Goal: Task Accomplishment & Management: Use online tool/utility

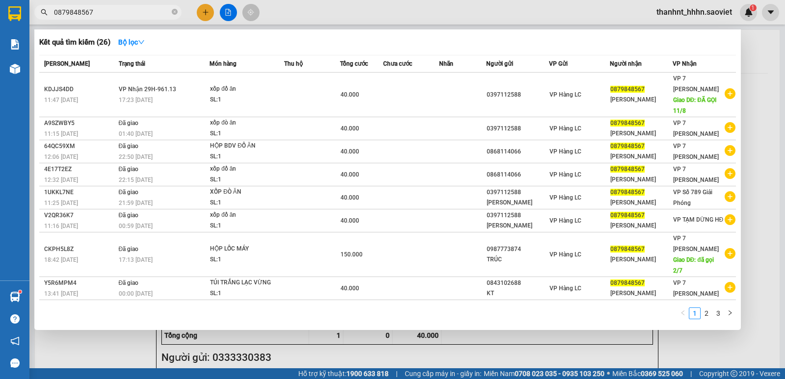
click at [101, 11] on input "0879848567" at bounding box center [112, 12] width 116 height 11
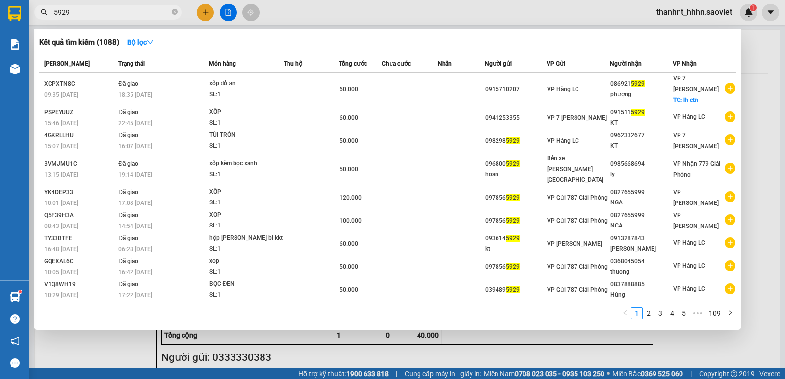
click at [120, 10] on input "5929" at bounding box center [112, 12] width 116 height 11
click at [103, 13] on input "5929" at bounding box center [112, 12] width 116 height 11
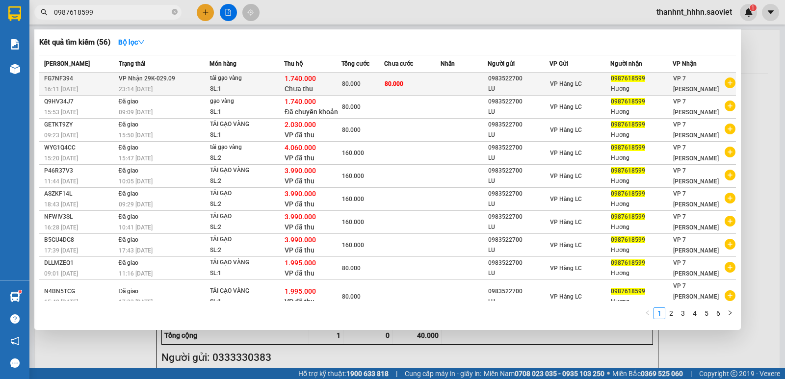
type input "0987618599"
click at [342, 82] on span "80.000" at bounding box center [351, 83] width 19 height 7
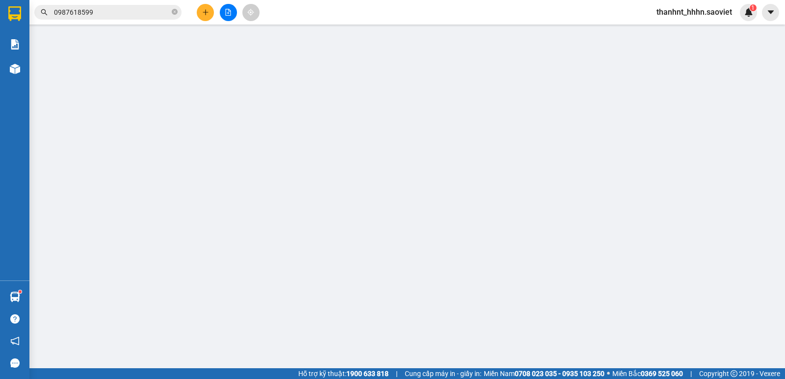
type input "0983522700"
type input "LU"
type input "0987618599"
type input "Hương"
type input "1.740.000"
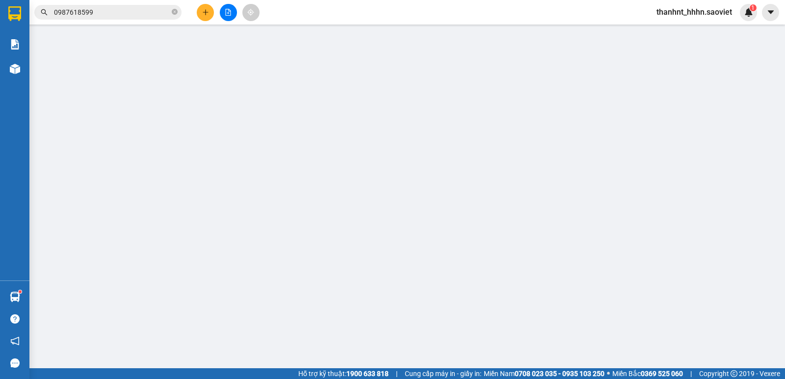
type input "80.000"
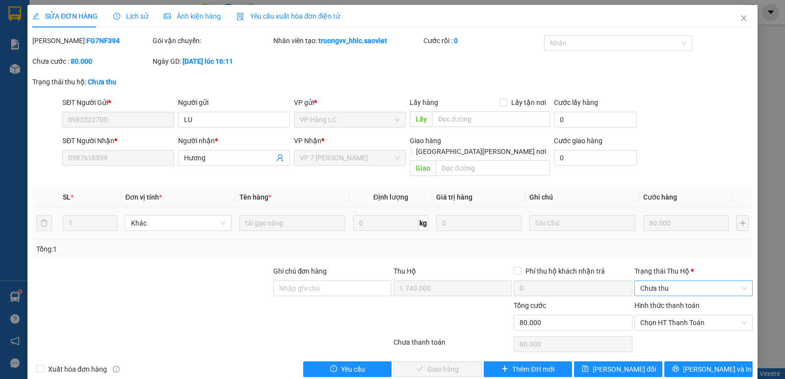
click at [656, 281] on span "Chưa thu" at bounding box center [693, 288] width 106 height 15
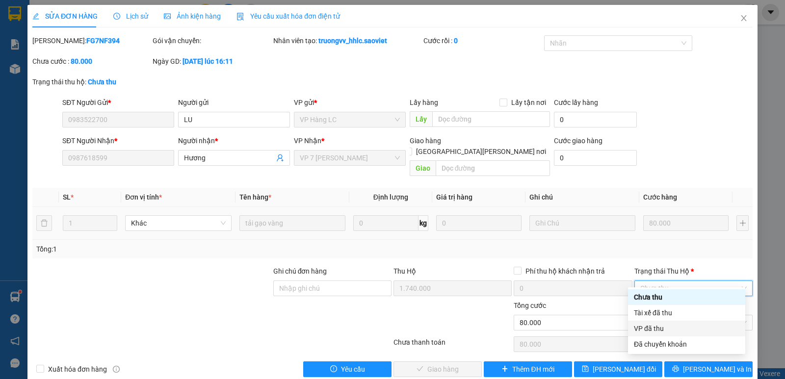
click at [652, 329] on div "VP đã thu" at bounding box center [686, 328] width 105 height 11
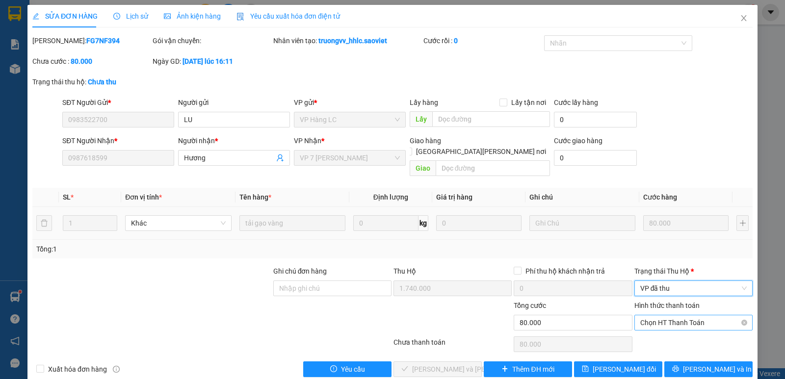
click at [670, 315] on span "Chọn HT Thanh Toán" at bounding box center [693, 322] width 106 height 15
click at [659, 344] on div "Chuyển khoản" at bounding box center [686, 347] width 105 height 11
type input "0"
click at [659, 317] on span "Chuyển khoản" at bounding box center [693, 322] width 106 height 15
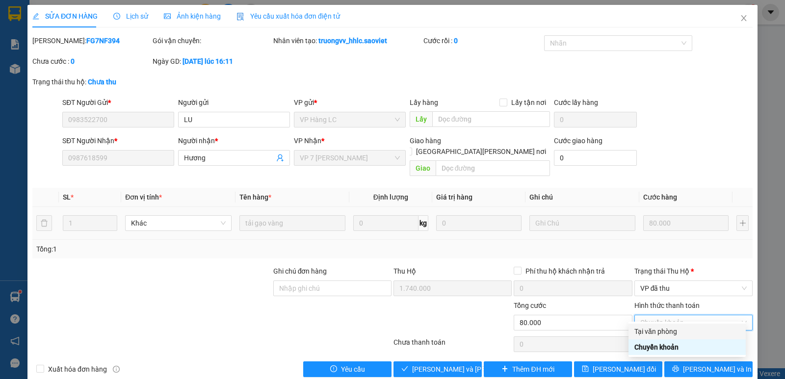
click at [653, 334] on div "Tại văn phòng" at bounding box center [686, 331] width 105 height 11
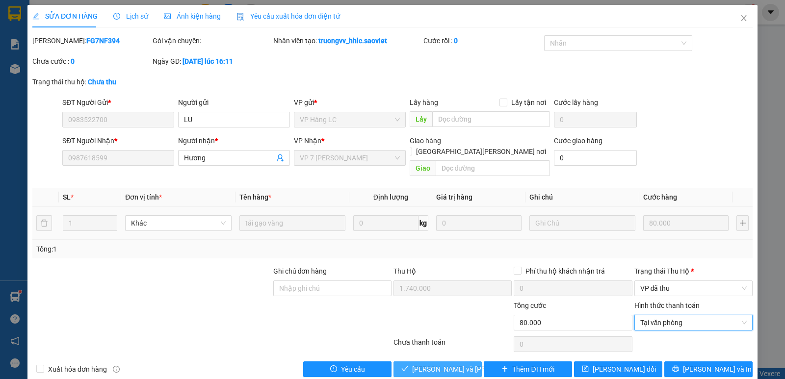
click at [454, 364] on span "[PERSON_NAME] và [PERSON_NAME] hàng" at bounding box center [478, 369] width 132 height 11
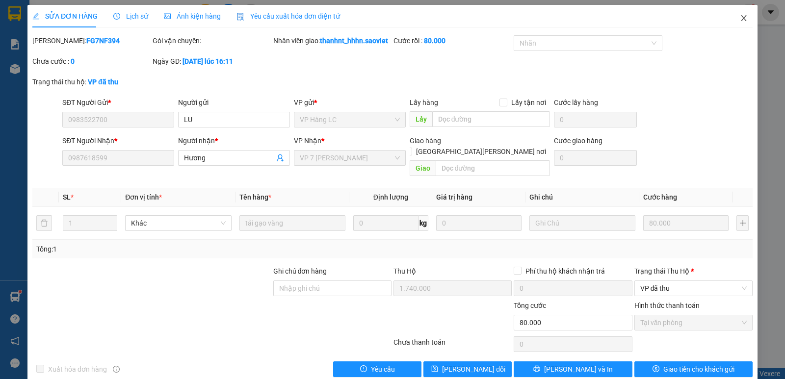
click at [741, 20] on icon "close" at bounding box center [743, 18] width 5 height 6
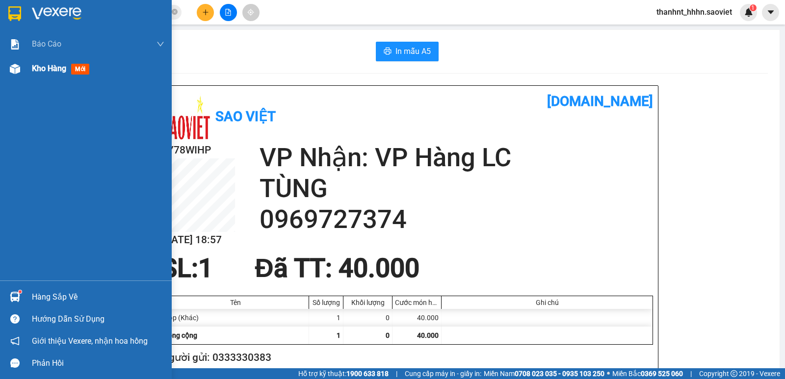
click at [47, 70] on span "Kho hàng" at bounding box center [49, 68] width 34 height 9
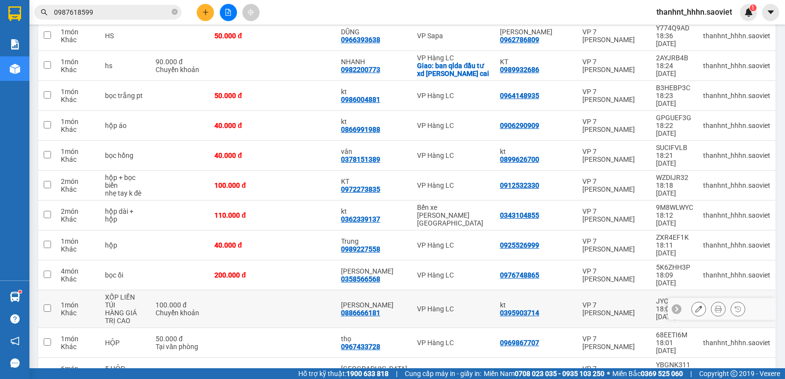
scroll to position [301, 0]
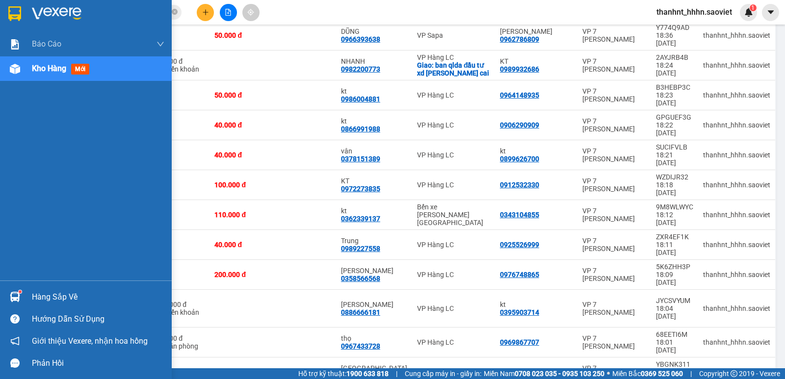
drag, startPoint x: 25, startPoint y: 297, endPoint x: 51, endPoint y: 303, distance: 27.0
click at [26, 298] on div "Hàng sắp về" at bounding box center [86, 297] width 172 height 22
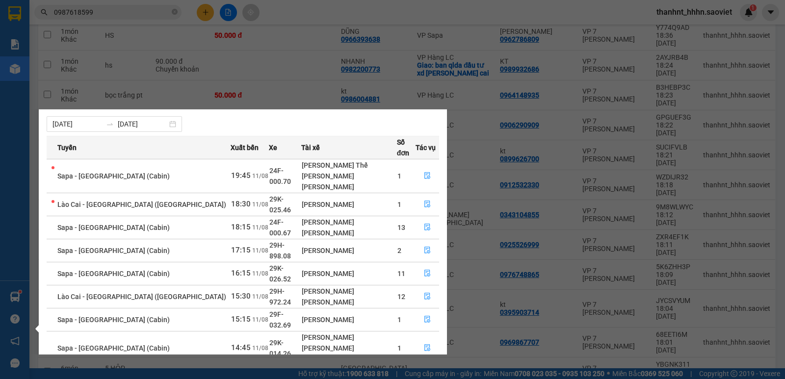
click at [504, 361] on section "Kết quả tìm kiếm ( 56 ) Bộ lọc Mã ĐH Trạng thái Món hàng Thu hộ Tổng cước Chưa …" at bounding box center [392, 189] width 785 height 379
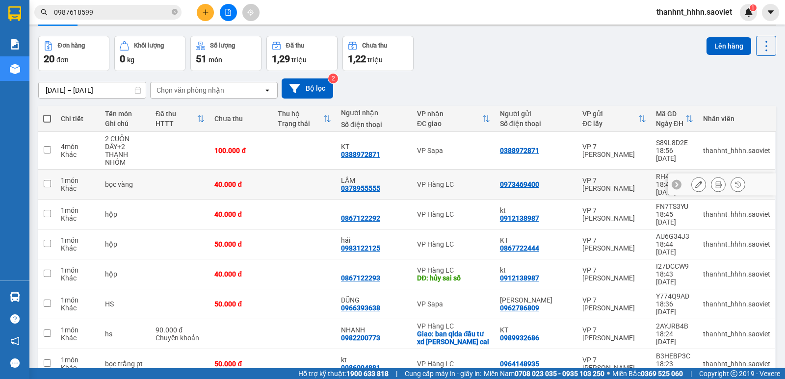
scroll to position [0, 0]
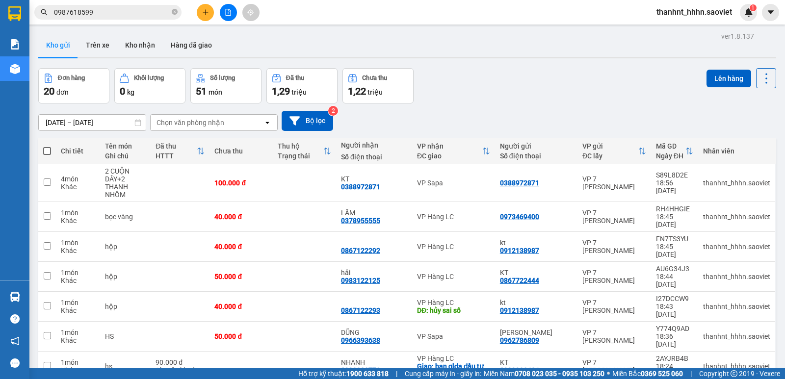
click at [97, 14] on input "0987618599" at bounding box center [112, 12] width 116 height 11
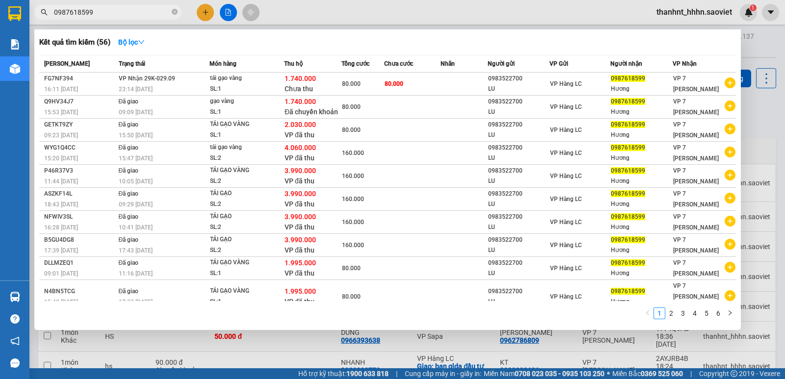
click at [97, 14] on input "0987618599" at bounding box center [112, 12] width 116 height 11
click at [297, 343] on div at bounding box center [392, 189] width 785 height 379
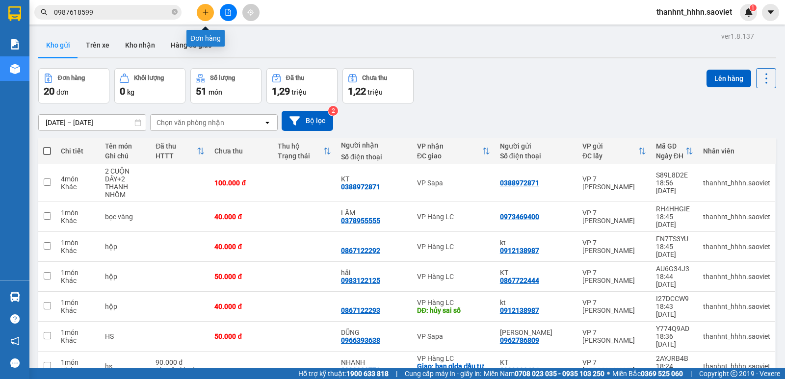
click at [205, 12] on icon "plus" at bounding box center [205, 12] width 7 height 7
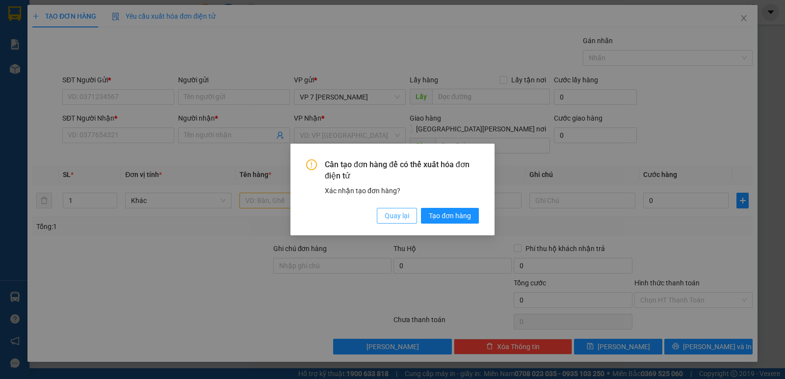
drag, startPoint x: 386, startPoint y: 214, endPoint x: 382, endPoint y: 216, distance: 5.0
click at [386, 214] on span "Quay lại" at bounding box center [397, 215] width 25 height 11
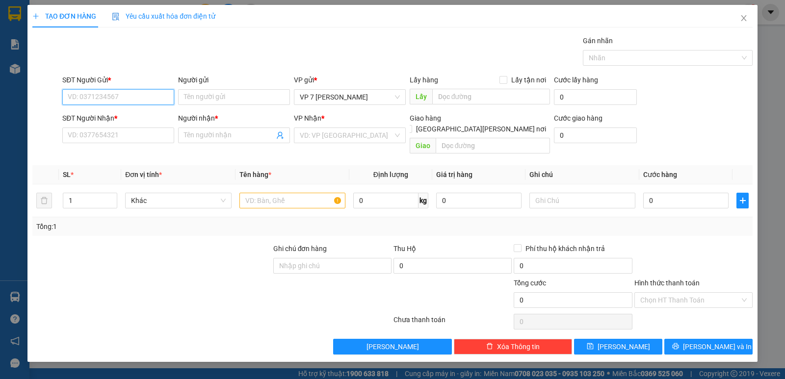
click at [117, 98] on input "SĐT Người Gửi *" at bounding box center [118, 97] width 112 height 16
type input "0936022293"
click at [103, 117] on div "0936022293 - kt" at bounding box center [118, 116] width 100 height 11
type input "kt"
type input "0975328234"
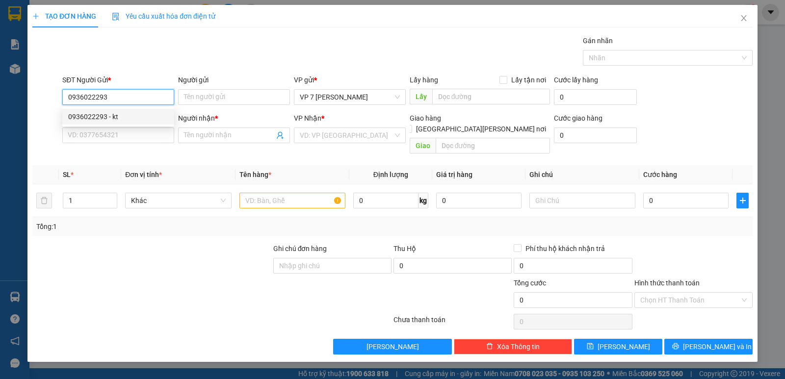
type input "Khuyên"
type input "0936022293"
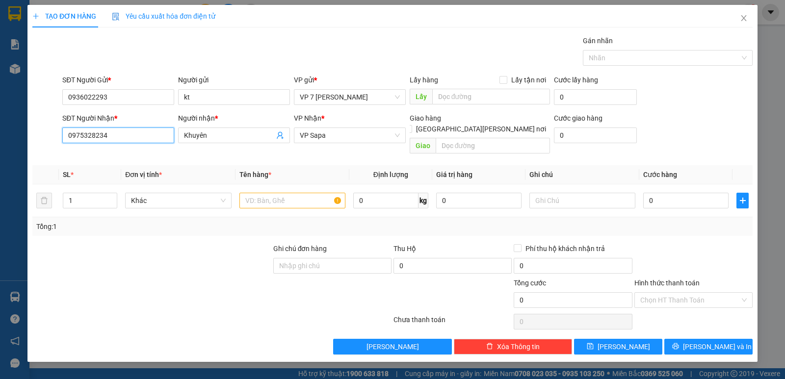
click at [155, 143] on input "0975328234" at bounding box center [118, 136] width 112 height 16
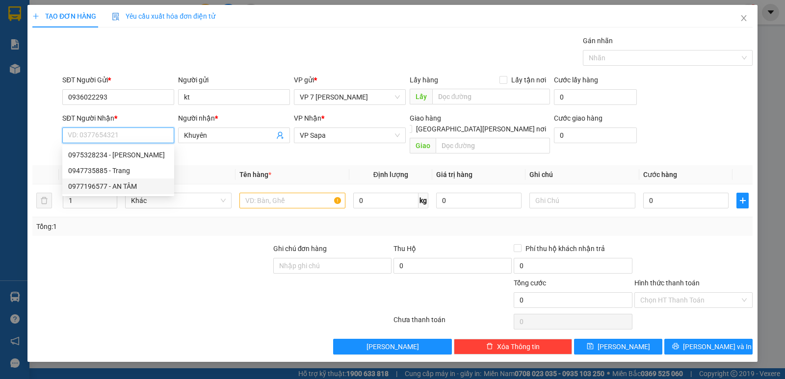
drag, startPoint x: 84, startPoint y: 187, endPoint x: 119, endPoint y: 190, distance: 34.9
click at [84, 187] on div "0977196577 - AN TÂM" at bounding box center [118, 186] width 100 height 11
type input "0977196577"
type input "AN TÂM"
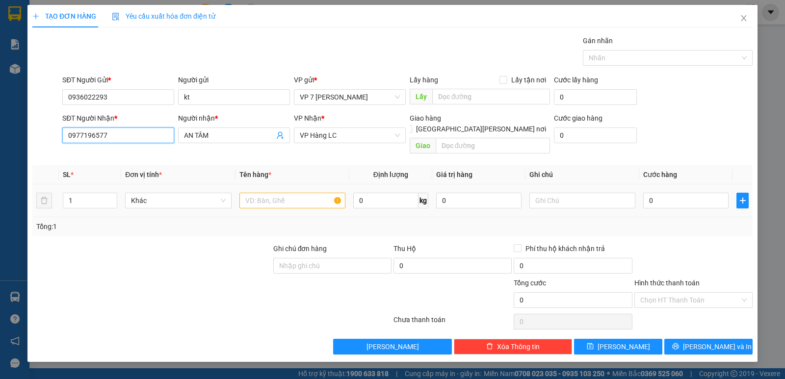
type input "0977196577"
click at [282, 193] on input "text" at bounding box center [292, 201] width 106 height 16
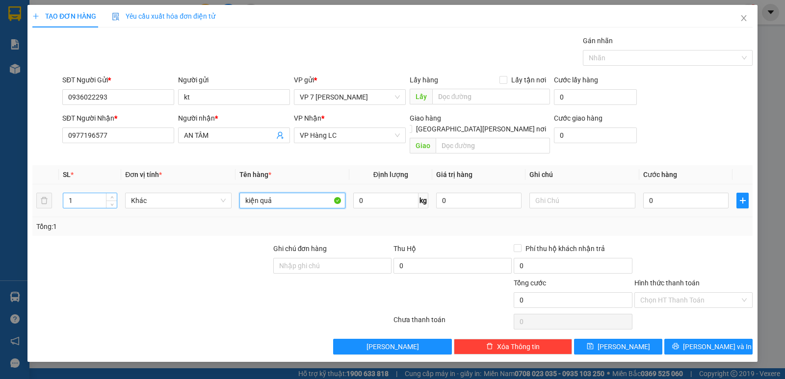
type input "kiện quả"
click at [46, 192] on tr "1 Khác kiện quả 0 kg 0 0" at bounding box center [392, 200] width 720 height 33
type input "4"
click at [684, 194] on input "0" at bounding box center [685, 201] width 85 height 16
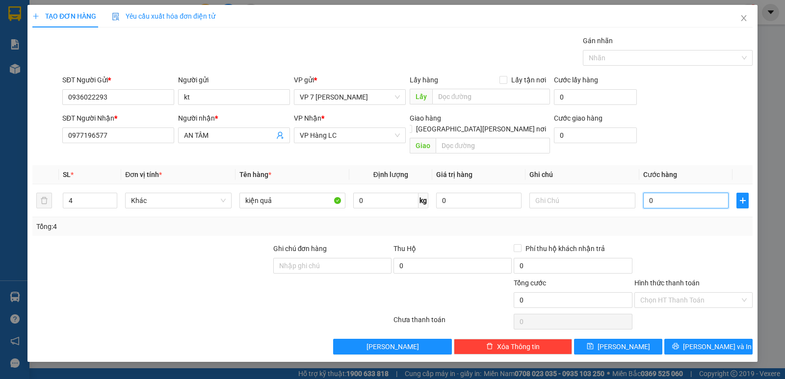
type input "1"
type input "16"
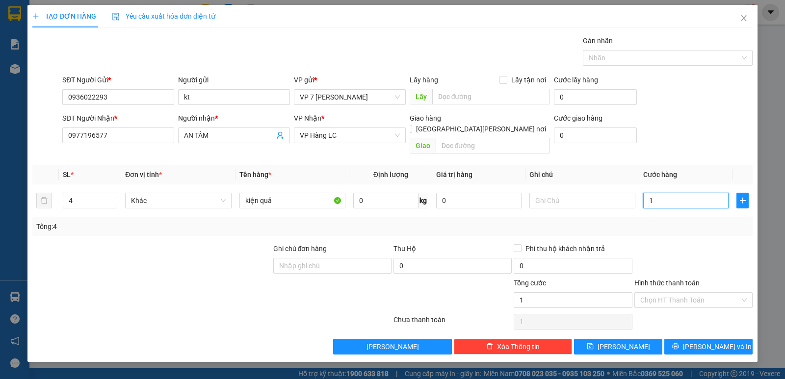
type input "16"
type input "160"
type input "160.000"
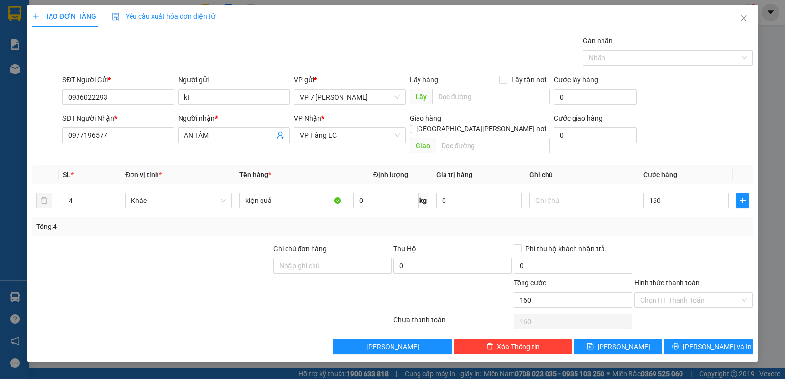
type input "160.000"
drag, startPoint x: 698, startPoint y: 238, endPoint x: 697, endPoint y: 245, distance: 7.0
click at [698, 243] on div at bounding box center [693, 260] width 120 height 34
click at [703, 341] on span "[PERSON_NAME] và In" at bounding box center [717, 346] width 69 height 11
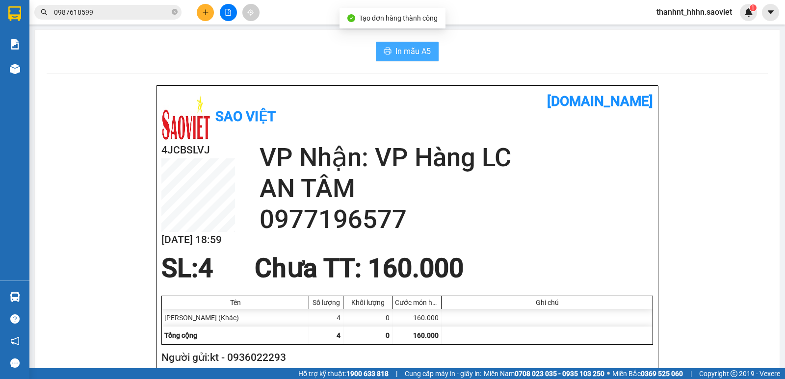
click at [402, 58] on button "In mẫu A5" at bounding box center [407, 52] width 63 height 20
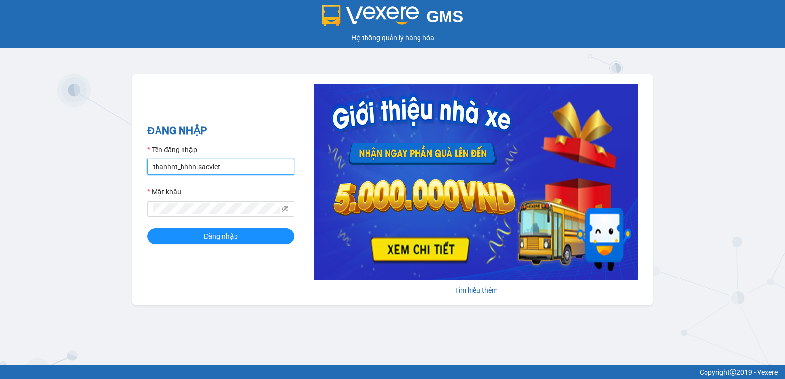
click at [230, 173] on input "thanhnt_hhhn.saoviet" at bounding box center [220, 167] width 147 height 16
type input "hanhnt_hh07.saoviet"
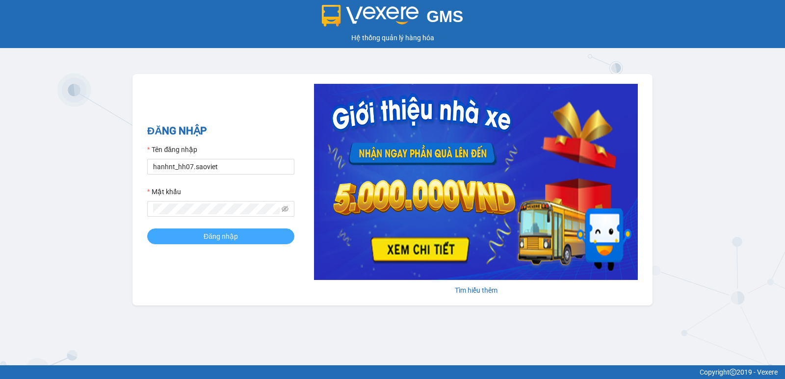
click at [215, 236] on span "Đăng nhập" at bounding box center [221, 236] width 34 height 11
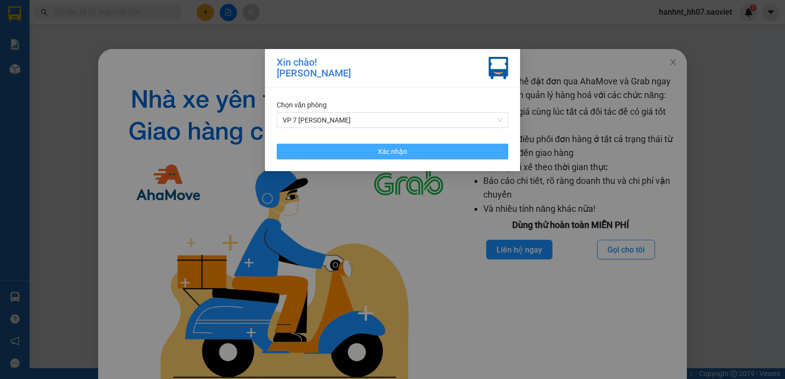
click at [466, 152] on button "Xác nhận" at bounding box center [392, 152] width 231 height 16
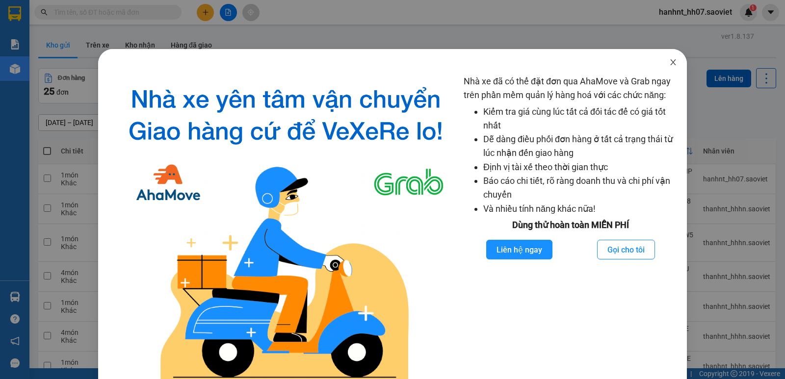
drag, startPoint x: 466, startPoint y: 151, endPoint x: 643, endPoint y: 82, distance: 190.1
click at [669, 65] on icon "close" at bounding box center [673, 62] width 8 height 8
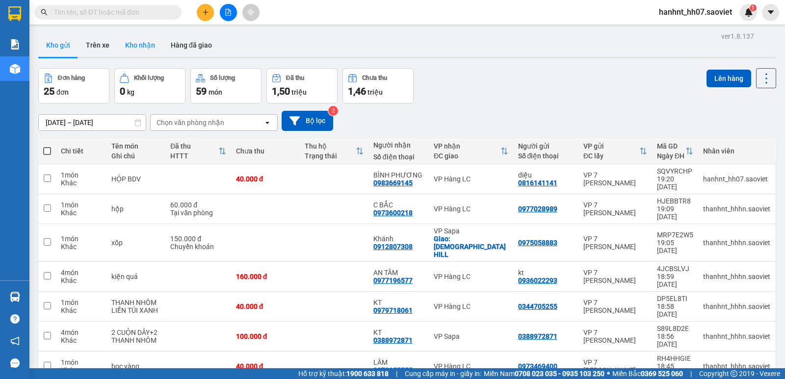
click at [138, 42] on button "Kho nhận" at bounding box center [140, 45] width 46 height 24
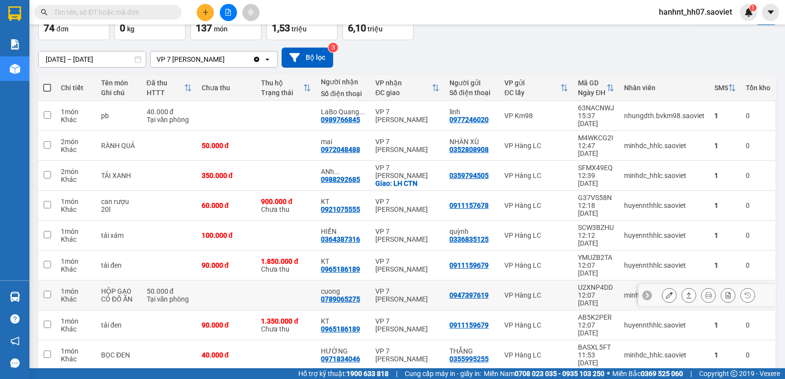
scroll to position [65, 0]
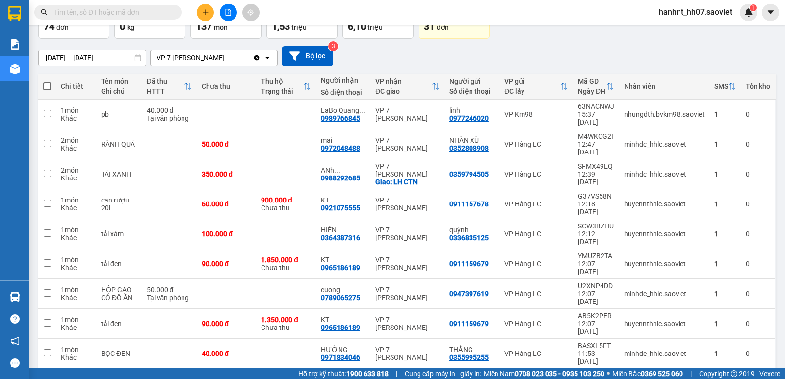
drag, startPoint x: 579, startPoint y: 346, endPoint x: 574, endPoint y: 350, distance: 6.3
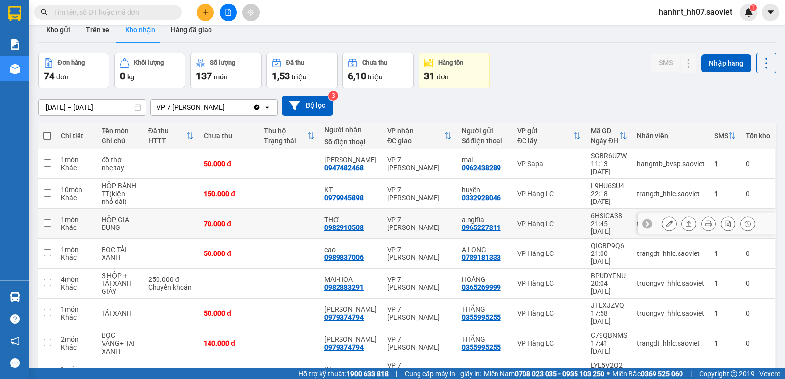
scroll to position [0, 0]
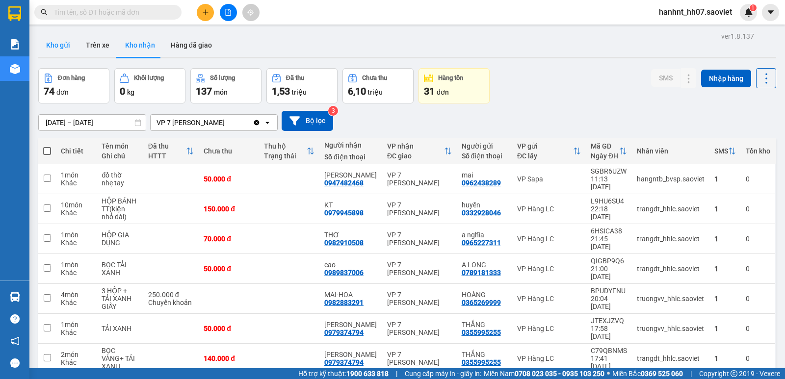
click at [64, 45] on button "Kho gửi" at bounding box center [58, 45] width 40 height 24
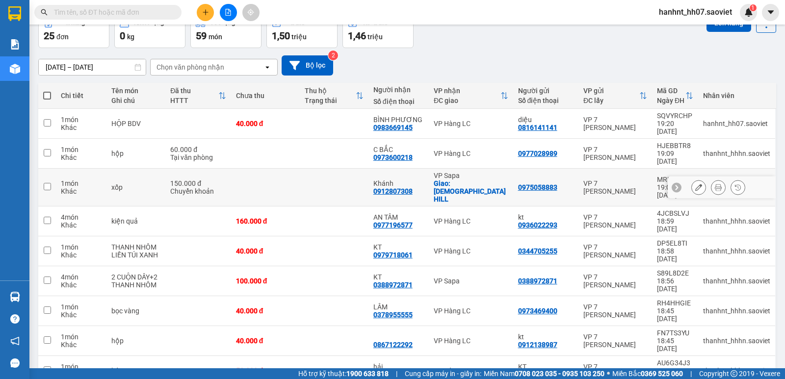
scroll to position [57, 0]
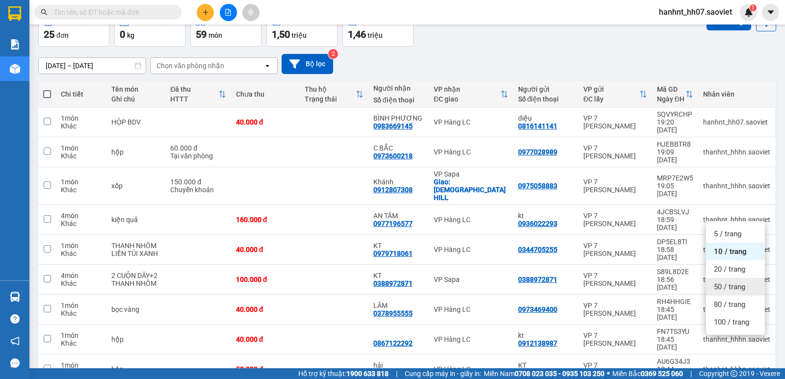
drag, startPoint x: 737, startPoint y: 285, endPoint x: 580, endPoint y: 285, distance: 157.4
click at [737, 286] on span "50 / trang" at bounding box center [729, 287] width 31 height 10
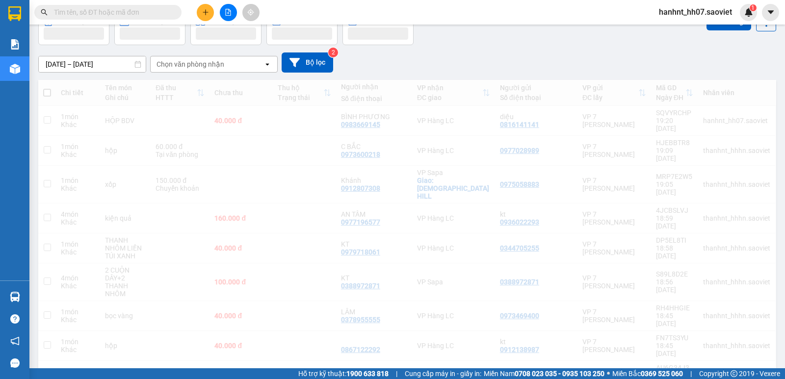
scroll to position [155, 0]
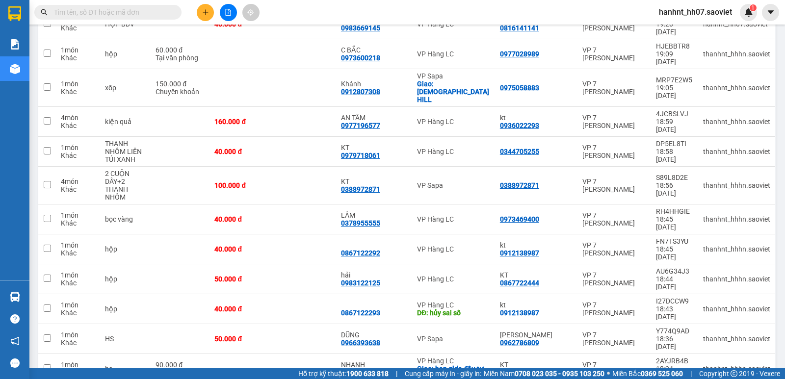
click at [35, 297] on div "ver 1.8.137 Kho gửi Trên xe Kho nhận Hàng đã giao Đơn hàng 25 đơn Khối lượng 0 …" at bounding box center [407, 349] width 746 height 950
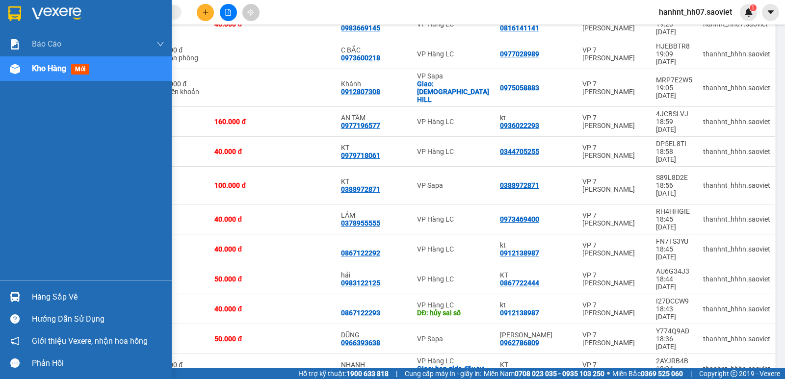
click at [15, 297] on img at bounding box center [15, 297] width 10 height 10
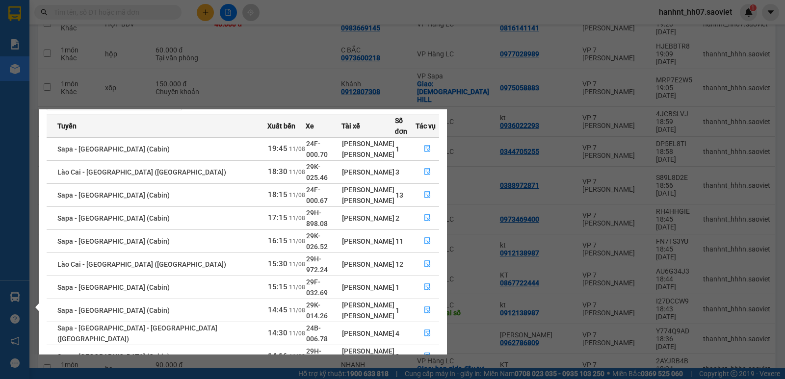
scroll to position [39, 0]
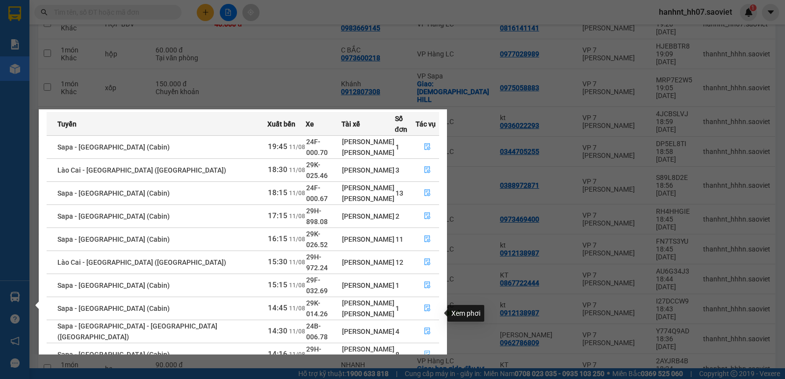
click at [424, 351] on icon "file-done" at bounding box center [427, 354] width 7 height 7
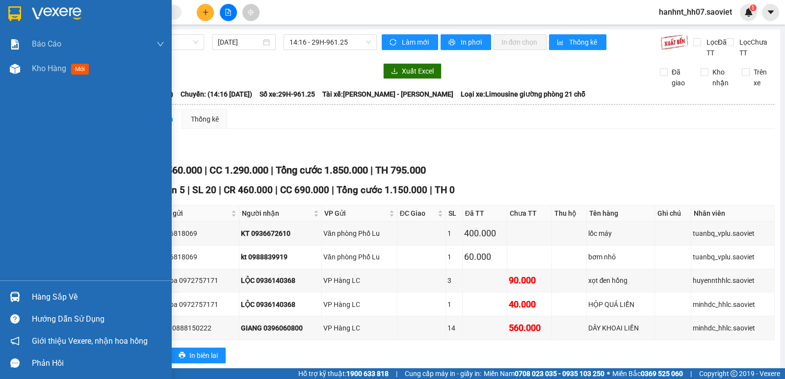
click at [65, 298] on div "Hàng sắp về" at bounding box center [98, 297] width 132 height 15
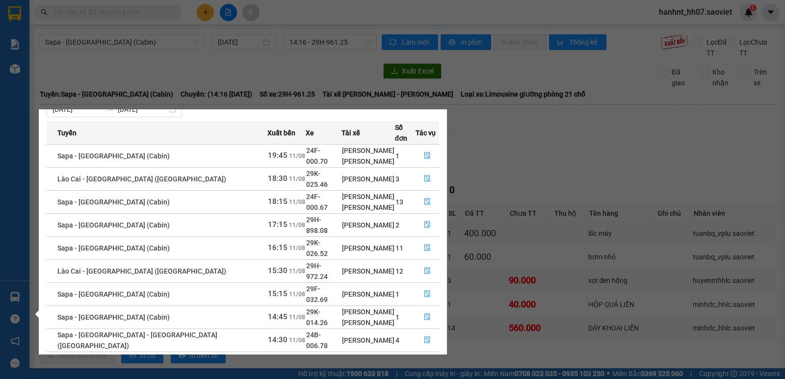
scroll to position [39, 0]
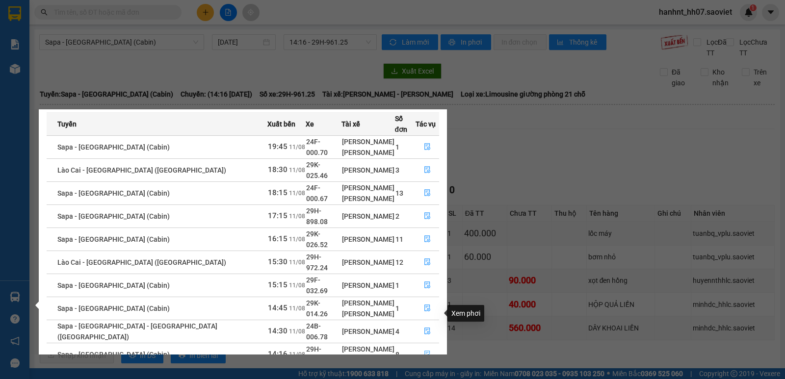
drag, startPoint x: 424, startPoint y: 316, endPoint x: 413, endPoint y: 334, distance: 21.0
click at [424, 351] on icon "file-done" at bounding box center [427, 354] width 7 height 7
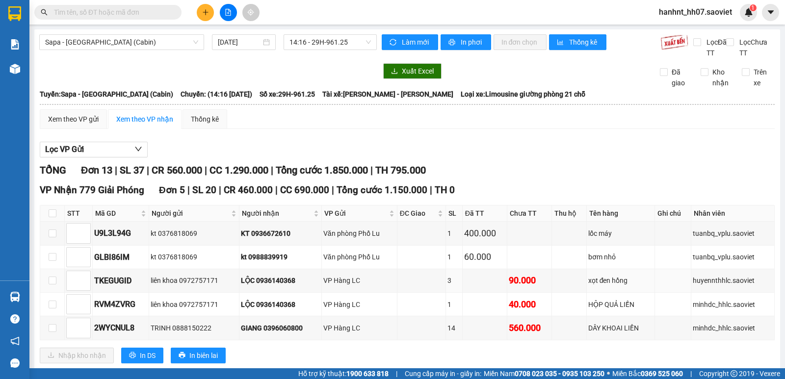
scroll to position [114, 0]
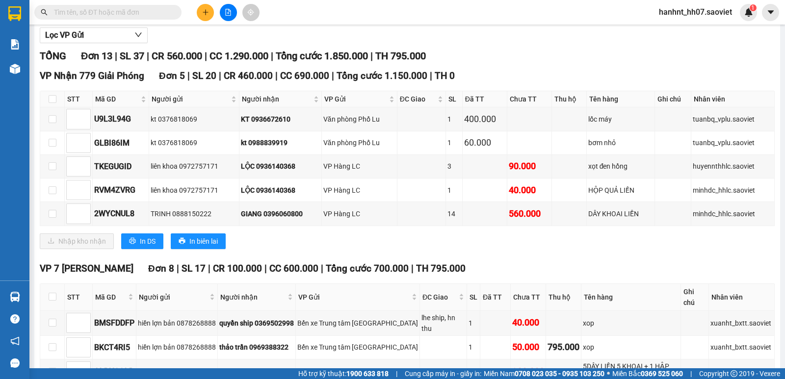
click at [59, 292] on th at bounding box center [52, 297] width 25 height 27
click at [52, 293] on input "checkbox" at bounding box center [53, 297] width 8 height 8
checkbox input "true"
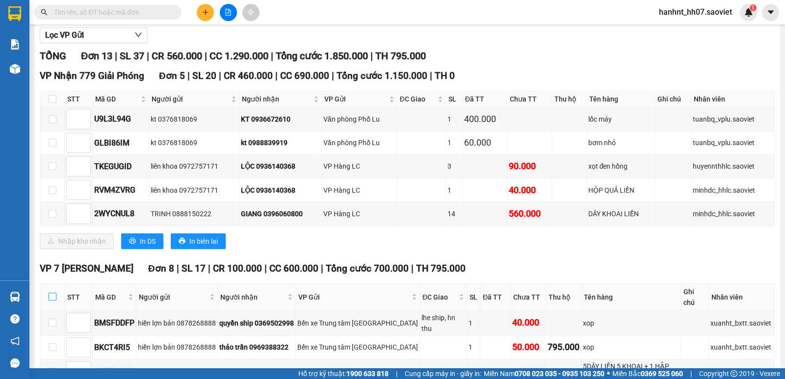
checkbox input "true"
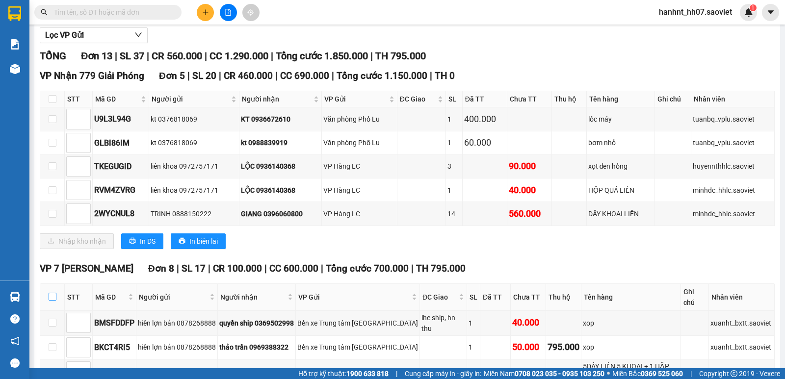
checkbox input "true"
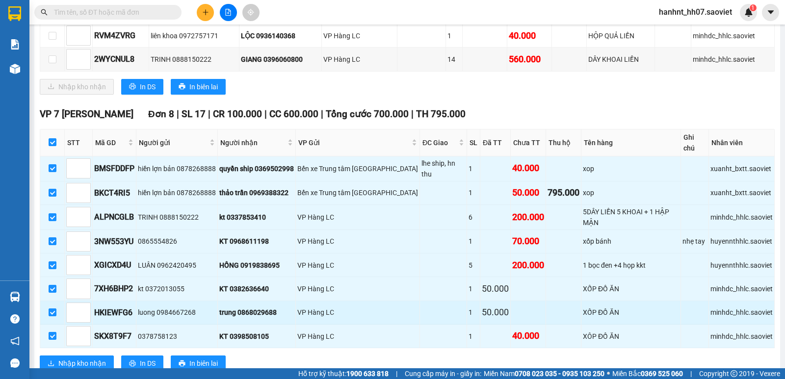
scroll to position [286, 0]
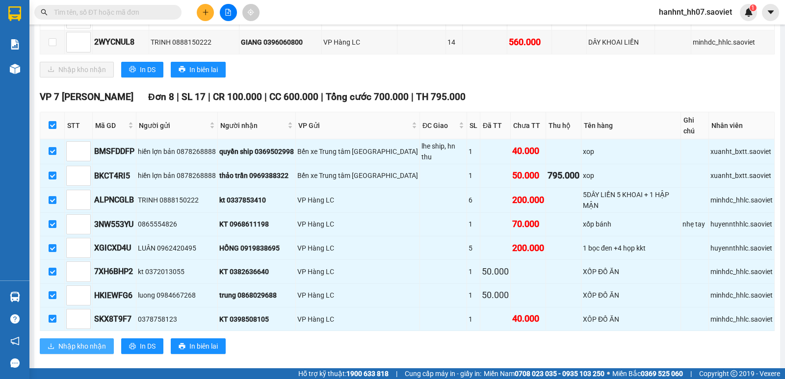
click at [82, 341] on span "Nhập kho nhận" at bounding box center [82, 346] width 48 height 11
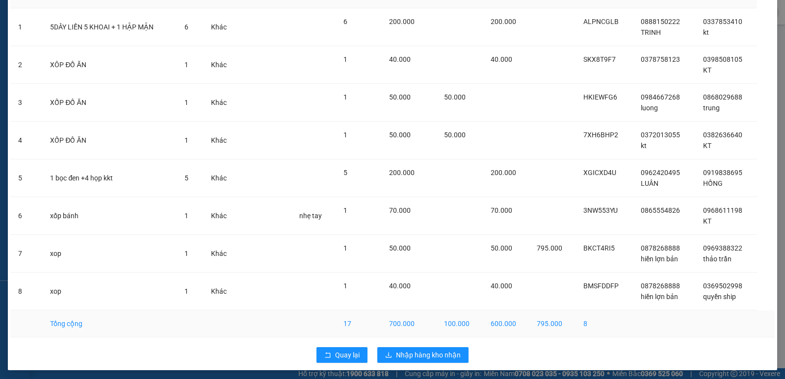
scroll to position [77, 0]
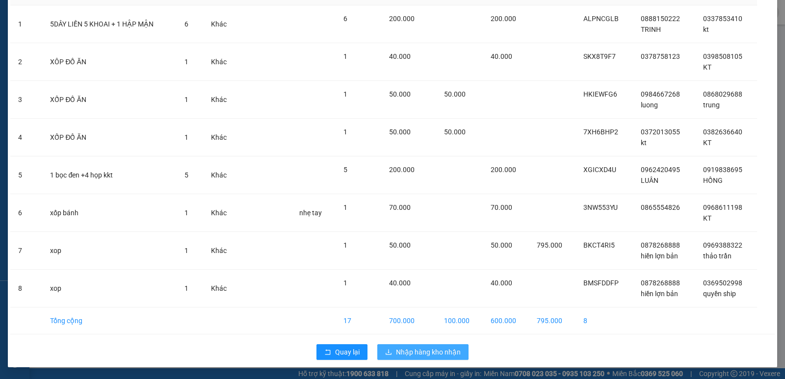
drag, startPoint x: 421, startPoint y: 352, endPoint x: 416, endPoint y: 363, distance: 11.7
click at [421, 353] on span "Nhập hàng kho nhận" at bounding box center [428, 352] width 65 height 11
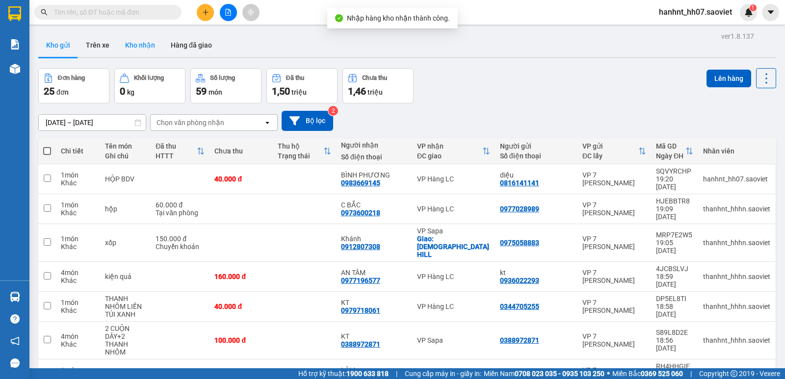
click at [141, 44] on button "Kho nhận" at bounding box center [140, 45] width 46 height 24
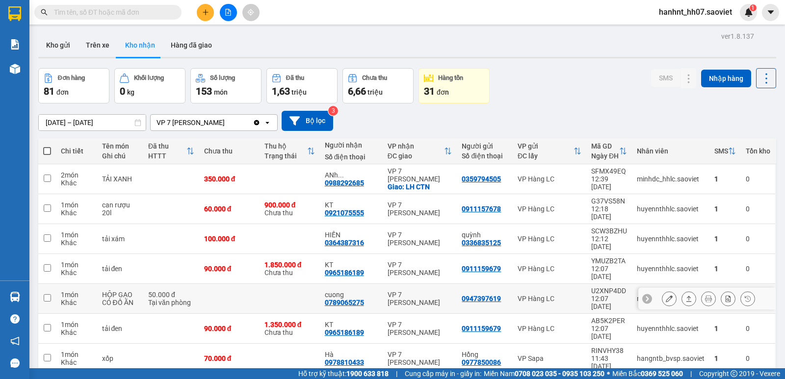
scroll to position [65, 0]
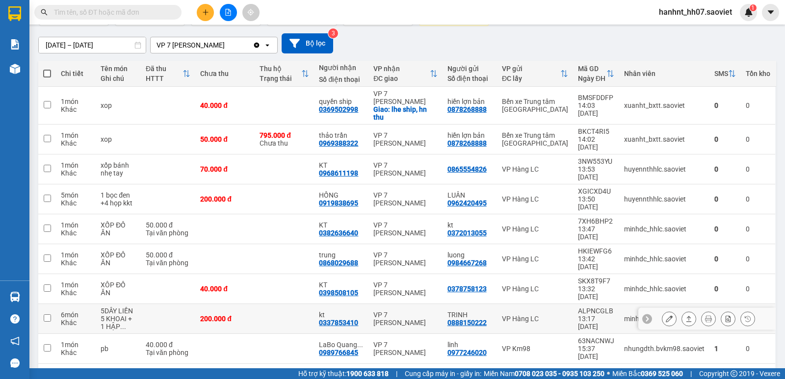
scroll to position [80, 0]
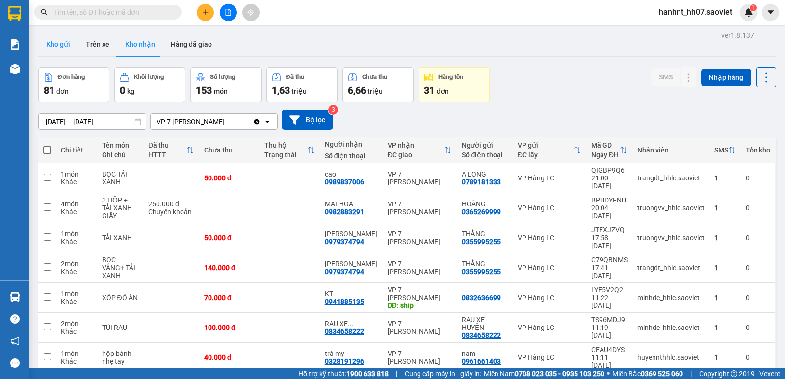
scroll to position [0, 0]
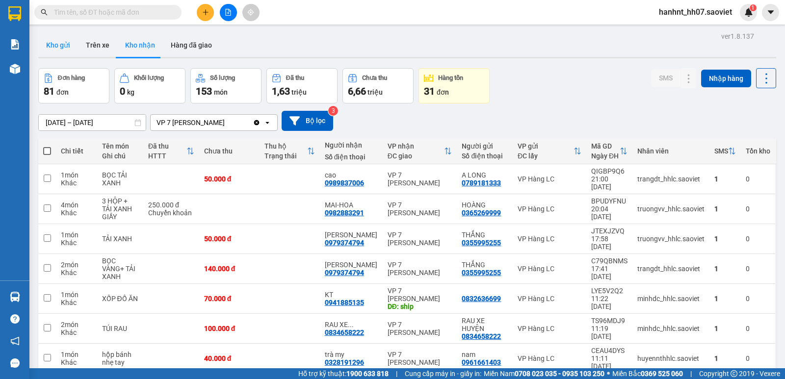
click at [50, 44] on button "Kho gửi" at bounding box center [58, 45] width 40 height 24
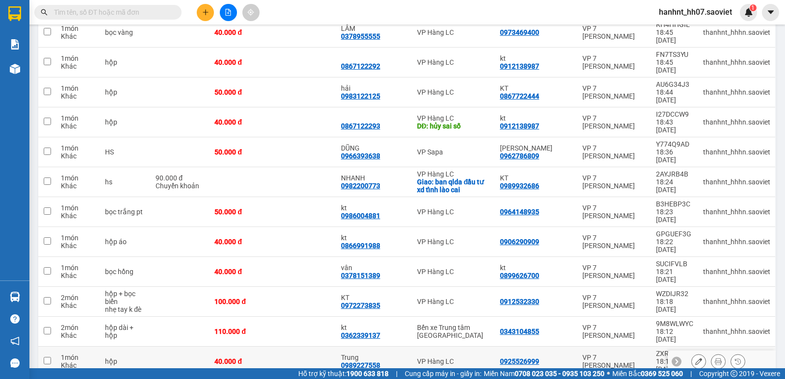
scroll to position [411, 0]
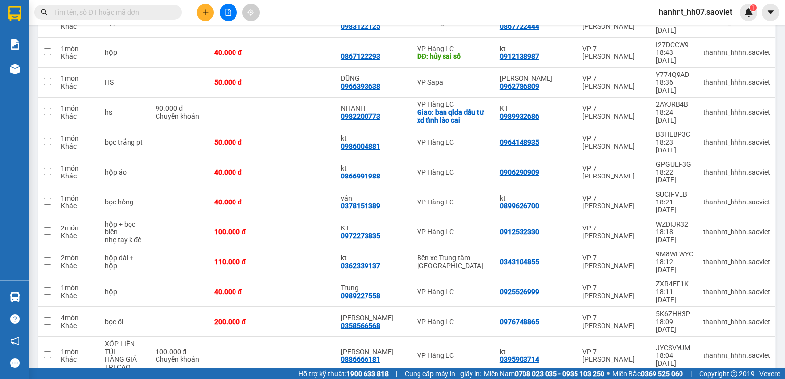
drag, startPoint x: 342, startPoint y: 279, endPoint x: 339, endPoint y: 271, distance: 8.4
checkbox input "false"
drag, startPoint x: 333, startPoint y: 269, endPoint x: 330, endPoint y: 263, distance: 6.4
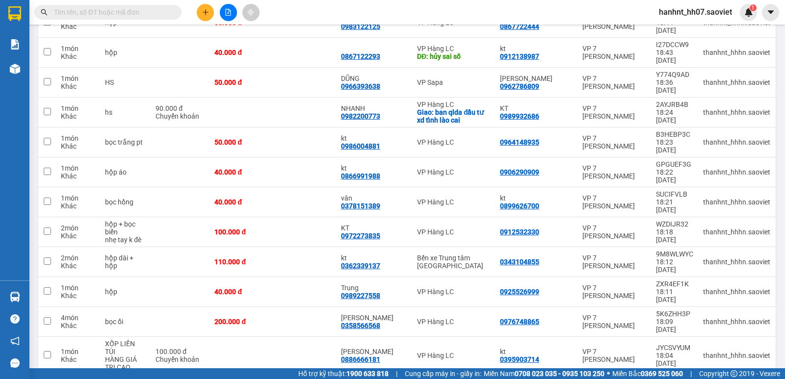
checkbox input "true"
drag, startPoint x: 327, startPoint y: 249, endPoint x: 327, endPoint y: 232, distance: 16.7
checkbox input "true"
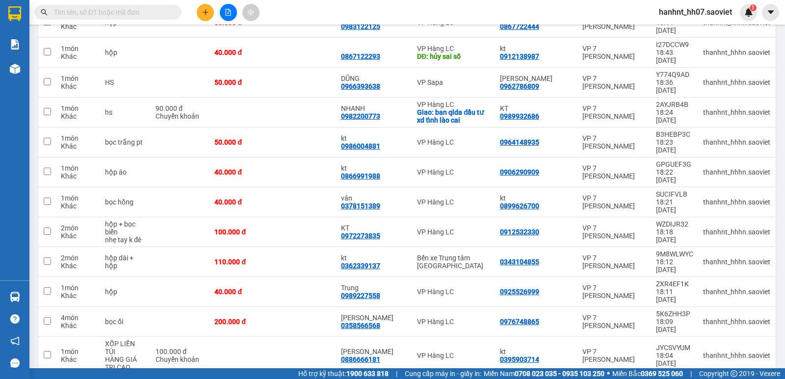
drag, startPoint x: 328, startPoint y: 229, endPoint x: 329, endPoint y: 209, distance: 20.1
checkbox input "true"
click at [327, 337] on td at bounding box center [304, 356] width 63 height 38
checkbox input "true"
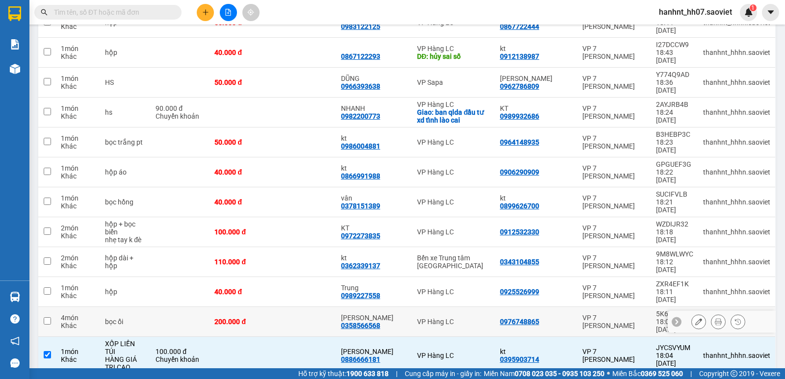
click at [336, 307] on td at bounding box center [304, 322] width 63 height 30
checkbox input "true"
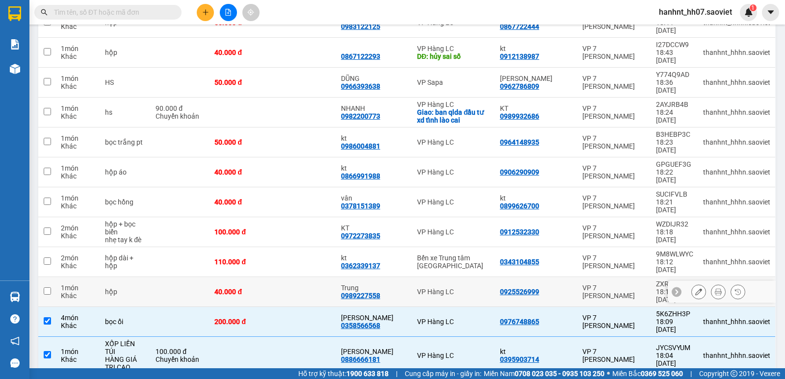
click at [336, 277] on td at bounding box center [304, 292] width 63 height 30
checkbox input "true"
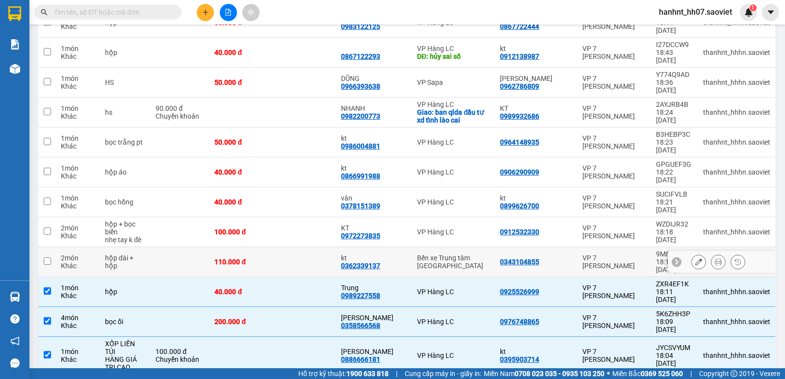
click at [336, 247] on td at bounding box center [304, 262] width 63 height 30
checkbox input "true"
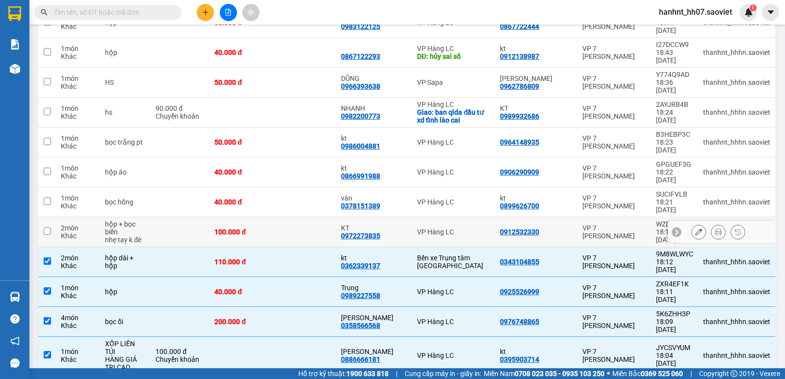
click at [332, 217] on td at bounding box center [304, 232] width 63 height 30
checkbox input "true"
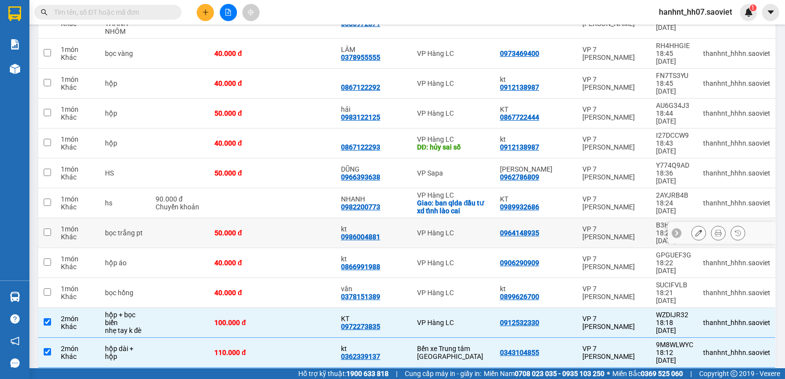
scroll to position [313, 0]
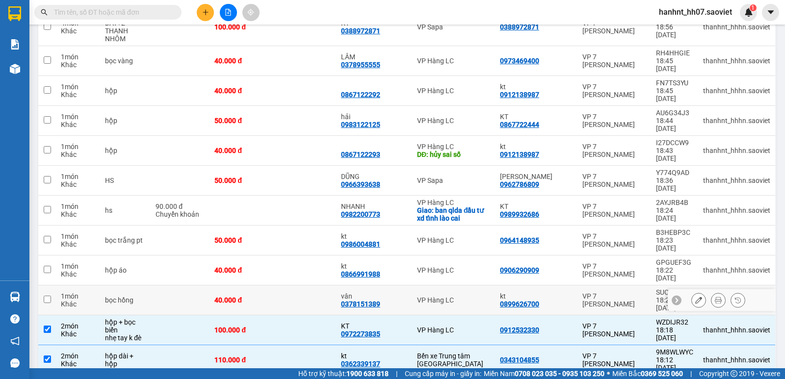
click at [324, 285] on td at bounding box center [304, 300] width 63 height 30
checkbox input "true"
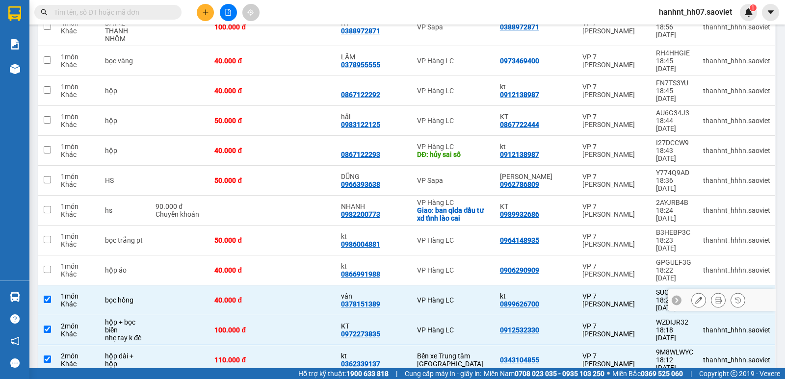
drag, startPoint x: 330, startPoint y: 150, endPoint x: 329, endPoint y: 137, distance: 12.3
click at [330, 256] on td at bounding box center [304, 271] width 63 height 30
checkbox input "true"
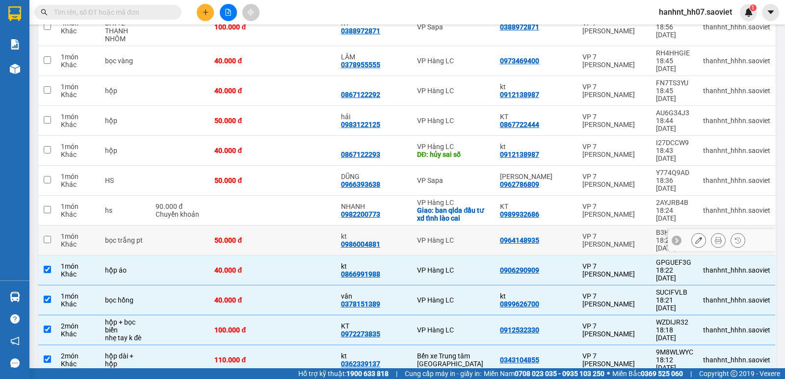
click at [329, 226] on td at bounding box center [304, 241] width 63 height 30
checkbox input "true"
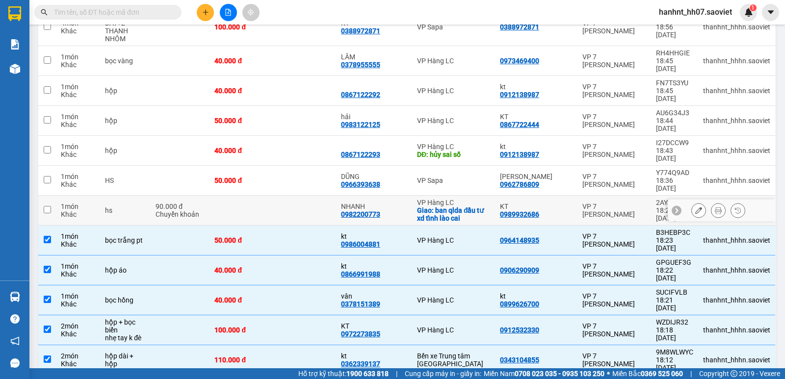
click at [336, 196] on td at bounding box center [304, 211] width 63 height 30
checkbox input "true"
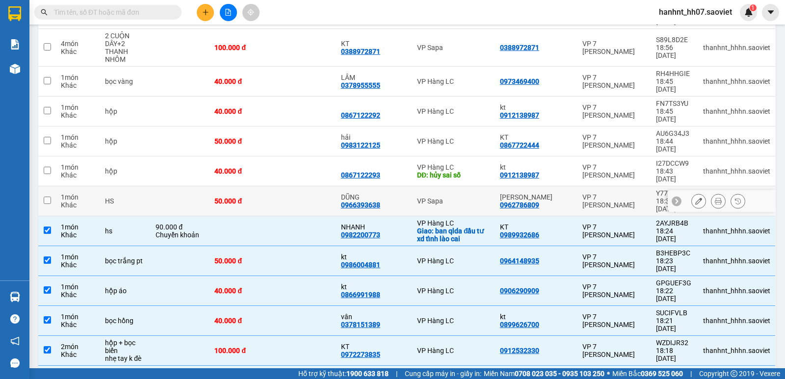
scroll to position [264, 0]
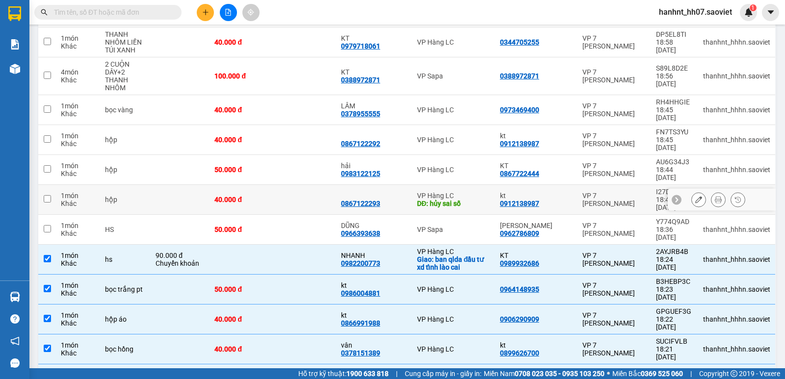
click at [331, 155] on td at bounding box center [304, 170] width 63 height 30
checkbox input "true"
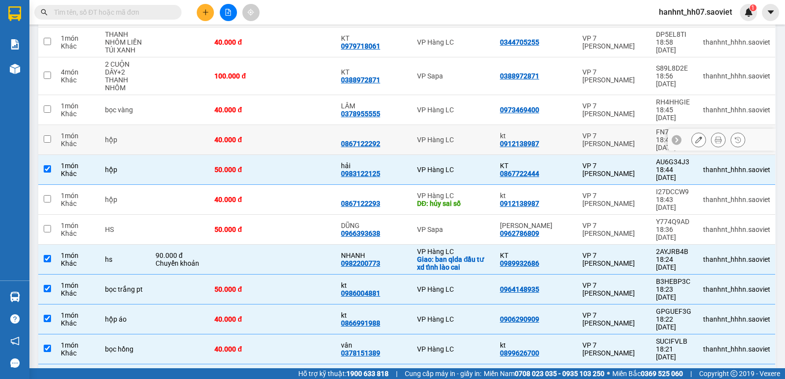
click at [327, 125] on td at bounding box center [304, 140] width 63 height 30
checkbox input "true"
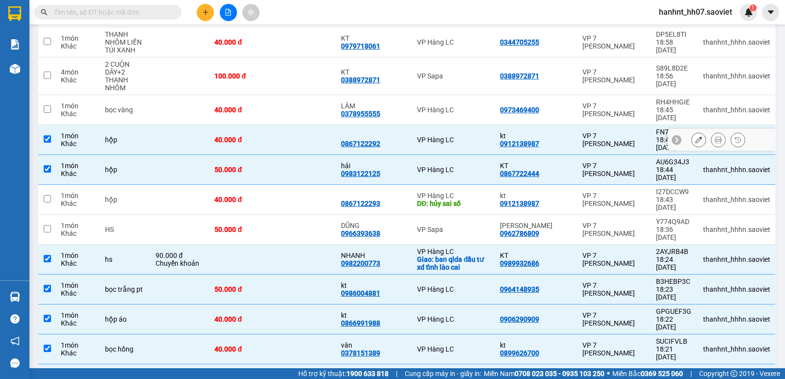
click at [327, 95] on td at bounding box center [304, 110] width 63 height 30
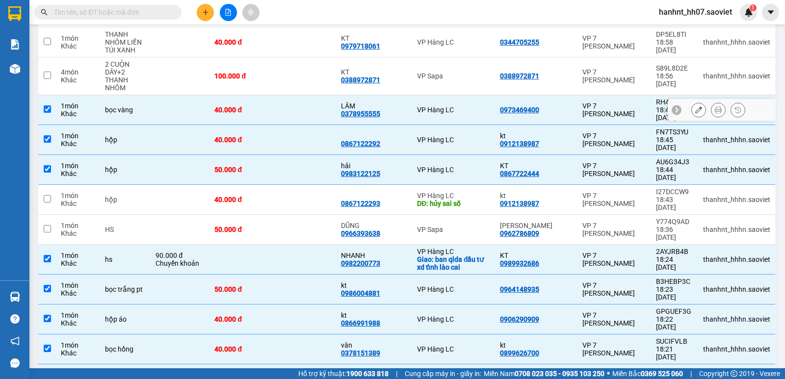
checkbox input "true"
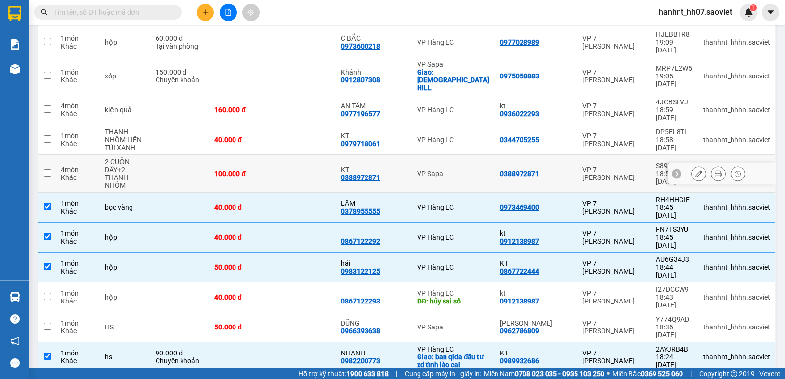
scroll to position [166, 0]
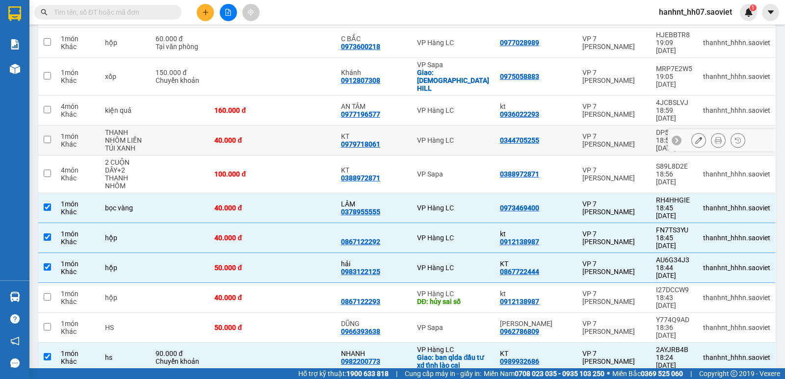
click at [334, 126] on td at bounding box center [304, 141] width 63 height 30
checkbox input "true"
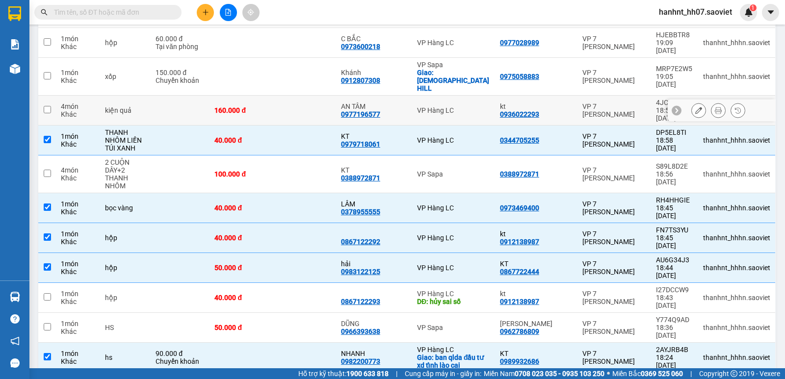
click at [316, 96] on td at bounding box center [304, 111] width 63 height 30
checkbox input "true"
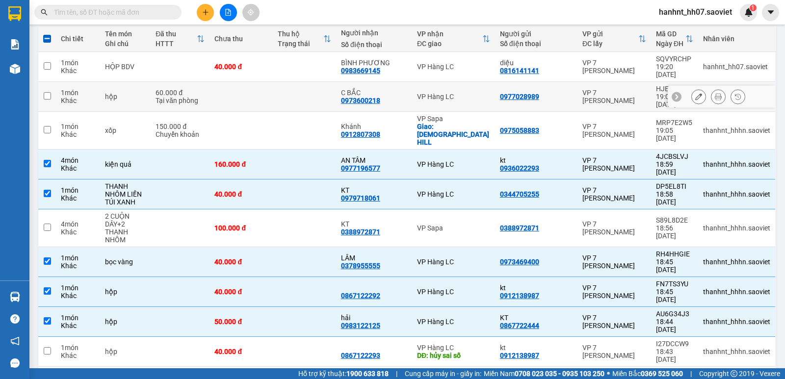
scroll to position [84, 0]
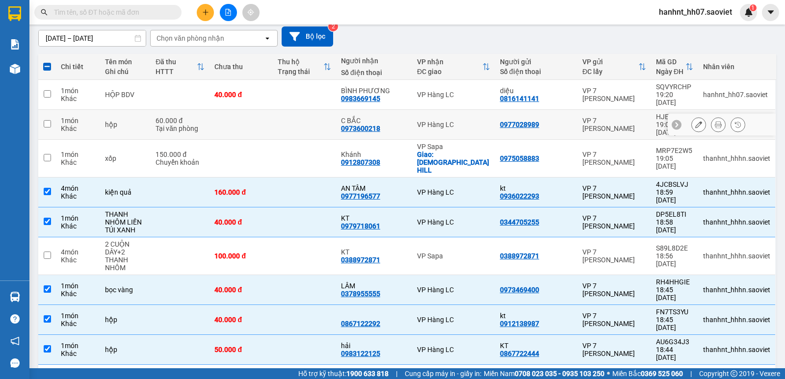
click at [325, 111] on td at bounding box center [304, 125] width 63 height 30
checkbox input "true"
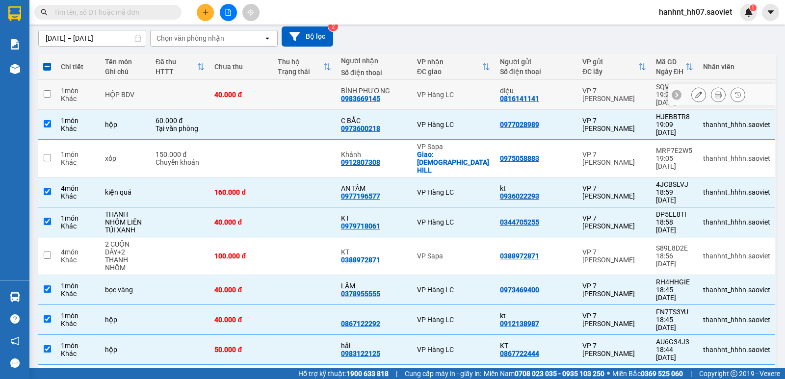
drag, startPoint x: 321, startPoint y: 89, endPoint x: 509, endPoint y: 143, distance: 195.4
click at [322, 91] on td at bounding box center [304, 95] width 63 height 30
checkbox input "true"
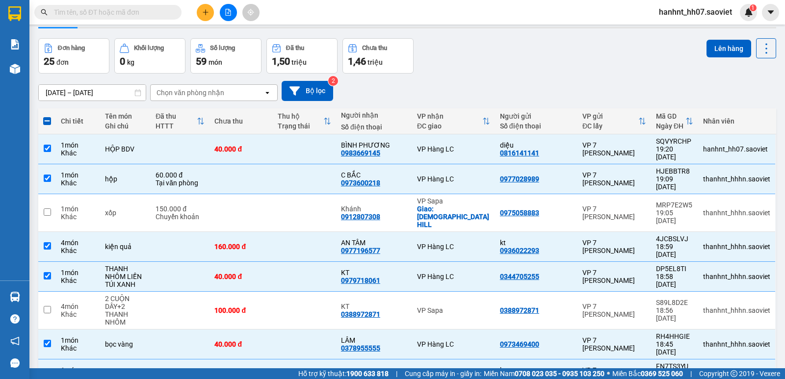
scroll to position [3, 0]
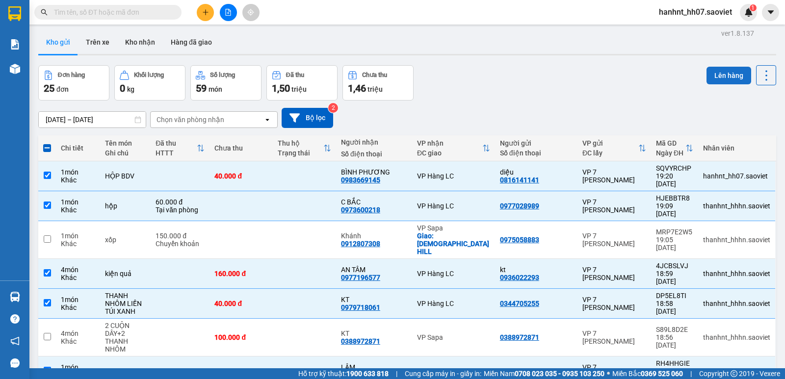
click at [707, 70] on button "Lên hàng" at bounding box center [728, 76] width 45 height 18
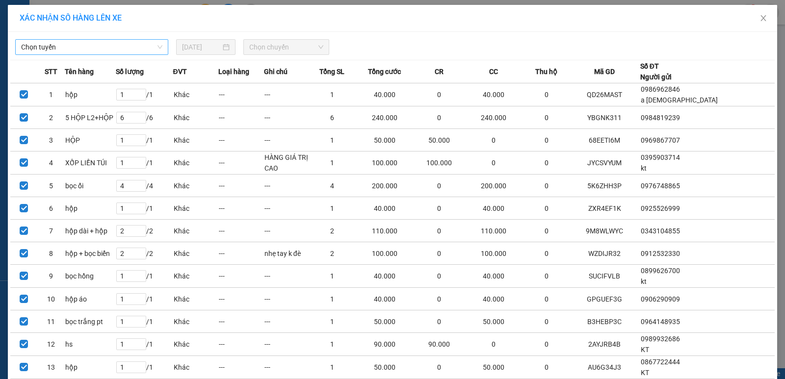
click at [127, 44] on span "Chọn tuyến" at bounding box center [91, 47] width 141 height 15
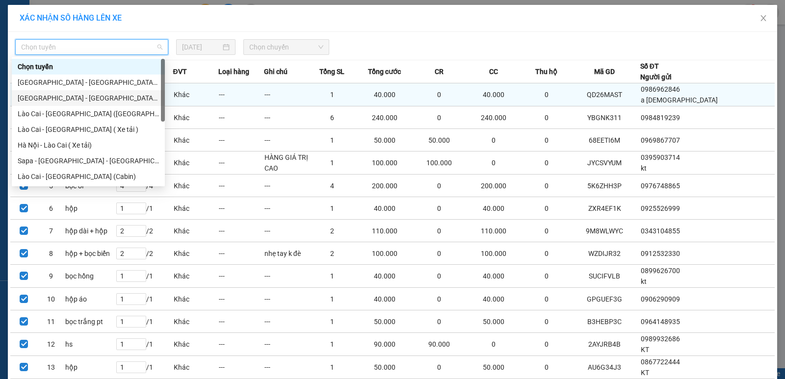
click at [85, 94] on div "Hà Nội - Lào Cai (Giường)" at bounding box center [88, 98] width 141 height 11
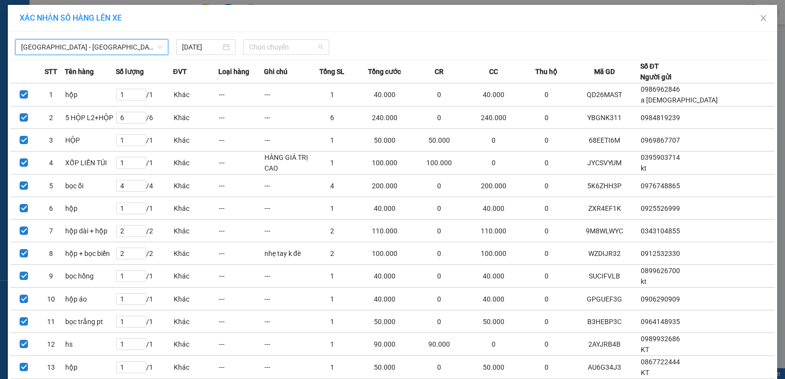
drag, startPoint x: 297, startPoint y: 50, endPoint x: 286, endPoint y: 117, distance: 67.6
click at [296, 52] on span "Chọn chuyến" at bounding box center [286, 47] width 74 height 15
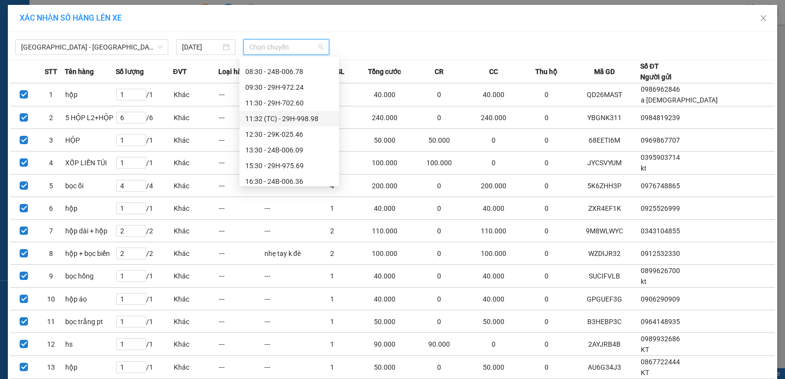
scroll to position [82, 0]
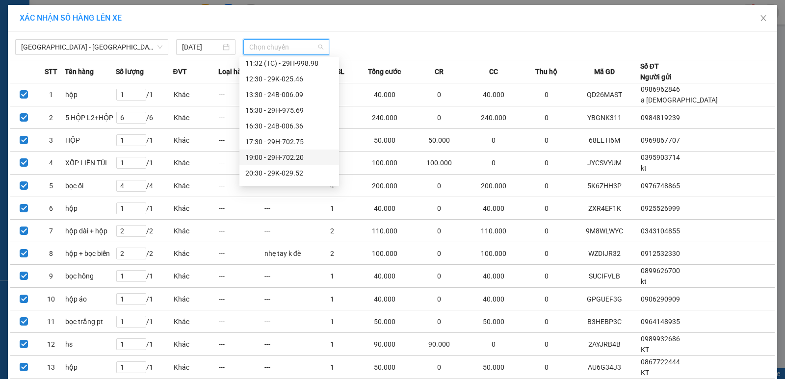
click at [287, 155] on div "19:00 - 29H-702.20" at bounding box center [289, 157] width 88 height 11
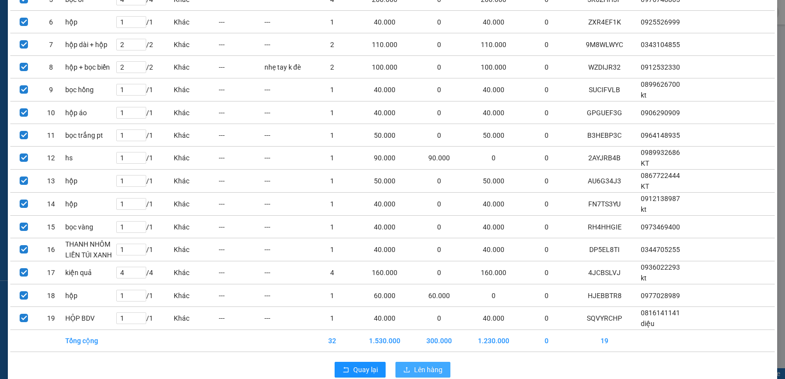
scroll to position [210, 0]
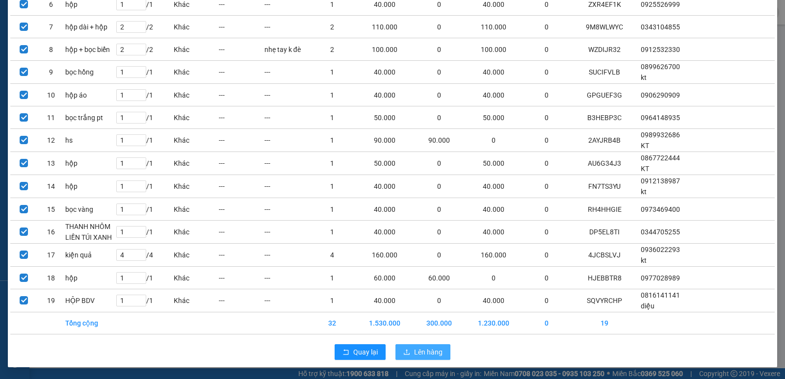
click at [415, 348] on span "Lên hàng" at bounding box center [428, 352] width 28 height 11
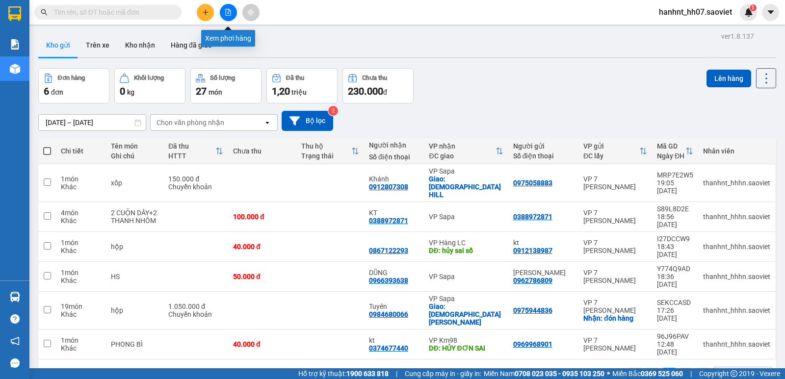
click at [231, 14] on button at bounding box center [228, 12] width 17 height 17
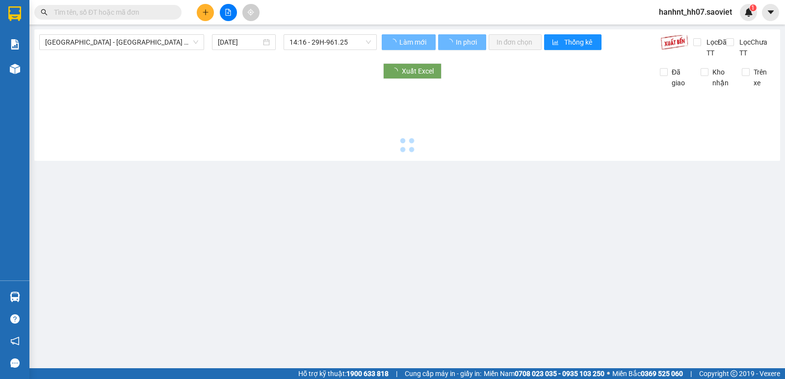
click at [110, 47] on span "[GEOGRAPHIC_DATA] - [GEOGRAPHIC_DATA] (Cabin)" at bounding box center [121, 42] width 153 height 15
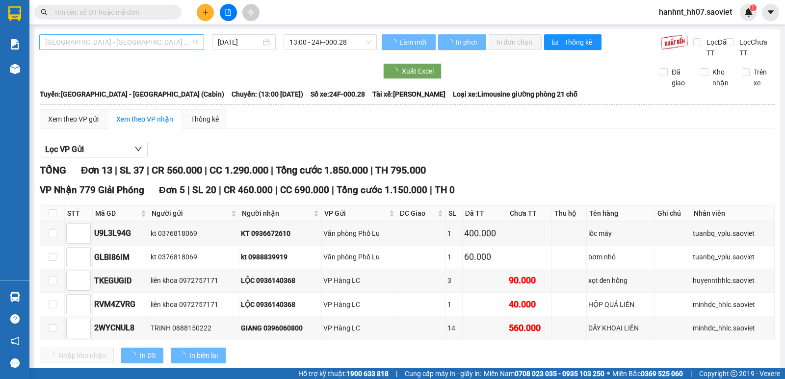
click at [110, 46] on span "[GEOGRAPHIC_DATA] - [GEOGRAPHIC_DATA] (Cabin)" at bounding box center [121, 42] width 153 height 15
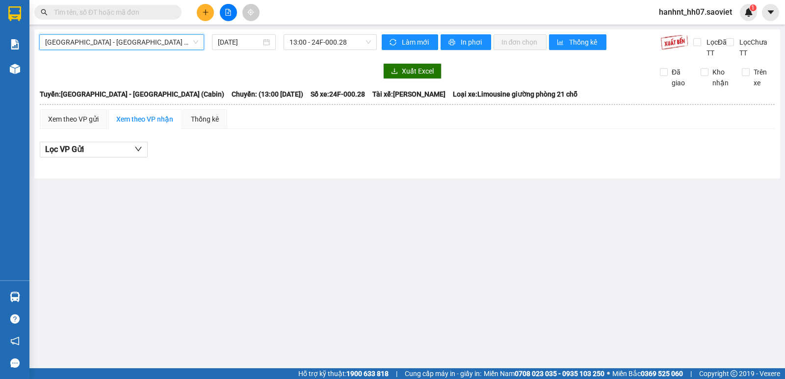
click at [134, 49] on span "[GEOGRAPHIC_DATA] - [GEOGRAPHIC_DATA] (Cabin)" at bounding box center [121, 42] width 153 height 15
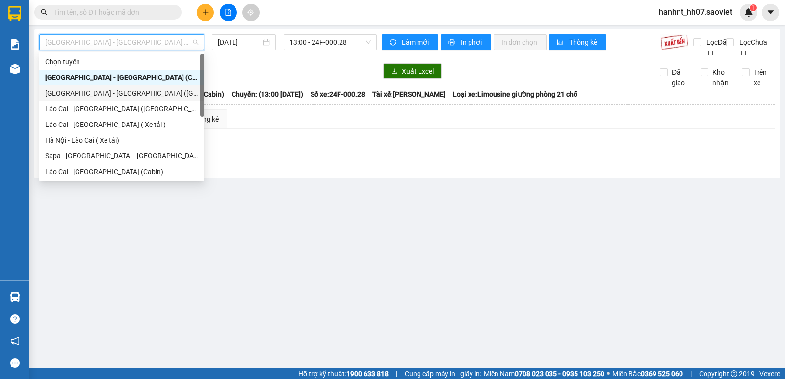
click at [109, 92] on div "[GEOGRAPHIC_DATA] - [GEOGRAPHIC_DATA] ([GEOGRAPHIC_DATA])" at bounding box center [121, 93] width 153 height 11
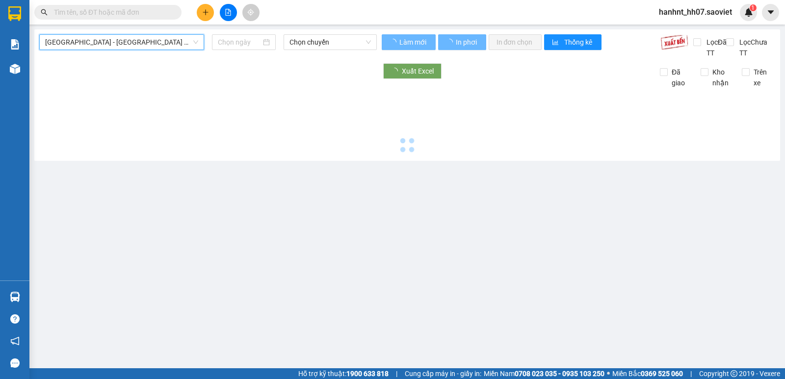
type input "[DATE]"
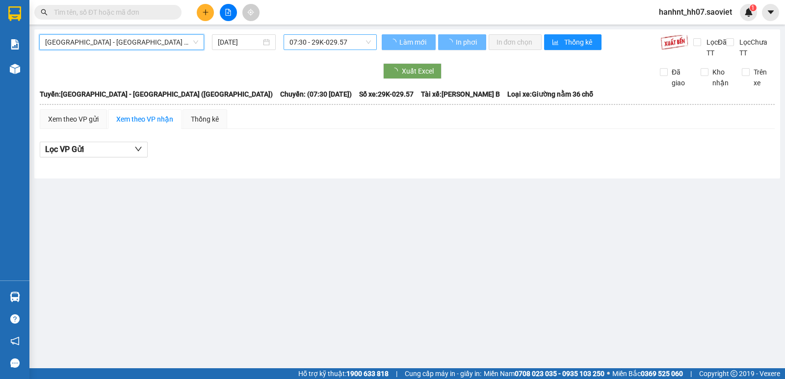
click at [309, 40] on span "07:30 - 29K-029.57" at bounding box center [329, 42] width 81 height 15
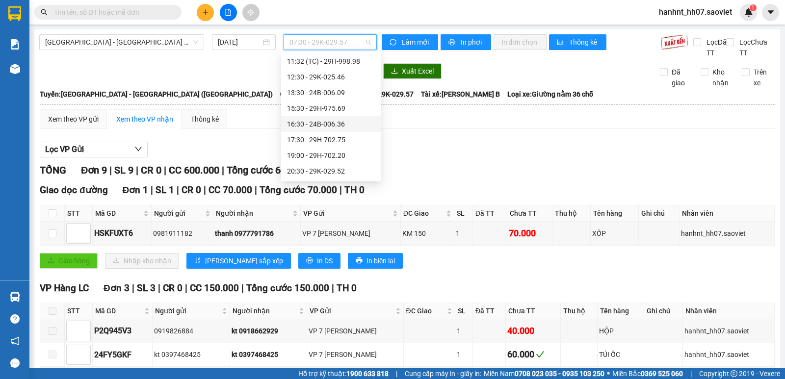
scroll to position [94, 0]
click at [332, 141] on div "19:00 - 29H-702.20" at bounding box center [331, 140] width 88 height 11
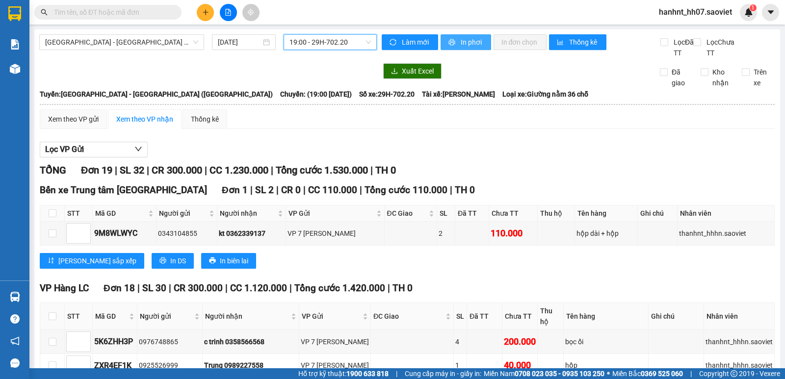
click at [468, 40] on span "In phơi" at bounding box center [472, 42] width 23 height 11
click at [99, 15] on input "text" at bounding box center [112, 12] width 116 height 11
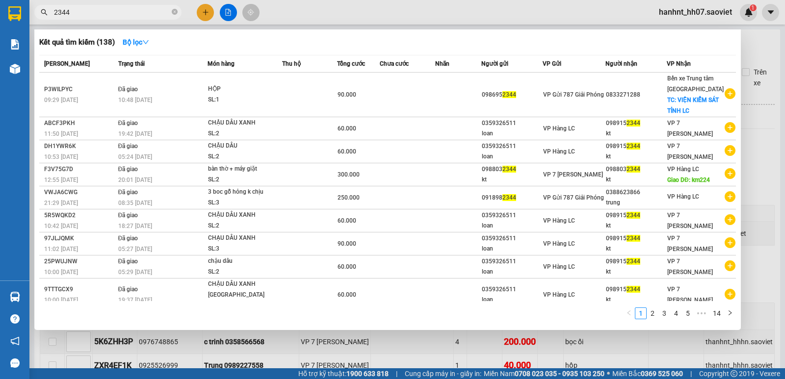
type input "2344"
click at [352, 352] on div at bounding box center [392, 189] width 785 height 379
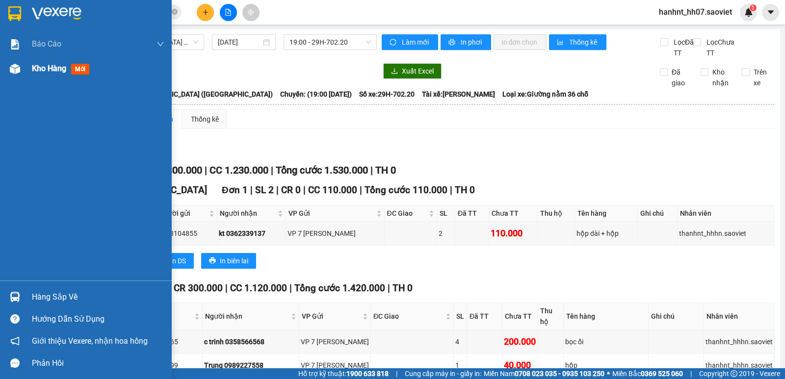
click at [22, 71] on div at bounding box center [14, 68] width 17 height 17
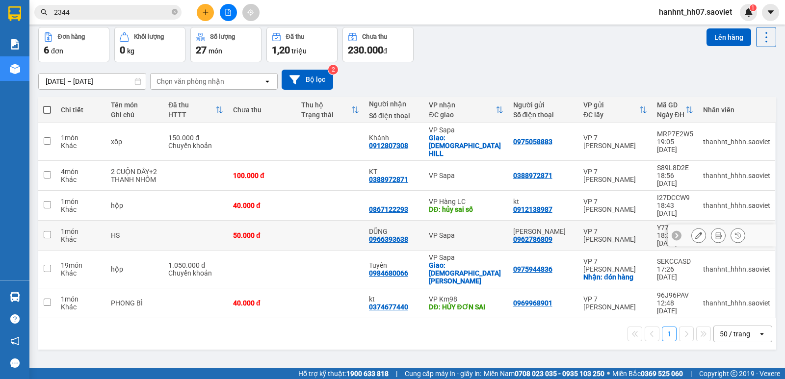
scroll to position [45, 0]
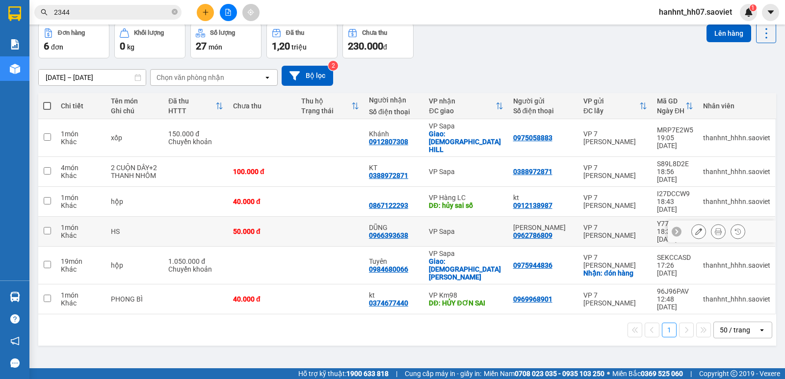
click at [331, 217] on td at bounding box center [330, 232] width 68 height 30
checkbox input "true"
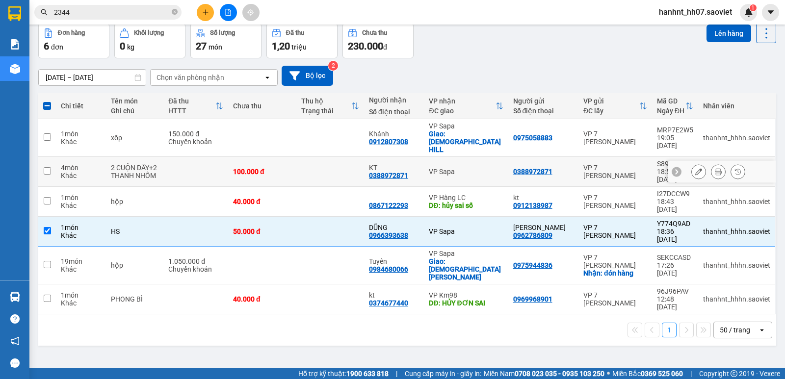
click at [340, 157] on td at bounding box center [330, 172] width 68 height 30
checkbox input "true"
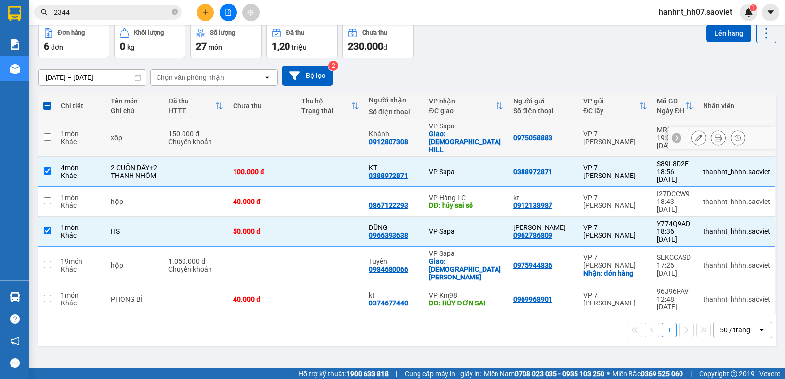
click at [318, 134] on td at bounding box center [330, 138] width 68 height 38
checkbox input "true"
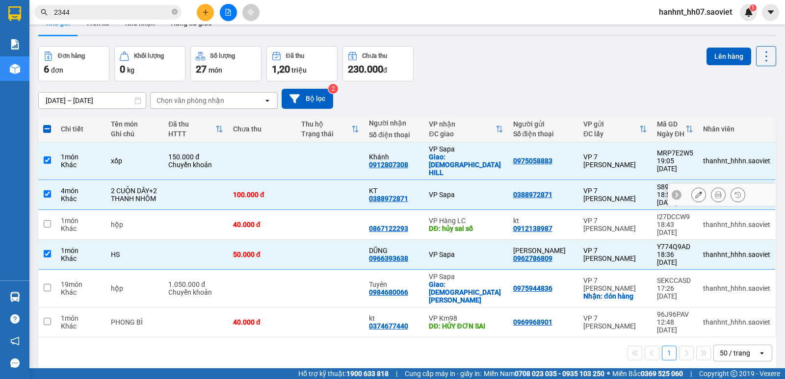
scroll to position [0, 0]
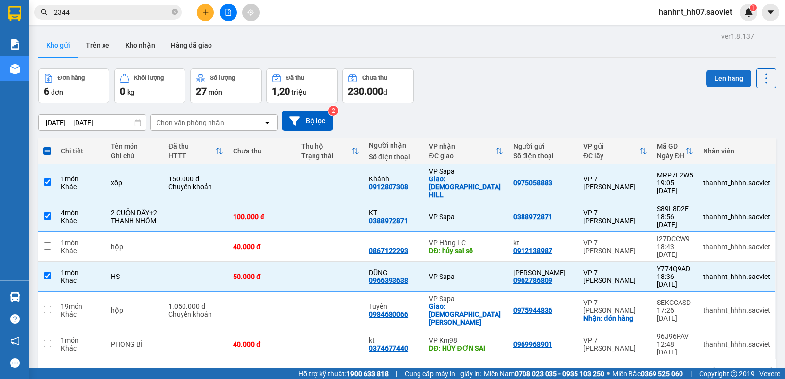
click at [720, 84] on button "Lên hàng" at bounding box center [728, 79] width 45 height 18
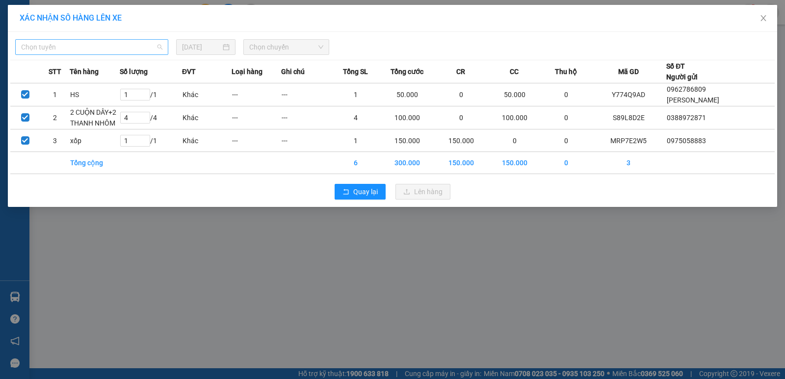
click at [121, 52] on span "Chọn tuyến" at bounding box center [91, 47] width 141 height 15
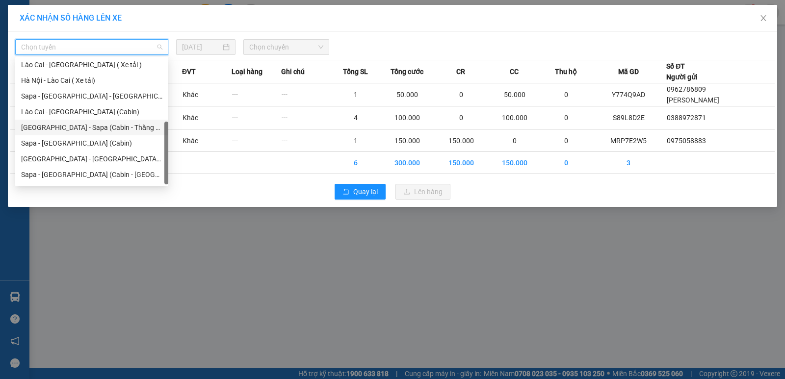
scroll to position [78, 0]
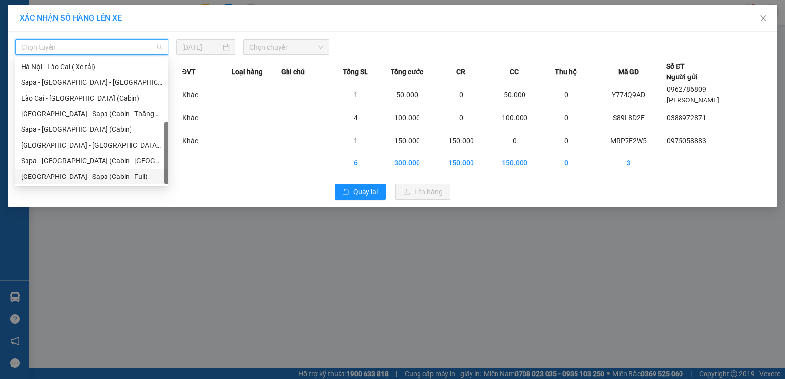
click at [88, 180] on div "[GEOGRAPHIC_DATA] - Sapa (Cabin - Full)" at bounding box center [91, 176] width 141 height 11
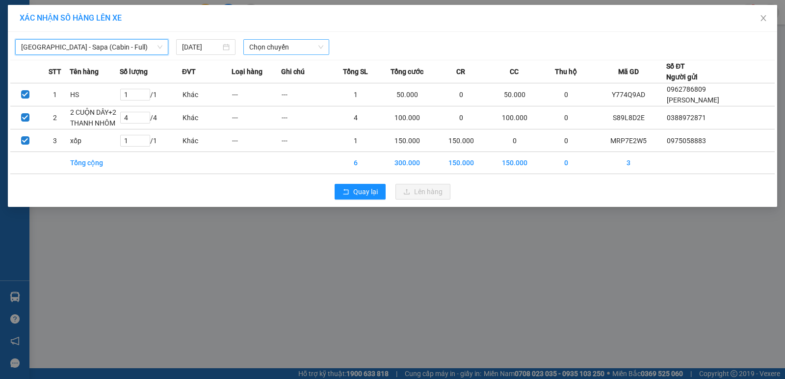
click at [284, 52] on span "Chọn chuyến" at bounding box center [286, 47] width 74 height 15
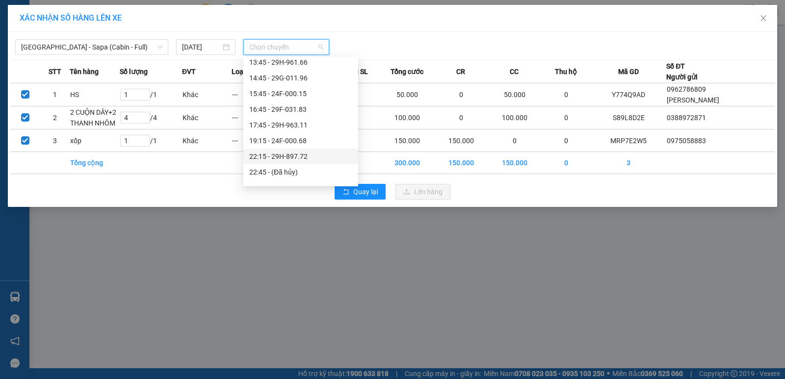
scroll to position [147, 0]
drag, startPoint x: 286, startPoint y: 139, endPoint x: 311, endPoint y: 160, distance: 32.7
click at [288, 141] on div "19:15 - 24F-000.68" at bounding box center [300, 139] width 103 height 11
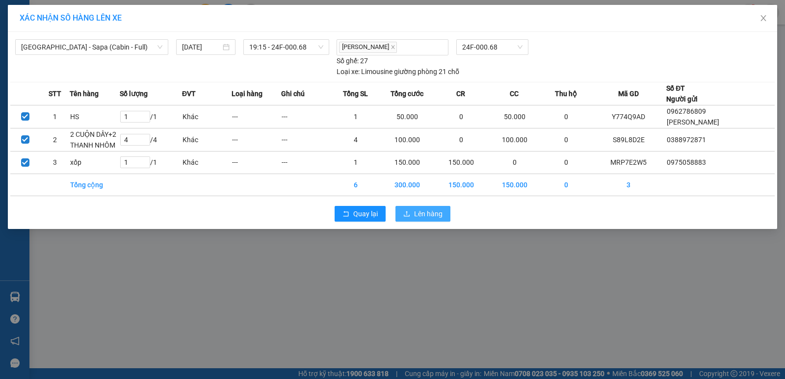
click at [418, 211] on span "Lên hàng" at bounding box center [428, 213] width 28 height 11
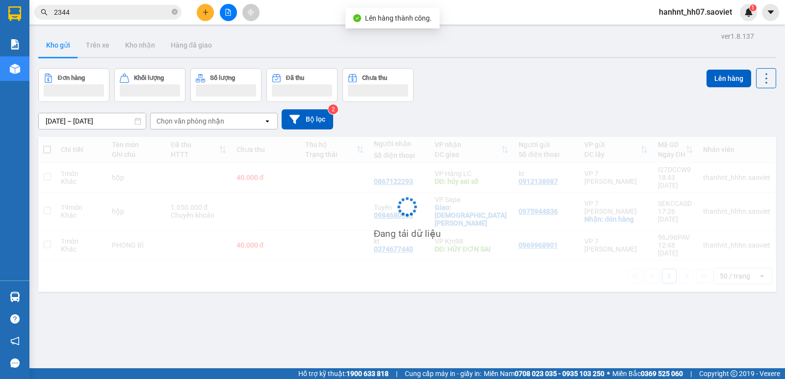
click at [100, 13] on input "2344" at bounding box center [112, 12] width 116 height 11
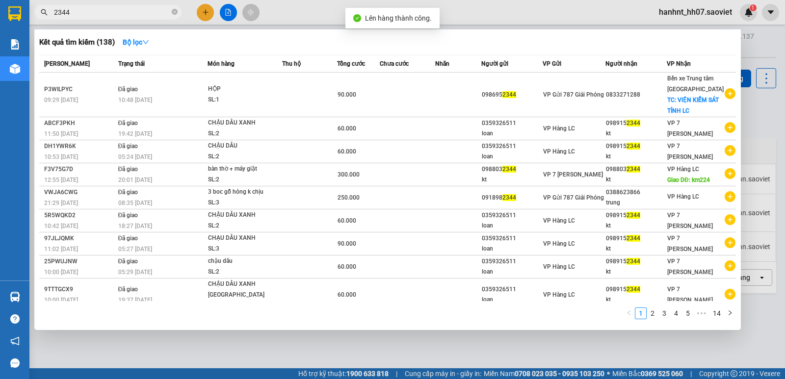
click at [100, 13] on input "2344" at bounding box center [112, 12] width 116 height 11
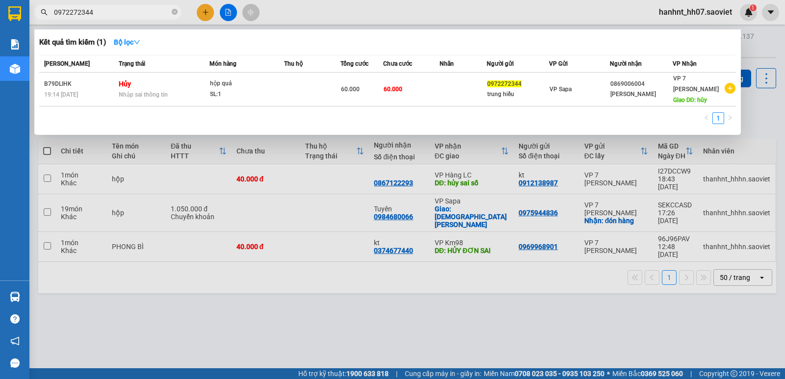
click at [113, 9] on input "0972272344" at bounding box center [112, 12] width 116 height 11
click at [112, 8] on input "0972272344" at bounding box center [112, 12] width 116 height 11
click at [133, 15] on input "0972272344" at bounding box center [112, 12] width 116 height 11
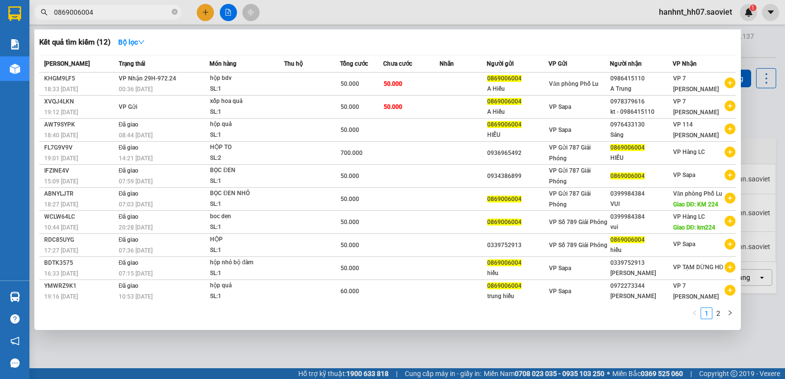
type input "0869006004"
click at [257, 341] on div at bounding box center [392, 189] width 785 height 379
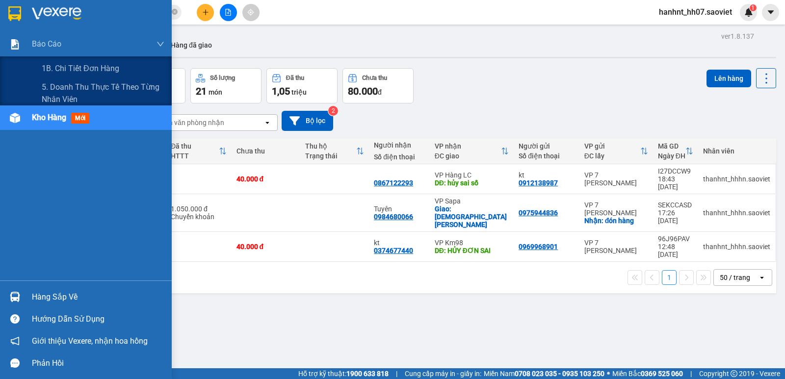
drag, startPoint x: 63, startPoint y: 93, endPoint x: 172, endPoint y: 113, distance: 110.7
click at [68, 95] on span "5. Doanh thu thực tế theo từng nhân viên" at bounding box center [103, 93] width 123 height 25
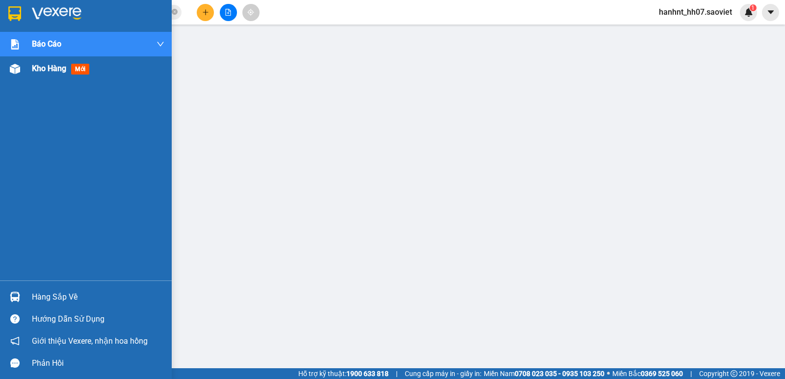
click at [62, 70] on span "Kho hàng" at bounding box center [49, 68] width 34 height 9
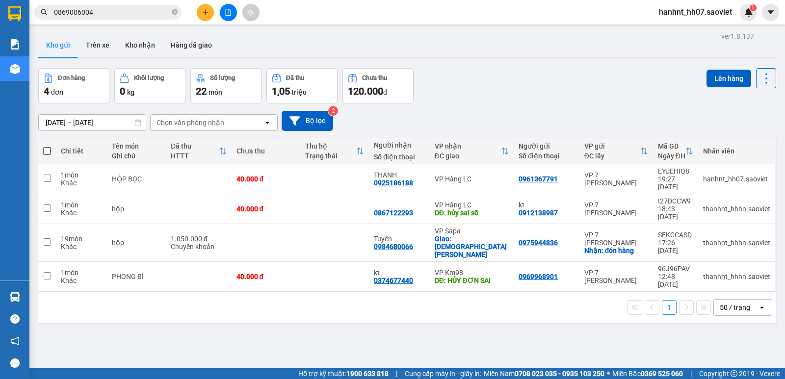
click at [140, 43] on button "Kho nhận" at bounding box center [140, 45] width 46 height 24
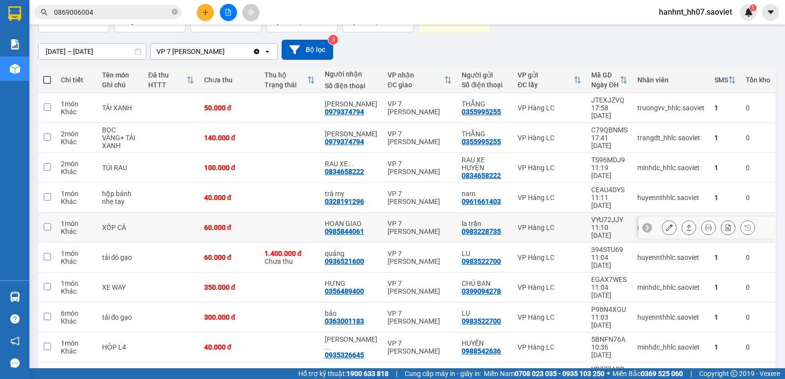
scroll to position [73, 0]
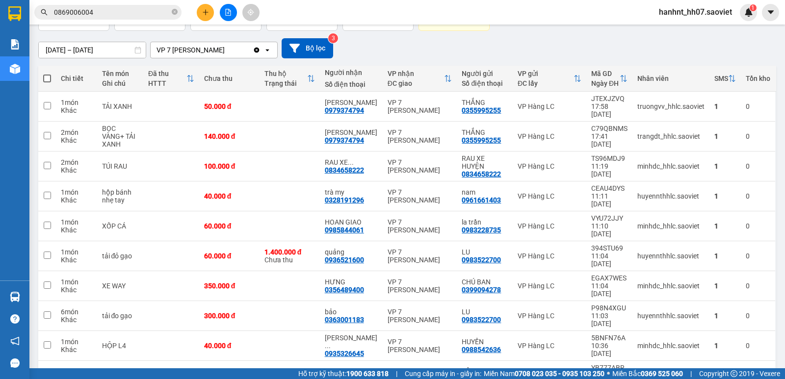
drag, startPoint x: 564, startPoint y: 345, endPoint x: 563, endPoint y: 360, distance: 15.3
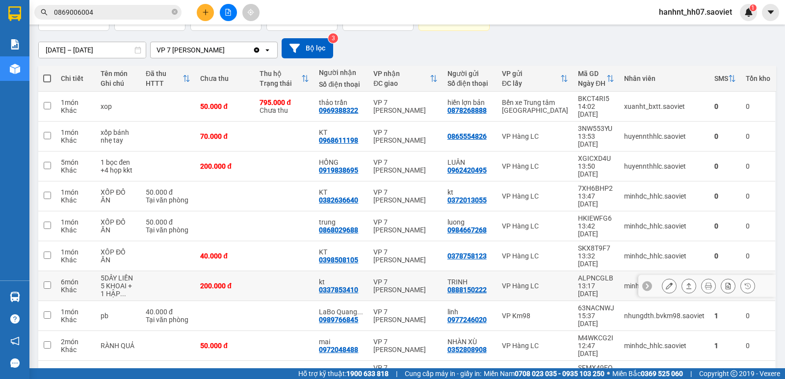
click at [531, 282] on div "VP Hàng LC" at bounding box center [535, 286] width 66 height 8
checkbox input "true"
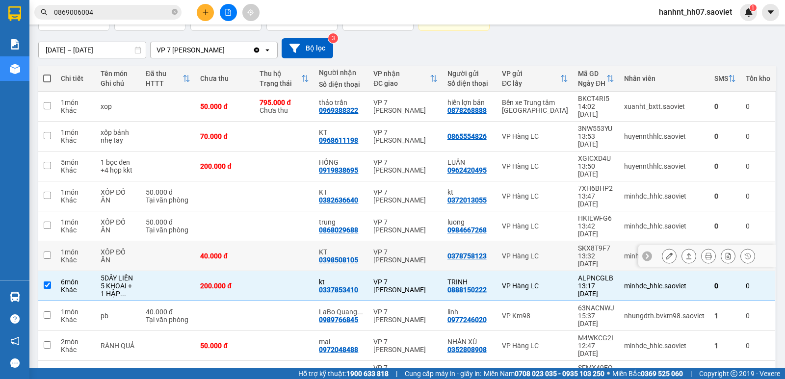
click at [545, 252] on div "VP Hàng LC" at bounding box center [535, 256] width 66 height 8
checkbox input "true"
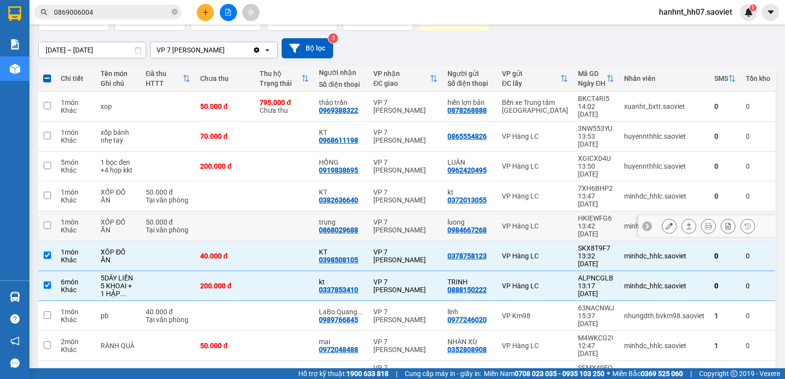
click at [541, 222] on div "VP Hàng LC" at bounding box center [535, 226] width 66 height 8
checkbox input "true"
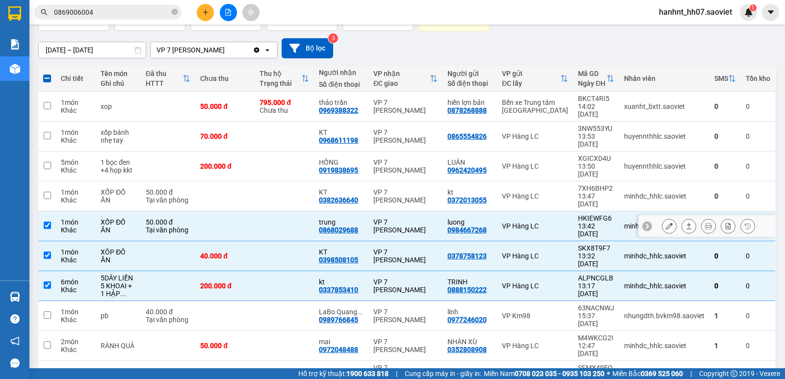
click at [534, 192] on div "VP Hàng LC" at bounding box center [535, 196] width 66 height 8
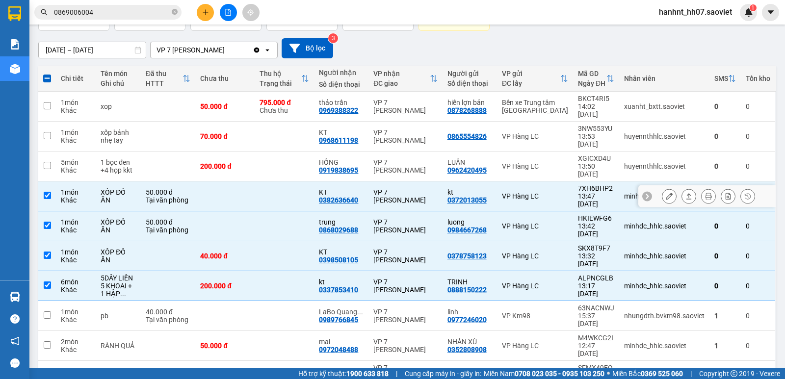
checkbox input "true"
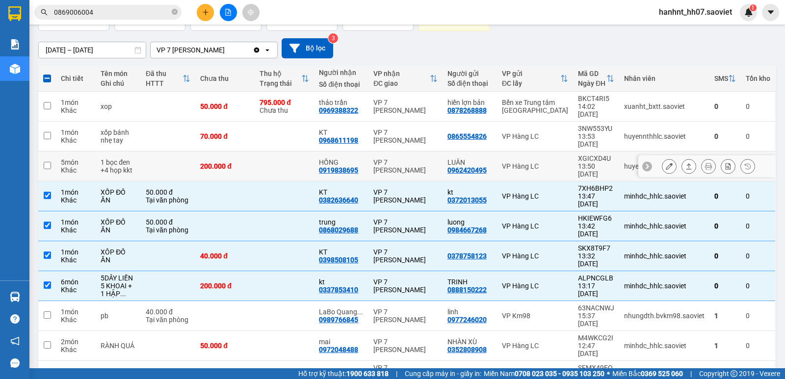
click at [529, 162] on div "VP Hàng LC" at bounding box center [535, 166] width 66 height 8
checkbox input "true"
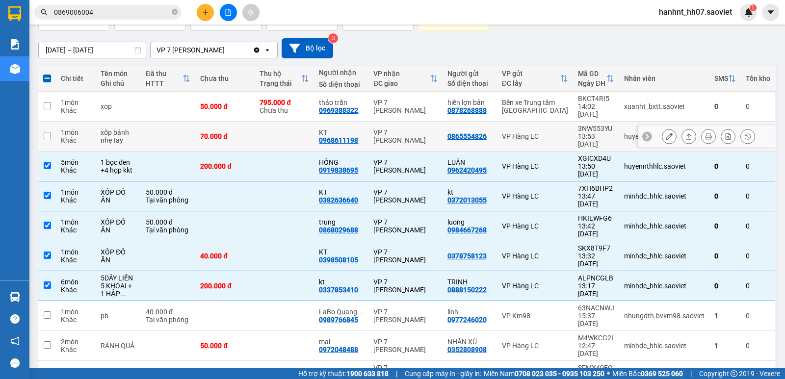
click at [523, 132] on div "VP Hàng LC" at bounding box center [535, 136] width 66 height 8
checkbox input "true"
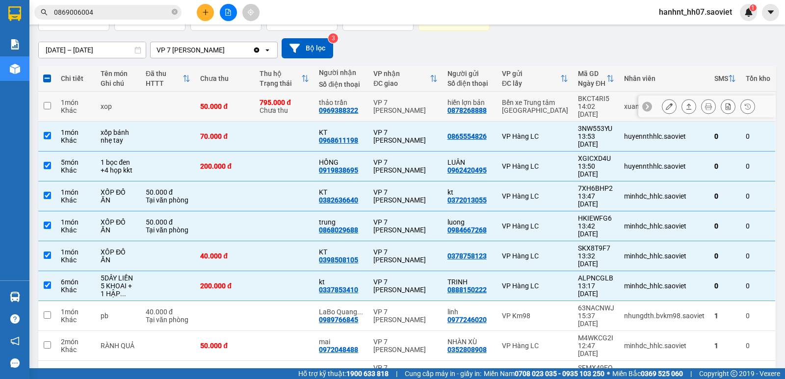
drag, startPoint x: 520, startPoint y: 109, endPoint x: 537, endPoint y: 140, distance: 35.5
click at [520, 110] on div "Bến xe Trung tâm [GEOGRAPHIC_DATA]" at bounding box center [535, 107] width 66 height 16
checkbox input "true"
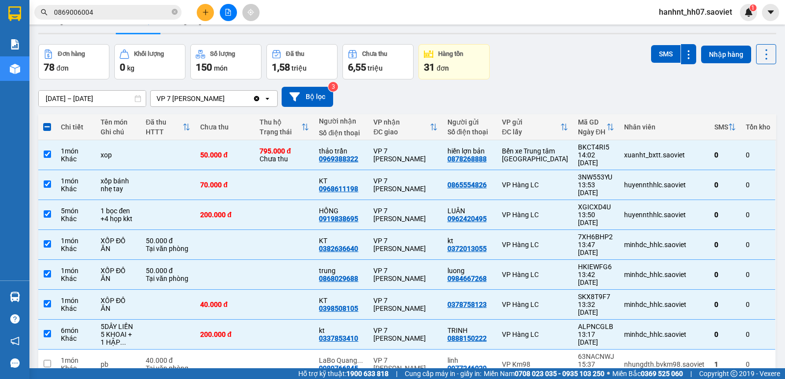
scroll to position [24, 0]
click at [663, 50] on button "SMS" at bounding box center [665, 55] width 29 height 18
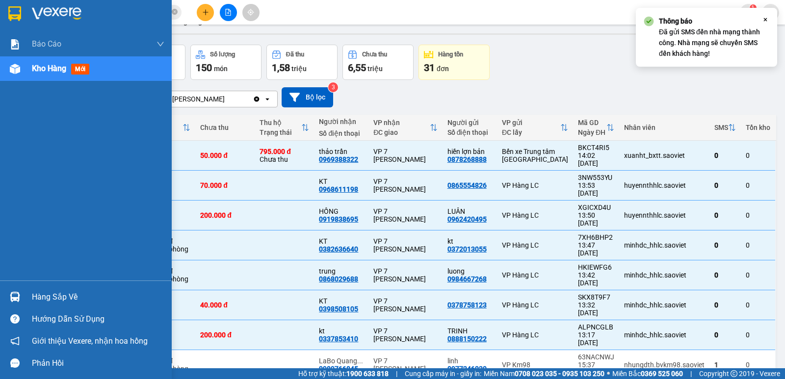
click at [44, 300] on div "Hàng sắp về" at bounding box center [98, 297] width 132 height 15
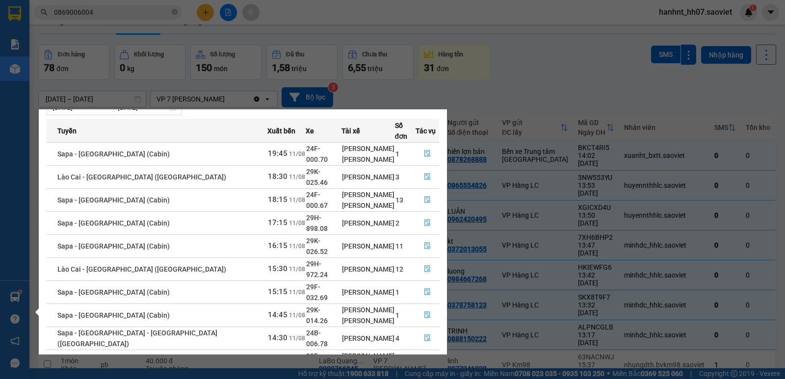
scroll to position [39, 0]
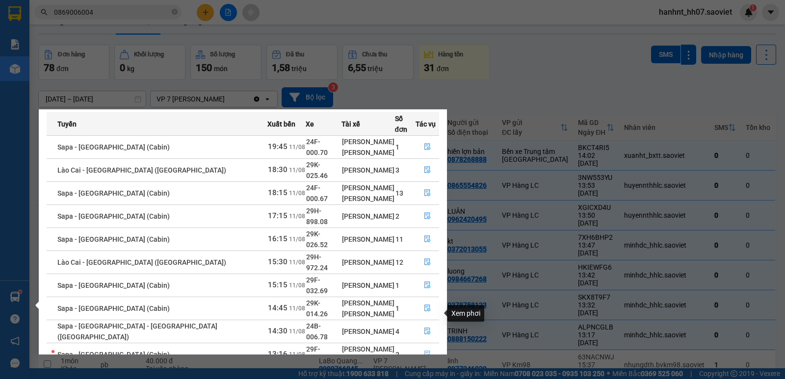
click at [424, 351] on icon "file-done" at bounding box center [427, 354] width 7 height 7
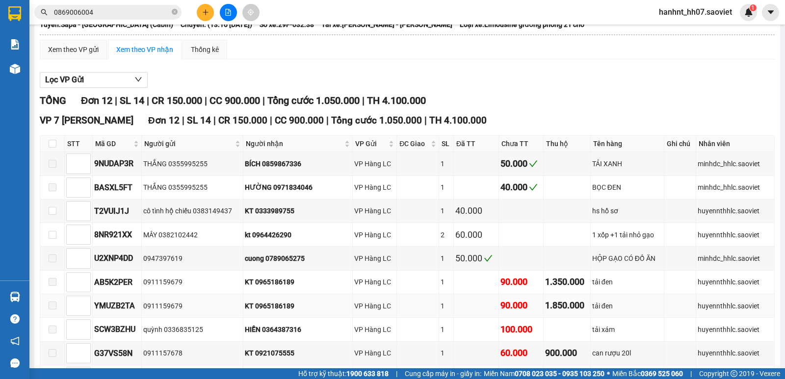
scroll to position [82, 0]
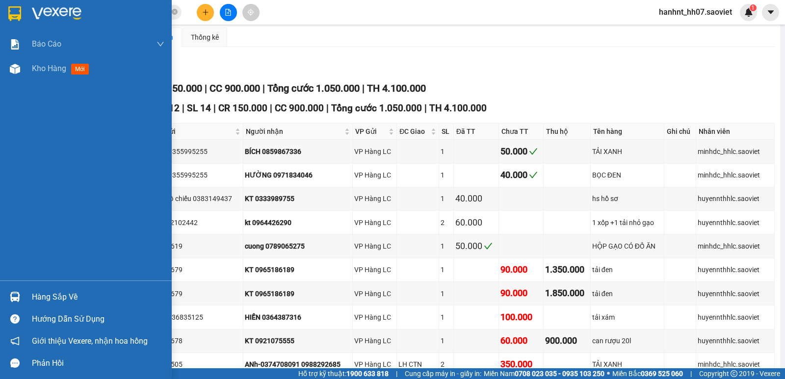
click at [16, 299] on img at bounding box center [15, 297] width 10 height 10
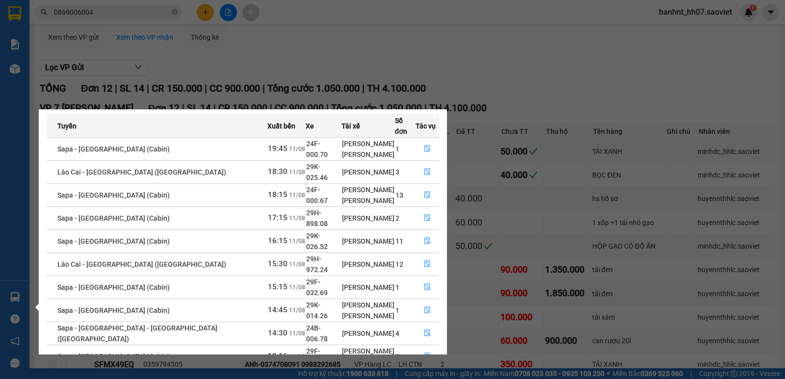
scroll to position [39, 0]
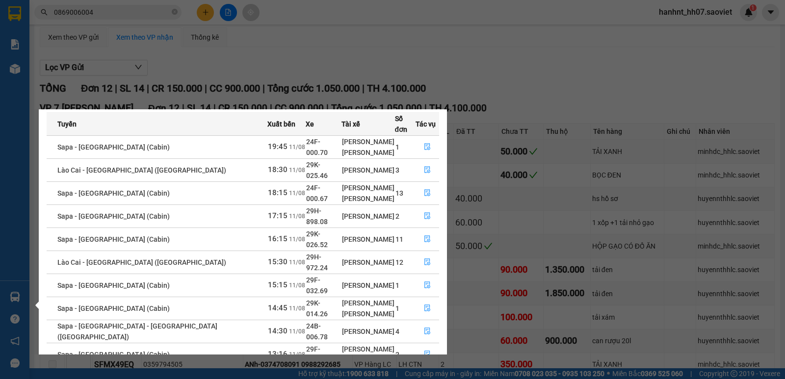
click at [421, 373] on link "2" at bounding box center [421, 378] width 11 height 11
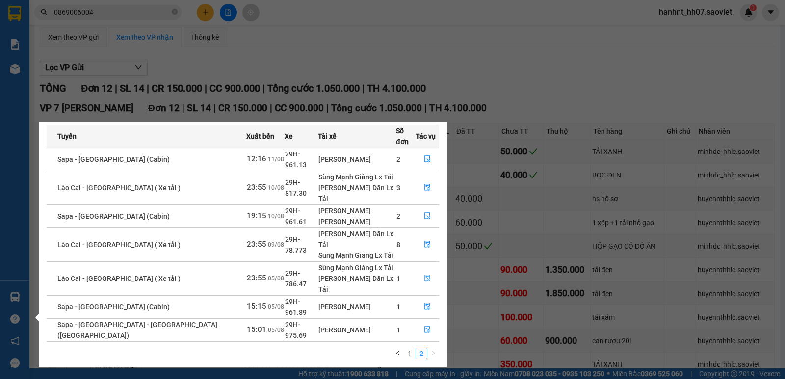
scroll to position [0, 0]
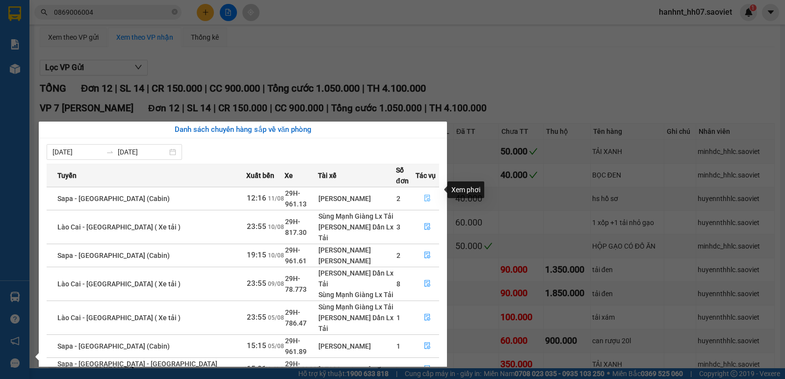
click at [424, 195] on icon "file-done" at bounding box center [427, 198] width 7 height 7
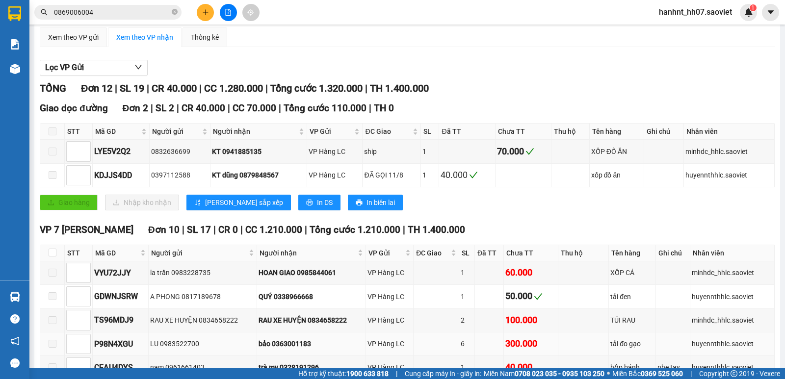
scroll to position [180, 0]
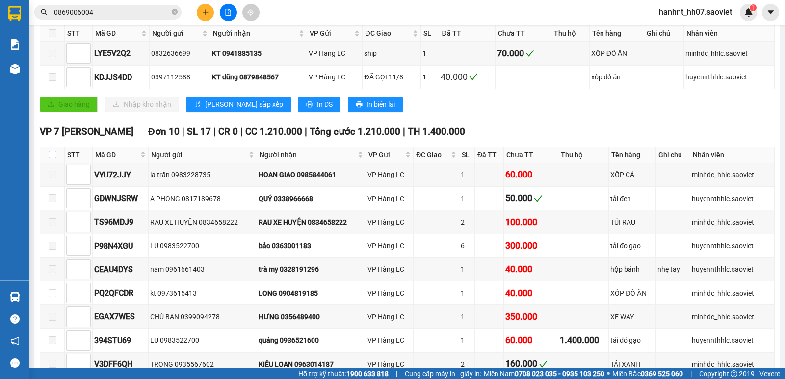
click at [51, 156] on input "checkbox" at bounding box center [53, 155] width 8 height 8
checkbox input "true"
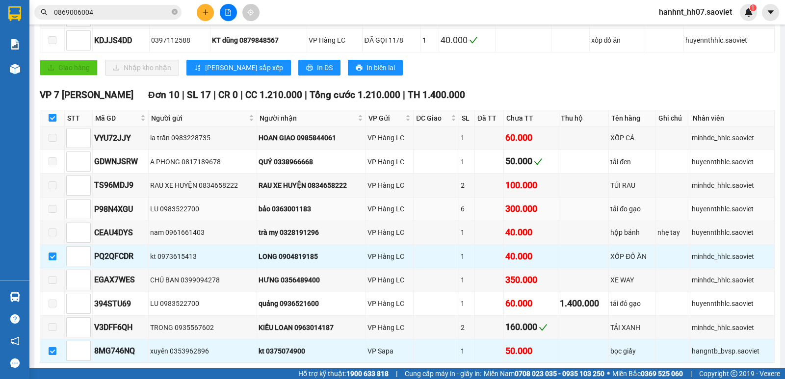
scroll to position [261, 0]
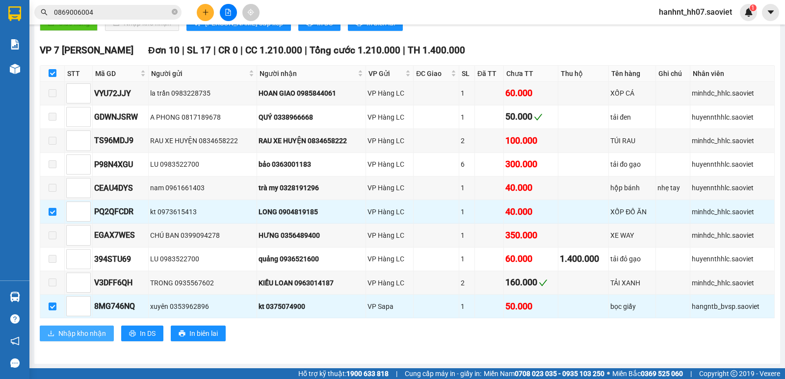
click at [66, 337] on span "Nhập kho nhận" at bounding box center [82, 333] width 48 height 11
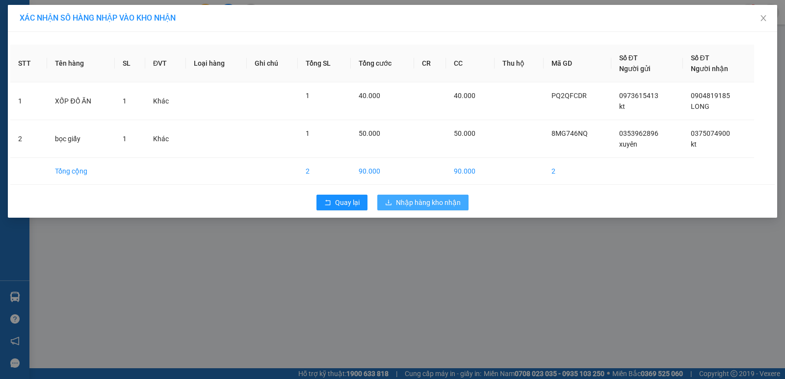
click at [433, 204] on span "Nhập hàng kho nhận" at bounding box center [428, 202] width 65 height 11
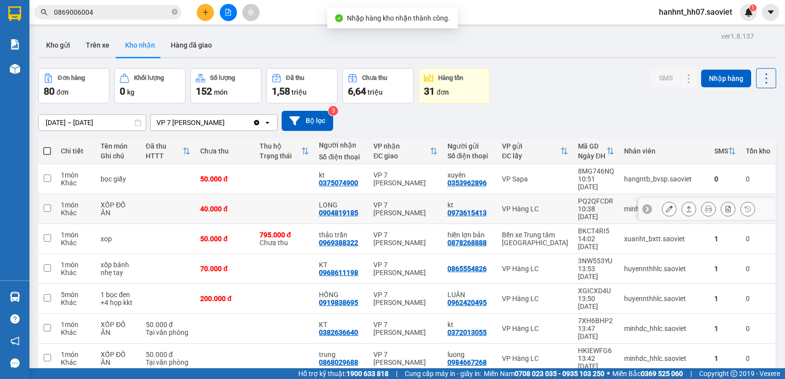
click at [578, 197] on div "PQ2QFCDR" at bounding box center [596, 201] width 36 height 8
checkbox input "true"
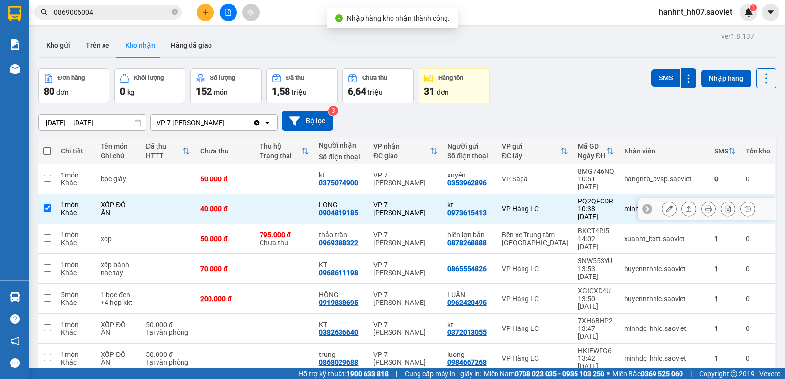
click at [551, 176] on div "VP Sapa" at bounding box center [535, 179] width 66 height 8
checkbox input "true"
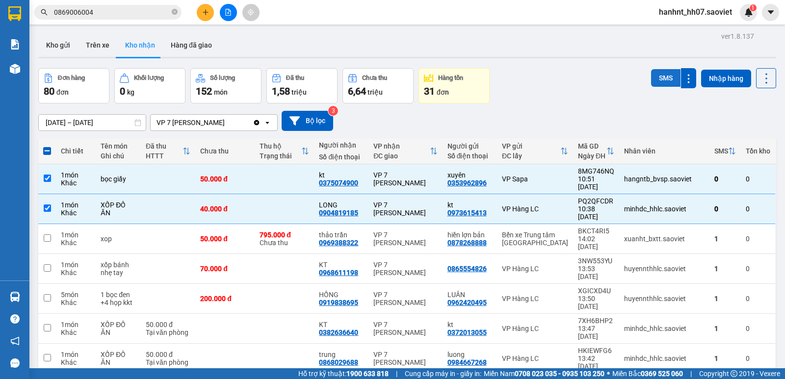
click at [656, 71] on button "SMS" at bounding box center [665, 78] width 29 height 18
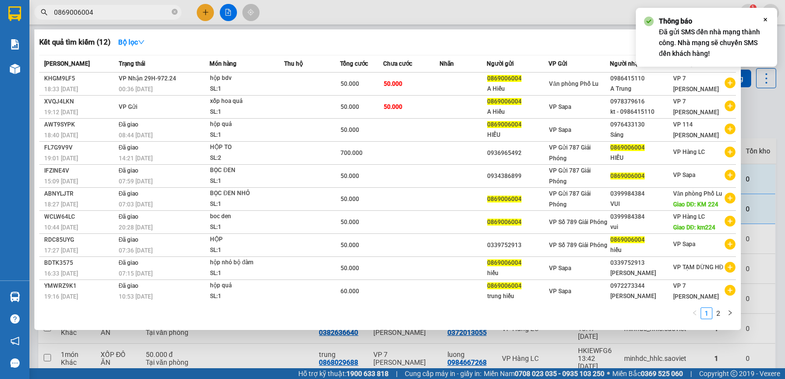
click at [122, 11] on input "0869006004" at bounding box center [112, 12] width 116 height 11
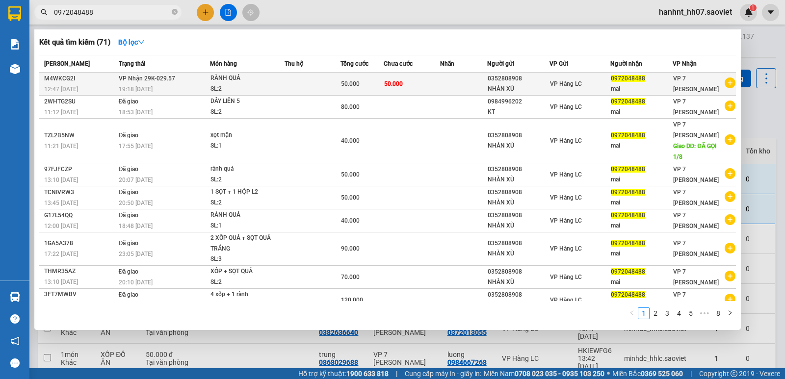
type input "0972048488"
click at [411, 89] on td "50.000" at bounding box center [412, 84] width 56 height 23
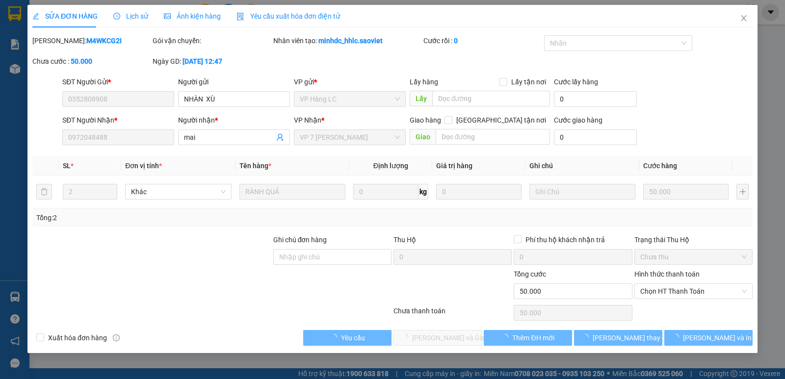
type input "0352808908"
type input "NHÀN XÙ"
type input "0972048488"
type input "mai"
type input "50.000"
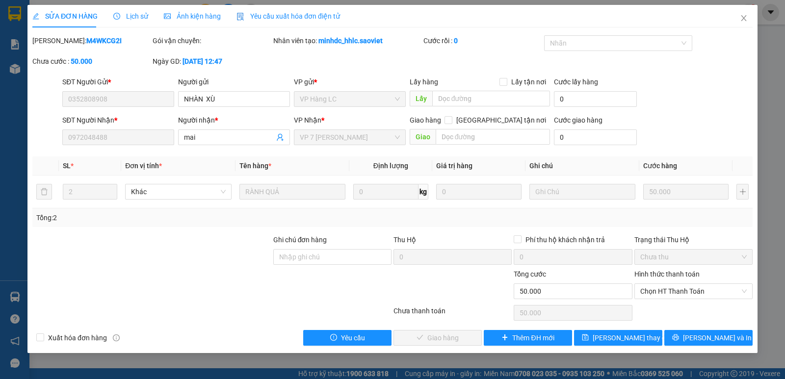
drag, startPoint x: 676, startPoint y: 297, endPoint x: 670, endPoint y: 306, distance: 10.9
click at [674, 300] on div "Hình thức thanh toán Chọn HT Thanh Toán" at bounding box center [693, 286] width 118 height 34
click at [670, 284] on span "Chọn HT Thanh Toán" at bounding box center [693, 291] width 106 height 15
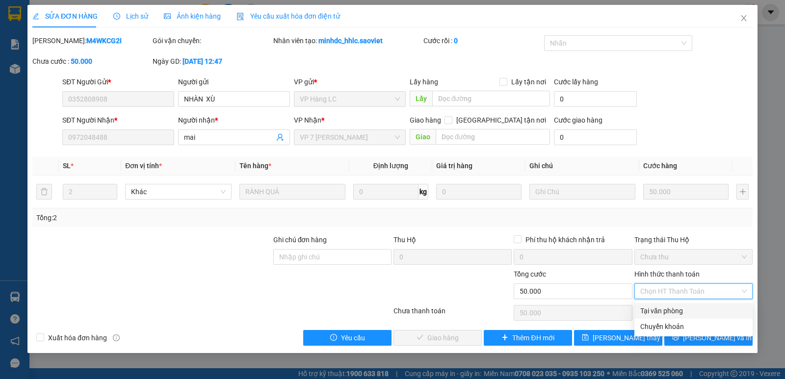
drag, startPoint x: 667, startPoint y: 308, endPoint x: 555, endPoint y: 353, distance: 120.3
click at [665, 309] on div "Tại văn phòng" at bounding box center [693, 311] width 106 height 11
type input "0"
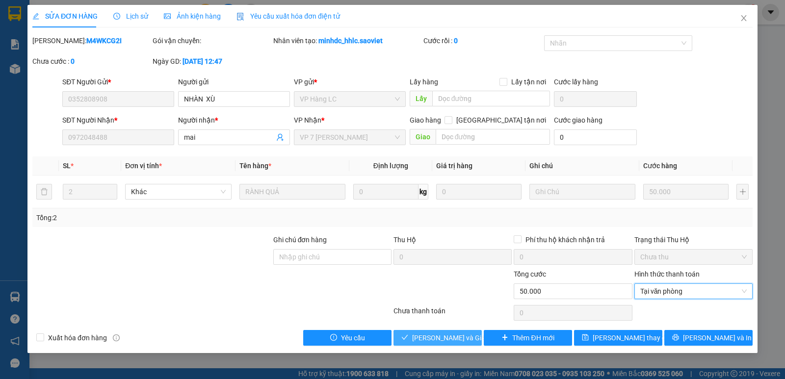
click at [448, 334] on span "[PERSON_NAME] và Giao hàng" at bounding box center [459, 338] width 94 height 11
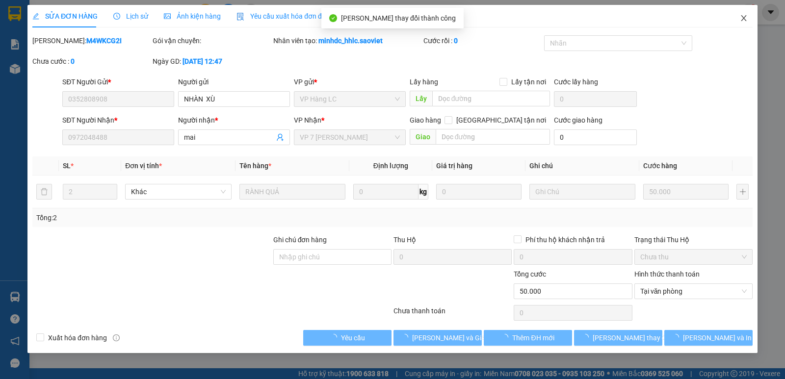
click at [741, 15] on icon "close" at bounding box center [744, 18] width 8 height 8
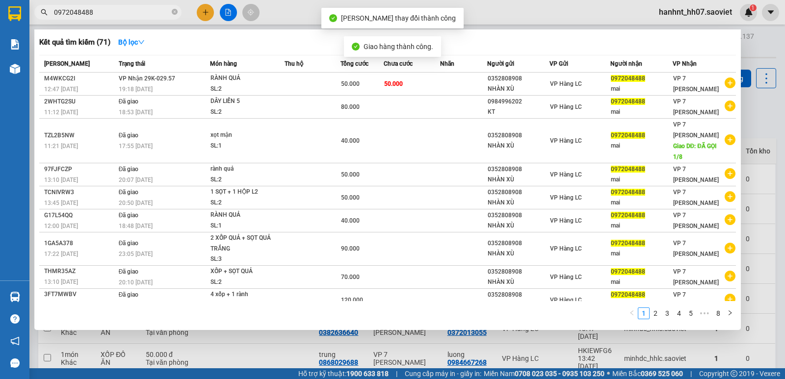
click at [122, 15] on input "0972048488" at bounding box center [112, 12] width 116 height 11
click at [102, 13] on input "0972048488" at bounding box center [112, 12] width 116 height 11
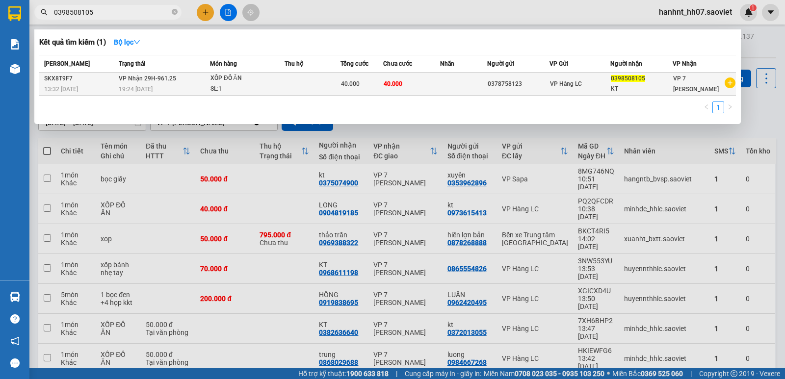
type input "0398508105"
click at [421, 80] on td "40.000" at bounding box center [411, 84] width 56 height 23
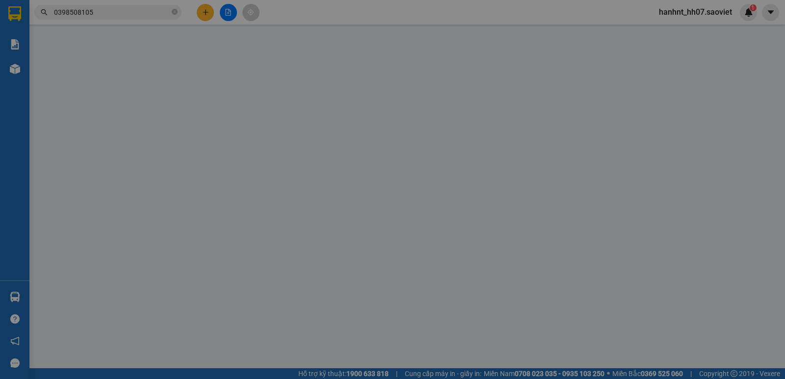
type input "0378758123"
type input "0398508105"
type input "KT"
type input "40.000"
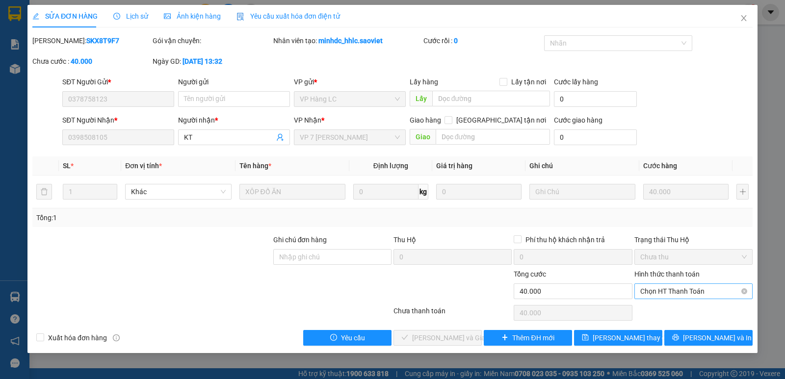
drag, startPoint x: 666, startPoint y: 288, endPoint x: 664, endPoint y: 298, distance: 10.6
click at [667, 288] on span "Chọn HT Thanh Toán" at bounding box center [693, 291] width 106 height 15
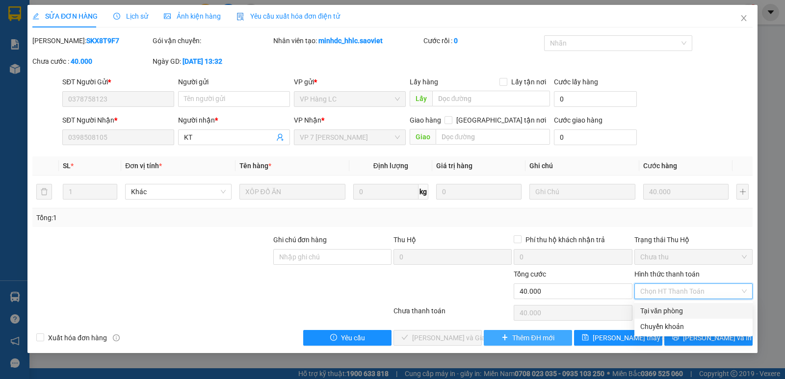
click at [653, 310] on div "Tại văn phòng" at bounding box center [693, 311] width 106 height 11
type input "0"
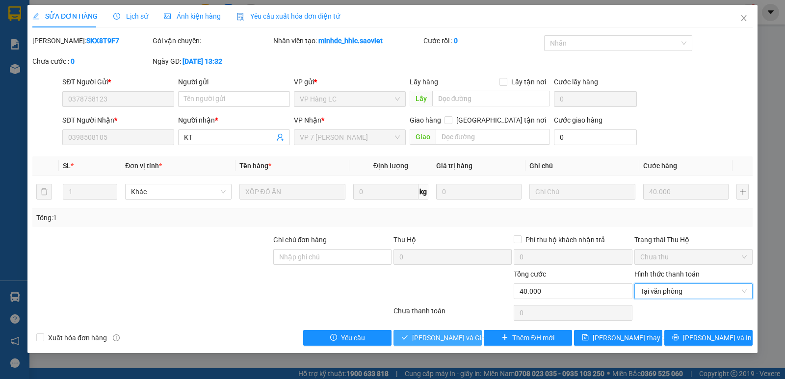
click at [444, 333] on span "[PERSON_NAME] và Giao hàng" at bounding box center [459, 338] width 94 height 11
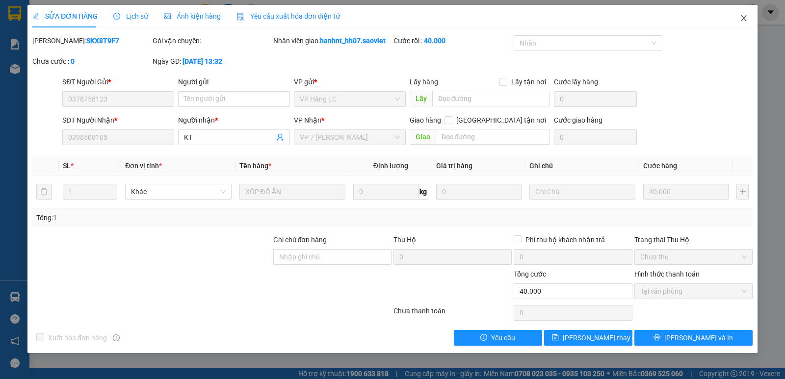
drag, startPoint x: 746, startPoint y: 15, endPoint x: 741, endPoint y: 19, distance: 6.0
click at [741, 19] on icon "close" at bounding box center [744, 18] width 8 height 8
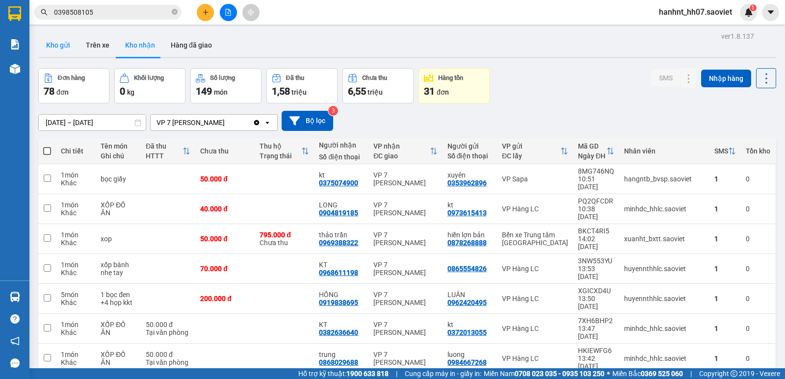
click at [65, 47] on button "Kho gửi" at bounding box center [58, 45] width 40 height 24
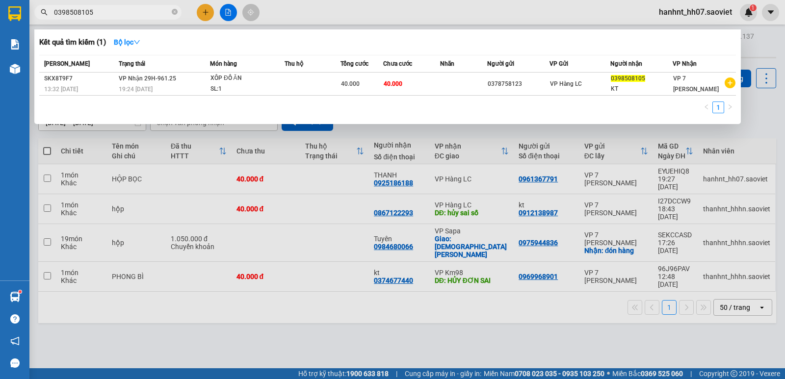
click at [108, 13] on input "0398508105" at bounding box center [112, 12] width 116 height 11
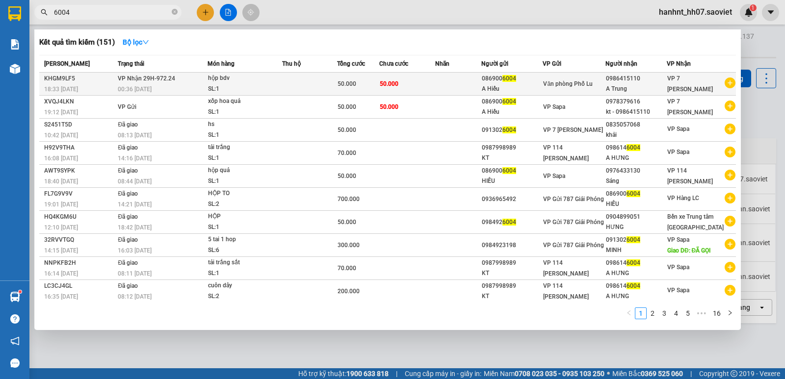
type input "6004"
click at [435, 84] on td "50.000" at bounding box center [407, 84] width 56 height 23
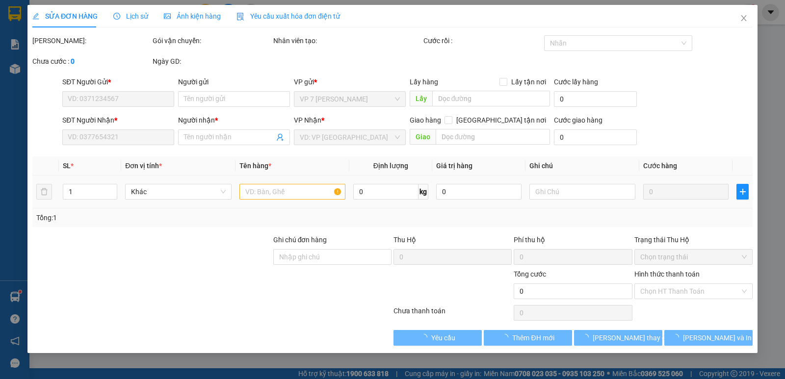
type input "0869006004"
type input "A Hiếu"
type input "0986415110"
type input "A Trung"
type input "50.000"
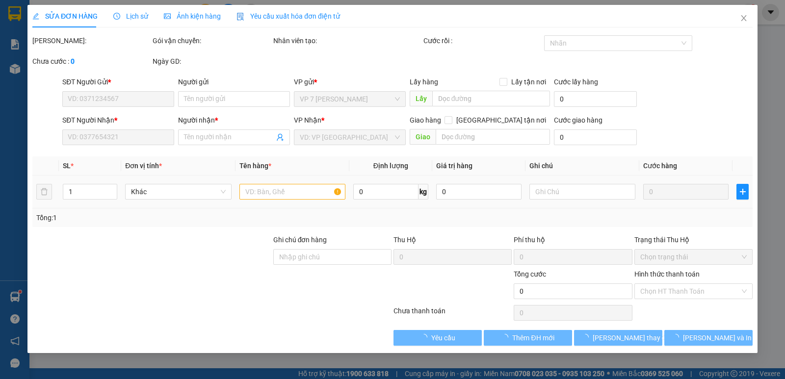
type input "50.000"
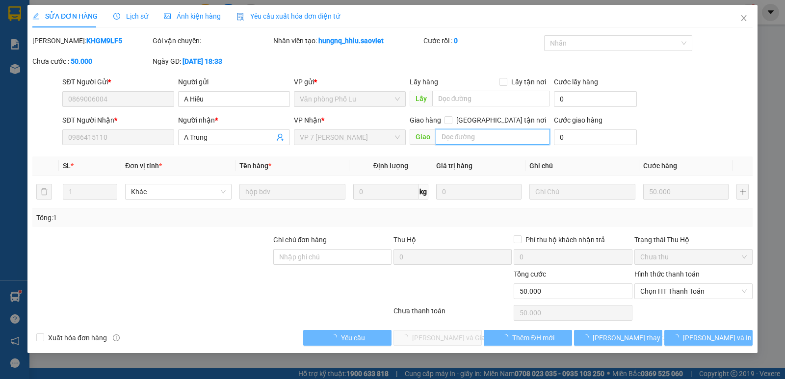
click at [456, 141] on input "text" at bounding box center [493, 137] width 115 height 16
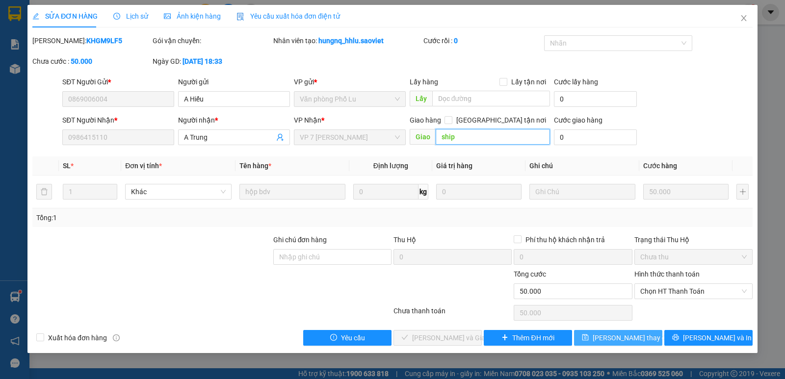
type input "ship"
click at [619, 337] on span "[PERSON_NAME] thay đổi" at bounding box center [631, 338] width 78 height 11
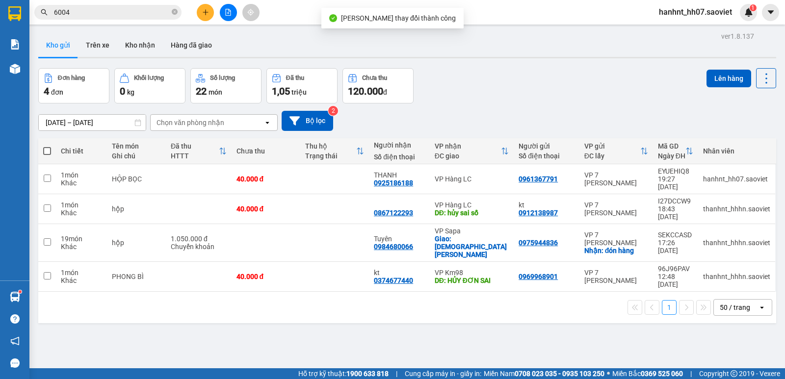
click at [109, 5] on span "6004" at bounding box center [107, 12] width 147 height 15
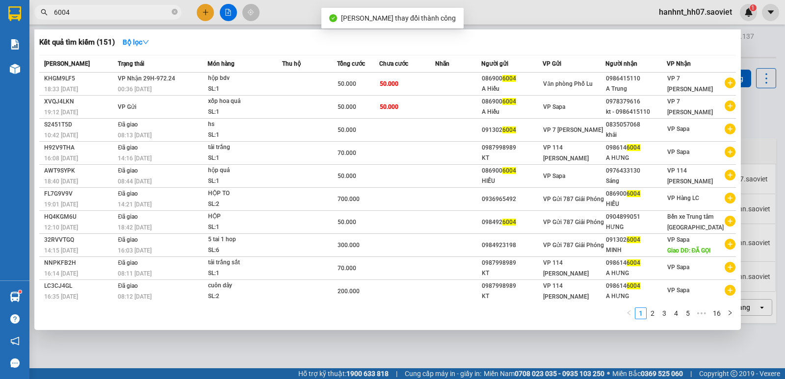
click at [125, 18] on span "6004" at bounding box center [107, 12] width 147 height 15
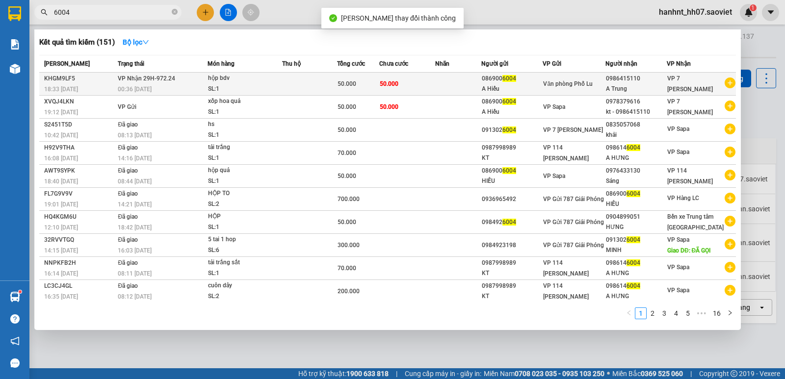
click at [256, 86] on div "SL: 1" at bounding box center [245, 89] width 74 height 11
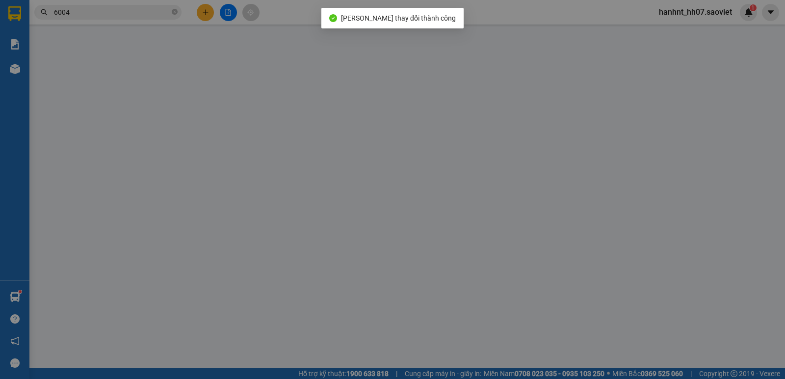
type input "0869006004"
type input "A Hiếu"
type input "0986415110"
type input "A Trung"
type input "ship"
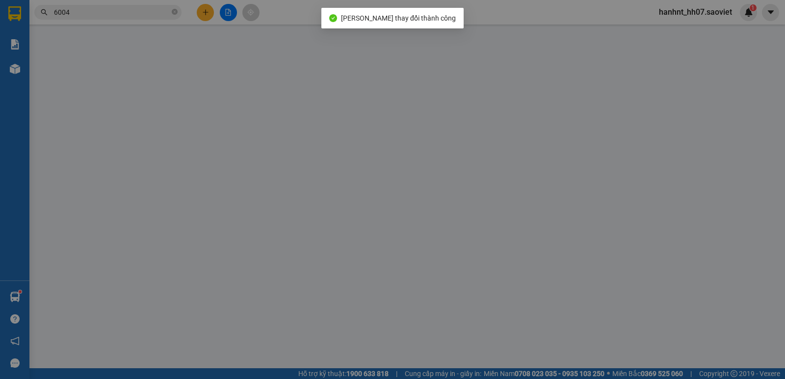
type input "50.000"
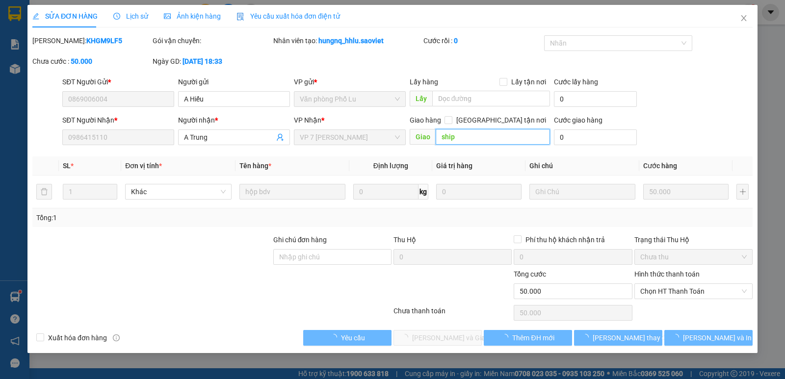
click at [471, 139] on input "ship" at bounding box center [493, 137] width 115 height 16
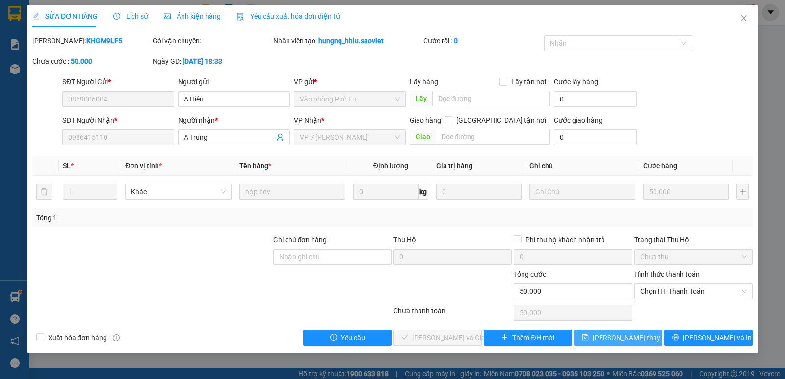
click at [618, 339] on span "[PERSON_NAME] thay đổi" at bounding box center [631, 338] width 78 height 11
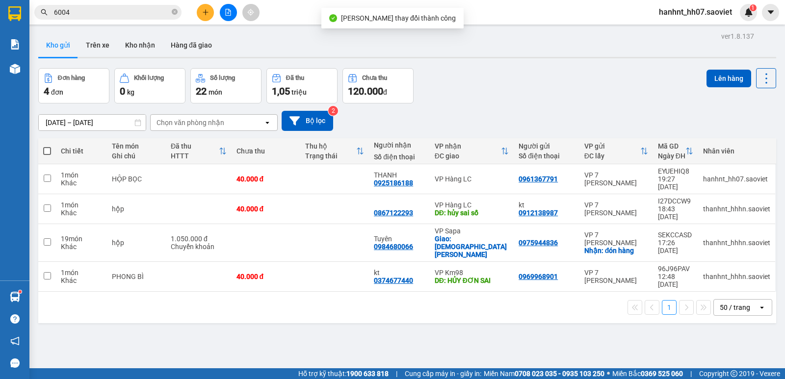
click at [105, 14] on input "6004" at bounding box center [112, 12] width 116 height 11
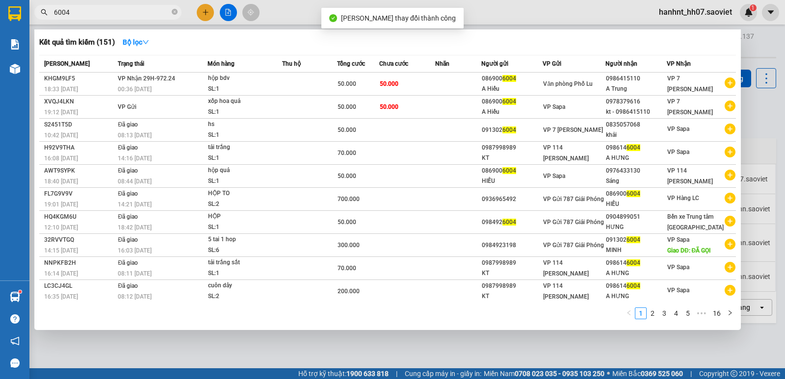
click at [105, 14] on input "6004" at bounding box center [112, 12] width 116 height 11
click at [87, 12] on input "6004" at bounding box center [112, 12] width 116 height 11
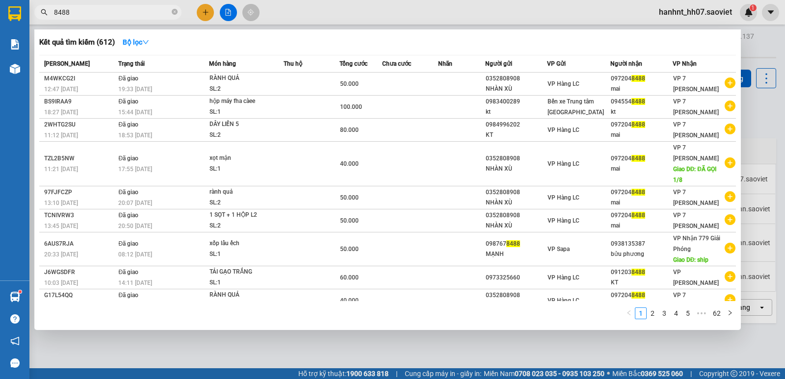
click at [94, 13] on input "8488" at bounding box center [112, 12] width 116 height 11
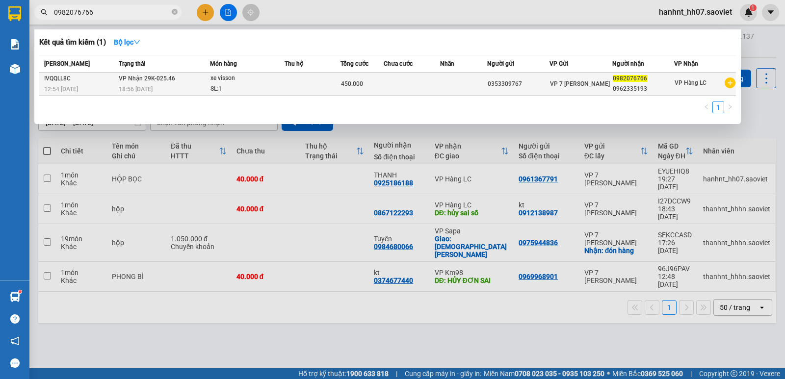
type input "0982076766"
click at [302, 82] on td at bounding box center [312, 84] width 56 height 23
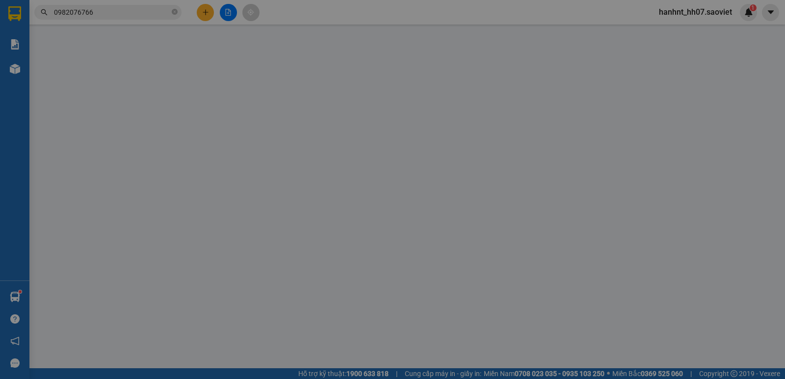
type input "0353309767"
type input "0982076766"
type input "0962335193"
type input "450.000"
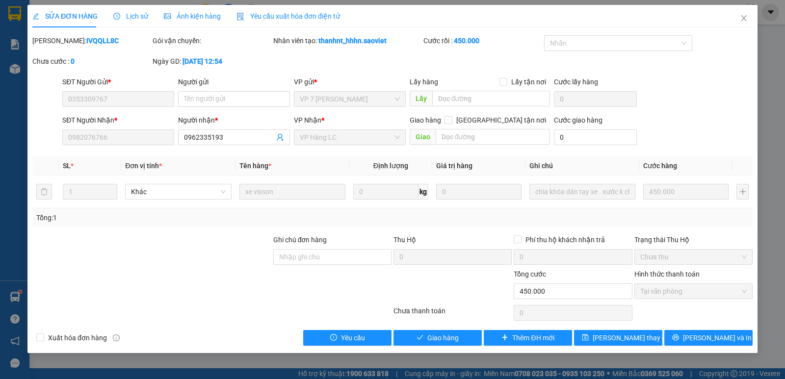
click at [132, 19] on span "Lịch sử" at bounding box center [130, 16] width 35 height 8
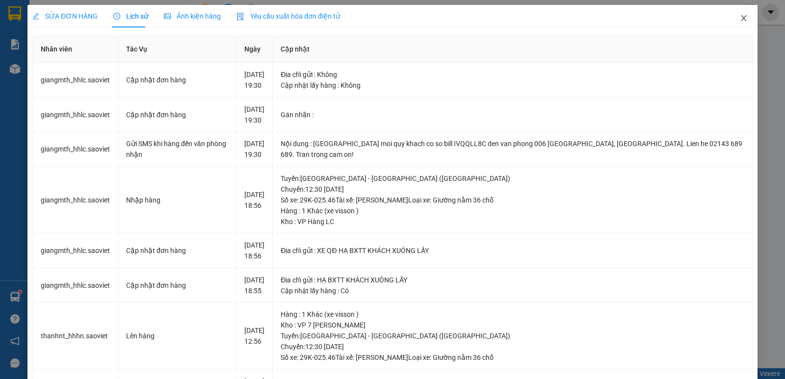
click at [740, 17] on icon "close" at bounding box center [744, 18] width 8 height 8
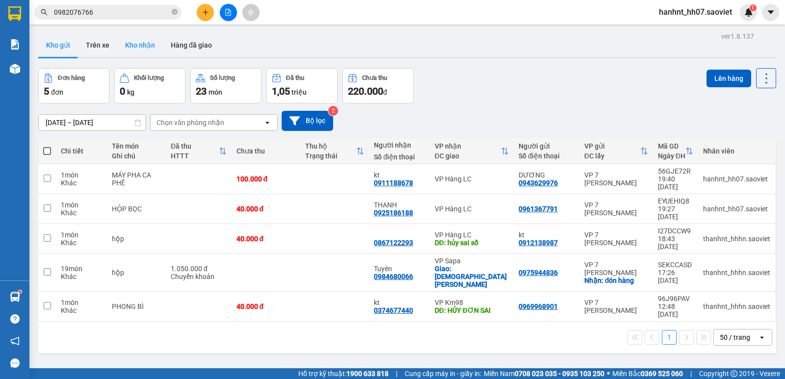
click at [136, 47] on button "Kho nhận" at bounding box center [140, 45] width 46 height 24
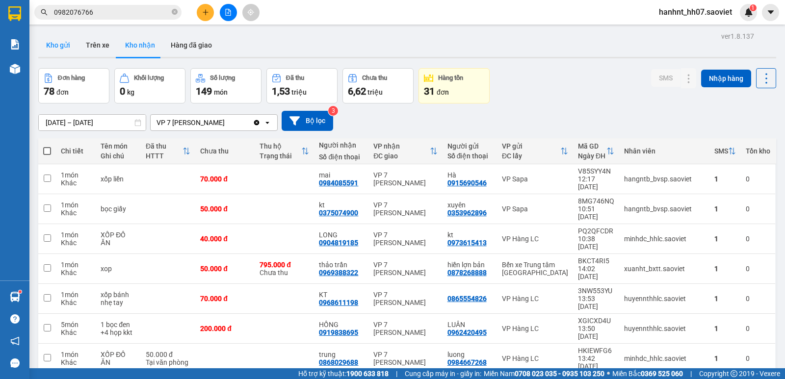
click at [60, 48] on button "Kho gửi" at bounding box center [58, 45] width 40 height 24
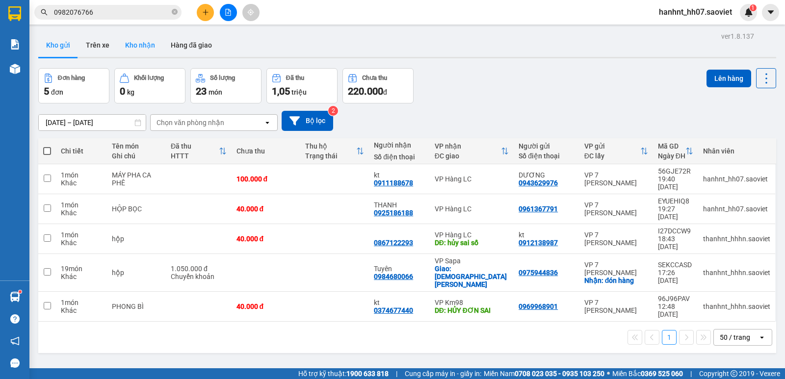
click at [142, 44] on button "Kho nhận" at bounding box center [140, 45] width 46 height 24
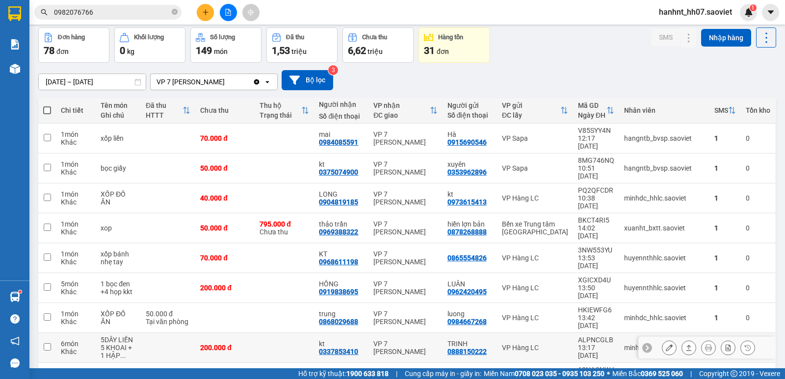
scroll to position [71, 0]
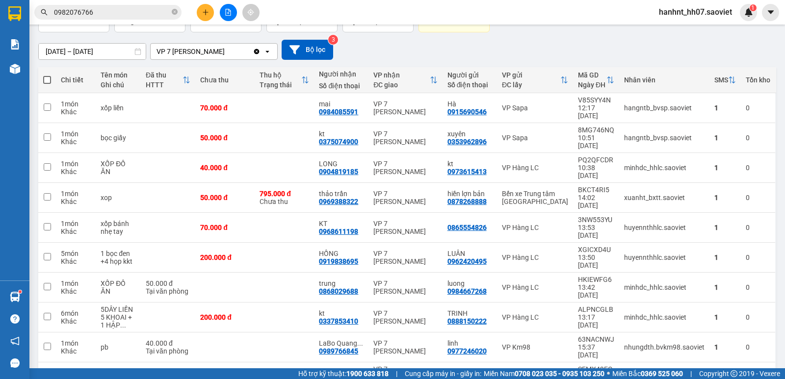
drag, startPoint x: 580, startPoint y: 347, endPoint x: 567, endPoint y: 366, distance: 23.4
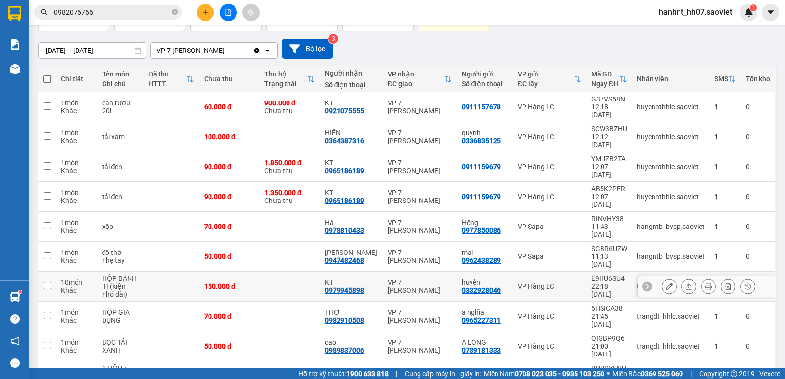
scroll to position [73, 0]
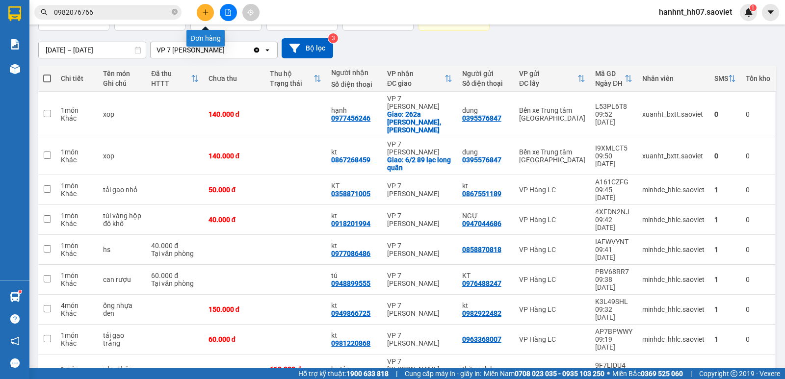
click at [205, 8] on button at bounding box center [205, 12] width 17 height 17
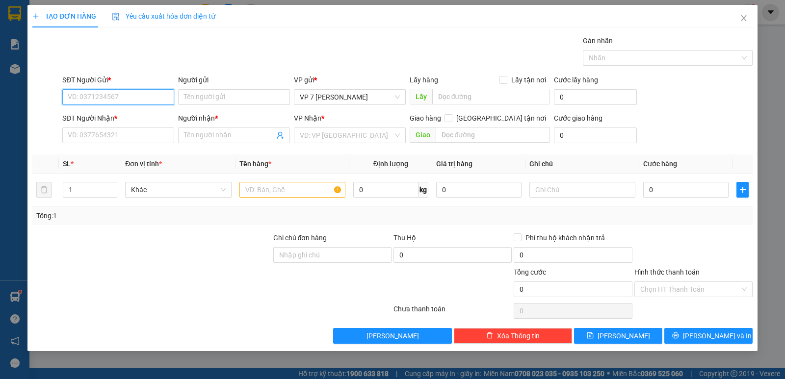
click at [91, 97] on input "SĐT Người Gửi *" at bounding box center [118, 97] width 112 height 16
type input "02437569264"
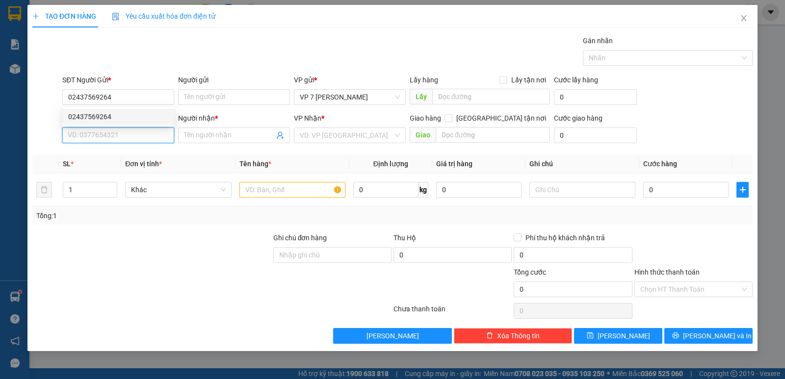
click at [130, 132] on input "SĐT Người Nhận *" at bounding box center [118, 136] width 112 height 16
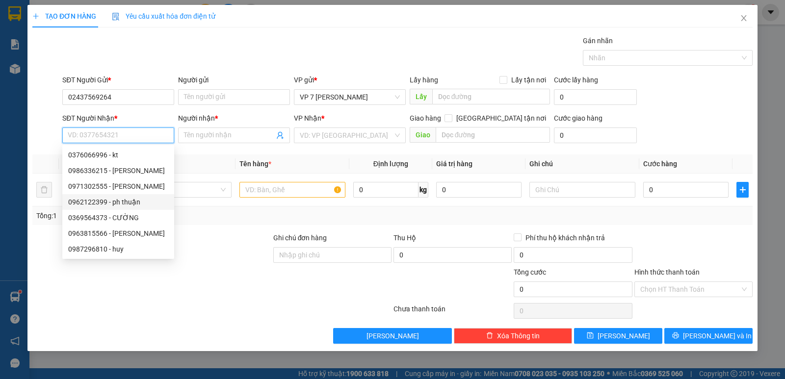
click at [113, 201] on div "0962122399 - ph thuận" at bounding box center [118, 202] width 100 height 11
type input "0962122399"
type input "ph thuận"
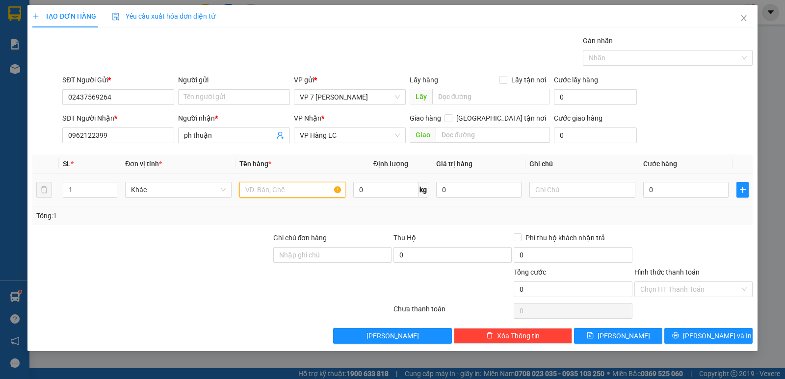
click at [314, 185] on input "text" at bounding box center [292, 190] width 106 height 16
type input "8"
type input "kien"
type input "8"
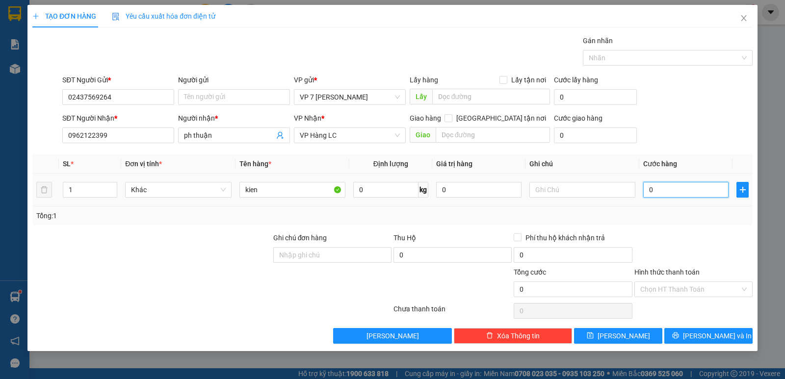
type input "8"
type input "80"
type input "80.000"
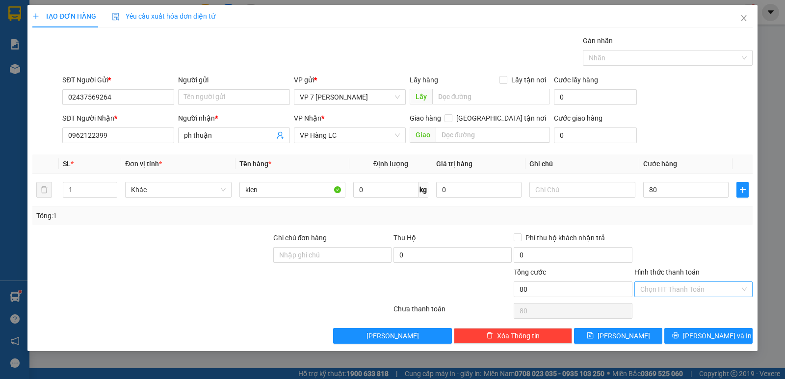
type input "80.000"
click at [679, 294] on input "Hình thức thanh toán" at bounding box center [690, 289] width 100 height 15
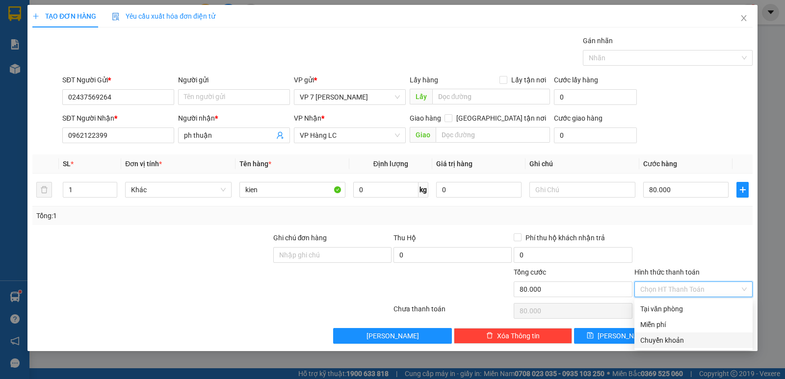
click at [699, 339] on div "Chuyển khoản" at bounding box center [693, 340] width 106 height 11
type input "0"
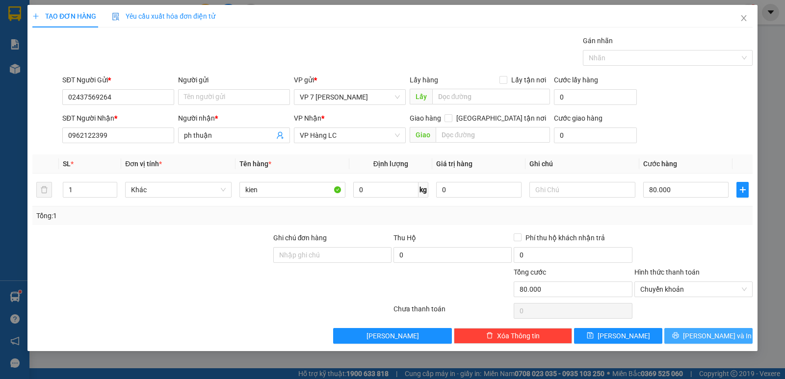
click at [679, 332] on icon "printer" at bounding box center [675, 335] width 7 height 7
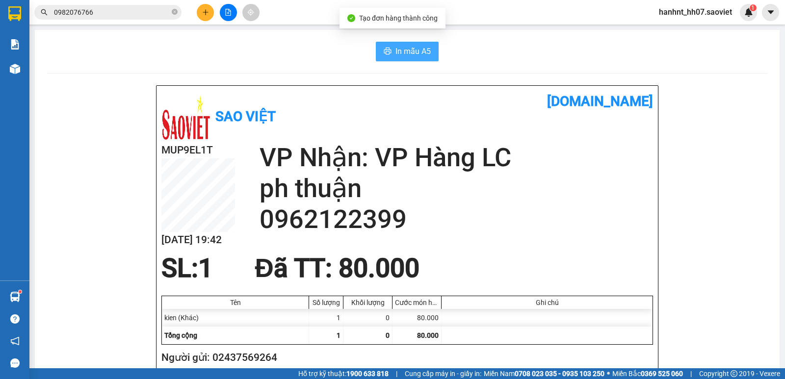
click at [387, 50] on icon "printer" at bounding box center [388, 51] width 8 height 8
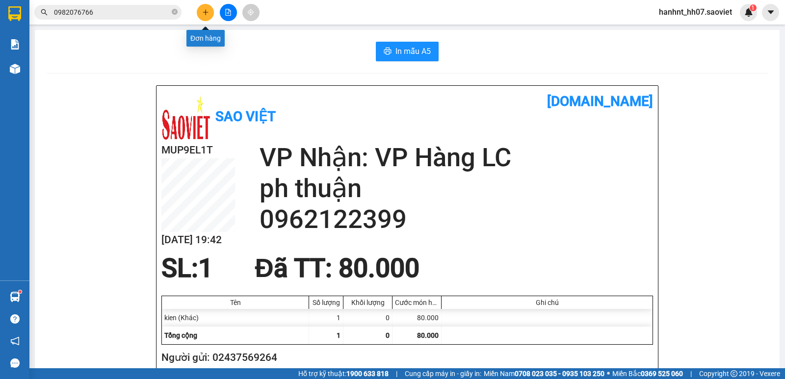
click at [203, 17] on button at bounding box center [205, 12] width 17 height 17
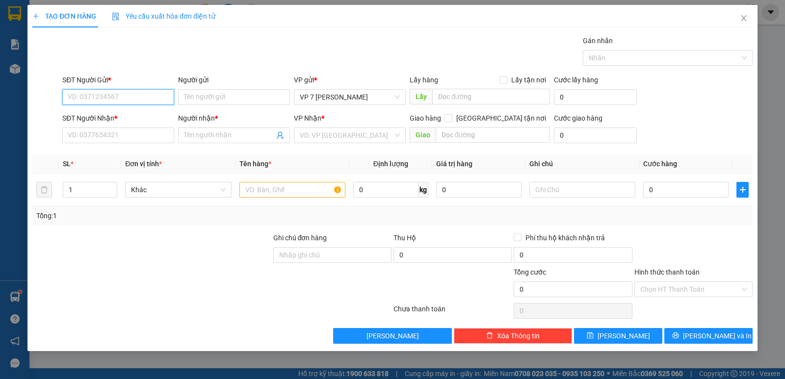
click at [151, 97] on input "SĐT Người Gửi *" at bounding box center [118, 97] width 112 height 16
click at [147, 101] on input "SĐT Người Gửi *" at bounding box center [118, 97] width 112 height 16
click at [137, 136] on input "SĐT Người Nhận *" at bounding box center [118, 136] width 112 height 16
click at [149, 100] on input "SĐT Người Gửi *" at bounding box center [118, 97] width 112 height 16
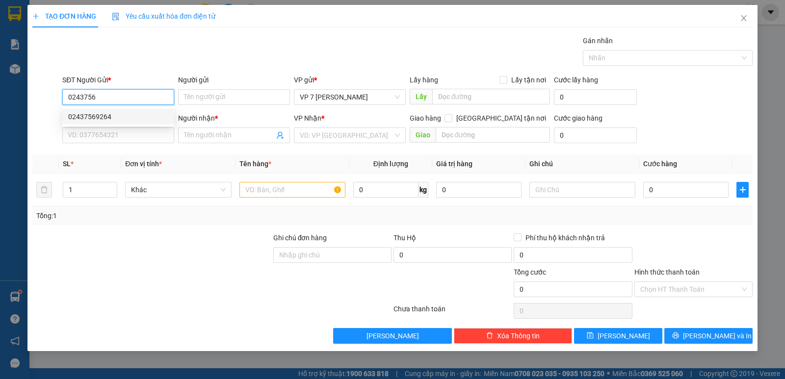
click at [145, 114] on div "02437569264" at bounding box center [118, 116] width 100 height 11
type input "02437569264"
type input "0962122399"
type input "ph thuận"
type input "02437569264"
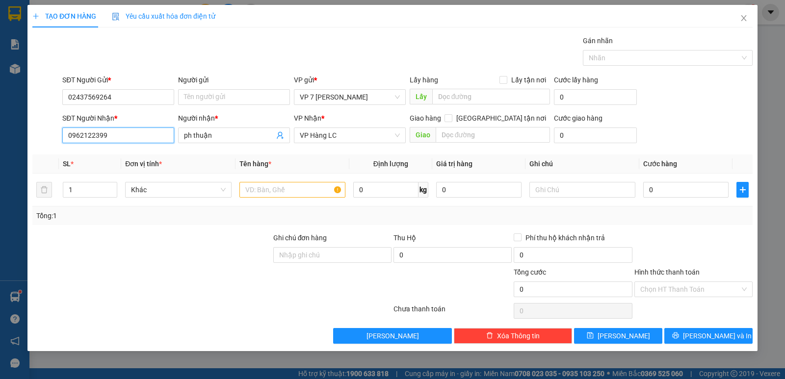
click at [144, 140] on input "0962122399" at bounding box center [118, 136] width 112 height 16
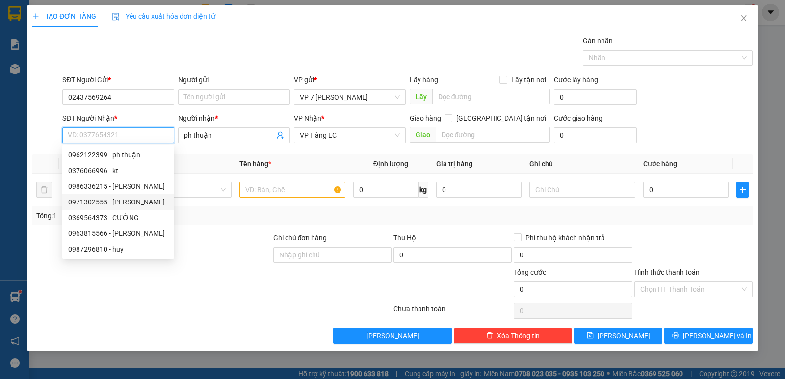
click at [141, 201] on div "0971302555 - xinh xinh" at bounding box center [118, 202] width 100 height 11
type input "0971302555"
type input "[PERSON_NAME]"
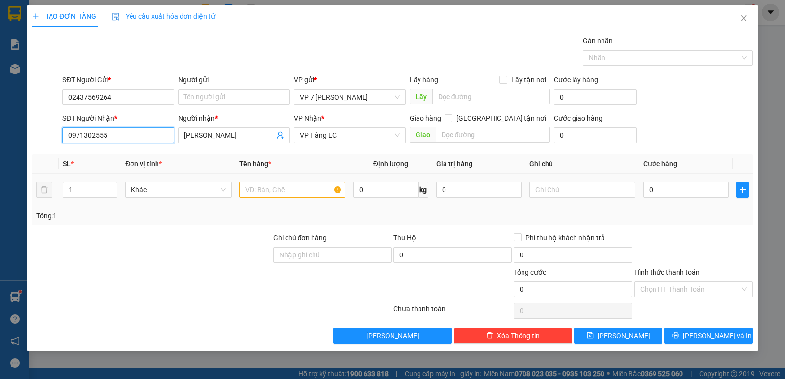
type input "0971302555"
click at [312, 188] on input "text" at bounding box center [292, 190] width 106 height 16
type input "kien"
click at [687, 187] on input "0" at bounding box center [685, 190] width 85 height 16
type input "7"
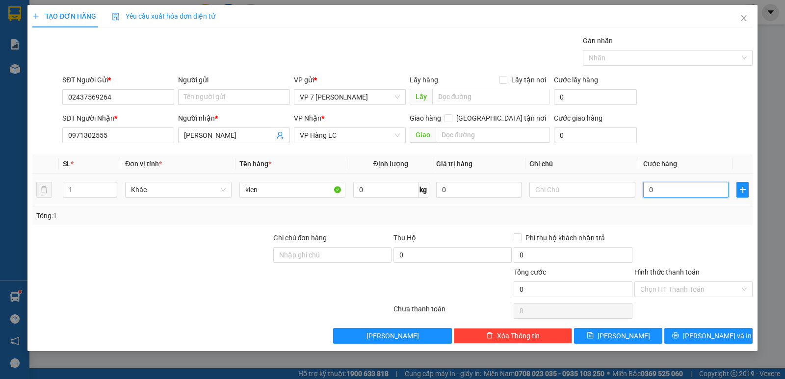
type input "7"
type input "70"
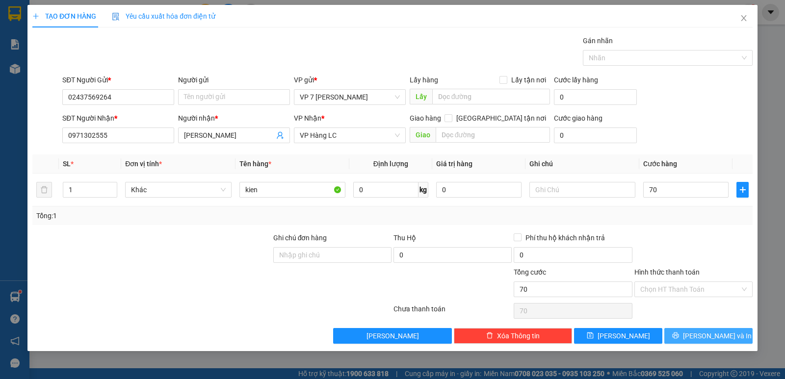
type input "70.000"
click at [706, 332] on span "[PERSON_NAME] và In" at bounding box center [717, 336] width 69 height 11
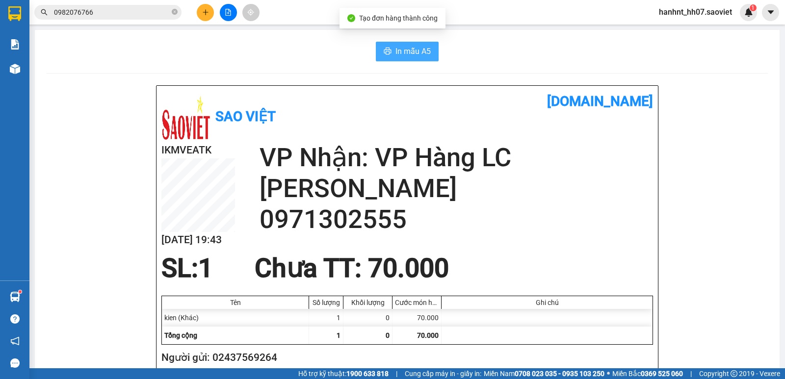
click at [407, 47] on span "In mẫu A5" at bounding box center [412, 51] width 35 height 12
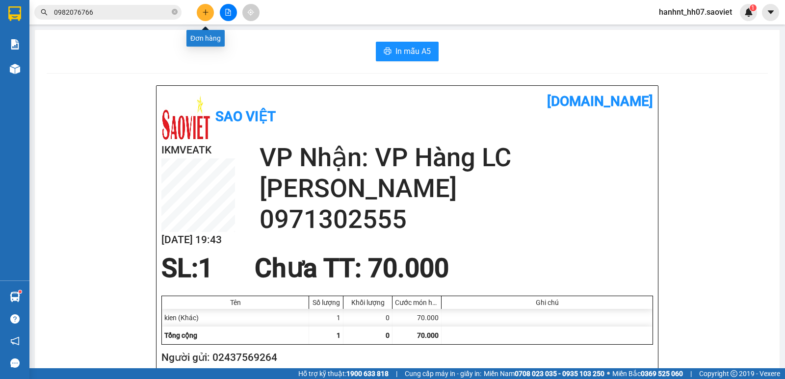
click at [206, 13] on icon "plus" at bounding box center [205, 12] width 7 height 7
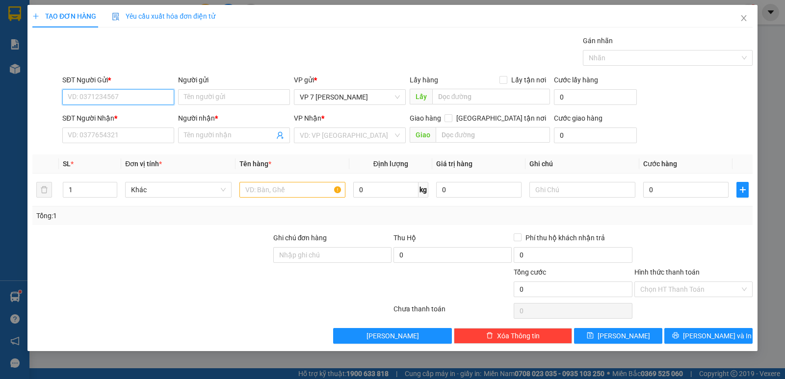
click at [143, 95] on input "SĐT Người Gửi *" at bounding box center [118, 97] width 112 height 16
click at [138, 111] on div "02437569264" at bounding box center [118, 116] width 100 height 11
type input "02437569264"
type input "0971302555"
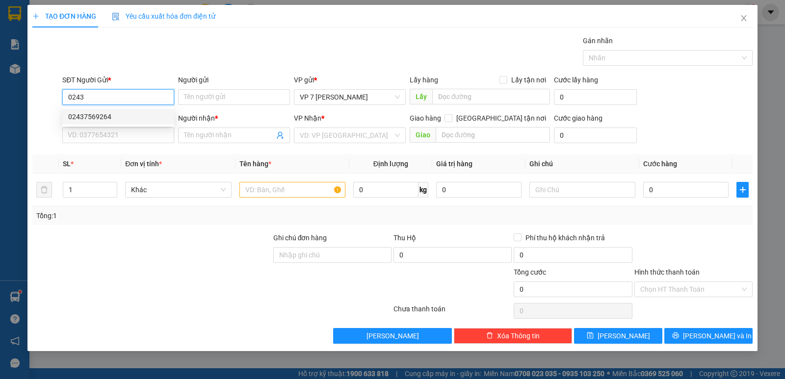
type input "[PERSON_NAME]"
type input "02437569264"
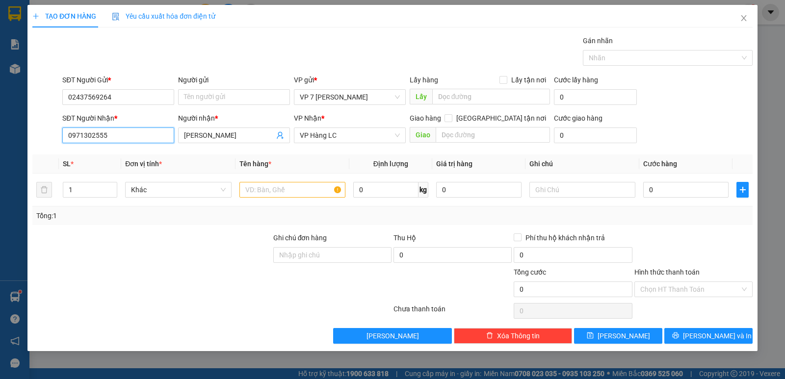
click at [145, 131] on input "0971302555" at bounding box center [118, 136] width 112 height 16
click at [145, 130] on input "0971302555" at bounding box center [118, 136] width 112 height 16
click at [147, 134] on input "0971302555" at bounding box center [118, 136] width 112 height 16
click at [152, 154] on div "0963815566 - minh minh" at bounding box center [118, 155] width 100 height 11
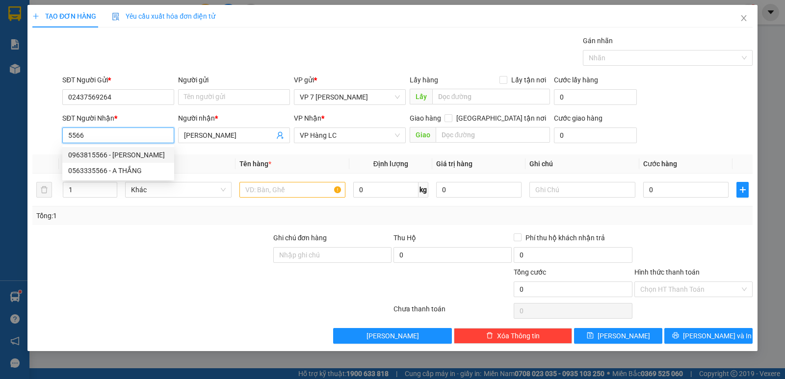
type input "0963815566"
type input "[PERSON_NAME]"
type input "0963815566"
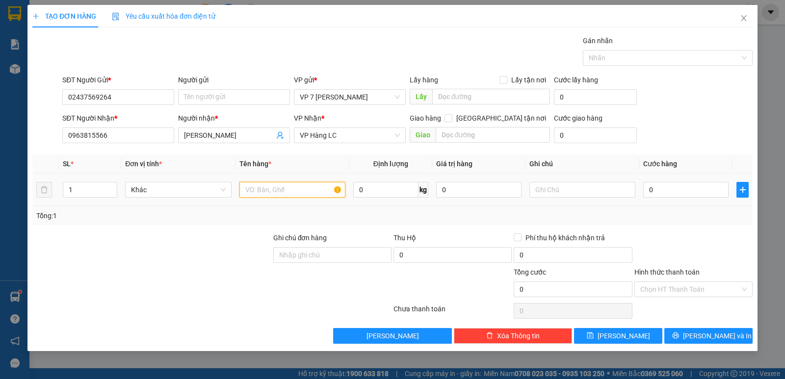
click at [314, 191] on input "text" at bounding box center [292, 190] width 106 height 16
type input "kien"
click at [670, 184] on input "0" at bounding box center [685, 190] width 85 height 16
type input "5"
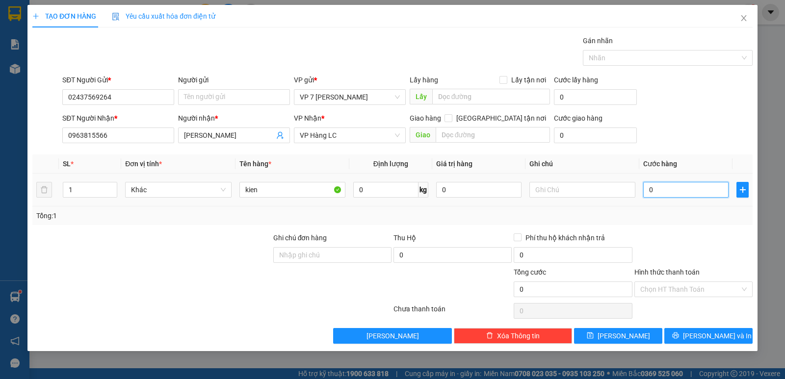
type input "5"
type input "50"
type input "50.000"
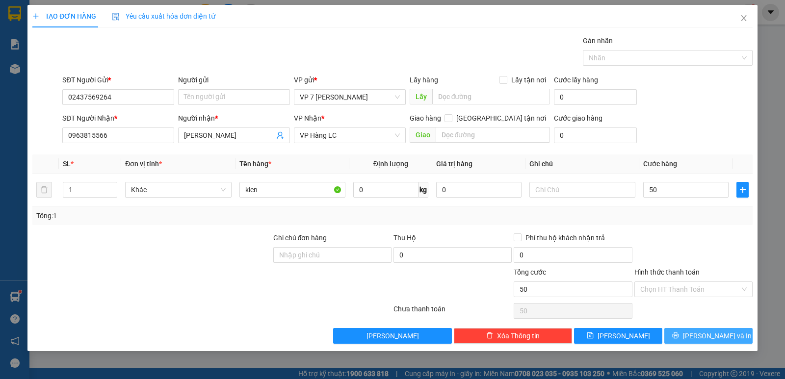
type input "50.000"
click at [716, 333] on span "[PERSON_NAME] và In" at bounding box center [717, 336] width 69 height 11
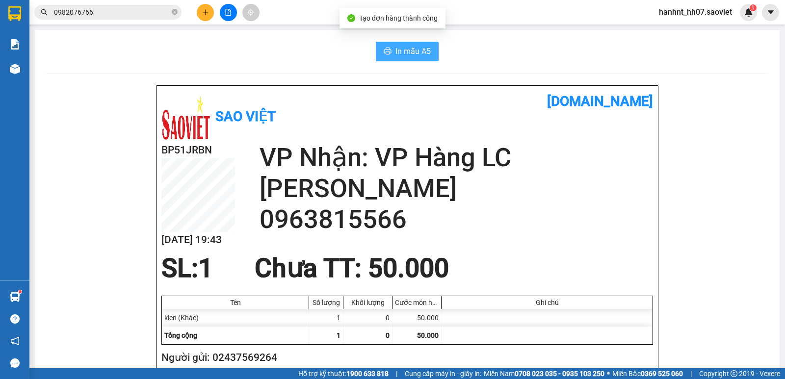
click at [422, 53] on span "In mẫu A5" at bounding box center [412, 51] width 35 height 12
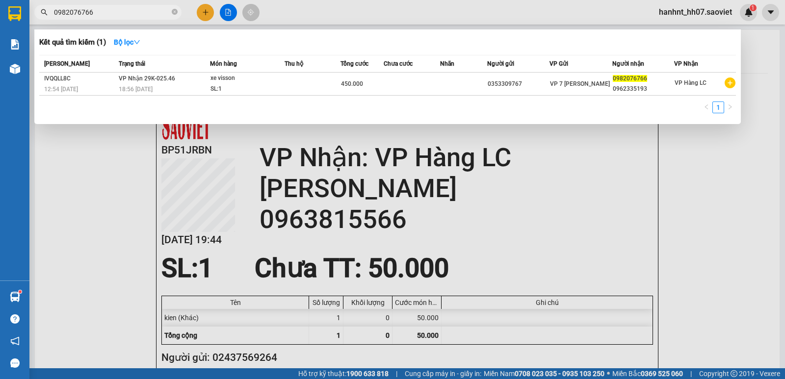
click at [125, 12] on input "0982076766" at bounding box center [112, 12] width 116 height 11
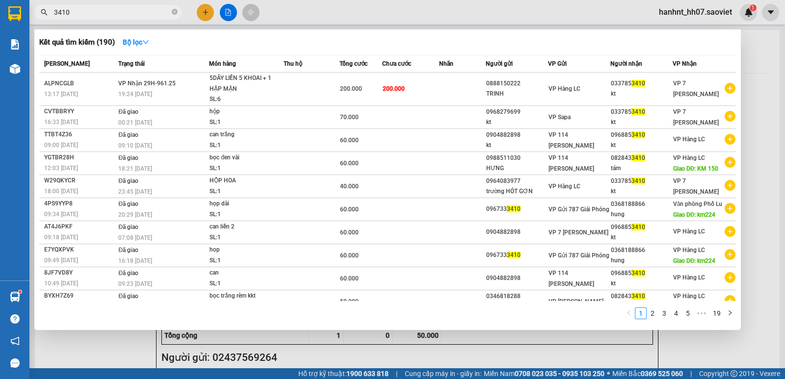
click at [107, 12] on input "3410" at bounding box center [112, 12] width 116 height 11
type input "3410"
drag, startPoint x: 279, startPoint y: 345, endPoint x: 235, endPoint y: 327, distance: 47.3
click at [274, 343] on div at bounding box center [392, 189] width 785 height 379
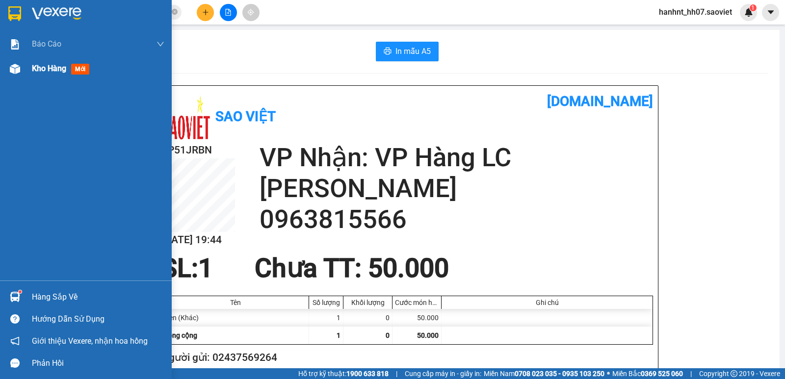
click at [18, 66] on img at bounding box center [15, 69] width 10 height 10
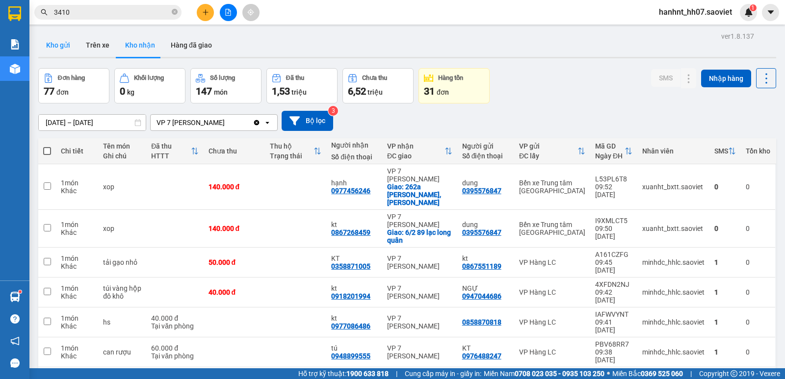
click at [56, 44] on button "Kho gửi" at bounding box center [58, 45] width 40 height 24
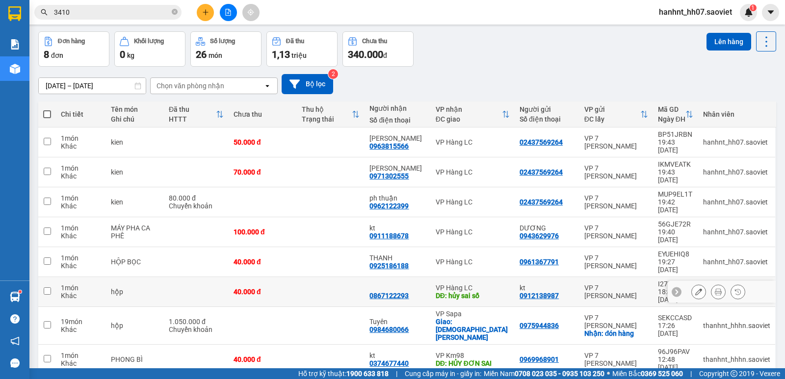
scroll to position [45, 0]
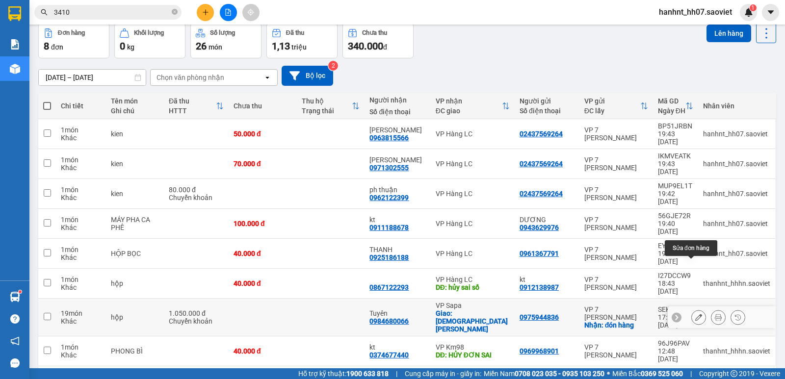
click at [695, 314] on icon at bounding box center [698, 317] width 7 height 7
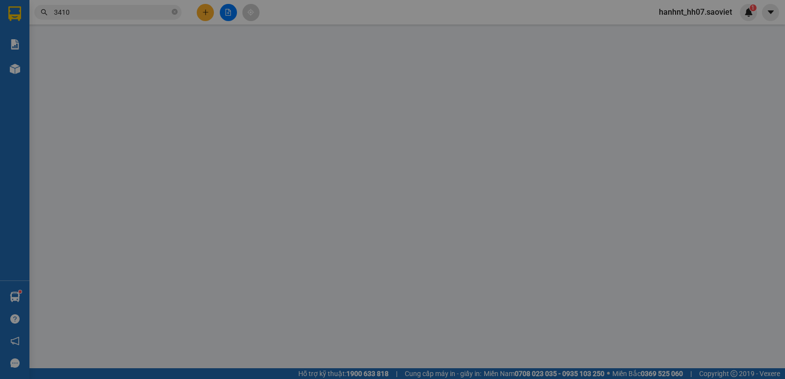
type input "0975944836"
checkbox input "true"
type input "đón hàng"
type input "100.000"
type input "0984680066"
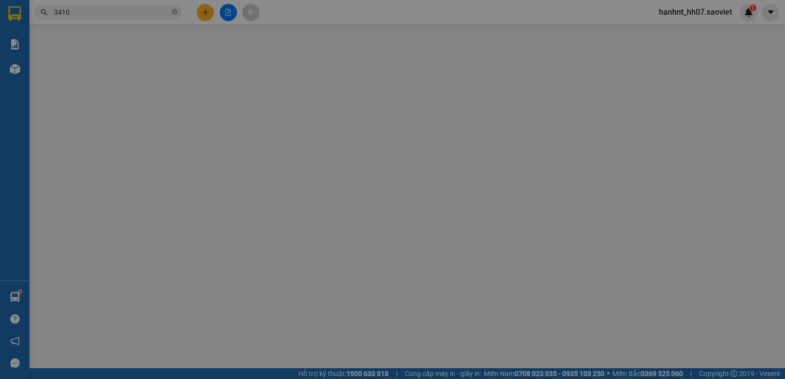
type input "Tuyên"
checkbox input "true"
type input "lady hilk"
type input "1.050.000"
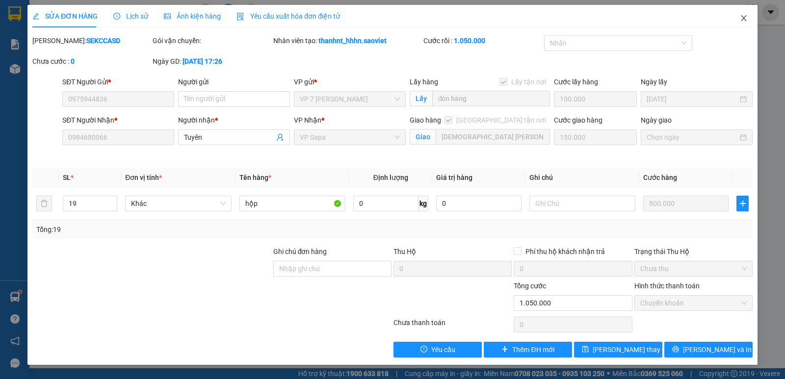
click at [742, 21] on icon "close" at bounding box center [743, 18] width 5 height 6
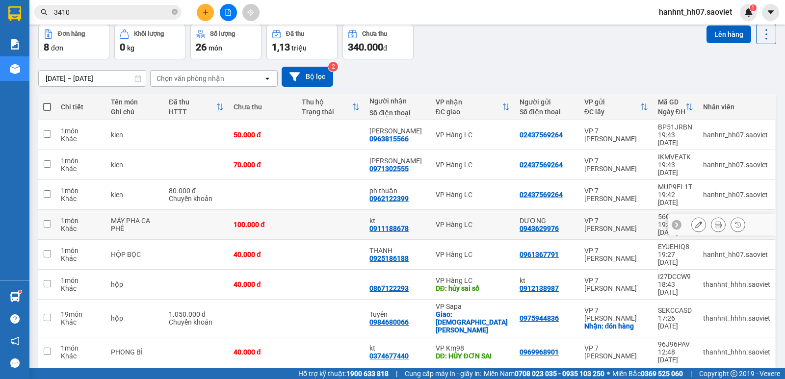
scroll to position [45, 0]
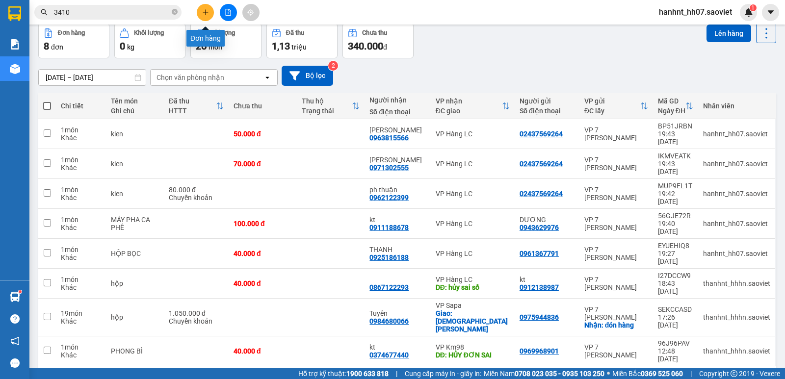
click at [206, 7] on button at bounding box center [205, 12] width 17 height 17
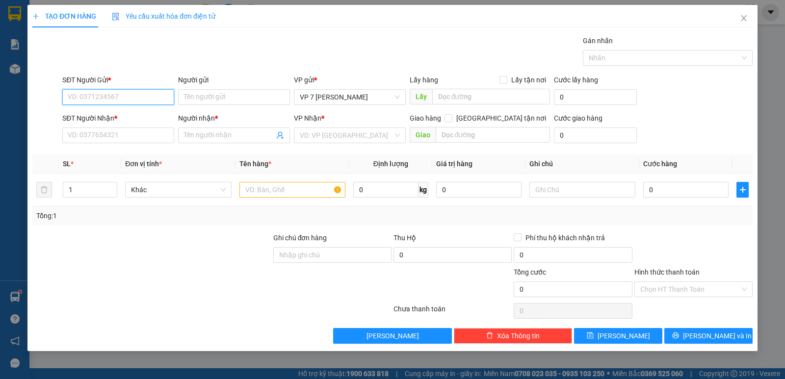
click at [100, 96] on input "SĐT Người Gửi *" at bounding box center [118, 97] width 112 height 16
click at [103, 130] on input "SĐT Người Nhận *" at bounding box center [118, 136] width 112 height 16
click at [91, 93] on input "SĐT Người Gửi *" at bounding box center [118, 97] width 112 height 16
type input "0968180392"
click at [102, 121] on div "0968180392" at bounding box center [118, 116] width 100 height 11
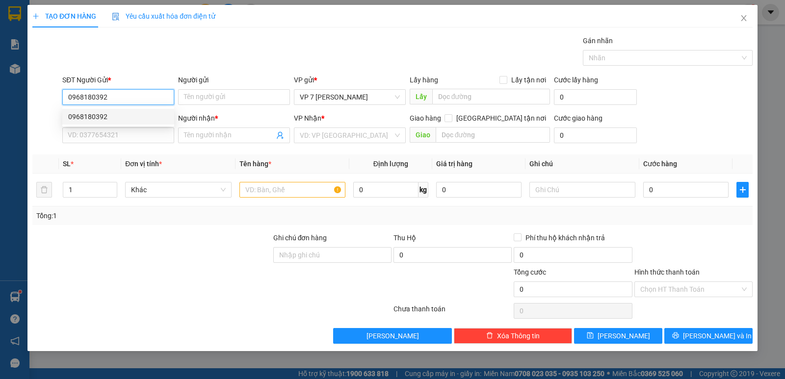
type input "0986066964"
type input "chú độ"
type input "0968180392"
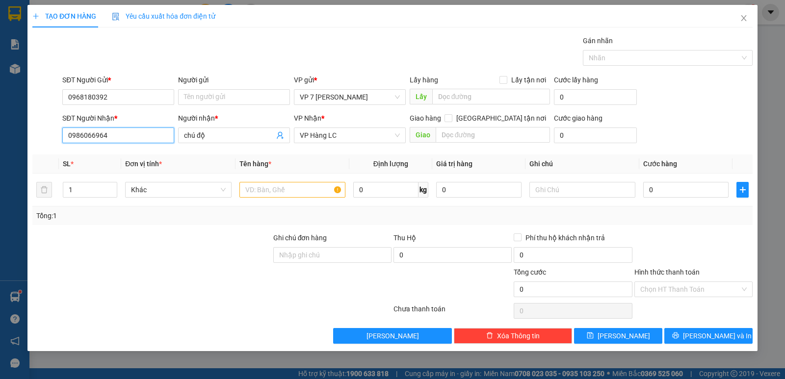
click at [149, 141] on input "0986066964" at bounding box center [118, 136] width 112 height 16
drag, startPoint x: 265, startPoint y: 181, endPoint x: 272, endPoint y: 187, distance: 9.4
click at [266, 181] on div at bounding box center [292, 190] width 106 height 20
click at [279, 195] on input "text" at bounding box center [292, 190] width 106 height 16
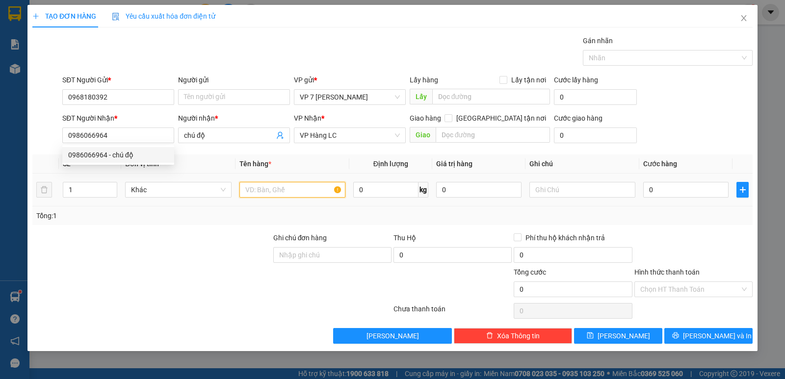
click at [279, 195] on input "text" at bounding box center [292, 190] width 106 height 16
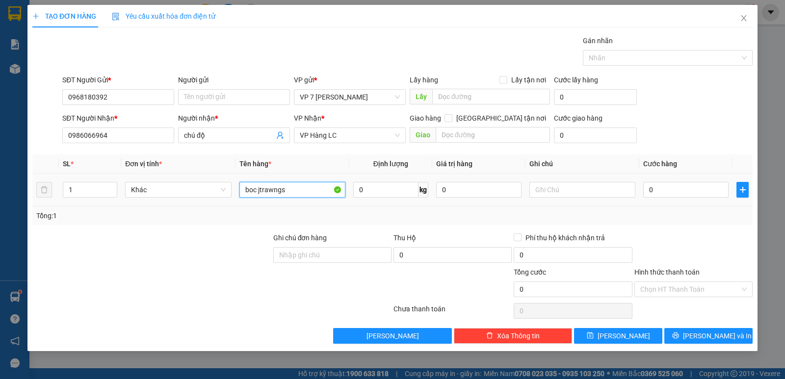
type input "boc jtrawngs"
click at [690, 200] on td "0" at bounding box center [685, 190] width 93 height 33
click at [690, 195] on input "0" at bounding box center [685, 190] width 85 height 16
type input "4"
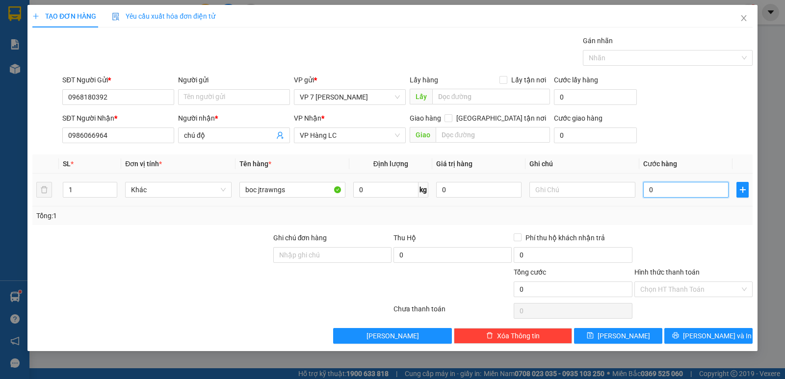
type input "4"
type input "40"
click at [679, 240] on div at bounding box center [693, 249] width 120 height 34
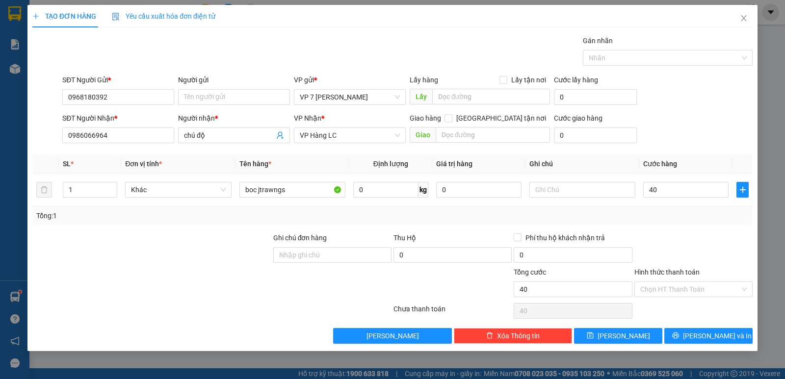
type input "40.000"
click at [687, 294] on input "Hình thức thanh toán" at bounding box center [690, 289] width 100 height 15
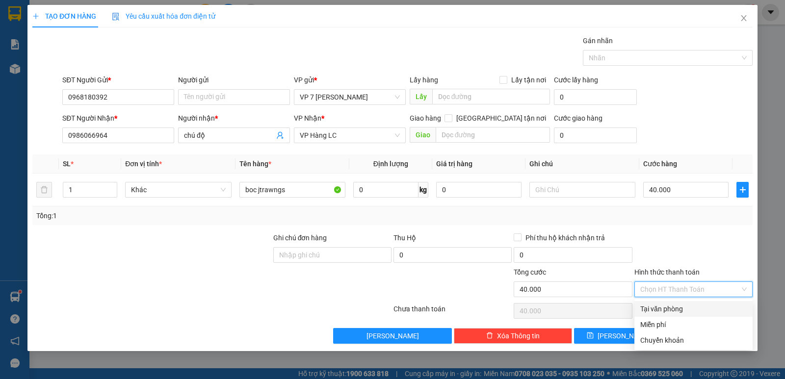
drag, startPoint x: 683, startPoint y: 302, endPoint x: 669, endPoint y: 323, distance: 25.0
click at [683, 303] on div "Tại văn phòng" at bounding box center [693, 309] width 118 height 16
type input "0"
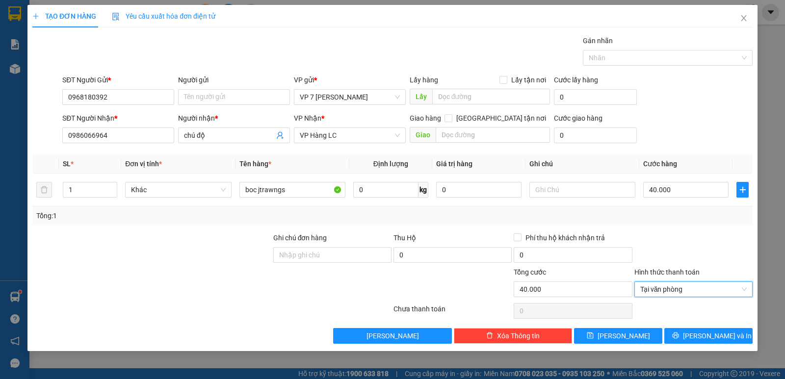
click at [706, 248] on div at bounding box center [693, 249] width 120 height 34
click at [707, 335] on span "[PERSON_NAME] và In" at bounding box center [717, 336] width 69 height 11
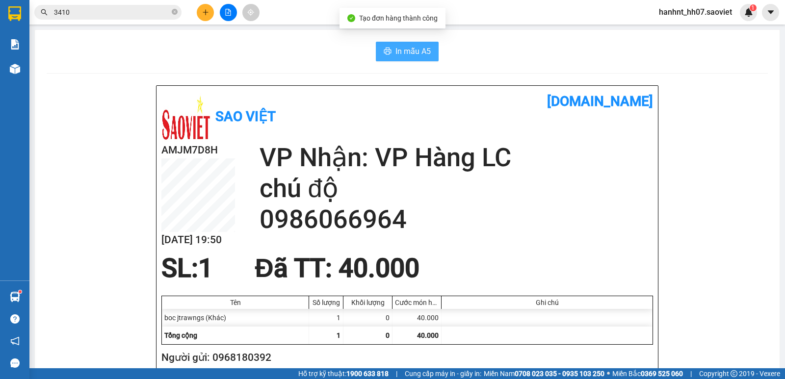
click at [389, 49] on button "In mẫu A5" at bounding box center [407, 52] width 63 height 20
click at [88, 14] on input "3410" at bounding box center [112, 12] width 116 height 11
drag, startPoint x: 389, startPoint y: 49, endPoint x: 88, endPoint y: 14, distance: 303.6
click at [88, 14] on input "3410" at bounding box center [112, 12] width 116 height 11
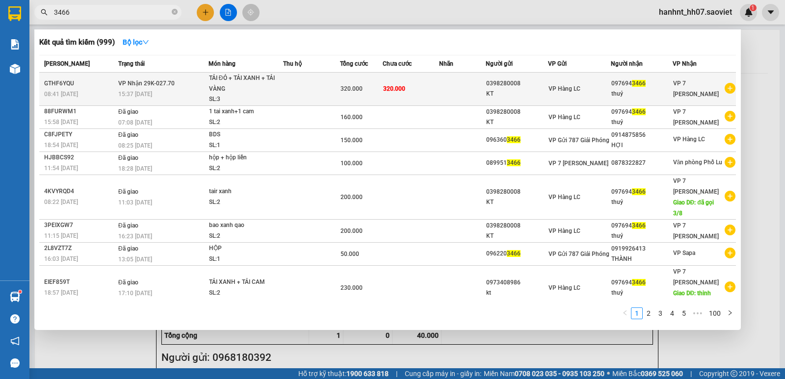
type input "3466"
click at [421, 91] on td "320.000" at bounding box center [411, 89] width 56 height 33
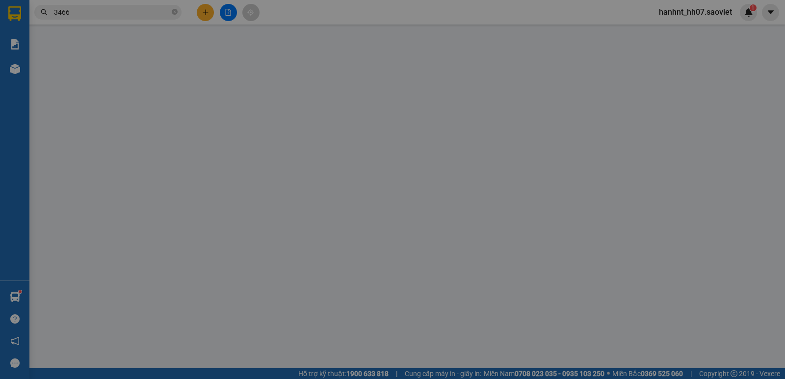
type input "0398280008"
type input "KT"
type input "0976943466"
type input "thuỷ"
type input "320.000"
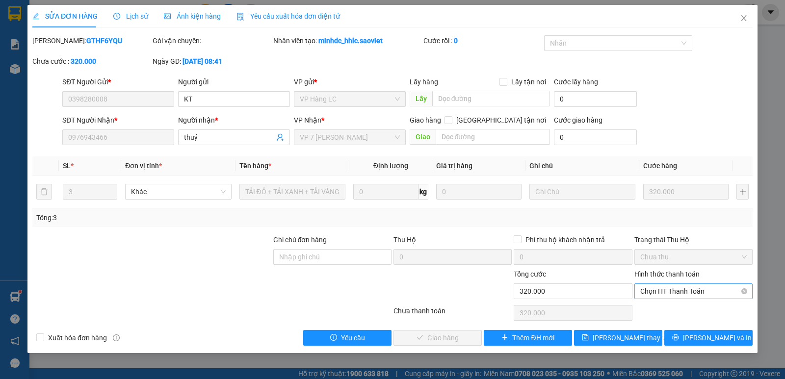
click at [676, 295] on span "Chọn HT Thanh Toán" at bounding box center [693, 291] width 106 height 15
click at [674, 328] on div "Chuyển khoản" at bounding box center [693, 326] width 106 height 11
type input "0"
click at [457, 334] on span "[PERSON_NAME] và Giao hàng" at bounding box center [459, 338] width 94 height 11
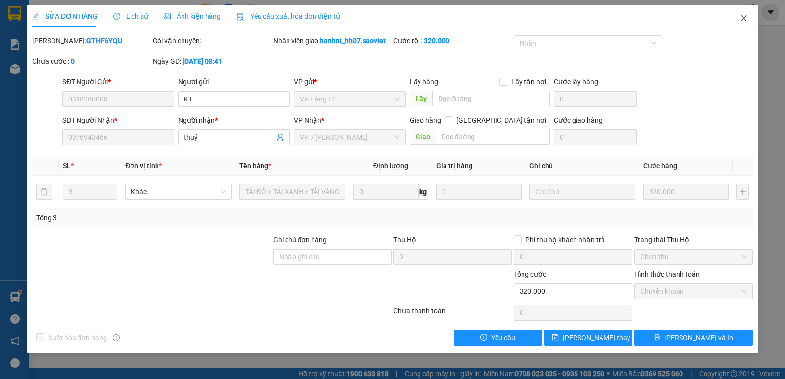
click at [745, 17] on icon "close" at bounding box center [743, 18] width 5 height 6
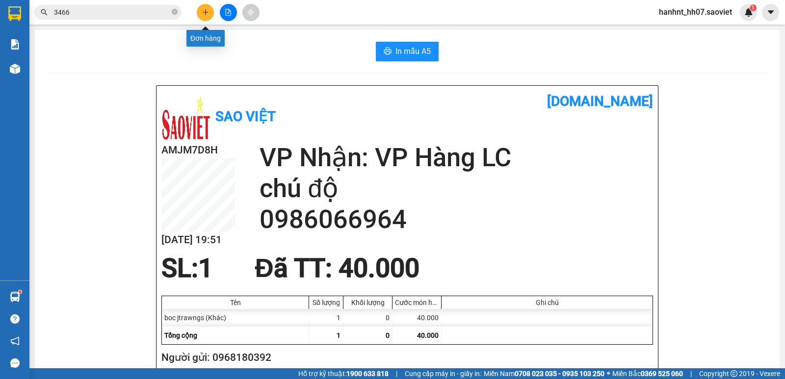
click at [204, 11] on icon "plus" at bounding box center [205, 12] width 7 height 7
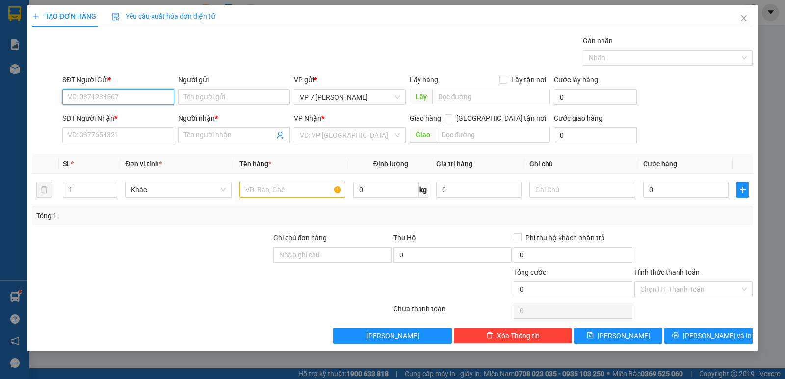
click at [103, 100] on input "SĐT Người Gửi *" at bounding box center [118, 97] width 112 height 16
type input "0836786666"
click at [99, 111] on div "0836786666" at bounding box center [118, 117] width 112 height 16
type input "0377806296"
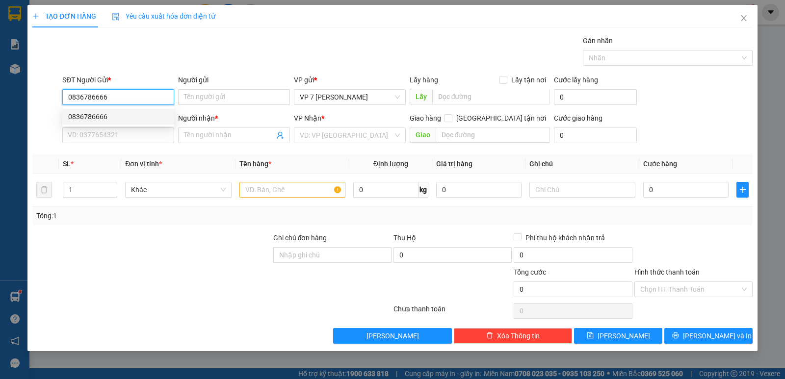
type input "A Mạnh"
type input "0836786666"
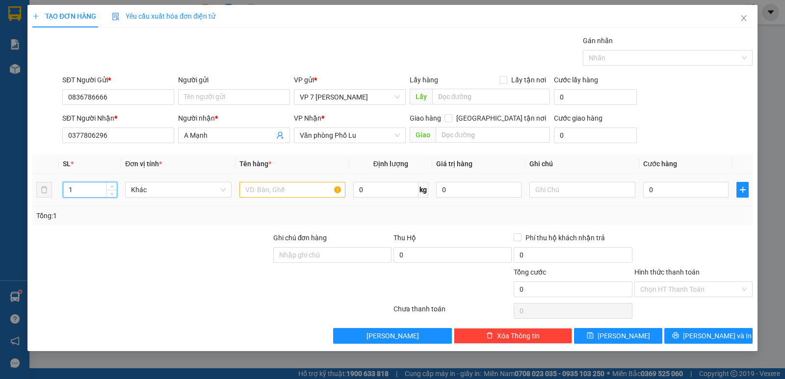
click at [85, 184] on input "1" at bounding box center [89, 189] width 53 height 15
drag, startPoint x: 85, startPoint y: 189, endPoint x: 0, endPoint y: 193, distance: 85.4
click at [5, 191] on div "TẠO ĐƠN HÀNG Yêu cầu xuất hóa đơn điện tử Transit Pickup Surcharge Ids Transit …" at bounding box center [392, 189] width 785 height 379
click at [117, 135] on input "0377806296" at bounding box center [118, 136] width 112 height 16
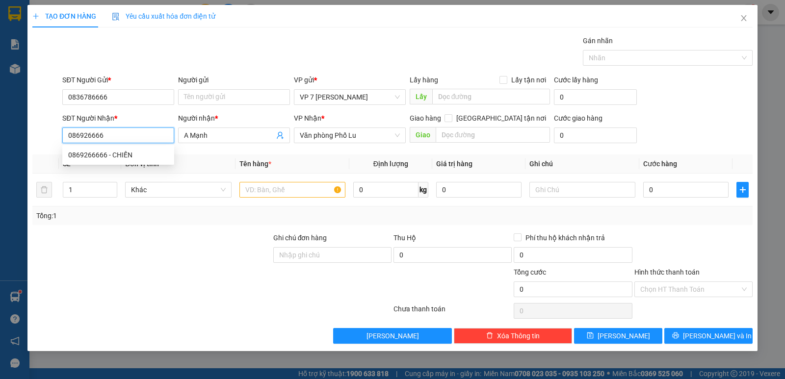
type input "0869266666"
click at [102, 153] on div "0869266666 - CHIẾN" at bounding box center [118, 155] width 100 height 11
type input "CHIẾN"
type input "km 150"
type input "0869266666"
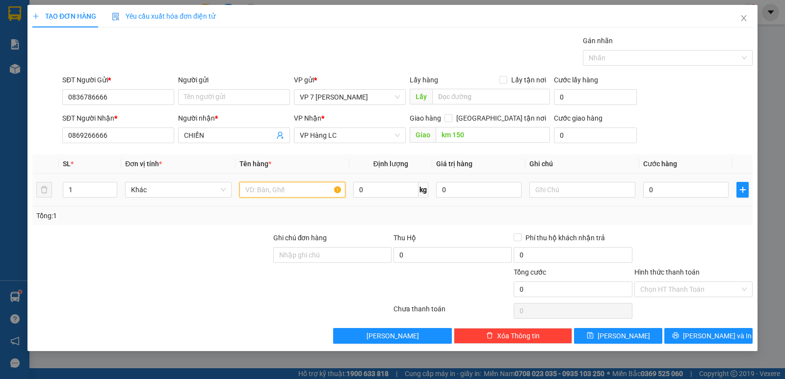
click at [286, 193] on input "text" at bounding box center [292, 190] width 106 height 16
click at [284, 190] on input "text" at bounding box center [292, 190] width 106 height 16
type input "túi kẻ"
drag, startPoint x: 691, startPoint y: 191, endPoint x: 663, endPoint y: 192, distance: 28.5
click at [691, 192] on input "0" at bounding box center [685, 190] width 85 height 16
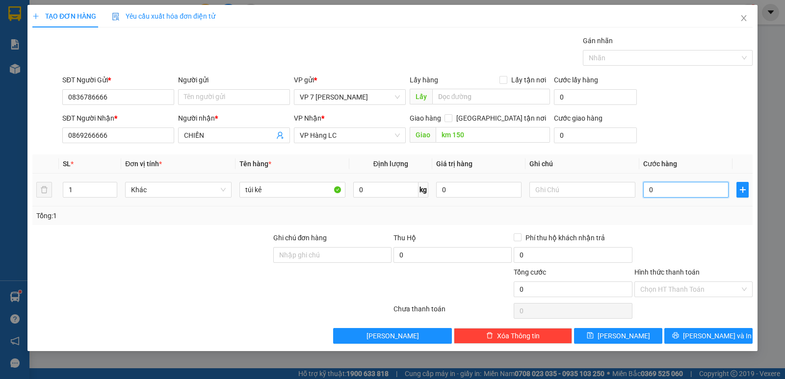
type input "5"
type input "50"
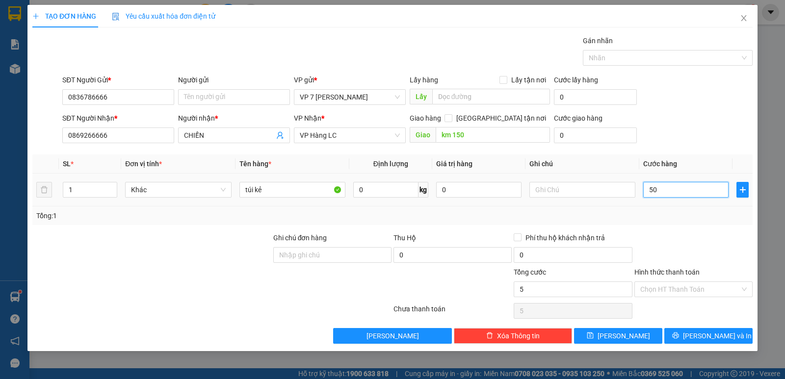
type input "50"
type input "500"
type input "50"
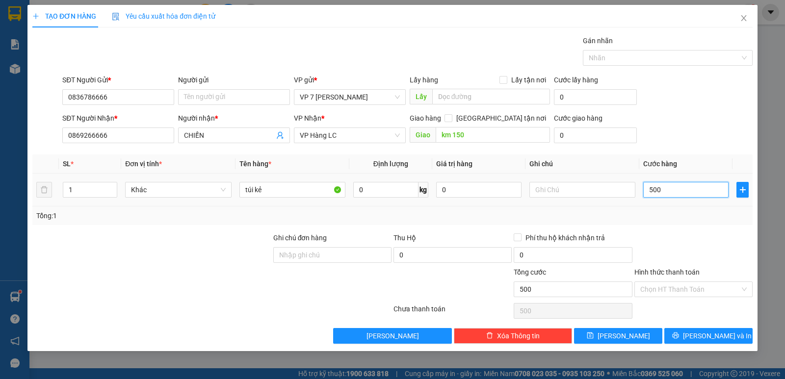
type input "50"
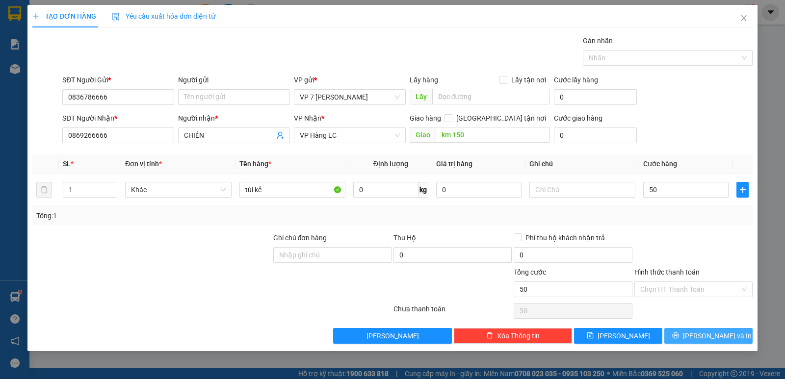
type input "50.000"
drag, startPoint x: 708, startPoint y: 336, endPoint x: 681, endPoint y: 350, distance: 29.6
click at [707, 336] on span "[PERSON_NAME] và In" at bounding box center [717, 336] width 69 height 11
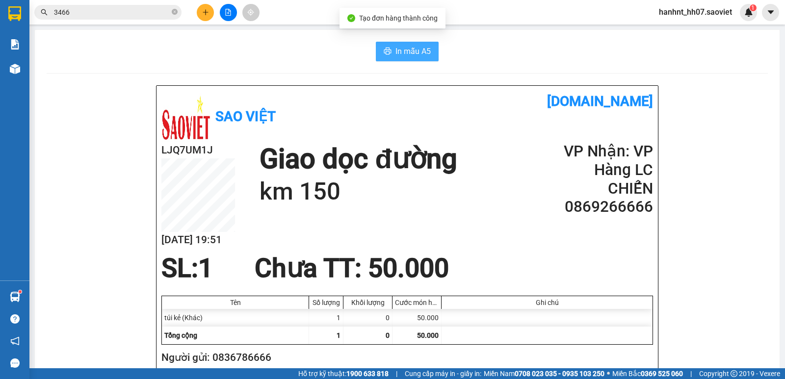
click at [397, 50] on span "In mẫu A5" at bounding box center [412, 51] width 35 height 12
click at [114, 16] on input "3466" at bounding box center [112, 12] width 116 height 11
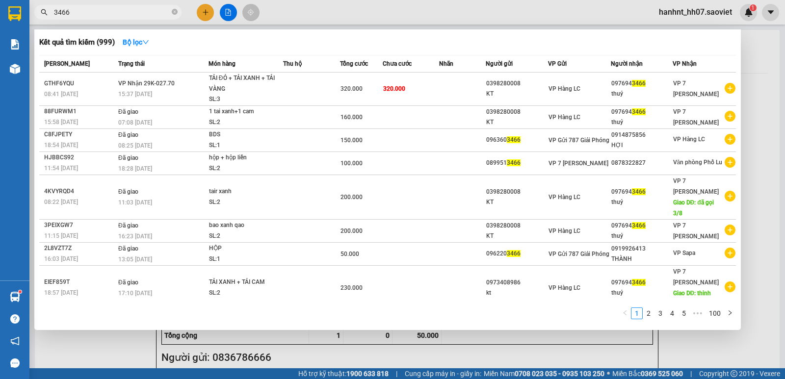
click at [114, 16] on input "3466" at bounding box center [112, 12] width 116 height 11
click at [198, 8] on div at bounding box center [392, 189] width 785 height 379
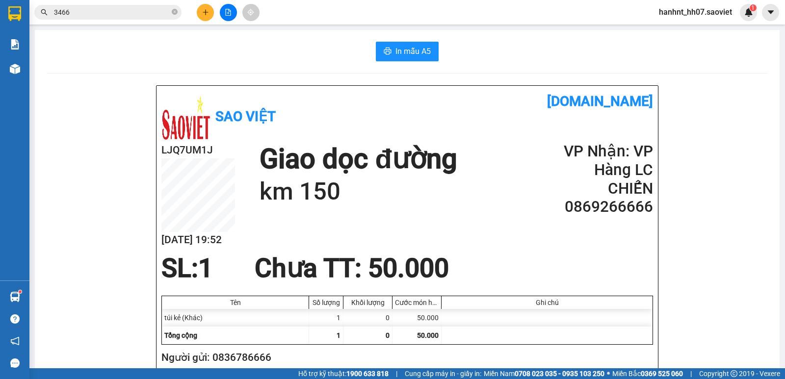
click at [199, 8] on button at bounding box center [205, 12] width 17 height 17
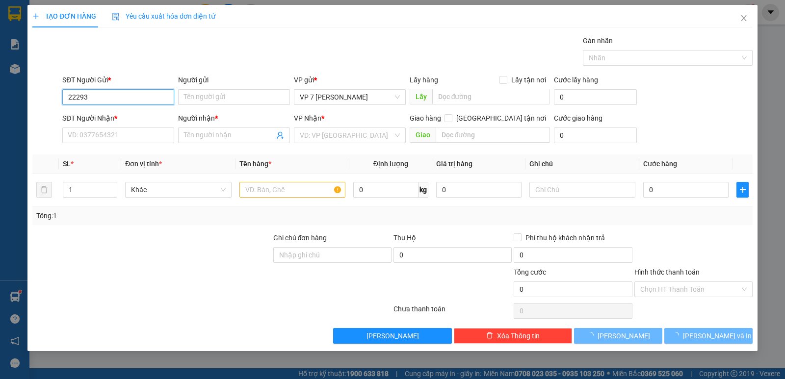
click at [106, 93] on input "22293" at bounding box center [118, 97] width 112 height 16
click at [72, 95] on input "22293" at bounding box center [118, 97] width 112 height 16
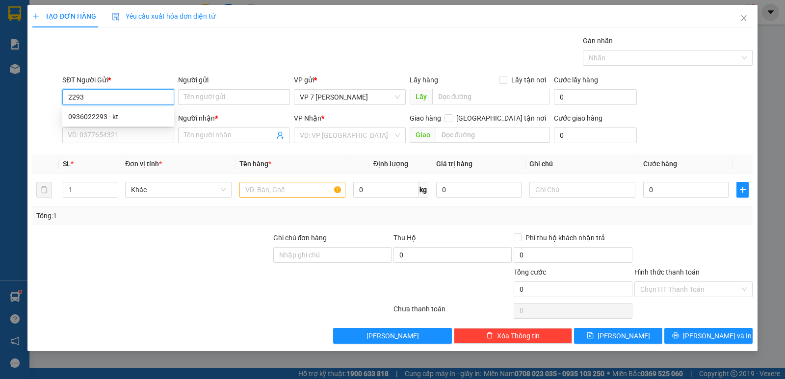
click at [87, 96] on input "2293" at bounding box center [118, 97] width 112 height 16
click at [99, 115] on div "0936022293 - kt" at bounding box center [118, 116] width 100 height 11
type input "0936022293"
type input "kt"
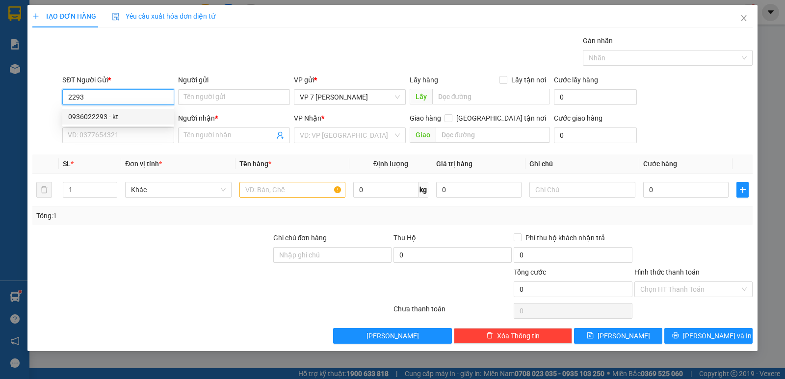
type input "0977196577"
type input "AN TÂM"
type input "0936022293"
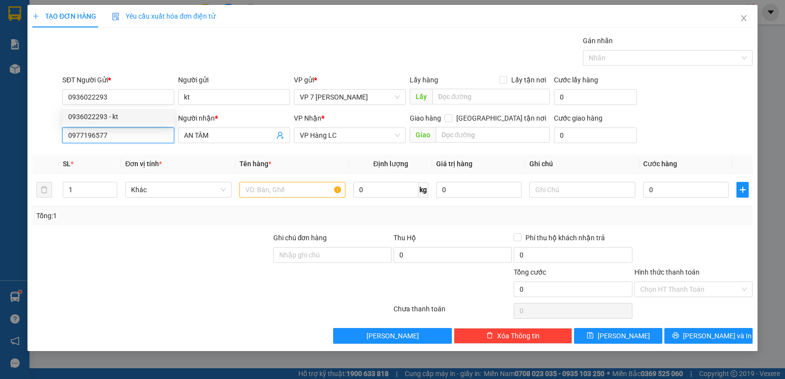
click at [135, 142] on input "0977196577" at bounding box center [118, 136] width 112 height 16
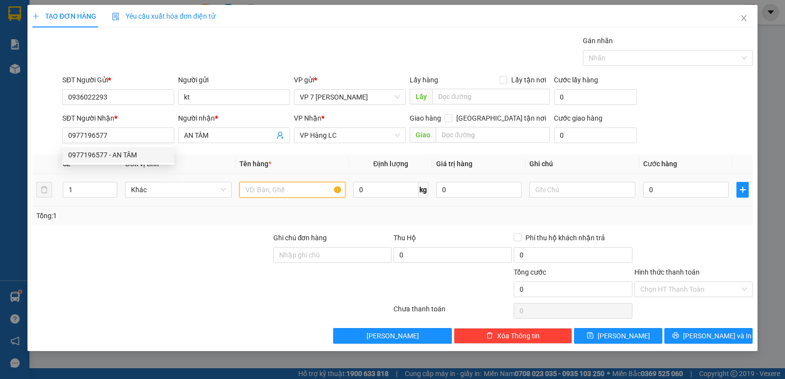
click at [261, 186] on input "text" at bounding box center [292, 190] width 106 height 16
click at [138, 134] on input "0977196577" at bounding box center [118, 136] width 112 height 16
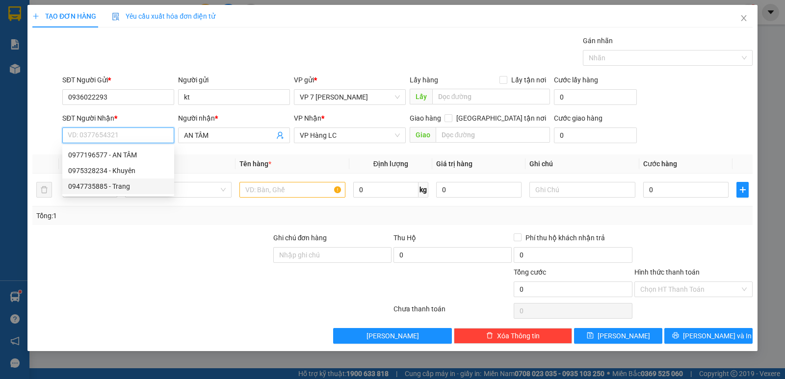
click at [92, 185] on div "0947735885 - Trang" at bounding box center [118, 186] width 100 height 11
type input "0947735885"
type input "Trang"
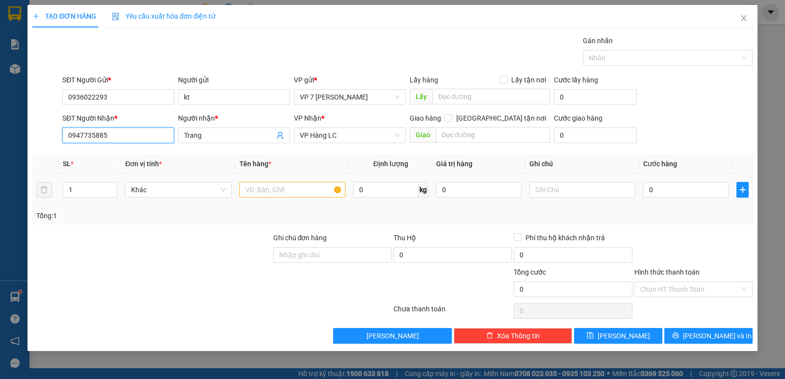
type input "0947735885"
click at [264, 196] on input "text" at bounding box center [292, 190] width 106 height 16
click at [266, 195] on input "text" at bounding box center [292, 190] width 106 height 16
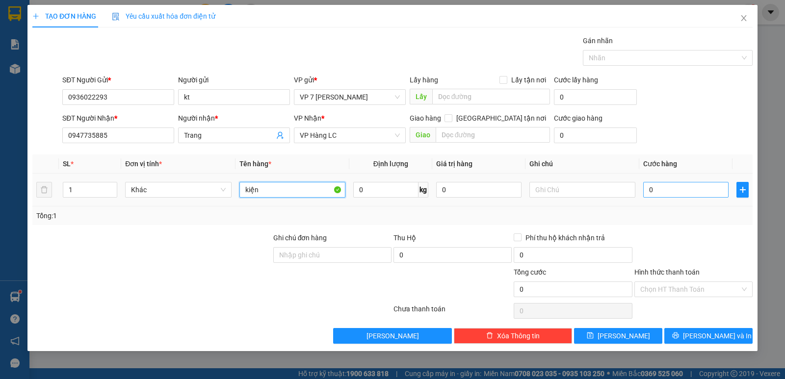
type input "kiện"
click at [666, 185] on input "0" at bounding box center [685, 190] width 85 height 16
type input "4"
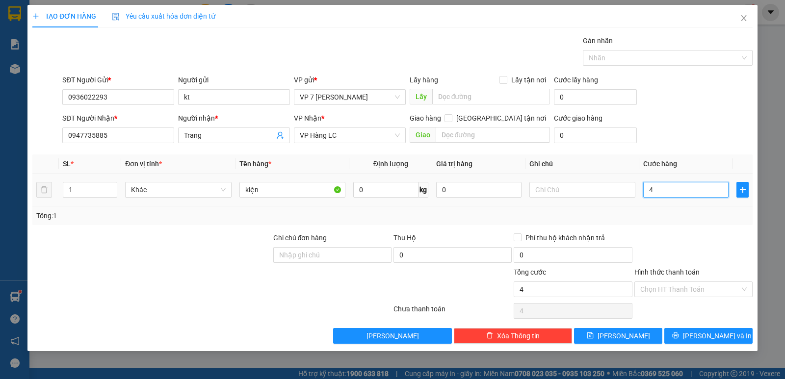
type input "40"
click at [295, 189] on input "kiện" at bounding box center [292, 190] width 106 height 16
click at [674, 232] on div at bounding box center [693, 249] width 120 height 34
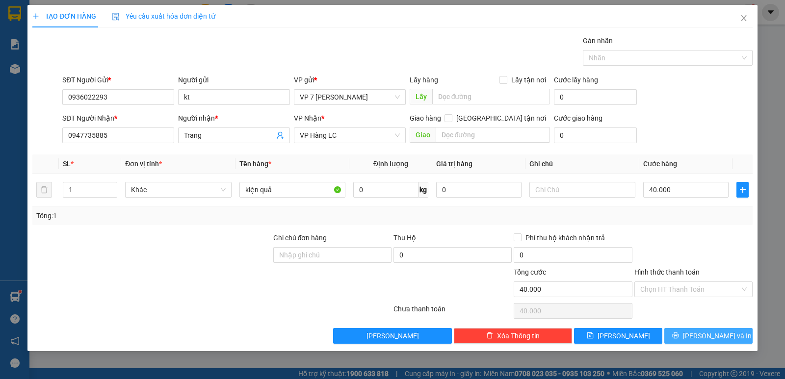
click at [687, 332] on button "[PERSON_NAME] và In" at bounding box center [708, 336] width 88 height 16
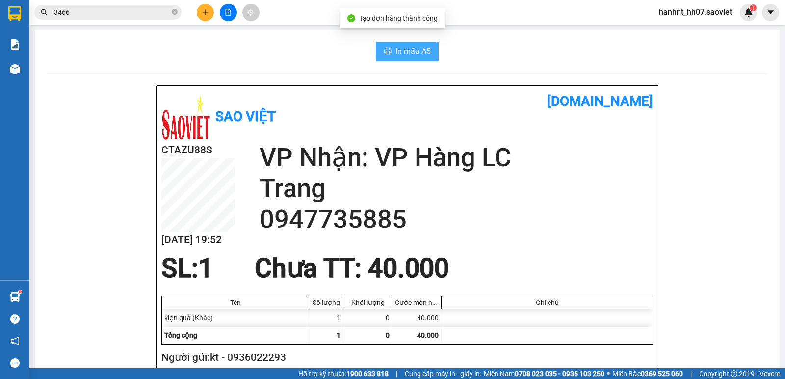
click at [403, 47] on span "In mẫu A5" at bounding box center [412, 51] width 35 height 12
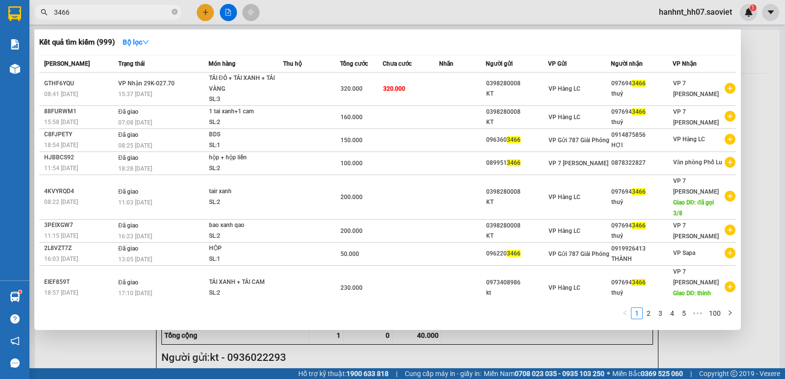
click at [108, 13] on input "3466" at bounding box center [112, 12] width 116 height 11
click at [577, 347] on div at bounding box center [392, 189] width 785 height 379
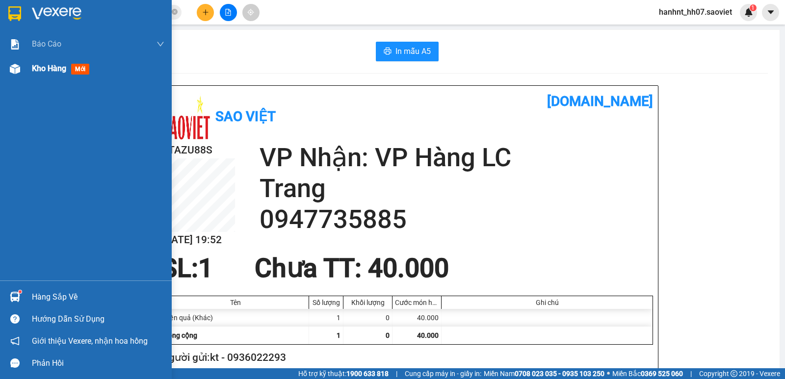
click at [14, 71] on img at bounding box center [15, 69] width 10 height 10
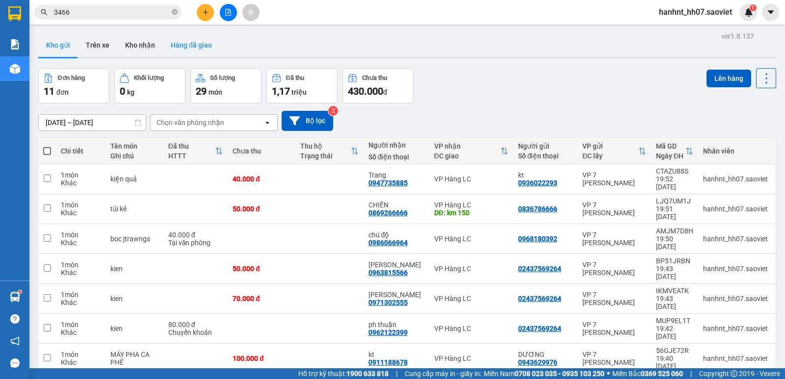
click at [179, 45] on button "Hàng đã giao" at bounding box center [191, 45] width 57 height 24
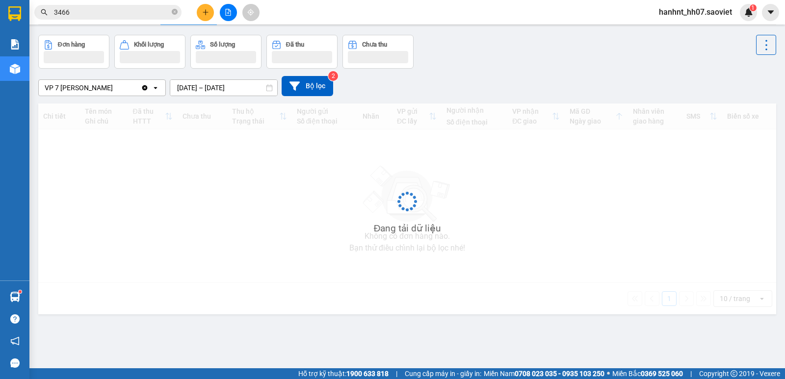
scroll to position [45, 0]
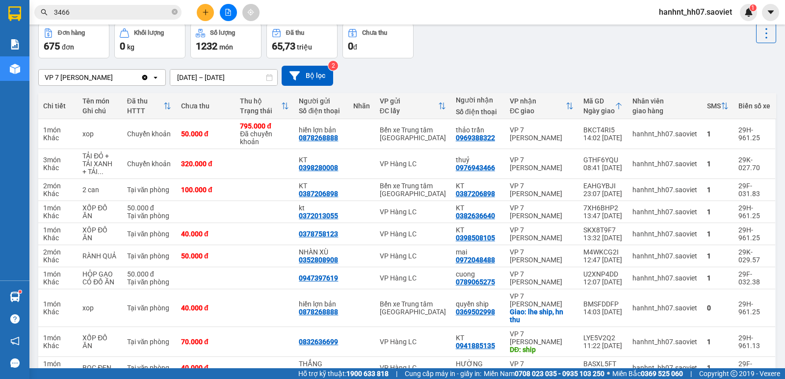
click at [615, 101] on div "Mã GD Ngày giao" at bounding box center [602, 106] width 39 height 20
click at [615, 107] on icon at bounding box center [619, 106] width 8 height 8
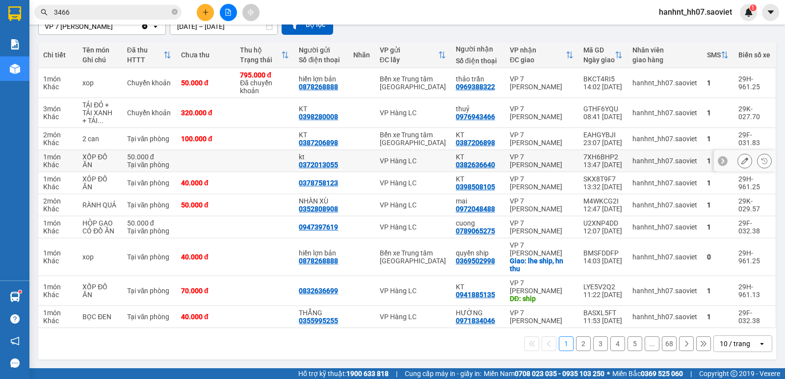
scroll to position [100, 0]
click at [577, 345] on button "2" at bounding box center [583, 343] width 15 height 15
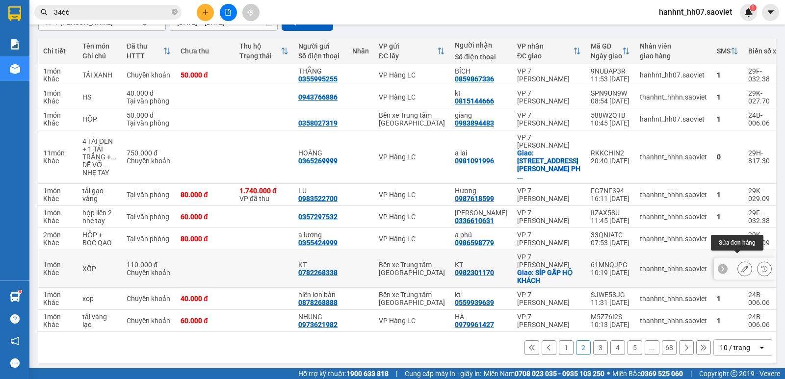
click at [741, 265] on icon at bounding box center [744, 268] width 7 height 7
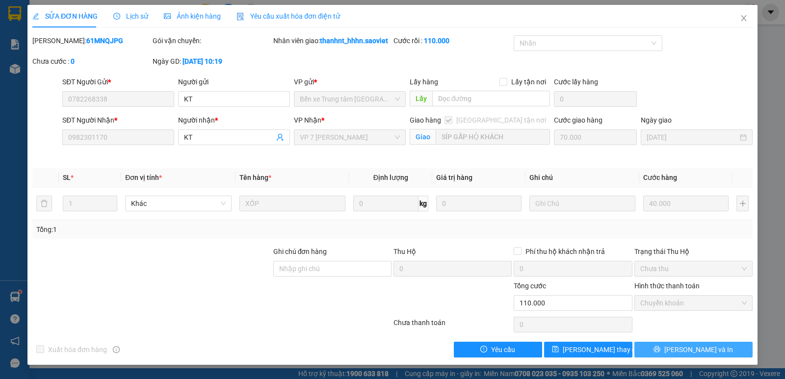
click at [672, 354] on button "[PERSON_NAME] và In" at bounding box center [693, 350] width 118 height 16
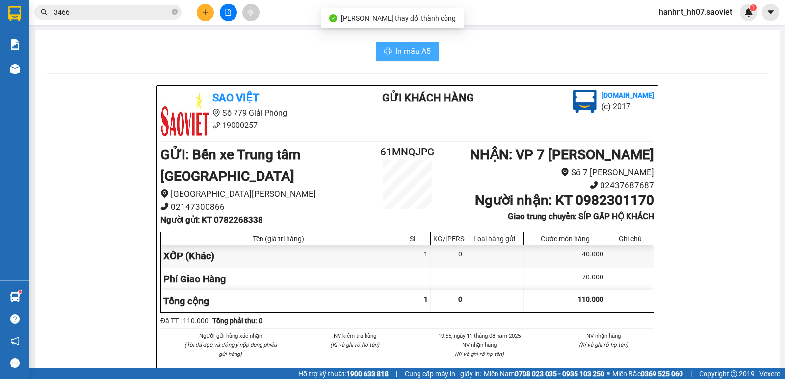
click at [405, 53] on span "In mẫu A5" at bounding box center [412, 51] width 35 height 12
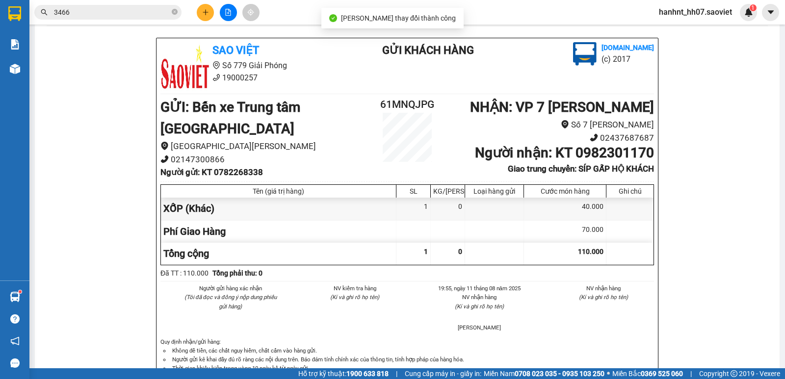
scroll to position [65, 0]
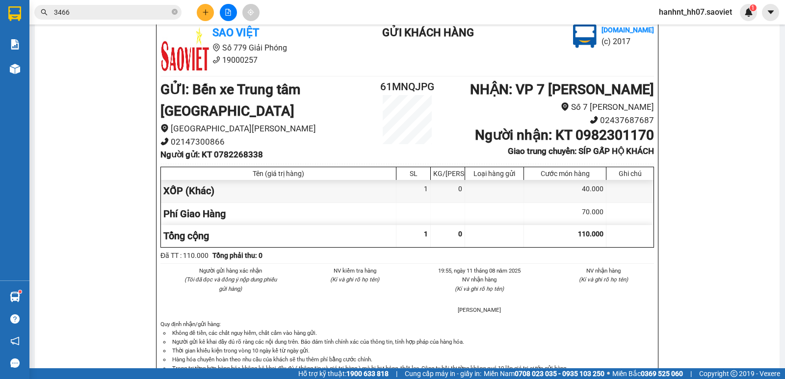
click at [77, 13] on input "3466" at bounding box center [112, 12] width 116 height 11
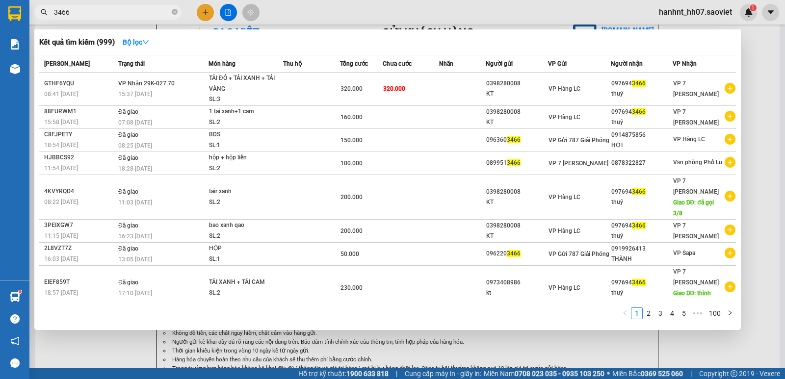
click at [77, 13] on input "3466" at bounding box center [112, 12] width 116 height 11
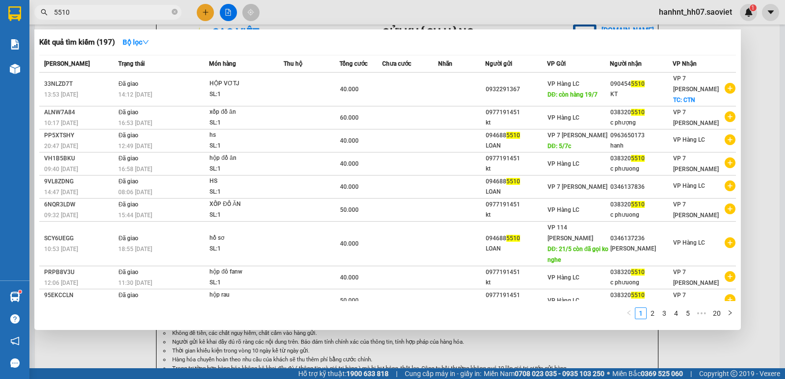
click at [88, 11] on input "5510" at bounding box center [112, 12] width 116 height 11
click at [94, 14] on input "5510" at bounding box center [112, 12] width 116 height 11
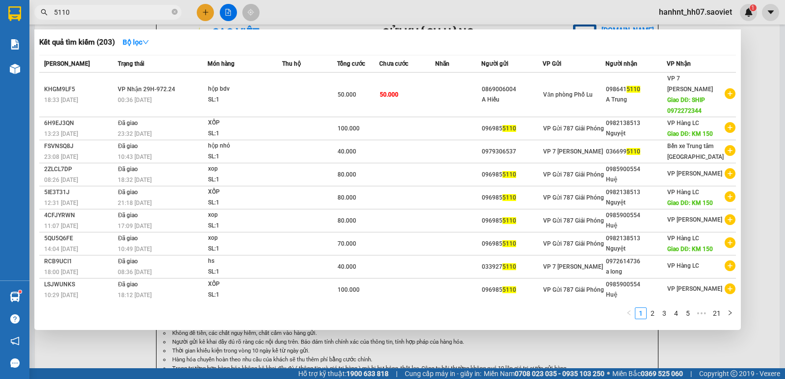
click at [415, 365] on div at bounding box center [392, 189] width 785 height 379
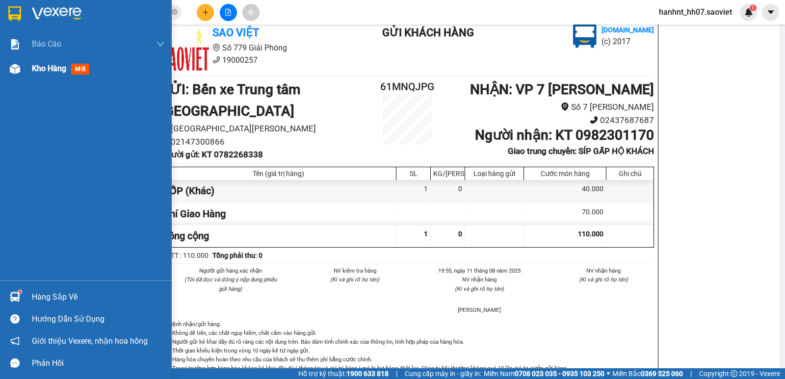
click at [32, 67] on span "Kho hàng" at bounding box center [49, 68] width 34 height 9
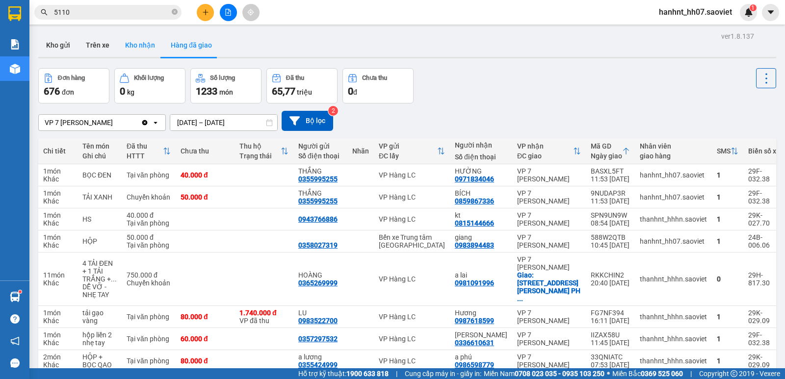
click at [151, 41] on button "Kho nhận" at bounding box center [140, 45] width 46 height 24
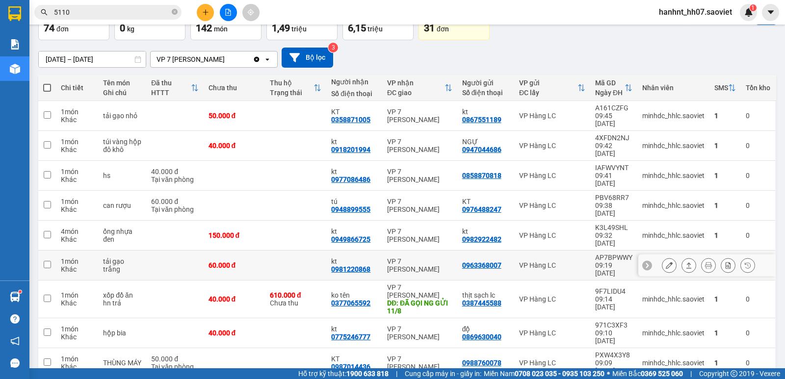
scroll to position [65, 0]
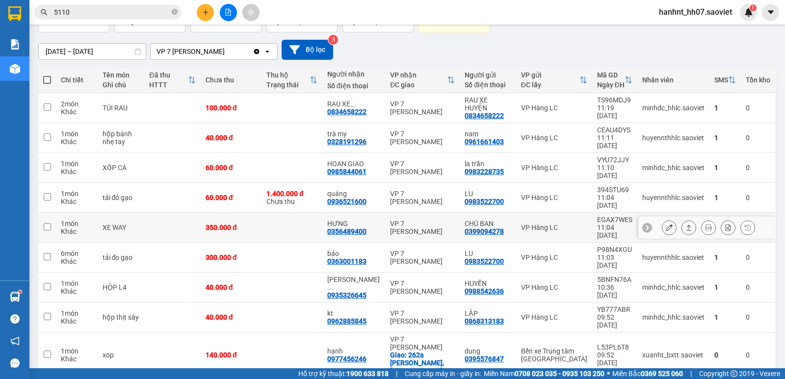
scroll to position [73, 0]
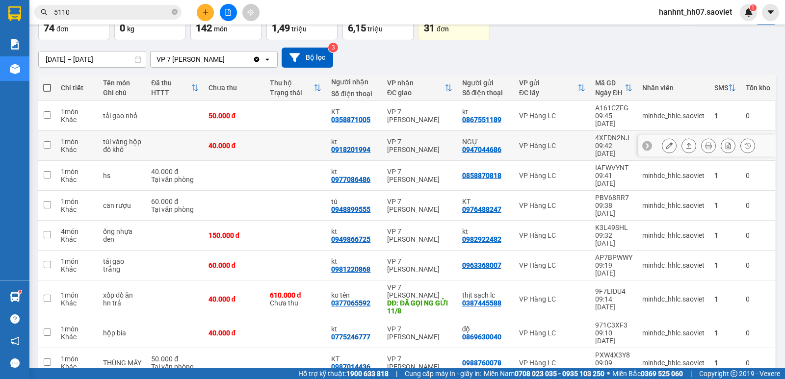
scroll to position [65, 0]
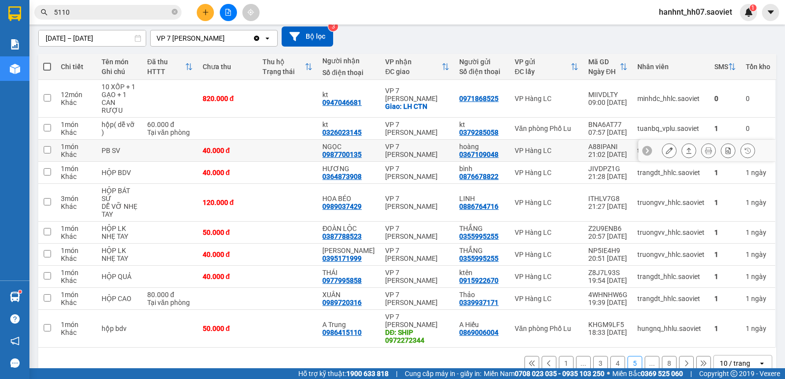
scroll to position [96, 0]
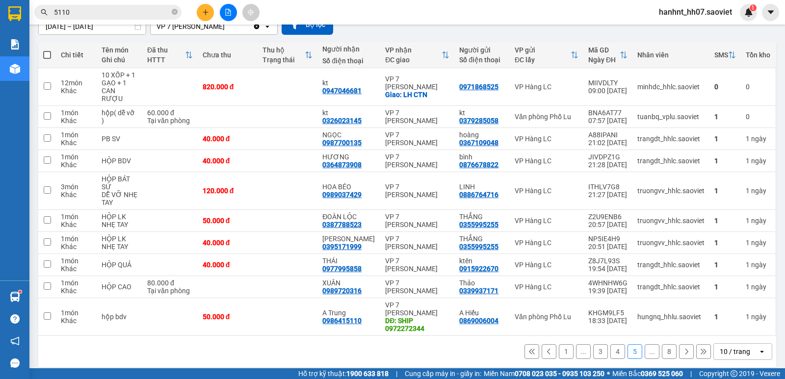
click at [648, 345] on button "..." at bounding box center [651, 351] width 15 height 15
click at [683, 348] on icon at bounding box center [686, 351] width 7 height 7
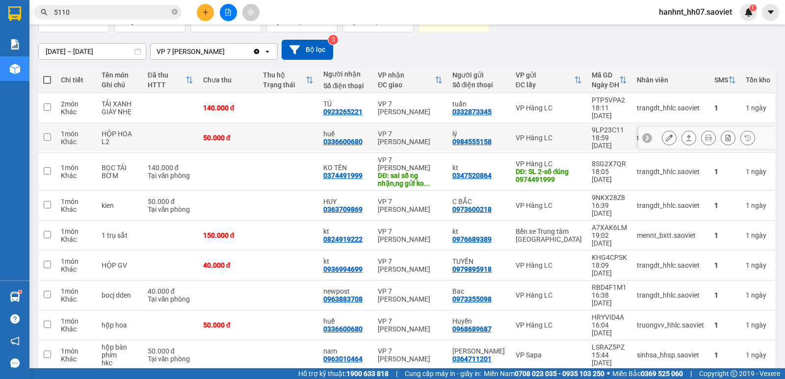
scroll to position [73, 0]
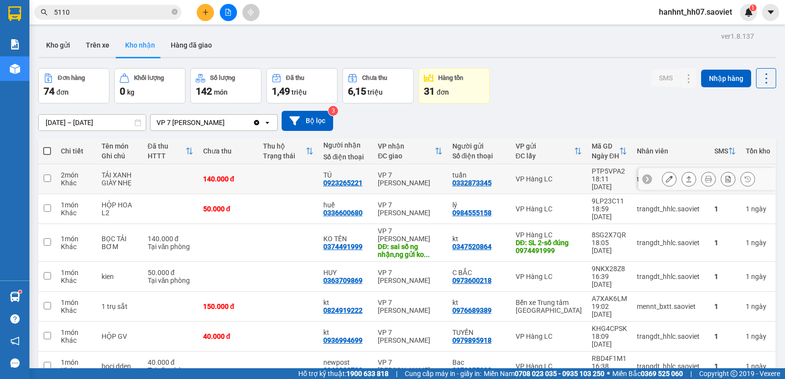
scroll to position [73, 0]
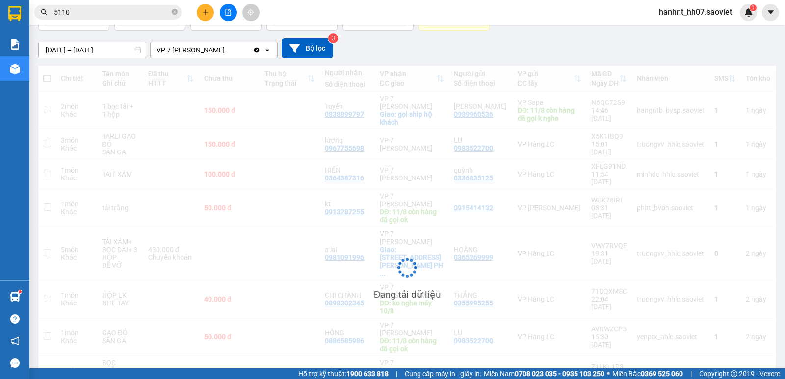
scroll to position [96, 0]
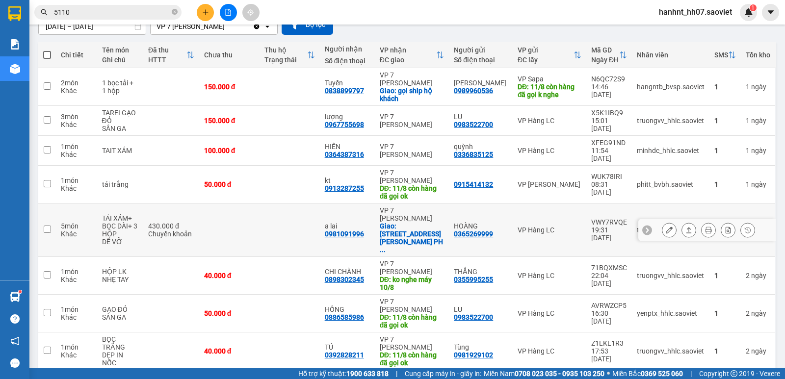
click at [666, 227] on icon at bounding box center [669, 230] width 7 height 7
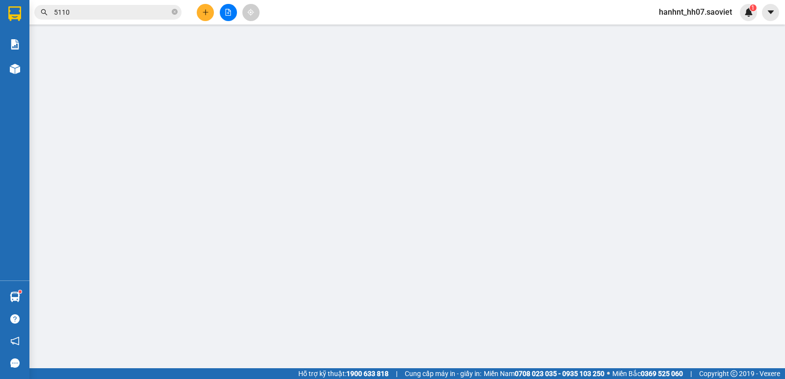
type input "0365269999"
type input "HOÀNG"
type input "0981091996"
type input "a lai"
checkbox input "true"
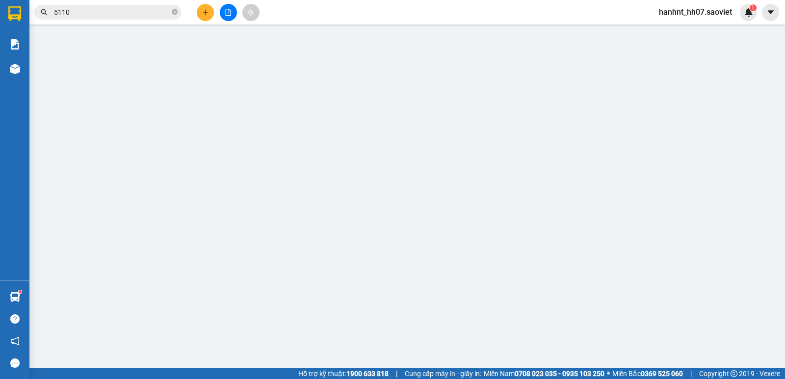
type input "119 NGUYỄN VĂN GIÁP K2 PHÚ ĐÔ TỪ LIÊM"
type input "430.000"
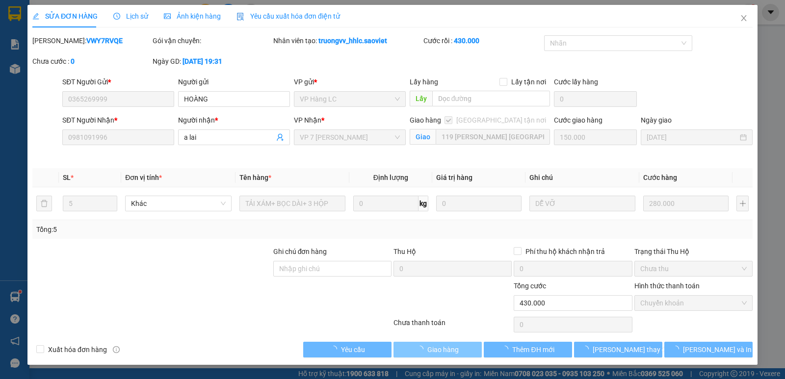
click at [450, 344] on span "Giao hàng" at bounding box center [442, 349] width 31 height 11
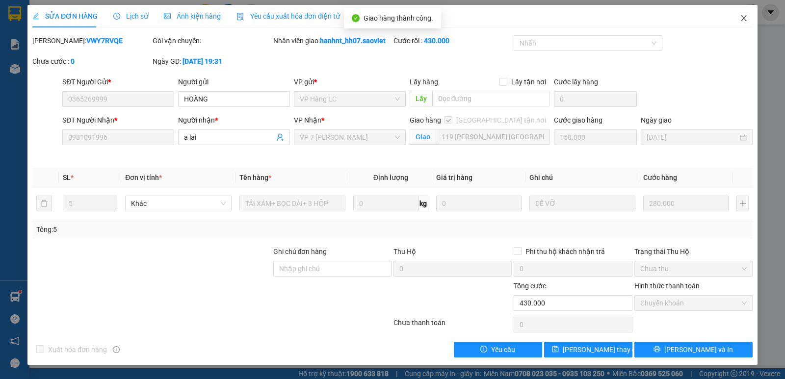
click at [746, 14] on span "Close" at bounding box center [743, 18] width 27 height 27
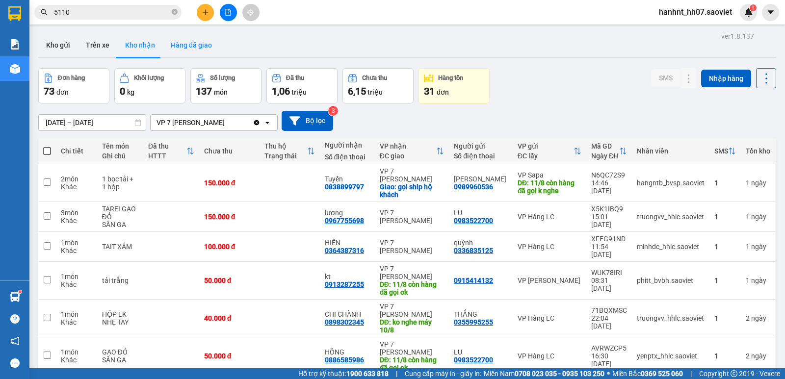
click at [182, 45] on button "Hàng đã giao" at bounding box center [191, 45] width 57 height 24
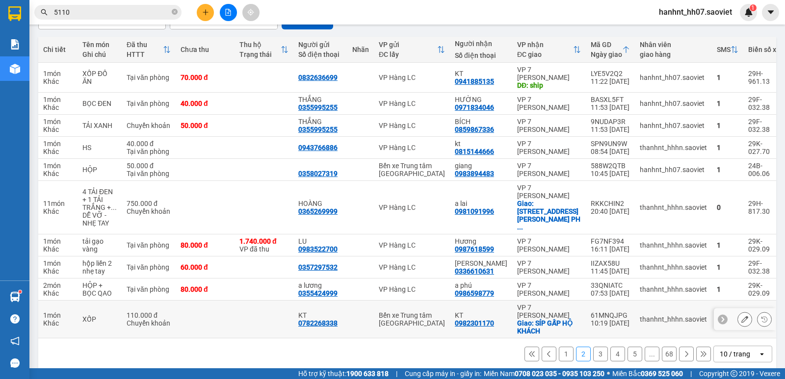
scroll to position [108, 0]
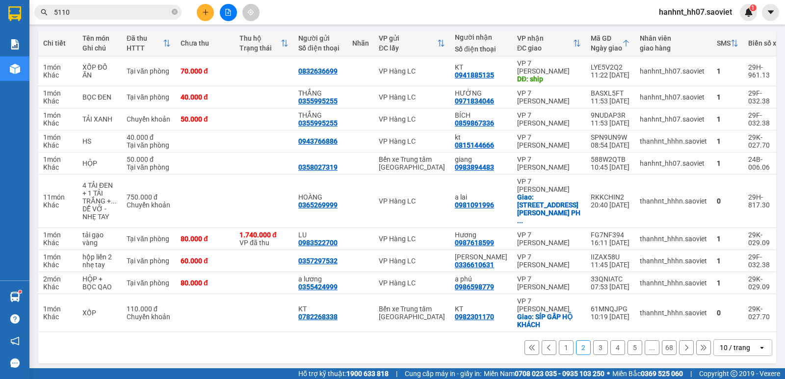
click at [559, 342] on button "1" at bounding box center [566, 347] width 15 height 15
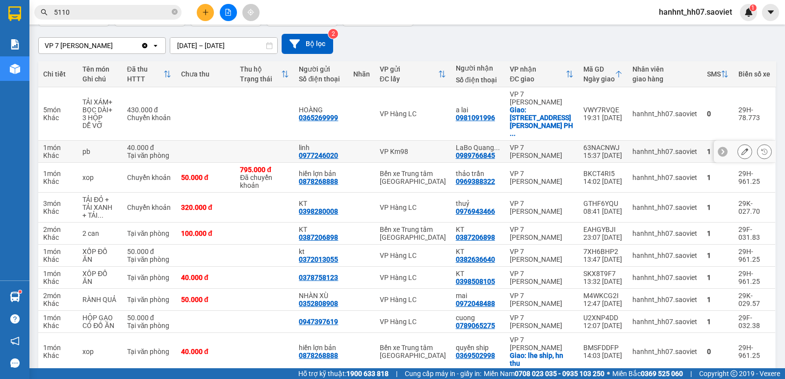
scroll to position [75, 0]
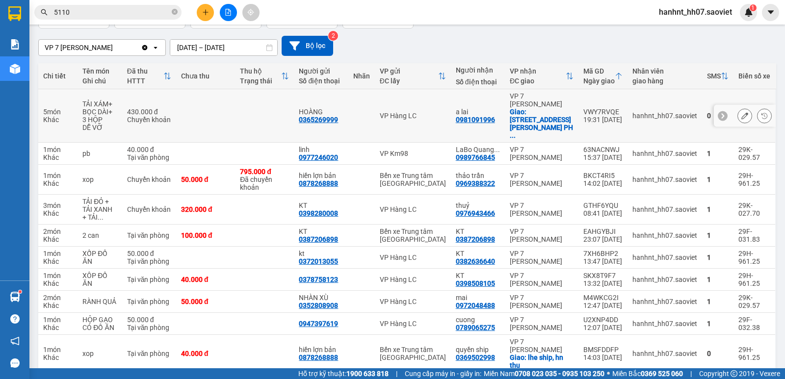
click at [757, 107] on button at bounding box center [764, 115] width 14 height 17
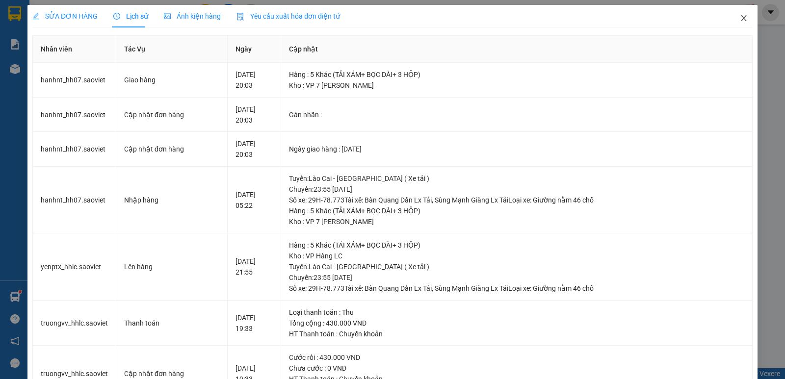
click at [741, 16] on icon "close" at bounding box center [743, 18] width 5 height 6
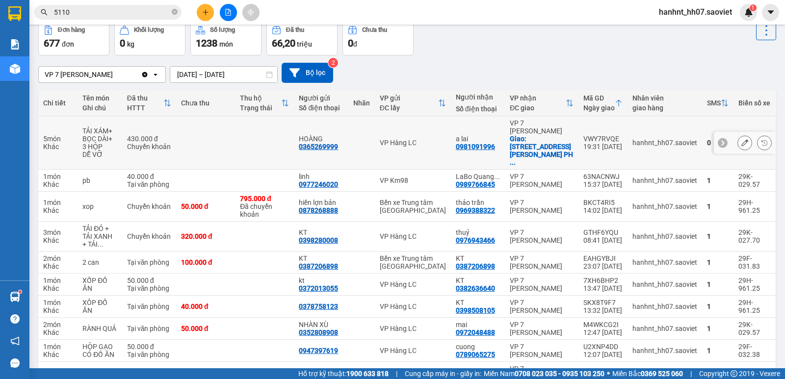
scroll to position [49, 0]
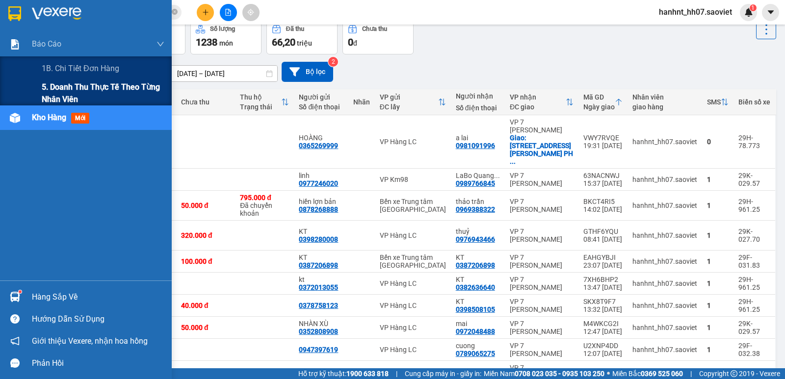
drag, startPoint x: 68, startPoint y: 93, endPoint x: 109, endPoint y: 110, distance: 44.6
click at [68, 94] on span "5. Doanh thu thực tế theo từng nhân viên" at bounding box center [103, 93] width 123 height 25
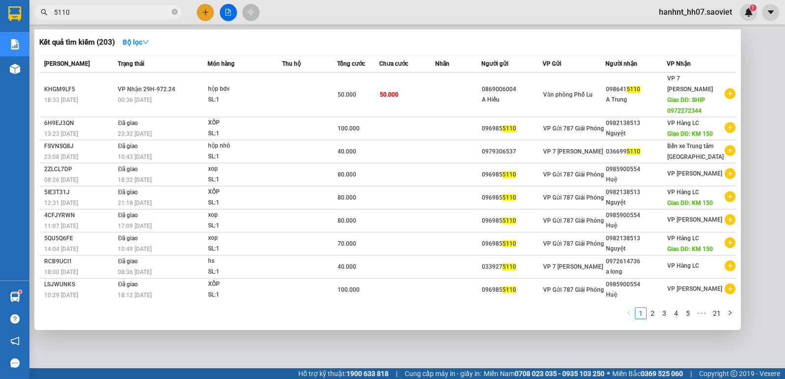
click at [122, 12] on input "5110" at bounding box center [112, 12] width 116 height 11
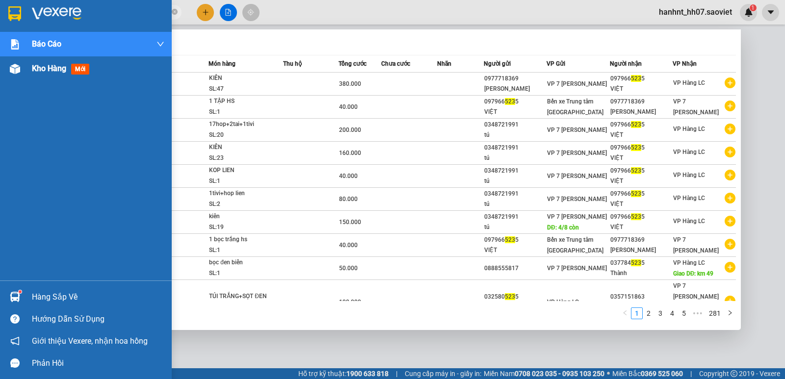
type input "5"
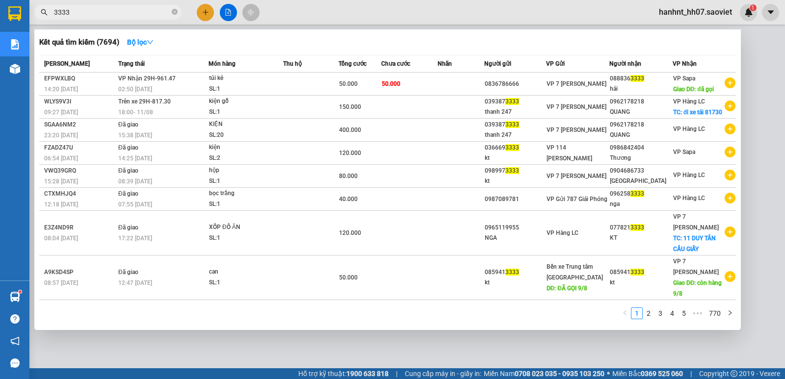
click at [96, 13] on input "3333" at bounding box center [112, 12] width 116 height 11
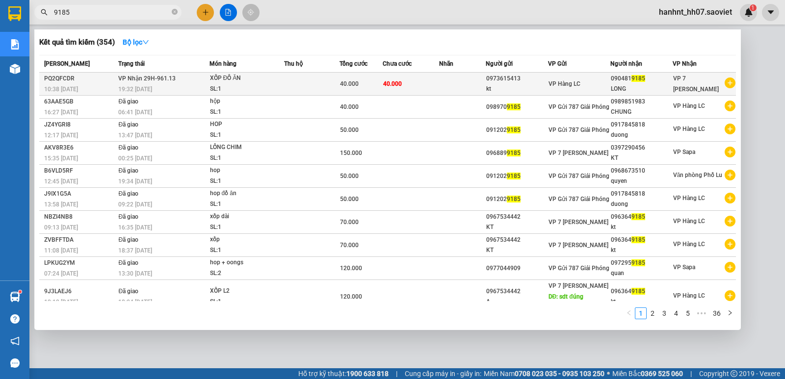
type input "9185"
click at [304, 95] on td at bounding box center [312, 84] width 56 height 23
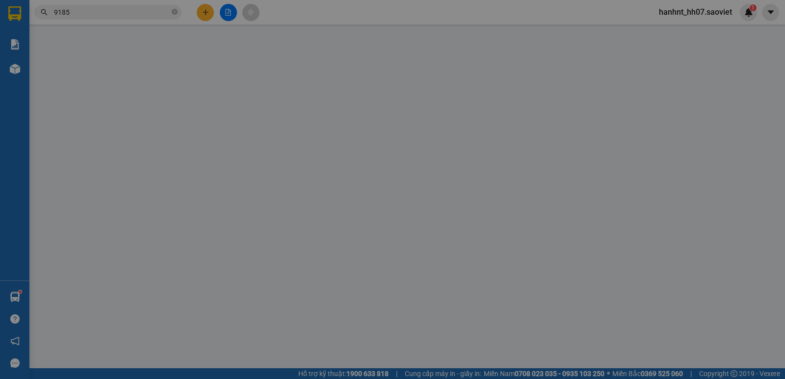
type input "0973615413"
type input "kt"
type input "0904819185"
type input "LONG"
type input "40.000"
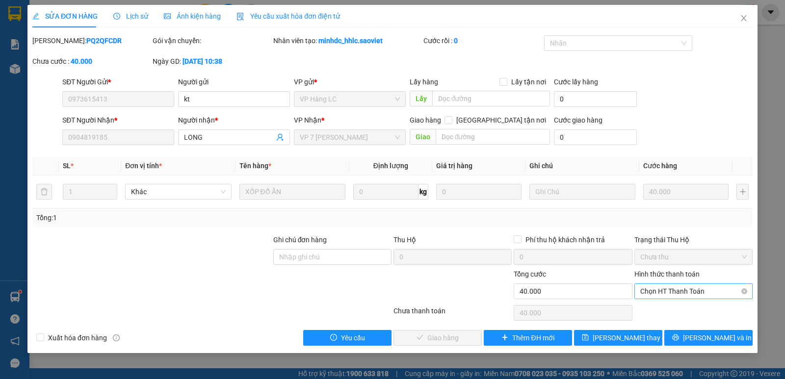
click at [686, 293] on span "Chọn HT Thanh Toán" at bounding box center [693, 291] width 106 height 15
click at [662, 329] on div "Chuyển khoản" at bounding box center [693, 326] width 106 height 11
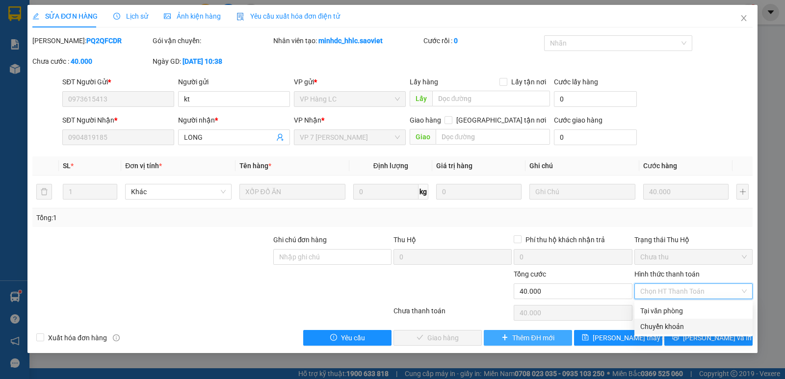
type input "0"
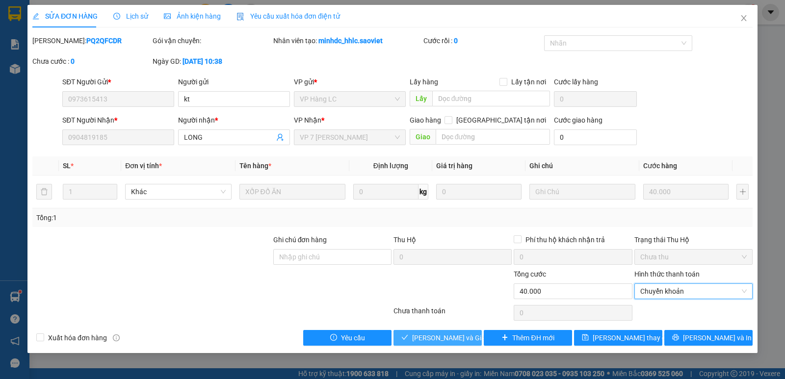
click at [462, 333] on span "[PERSON_NAME] và [PERSON_NAME] hàng" at bounding box center [459, 338] width 94 height 11
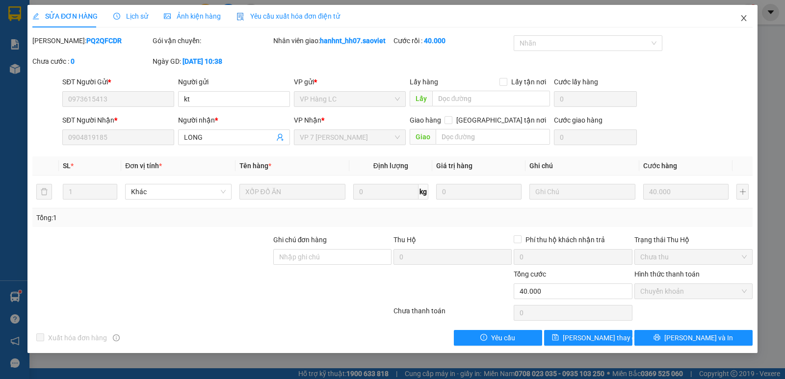
click at [744, 17] on icon "close" at bounding box center [744, 18] width 8 height 8
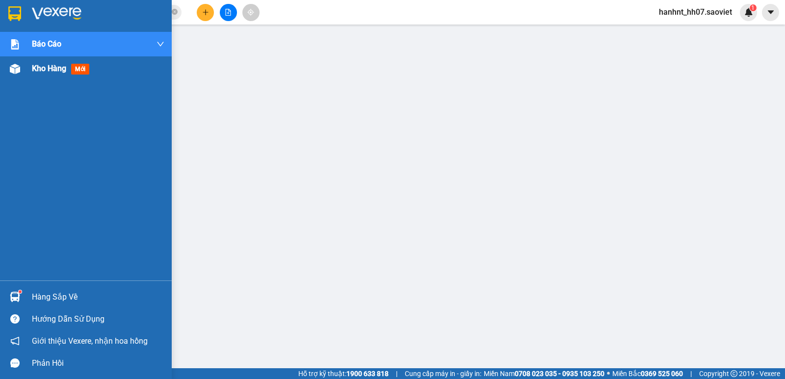
click at [19, 70] on img at bounding box center [15, 69] width 10 height 10
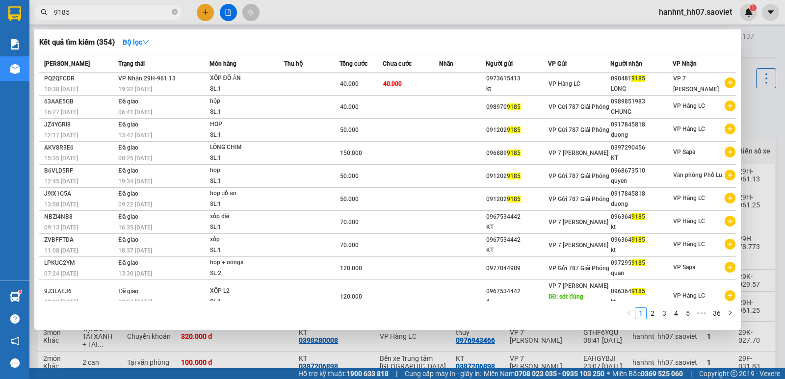
click at [131, 14] on input "9185" at bounding box center [112, 12] width 116 height 11
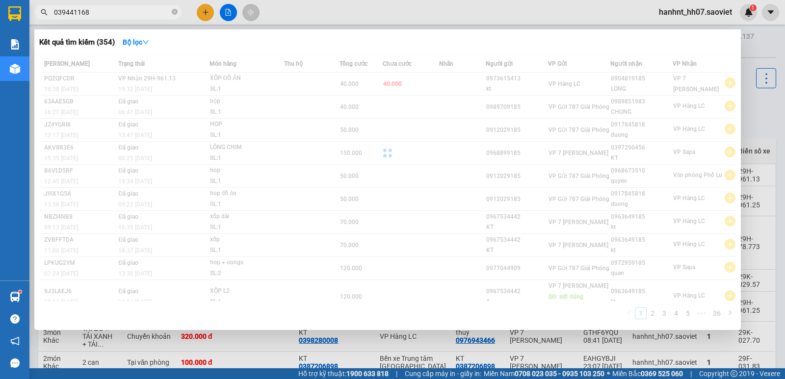
type input "0394411682"
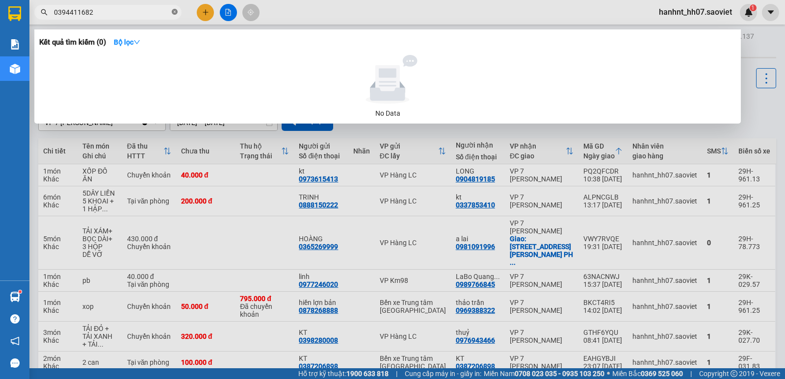
click at [175, 11] on icon "close-circle" at bounding box center [175, 12] width 6 height 6
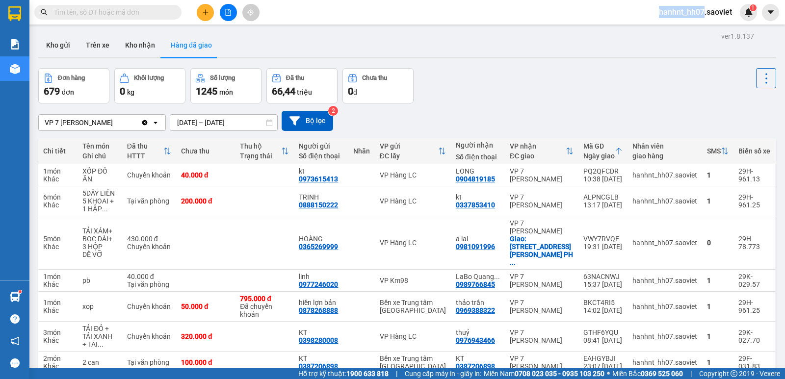
click at [174, 11] on span at bounding box center [175, 12] width 6 height 11
click at [161, 13] on input "text" at bounding box center [112, 12] width 116 height 11
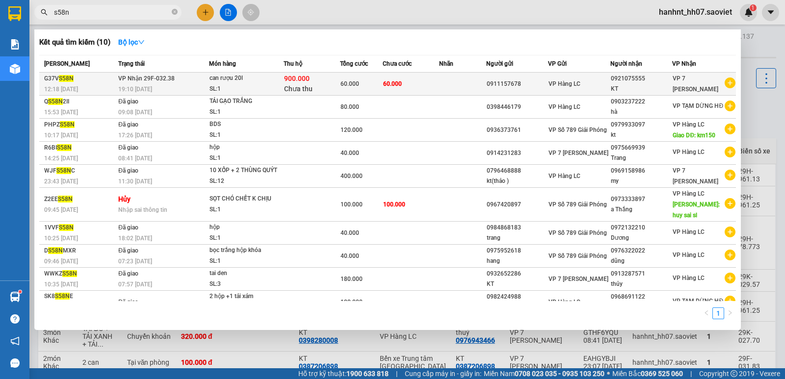
type input "s58n"
click at [432, 82] on td "60.000" at bounding box center [411, 84] width 56 height 23
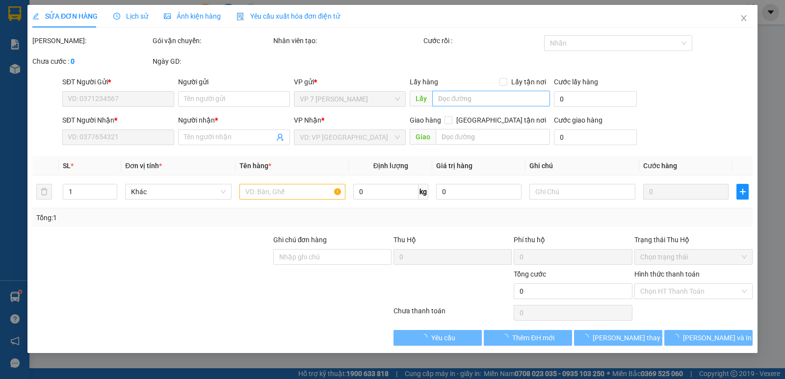
type input "0911157678"
type input "0921075555"
type input "KT"
type input "900.000"
type input "15.000"
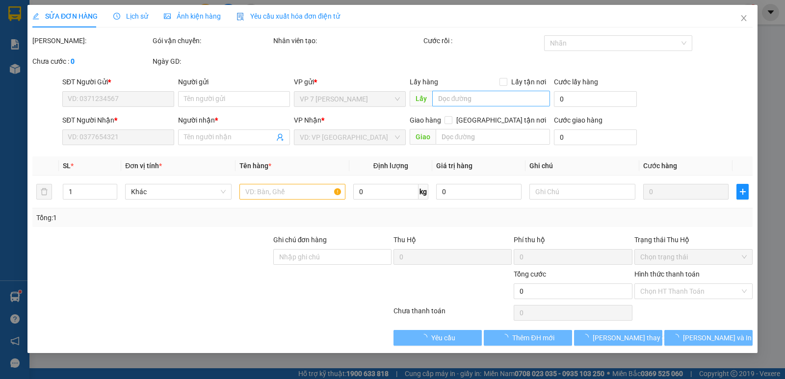
type input "60.000"
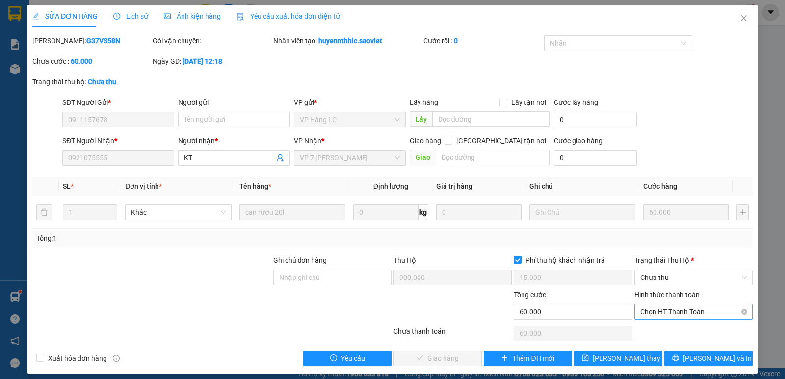
click at [671, 309] on span "Chọn HT Thanh Toán" at bounding box center [693, 312] width 106 height 15
drag, startPoint x: 673, startPoint y: 345, endPoint x: 669, endPoint y: 297, distance: 48.2
click at [669, 338] on div "Tại văn phòng Chuyển khoản" at bounding box center [686, 339] width 117 height 31
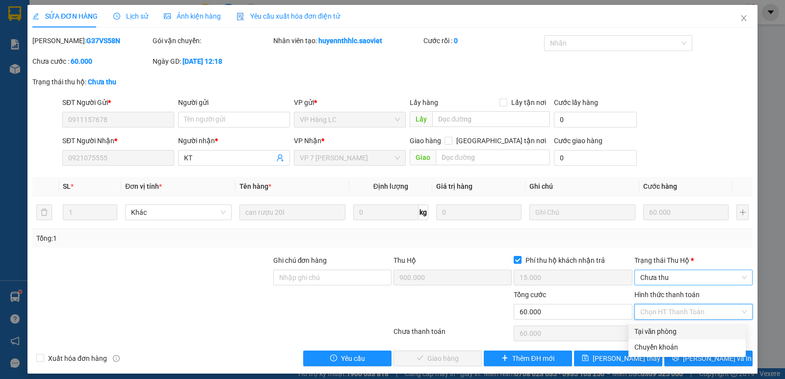
click at [674, 276] on span "Chưa thu" at bounding box center [693, 277] width 106 height 15
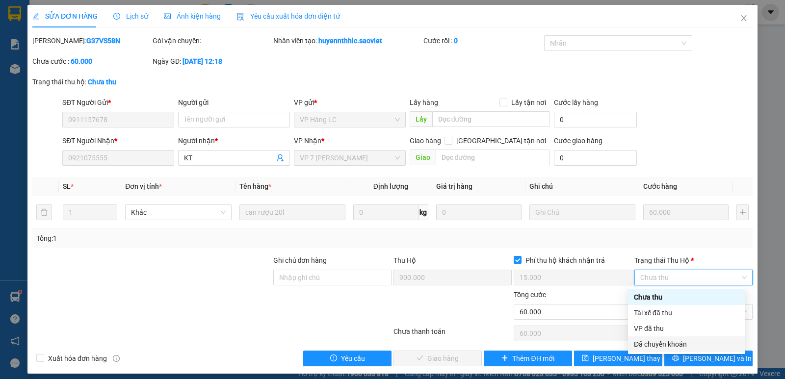
click at [667, 343] on div "Đã chuyển khoản" at bounding box center [686, 344] width 105 height 11
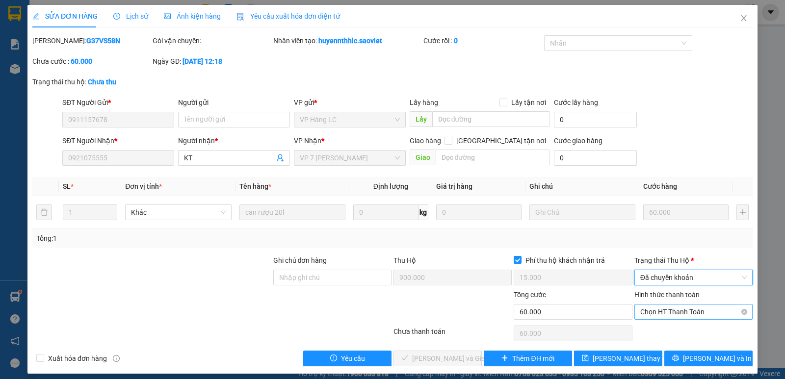
click at [674, 310] on span "Chọn HT Thanh Toán" at bounding box center [693, 312] width 106 height 15
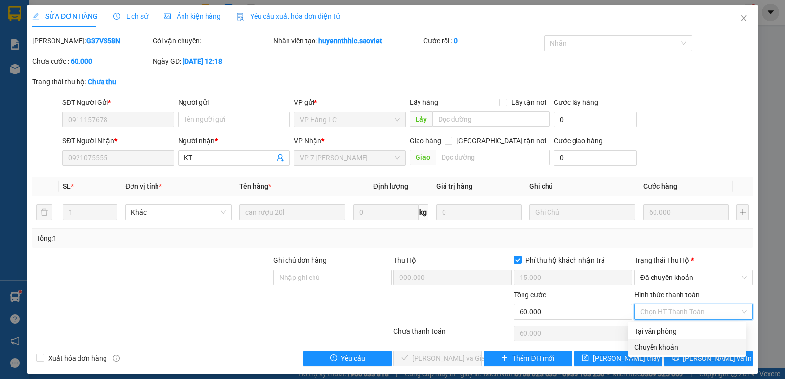
click at [669, 349] on div "Chuyển khoản" at bounding box center [686, 347] width 105 height 11
type input "0"
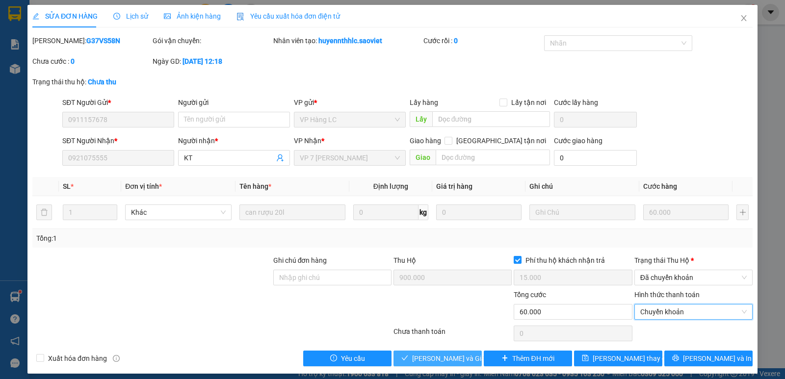
click at [438, 361] on span "[PERSON_NAME] và Giao hàng" at bounding box center [459, 358] width 94 height 11
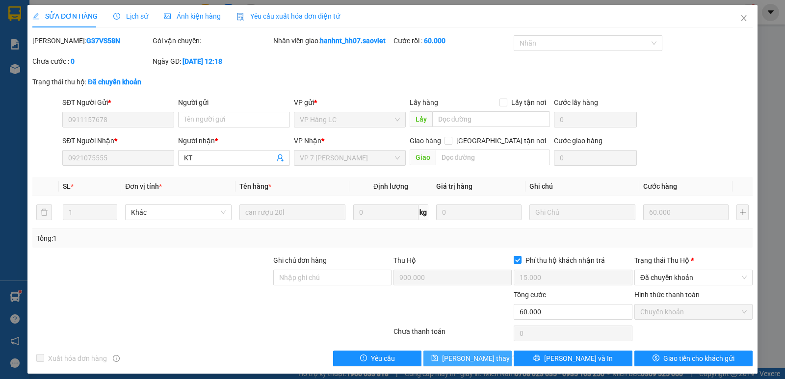
click at [491, 353] on button "[PERSON_NAME] thay đổi" at bounding box center [467, 359] width 88 height 16
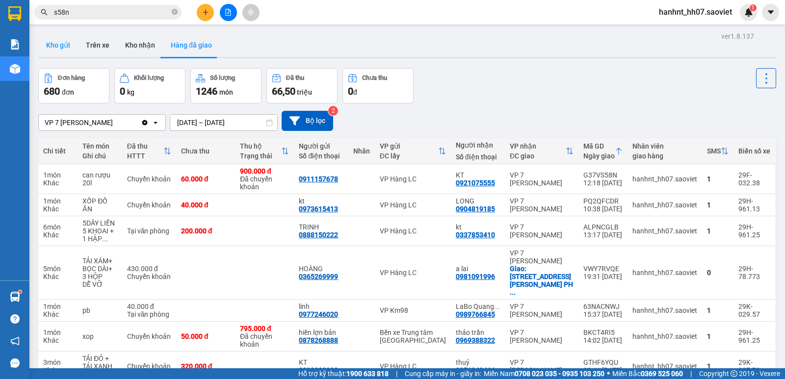
click at [67, 46] on button "Kho gửi" at bounding box center [58, 45] width 40 height 24
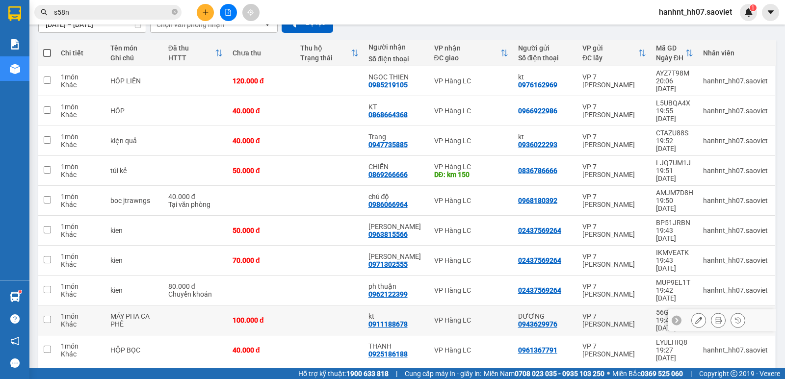
scroll to position [131, 0]
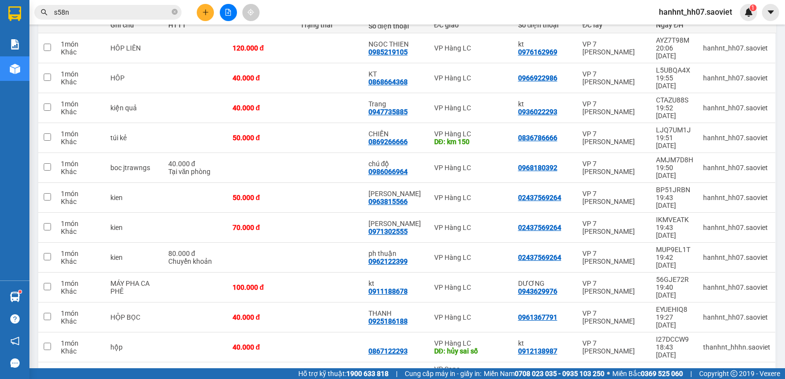
drag, startPoint x: 720, startPoint y: 344, endPoint x: 717, endPoint y: 338, distance: 7.2
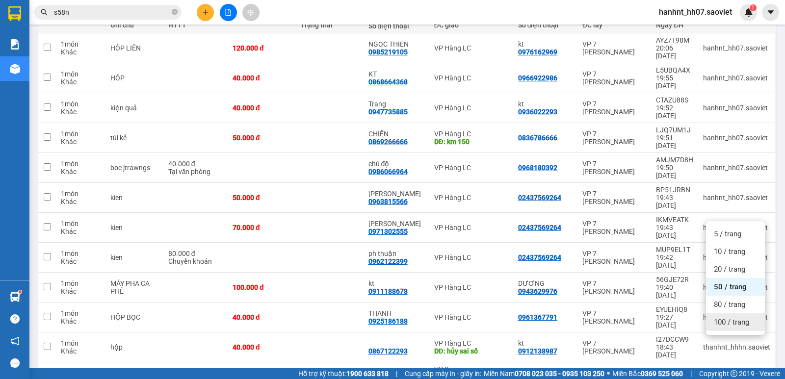
click at [719, 325] on span "100 / trang" at bounding box center [731, 322] width 35 height 10
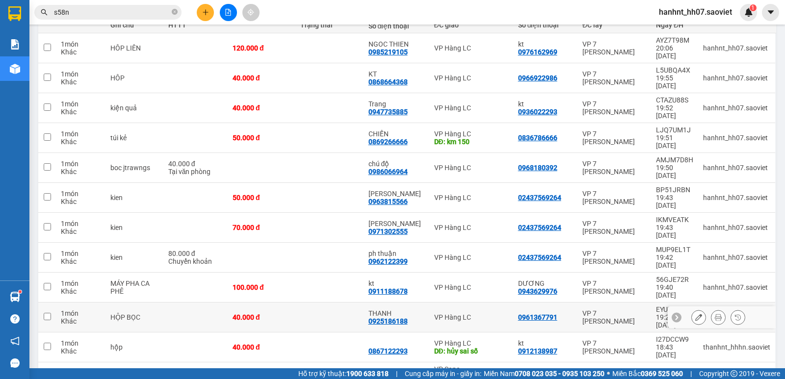
scroll to position [115, 0]
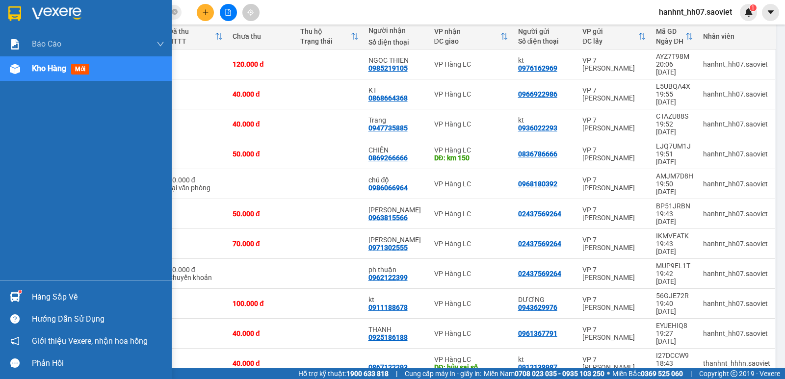
click at [16, 297] on img at bounding box center [15, 297] width 10 height 10
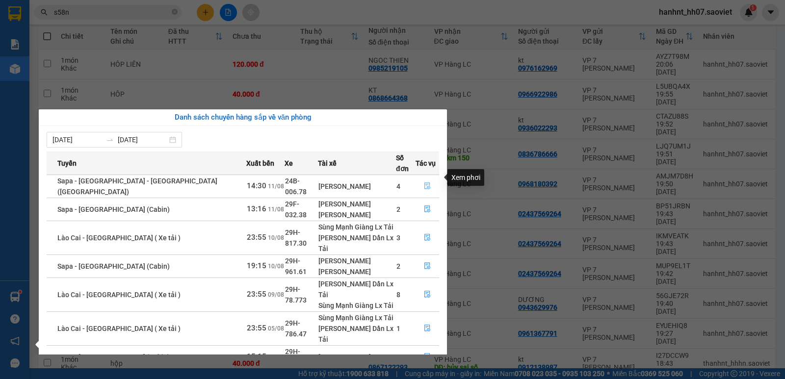
click at [419, 179] on button "button" at bounding box center [427, 187] width 23 height 16
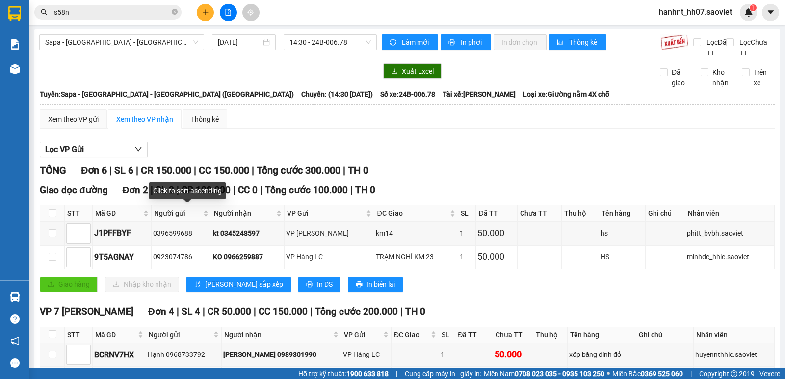
scroll to position [98, 0]
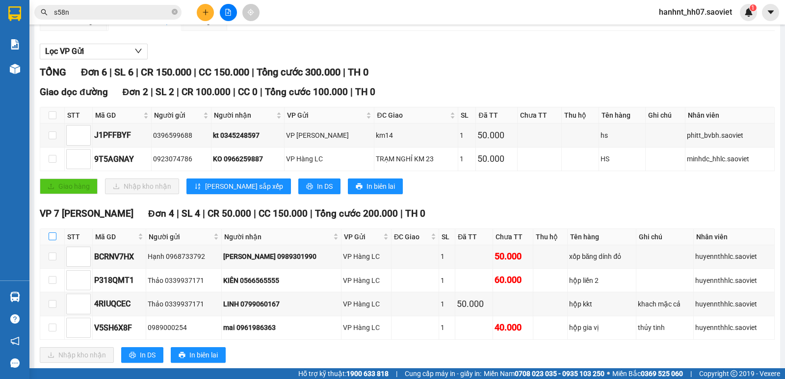
click at [53, 237] on input "checkbox" at bounding box center [53, 236] width 8 height 8
checkbox input "true"
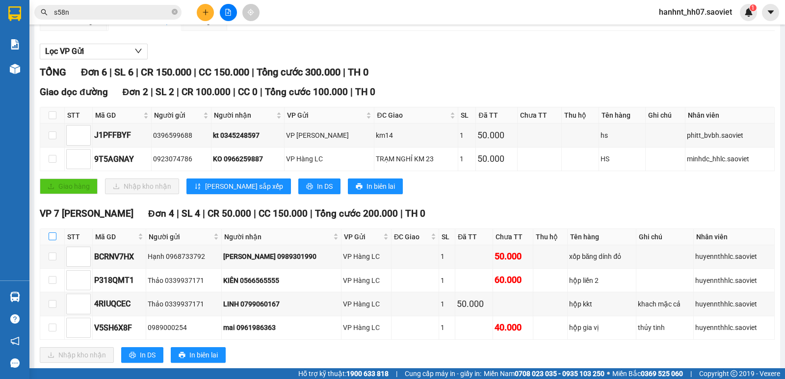
checkbox input "true"
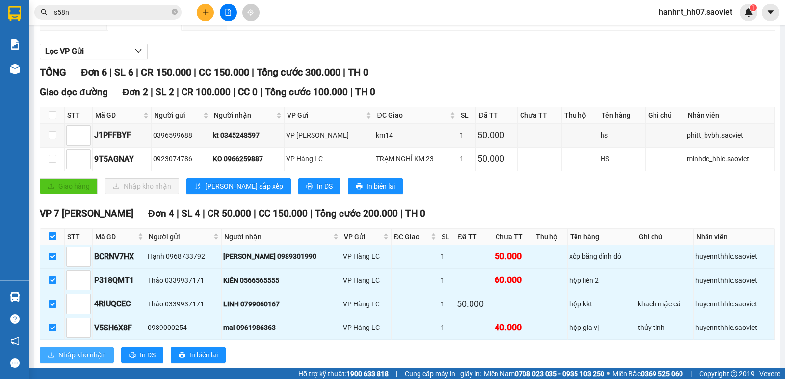
click at [70, 357] on span "Nhập kho nhận" at bounding box center [82, 355] width 48 height 11
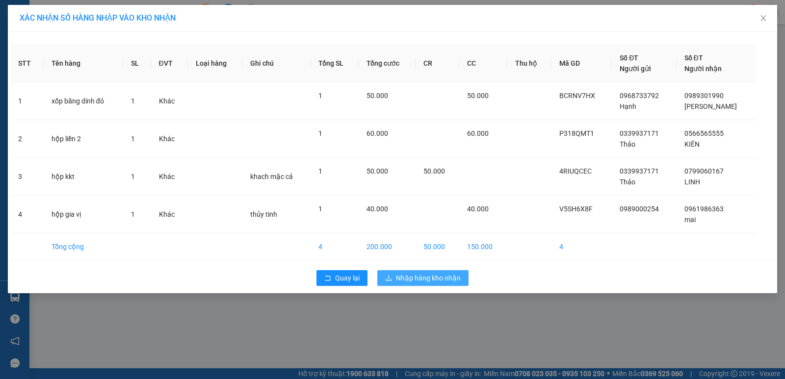
click at [424, 281] on span "Nhập hàng kho nhận" at bounding box center [428, 278] width 65 height 11
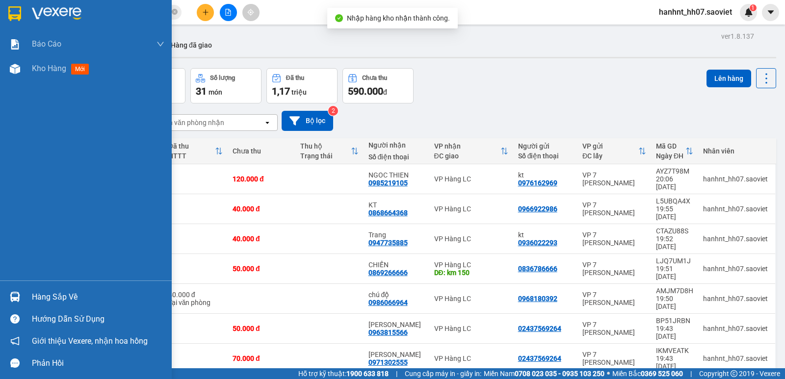
click at [8, 296] on div at bounding box center [14, 296] width 17 height 17
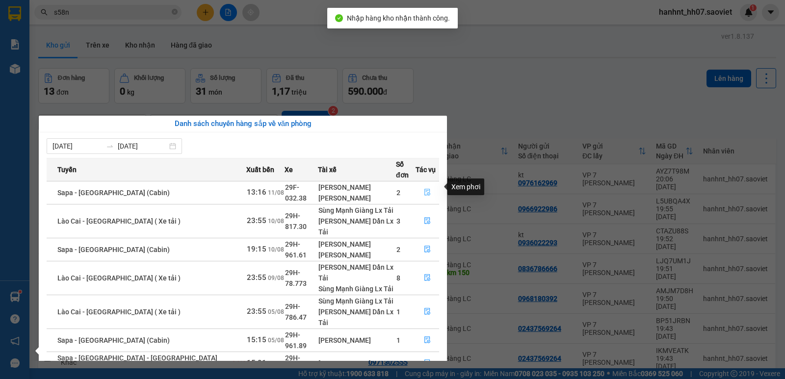
click at [420, 185] on button "button" at bounding box center [427, 193] width 23 height 16
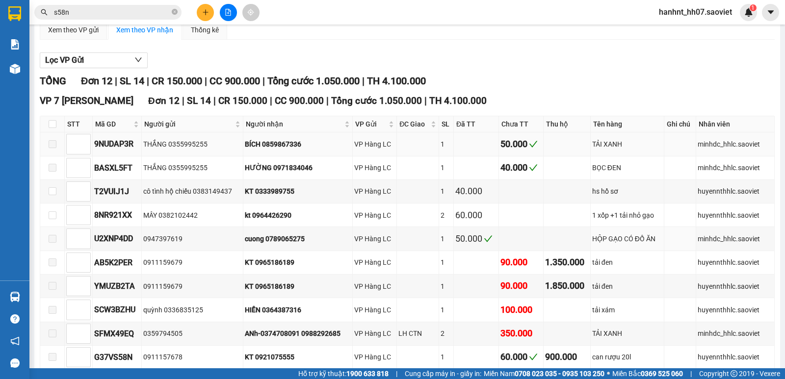
scroll to position [98, 0]
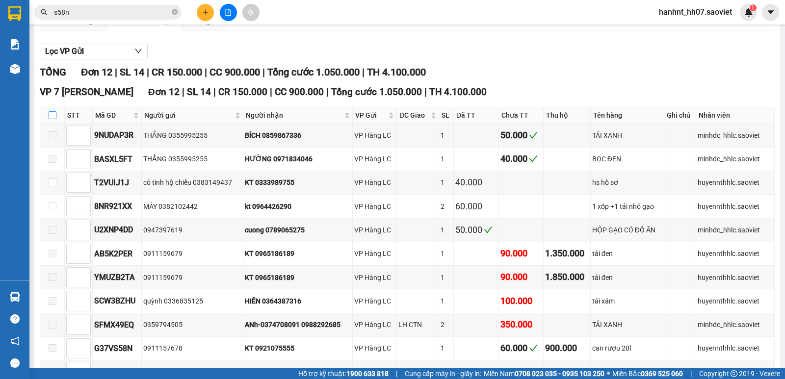
click at [52, 117] on input "checkbox" at bounding box center [53, 115] width 8 height 8
checkbox input "true"
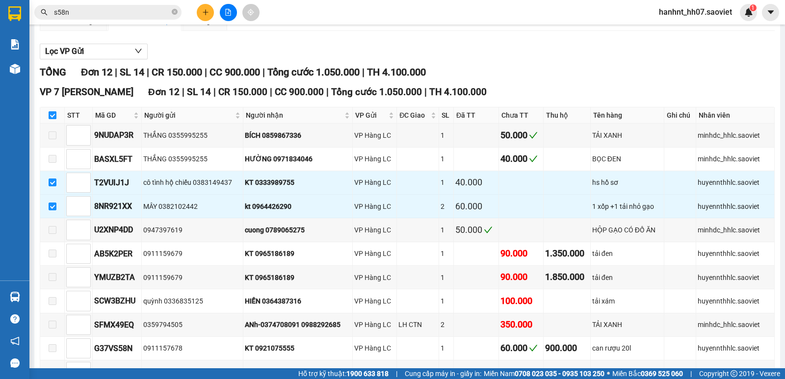
click at [52, 117] on input "checkbox" at bounding box center [53, 115] width 8 height 8
checkbox input "false"
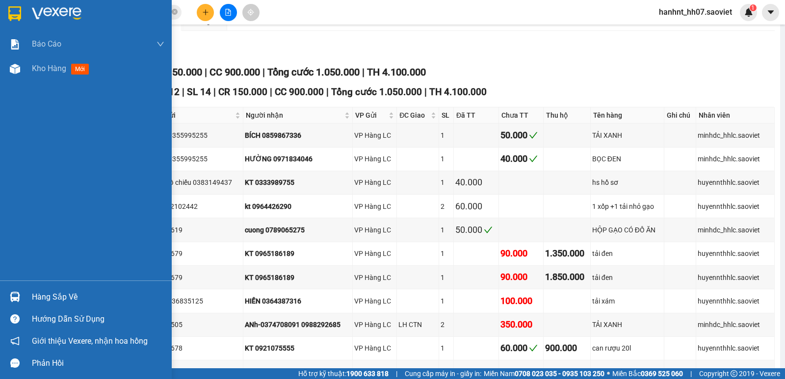
click at [24, 291] on div "Hàng sắp về" at bounding box center [86, 297] width 172 height 22
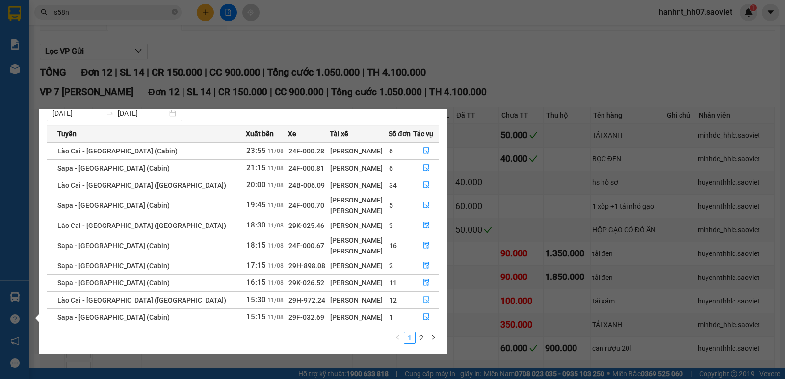
scroll to position [27, 0]
click at [423, 316] on icon "file-done" at bounding box center [426, 316] width 6 height 7
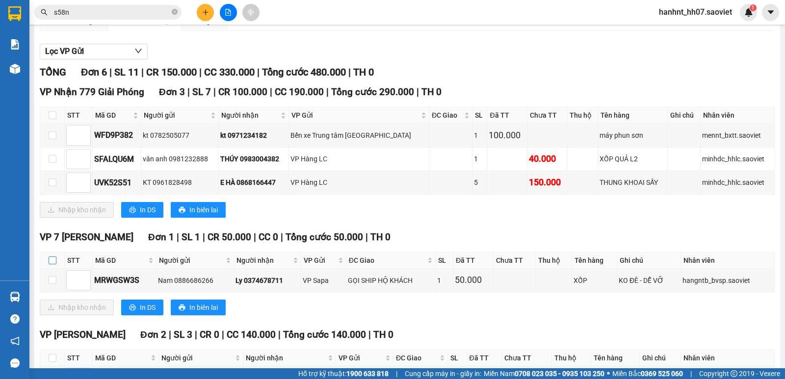
click at [51, 260] on input "checkbox" at bounding box center [53, 261] width 8 height 8
checkbox input "true"
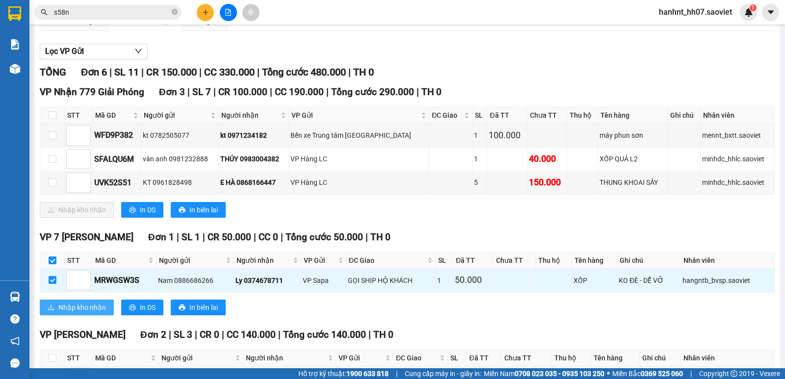
click at [77, 309] on span "Nhập kho nhận" at bounding box center [82, 307] width 48 height 11
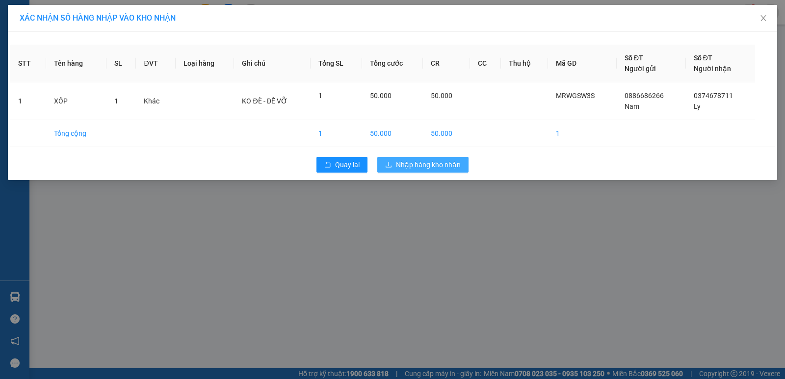
click at [403, 170] on button "Nhập hàng kho nhận" at bounding box center [422, 165] width 91 height 16
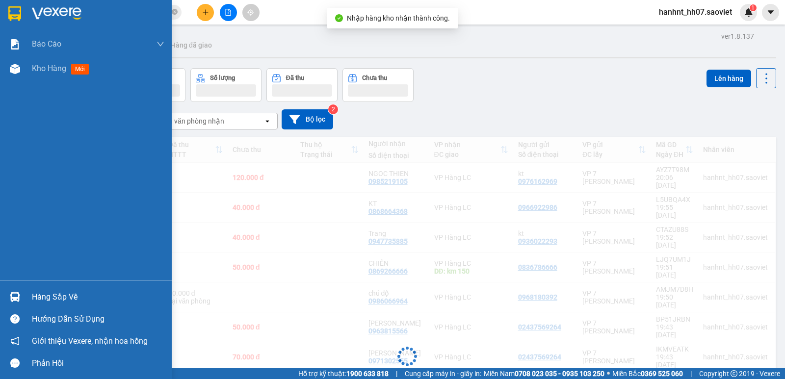
click at [13, 296] on img at bounding box center [15, 297] width 10 height 10
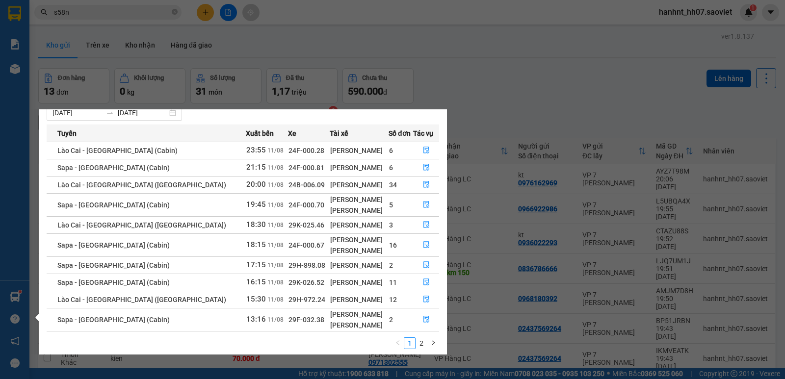
scroll to position [33, 0]
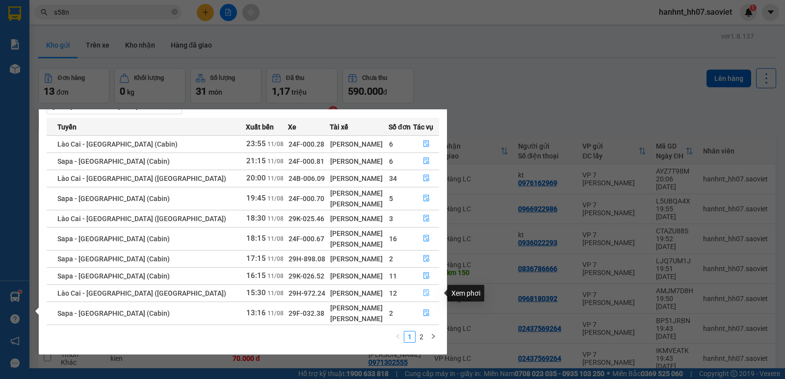
click at [427, 293] on button "button" at bounding box center [425, 293] width 25 height 16
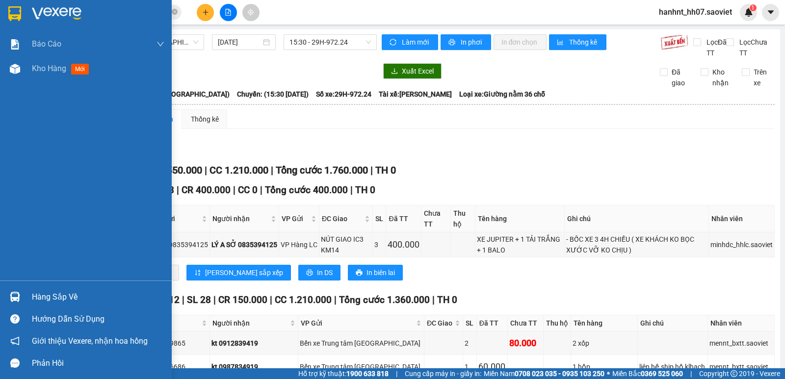
click at [21, 297] on div at bounding box center [14, 296] width 17 height 17
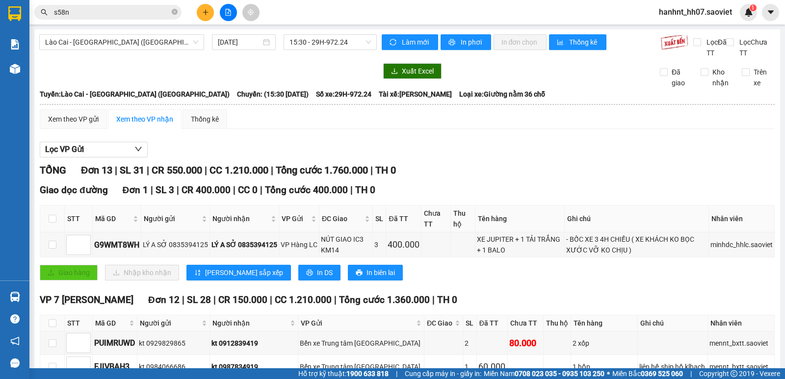
click at [524, 160] on section "Kết quả tìm kiếm ( 10 ) Bộ lọc Mã ĐH Trạng thái Món hàng Thu hộ Tổng cước Chưa …" at bounding box center [392, 189] width 785 height 379
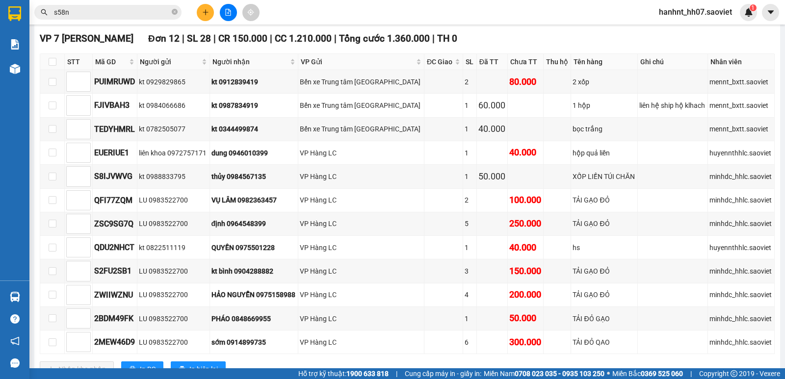
scroll to position [298, 0]
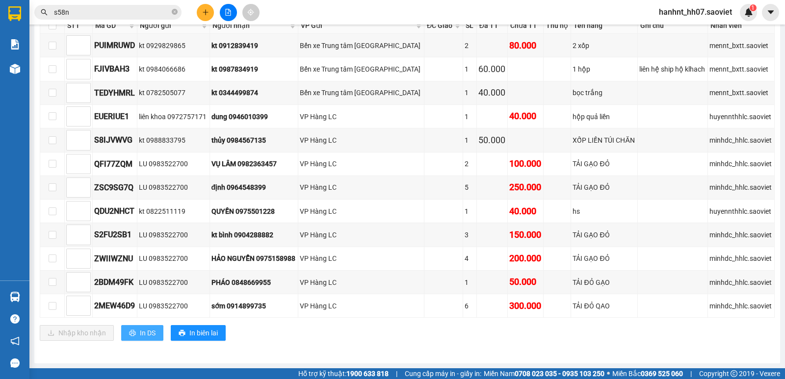
click at [150, 332] on span "In DS" at bounding box center [148, 333] width 16 height 11
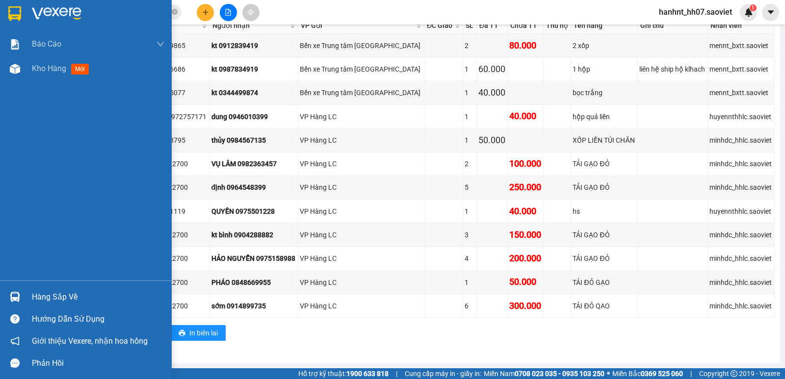
click at [26, 294] on div "Hàng sắp về" at bounding box center [86, 297] width 172 height 22
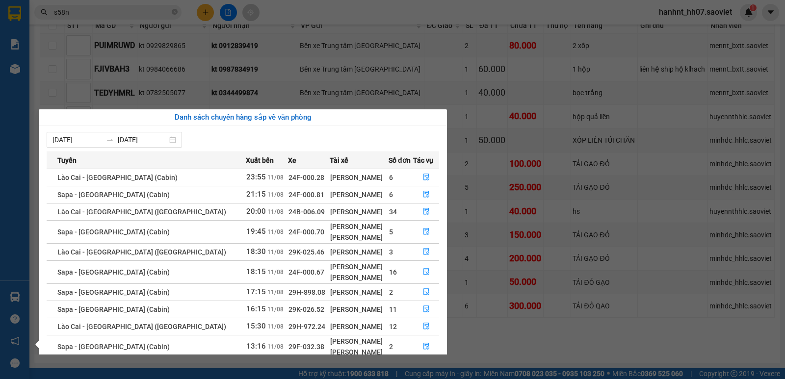
click at [209, 33] on section "Kết quả tìm kiếm ( 10 ) Bộ lọc Mã ĐH Trạng thái Món hàng Thu hộ Tổng cước Chưa …" at bounding box center [392, 189] width 785 height 379
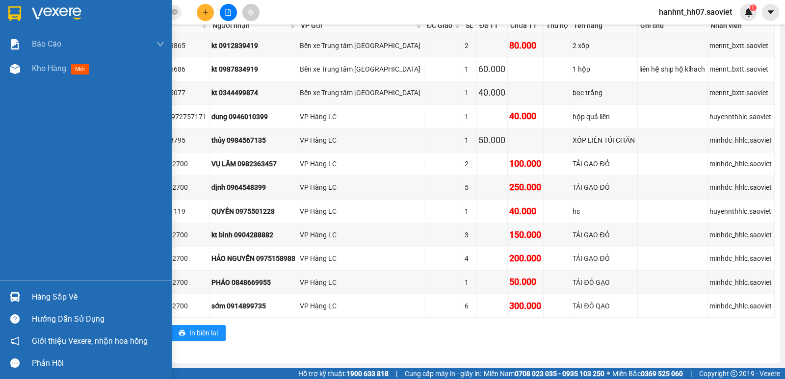
click at [14, 290] on div at bounding box center [14, 296] width 17 height 17
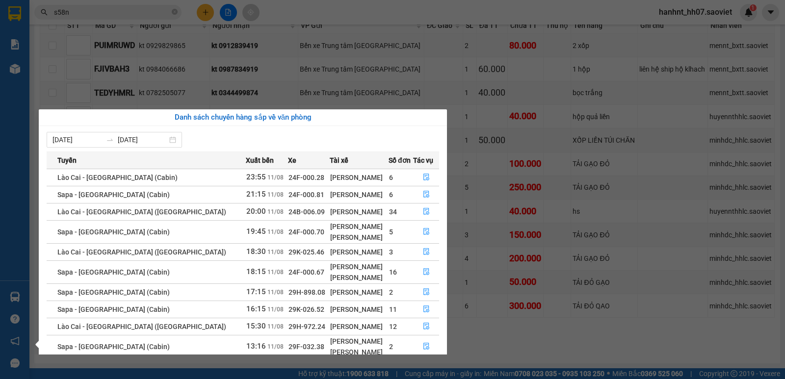
click at [240, 72] on section "Kết quả tìm kiếm ( 10 ) Bộ lọc Mã ĐH Trạng thái Món hàng Thu hộ Tổng cước Chưa …" at bounding box center [392, 189] width 785 height 379
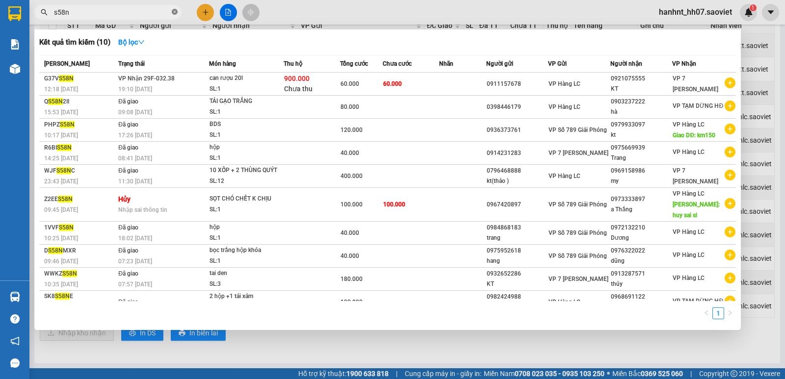
click at [176, 11] on icon "close-circle" at bounding box center [175, 12] width 6 height 6
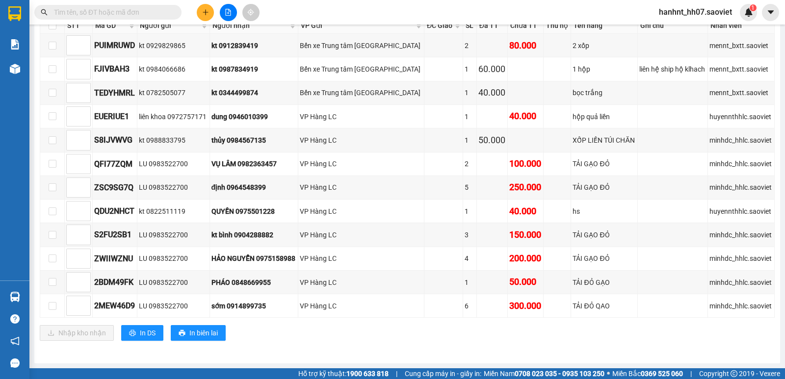
click at [155, 13] on input "text" at bounding box center [112, 12] width 116 height 11
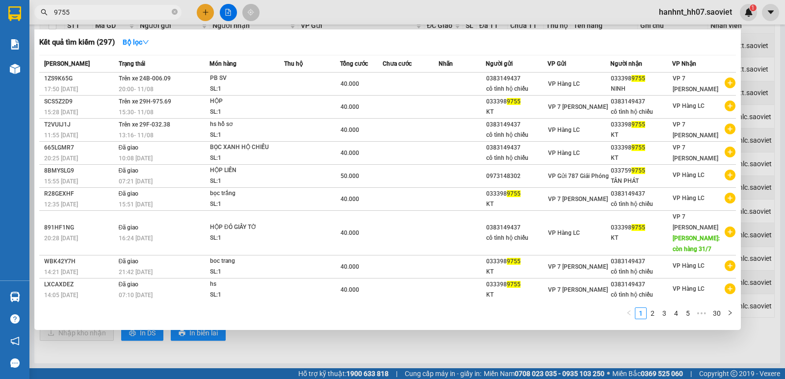
type input "9755"
click at [325, 346] on div at bounding box center [392, 189] width 785 height 379
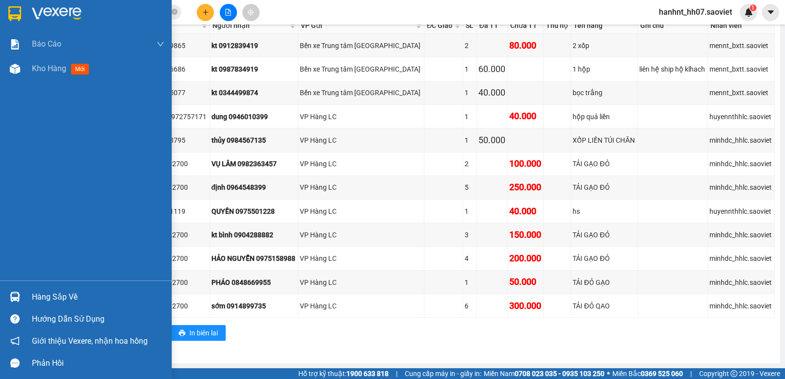
click at [64, 296] on div "Hàng sắp về" at bounding box center [98, 297] width 132 height 15
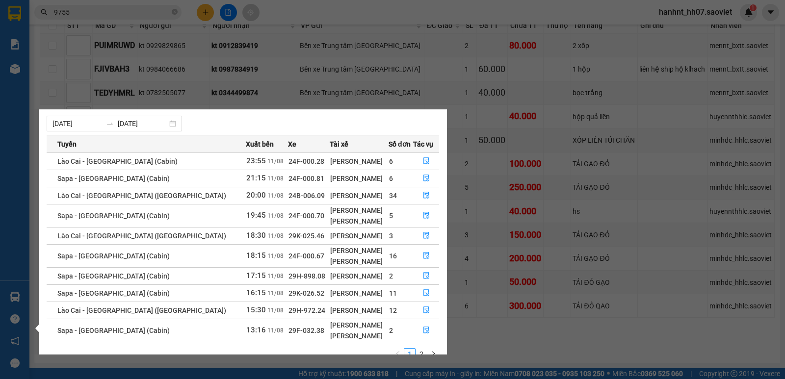
scroll to position [33, 0]
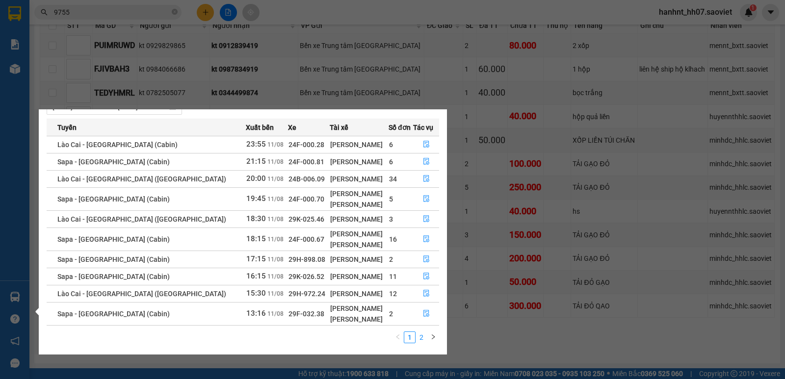
click at [420, 337] on link "2" at bounding box center [421, 337] width 11 height 11
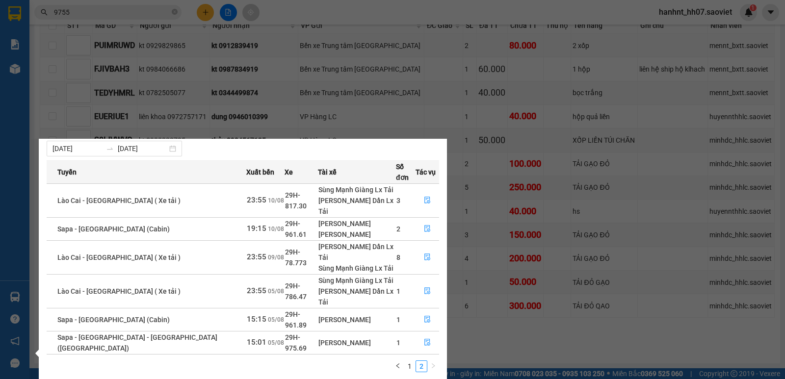
scroll to position [0, 0]
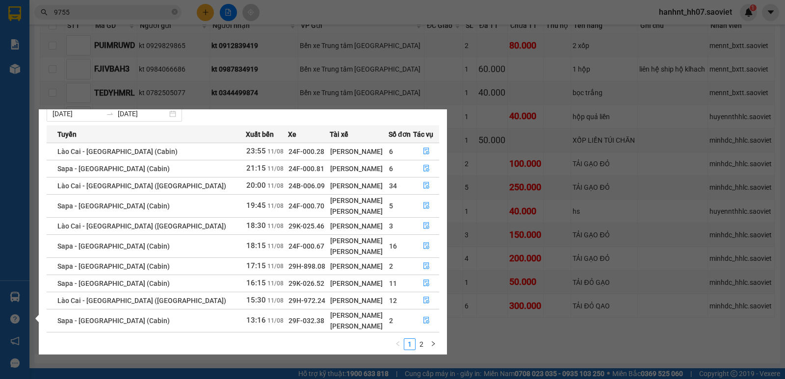
scroll to position [33, 0]
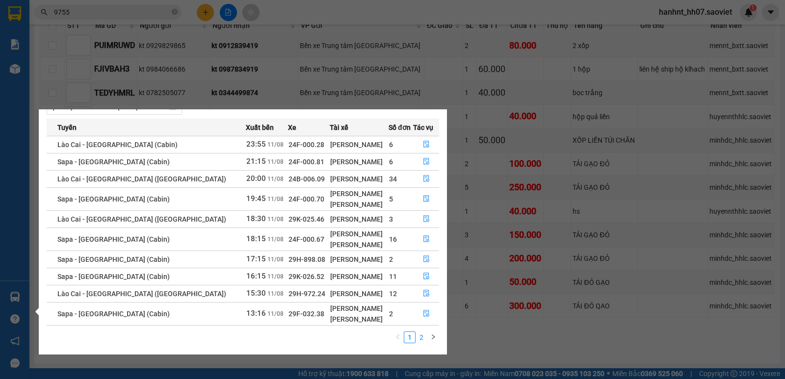
click at [416, 337] on link "2" at bounding box center [421, 337] width 11 height 11
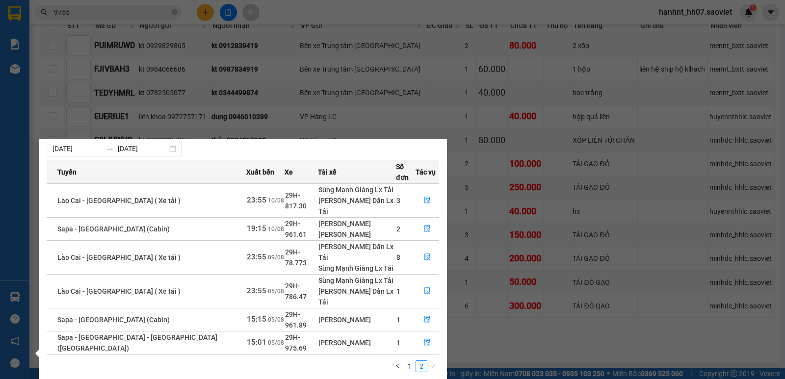
scroll to position [0, 0]
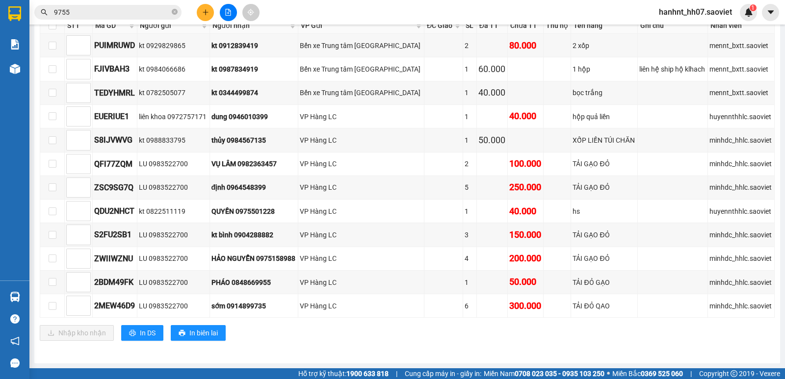
click at [480, 330] on section "Kết quả tìm kiếm ( 297 ) Bộ lọc Mã ĐH Trạng thái Món hàng Thu hộ Tổng cước Chưa…" at bounding box center [392, 189] width 785 height 379
click at [99, 18] on span "9755" at bounding box center [107, 12] width 147 height 15
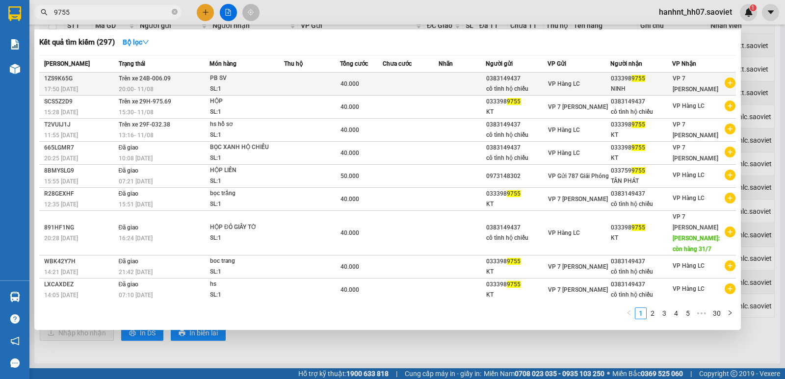
click at [174, 80] on td "Trên xe 24B-006.09 20:00 - 11/08" at bounding box center [162, 84] width 93 height 23
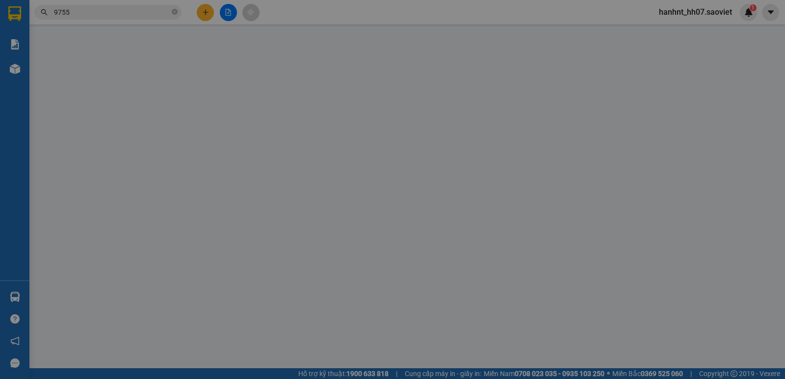
type input "0383149437"
type input "cô tình hộ chiếu"
type input "0333989755"
type input "NINH"
type input "40.000"
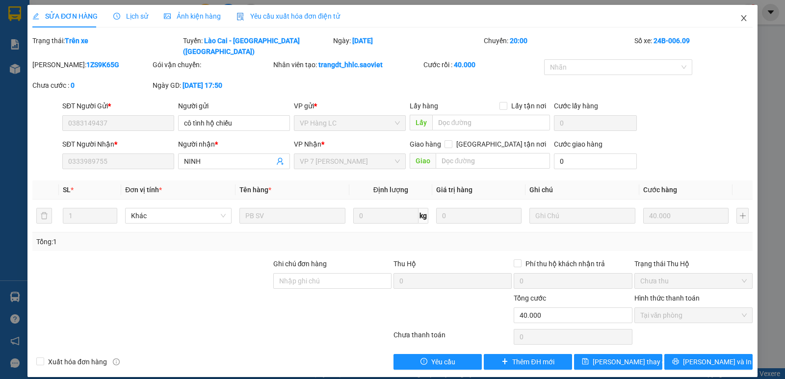
click at [744, 20] on icon "close" at bounding box center [743, 18] width 5 height 6
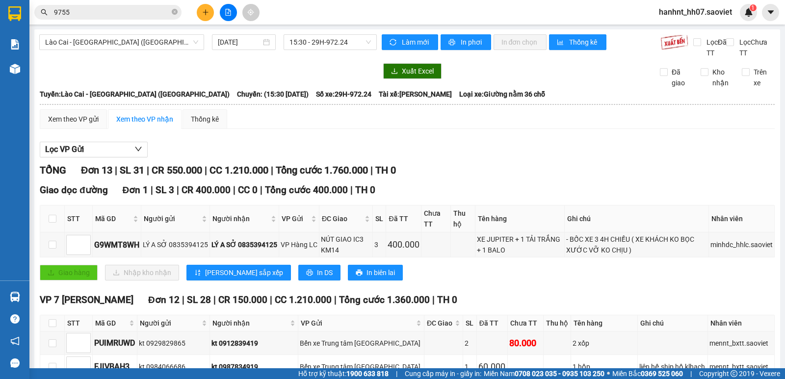
click at [38, 297] on div "Lào Cai - Hà Nội (Giường) 11/08/2025 15:30 - 29H-972.24 Làm mới In phơi In đơn …" at bounding box center [407, 345] width 746 height 632
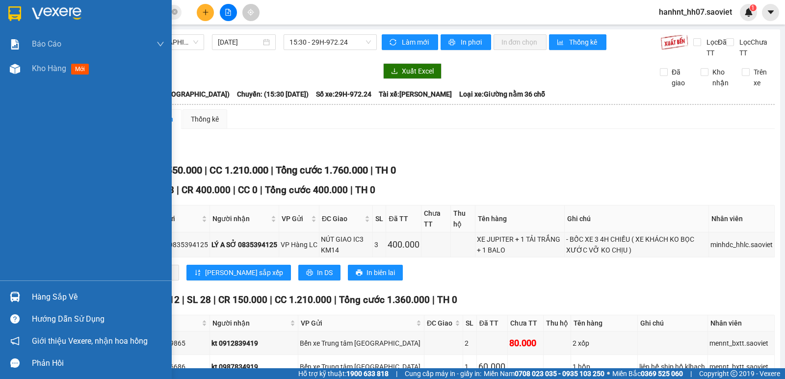
click at [43, 295] on div "Hàng sắp về" at bounding box center [98, 297] width 132 height 15
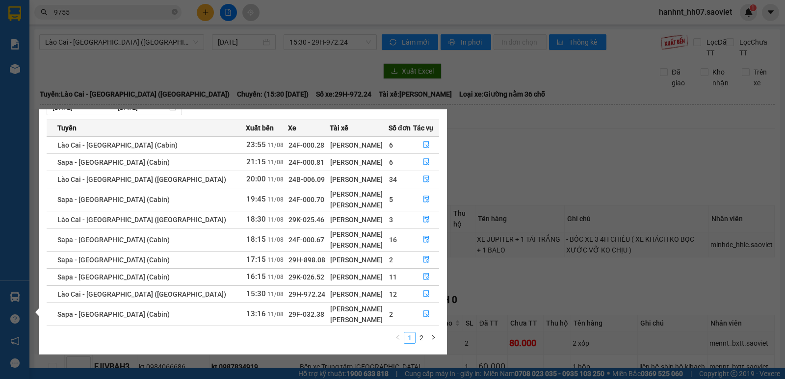
scroll to position [33, 0]
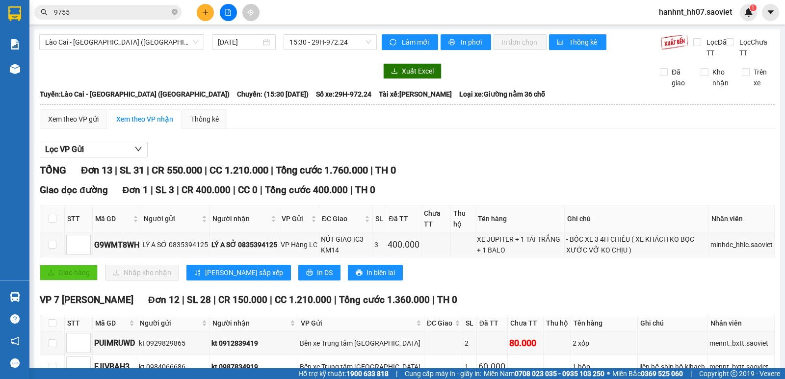
click at [563, 169] on section "Kết quả tìm kiếm ( 297 ) Bộ lọc Mã ĐH Trạng thái Món hàng Thu hộ Tổng cước Chưa…" at bounding box center [392, 189] width 785 height 379
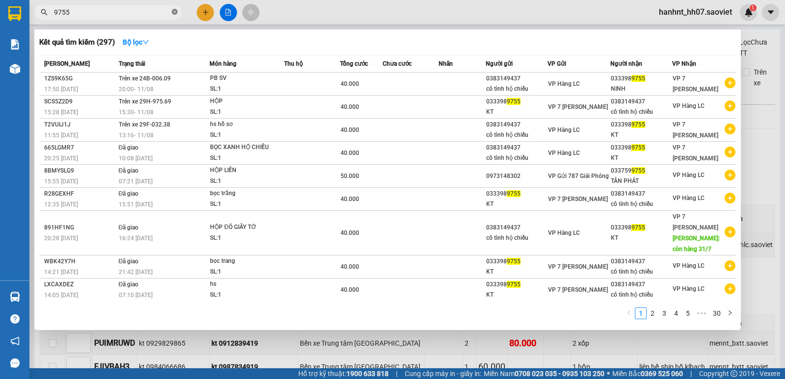
click at [176, 13] on icon "close-circle" at bounding box center [175, 12] width 6 height 6
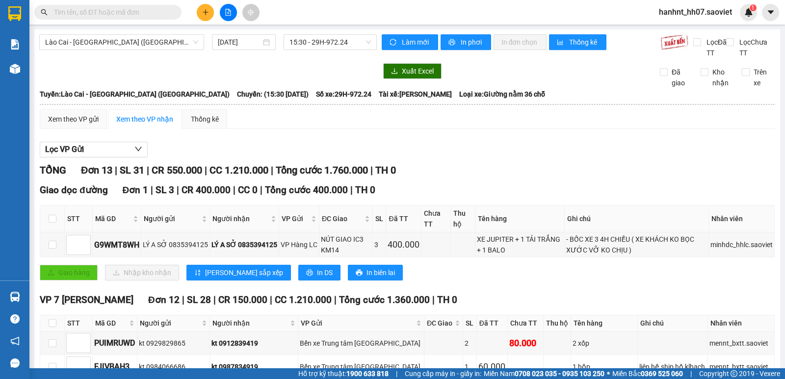
click at [131, 13] on input "text" at bounding box center [112, 12] width 116 height 11
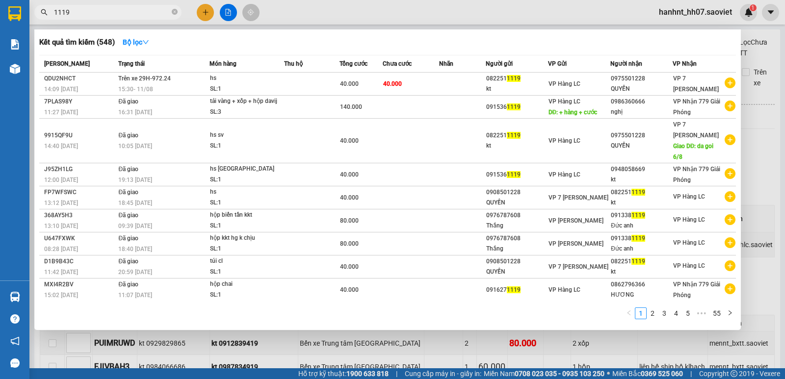
type input "11198"
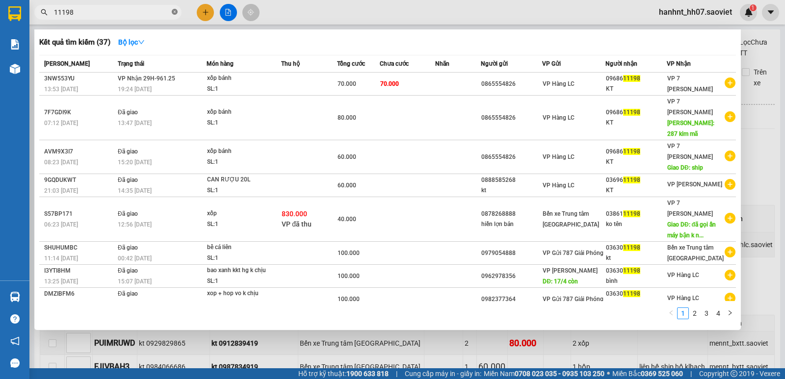
click at [174, 10] on icon "close-circle" at bounding box center [175, 12] width 6 height 6
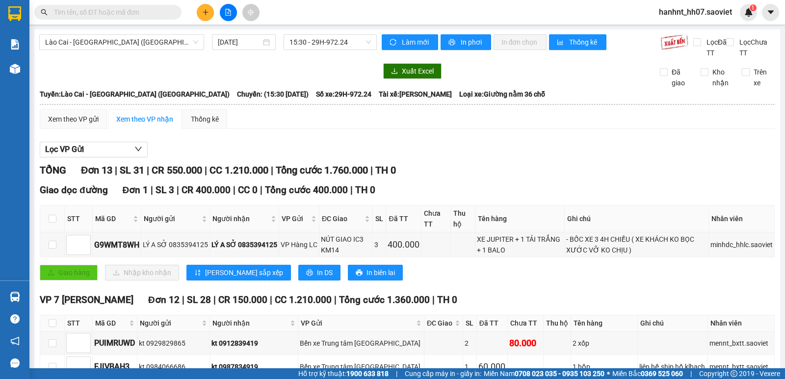
click at [145, 14] on input "text" at bounding box center [112, 12] width 116 height 11
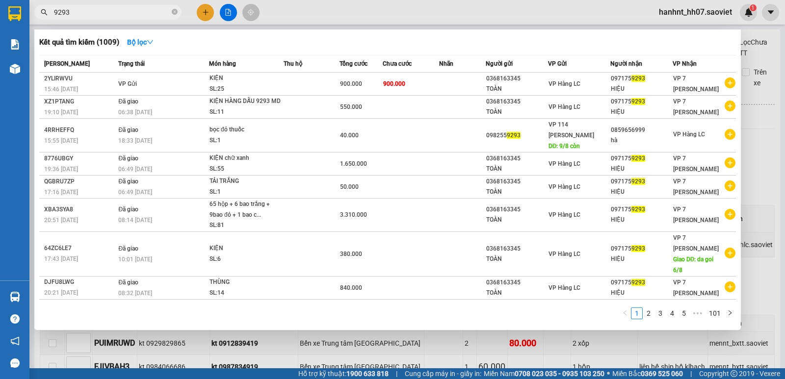
type input "9293"
click at [430, 342] on div at bounding box center [392, 189] width 785 height 379
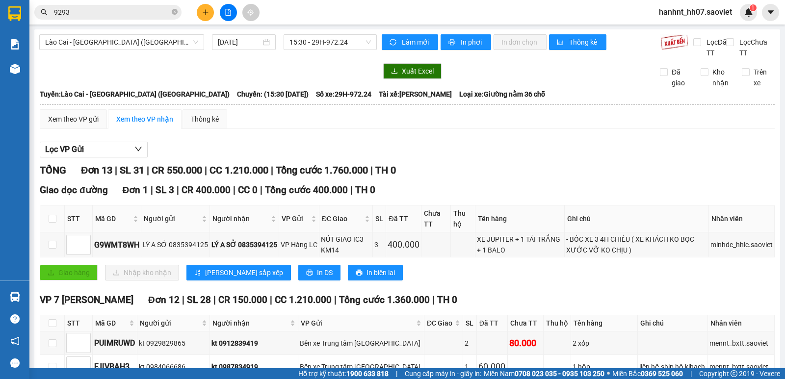
click at [158, 12] on input "9293" at bounding box center [112, 12] width 116 height 11
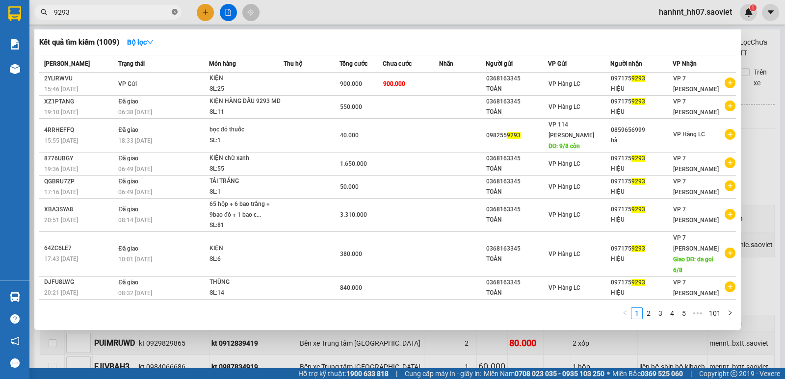
click at [172, 11] on icon "close-circle" at bounding box center [175, 12] width 6 height 6
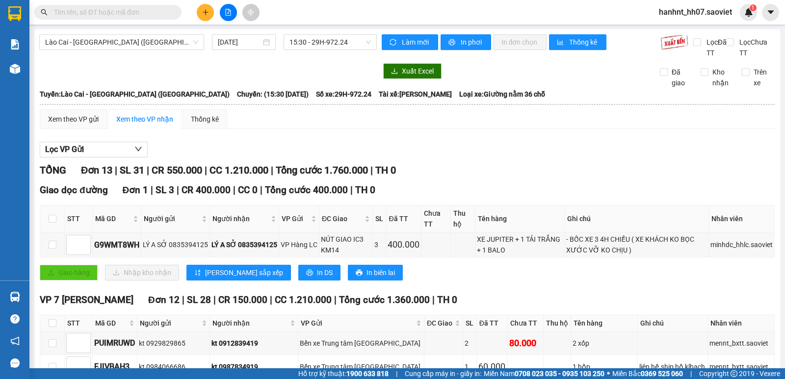
click at [143, 13] on input "text" at bounding box center [112, 12] width 116 height 11
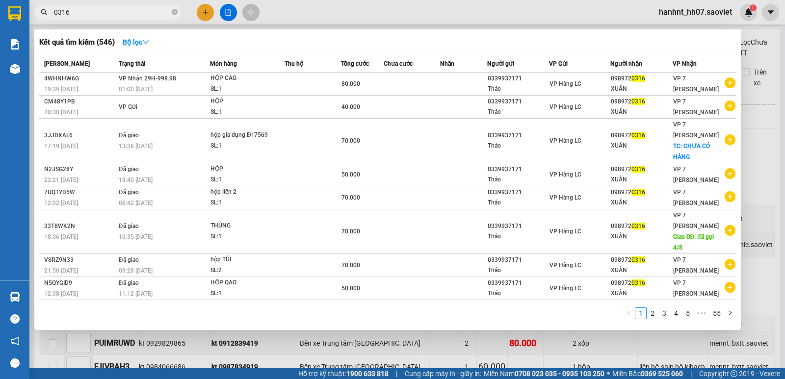
type input "0316"
click at [333, 24] on div at bounding box center [392, 189] width 785 height 379
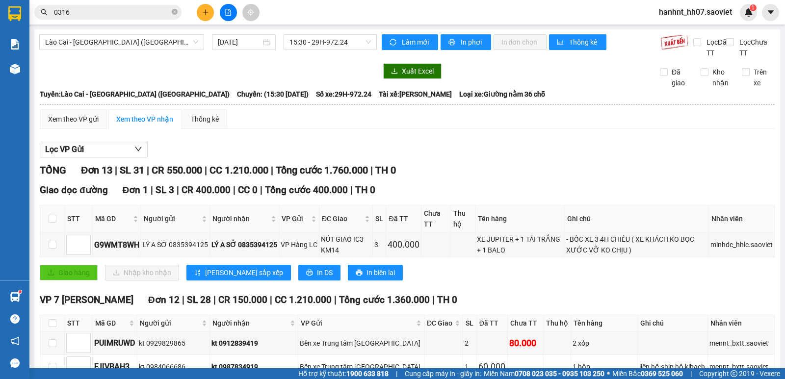
click at [208, 7] on button at bounding box center [205, 12] width 17 height 17
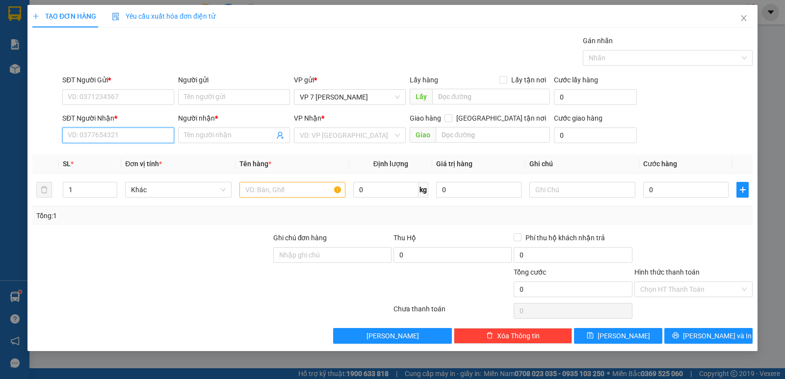
click at [142, 129] on input "SĐT Người Nhận *" at bounding box center [118, 136] width 112 height 16
drag, startPoint x: 134, startPoint y: 160, endPoint x: 129, endPoint y: 143, distance: 17.7
click at [131, 157] on div "0973355098 - Bac" at bounding box center [118, 155] width 100 height 11
type input "0973355098"
type input "Bac"
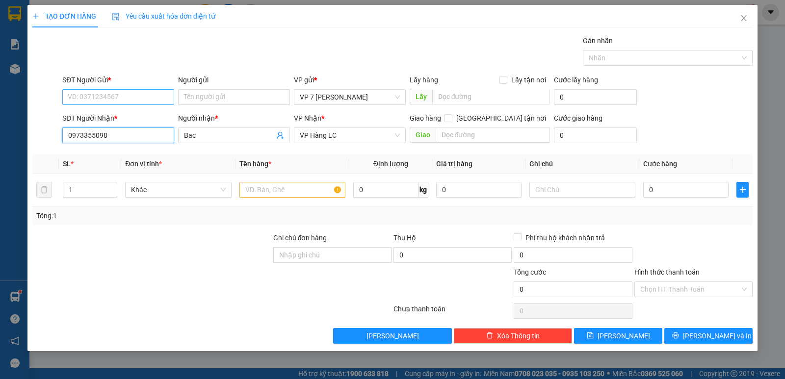
type input "0973355098"
click at [149, 101] on input "SĐT Người Gửi *" at bounding box center [118, 97] width 112 height 16
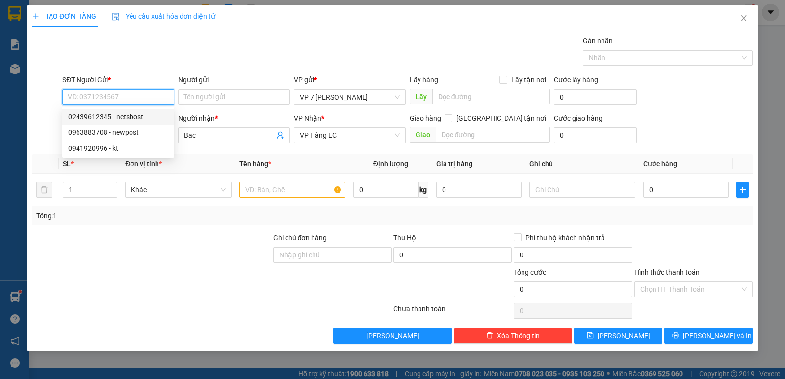
click at [154, 109] on div "02439612345 - netsbost" at bounding box center [118, 117] width 112 height 16
type input "02439612345"
type input "netsbost"
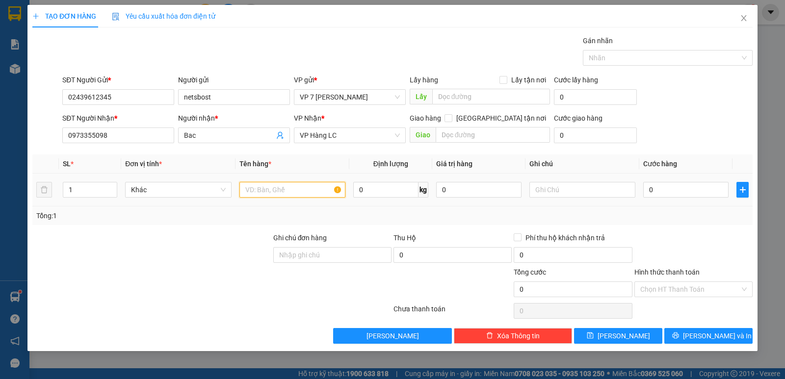
click at [312, 183] on input "text" at bounding box center [292, 190] width 106 height 16
type input "bọc đen"
click at [665, 194] on input "0" at bounding box center [685, 190] width 85 height 16
type input "5"
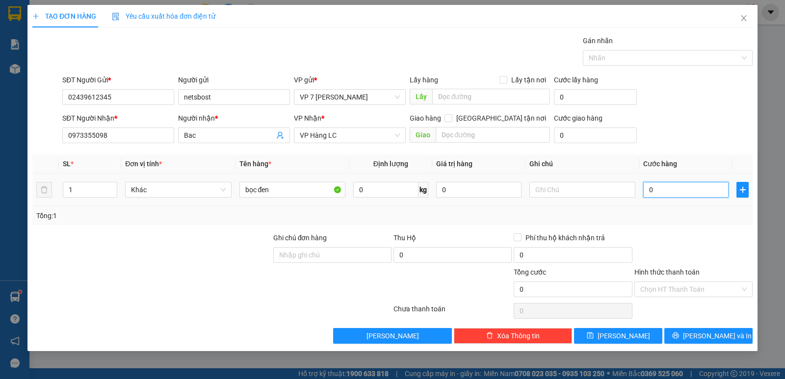
type input "5"
type input "50"
type input "50.000"
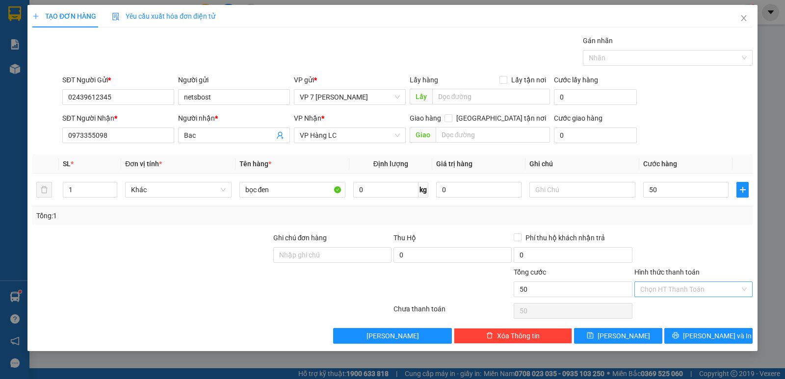
type input "50.000"
click at [721, 294] on input "Hình thức thanh toán" at bounding box center [690, 289] width 100 height 15
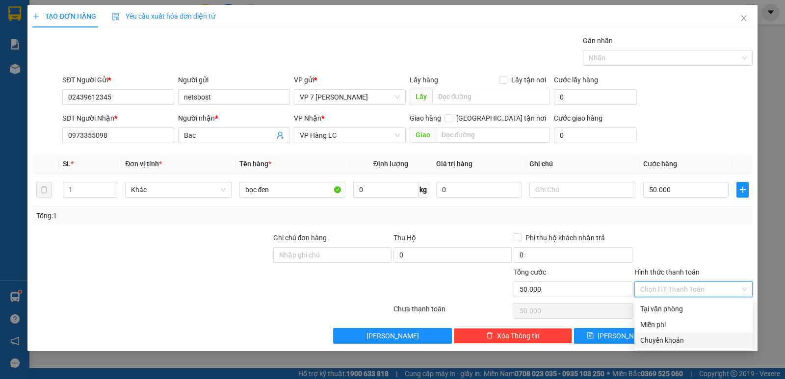
click at [695, 342] on div "Chuyển khoản" at bounding box center [693, 340] width 106 height 11
type input "0"
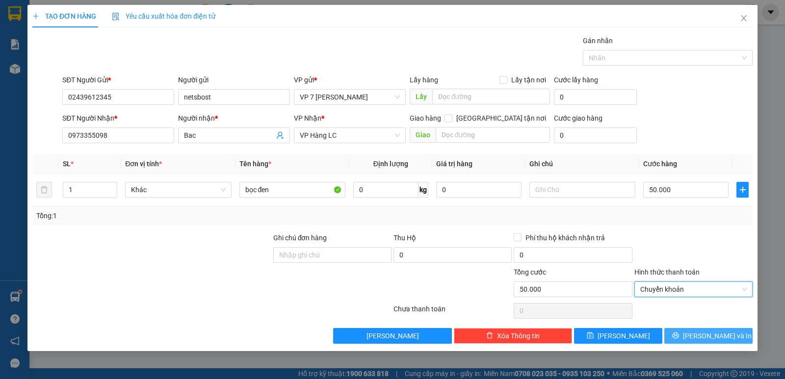
drag, startPoint x: 744, startPoint y: 331, endPoint x: 708, endPoint y: 338, distance: 36.7
click at [742, 331] on button "[PERSON_NAME] và In" at bounding box center [708, 336] width 88 height 16
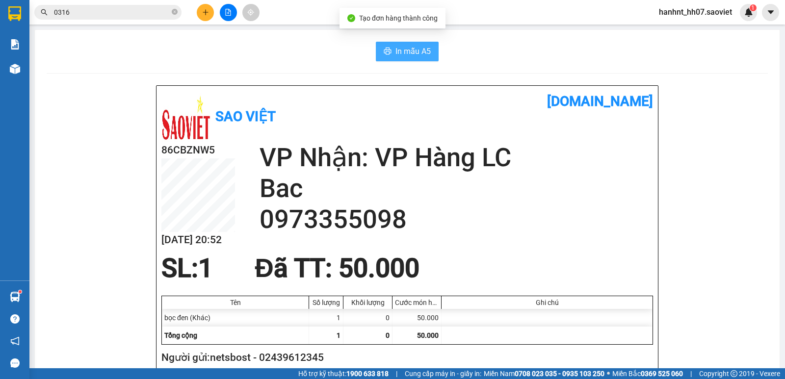
click at [396, 58] on button "In mẫu A5" at bounding box center [407, 52] width 63 height 20
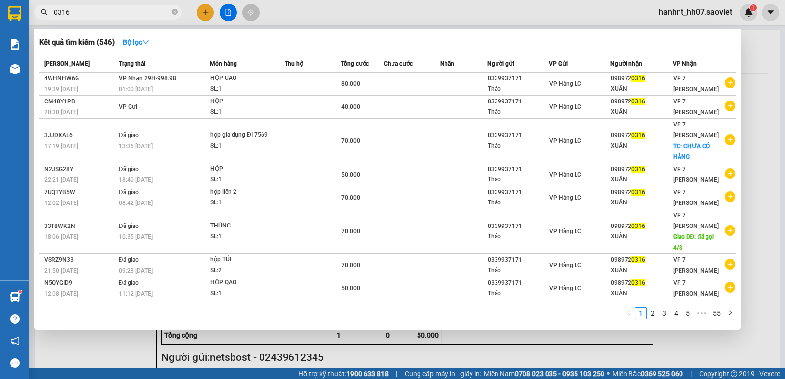
click at [152, 7] on input "0316" at bounding box center [112, 12] width 116 height 11
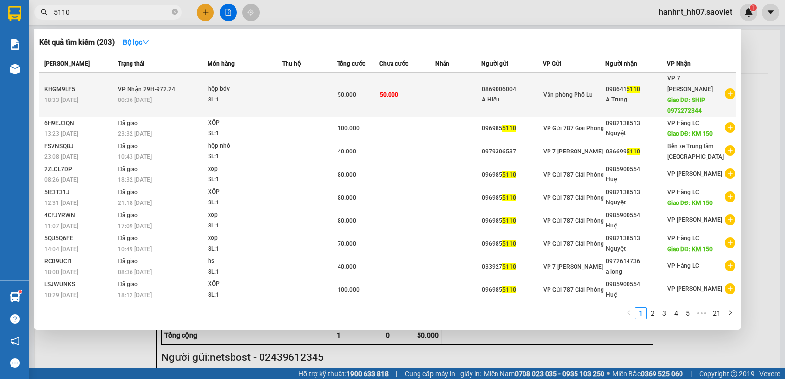
type input "5110"
click at [418, 89] on td "50.000" at bounding box center [407, 95] width 56 height 45
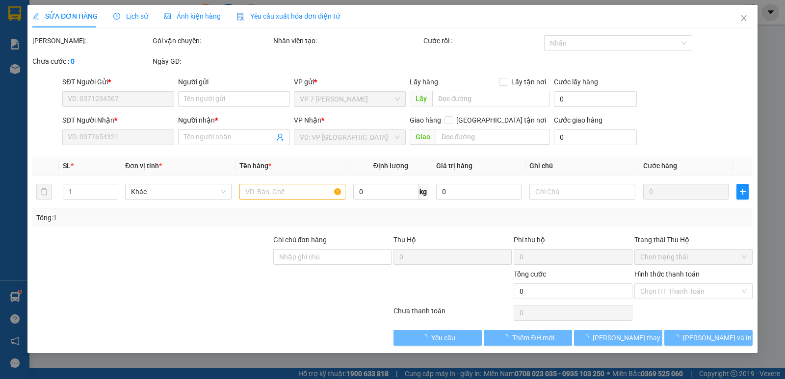
type input "0869006004"
type input "A Hiếu"
type input "0986415110"
type input "A Trung"
type input "SHIP 0972272344"
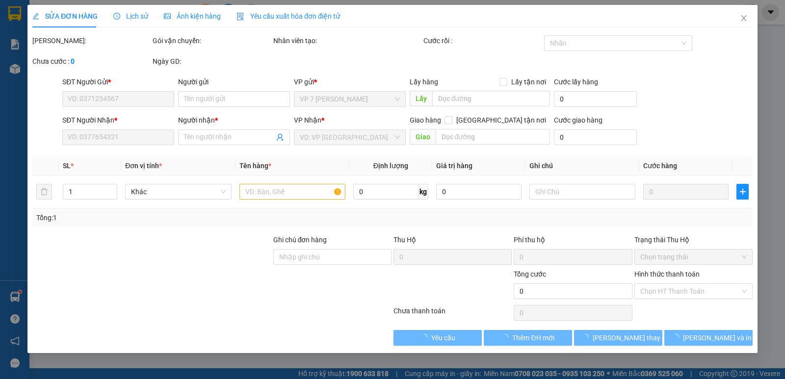
type input "50.000"
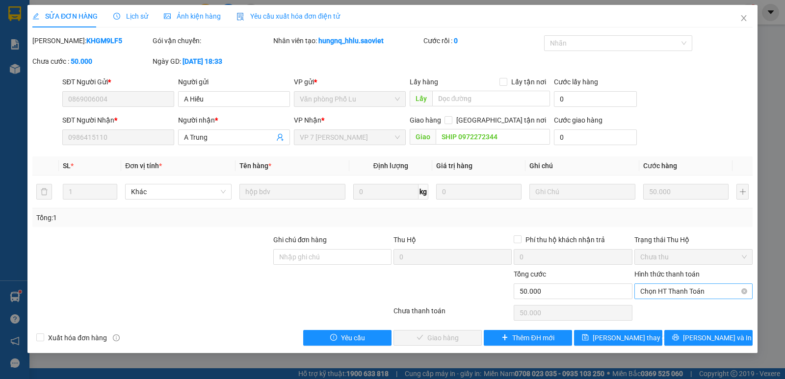
click at [722, 291] on span "Chọn HT Thanh Toán" at bounding box center [693, 291] width 106 height 15
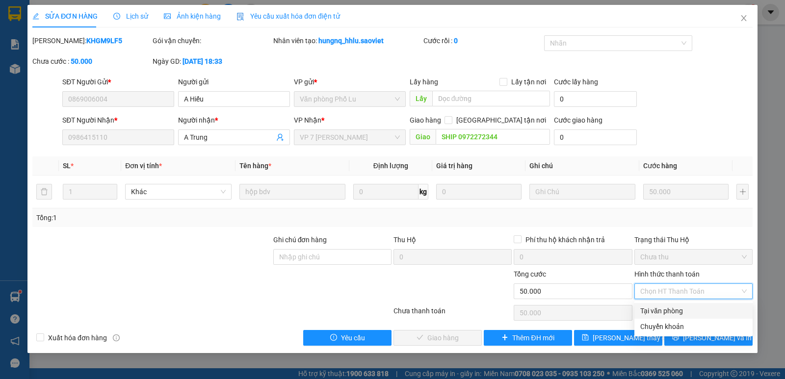
click at [686, 227] on div "Tổng: 1" at bounding box center [392, 217] width 720 height 19
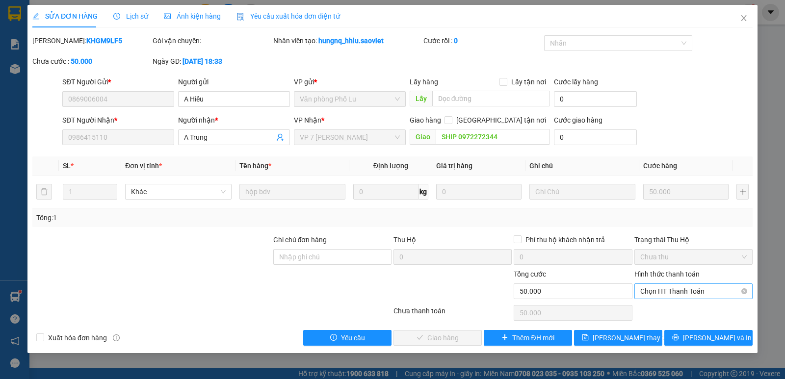
click at [654, 290] on span "Chọn HT Thanh Toán" at bounding box center [693, 291] width 106 height 15
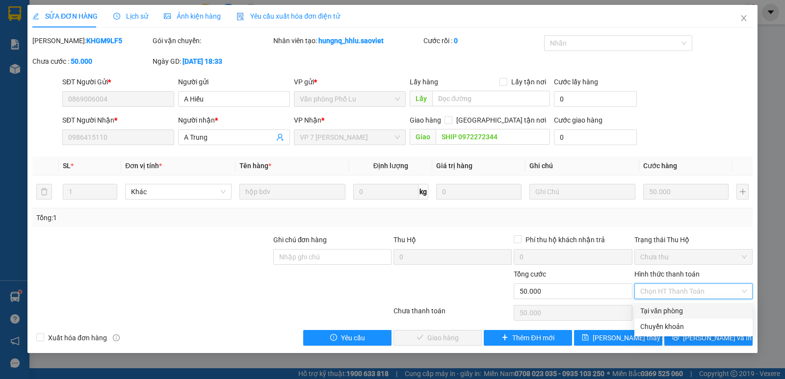
click at [647, 310] on div "Tại văn phòng" at bounding box center [693, 311] width 106 height 11
type input "0"
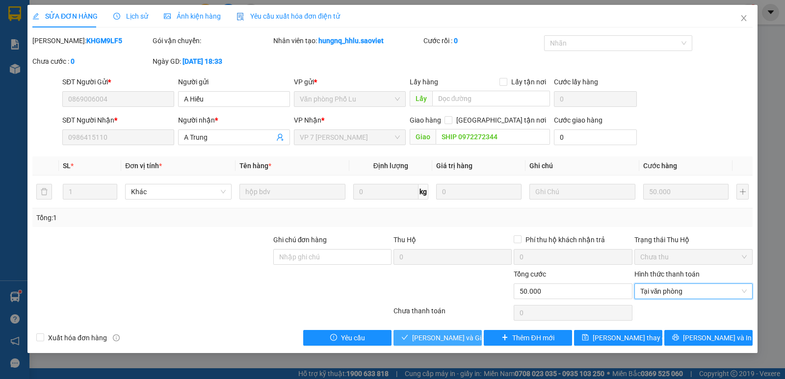
click at [456, 335] on span "[PERSON_NAME] và Giao hàng" at bounding box center [459, 338] width 94 height 11
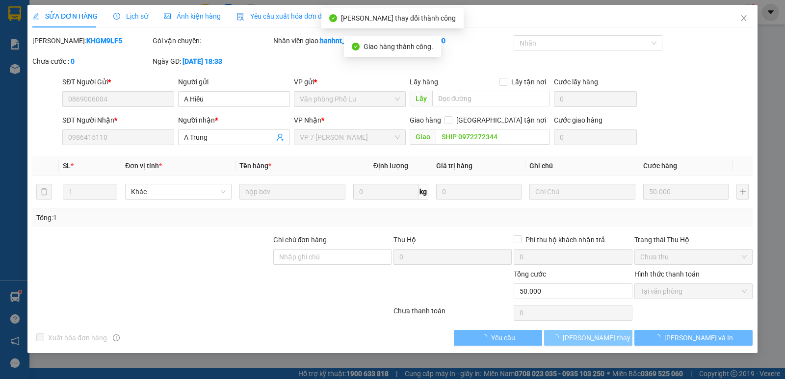
click at [609, 338] on span "[PERSON_NAME] thay đổi" at bounding box center [602, 338] width 78 height 11
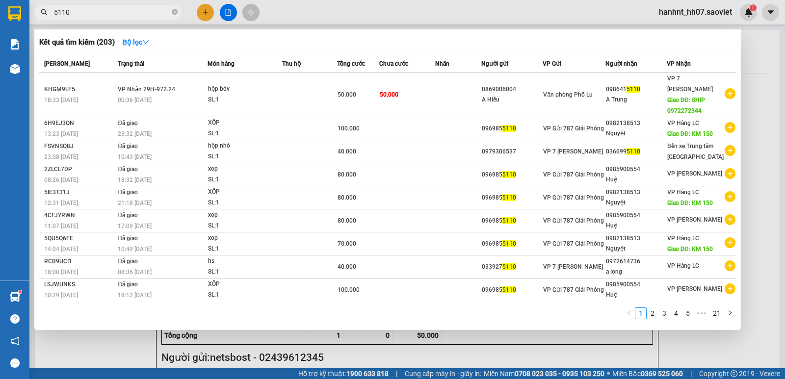
click at [132, 11] on input "5110" at bounding box center [112, 12] width 116 height 11
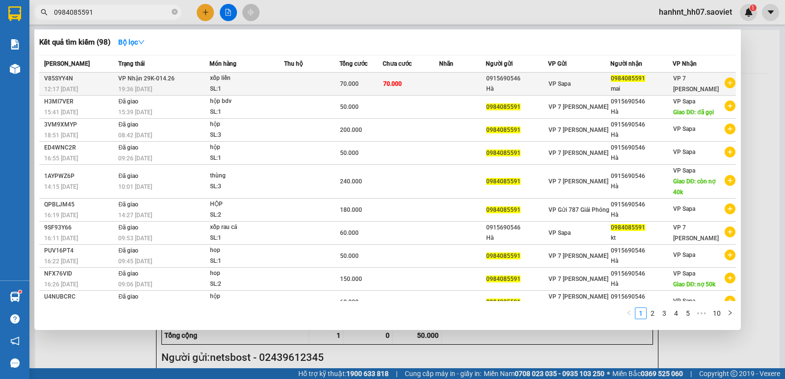
type input "0984085591"
click at [305, 77] on td at bounding box center [312, 84] width 56 height 23
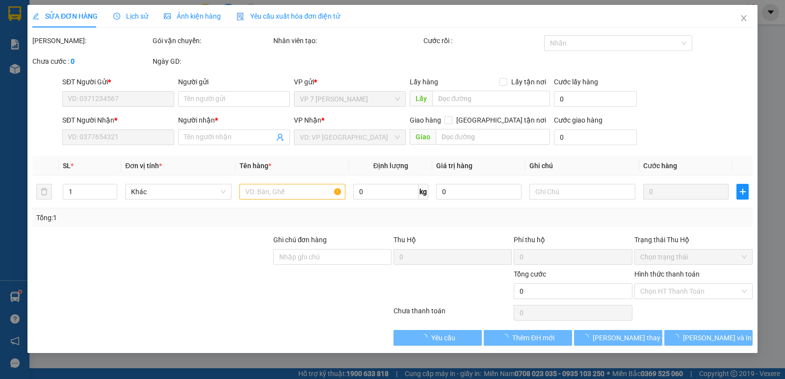
type input "0915690546"
type input "Hà"
type input "0984085591"
type input "mai"
type input "70.000"
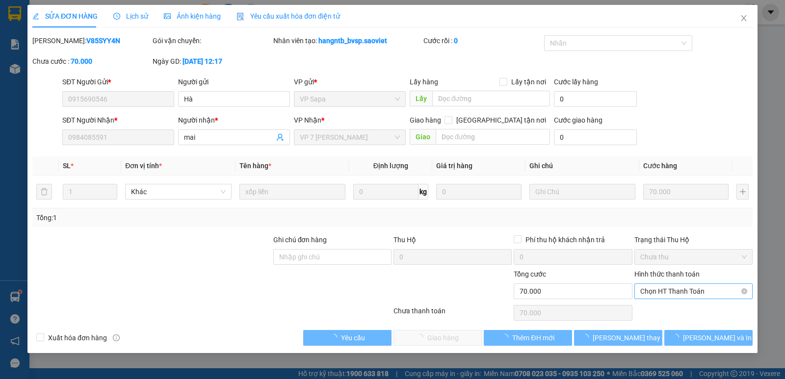
click at [676, 291] on span "Chọn HT Thanh Toán" at bounding box center [693, 291] width 106 height 15
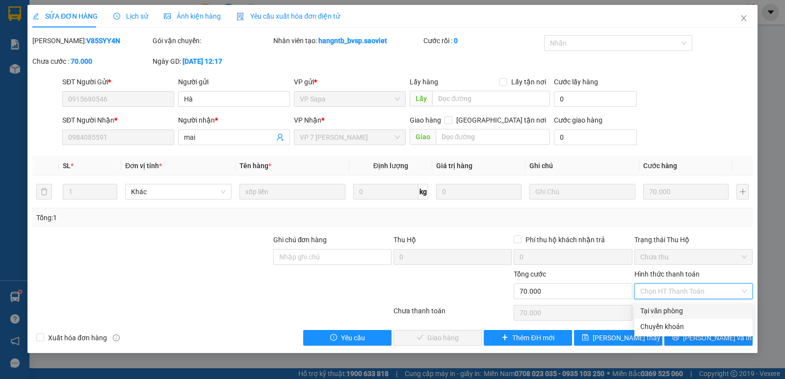
click at [672, 309] on div "Tại văn phòng" at bounding box center [693, 311] width 106 height 11
type input "0"
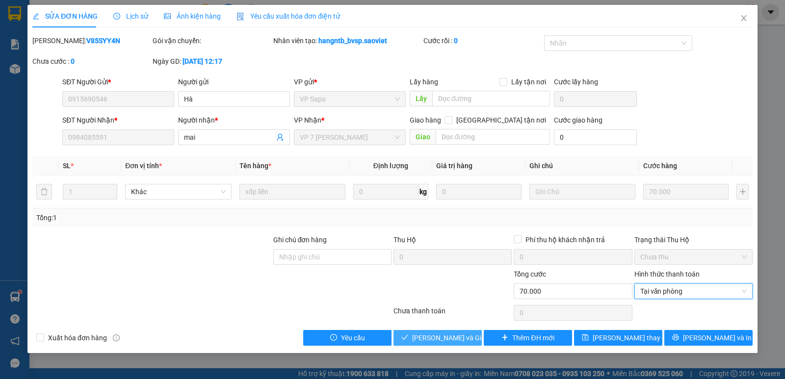
click at [439, 336] on span "[PERSON_NAME] và Giao hàng" at bounding box center [459, 338] width 94 height 11
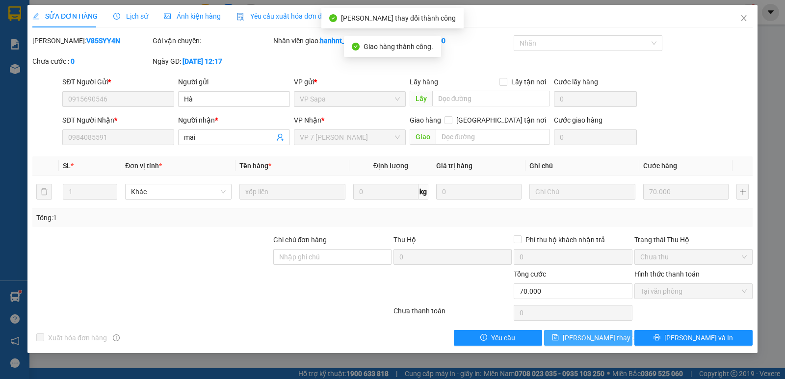
click at [600, 337] on span "[PERSON_NAME] thay đổi" at bounding box center [602, 338] width 78 height 11
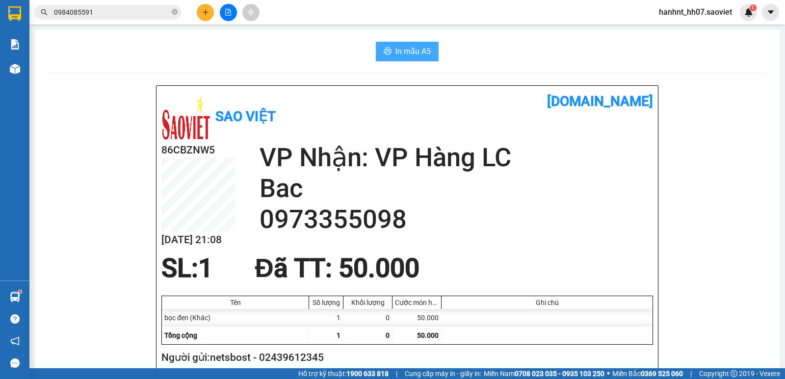
click at [393, 59] on button "In mẫu A5" at bounding box center [407, 52] width 63 height 20
click at [121, 8] on input "0984085591" at bounding box center [112, 12] width 116 height 11
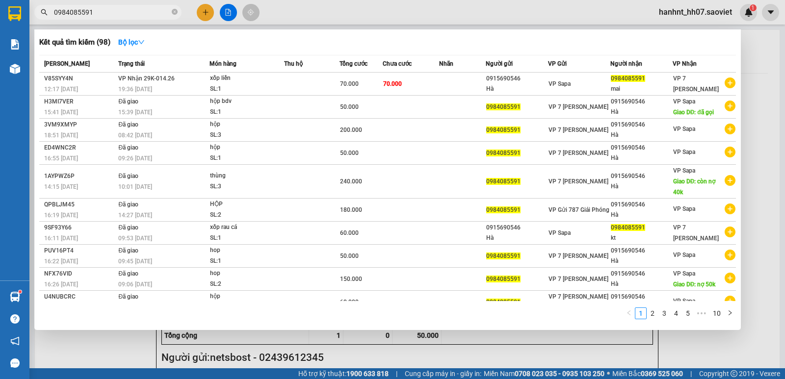
click at [121, 8] on input "0984085591" at bounding box center [112, 12] width 116 height 11
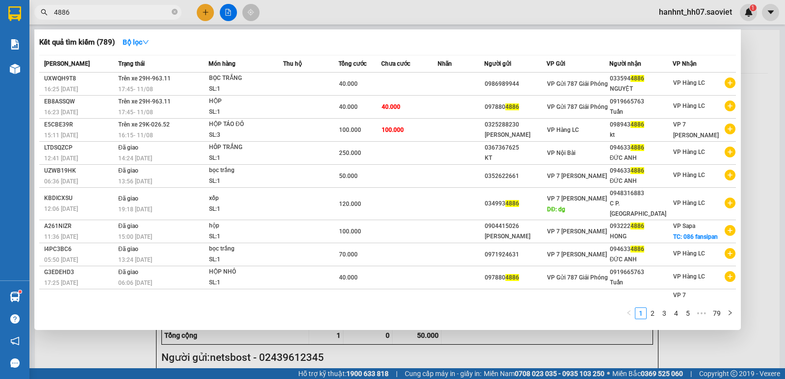
click at [319, 369] on div at bounding box center [392, 189] width 785 height 379
click at [103, 5] on span "4886" at bounding box center [107, 12] width 147 height 15
click at [117, 17] on input "4886" at bounding box center [112, 12] width 116 height 11
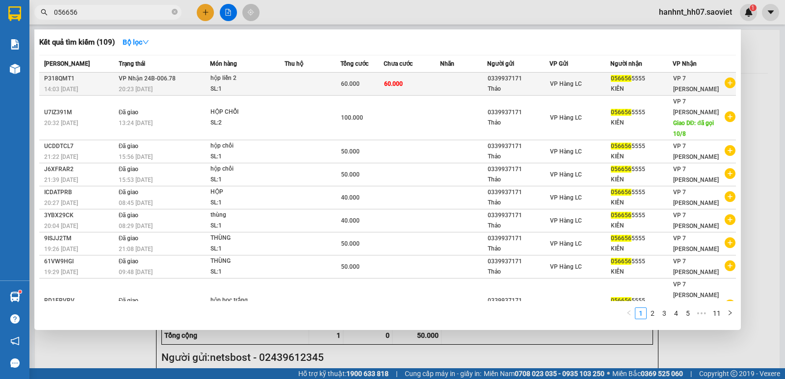
type input "056656"
click at [226, 89] on div "SL: 1" at bounding box center [247, 89] width 74 height 11
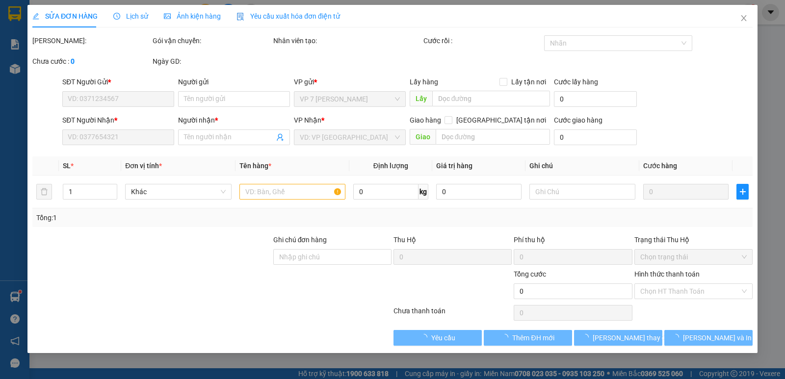
type input "0339937171"
type input "Thảo"
type input "0566565555"
type input "KIÊN"
type input "60.000"
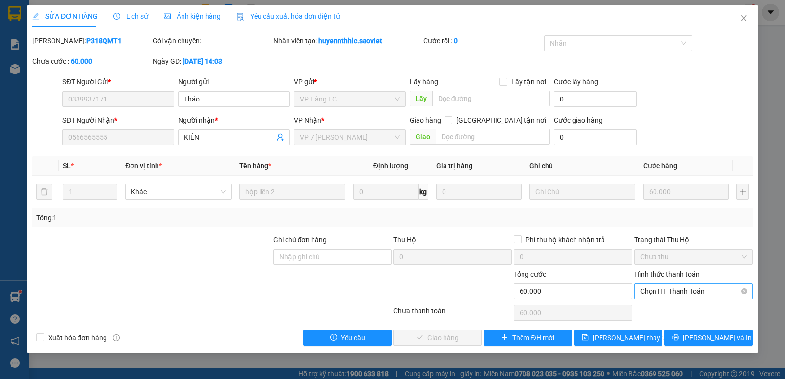
click at [710, 294] on span "Chọn HT Thanh Toán" at bounding box center [693, 291] width 106 height 15
click at [683, 334] on div "Chuyển khoản" at bounding box center [693, 327] width 118 height 16
type input "0"
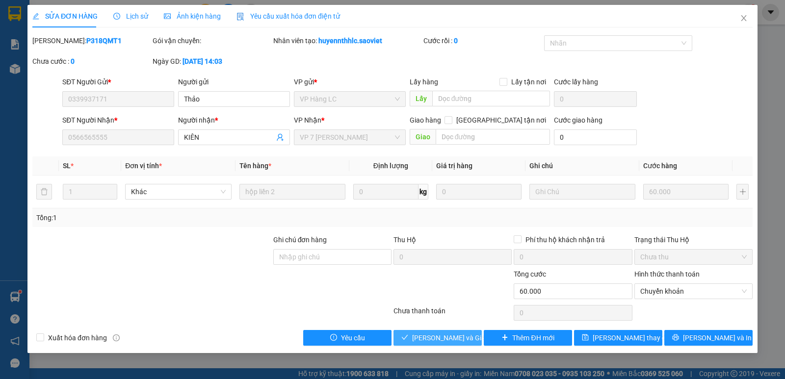
click at [456, 342] on span "[PERSON_NAME] và Giao hàng" at bounding box center [459, 338] width 94 height 11
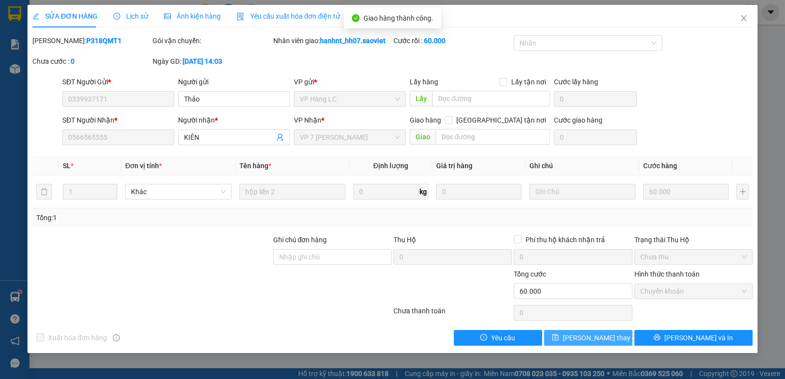
click at [595, 330] on button "[PERSON_NAME] thay đổi" at bounding box center [588, 338] width 88 height 16
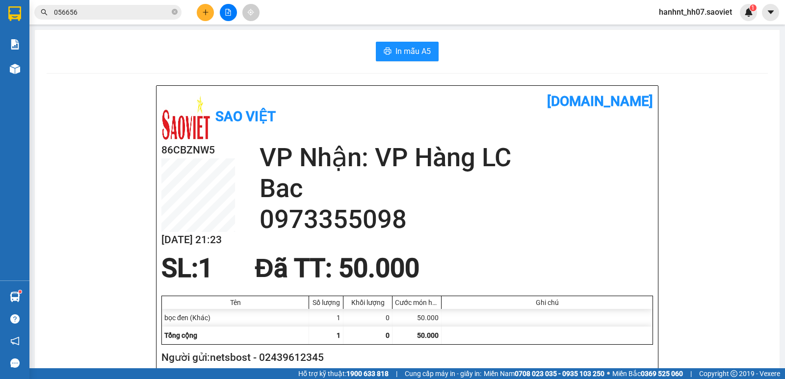
click at [151, 15] on input "056656" at bounding box center [112, 12] width 116 height 11
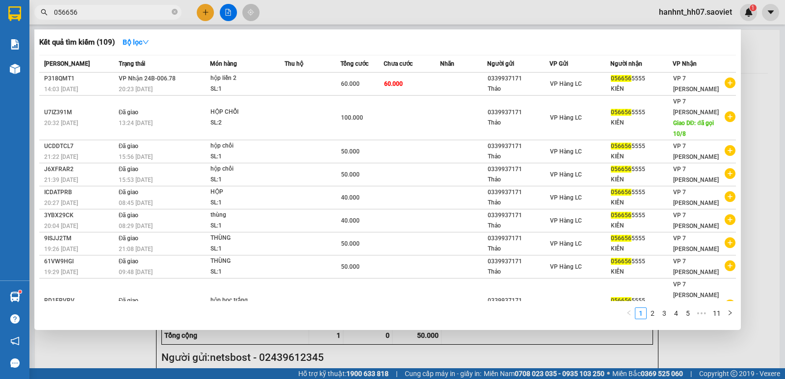
click at [151, 15] on input "056656" at bounding box center [112, 12] width 116 height 11
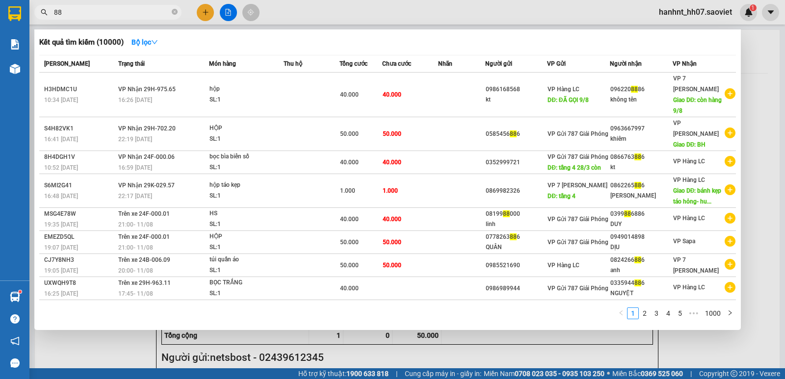
type input "8"
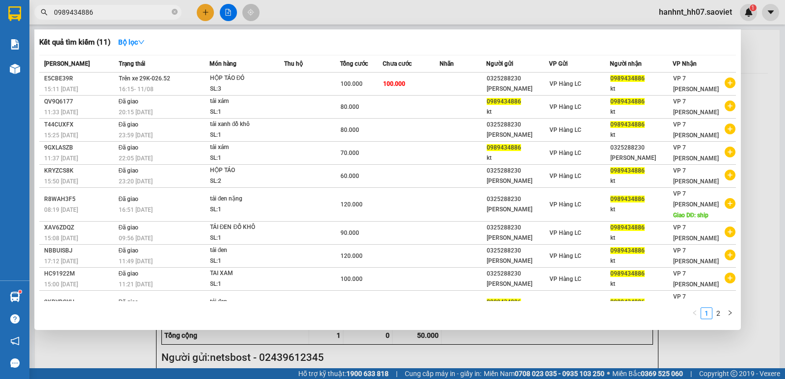
type input "0989434886"
click at [174, 9] on icon "close-circle" at bounding box center [175, 12] width 6 height 6
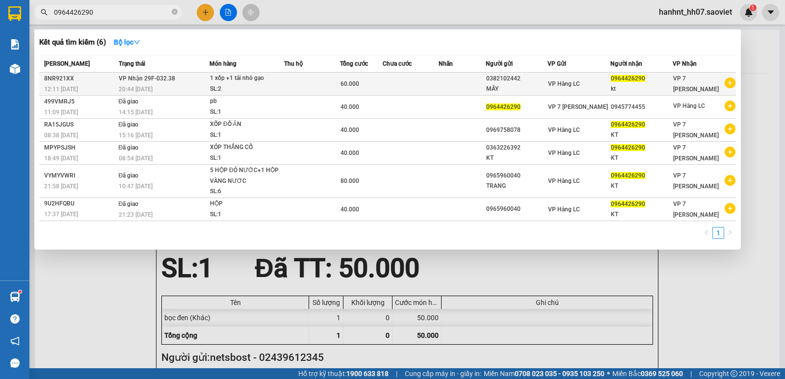
type input "0964426290"
click at [273, 83] on div "1 xốp +1 tải nhỏ gạo" at bounding box center [247, 78] width 74 height 11
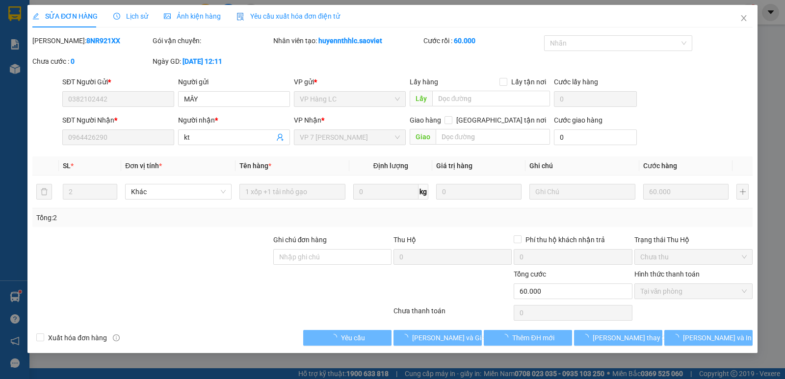
type input "0382102442"
type input "MÂY"
type input "0964426290"
type input "kt"
type input "60.000"
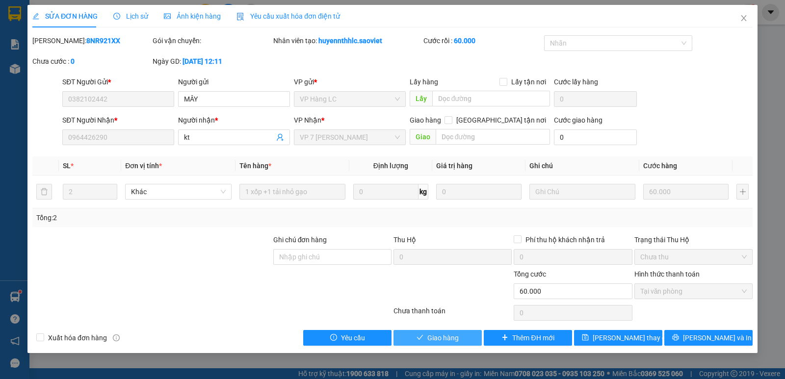
click at [441, 336] on span "Giao hàng" at bounding box center [442, 338] width 31 height 11
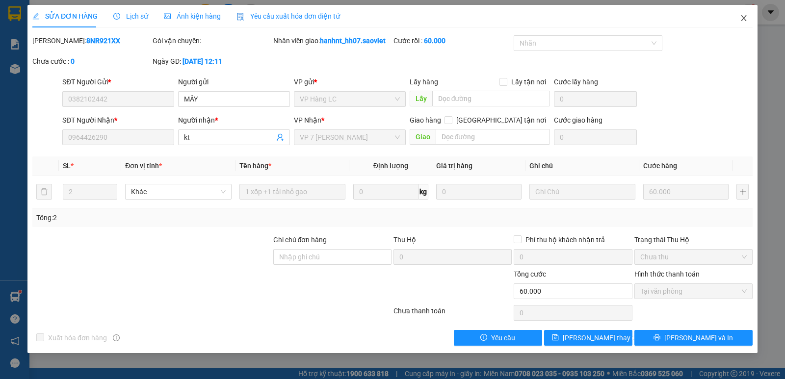
click at [740, 17] on icon "close" at bounding box center [744, 18] width 8 height 8
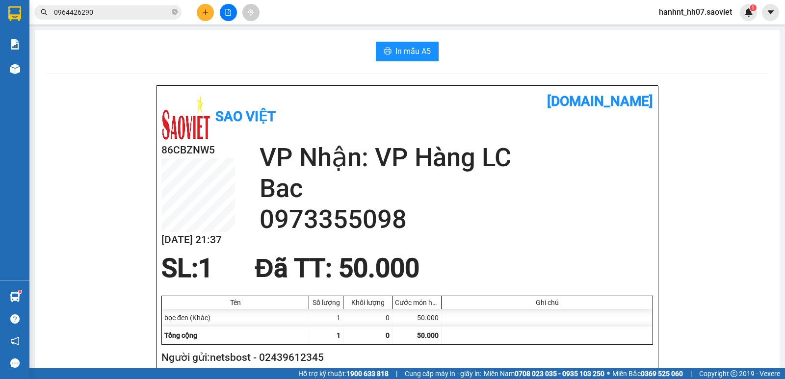
click at [100, 14] on input "0964426290" at bounding box center [112, 12] width 116 height 11
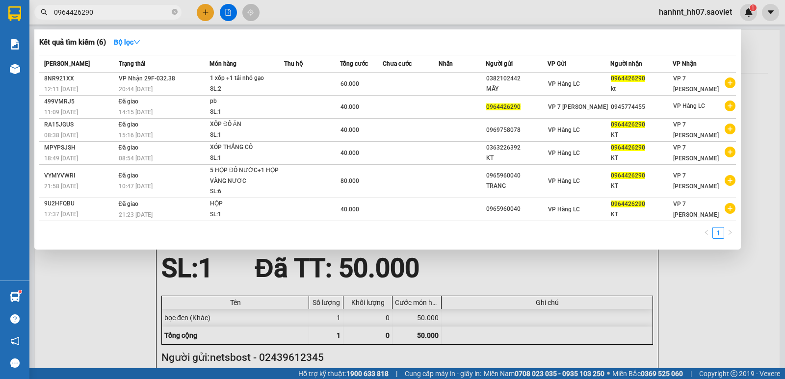
click at [100, 14] on input "0964426290" at bounding box center [112, 12] width 116 height 11
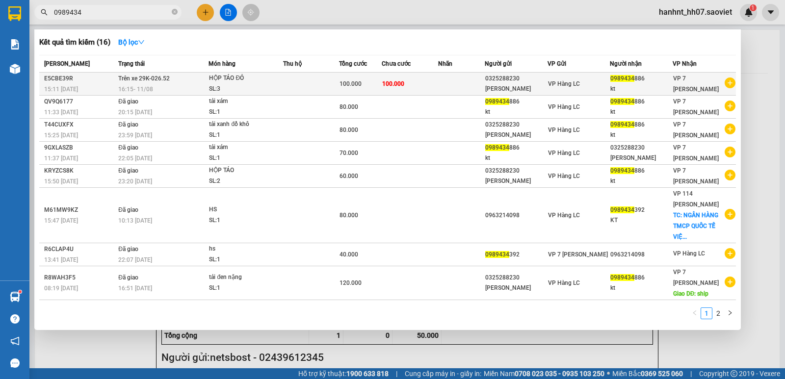
type input "0989434"
click at [431, 88] on td "100.000" at bounding box center [410, 84] width 56 height 23
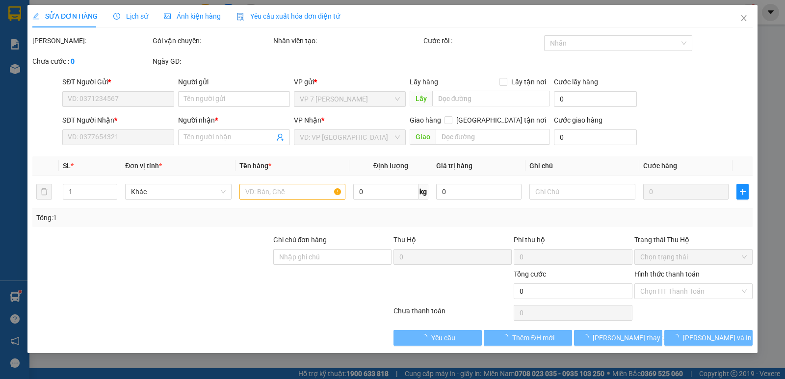
type input "0325288230"
type input "LƯU BẰNG"
type input "0989434886"
type input "kt"
type input "100.000"
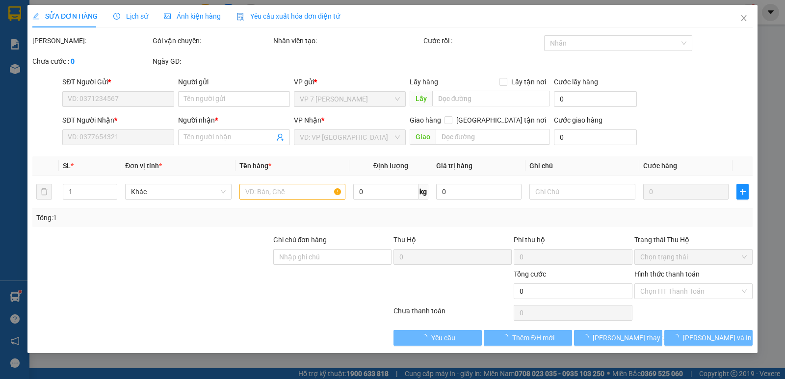
type input "100.000"
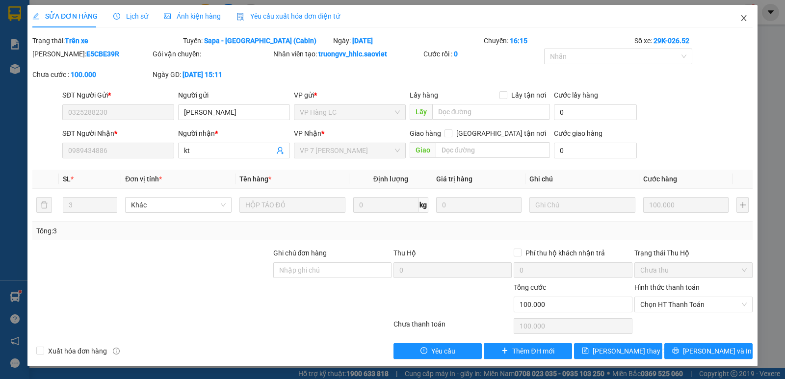
click at [746, 16] on icon "close" at bounding box center [744, 18] width 8 height 8
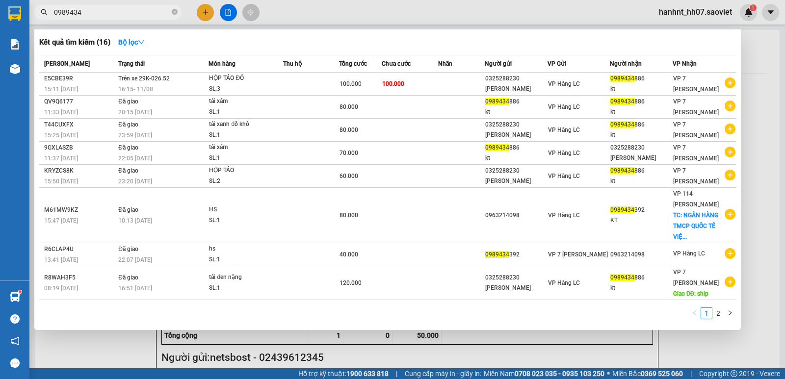
click at [113, 12] on input "0989434" at bounding box center [112, 12] width 116 height 11
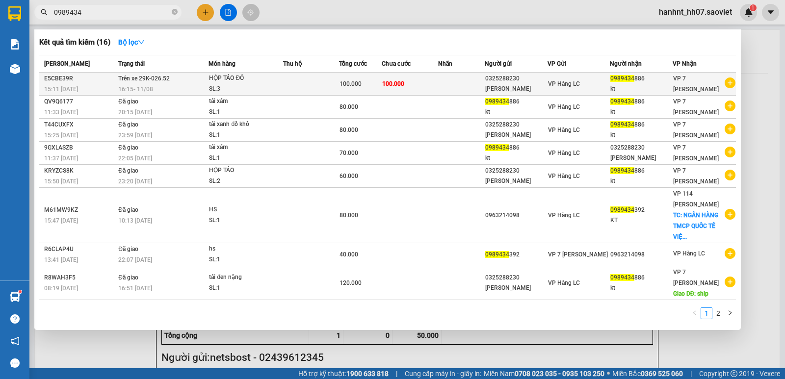
click at [461, 85] on td at bounding box center [461, 84] width 47 height 23
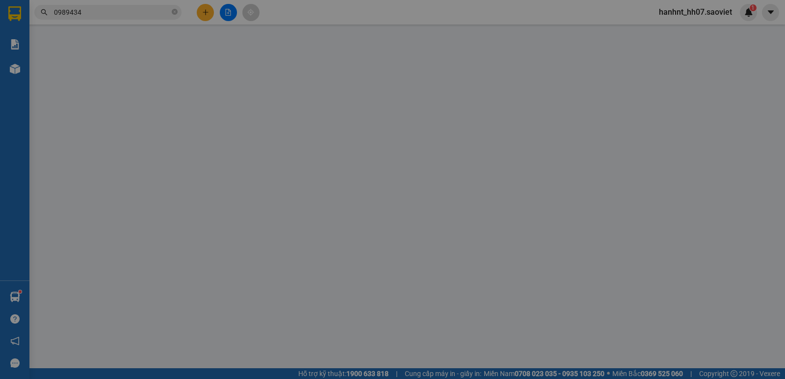
type input "0325288230"
type input "LƯU BẰNG"
type input "0989434886"
type input "kt"
type input "100.000"
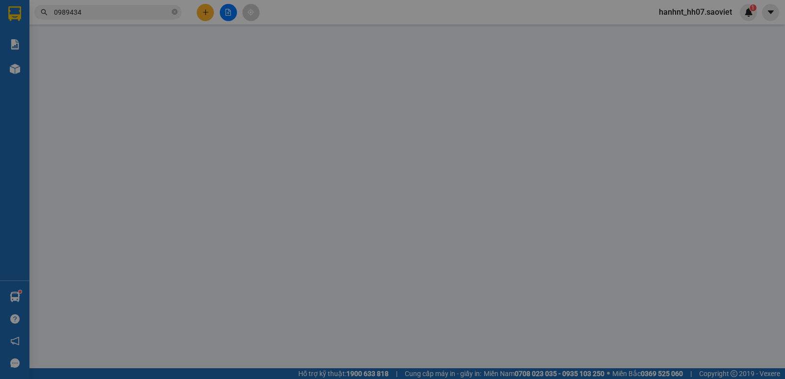
type input "100.000"
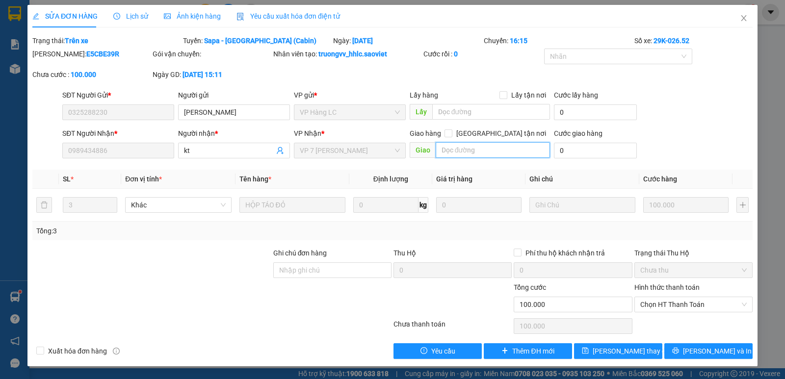
drag, startPoint x: 459, startPoint y: 149, endPoint x: 443, endPoint y: 144, distance: 16.6
click at [447, 146] on input "text" at bounding box center [493, 150] width 115 height 16
type input "."
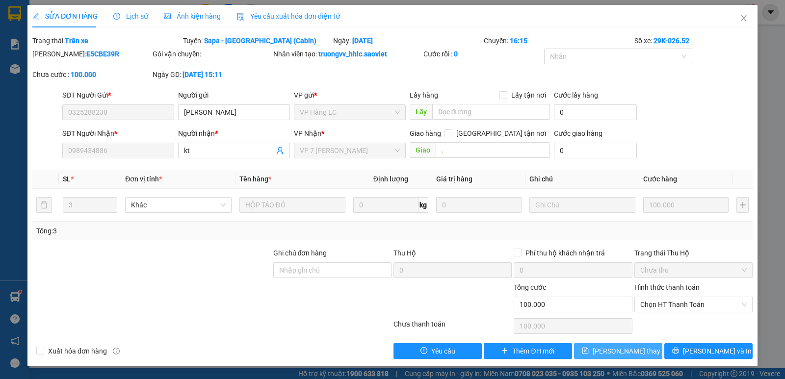
click at [618, 352] on span "[PERSON_NAME] thay đổi" at bounding box center [631, 351] width 78 height 11
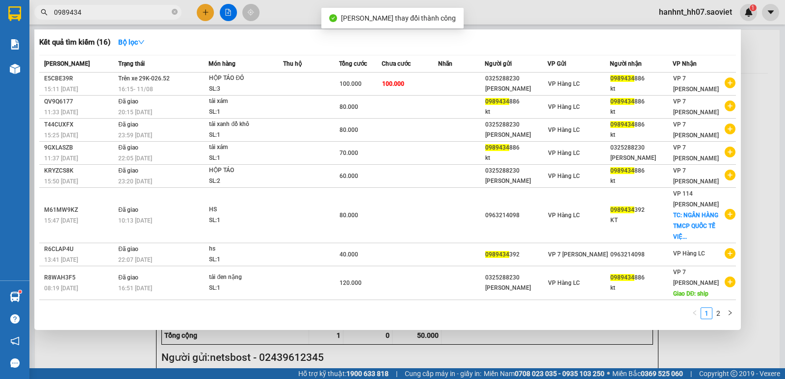
click at [93, 9] on input "0989434" at bounding box center [112, 12] width 116 height 11
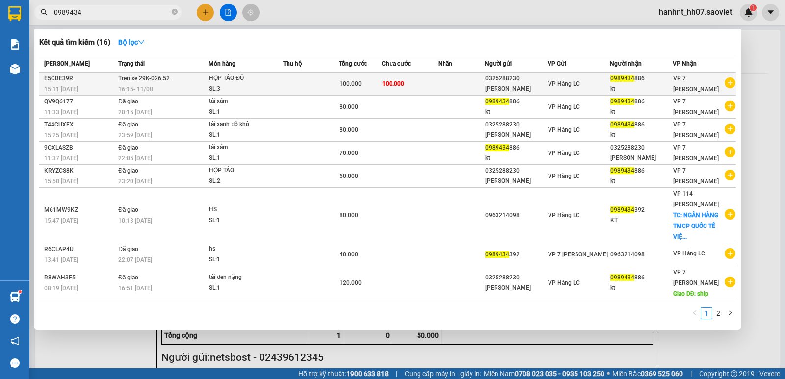
click at [457, 79] on td at bounding box center [461, 84] width 47 height 23
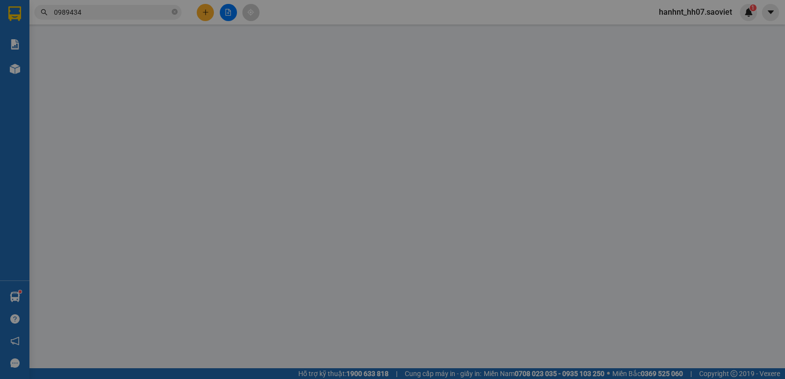
type input "0325288230"
type input "LƯU BẰNG"
type input "0989434886"
type input "kt"
type input "."
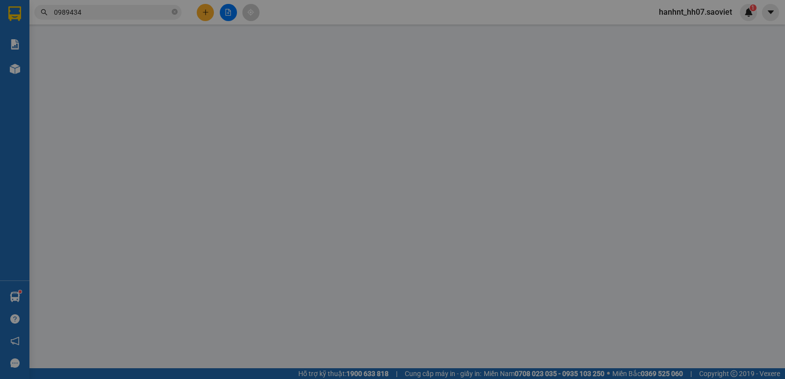
type input "100.000"
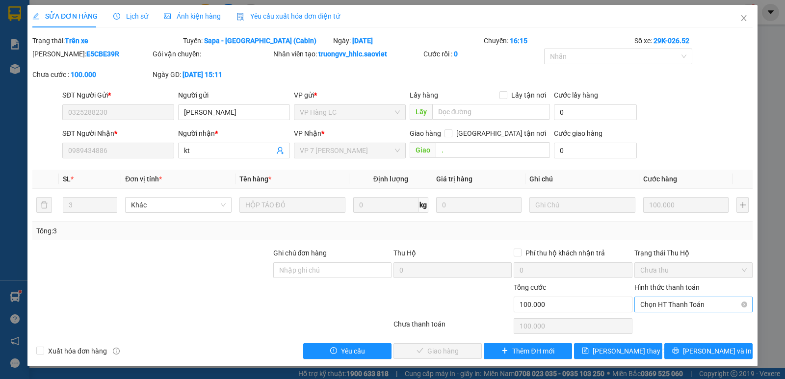
click at [685, 299] on span "Chọn HT Thanh Toán" at bounding box center [693, 304] width 106 height 15
click at [663, 344] on div "Chuyển khoản" at bounding box center [693, 339] width 106 height 11
type input "0"
click at [437, 353] on span "Lưu và Giao hàng" at bounding box center [459, 351] width 94 height 11
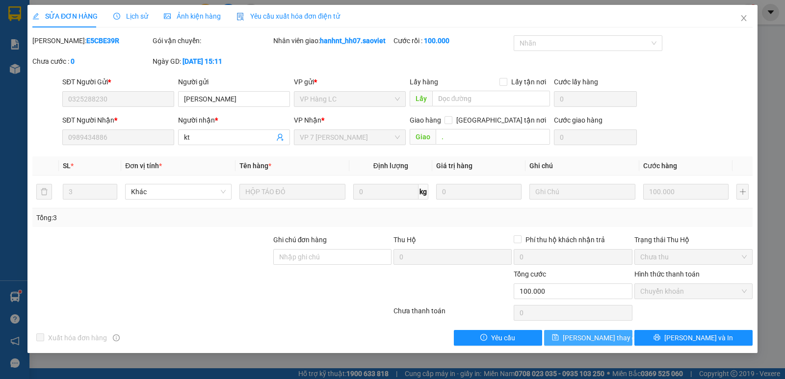
click at [561, 336] on button "[PERSON_NAME] thay đổi" at bounding box center [588, 338] width 88 height 16
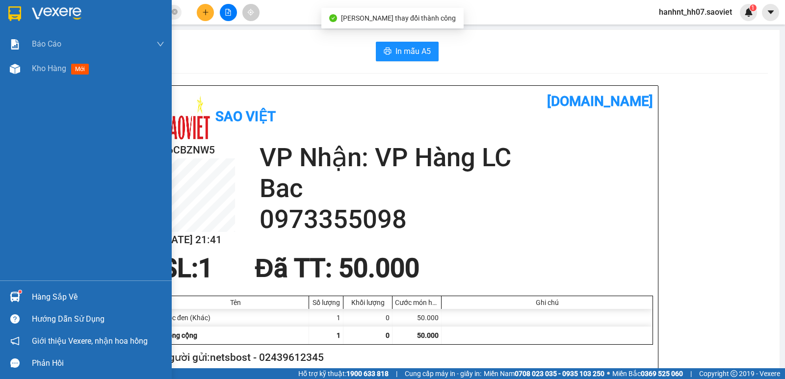
click at [14, 298] on img at bounding box center [15, 297] width 10 height 10
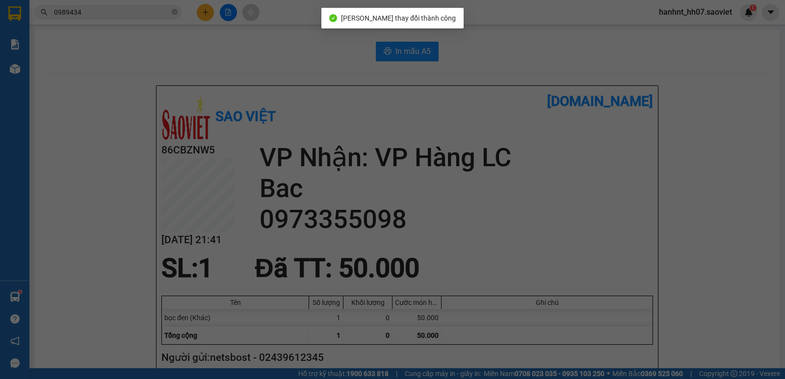
scroll to position [16, 0]
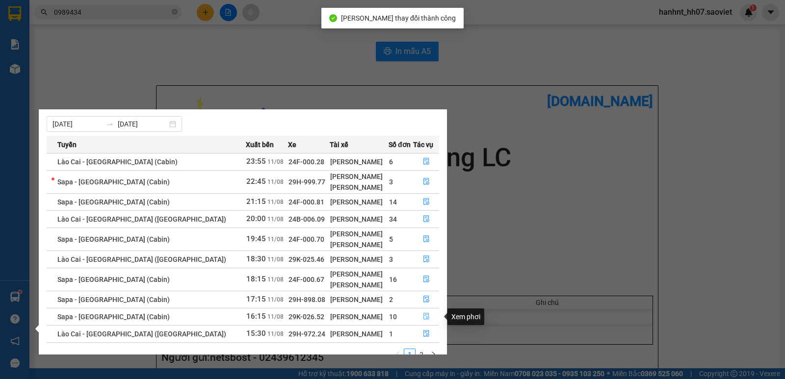
click at [424, 317] on icon "file-done" at bounding box center [426, 316] width 6 height 7
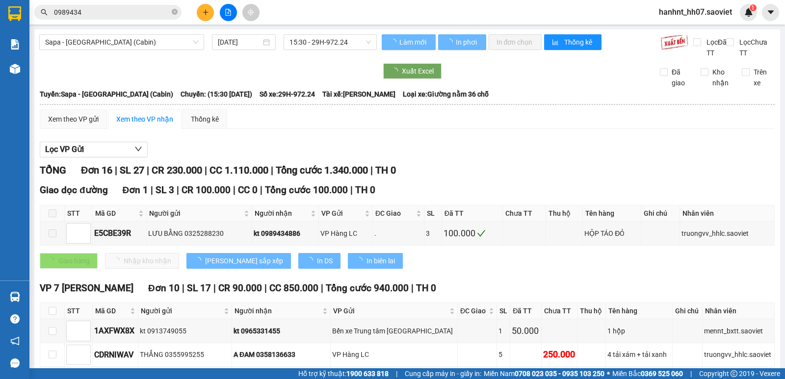
scroll to position [98, 0]
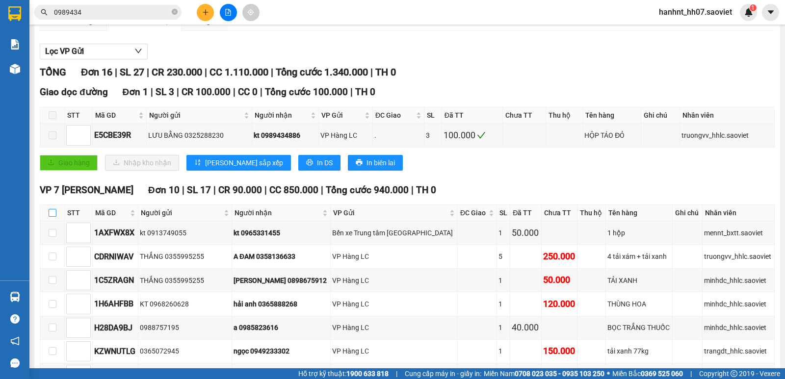
click at [51, 215] on input "checkbox" at bounding box center [53, 213] width 8 height 8
checkbox input "true"
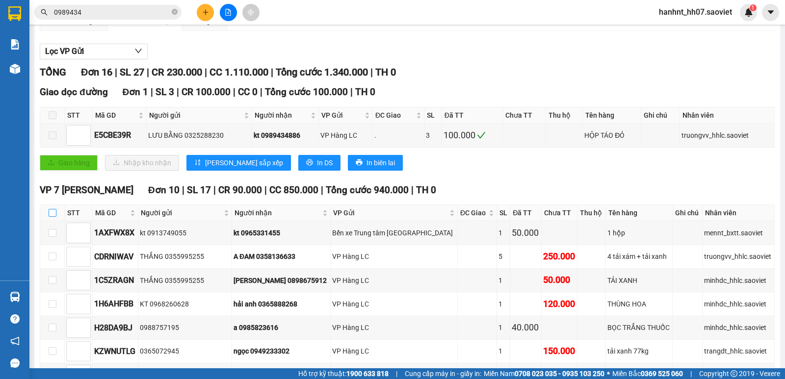
checkbox input "true"
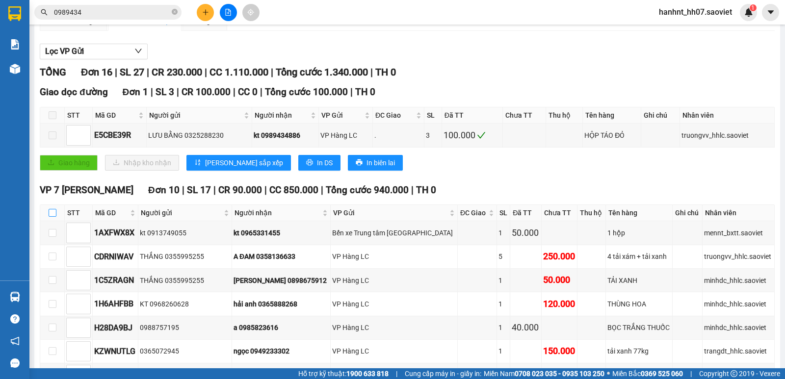
checkbox input "true"
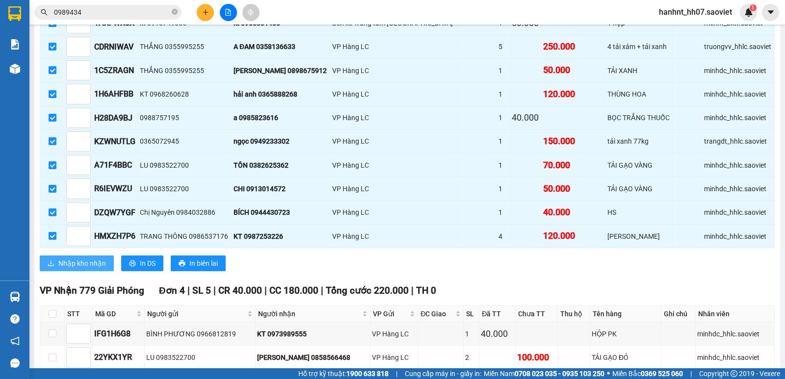
scroll to position [310, 0]
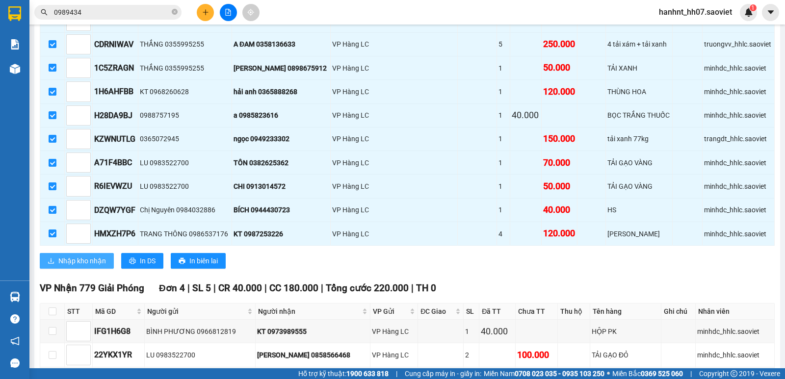
click at [77, 261] on span "Nhập kho nhận" at bounding box center [82, 261] width 48 height 11
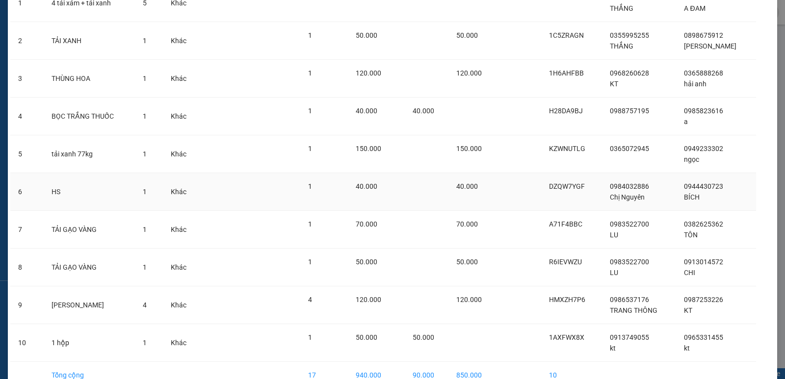
scroll to position [153, 0]
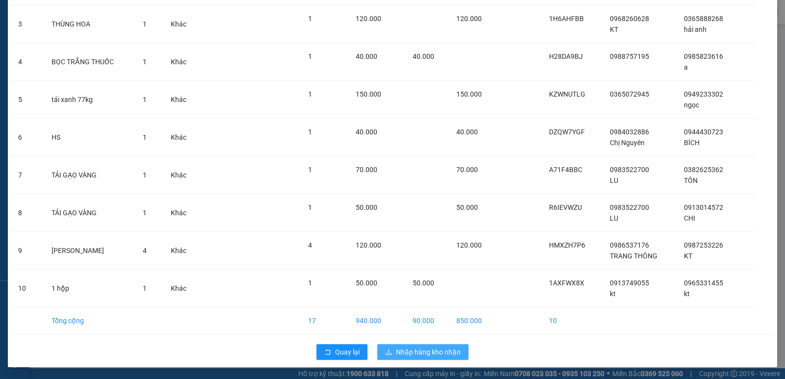
click at [407, 350] on span "Nhập hàng kho nhận" at bounding box center [428, 352] width 65 height 11
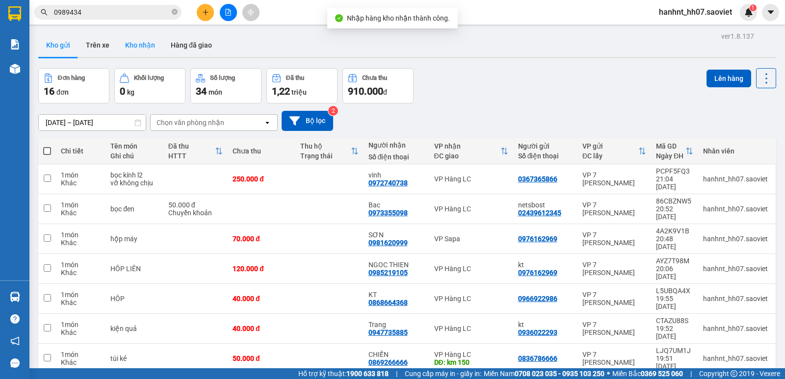
click at [157, 49] on button "Kho nhận" at bounding box center [140, 45] width 46 height 24
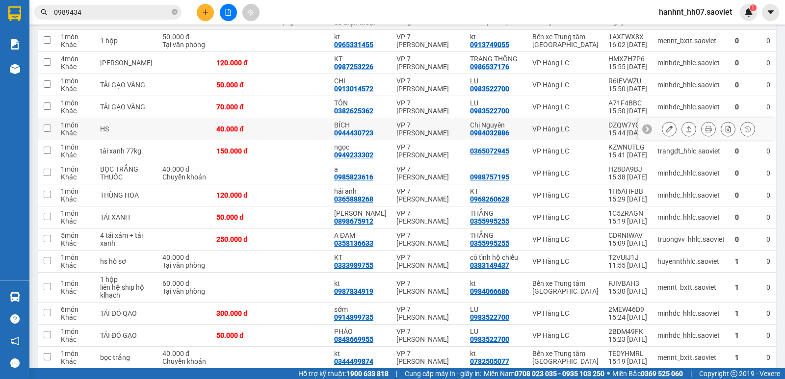
scroll to position [143, 0]
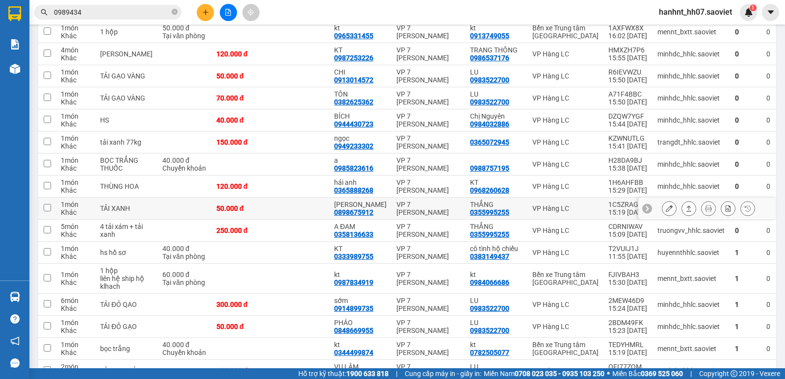
click at [294, 239] on td at bounding box center [299, 231] width 59 height 22
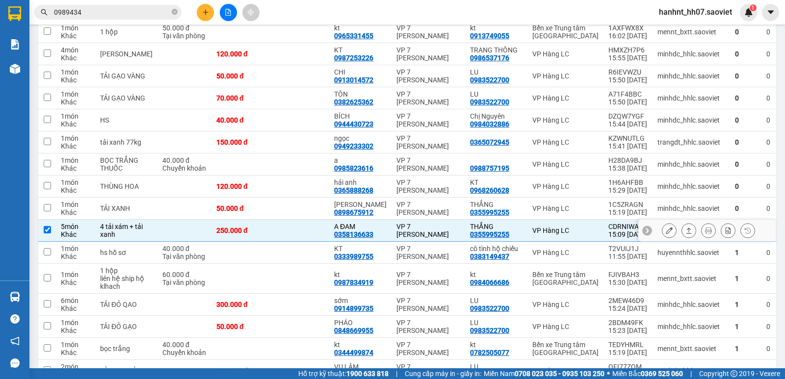
checkbox input "true"
click at [297, 220] on td at bounding box center [299, 209] width 59 height 22
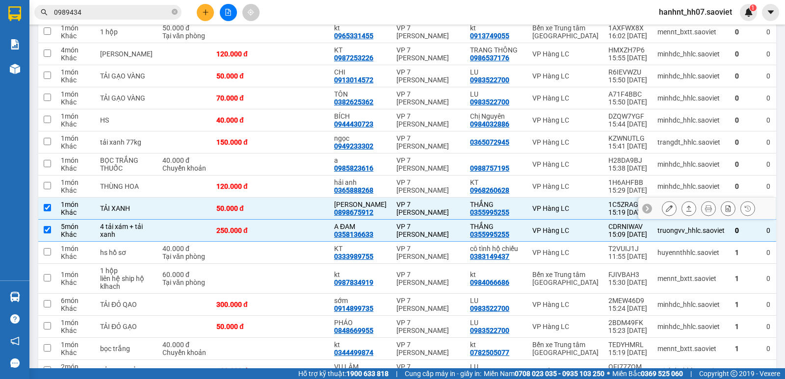
checkbox input "true"
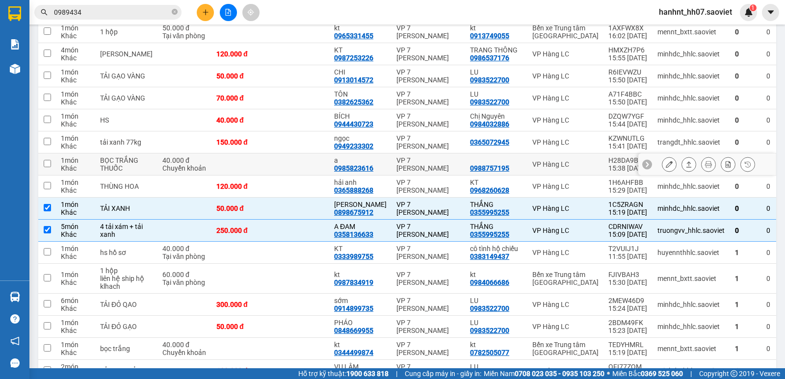
drag, startPoint x: 291, startPoint y: 176, endPoint x: 286, endPoint y: 145, distance: 31.8
drag, startPoint x: 286, startPoint y: 145, endPoint x: 287, endPoint y: 91, distance: 53.5
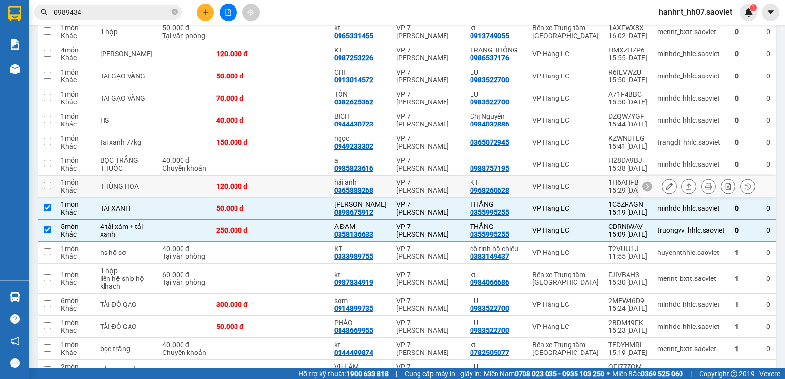
drag, startPoint x: 301, startPoint y: 198, endPoint x: 305, endPoint y: 172, distance: 26.8
click at [301, 195] on td at bounding box center [299, 187] width 59 height 22
checkbox input "true"
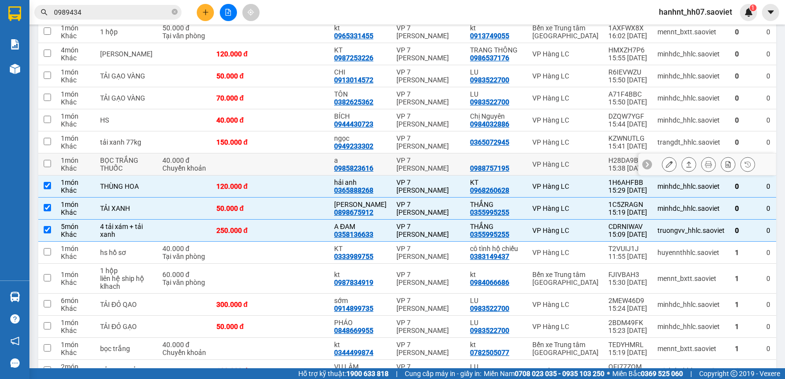
drag, startPoint x: 306, startPoint y: 167, endPoint x: 309, endPoint y: 144, distance: 23.3
click at [310, 143] on td at bounding box center [299, 142] width 59 height 22
checkbox input "true"
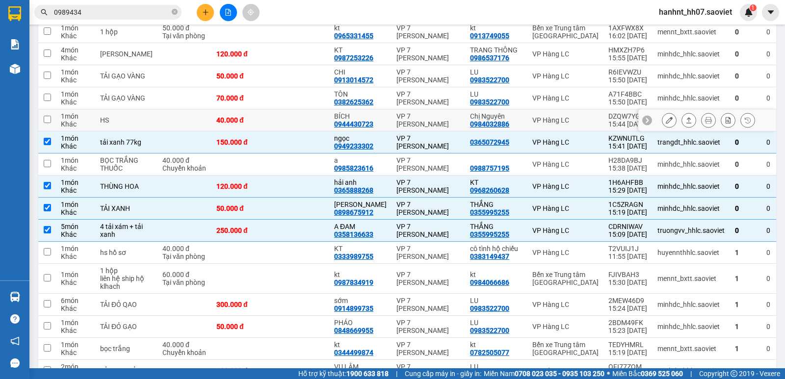
drag, startPoint x: 310, startPoint y: 133, endPoint x: 309, endPoint y: 94, distance: 39.3
click at [309, 126] on td at bounding box center [299, 120] width 59 height 22
checkbox input "true"
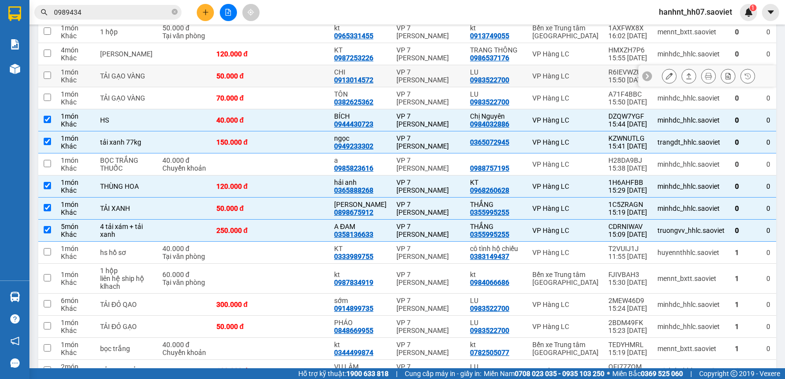
drag, startPoint x: 309, startPoint y: 94, endPoint x: 309, endPoint y: 73, distance: 20.6
drag, startPoint x: 303, startPoint y: 171, endPoint x: 309, endPoint y: 132, distance: 39.2
click at [302, 169] on td at bounding box center [299, 165] width 59 height 22
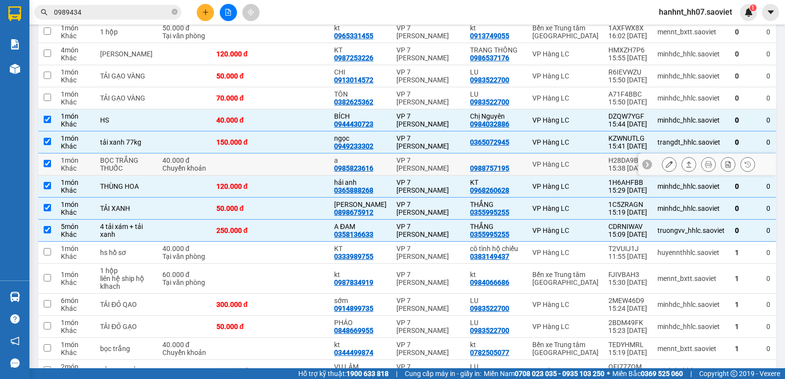
checkbox input "true"
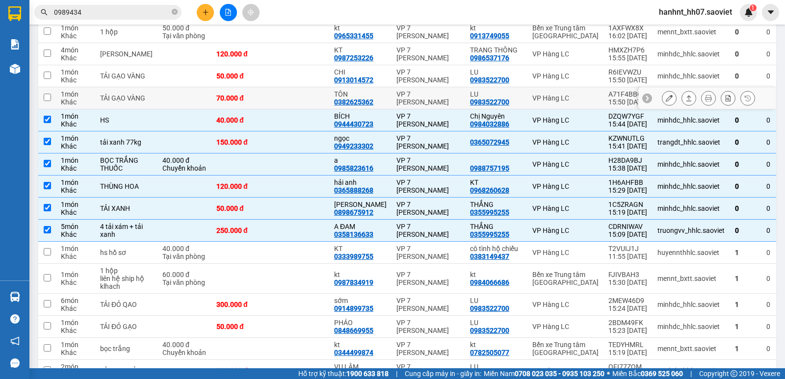
drag, startPoint x: 308, startPoint y: 106, endPoint x: 310, endPoint y: 85, distance: 21.2
drag, startPoint x: 310, startPoint y: 85, endPoint x: 315, endPoint y: 65, distance: 21.2
click at [311, 77] on td at bounding box center [299, 76] width 59 height 22
checkbox input "true"
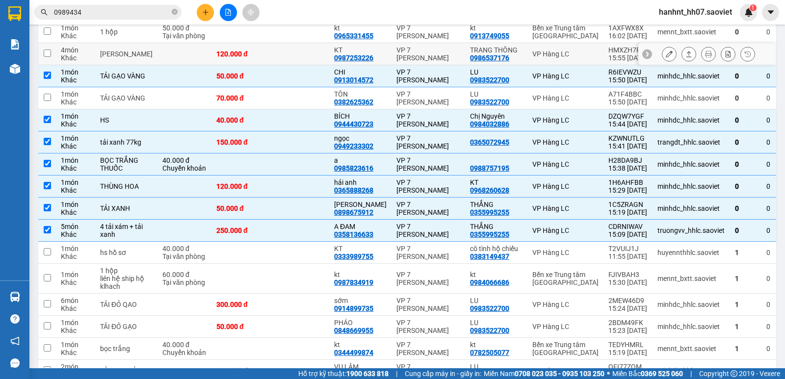
click at [316, 48] on td at bounding box center [299, 54] width 59 height 22
checkbox input "true"
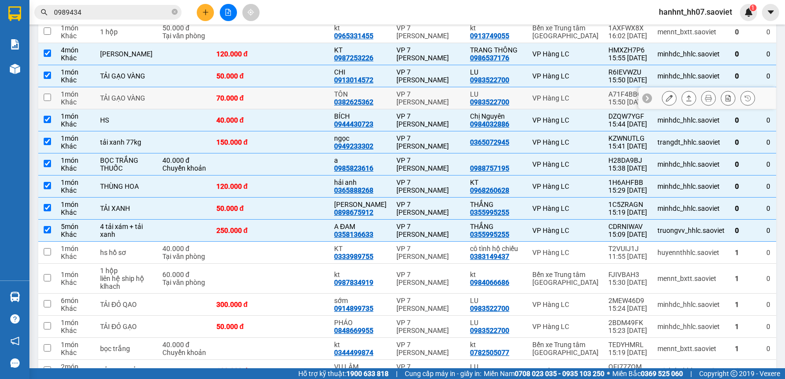
drag, startPoint x: 317, startPoint y: 109, endPoint x: 316, endPoint y: 70, distance: 39.2
click at [317, 103] on td at bounding box center [299, 98] width 59 height 22
checkbox input "true"
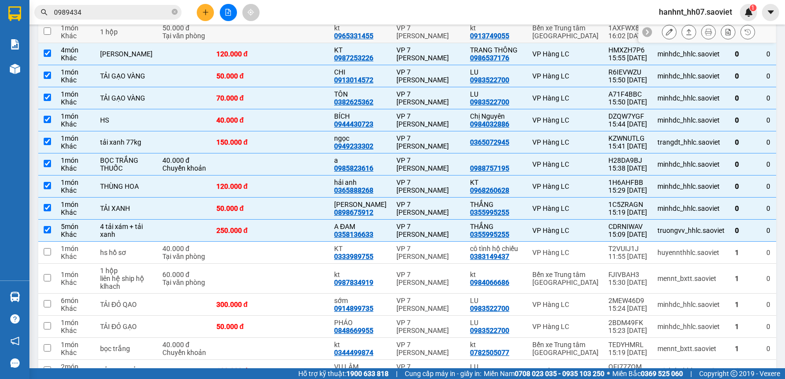
click at [314, 34] on td at bounding box center [299, 32] width 59 height 22
checkbox input "true"
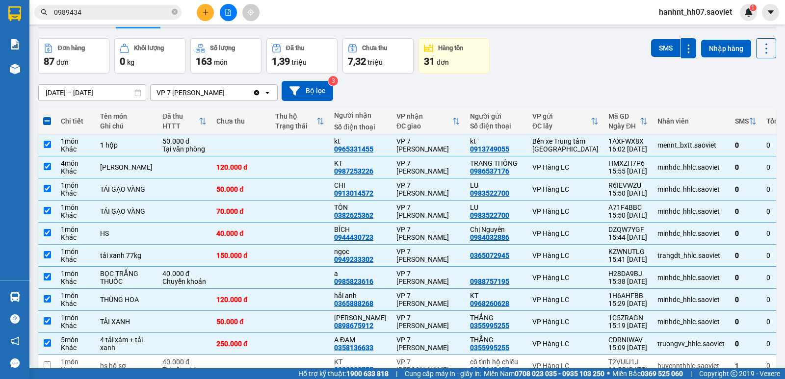
scroll to position [0, 0]
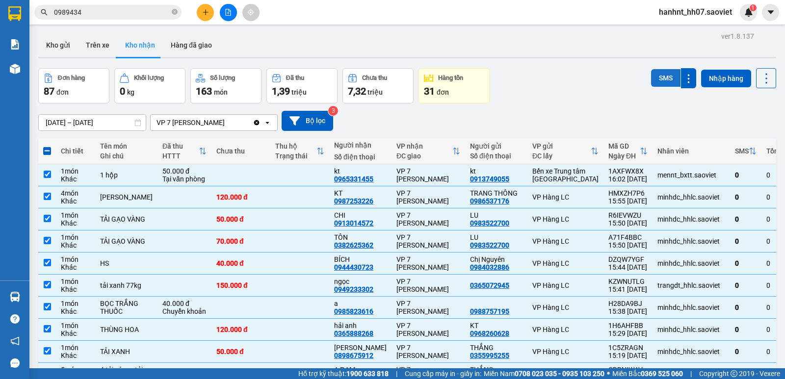
click at [652, 73] on button "SMS" at bounding box center [665, 78] width 29 height 18
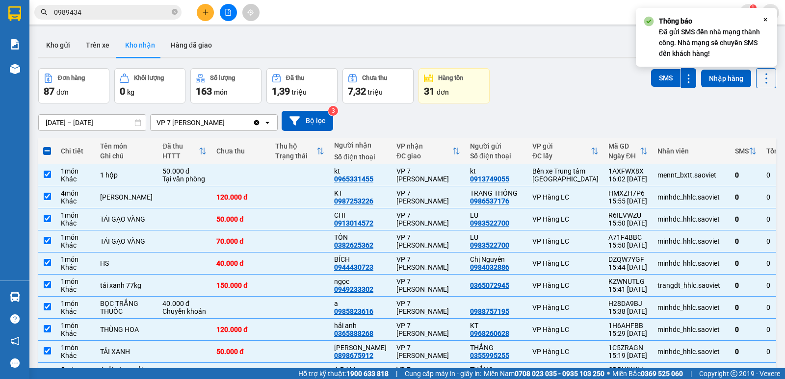
click at [108, 12] on input "0989434" at bounding box center [112, 12] width 116 height 11
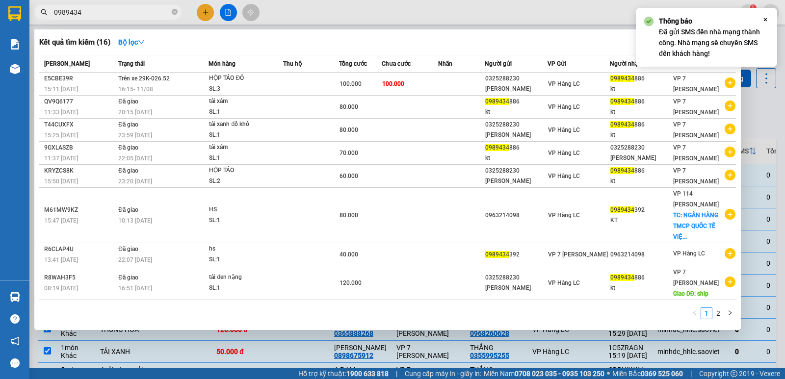
click at [108, 12] on input "0989434" at bounding box center [112, 12] width 116 height 11
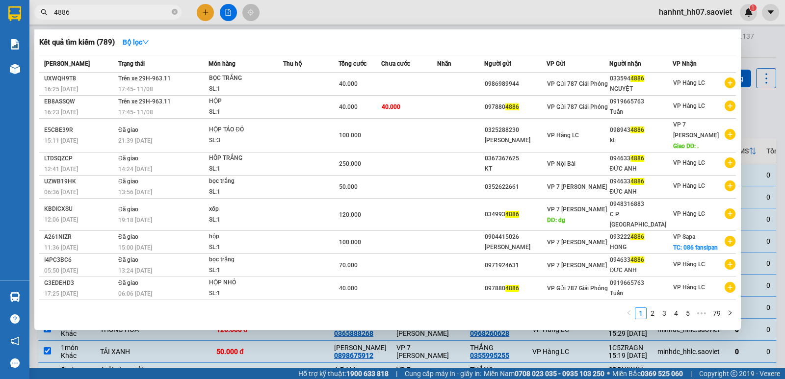
click at [286, 13] on div at bounding box center [392, 189] width 785 height 379
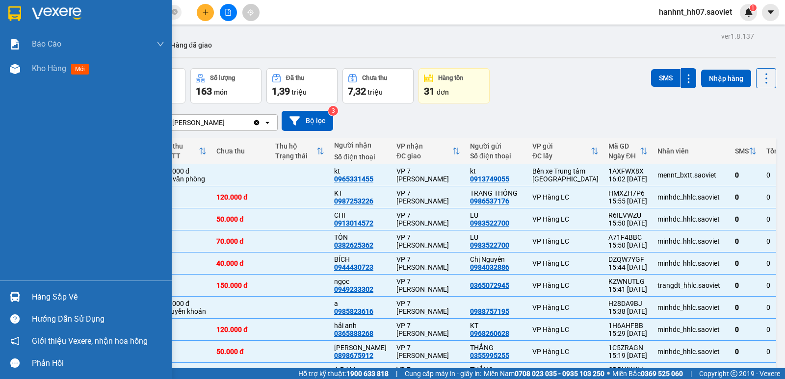
click at [8, 289] on div at bounding box center [14, 296] width 17 height 17
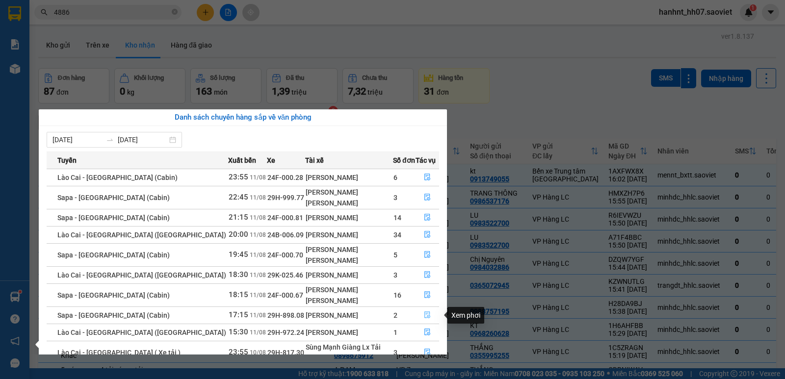
click at [430, 316] on button "button" at bounding box center [427, 316] width 23 height 16
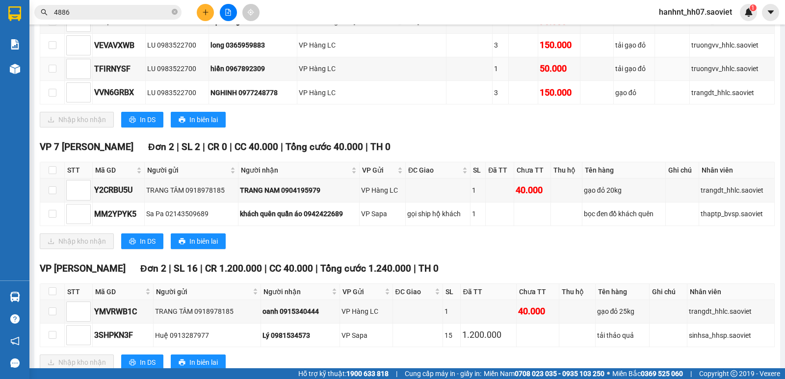
scroll to position [212, 0]
click at [153, 14] on input "4886" at bounding box center [112, 12] width 116 height 11
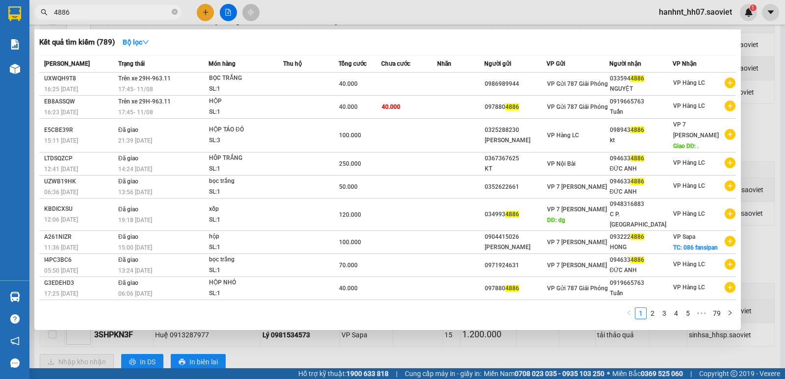
click at [152, 14] on input "4886" at bounding box center [112, 12] width 116 height 11
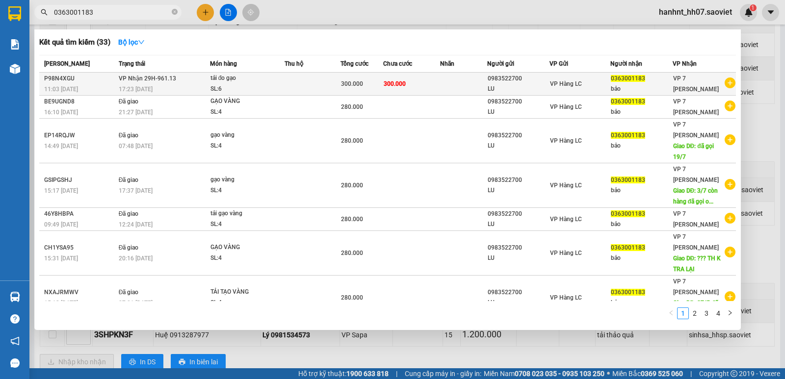
type input "0363001183"
click at [395, 83] on span "300.000" at bounding box center [395, 83] width 22 height 7
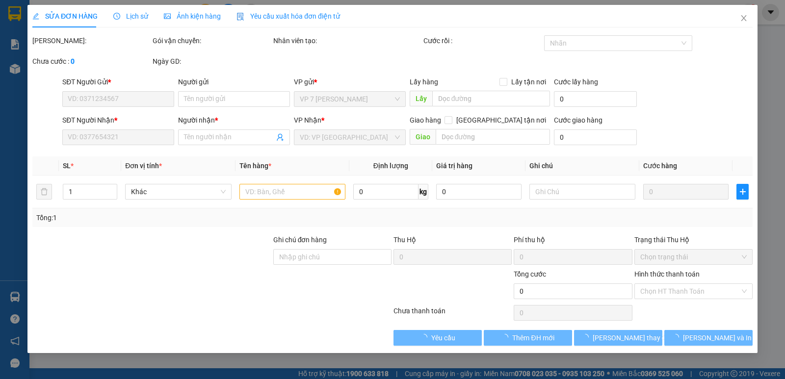
type input "0983522700"
type input "LU"
type input "0363001183"
type input "bảo"
type input "300.000"
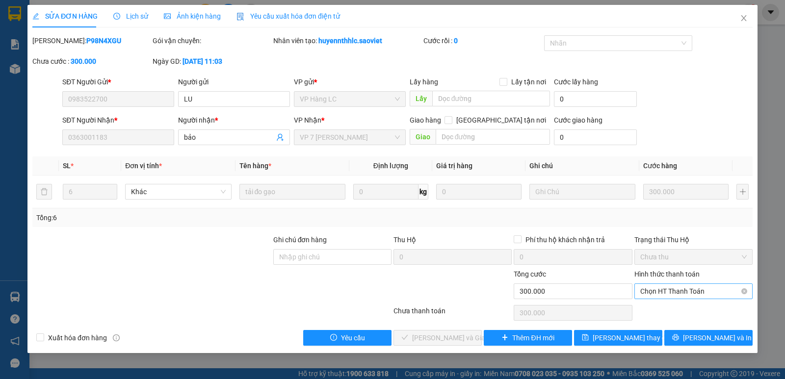
click at [669, 296] on span "Chọn HT Thanh Toán" at bounding box center [693, 291] width 106 height 15
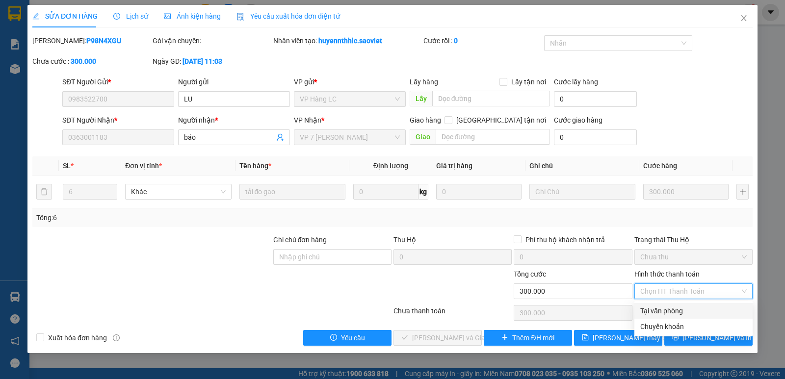
click at [676, 310] on div "Tại văn phòng" at bounding box center [693, 311] width 106 height 11
type input "0"
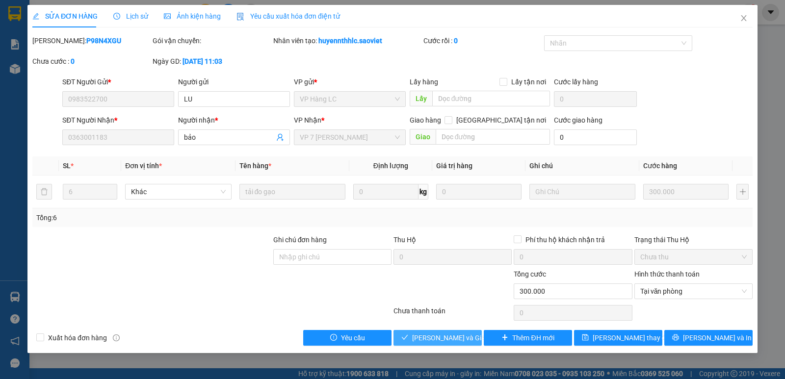
click at [453, 333] on span "Lưu và Giao hàng" at bounding box center [459, 338] width 94 height 11
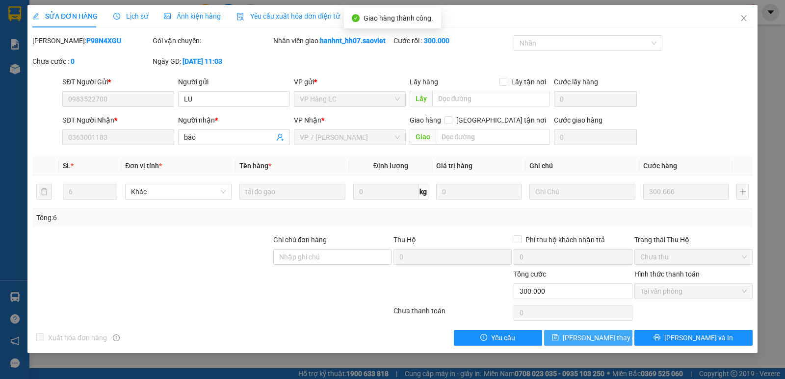
click at [579, 339] on span "Lưu thay đổi" at bounding box center [602, 338] width 78 height 11
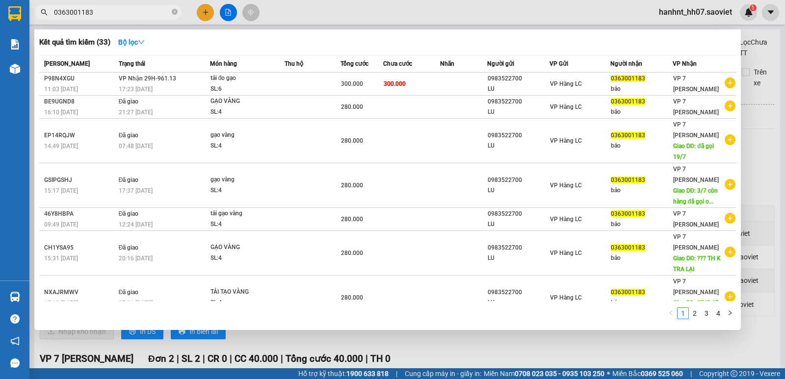
click at [125, 12] on input "0363001183" at bounding box center [112, 12] width 116 height 11
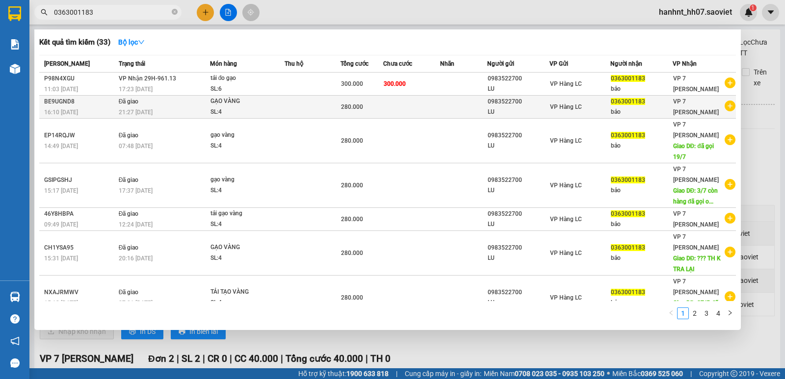
click at [202, 96] on td "Đã giao 21:27 - 28/07" at bounding box center [163, 107] width 94 height 23
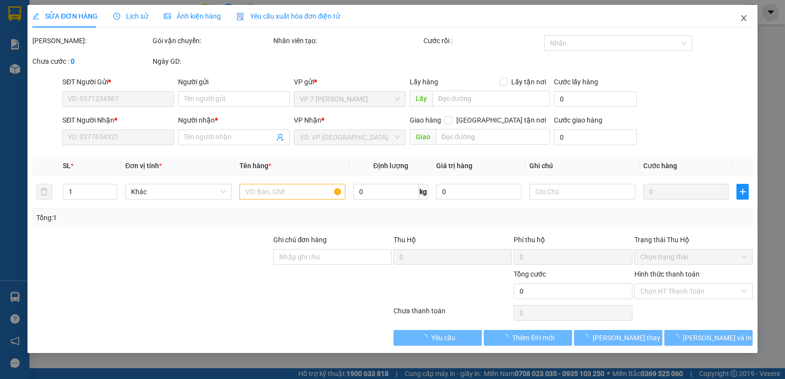
click at [745, 22] on icon "close" at bounding box center [744, 18] width 8 height 8
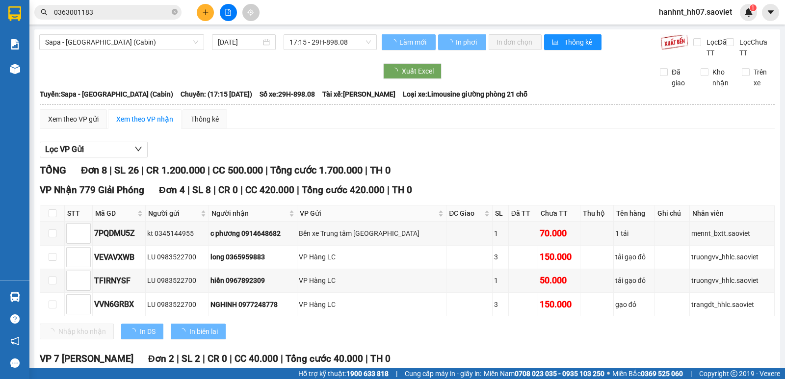
click at [130, 16] on input "0363001183" at bounding box center [112, 12] width 116 height 11
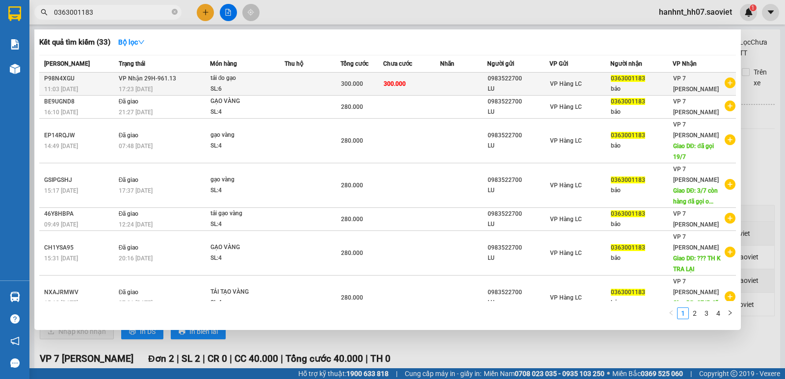
click at [311, 78] on td at bounding box center [312, 84] width 56 height 23
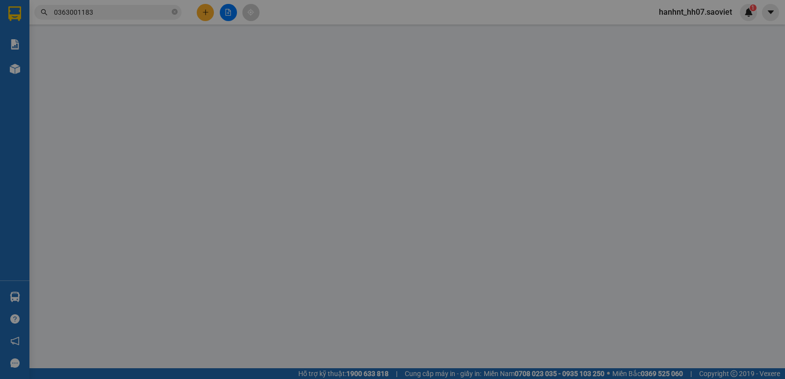
type input "0983522700"
type input "LU"
type input "0363001183"
type input "bảo"
type input "300.000"
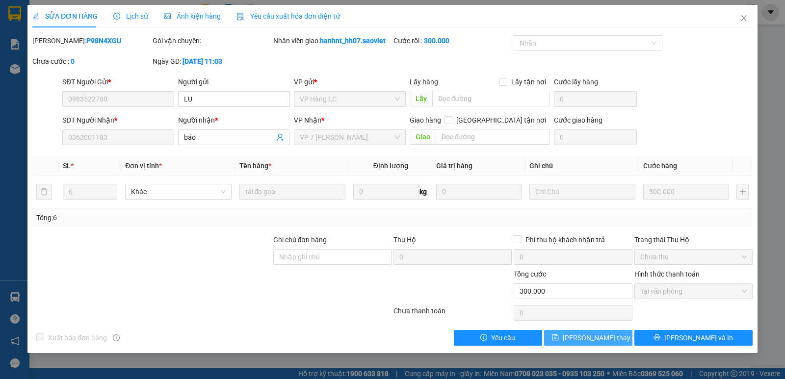
click at [596, 340] on span "Lưu thay đổi" at bounding box center [602, 338] width 78 height 11
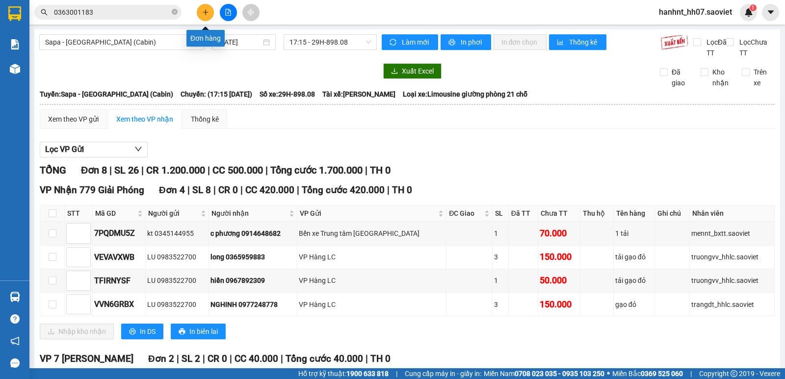
click at [206, 16] on button at bounding box center [205, 12] width 17 height 17
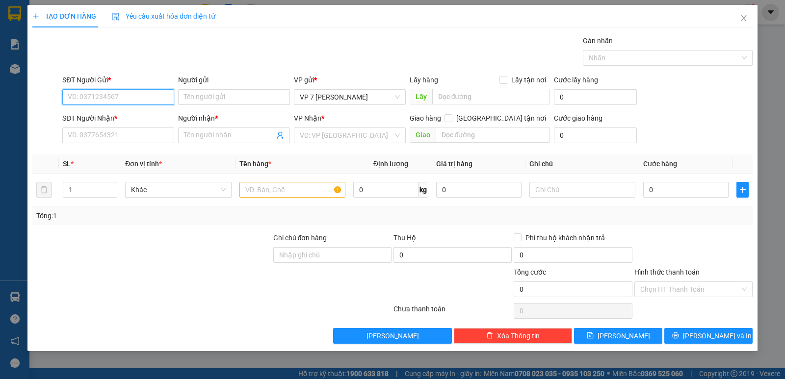
click at [91, 92] on input "SĐT Người Gửi *" at bounding box center [118, 97] width 112 height 16
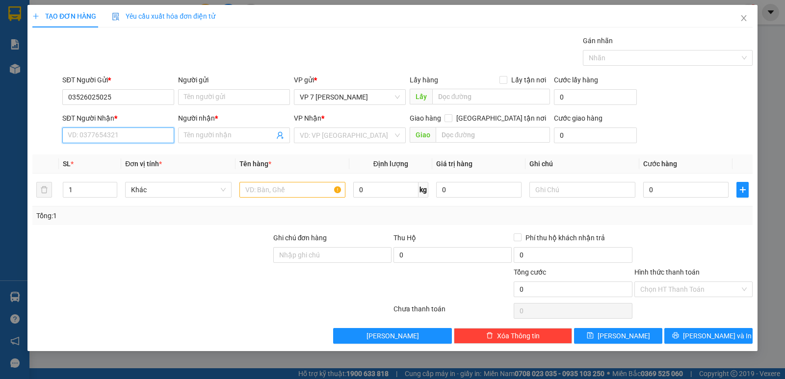
drag, startPoint x: 125, startPoint y: 134, endPoint x: 128, endPoint y: 111, distance: 23.7
click at [125, 134] on input "SĐT Người Nhận *" at bounding box center [118, 136] width 112 height 16
drag, startPoint x: 92, startPoint y: 98, endPoint x: 103, endPoint y: 91, distance: 12.8
click at [92, 97] on input "03526025025" at bounding box center [118, 97] width 112 height 16
click at [93, 97] on input "03526025025" at bounding box center [118, 97] width 112 height 16
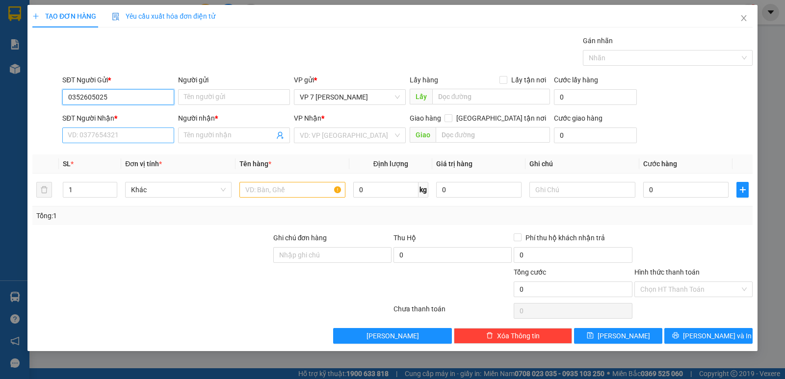
type input "0352605025"
click at [136, 131] on input "SĐT Người Nhận *" at bounding box center [118, 136] width 112 height 16
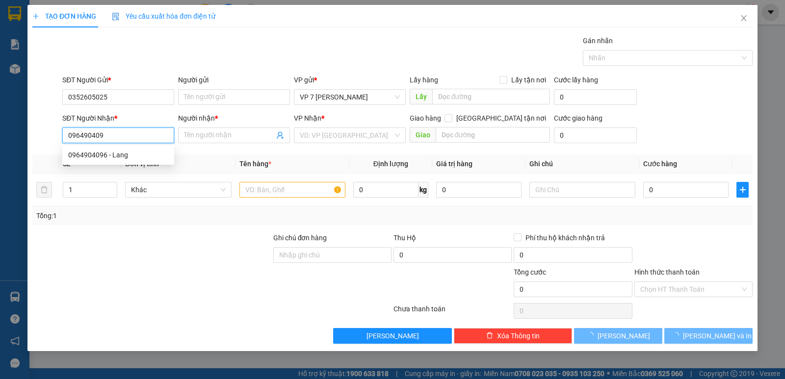
type input "0964904096"
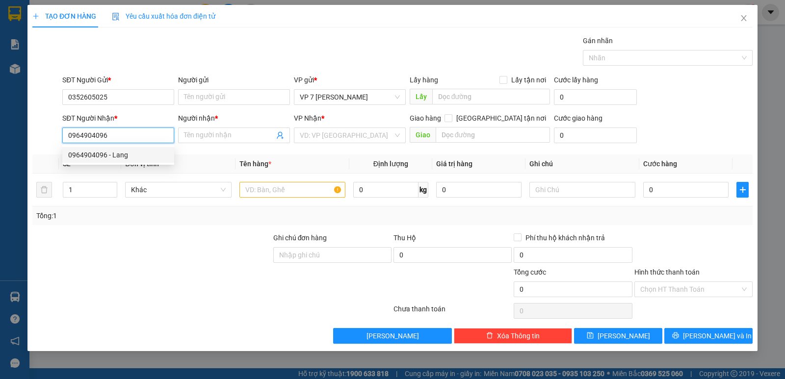
click at [164, 153] on div "0964904096 - Lang" at bounding box center [118, 155] width 100 height 11
type input "Lang"
type input "0964904096"
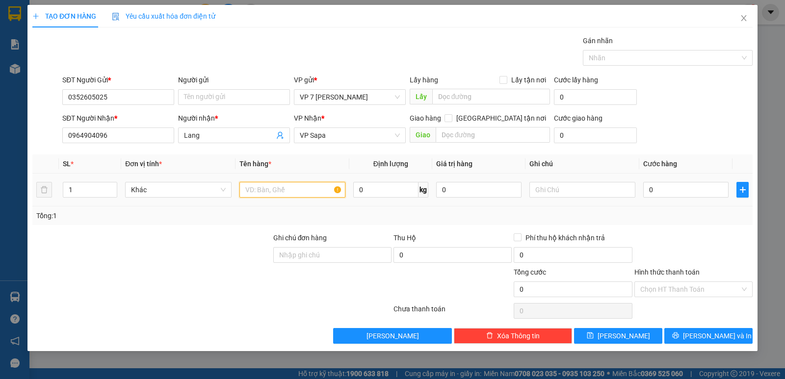
click at [295, 186] on input "text" at bounding box center [292, 190] width 106 height 16
type input "bọc trắng l2"
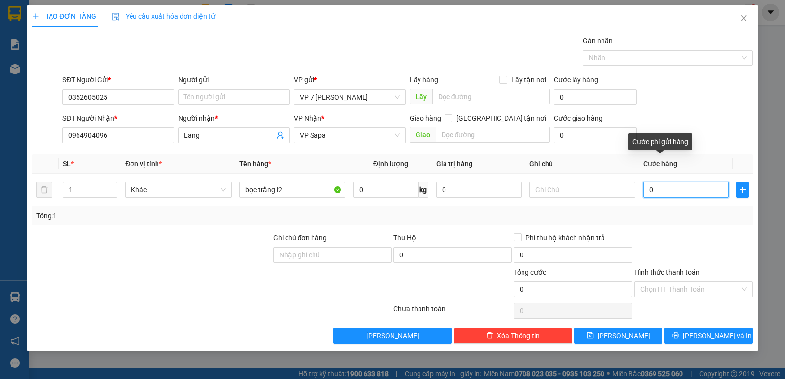
type input "7"
type input "70"
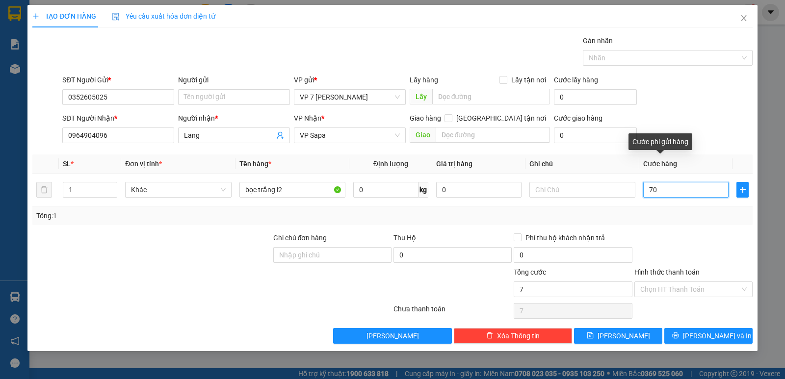
type input "70"
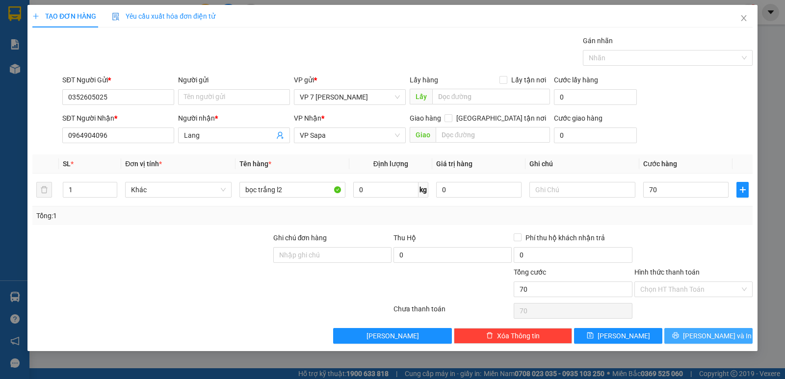
type input "70.000"
click at [704, 334] on span "Lưu và In" at bounding box center [717, 336] width 69 height 11
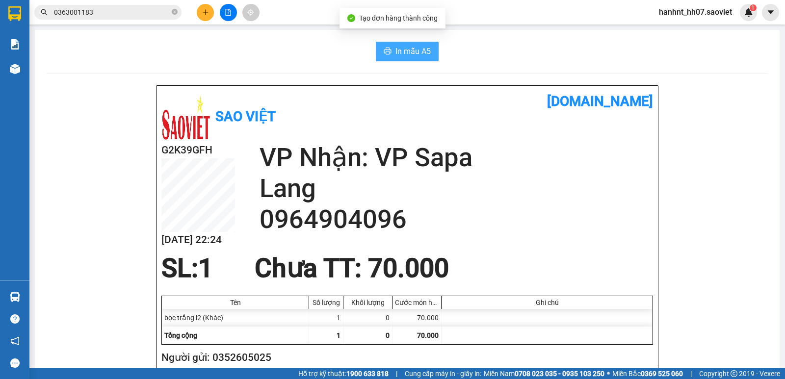
click at [414, 48] on span "In mẫu A5" at bounding box center [412, 51] width 35 height 12
click at [132, 13] on input "0363001183" at bounding box center [112, 12] width 116 height 11
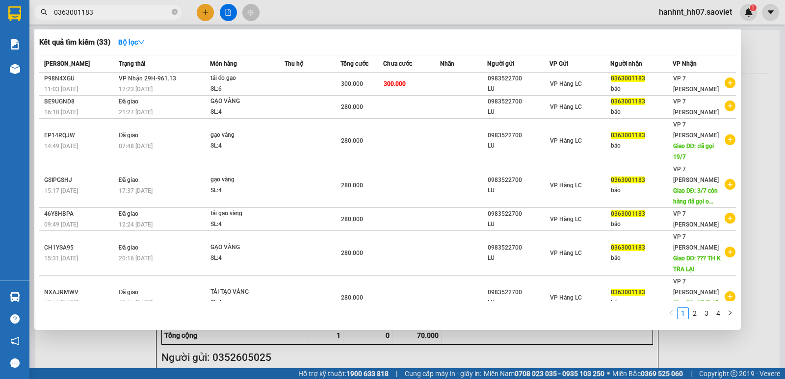
click at [132, 13] on input "0363001183" at bounding box center [112, 12] width 116 height 11
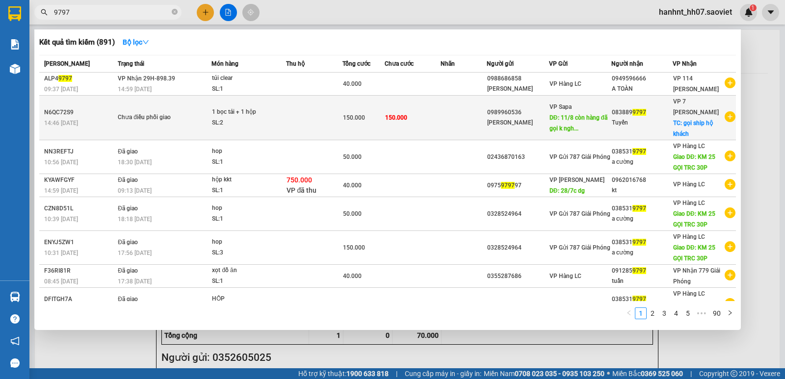
type input "9797"
click at [445, 120] on td at bounding box center [463, 118] width 46 height 45
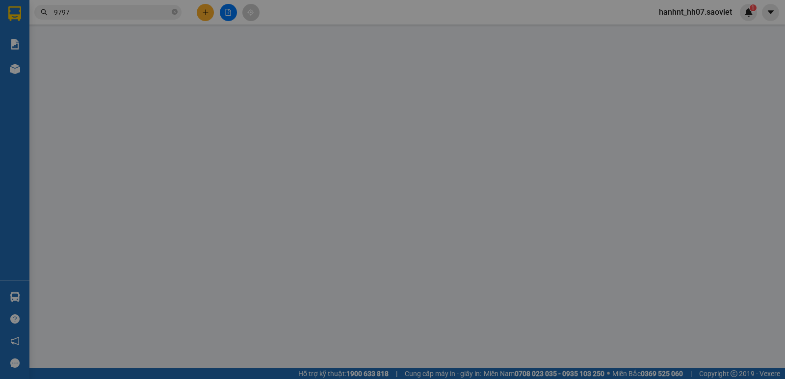
type input "0989960536"
type input "Linh"
type input "11/8 còn hàng đã gọi k nghe"
type input "0838899797"
type input "Tuyến"
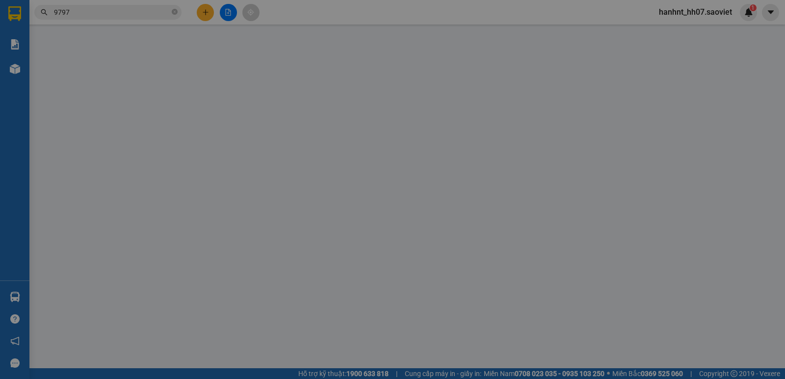
checkbox input "true"
type input "gọi ship hộ khách"
type input "150.000"
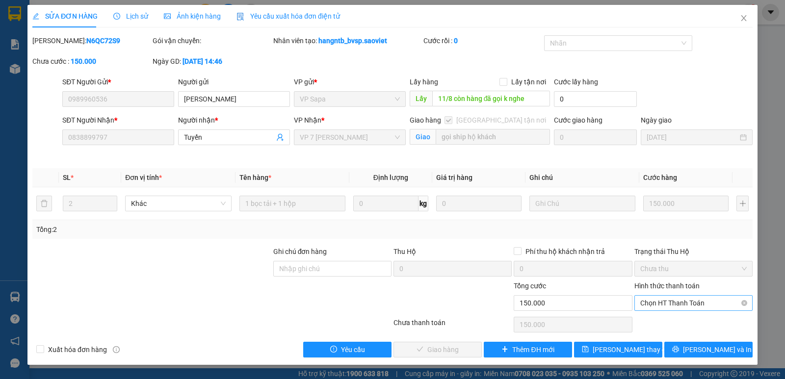
click at [691, 297] on span "Chọn HT Thanh Toán" at bounding box center [693, 303] width 106 height 15
click at [684, 336] on div "Chuyển khoản" at bounding box center [693, 338] width 106 height 11
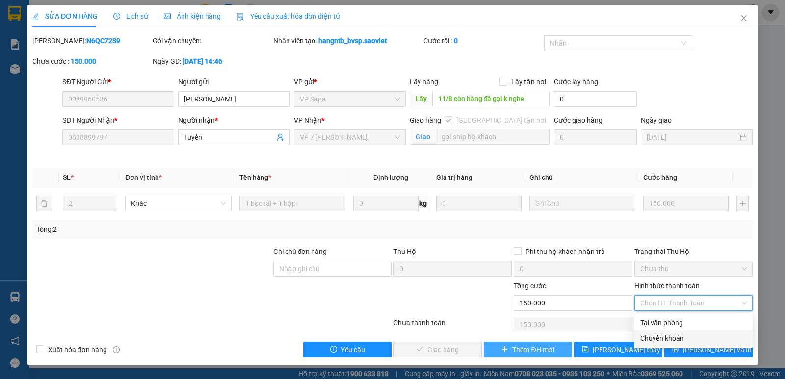
type input "0"
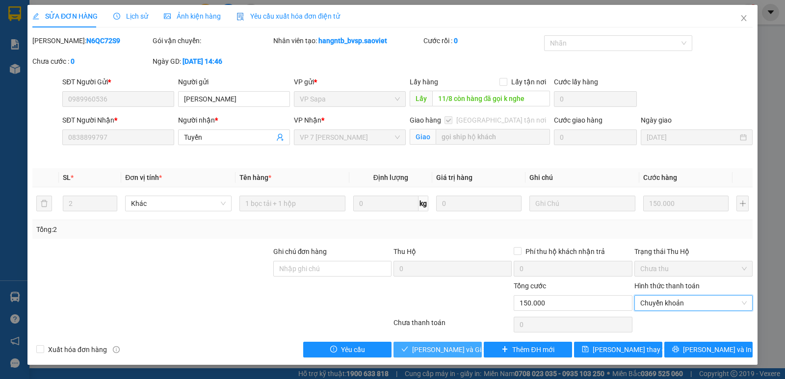
click at [463, 353] on span "Lưu và Giao hàng" at bounding box center [459, 349] width 94 height 11
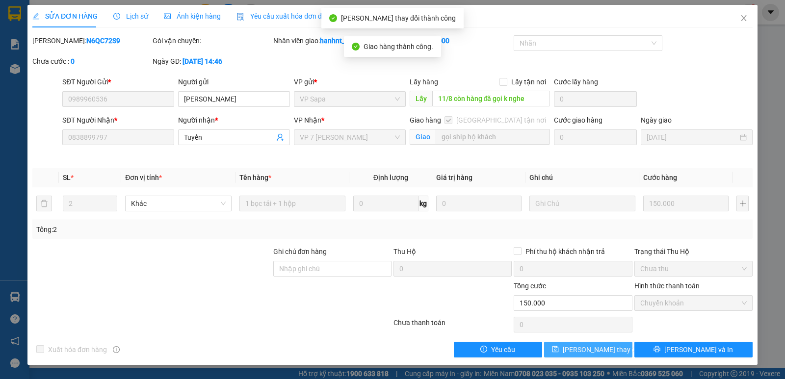
drag, startPoint x: 608, startPoint y: 350, endPoint x: 587, endPoint y: 345, distance: 21.7
click at [600, 350] on span "Lưu thay đổi" at bounding box center [602, 349] width 78 height 11
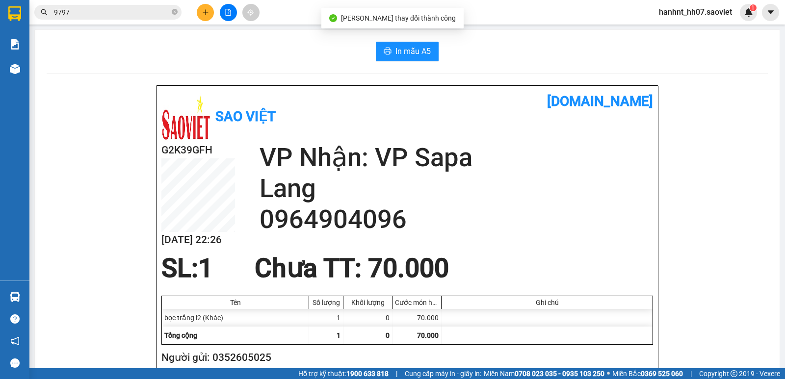
click at [207, 13] on icon "plus" at bounding box center [205, 12] width 7 height 7
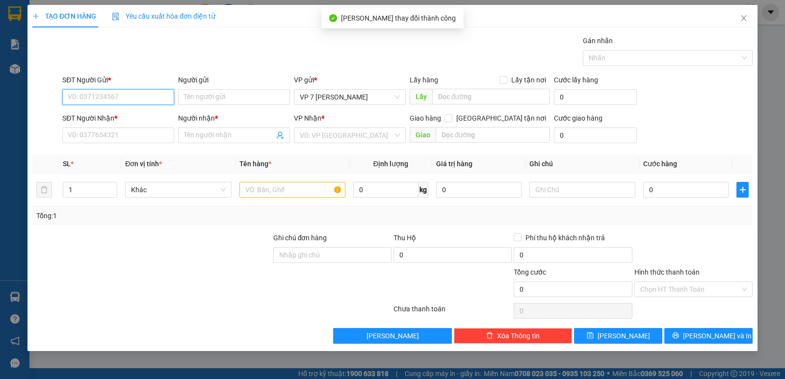
click at [128, 99] on input "SĐT Người Gửi *" at bounding box center [118, 97] width 112 height 16
drag, startPoint x: 127, startPoint y: 99, endPoint x: 38, endPoint y: 112, distance: 90.2
click at [33, 110] on form "SĐT Người Gửi * 0964904096 0964904096 Người gửi Tên người gửi VP gửi * VP 7 Phạ…" at bounding box center [392, 111] width 720 height 73
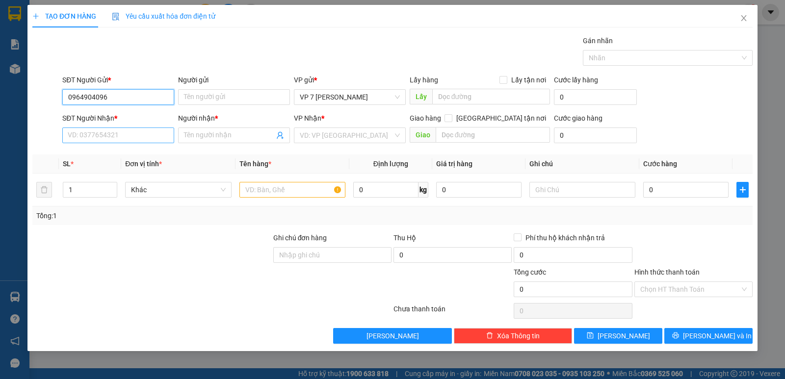
type input "0964904096"
click at [145, 136] on input "SĐT Người Nhận *" at bounding box center [118, 136] width 112 height 16
click at [144, 136] on input "SĐT Người Nhận *" at bounding box center [118, 136] width 112 height 16
paste input "0964904096"
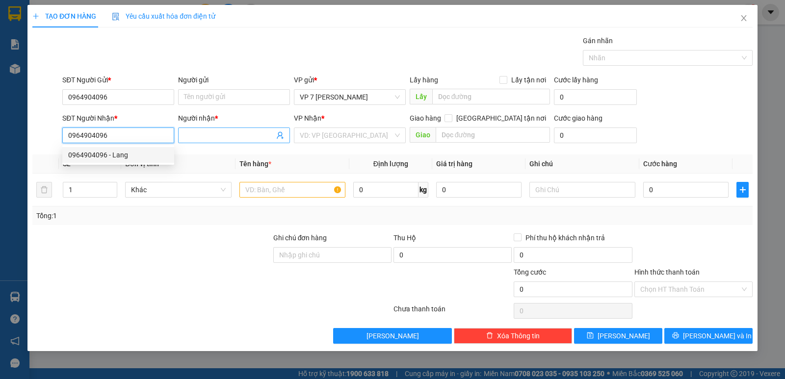
type input "0964904096"
click at [234, 130] on input "Người nhận *" at bounding box center [229, 135] width 90 height 11
type input "lang"
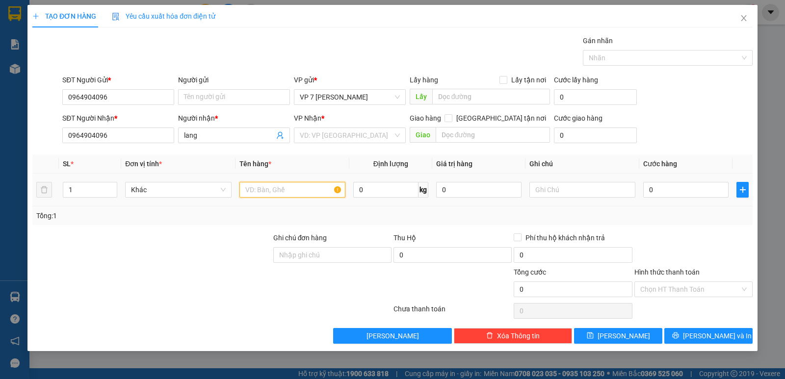
click at [310, 192] on input "text" at bounding box center [292, 190] width 106 height 16
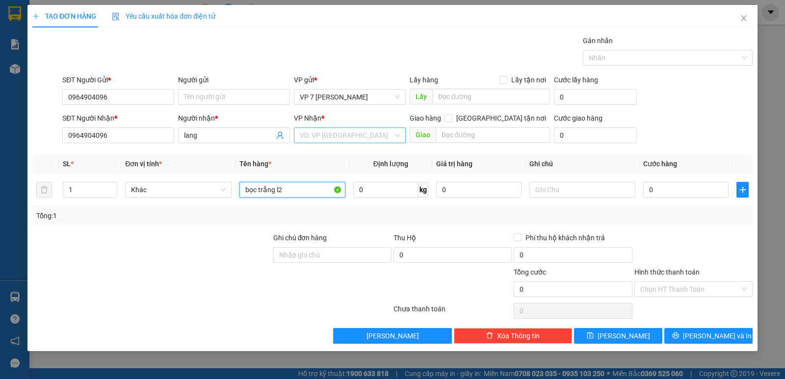
type input "bọc trắng l2"
click at [374, 134] on input "search" at bounding box center [346, 135] width 93 height 15
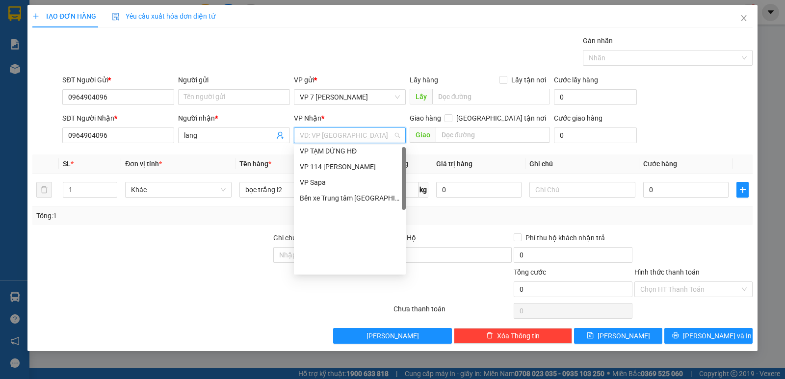
scroll to position [110, 0]
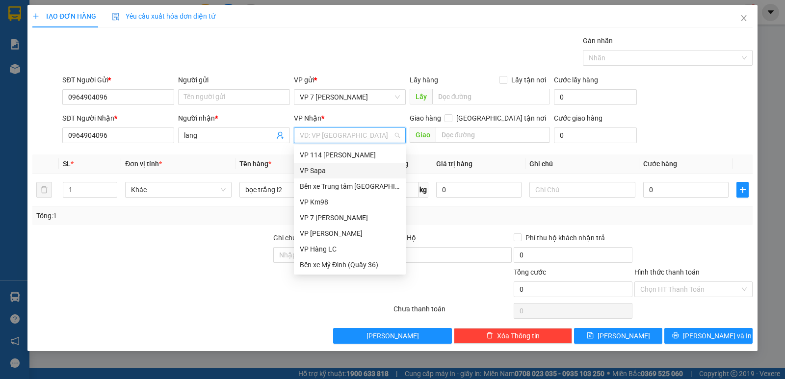
click at [332, 171] on div "VP Sapa" at bounding box center [350, 170] width 100 height 11
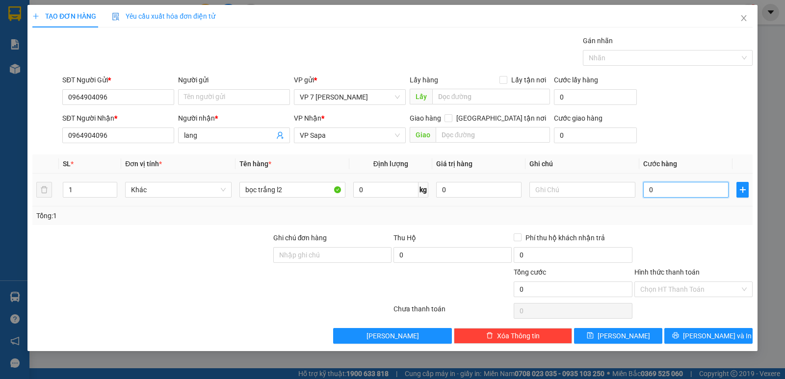
click at [680, 197] on input "0" at bounding box center [685, 190] width 85 height 16
type input "5"
type input "50"
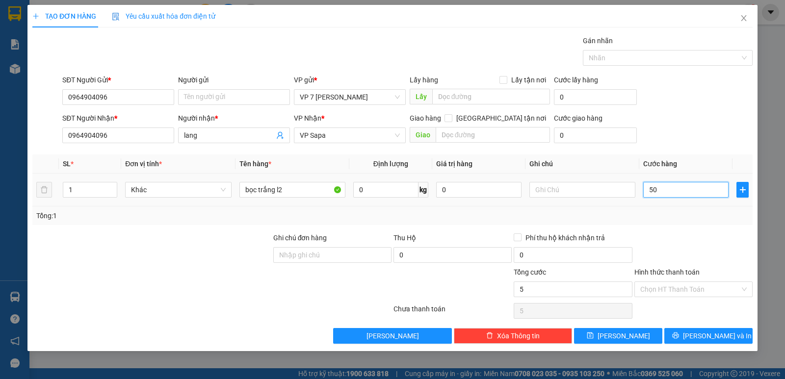
type input "50"
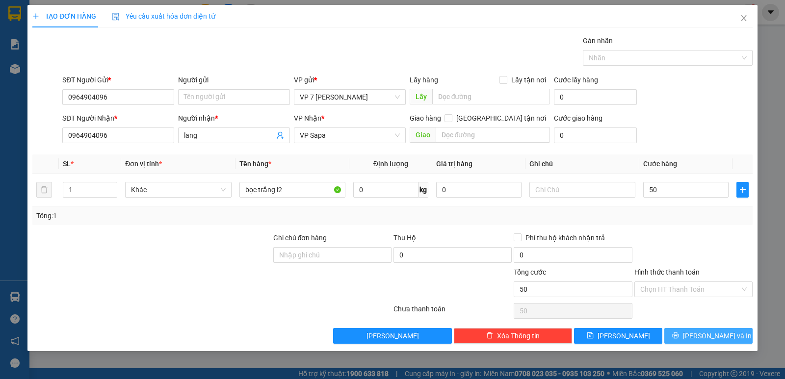
type input "50.000"
click at [718, 335] on span "Lưu và In" at bounding box center [717, 336] width 69 height 11
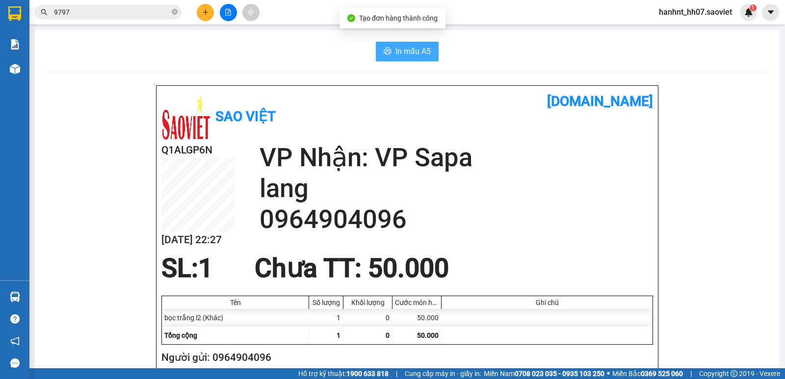
click at [425, 47] on span "In mẫu A5" at bounding box center [412, 51] width 35 height 12
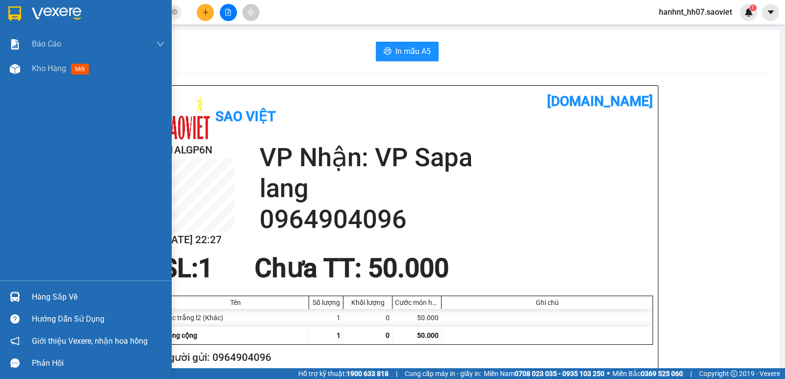
click at [38, 299] on div "Hàng sắp về" at bounding box center [98, 297] width 132 height 15
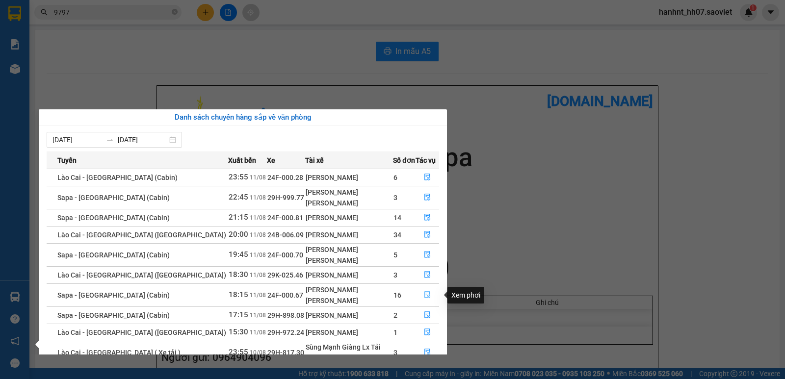
click at [426, 294] on icon "file-done" at bounding box center [427, 294] width 7 height 7
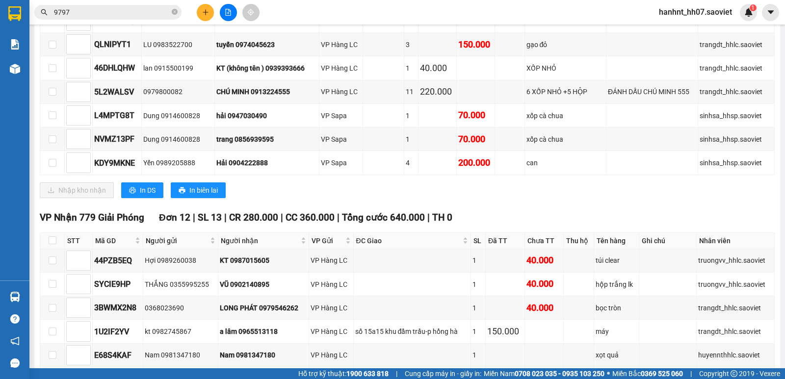
scroll to position [425, 0]
click at [155, 196] on button "In DS" at bounding box center [142, 191] width 42 height 16
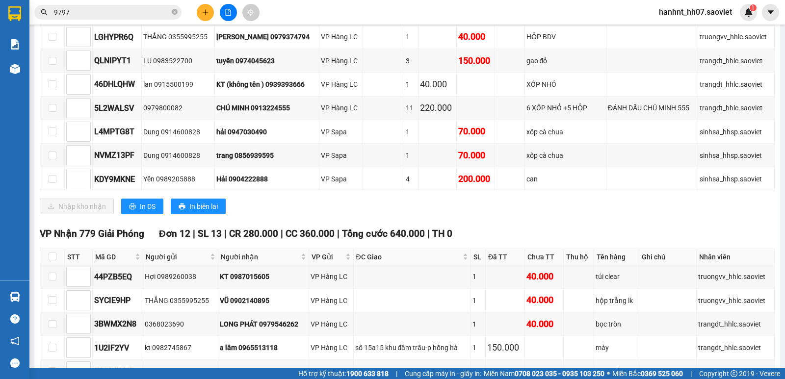
scroll to position [327, 0]
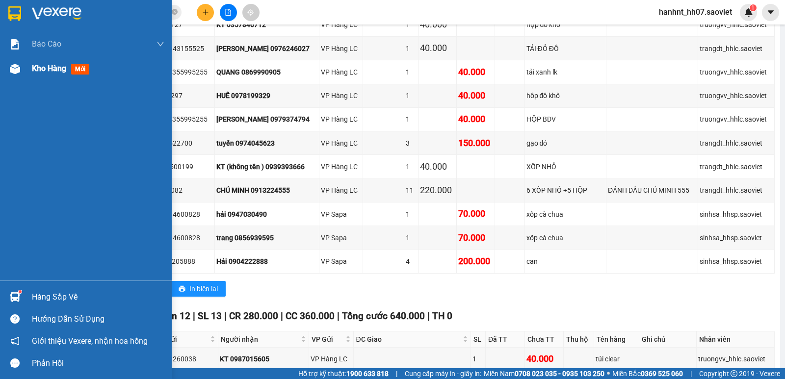
click at [50, 77] on div "Kho hàng mới" at bounding box center [98, 68] width 132 height 25
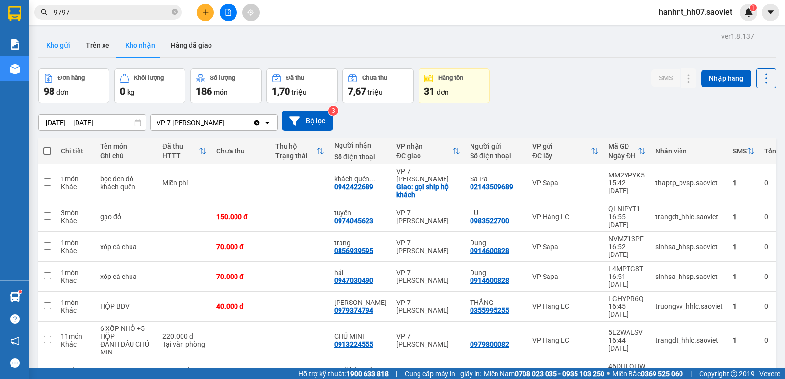
click at [77, 51] on button "Kho gửi" at bounding box center [58, 45] width 40 height 24
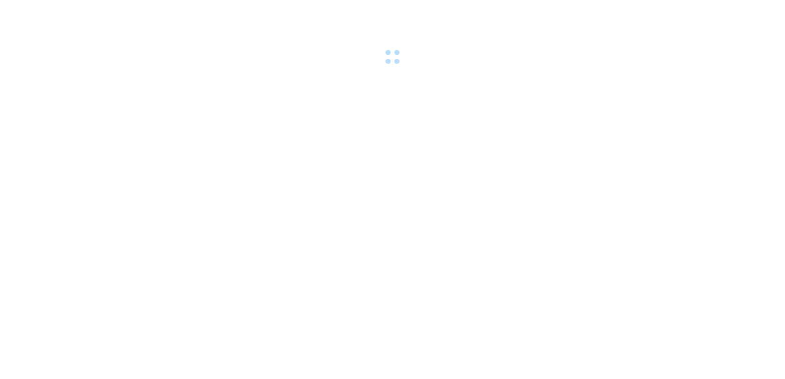
click at [86, 18] on div at bounding box center [392, 34] width 785 height 68
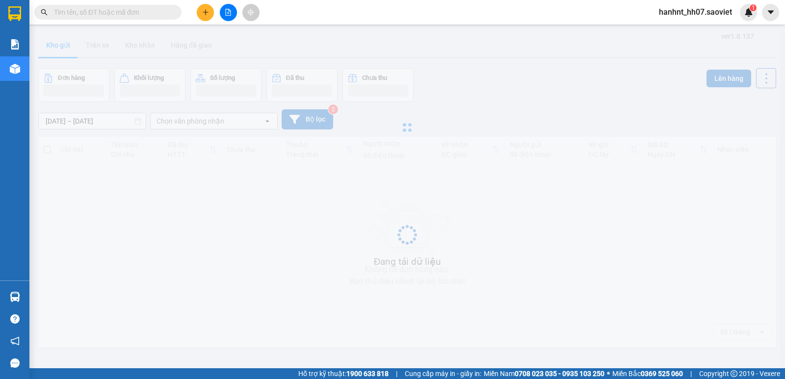
click at [96, 13] on input "text" at bounding box center [112, 12] width 116 height 11
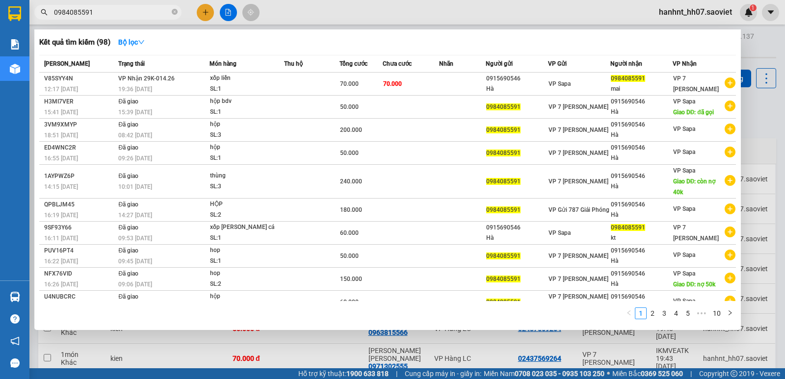
type input "0984085591"
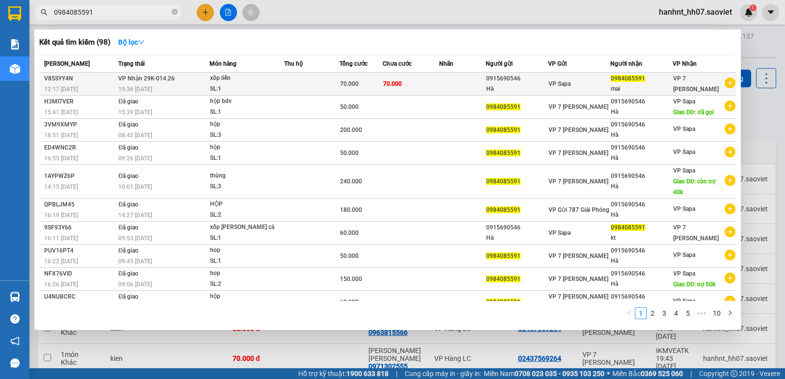
click at [191, 84] on div "19:36 [DATE]" at bounding box center [163, 89] width 90 height 11
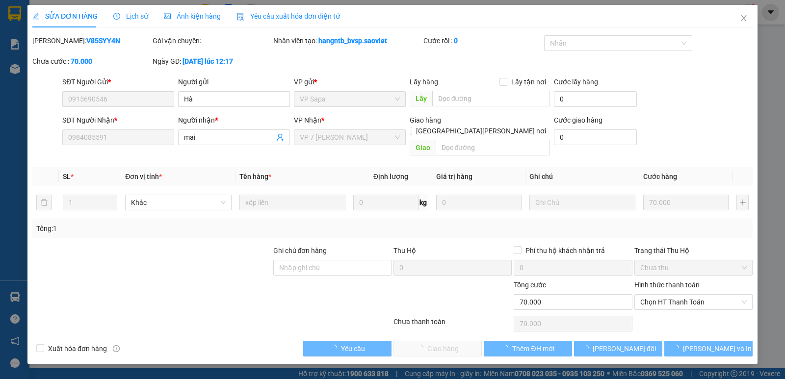
type input "0915690546"
type input "Hà"
type input "0984085591"
type input "mai"
type input "70.000"
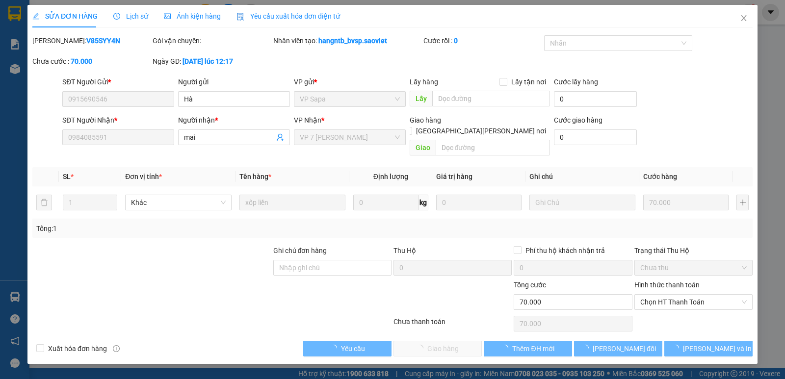
type input "70.000"
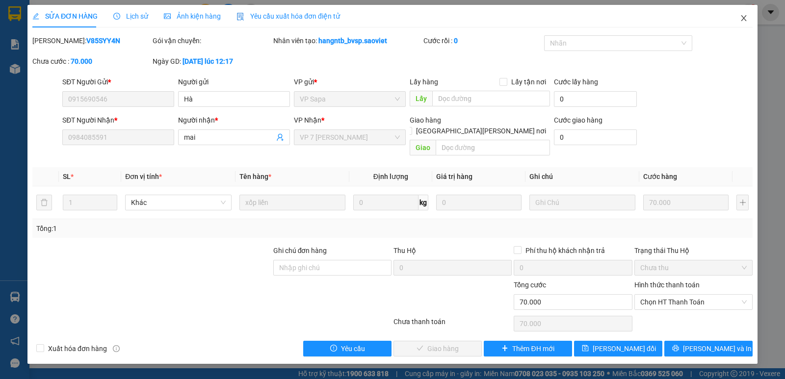
click at [742, 18] on icon "close" at bounding box center [744, 18] width 8 height 8
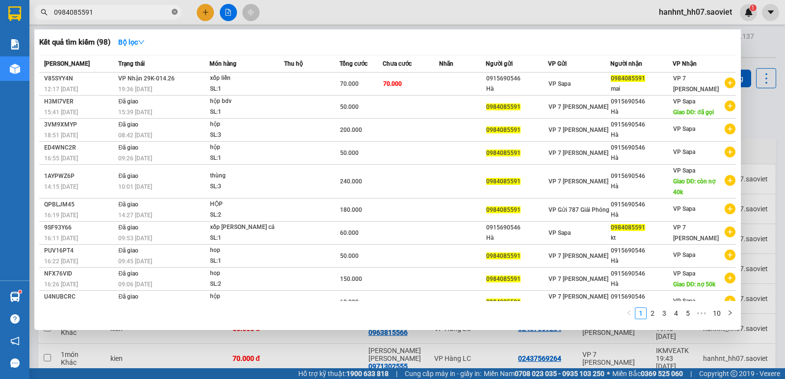
click at [175, 14] on icon "close-circle" at bounding box center [175, 12] width 6 height 6
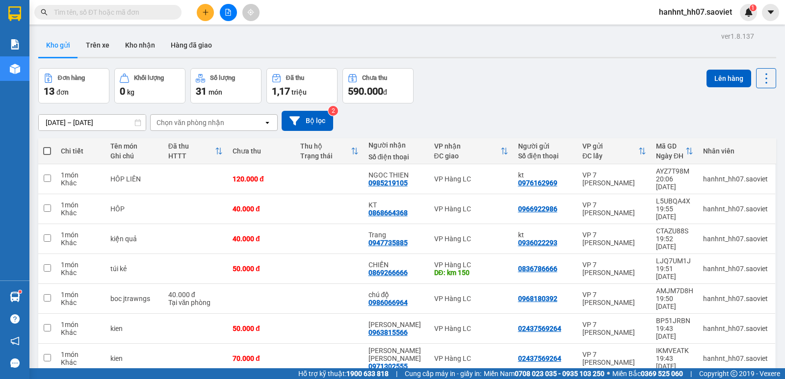
click at [140, 14] on input "text" at bounding box center [112, 12] width 116 height 11
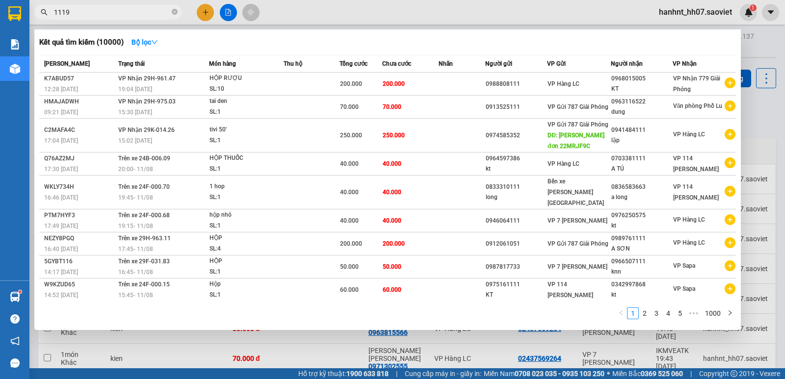
type input "11198"
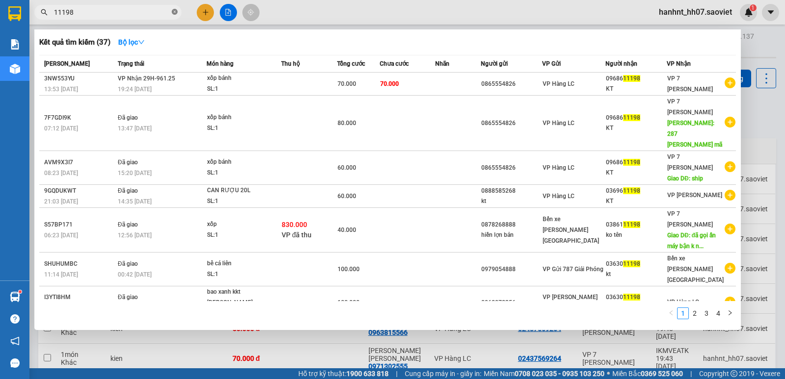
click at [175, 15] on icon "close-circle" at bounding box center [175, 12] width 6 height 6
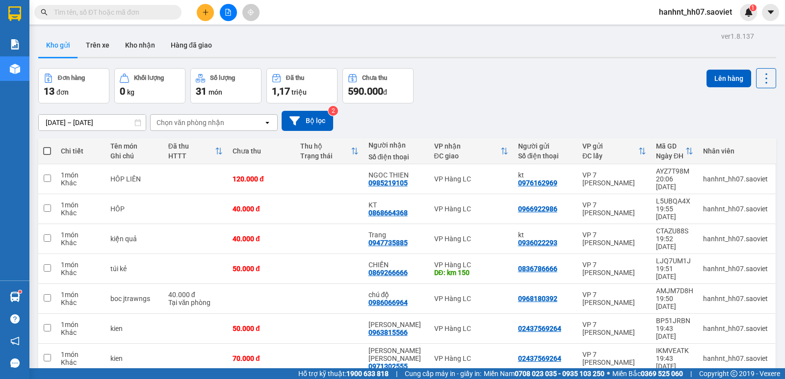
click at [152, 15] on input "text" at bounding box center [112, 12] width 116 height 11
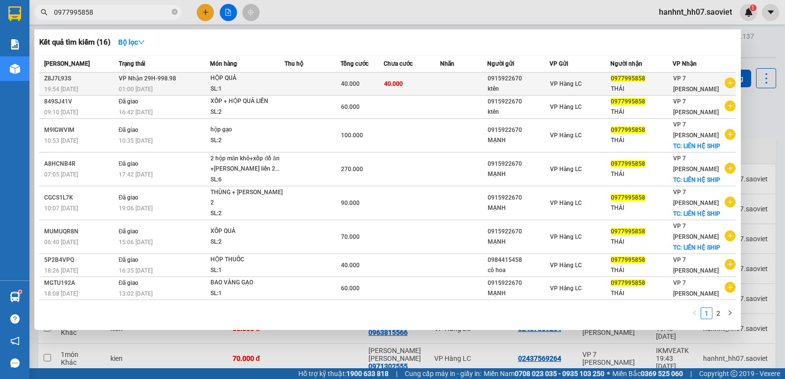
type input "0977995858"
click at [237, 82] on div "HỘP QUẢ" at bounding box center [247, 78] width 74 height 11
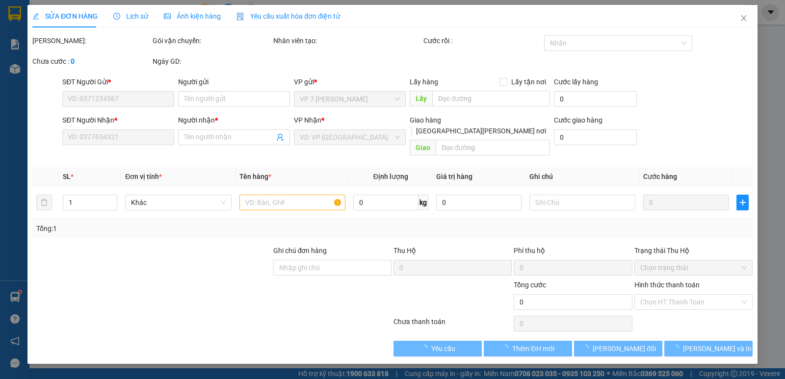
type input "0915922670"
type input "ktên"
type input "0977995858"
type input "THÁI"
type input "40.000"
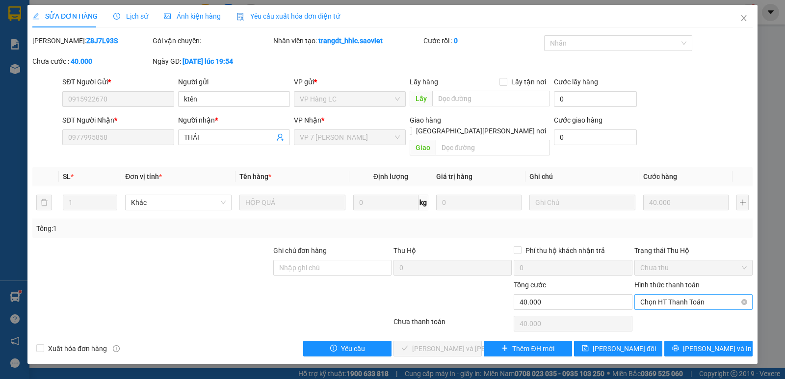
click at [651, 296] on span "Chọn HT Thanh Toán" at bounding box center [693, 302] width 106 height 15
click at [655, 311] on div "Tại văn phòng" at bounding box center [693, 311] width 106 height 11
type input "0"
click at [451, 343] on span "[PERSON_NAME] và Giao hàng" at bounding box center [478, 348] width 132 height 11
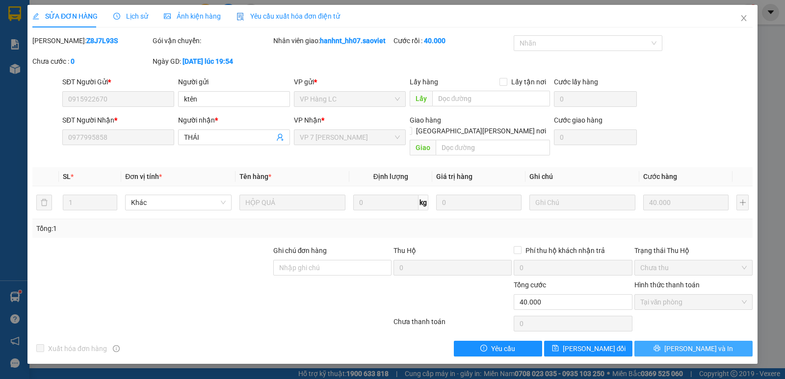
click at [680, 341] on button "[PERSON_NAME] và In" at bounding box center [693, 349] width 118 height 16
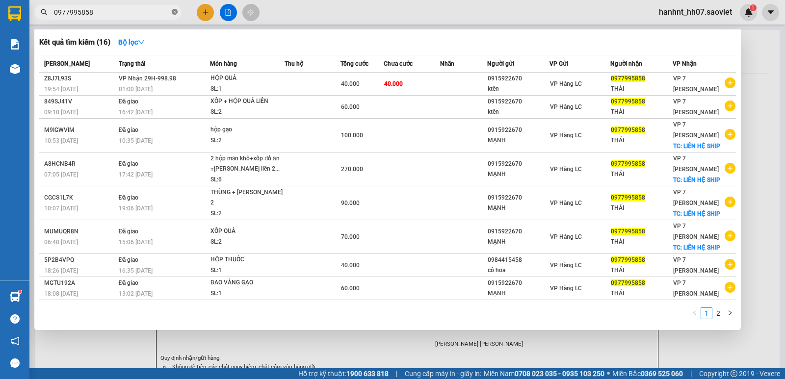
click at [172, 12] on icon "close-circle" at bounding box center [175, 12] width 6 height 6
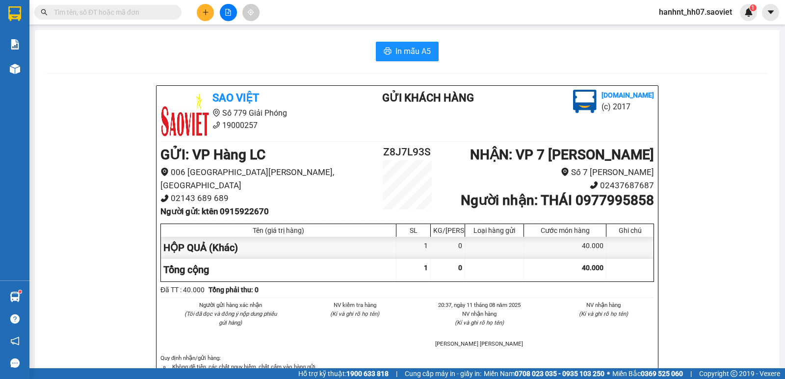
click at [150, 14] on input "text" at bounding box center [112, 12] width 116 height 11
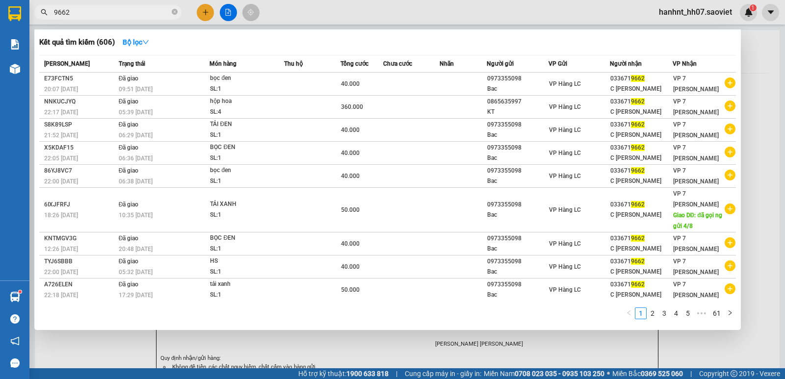
type input "9662"
click at [356, 7] on div at bounding box center [392, 189] width 785 height 379
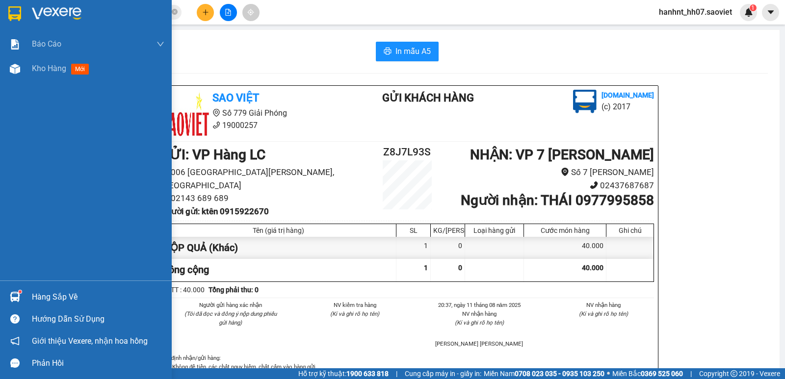
click at [17, 294] on img at bounding box center [15, 297] width 10 height 10
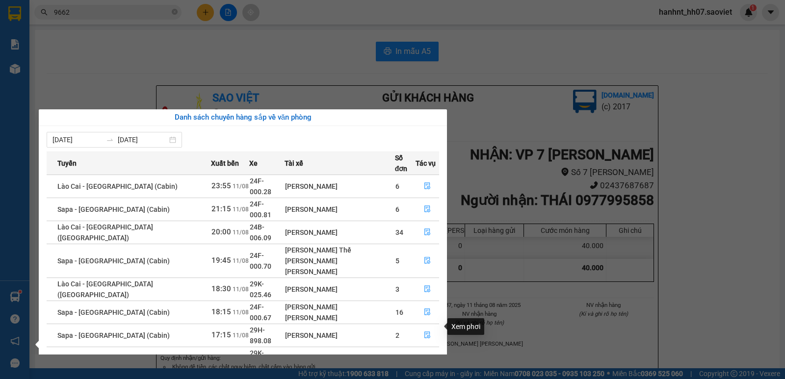
click at [424, 378] on icon "file-done" at bounding box center [427, 381] width 6 height 7
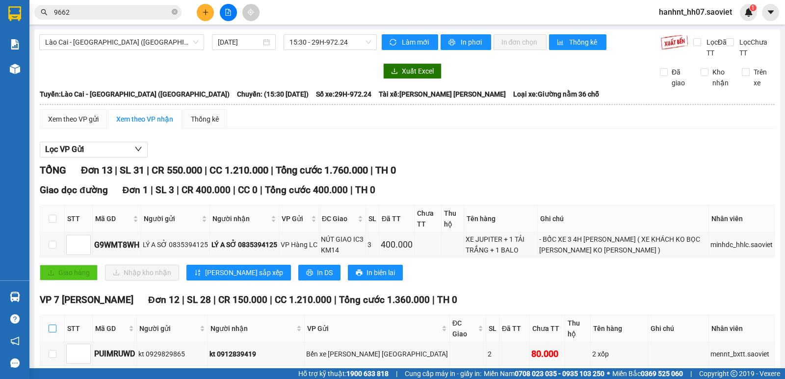
drag, startPoint x: 51, startPoint y: 326, endPoint x: 77, endPoint y: 286, distance: 47.5
click at [51, 327] on input "checkbox" at bounding box center [53, 329] width 8 height 8
checkbox input "true"
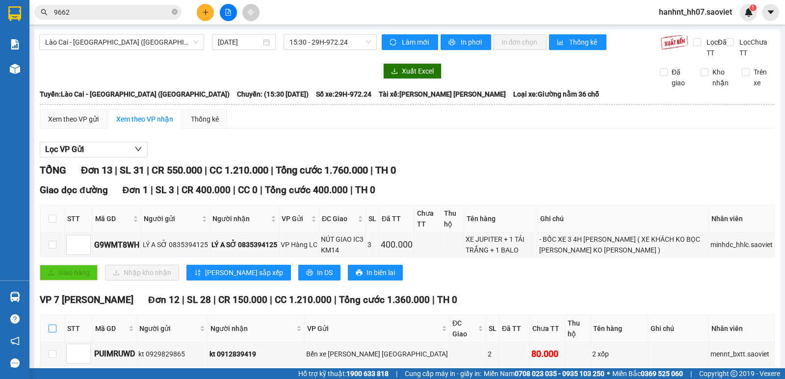
checkbox input "true"
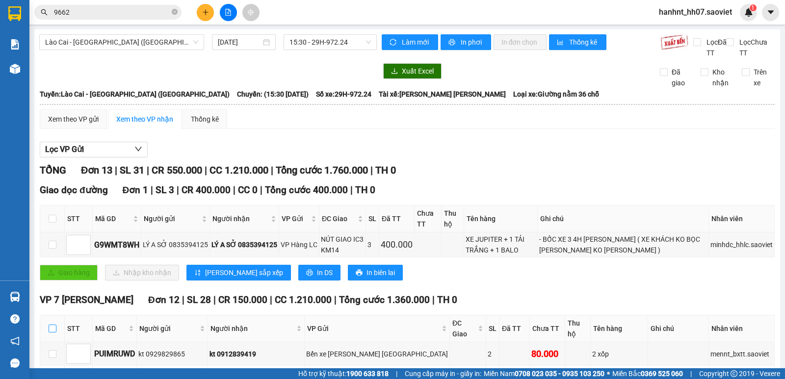
checkbox input "true"
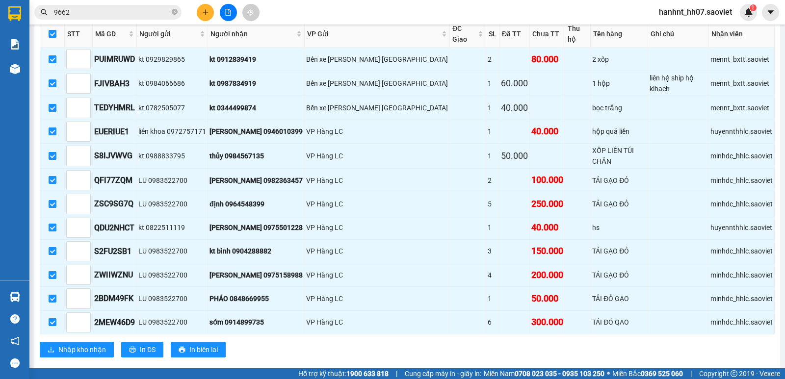
scroll to position [298, 0]
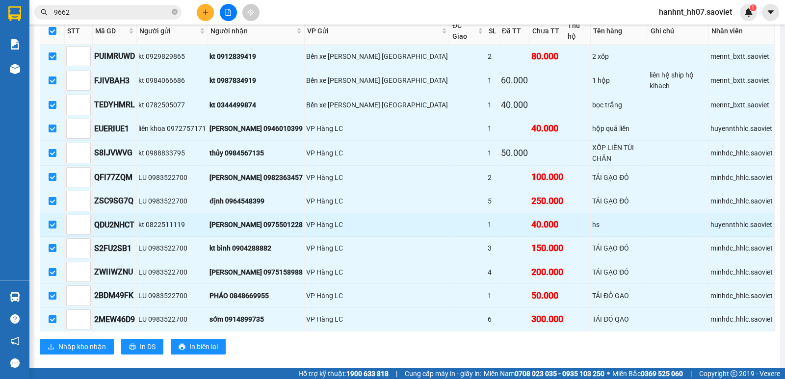
drag, startPoint x: 343, startPoint y: 208, endPoint x: 356, endPoint y: 212, distance: 13.5
click at [346, 219] on div "VP Hàng LC" at bounding box center [377, 224] width 142 height 11
click at [318, 219] on div "VP Hàng LC" at bounding box center [377, 224] width 142 height 11
click at [283, 219] on div "QUYỀN 0975501228" at bounding box center [255, 224] width 93 height 11
click at [53, 221] on input "checkbox" at bounding box center [53, 225] width 8 height 8
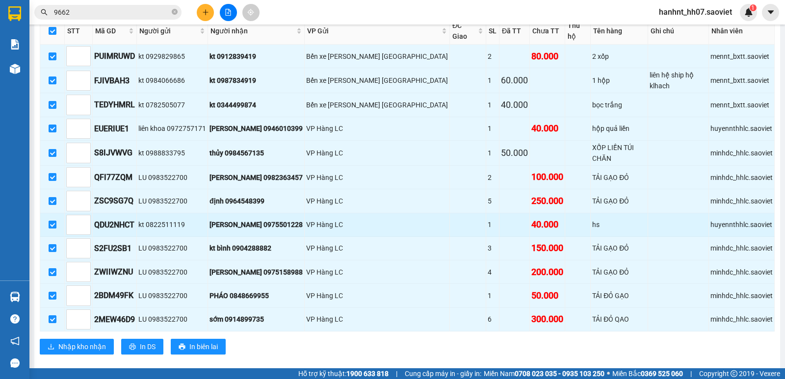
checkbox input "false"
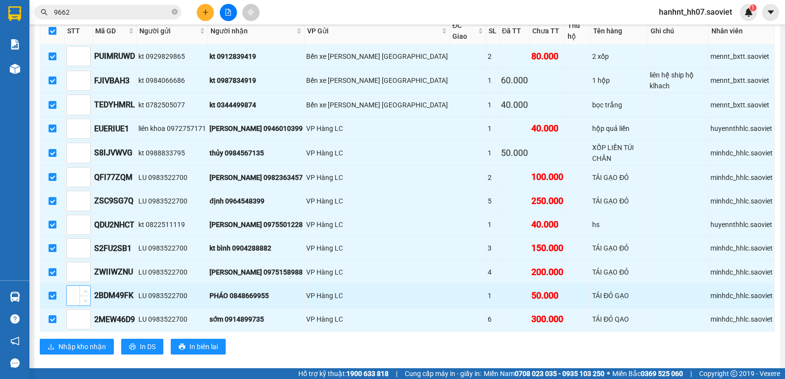
checkbox input "false"
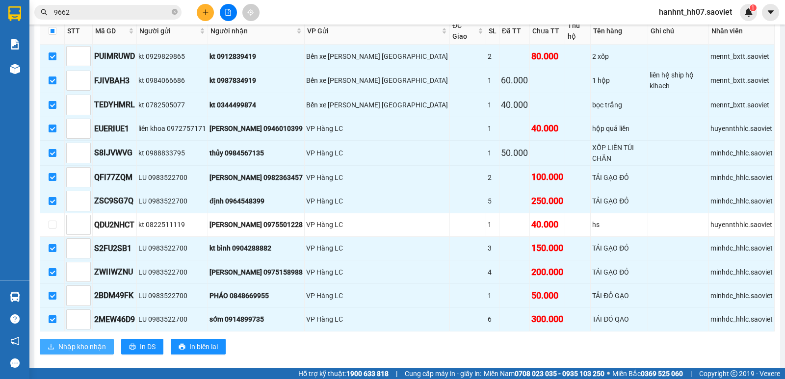
click at [62, 341] on span "Nhập kho nhận" at bounding box center [82, 346] width 48 height 11
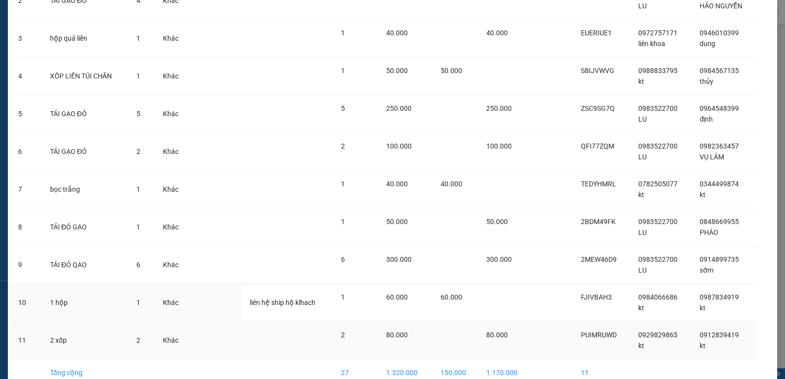
scroll to position [190, 0]
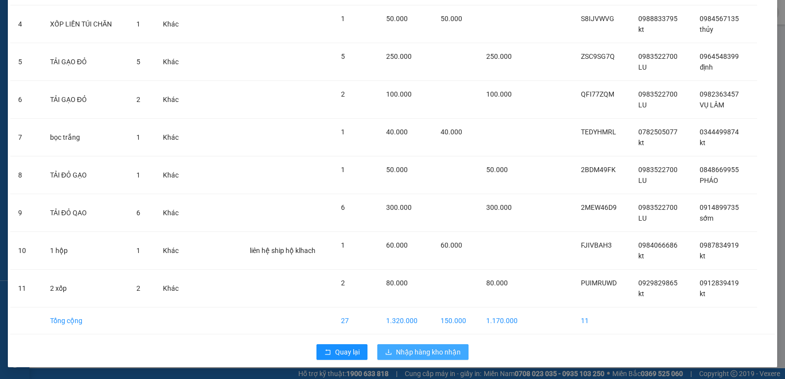
click at [427, 355] on span "Nhập hàng kho nhận" at bounding box center [428, 352] width 65 height 11
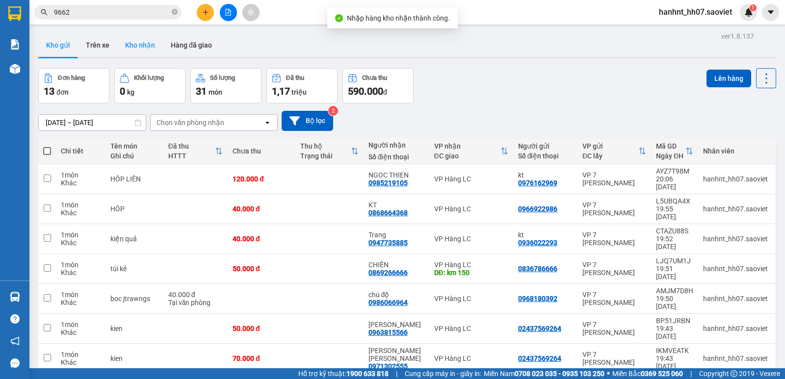
click at [142, 44] on button "Kho nhận" at bounding box center [140, 45] width 46 height 24
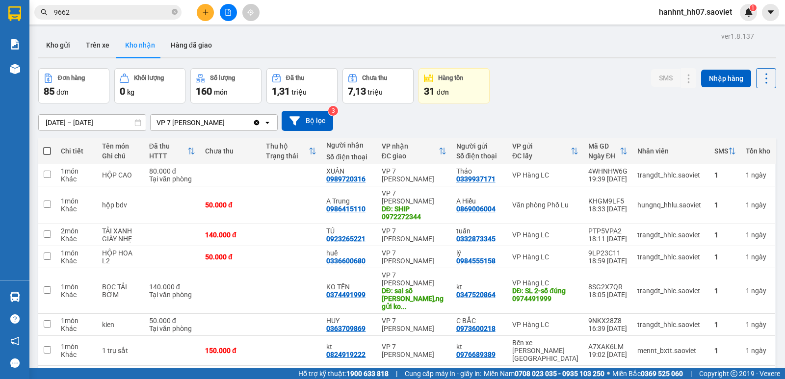
click at [728, 149] on icon at bounding box center [732, 151] width 8 height 8
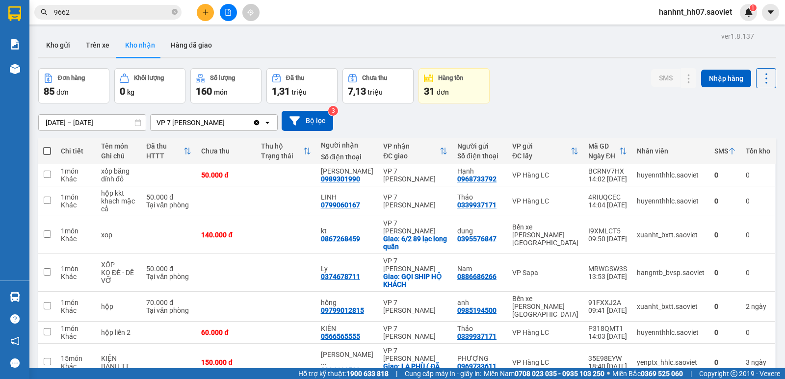
click at [728, 148] on icon at bounding box center [732, 151] width 8 height 8
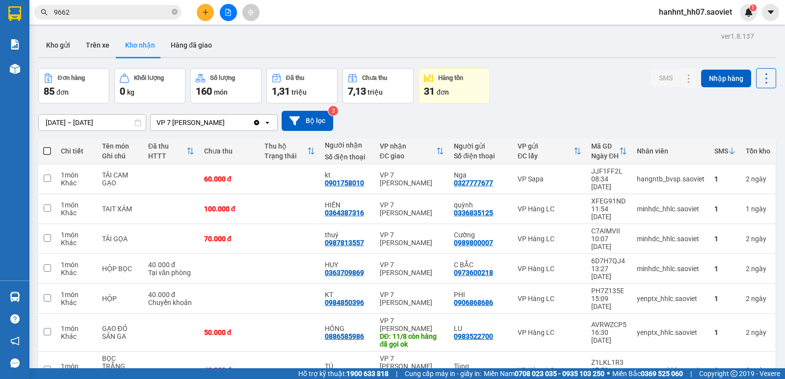
click at [729, 148] on icon at bounding box center [732, 151] width 6 height 7
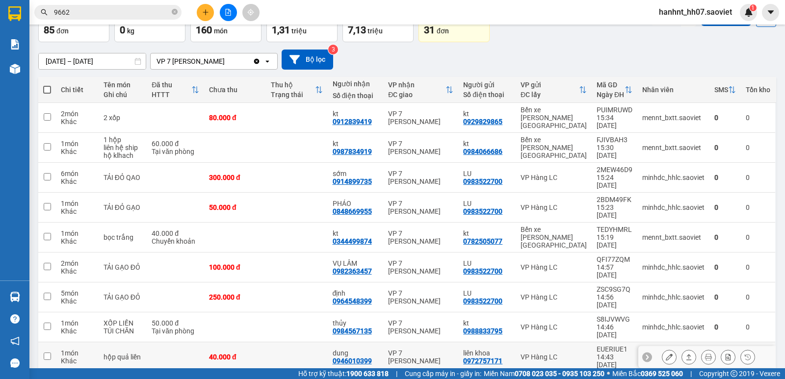
scroll to position [65, 0]
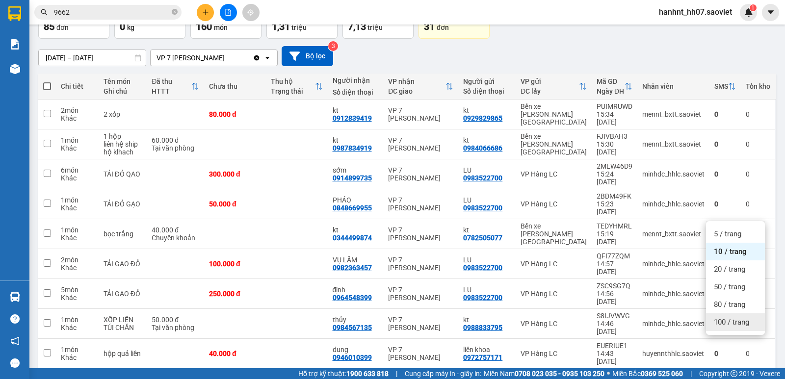
click at [742, 326] on span "100 / trang" at bounding box center [731, 322] width 35 height 10
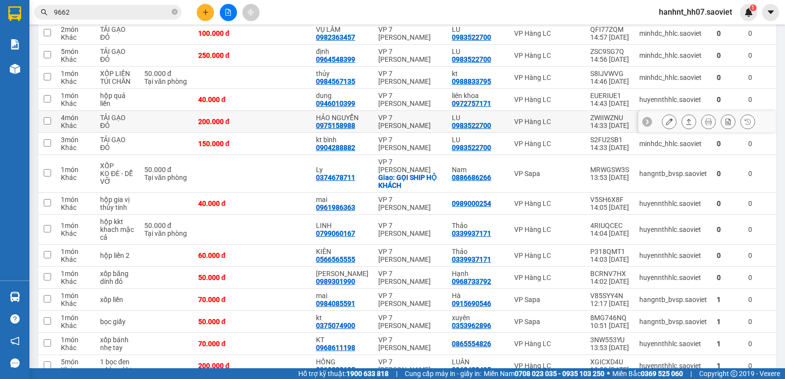
scroll to position [277, 0]
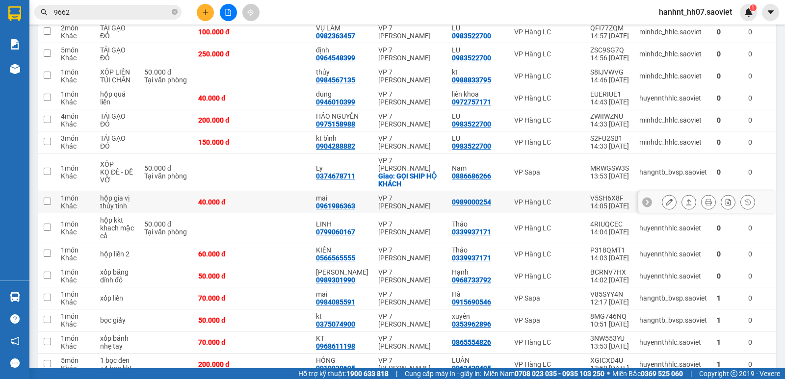
click at [298, 196] on td at bounding box center [281, 202] width 59 height 22
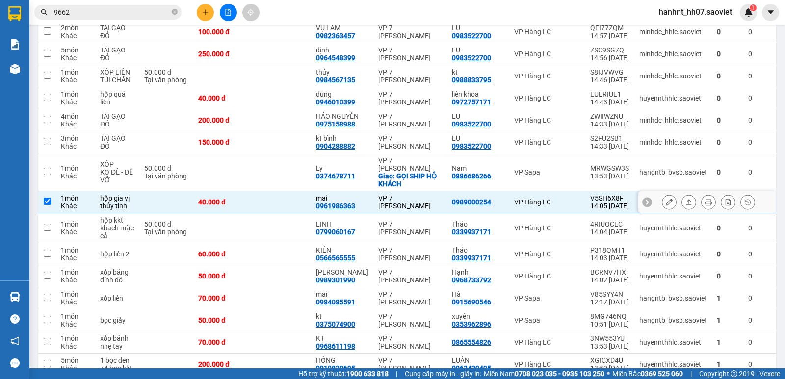
click at [297, 191] on td at bounding box center [281, 202] width 59 height 22
checkbox input "false"
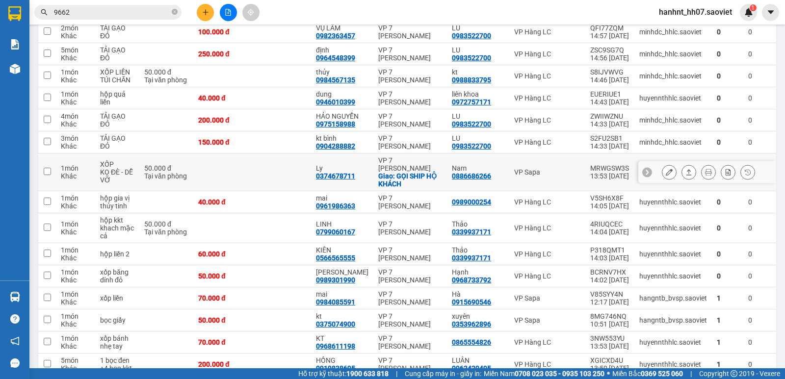
click at [301, 157] on td at bounding box center [281, 173] width 59 height 38
checkbox input "true"
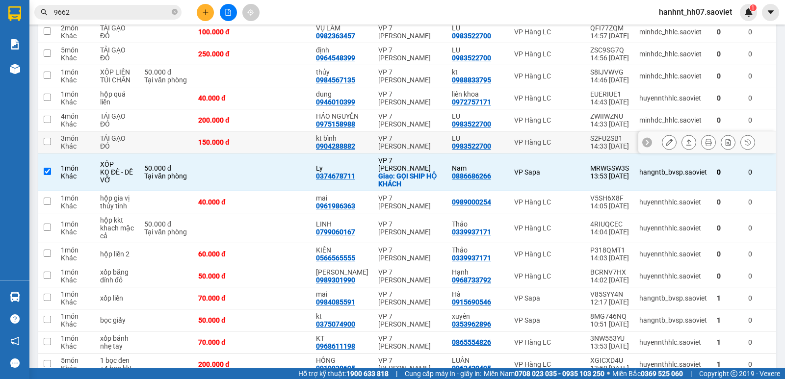
click at [300, 131] on td at bounding box center [281, 142] width 59 height 22
checkbox input "true"
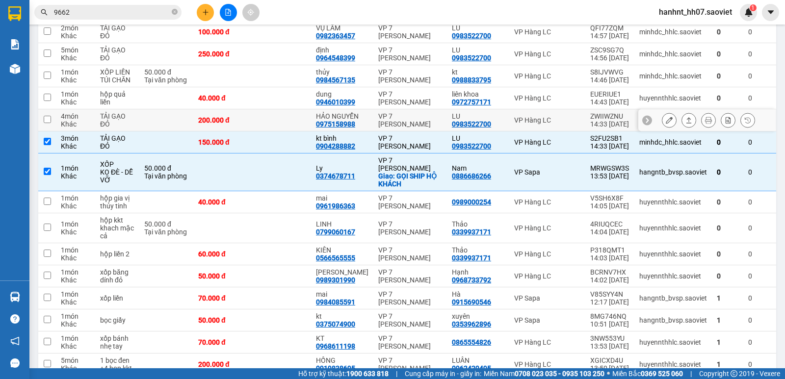
click at [298, 93] on td at bounding box center [281, 98] width 59 height 22
checkbox input "true"
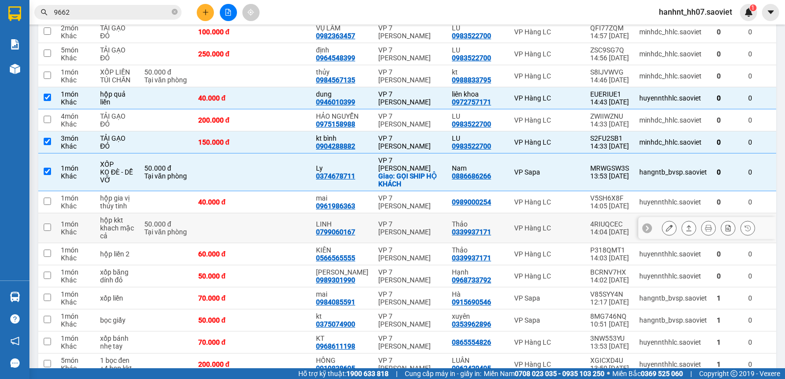
click at [293, 215] on td at bounding box center [281, 228] width 59 height 30
checkbox input "true"
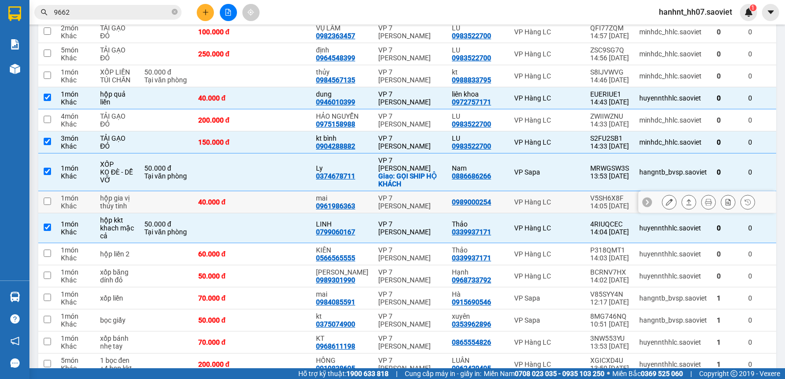
click at [298, 191] on td at bounding box center [281, 202] width 59 height 22
checkbox input "true"
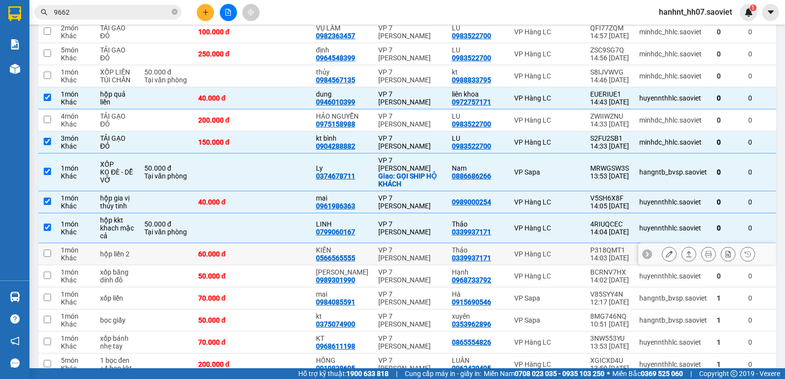
click at [298, 243] on td at bounding box center [281, 254] width 59 height 22
checkbox input "true"
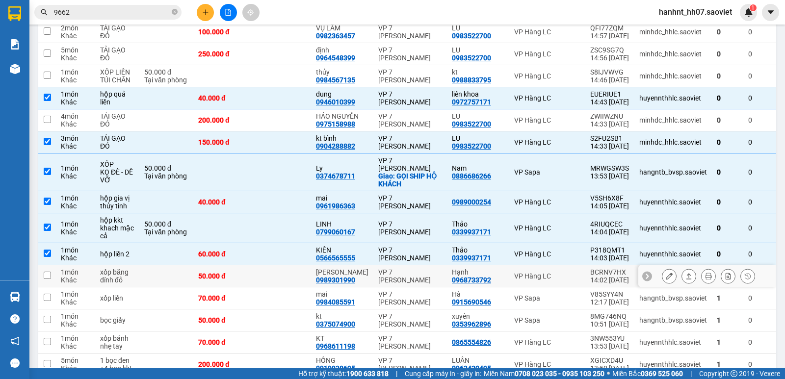
click at [299, 265] on td at bounding box center [281, 276] width 59 height 22
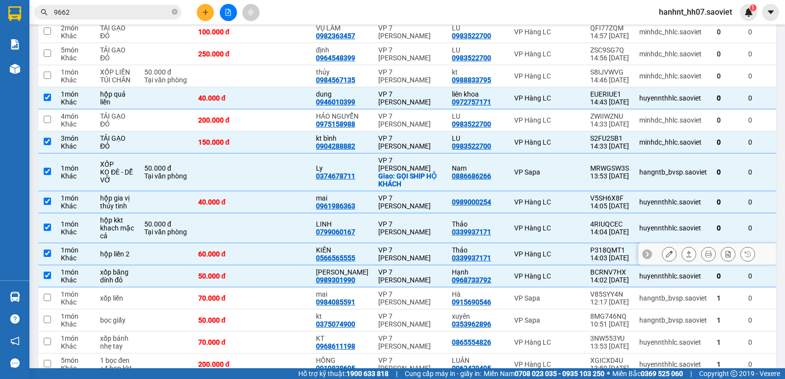
checkbox input "true"
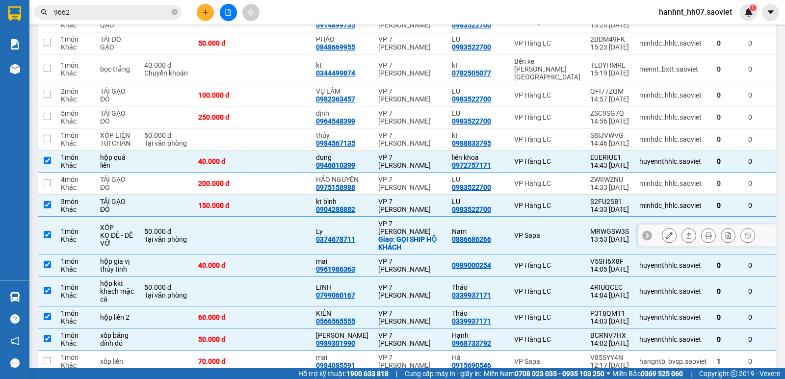
scroll to position [212, 0]
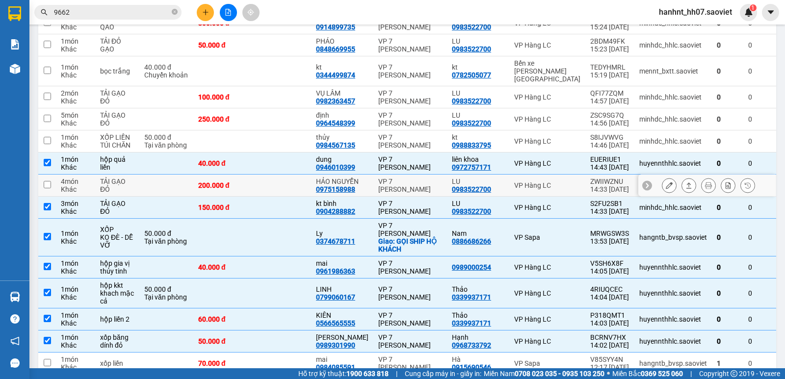
click at [298, 175] on td at bounding box center [281, 186] width 59 height 22
checkbox input "true"
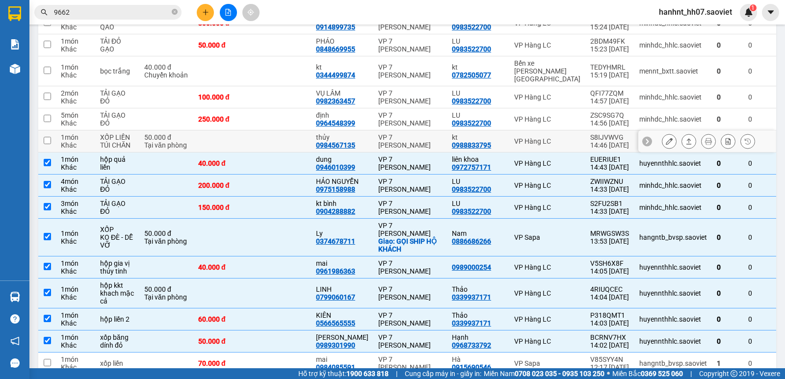
click at [300, 130] on td at bounding box center [281, 141] width 59 height 22
checkbox input "true"
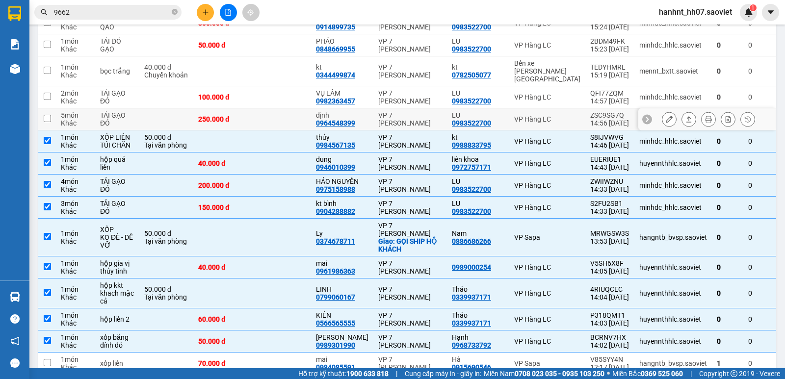
drag, startPoint x: 304, startPoint y: 103, endPoint x: 305, endPoint y: 81, distance: 21.6
click at [304, 108] on td at bounding box center [281, 119] width 59 height 22
checkbox input "true"
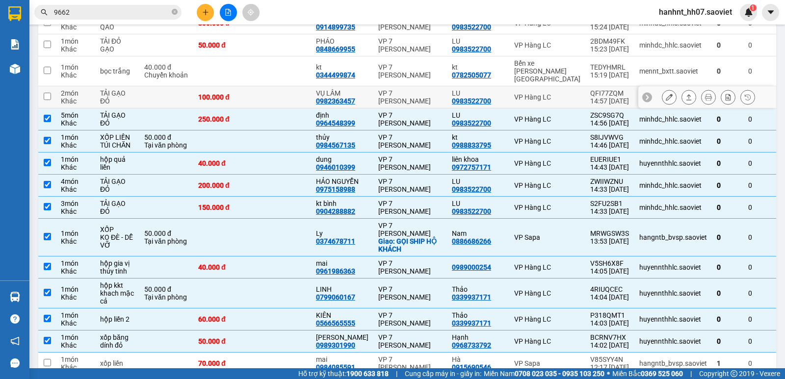
drag, startPoint x: 305, startPoint y: 81, endPoint x: 303, endPoint y: 64, distance: 17.2
click at [305, 86] on td at bounding box center [281, 97] width 59 height 22
checkbox input "true"
drag, startPoint x: 303, startPoint y: 64, endPoint x: 303, endPoint y: 50, distance: 14.2
click at [303, 57] on td at bounding box center [281, 71] width 59 height 30
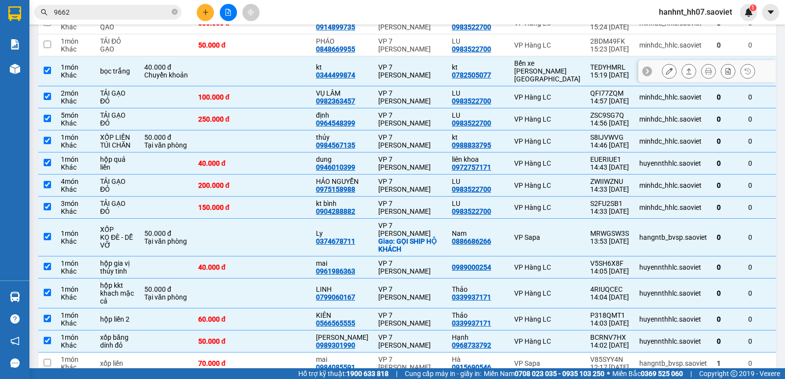
checkbox input "true"
drag, startPoint x: 303, startPoint y: 50, endPoint x: 304, endPoint y: 45, distance: 5.0
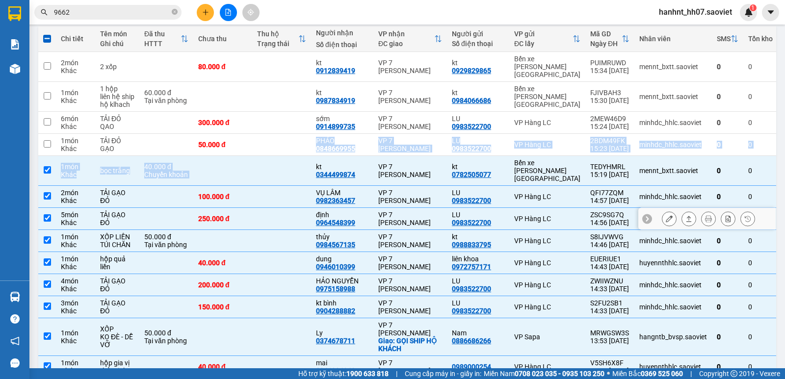
scroll to position [98, 0]
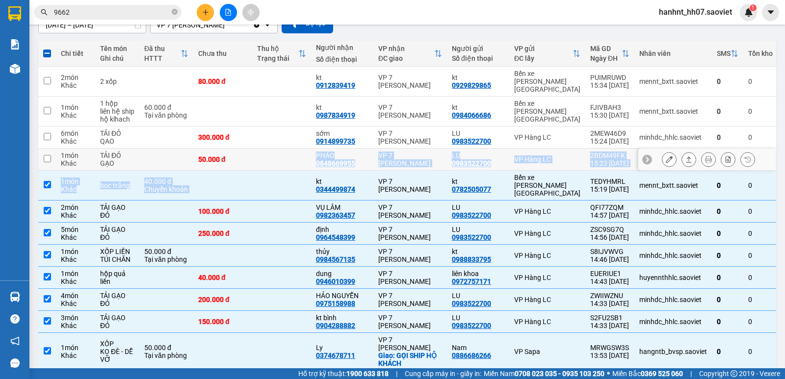
drag, startPoint x: 298, startPoint y: 146, endPoint x: 300, endPoint y: 129, distance: 17.3
click at [297, 149] on td at bounding box center [281, 160] width 59 height 22
checkbox input "true"
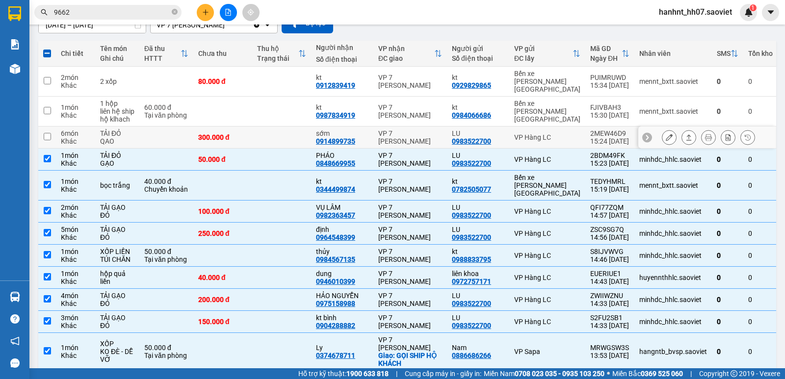
drag, startPoint x: 300, startPoint y: 128, endPoint x: 298, endPoint y: 108, distance: 19.8
click at [299, 127] on td at bounding box center [281, 138] width 59 height 22
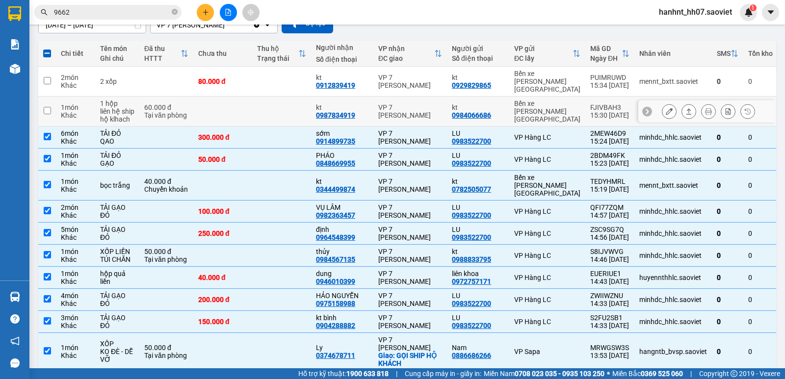
checkbox input "true"
drag, startPoint x: 299, startPoint y: 103, endPoint x: 301, endPoint y: 89, distance: 14.3
click at [300, 97] on td at bounding box center [281, 112] width 59 height 30
checkbox input "true"
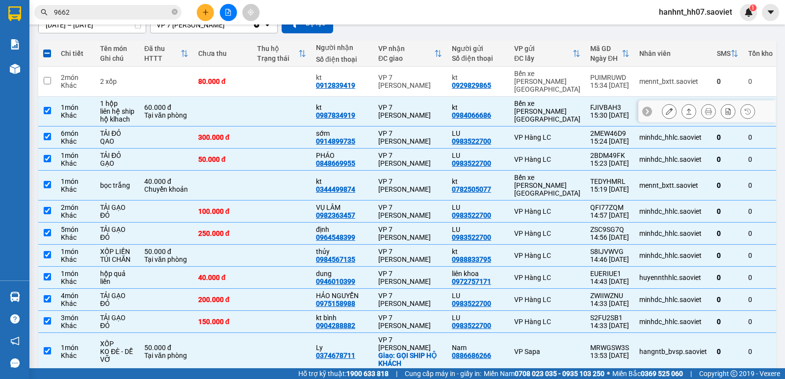
drag, startPoint x: 301, startPoint y: 89, endPoint x: 303, endPoint y: 74, distance: 15.3
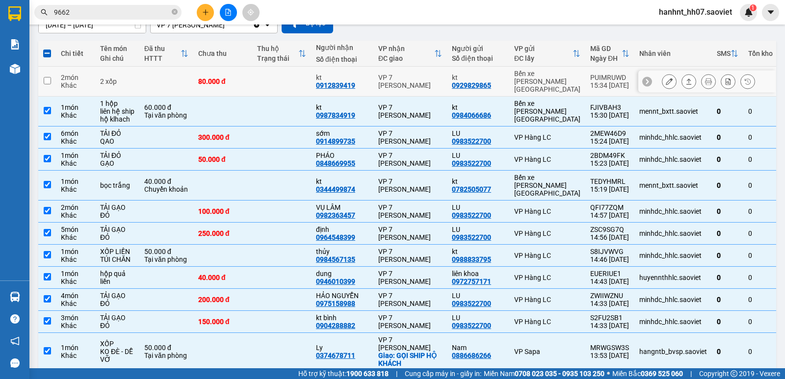
click at [303, 74] on td at bounding box center [281, 82] width 59 height 30
checkbox input "true"
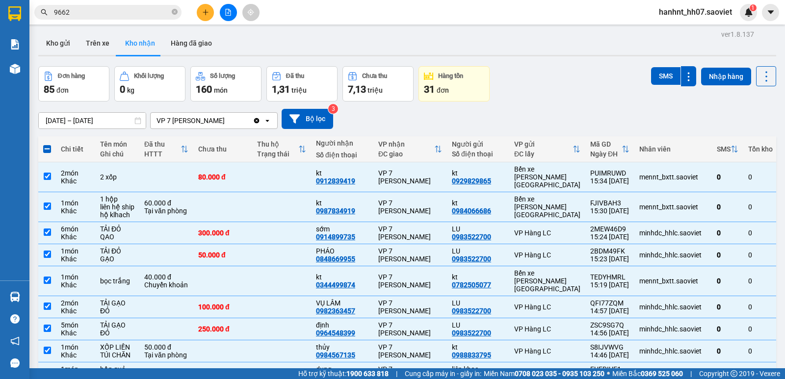
scroll to position [0, 0]
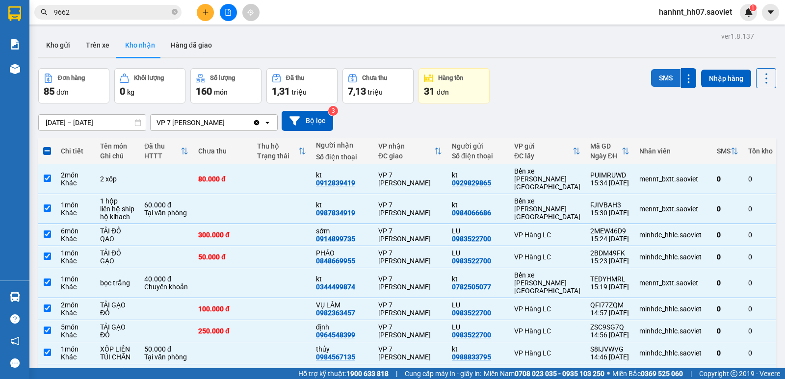
click at [660, 72] on button "SMS" at bounding box center [665, 78] width 29 height 18
click at [201, 18] on button at bounding box center [205, 12] width 17 height 17
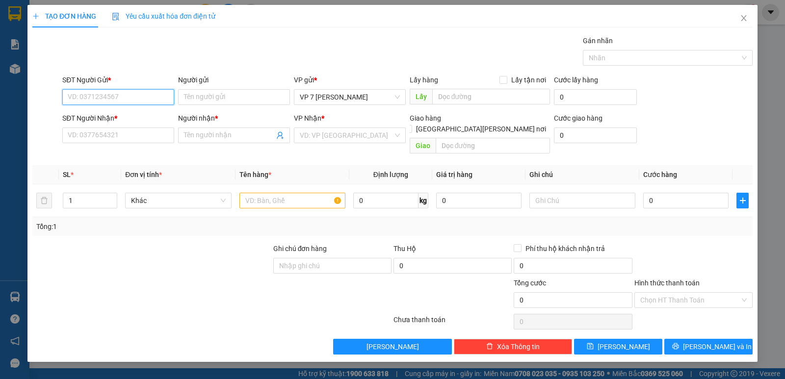
click at [119, 93] on input "SĐT Người Gửi *" at bounding box center [118, 97] width 112 height 16
type input "0976162969"
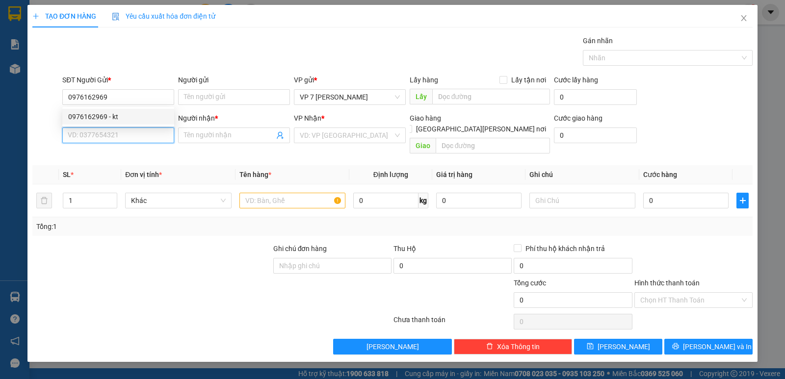
drag, startPoint x: 150, startPoint y: 133, endPoint x: 150, endPoint y: 122, distance: 11.3
click at [150, 133] on input "SĐT Người Nhận *" at bounding box center [118, 136] width 112 height 16
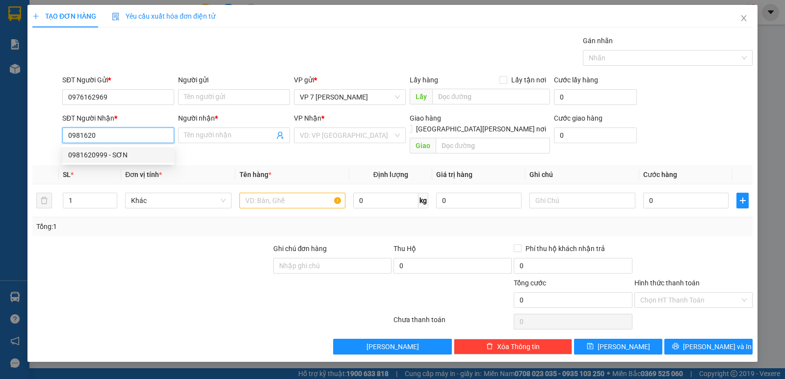
click at [114, 154] on div "0981620999 - SƠN" at bounding box center [118, 155] width 100 height 11
type input "0981620999"
type input "SƠN"
type input "0981620999"
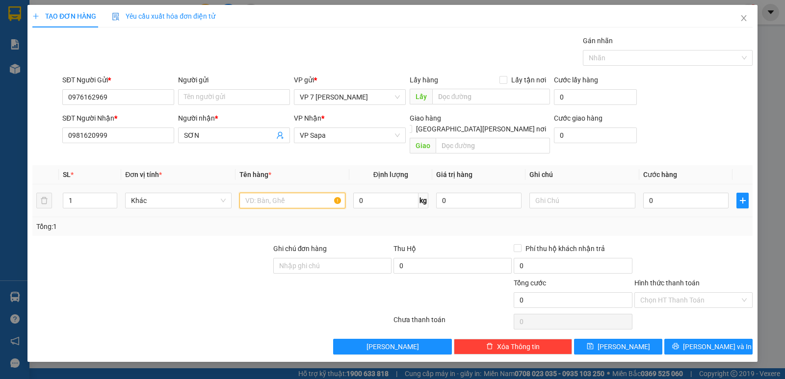
drag, startPoint x: 311, startPoint y: 186, endPoint x: 316, endPoint y: 188, distance: 5.1
click at [312, 193] on input "text" at bounding box center [292, 201] width 106 height 16
click at [664, 193] on input "0" at bounding box center [685, 201] width 85 height 16
type input "7"
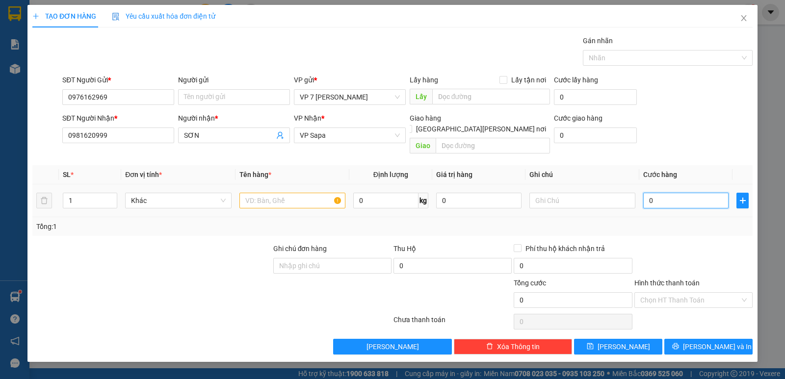
type input "7"
type input "70"
type input "70.000"
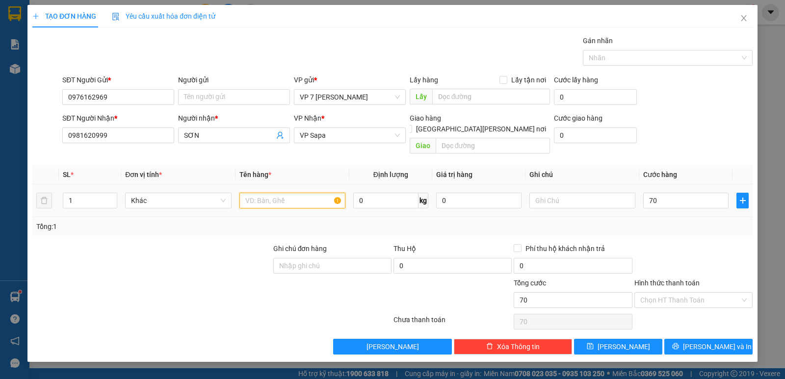
type input "70.000"
click at [282, 193] on input "text" at bounding box center [292, 201] width 106 height 16
type input "l"
type input "hộp máy"
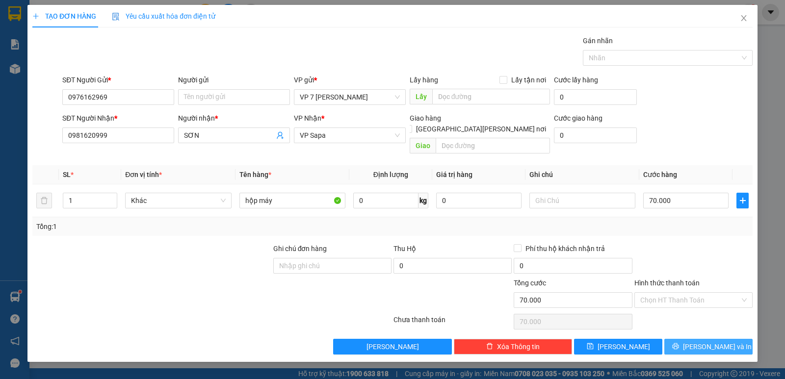
click at [688, 339] on button "Lưu và In" at bounding box center [708, 347] width 88 height 16
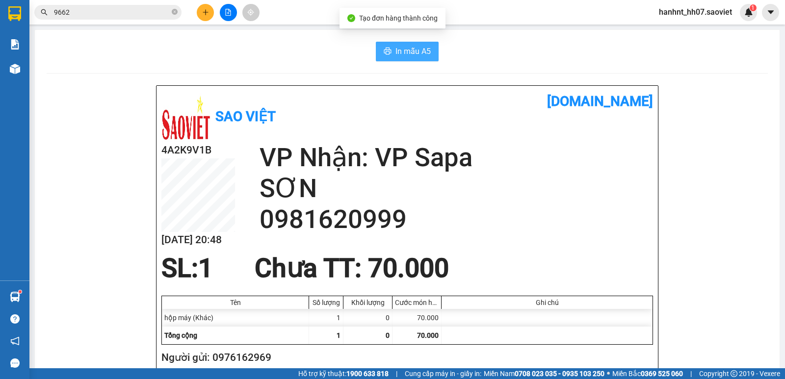
click at [389, 53] on button "In mẫu A5" at bounding box center [407, 52] width 63 height 20
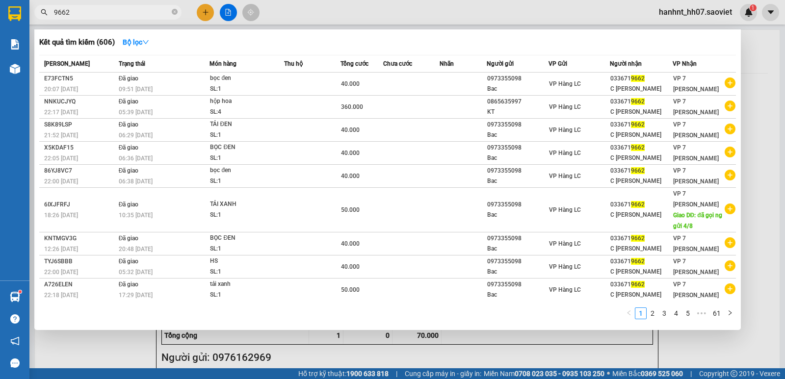
click at [151, 6] on span "9662" at bounding box center [107, 12] width 147 height 15
click at [149, 15] on input "9662" at bounding box center [112, 12] width 116 height 11
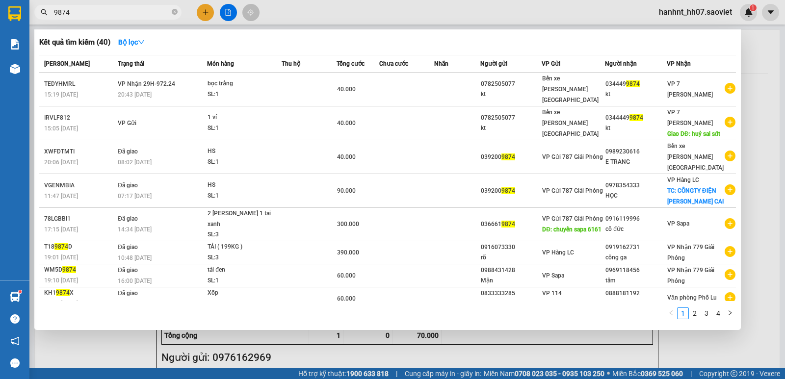
click at [149, 13] on input "9874" at bounding box center [112, 12] width 116 height 11
click at [148, 13] on input "9874" at bounding box center [112, 12] width 116 height 11
type input "2344"
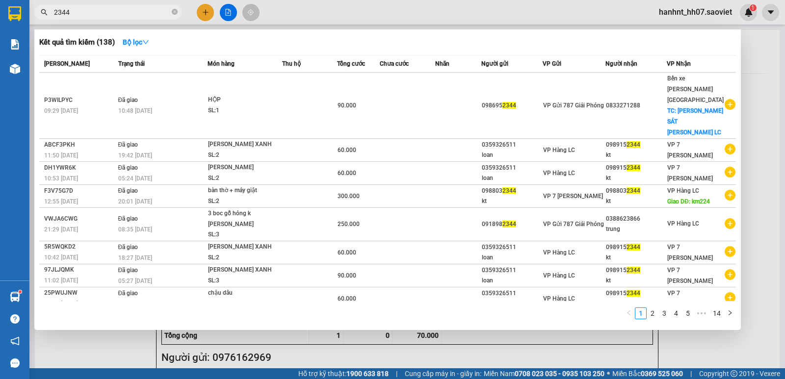
drag, startPoint x: 175, startPoint y: 15, endPoint x: 176, endPoint y: 0, distance: 14.7
click at [175, 15] on icon "close-circle" at bounding box center [175, 12] width 6 height 6
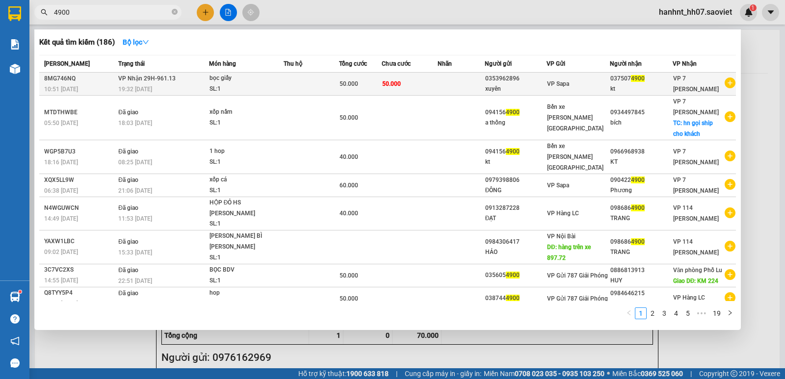
type input "4900"
click at [285, 93] on td at bounding box center [310, 84] width 55 height 23
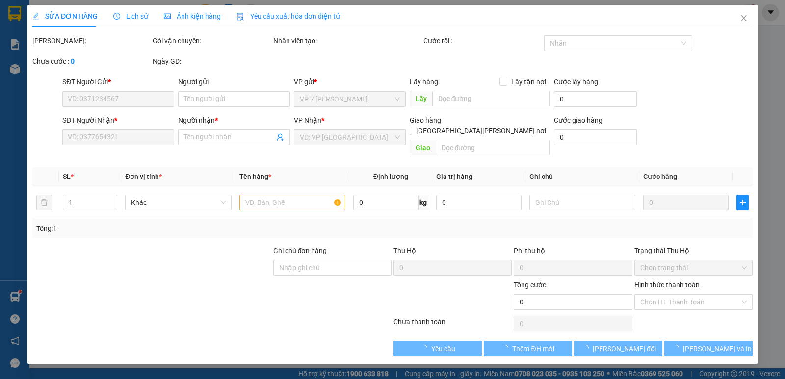
type input "0353962896"
type input "xuyên"
type input "0375074900"
type input "kt"
type input "50.000"
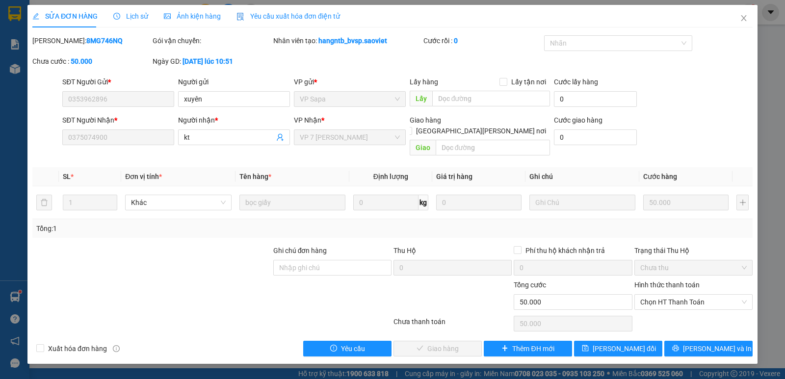
drag, startPoint x: 722, startPoint y: 290, endPoint x: 712, endPoint y: 301, distance: 14.6
click at [720, 295] on span "Chọn HT Thanh Toán" at bounding box center [693, 302] width 106 height 15
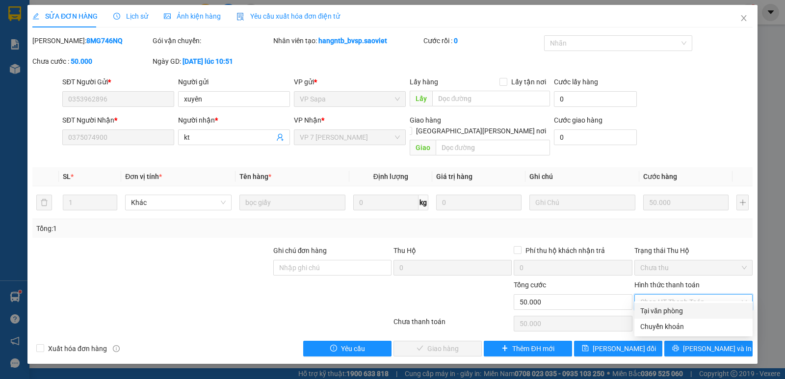
click at [697, 310] on div "Tại văn phòng" at bounding box center [693, 311] width 106 height 11
type input "0"
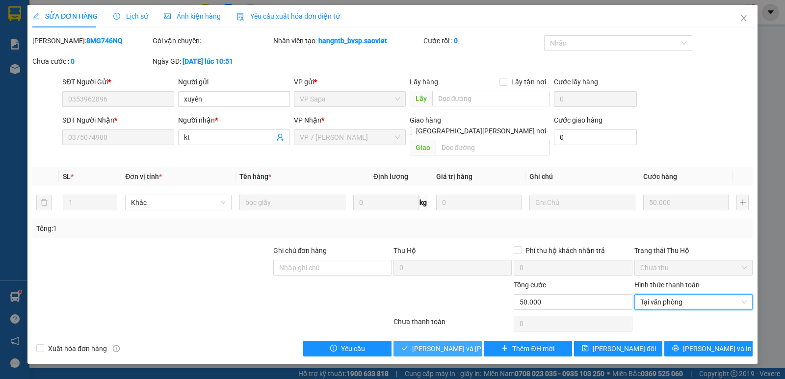
click at [464, 343] on span "Lưu và Giao hàng" at bounding box center [478, 348] width 132 height 11
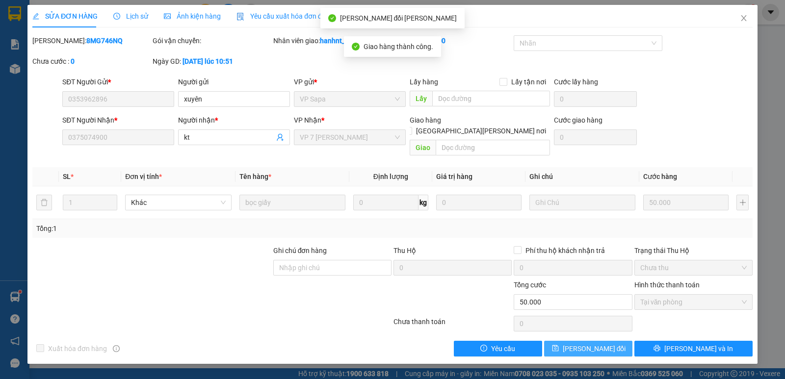
click at [601, 343] on span "Lưu thay đổi" at bounding box center [594, 348] width 63 height 11
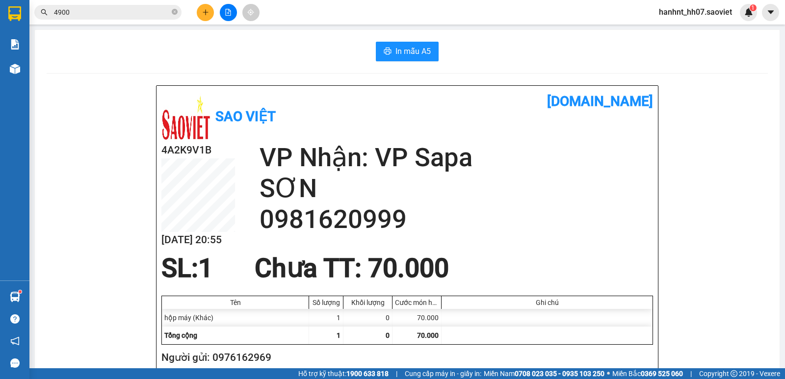
click at [201, 12] on button at bounding box center [205, 12] width 17 height 17
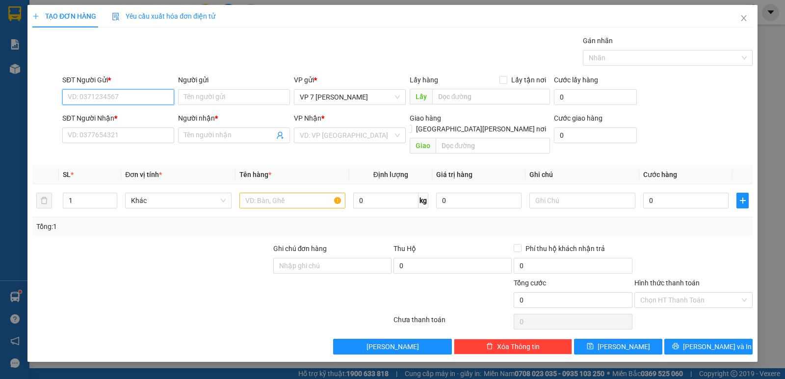
click at [124, 96] on input "SĐT Người Gửi *" at bounding box center [118, 97] width 112 height 16
click at [609, 194] on input "text" at bounding box center [582, 201] width 106 height 16
type input "vỡ không chịu"
click at [265, 195] on input "text" at bounding box center [292, 201] width 106 height 16
type input "bọc kính l2"
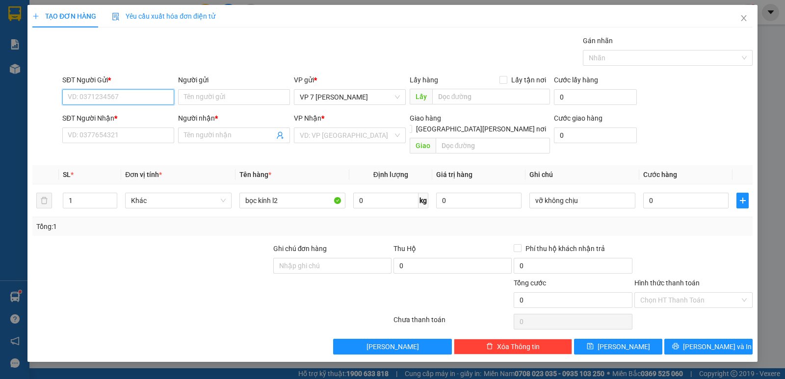
click at [99, 91] on input "SĐT Người Gửi *" at bounding box center [118, 97] width 112 height 16
type input "0367365866"
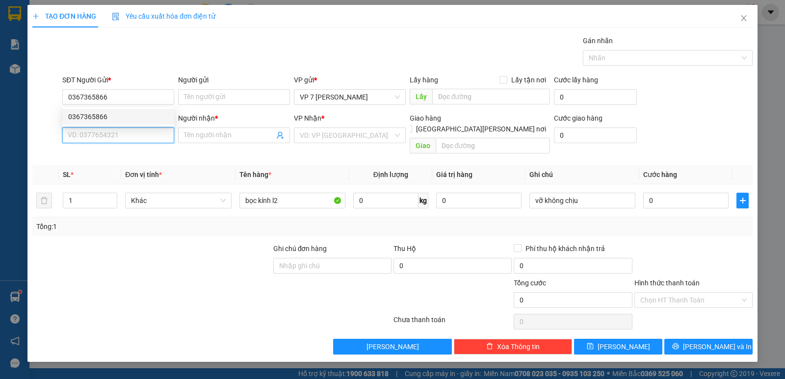
click at [116, 132] on input "SĐT Người Nhận *" at bounding box center [118, 136] width 112 height 16
type input "0972740738"
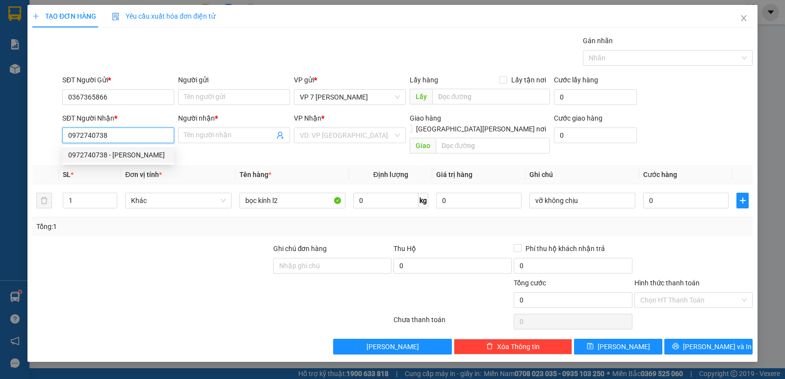
drag, startPoint x: 131, startPoint y: 152, endPoint x: 268, endPoint y: 179, distance: 139.9
click at [135, 151] on div "0972740738 - vinh" at bounding box center [118, 155] width 100 height 11
type input "vinh"
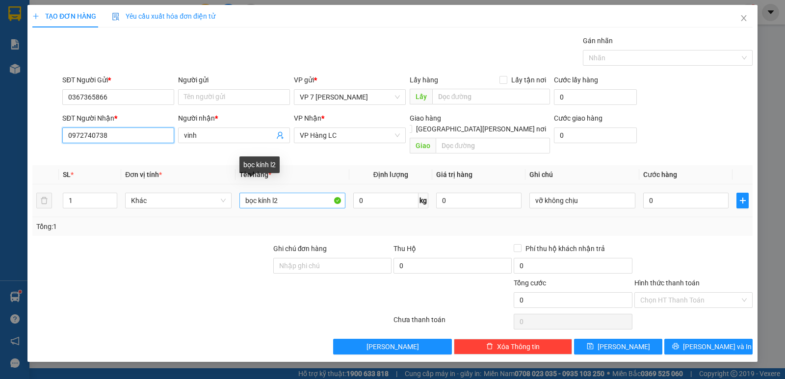
type input "0972740738"
drag, startPoint x: 277, startPoint y: 188, endPoint x: 367, endPoint y: 189, distance: 90.3
click at [280, 193] on input "bọc kính l2" at bounding box center [292, 201] width 106 height 16
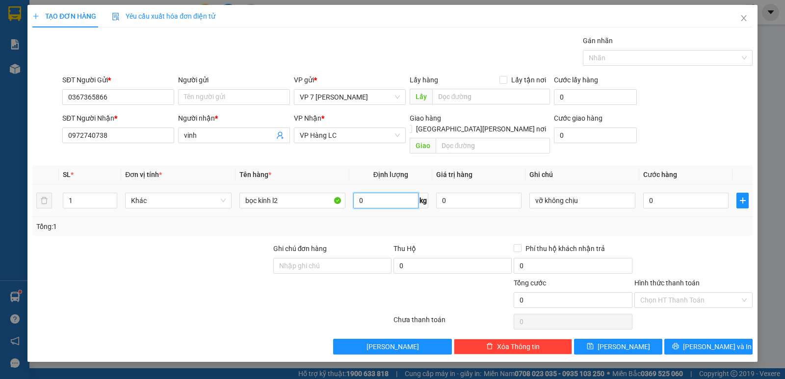
click at [385, 193] on input "0" at bounding box center [385, 201] width 65 height 16
click at [663, 193] on input "0" at bounding box center [685, 201] width 85 height 16
type input "2"
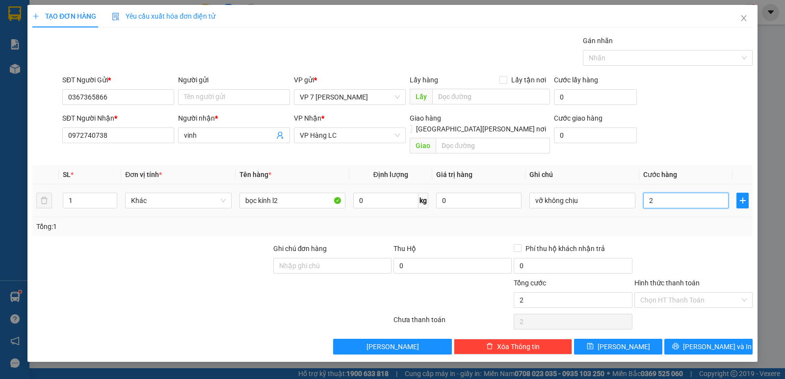
type input "25"
type input "250"
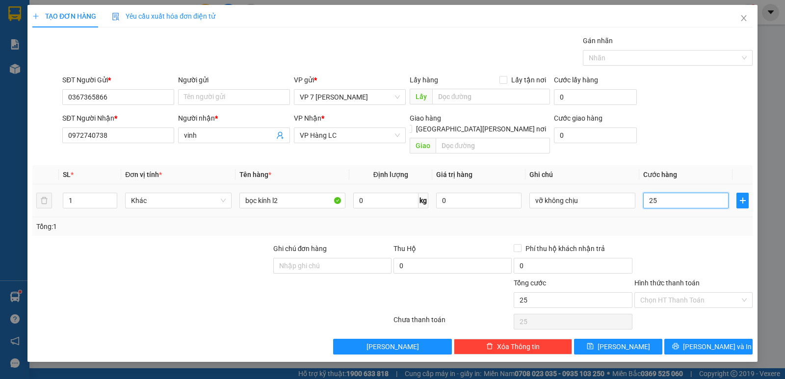
type input "250"
type input "250.000"
click at [706, 341] on span "Lưu và In" at bounding box center [717, 346] width 69 height 11
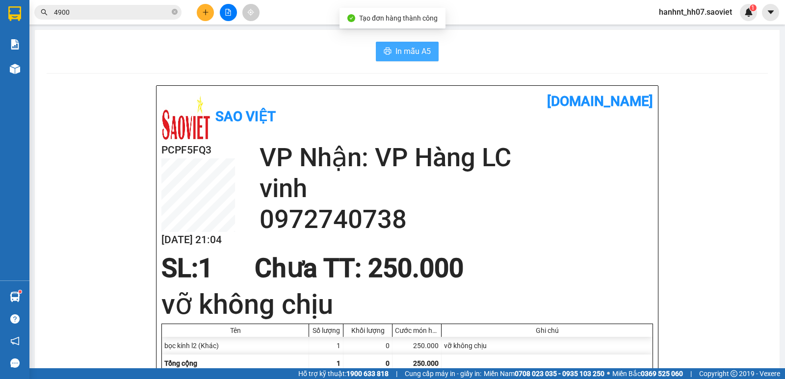
click at [424, 49] on span "In mẫu A5" at bounding box center [412, 51] width 35 height 12
click at [98, 17] on input "4900" at bounding box center [112, 12] width 116 height 11
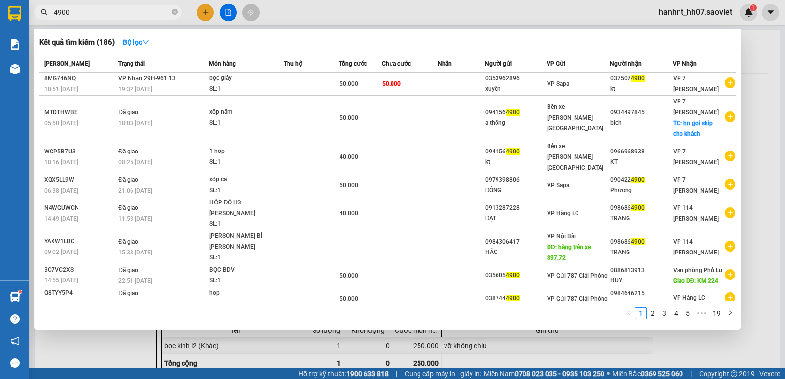
click at [98, 17] on input "4900" at bounding box center [112, 12] width 116 height 11
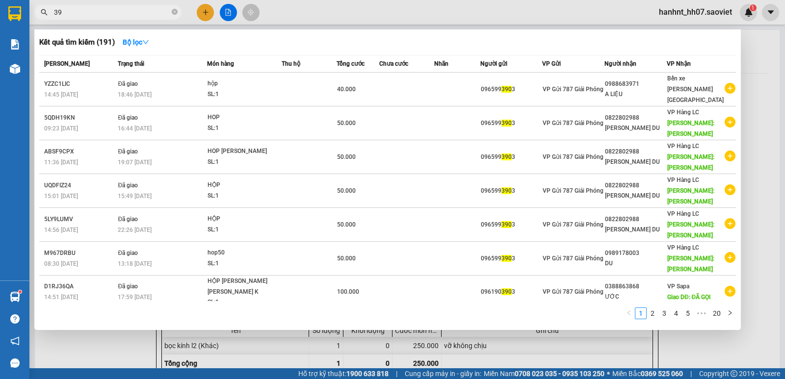
type input "3"
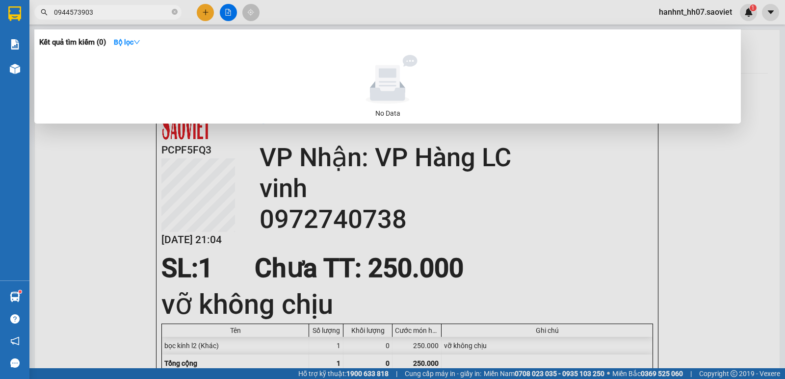
click at [100, 16] on input "0944573903" at bounding box center [112, 12] width 116 height 11
click at [65, 11] on input "0989578368" at bounding box center [112, 12] width 116 height 11
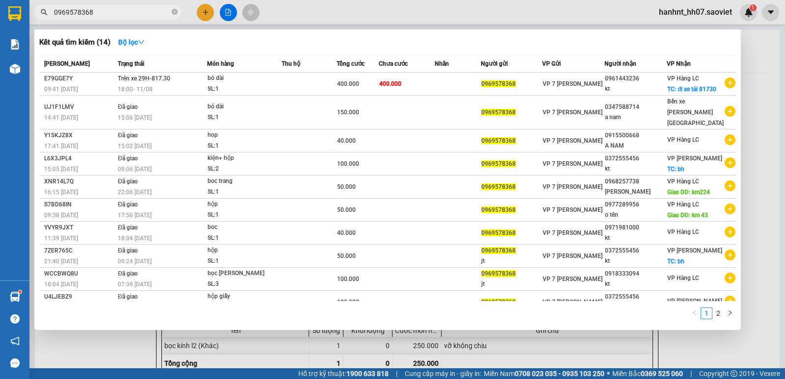
type input "0969578368"
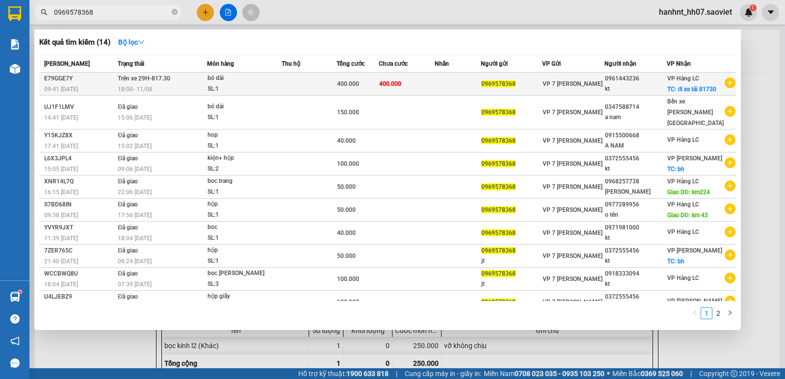
click at [457, 79] on td at bounding box center [458, 84] width 46 height 23
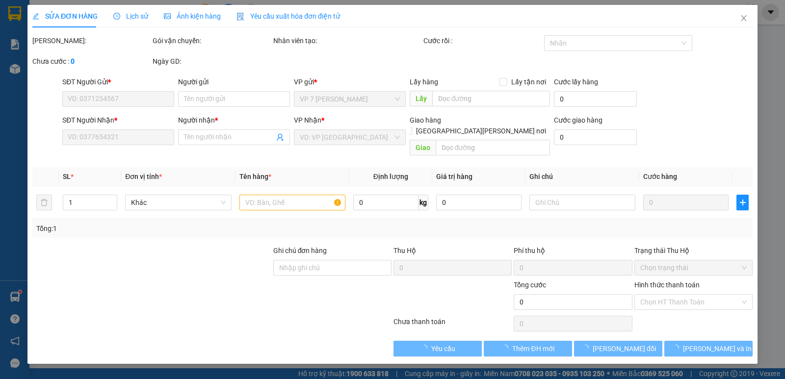
type input "0969578368"
type input "0961443236"
type input "kt"
checkbox input "true"
type input "đi xe tải 81730"
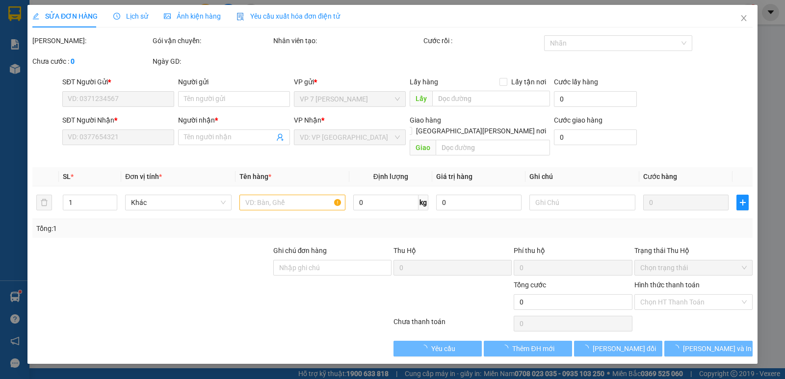
type input "400.000"
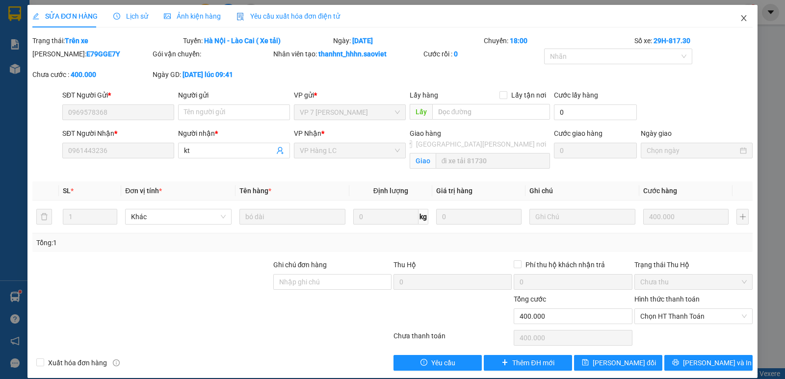
drag, startPoint x: 738, startPoint y: 21, endPoint x: 654, endPoint y: 22, distance: 83.9
click at [740, 20] on icon "close" at bounding box center [744, 18] width 8 height 8
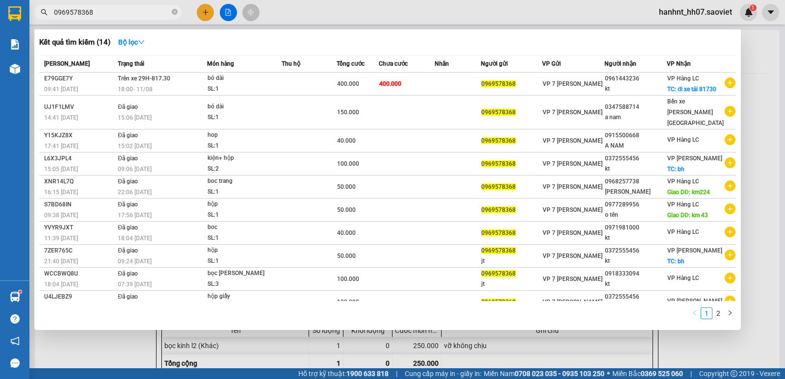
click at [129, 8] on input "0969578368" at bounding box center [112, 12] width 116 height 11
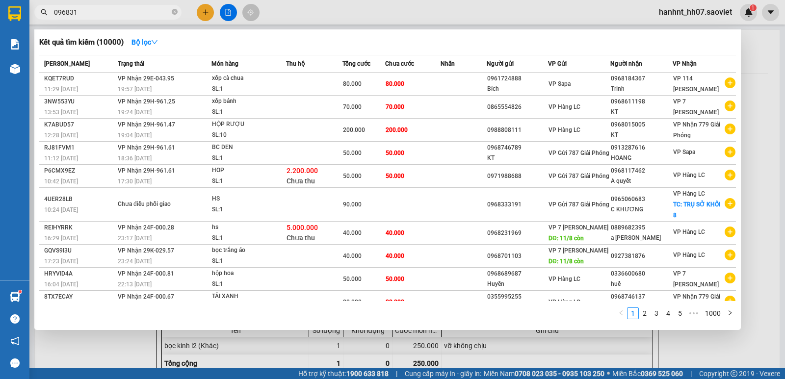
type input "0968311"
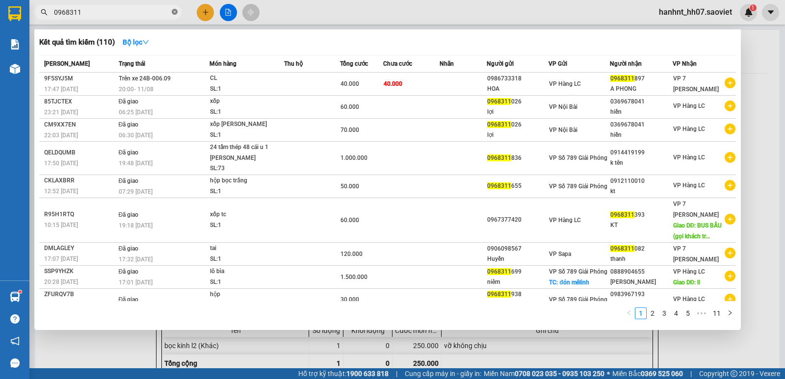
click at [176, 10] on icon "close-circle" at bounding box center [175, 12] width 6 height 6
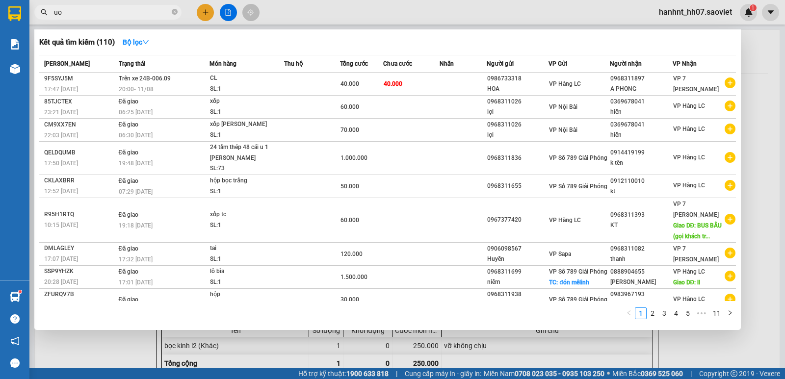
type input "u"
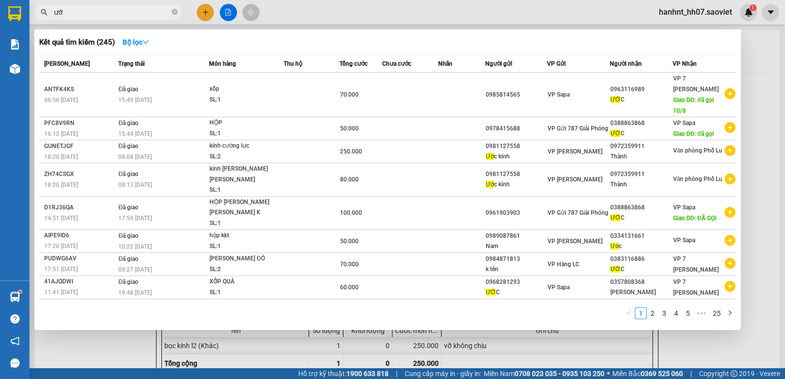
type input "ư"
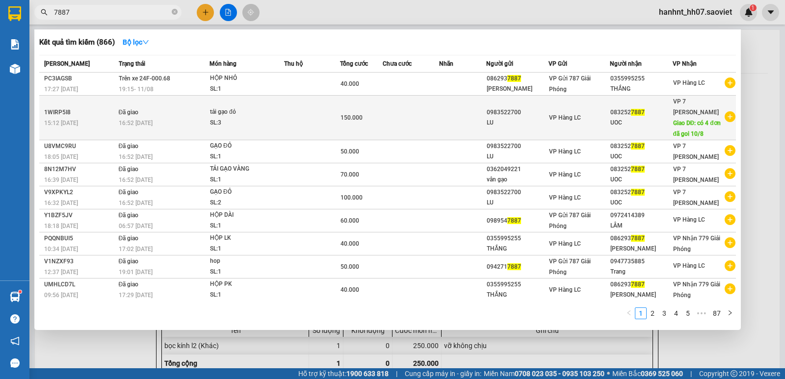
type input "7887"
click at [255, 107] on div "tải gạo đỏ" at bounding box center [247, 112] width 74 height 11
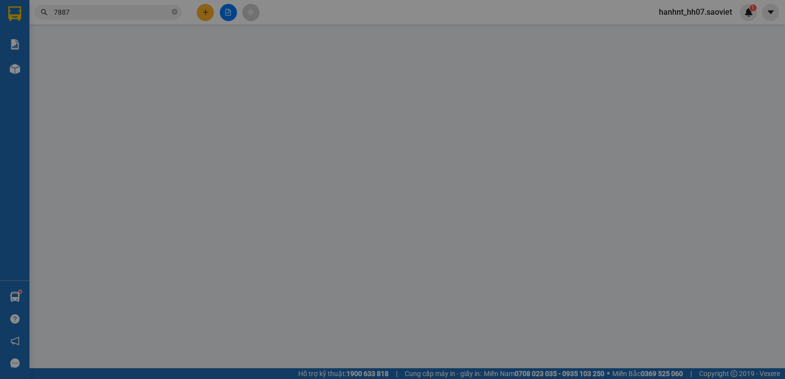
type input "0983522700"
type input "LU"
type input "0832527887"
type input "UOC"
type input "có 4 đơn đã goi 10/8"
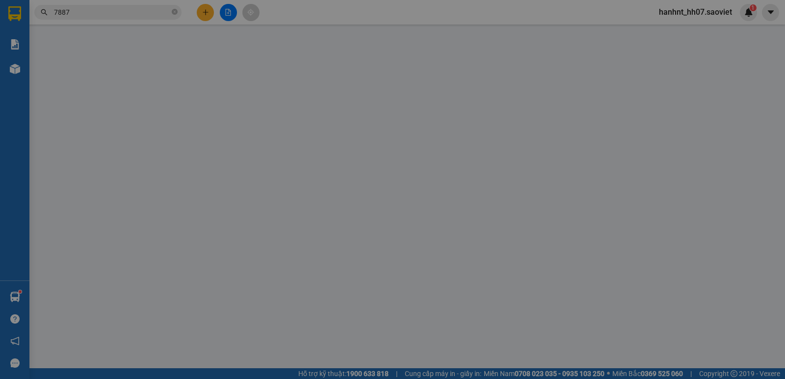
type input "150.000"
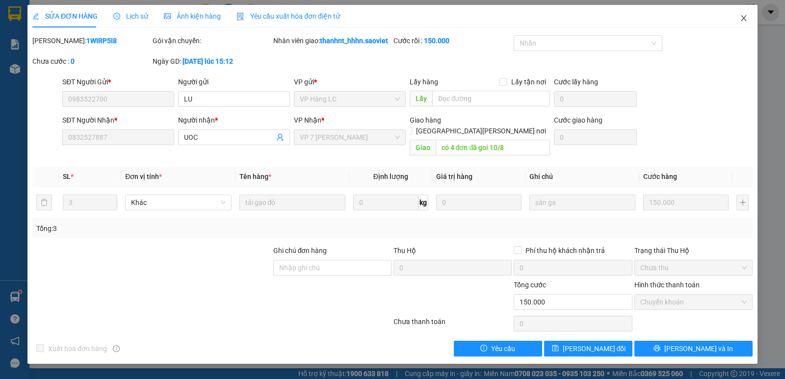
click at [743, 17] on icon "close" at bounding box center [744, 18] width 8 height 8
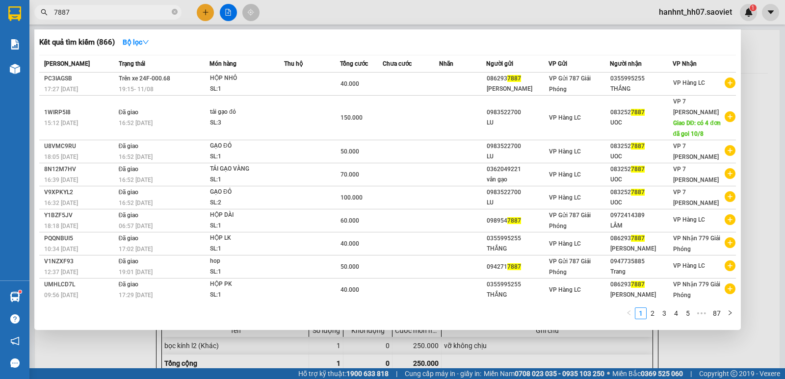
click at [110, 10] on input "7887" at bounding box center [112, 12] width 116 height 11
click at [394, 5] on div at bounding box center [392, 189] width 785 height 379
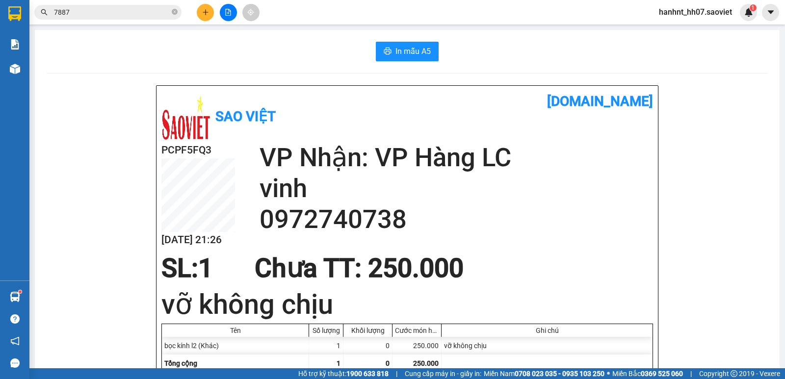
click at [131, 17] on input "7887" at bounding box center [112, 12] width 116 height 11
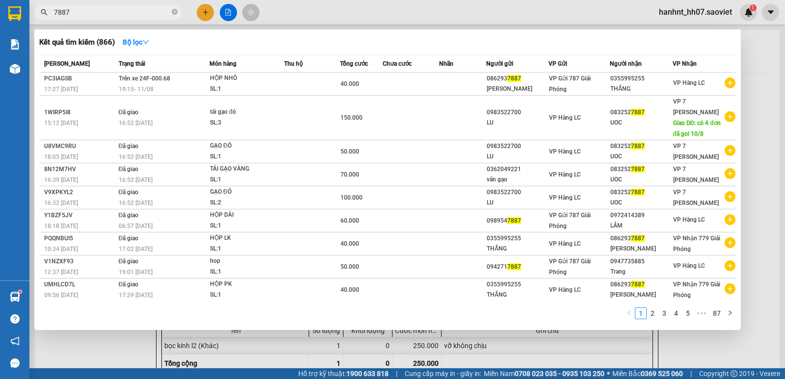
click at [131, 17] on input "7887" at bounding box center [112, 12] width 116 height 11
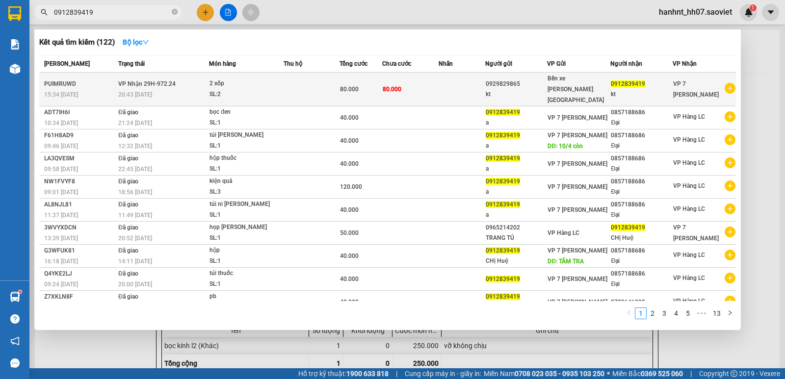
type input "0912839419"
click at [286, 87] on td at bounding box center [311, 90] width 56 height 34
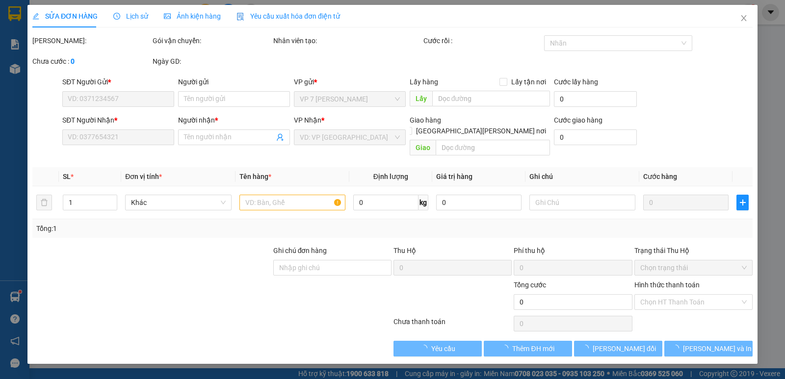
type input "0929829865"
type input "kt"
type input "0912839419"
type input "kt"
type input "80.000"
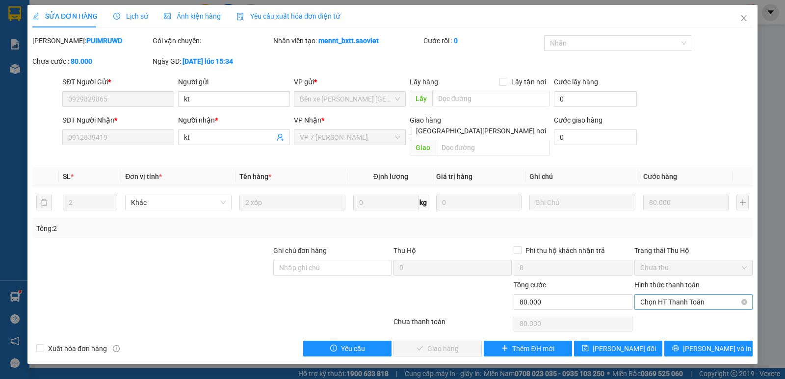
click at [642, 295] on span "Chọn HT Thanh Toán" at bounding box center [693, 302] width 106 height 15
click at [674, 311] on div "Tại văn phòng" at bounding box center [693, 311] width 106 height 11
type input "0"
click at [448, 343] on span "Lưu và Giao hàng" at bounding box center [478, 348] width 132 height 11
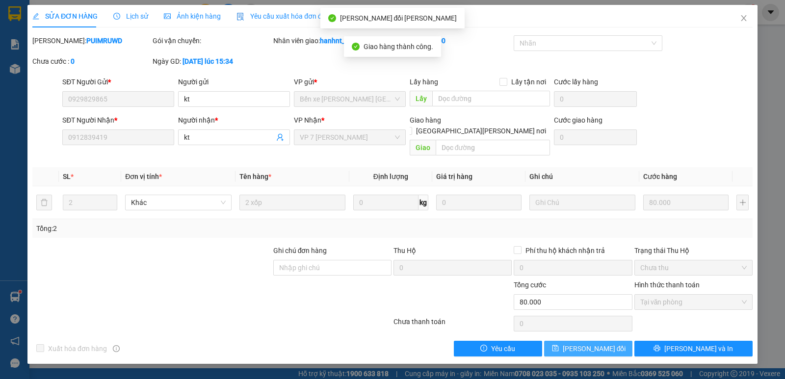
click at [588, 343] on span "Lưu thay đổi" at bounding box center [594, 348] width 63 height 11
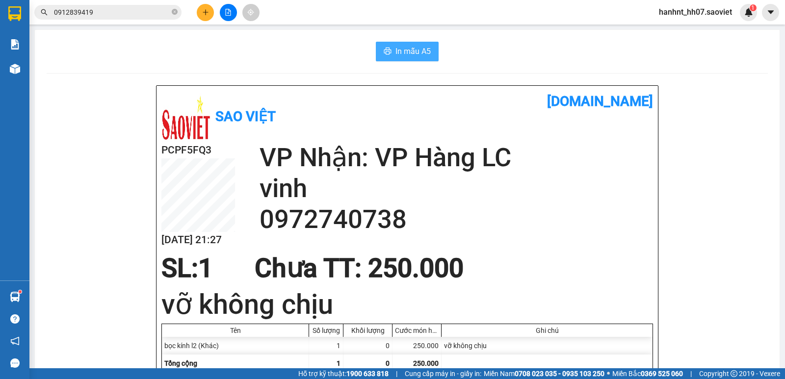
drag, startPoint x: 422, startPoint y: 47, endPoint x: 438, endPoint y: 67, distance: 26.2
click at [420, 47] on span "In mẫu A5" at bounding box center [412, 51] width 35 height 12
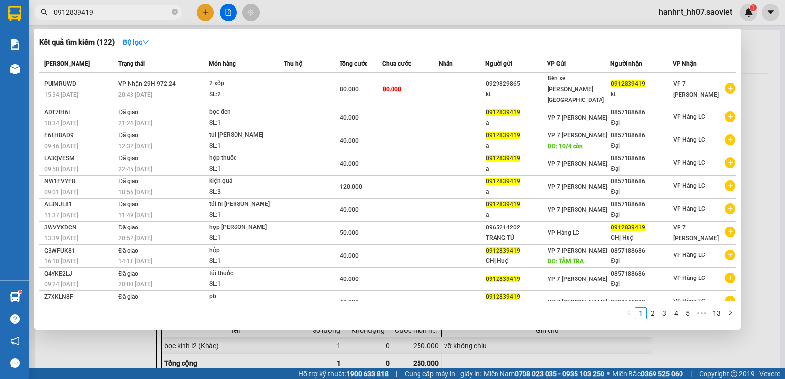
click at [109, 15] on input "0912839419" at bounding box center [112, 12] width 116 height 11
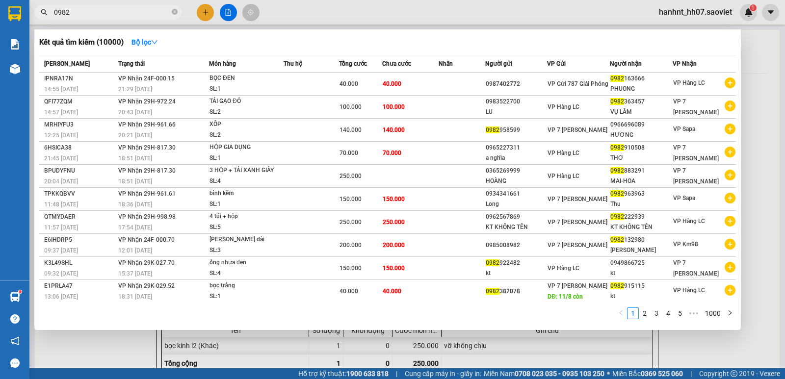
type input "0982"
click at [171, 12] on span "0982" at bounding box center [107, 12] width 147 height 15
drag, startPoint x: 176, startPoint y: 13, endPoint x: 174, endPoint y: 1, distance: 11.9
click at [175, 13] on icon "close-circle" at bounding box center [175, 12] width 6 height 6
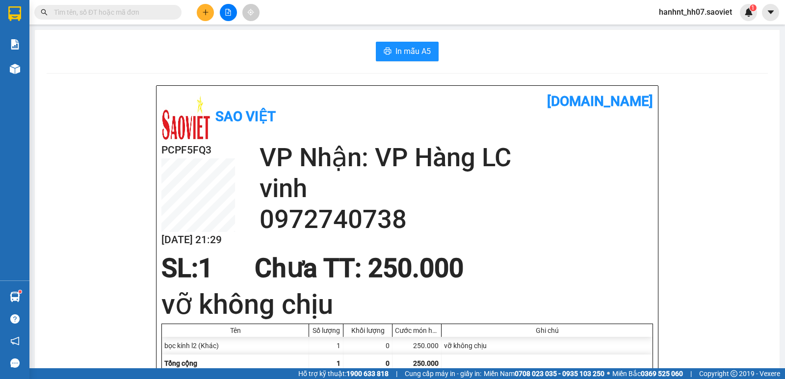
click at [127, 12] on input "text" at bounding box center [112, 12] width 116 height 11
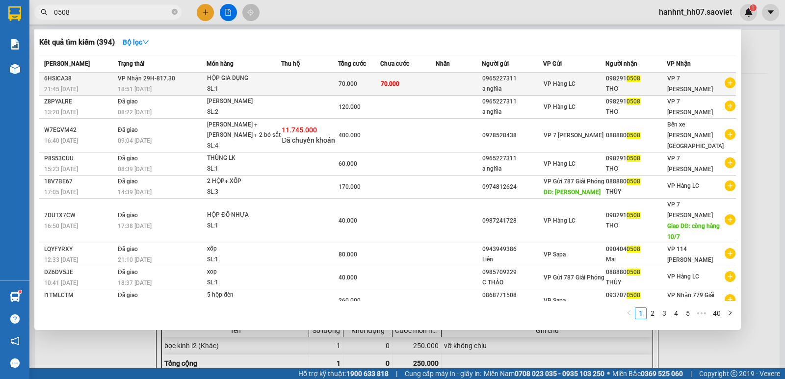
type input "0508"
click at [264, 78] on div "HỘP GIA DỤNG" at bounding box center [244, 78] width 74 height 11
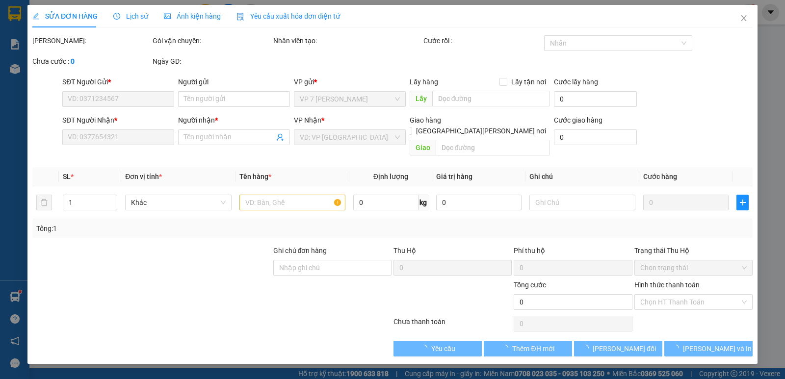
type input "0965227311"
type input "a nghĩa"
type input "0982910508"
type input "THƠ"
type input "70.000"
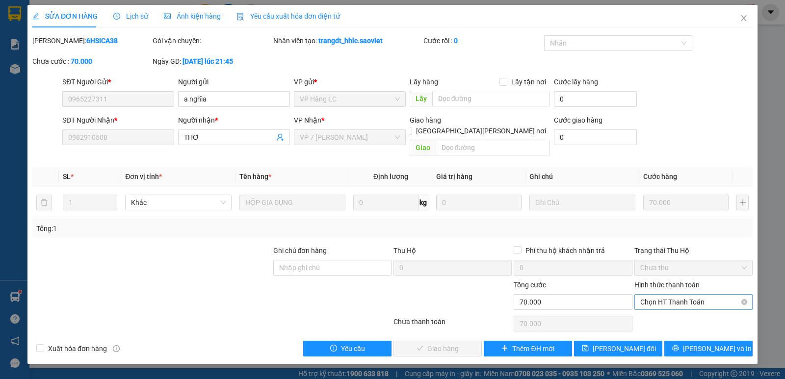
click at [663, 295] on span "Chọn HT Thanh Toán" at bounding box center [693, 302] width 106 height 15
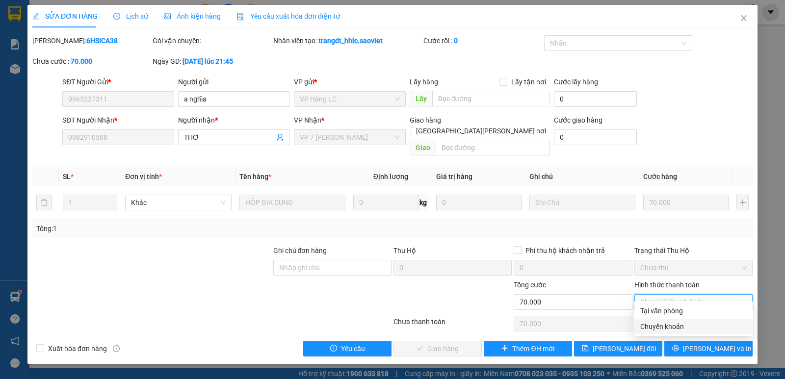
click at [645, 326] on div "Chuyển khoản" at bounding box center [693, 326] width 106 height 11
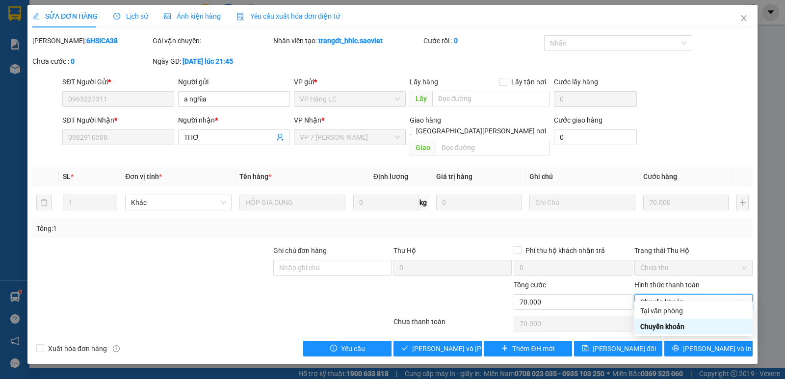
type input "0"
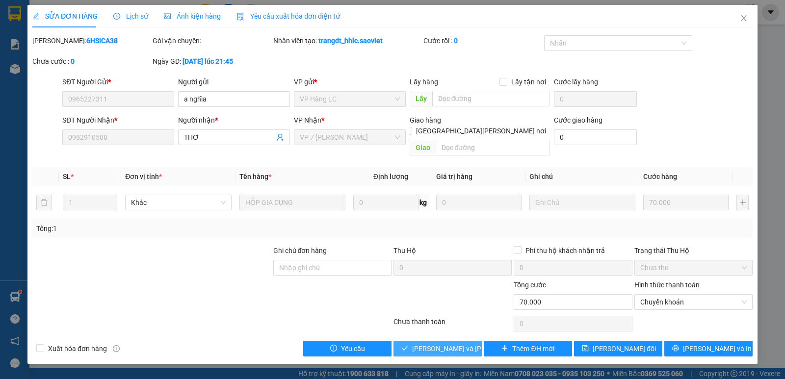
click at [457, 343] on span "Lưu và Giao hàng" at bounding box center [478, 348] width 132 height 11
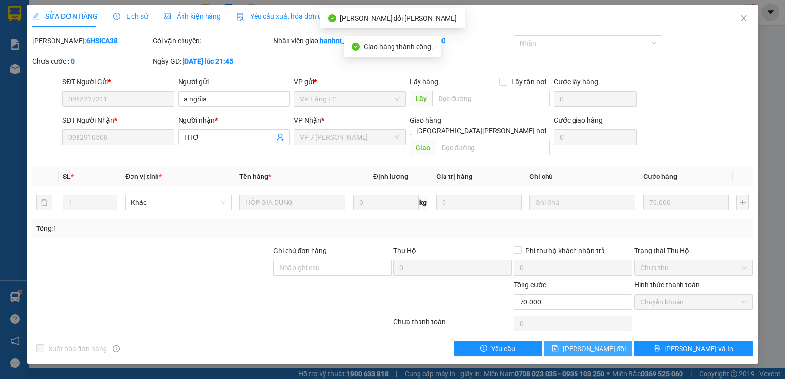
click at [607, 343] on span "Lưu thay đổi" at bounding box center [594, 348] width 63 height 11
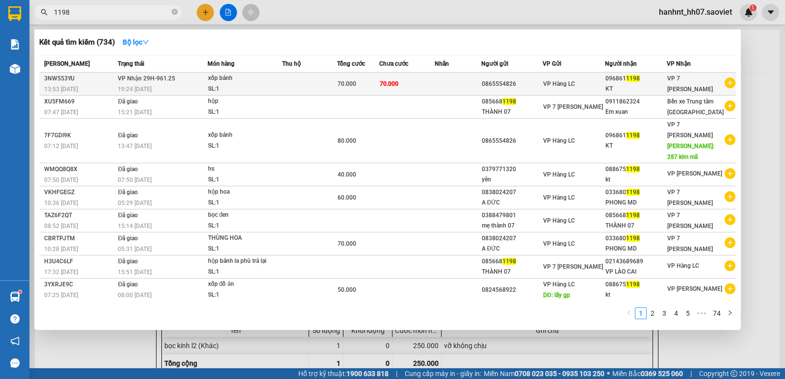
type input "1198"
click at [293, 77] on td at bounding box center [309, 84] width 55 height 23
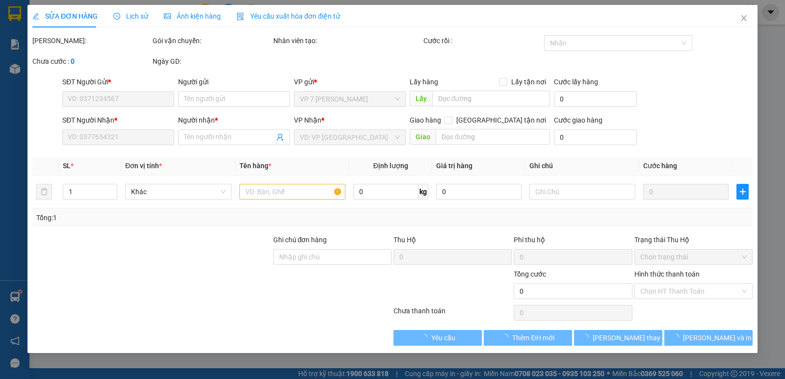
type input "0865554826"
type input "0968611198"
type input "KT"
type input "70.000"
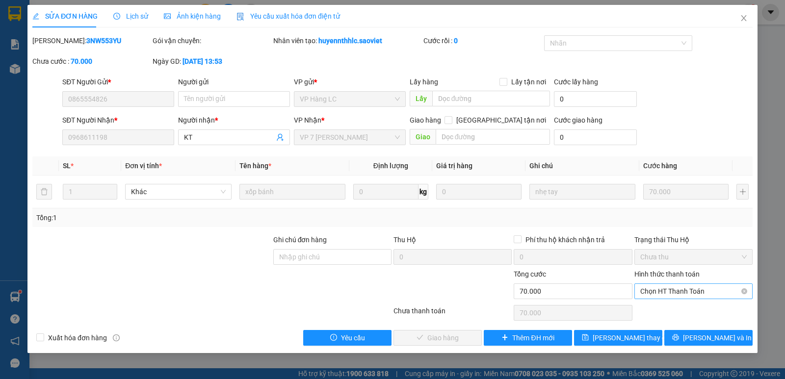
click at [677, 297] on span "Chọn HT Thanh Toán" at bounding box center [693, 291] width 106 height 15
click at [677, 325] on div "Chuyển khoản" at bounding box center [693, 326] width 106 height 11
type input "0"
click at [425, 339] on span "[PERSON_NAME] và Giao hàng" at bounding box center [459, 338] width 94 height 11
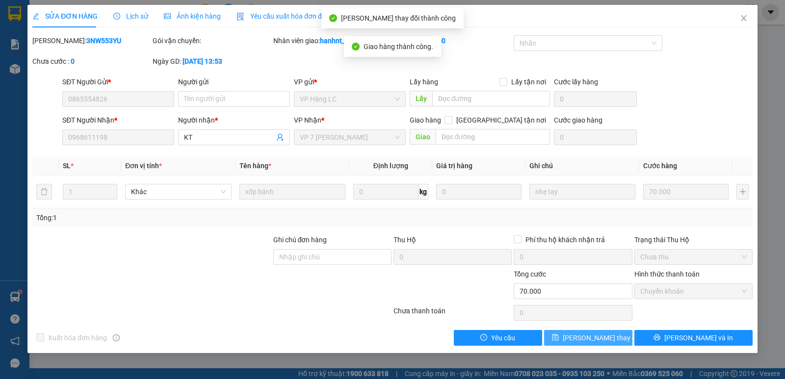
click at [616, 336] on button "[PERSON_NAME] thay đổi" at bounding box center [588, 338] width 88 height 16
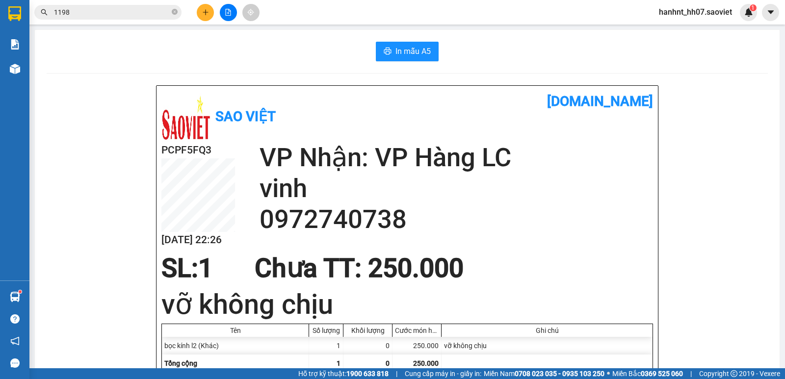
click at [105, 13] on input "1198" at bounding box center [112, 12] width 116 height 11
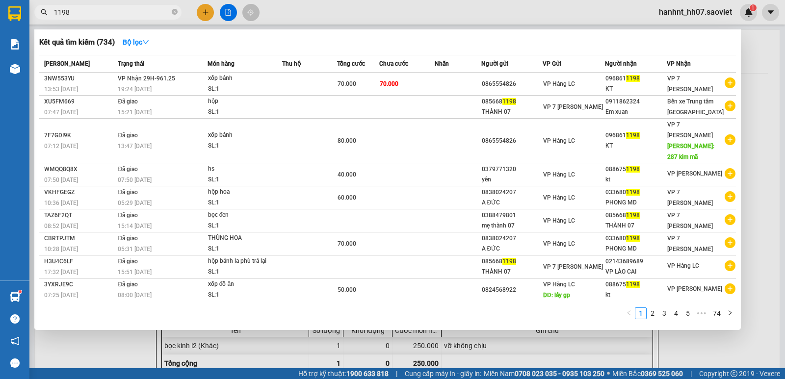
click at [105, 13] on input "1198" at bounding box center [112, 12] width 116 height 11
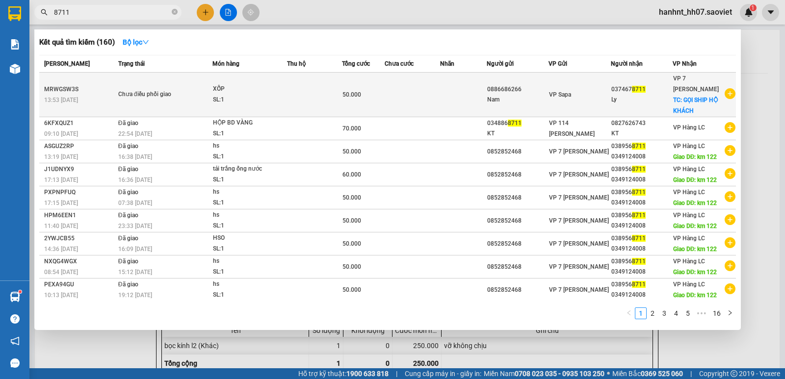
type input "8711"
click at [324, 91] on td at bounding box center [314, 95] width 55 height 45
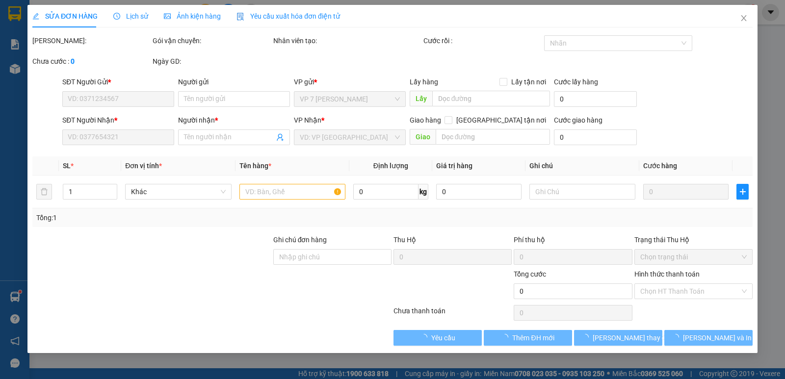
type input "0886686266"
type input "Nam"
type input "0374678711"
type input "Ly"
checkbox input "true"
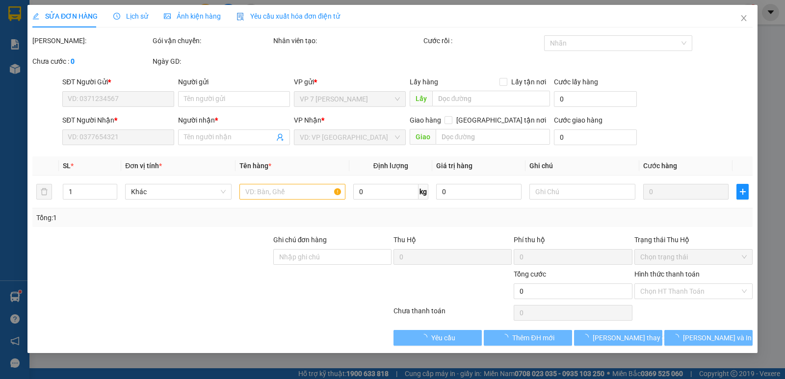
type input "GỌI SHIP HỘ KHÁCH"
type input "50.000"
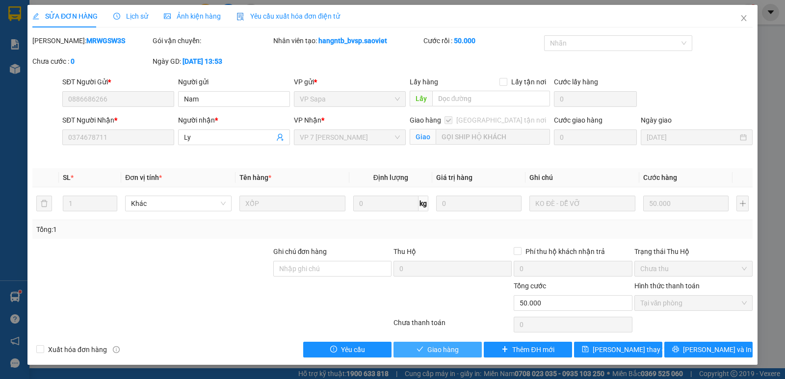
click at [448, 342] on button "Giao hàng" at bounding box center [437, 350] width 88 height 16
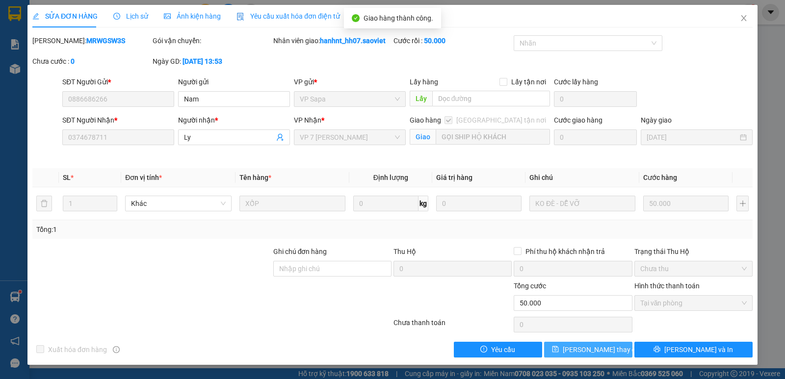
click at [559, 352] on icon "save" at bounding box center [555, 349] width 7 height 7
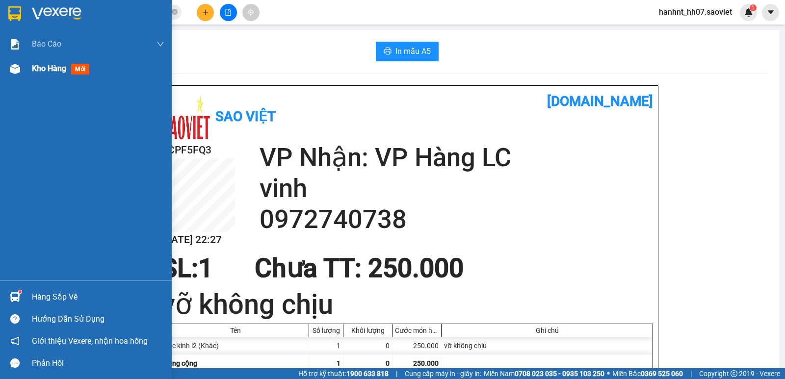
click at [42, 59] on div "Kho hàng mới" at bounding box center [98, 68] width 132 height 25
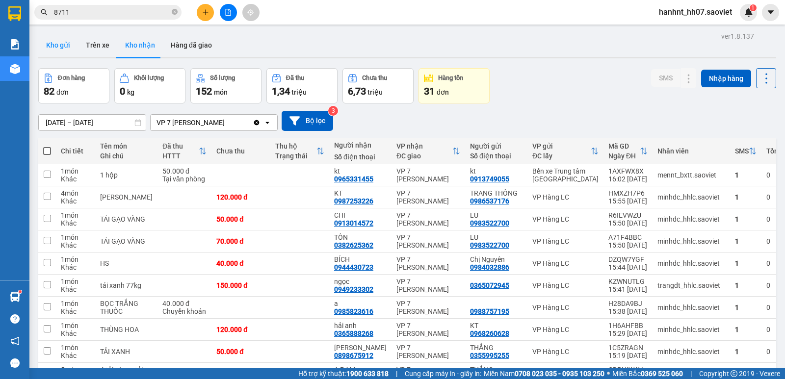
click at [55, 40] on button "Kho gửi" at bounding box center [58, 45] width 40 height 24
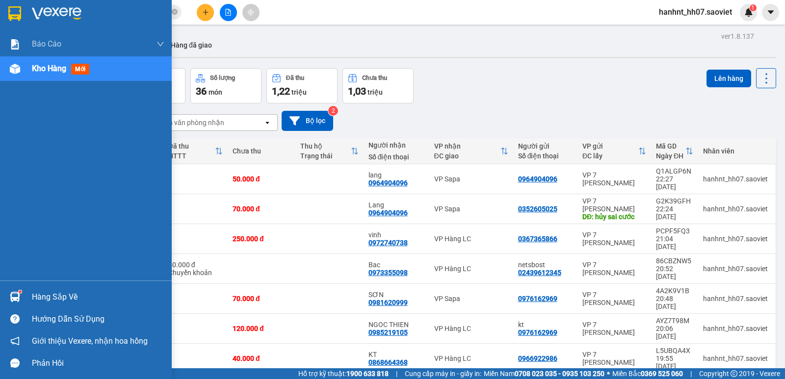
click at [29, 298] on div "Hàng sắp về" at bounding box center [86, 297] width 172 height 22
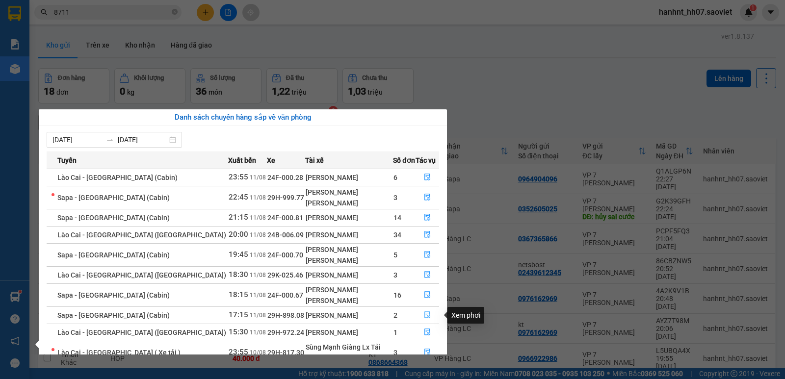
click at [417, 312] on button "button" at bounding box center [427, 316] width 23 height 16
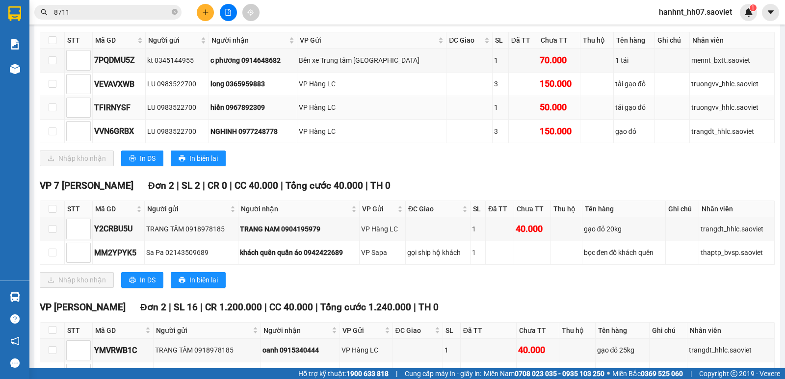
scroll to position [241, 0]
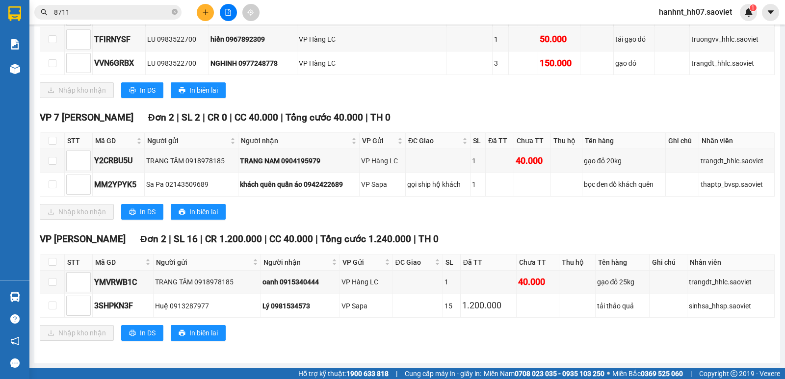
click at [110, 7] on input "8711" at bounding box center [112, 12] width 116 height 11
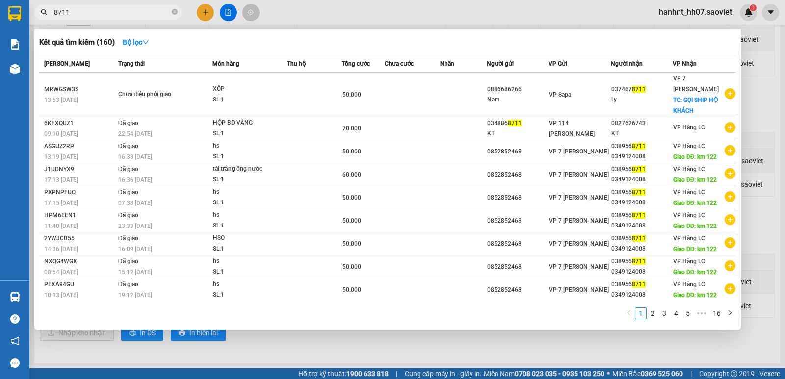
click at [110, 8] on input "8711" at bounding box center [112, 12] width 116 height 11
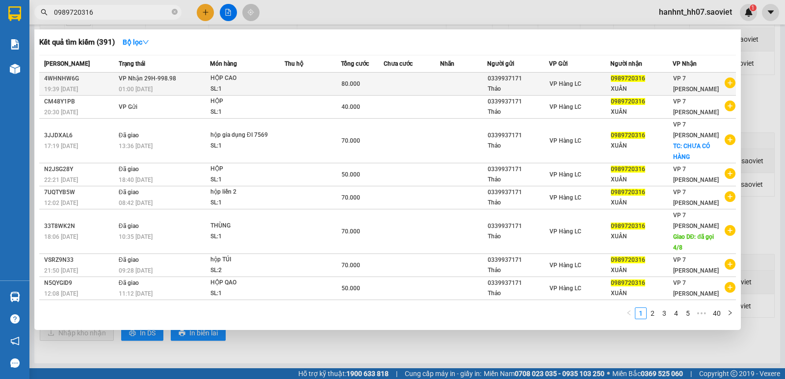
type input "0989720316"
click at [356, 86] on span "80.000" at bounding box center [350, 83] width 19 height 7
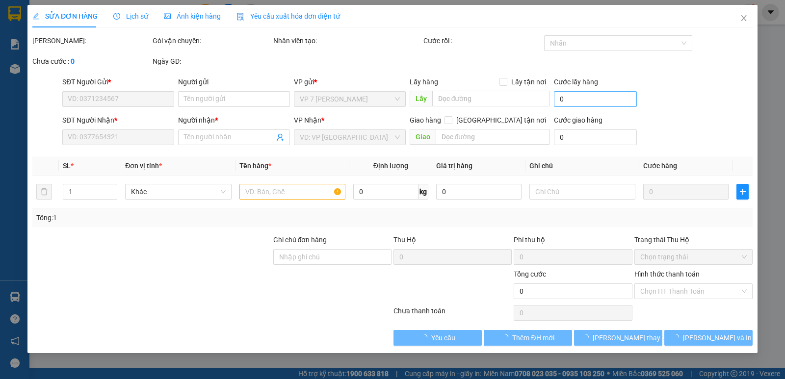
type input "0339937171"
type input "Thảo"
type input "0989720316"
type input "XUÂN"
type input "80.000"
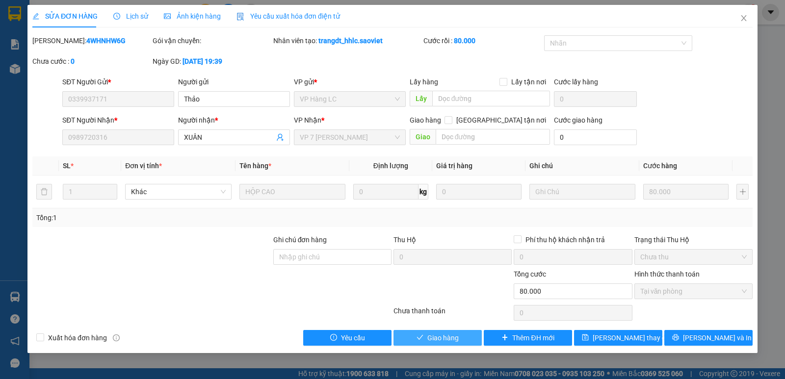
drag, startPoint x: 441, startPoint y: 340, endPoint x: 446, endPoint y: 339, distance: 5.5
click at [442, 340] on span "Giao hàng" at bounding box center [442, 338] width 31 height 11
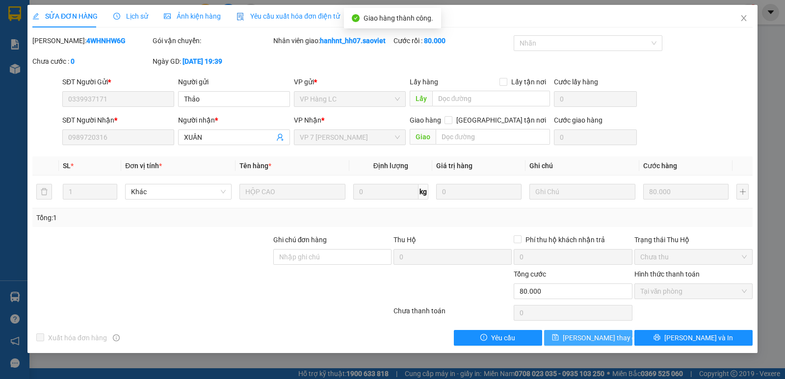
click at [591, 340] on span "[PERSON_NAME] thay đổi" at bounding box center [602, 338] width 78 height 11
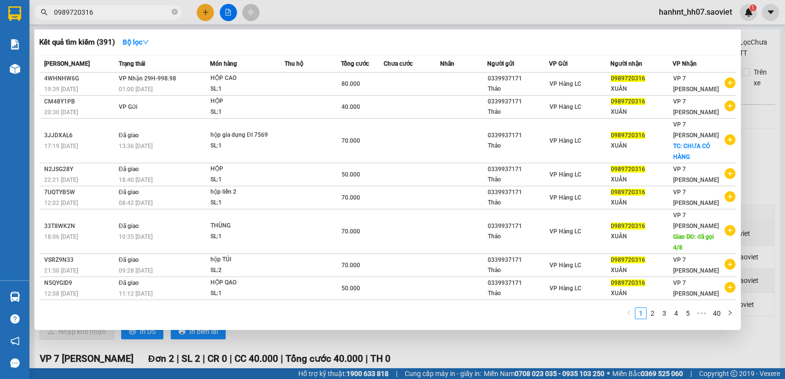
click at [143, 6] on span "0989720316" at bounding box center [107, 12] width 147 height 15
click at [149, 11] on input "0989720316" at bounding box center [112, 12] width 116 height 11
click at [205, 10] on div at bounding box center [392, 189] width 785 height 379
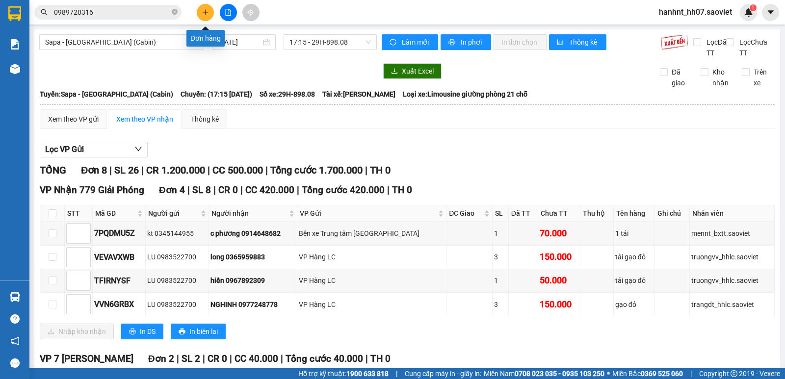
click at [204, 10] on icon "plus" at bounding box center [205, 12] width 7 height 7
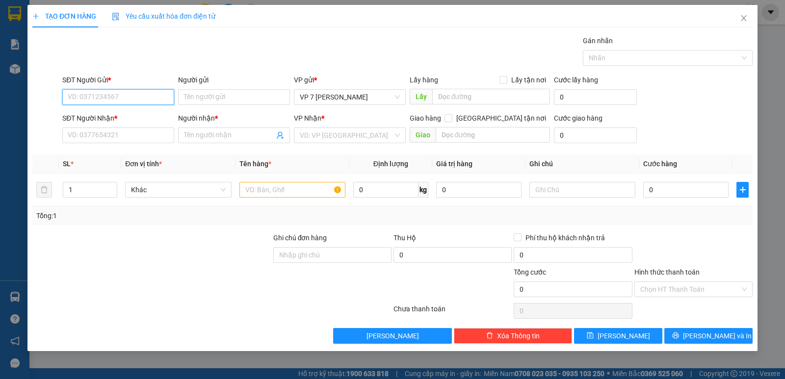
click at [113, 96] on input "SĐT Người Gửi *" at bounding box center [118, 97] width 112 height 16
drag, startPoint x: 119, startPoint y: 84, endPoint x: 255, endPoint y: 101, distance: 136.8
click at [244, 100] on div "SĐT Người Gửi * VD: 0371234567 Người gửi Tên người gửi VP gửi * VP 7 [PERSON_NA…" at bounding box center [407, 92] width 694 height 34
click at [260, 102] on input "Người gửi" at bounding box center [234, 97] width 112 height 16
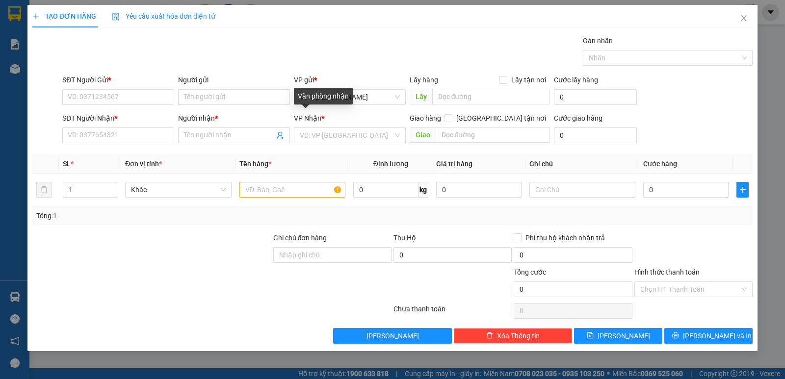
drag, startPoint x: 661, startPoint y: 259, endPoint x: 784, endPoint y: 398, distance: 185.5
click at [784, 379] on html "Kết quả tìm kiếm ( 391 ) Bộ lọc Mã ĐH Trạng thái Món hàng Thu hộ Tổng cước Chưa…" at bounding box center [392, 189] width 785 height 379
click at [387, 61] on div "Gán nhãn Nhãn" at bounding box center [407, 52] width 694 height 34
drag, startPoint x: 65, startPoint y: 88, endPoint x: 71, endPoint y: 90, distance: 5.9
click at [69, 89] on div "SĐT Người Gửi * VD: 0371234567" at bounding box center [118, 92] width 112 height 34
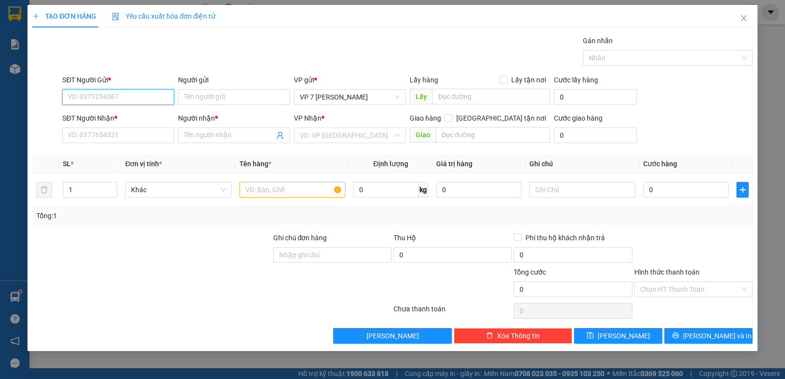
click at [77, 93] on input "SĐT Người Gửi *" at bounding box center [118, 97] width 112 height 16
type input "0965749222"
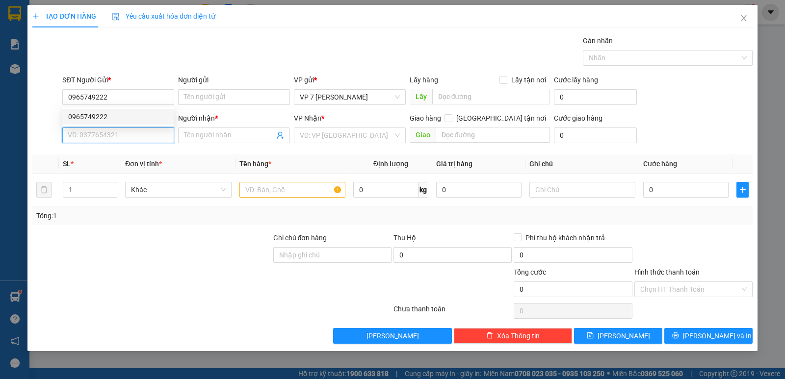
click at [138, 138] on input "SĐT Người Nhận *" at bounding box center [118, 136] width 112 height 16
type input "0965749222"
click at [241, 126] on div "Người nhận *" at bounding box center [234, 120] width 112 height 15
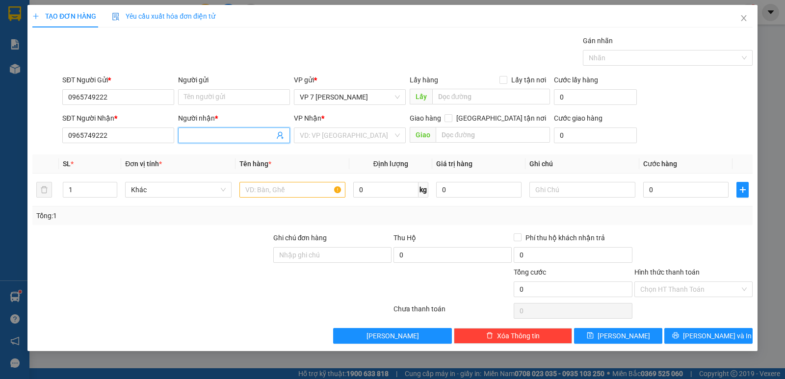
click at [240, 136] on input "Người nhận *" at bounding box center [229, 135] width 90 height 11
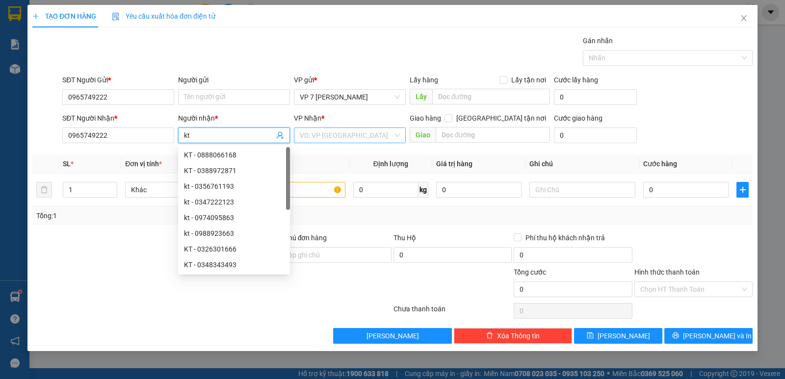
type input "kt"
click at [326, 127] on div "VP Nhận *" at bounding box center [350, 120] width 112 height 15
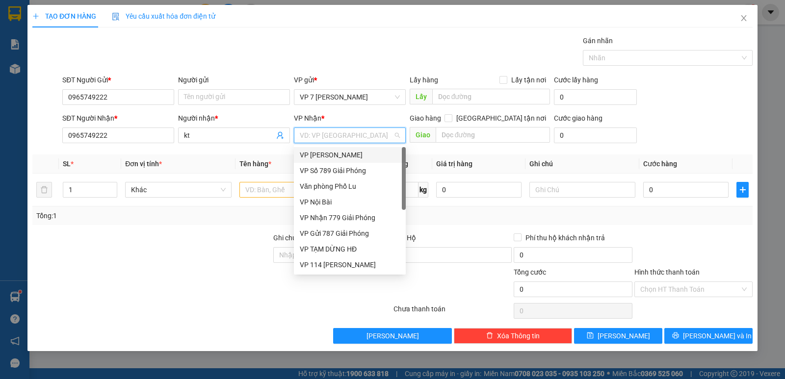
click at [342, 133] on input "search" at bounding box center [346, 135] width 93 height 15
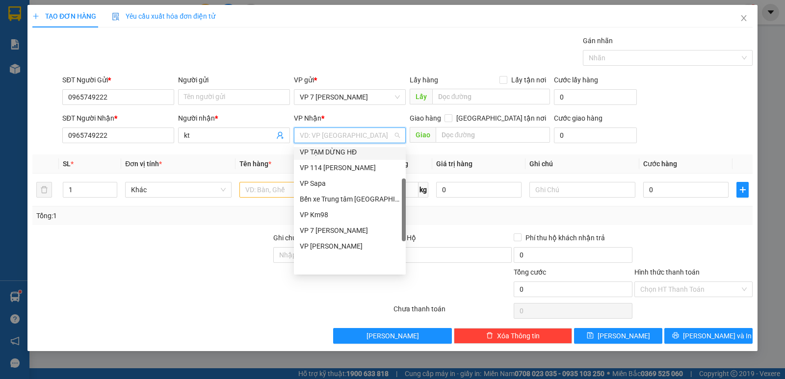
scroll to position [110, 0]
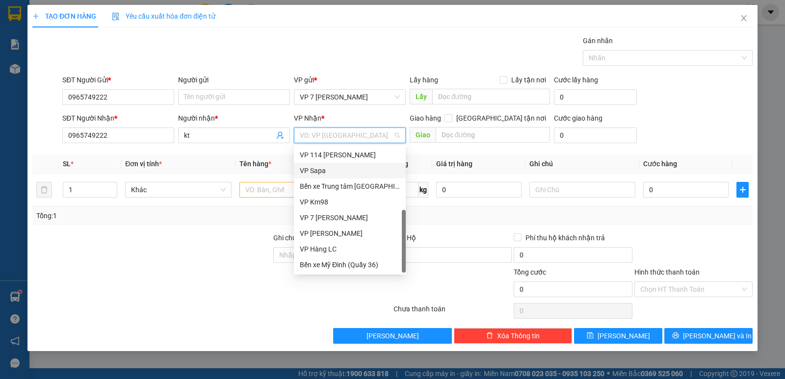
click at [346, 164] on div "VP Sapa" at bounding box center [350, 171] width 112 height 16
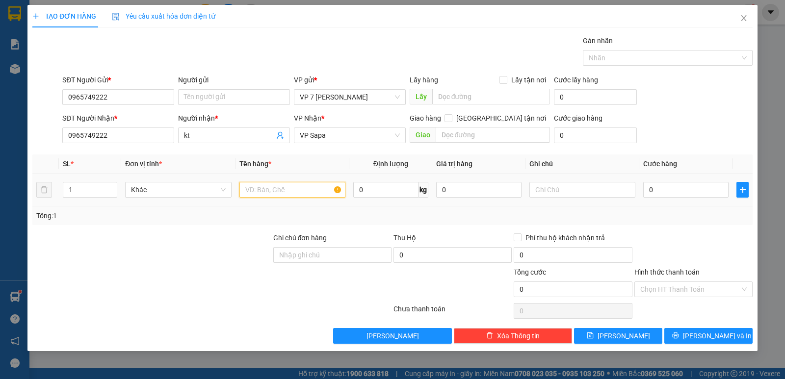
drag, startPoint x: 282, startPoint y: 191, endPoint x: 482, endPoint y: 148, distance: 205.2
click at [311, 183] on input "text" at bounding box center [292, 190] width 106 height 16
type input "túi đỏ thuốc"
click at [697, 189] on input "0" at bounding box center [685, 190] width 85 height 16
type input "5"
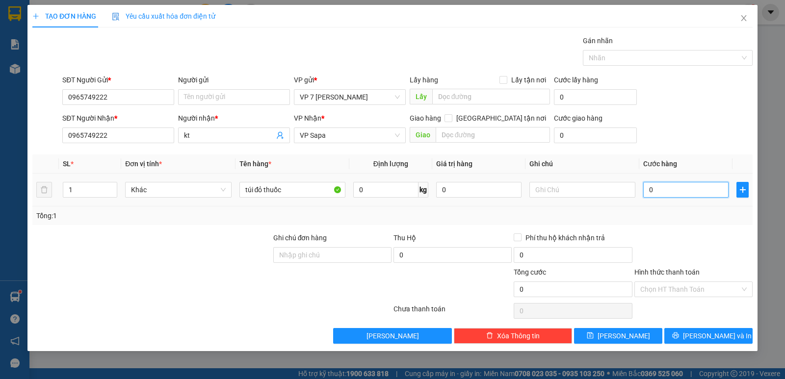
type input "5"
type input "50"
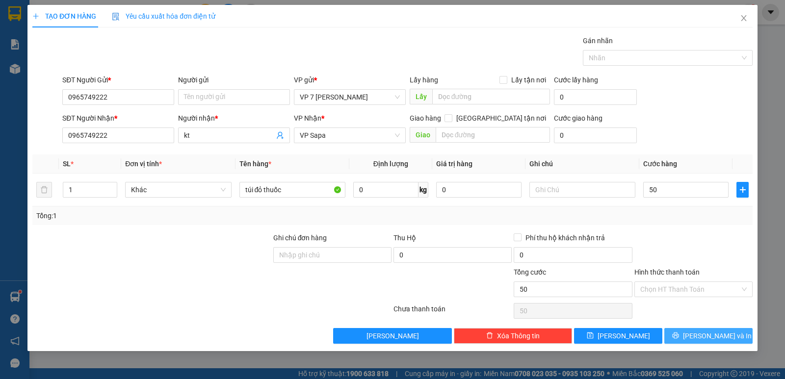
type input "50.000"
click at [702, 340] on span "[PERSON_NAME] và In" at bounding box center [717, 336] width 69 height 11
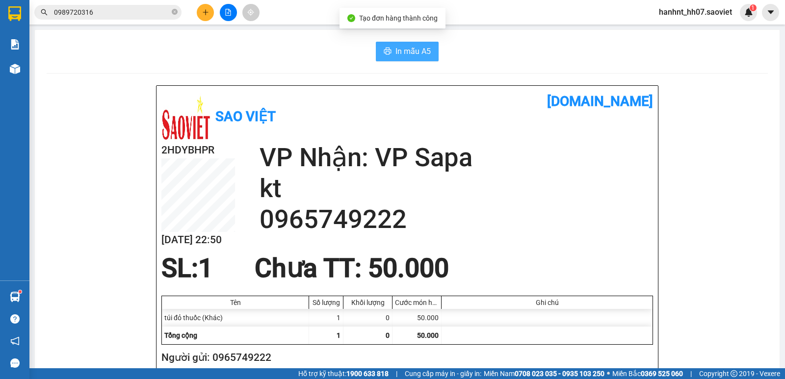
click at [386, 43] on button "In mẫu A5" at bounding box center [407, 52] width 63 height 20
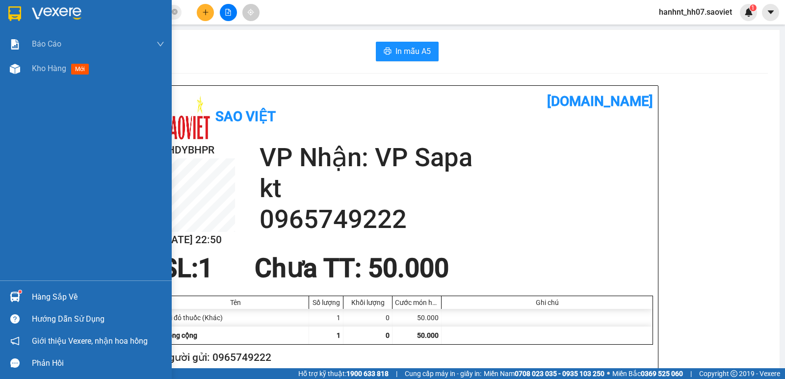
click at [42, 299] on div "Hàng sắp về" at bounding box center [98, 297] width 132 height 15
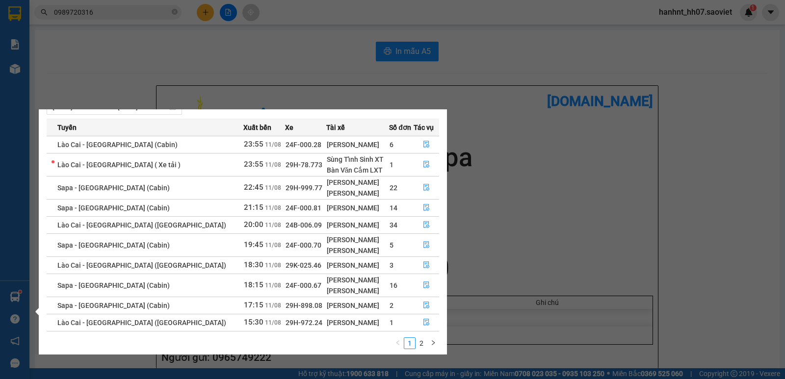
scroll to position [39, 0]
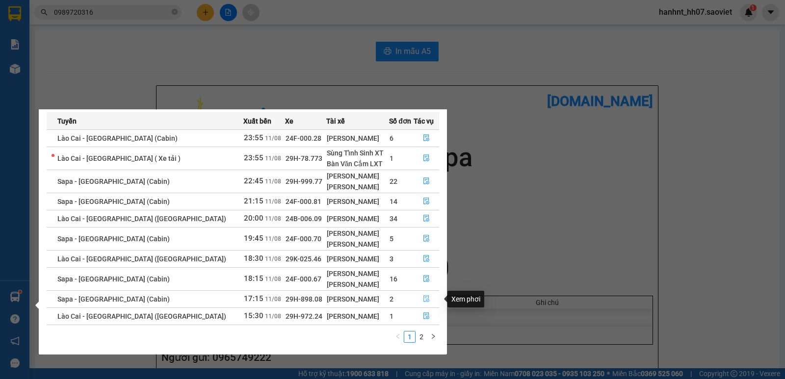
click at [425, 300] on icon "file-done" at bounding box center [426, 298] width 7 height 7
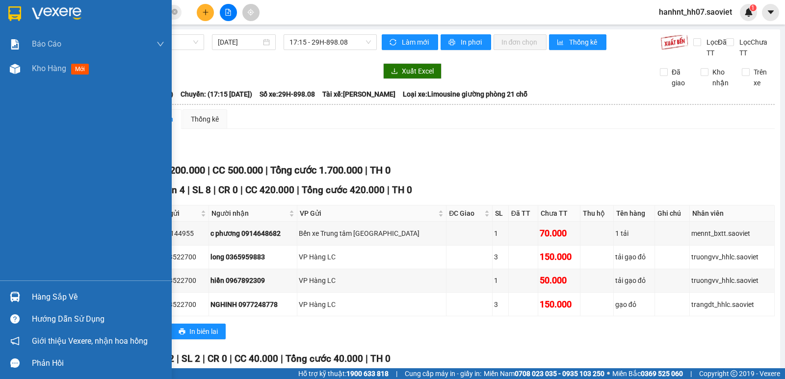
click at [28, 294] on div "Hàng sắp về" at bounding box center [86, 297] width 172 height 22
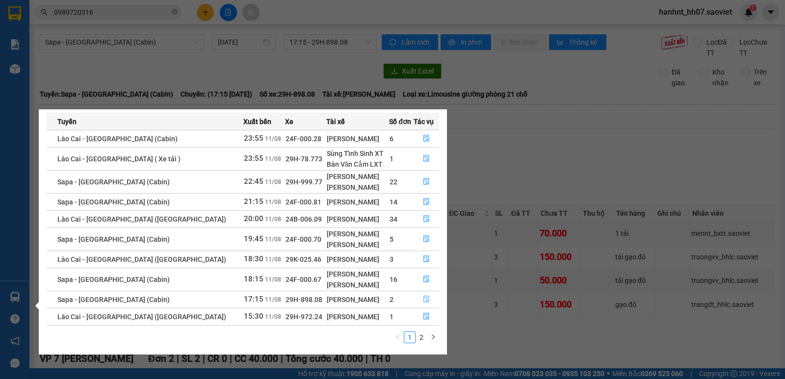
scroll to position [39, 0]
click at [422, 304] on button "button" at bounding box center [426, 299] width 25 height 16
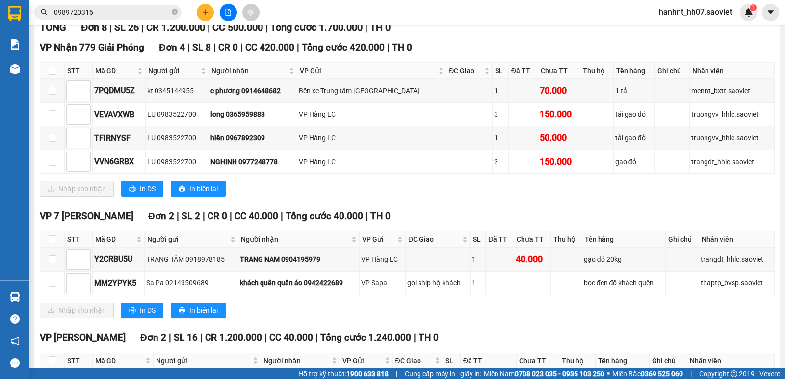
scroll to position [143, 0]
click at [49, 284] on input "checkbox" at bounding box center [53, 283] width 8 height 8
checkbox input "true"
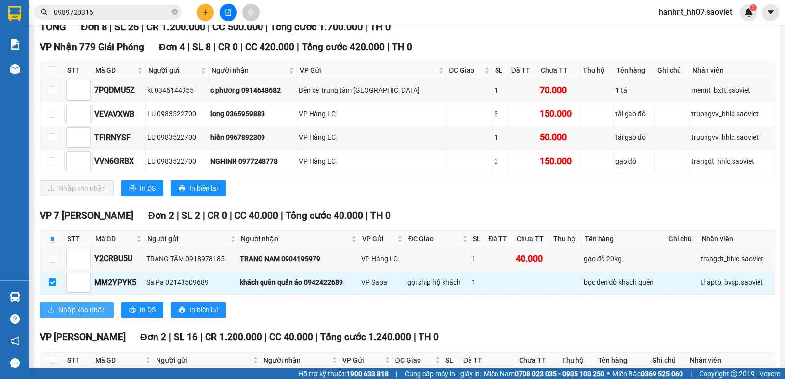
click at [87, 309] on span "Nhập kho nhận" at bounding box center [82, 310] width 48 height 11
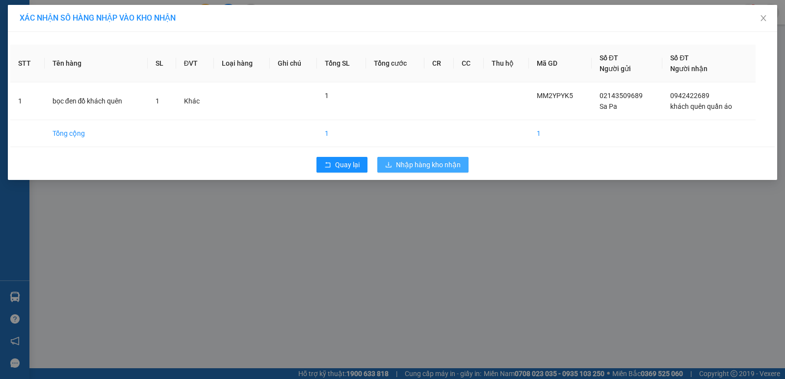
click at [426, 165] on span "Nhập hàng kho nhận" at bounding box center [428, 164] width 65 height 11
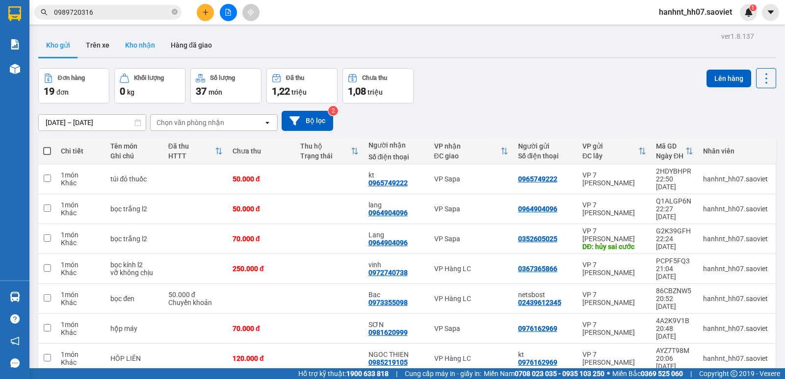
click at [144, 44] on button "Kho nhận" at bounding box center [140, 45] width 46 height 24
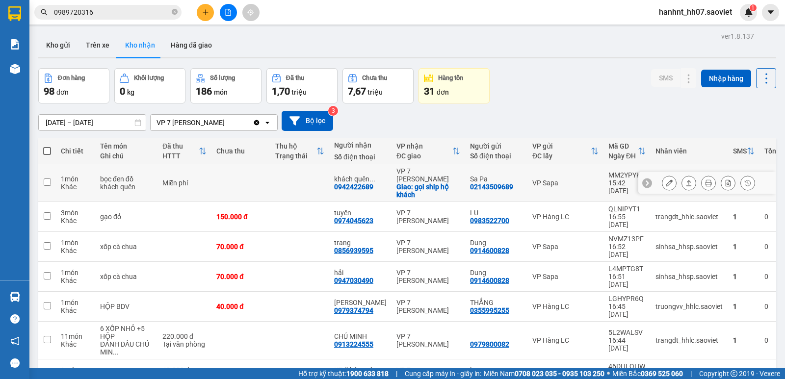
click at [280, 175] on td at bounding box center [299, 183] width 59 height 38
checkbox input "true"
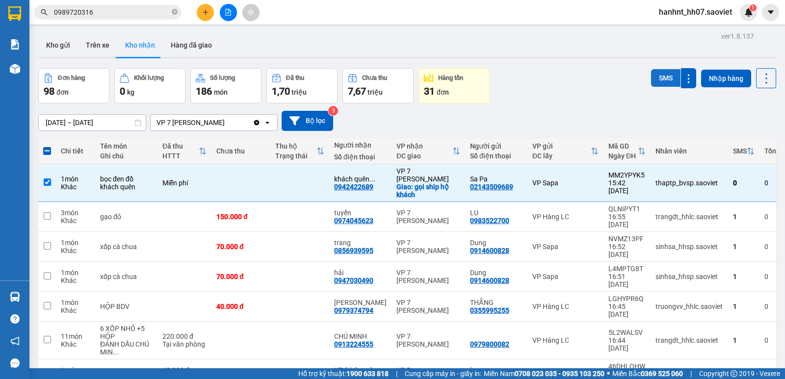
click at [657, 85] on button "SMS" at bounding box center [665, 78] width 29 height 18
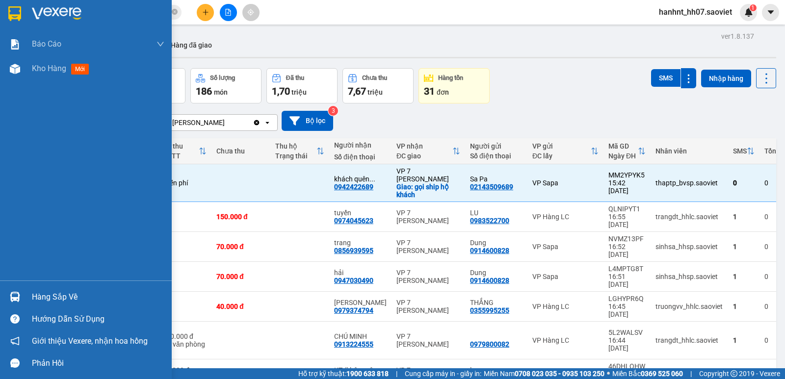
click at [10, 301] on img at bounding box center [15, 297] width 10 height 10
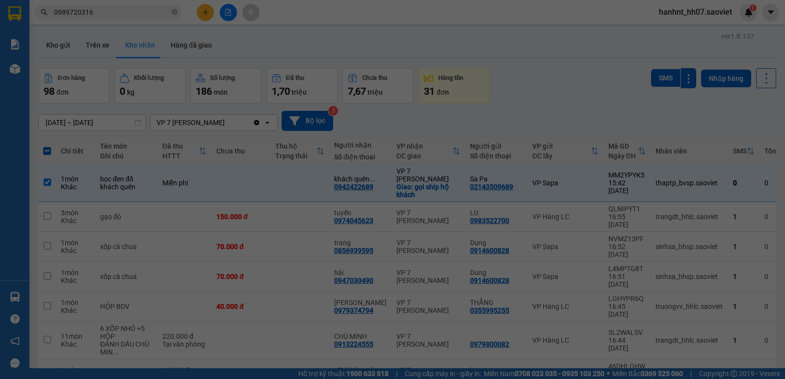
scroll to position [16, 0]
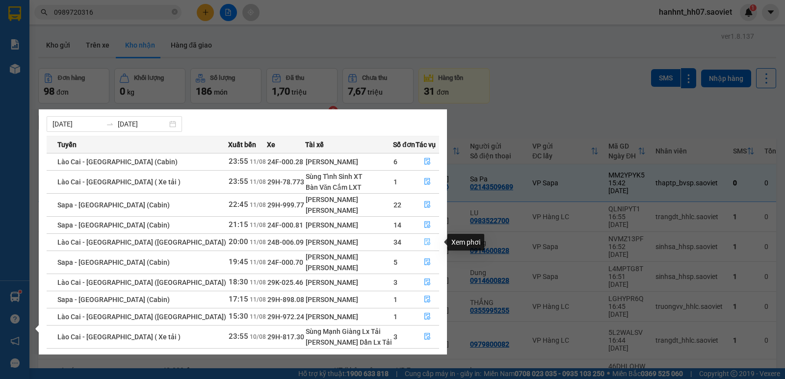
click at [424, 242] on icon "file-done" at bounding box center [427, 241] width 7 height 7
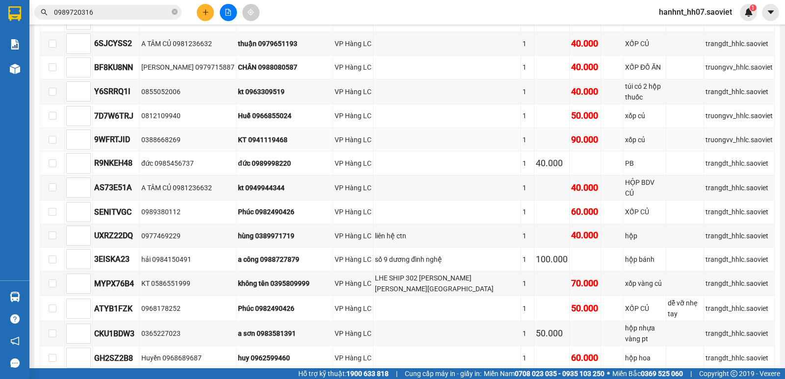
scroll to position [556, 0]
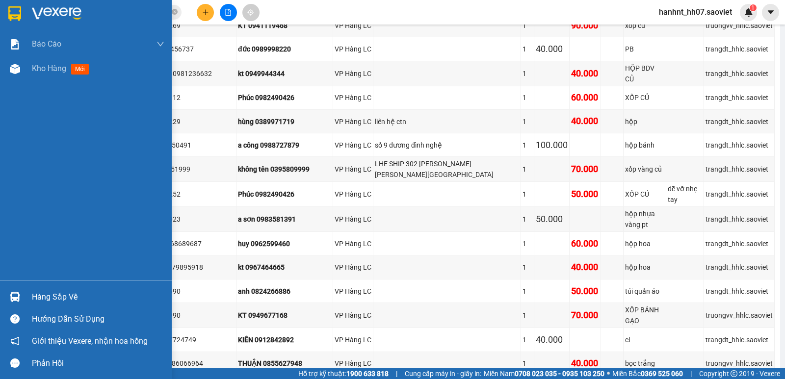
click at [20, 293] on img at bounding box center [15, 297] width 10 height 10
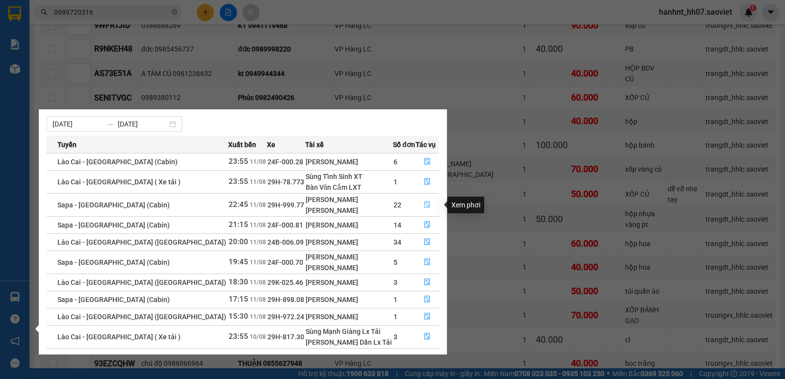
click at [424, 206] on icon "file-done" at bounding box center [427, 204] width 7 height 7
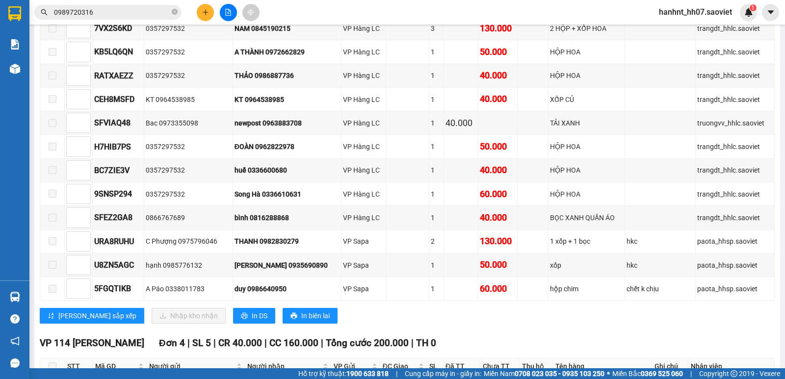
scroll to position [458, 0]
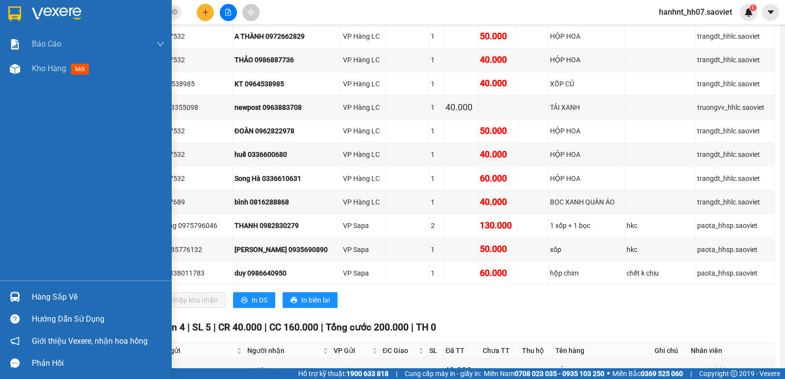
click at [7, 299] on div at bounding box center [14, 296] width 17 height 17
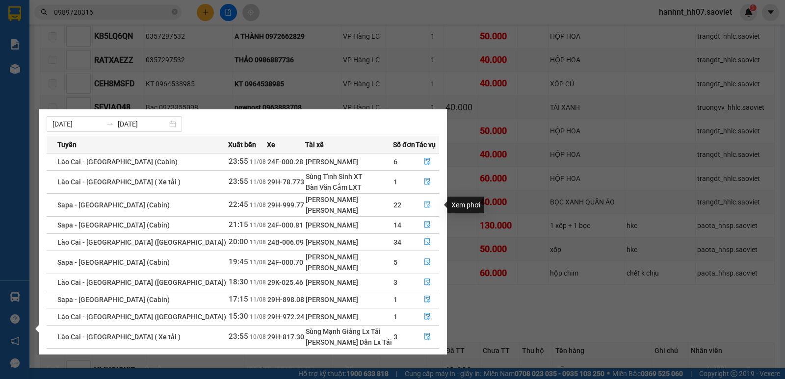
click at [425, 212] on button "button" at bounding box center [427, 205] width 23 height 16
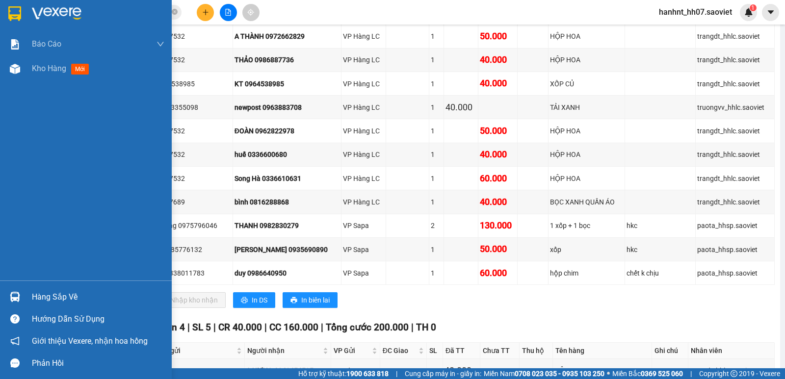
drag, startPoint x: 28, startPoint y: 298, endPoint x: 59, endPoint y: 294, distance: 31.1
click at [28, 297] on div "Hàng sắp về" at bounding box center [86, 297] width 172 height 22
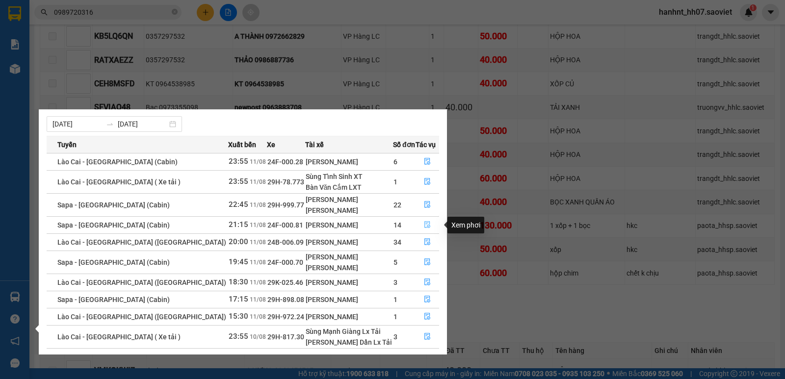
click at [424, 226] on icon "file-done" at bounding box center [427, 224] width 7 height 7
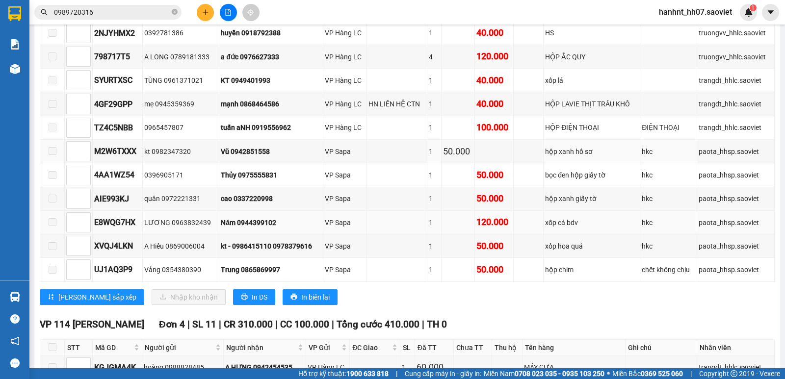
scroll to position [883, 0]
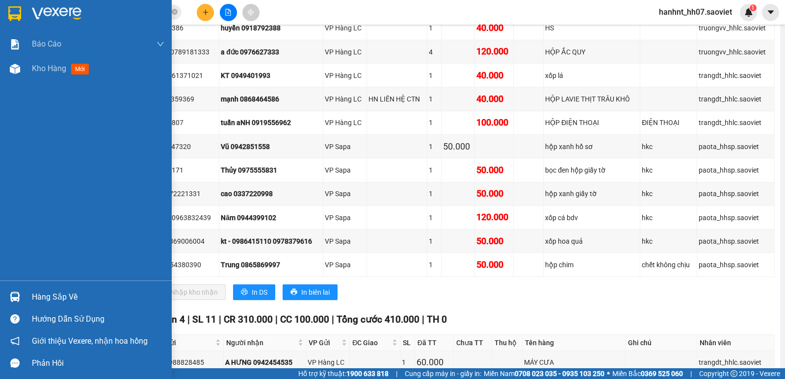
click at [92, 298] on div "Hàng sắp về" at bounding box center [98, 297] width 132 height 15
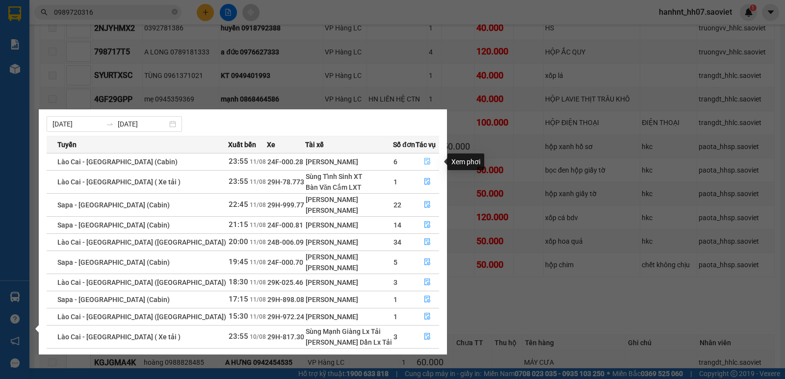
click at [433, 160] on button "button" at bounding box center [427, 162] width 23 height 16
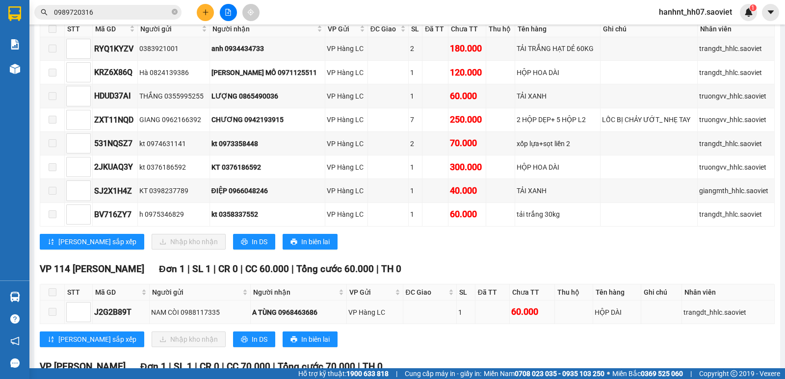
scroll to position [390, 0]
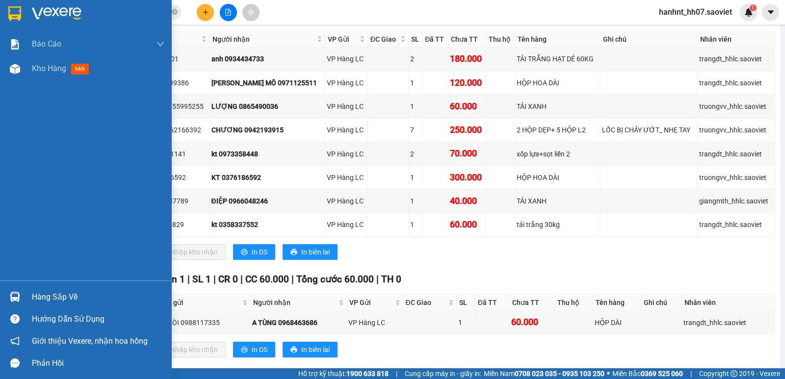
click at [20, 285] on div "Hàng sắp về Hướng dẫn sử dụng Giới thiệu Vexere, nhận hoa hồng Phản hồi" at bounding box center [86, 328] width 172 height 94
click at [29, 287] on div "Hàng sắp về" at bounding box center [86, 297] width 172 height 22
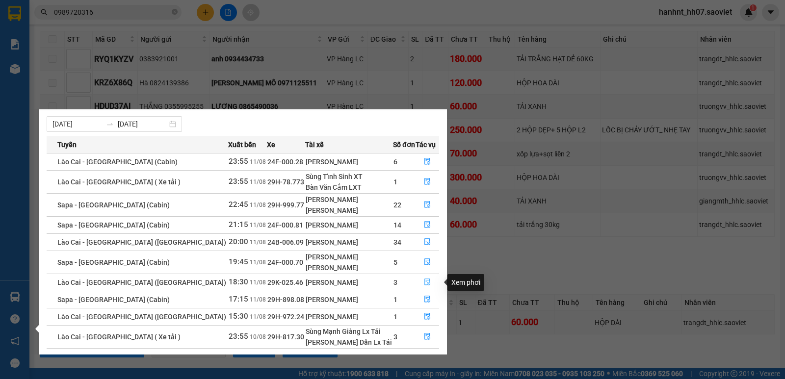
click at [424, 283] on icon "file-done" at bounding box center [427, 282] width 7 height 7
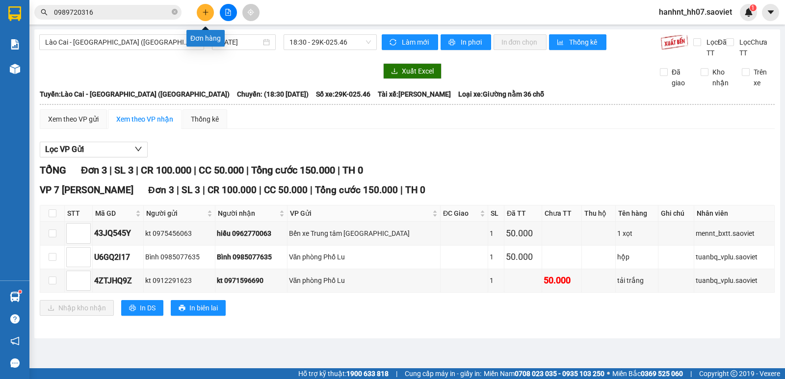
click at [211, 12] on button at bounding box center [205, 12] width 17 height 17
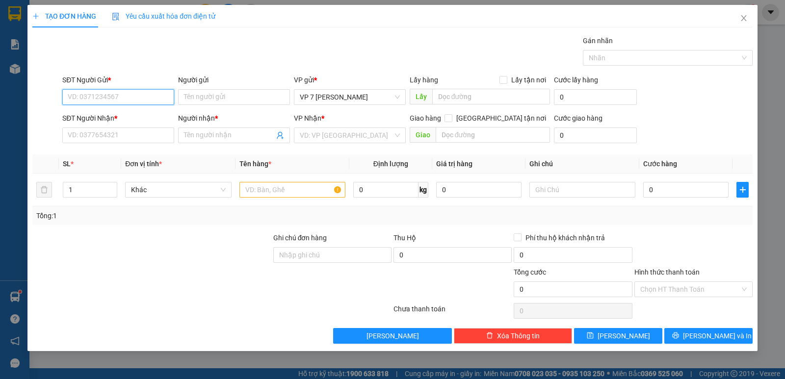
click at [128, 96] on input "SĐT Người Gửi *" at bounding box center [118, 97] width 112 height 16
click at [118, 114] on div "0986066964 - chú độ" at bounding box center [118, 116] width 100 height 11
type input "0986066964"
type input "chú độ"
type input "0986066964"
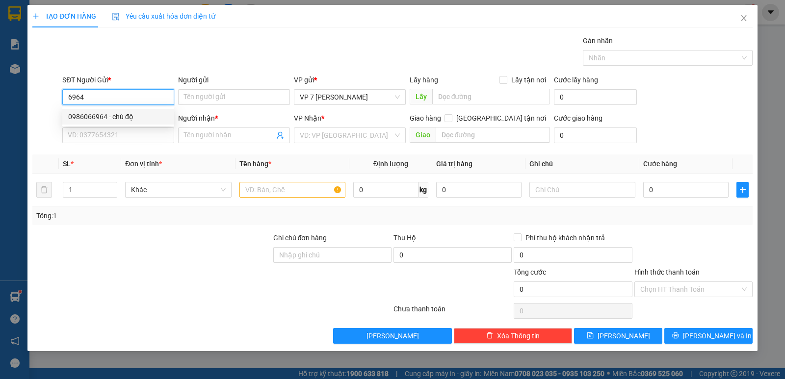
type input "chú độ"
type input "0986066964"
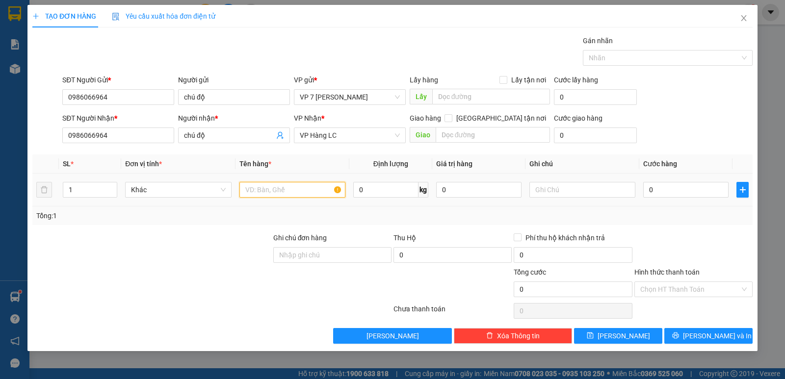
click at [266, 188] on input "text" at bounding box center [292, 190] width 106 height 16
type input "tai xanh"
click at [657, 190] on input "0" at bounding box center [685, 190] width 85 height 16
type input "4"
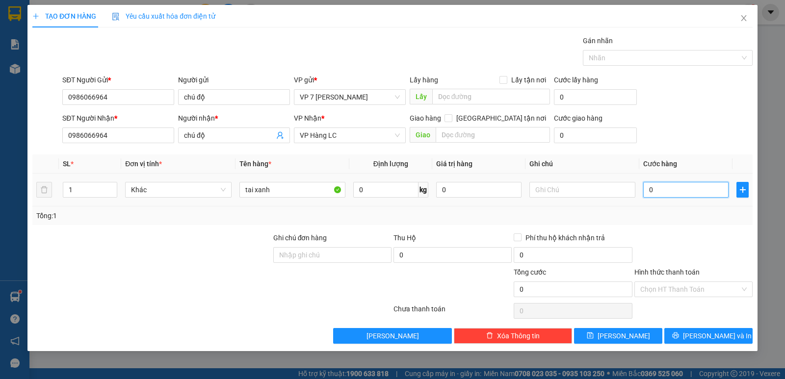
type input "4"
type input "40"
type input "40.000"
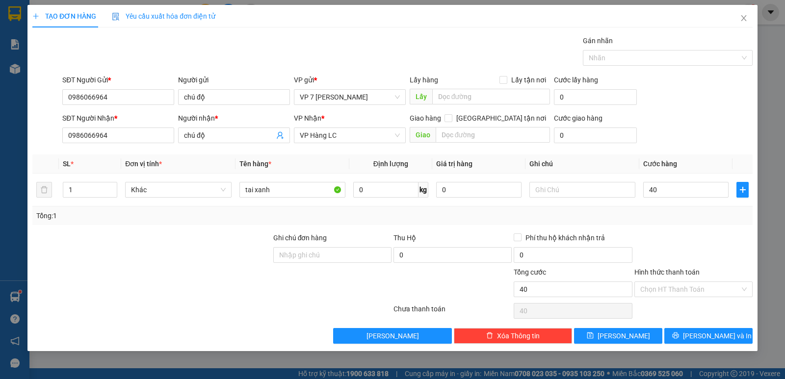
type input "40.000"
click at [673, 225] on div "Transit Pickup Surcharge Ids Transit Deliver Surcharge Ids Transit Deliver Surc…" at bounding box center [392, 189] width 720 height 309
click at [673, 270] on label "Hình thức thanh toán" at bounding box center [666, 272] width 65 height 8
click at [673, 282] on input "Hình thức thanh toán" at bounding box center [690, 289] width 100 height 15
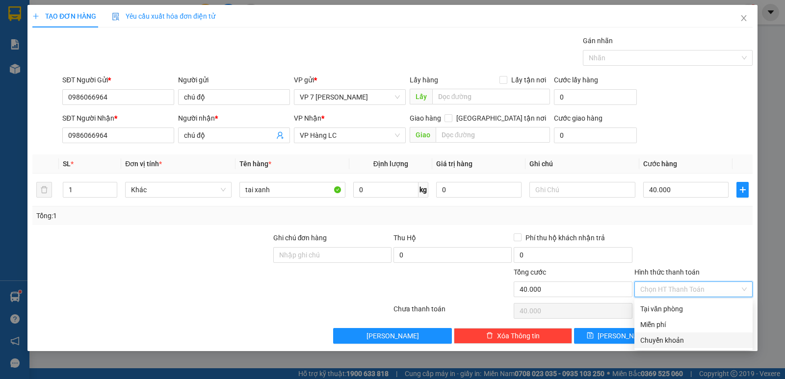
click at [668, 337] on div "Chuyển khoản" at bounding box center [693, 340] width 106 height 11
type input "0"
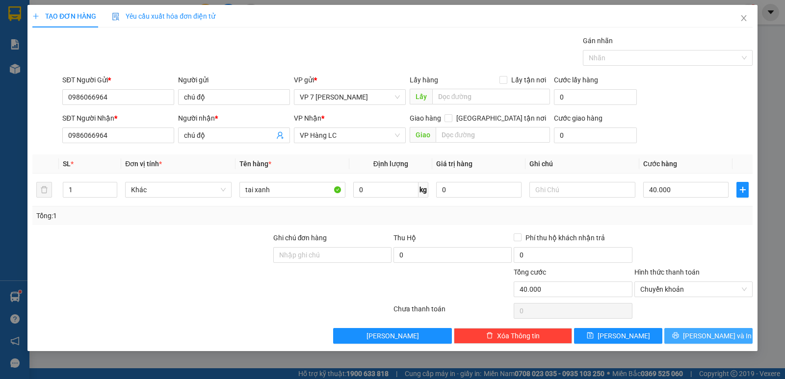
click at [671, 334] on button "[PERSON_NAME] và In" at bounding box center [708, 336] width 88 height 16
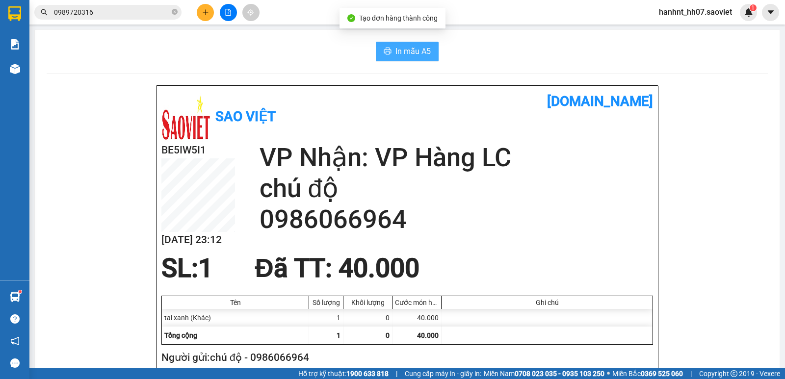
click at [388, 47] on button "In mẫu A5" at bounding box center [407, 52] width 63 height 20
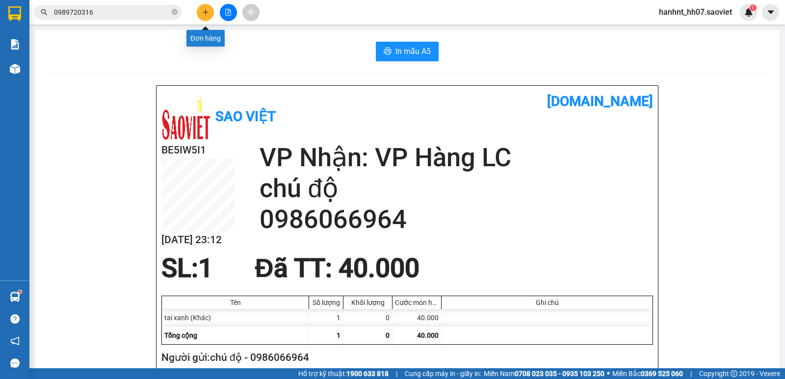
click at [205, 14] on icon "plus" at bounding box center [205, 12] width 7 height 7
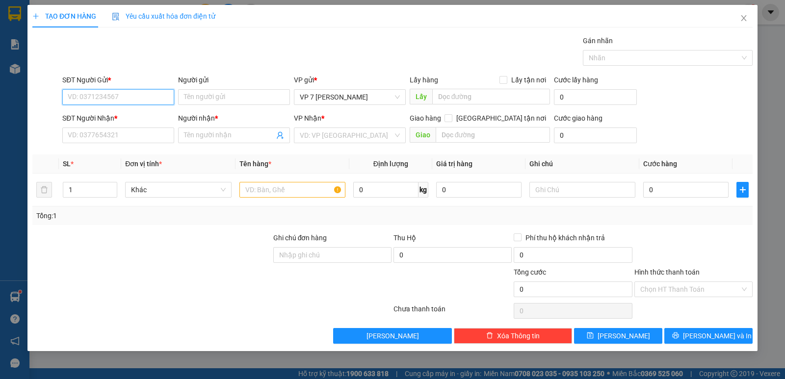
click at [98, 97] on input "SĐT Người Gửi *" at bounding box center [118, 97] width 112 height 16
click at [107, 111] on div "0962970791 - [PERSON_NAME]" at bounding box center [118, 116] width 100 height 11
type input "0962970791"
type input "[PERSON_NAME]"
type input "0962970791"
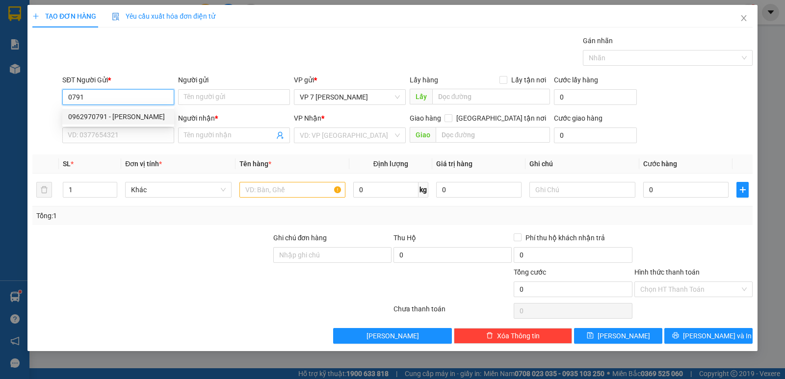
type input "[PERSON_NAME]"
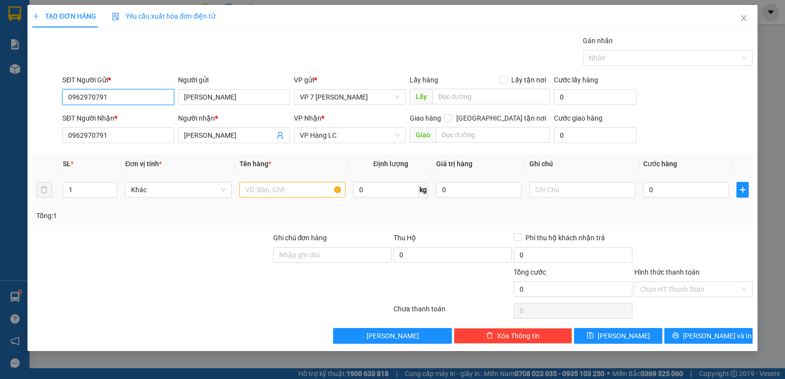
type input "0962970791"
click at [272, 193] on input "text" at bounding box center [292, 190] width 106 height 16
type input "hôp hoa"
click at [668, 186] on input "0" at bounding box center [685, 190] width 85 height 16
type input "6"
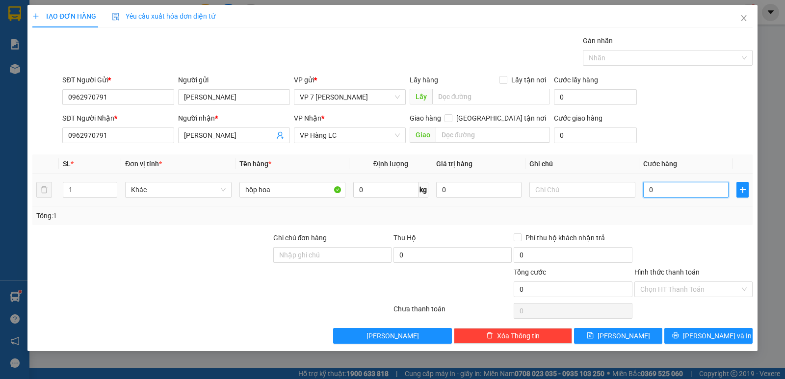
type input "6"
type input "60"
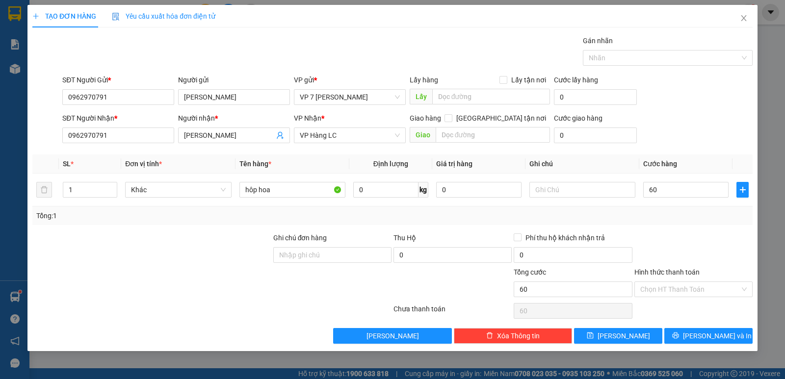
type input "60.000"
click at [690, 220] on div "Tổng: 1" at bounding box center [392, 215] width 712 height 11
click at [671, 272] on label "Hình thức thanh toán" at bounding box center [666, 272] width 65 height 8
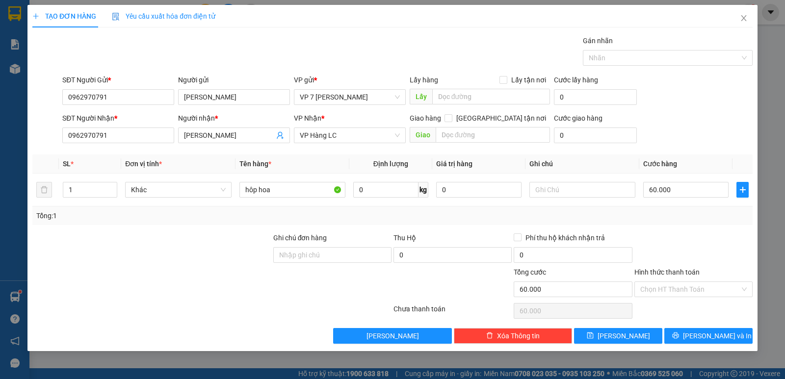
click at [671, 282] on input "Hình thức thanh toán" at bounding box center [690, 289] width 100 height 15
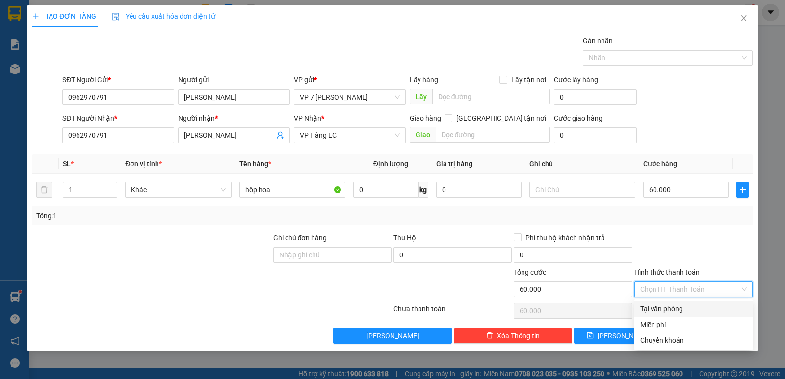
click at [687, 238] on div at bounding box center [693, 249] width 120 height 34
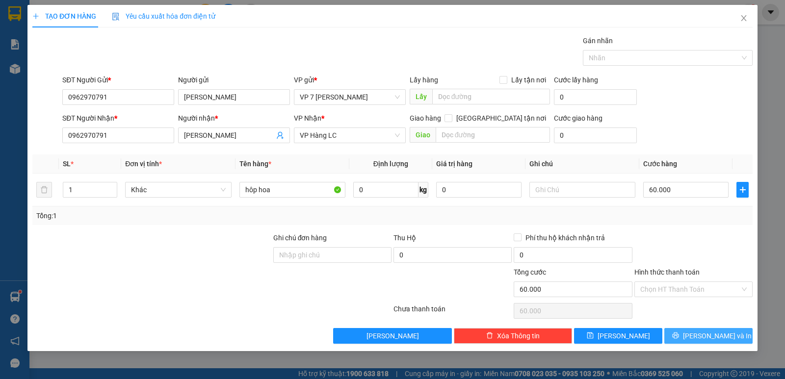
click at [678, 332] on button "[PERSON_NAME] và In" at bounding box center [708, 336] width 88 height 16
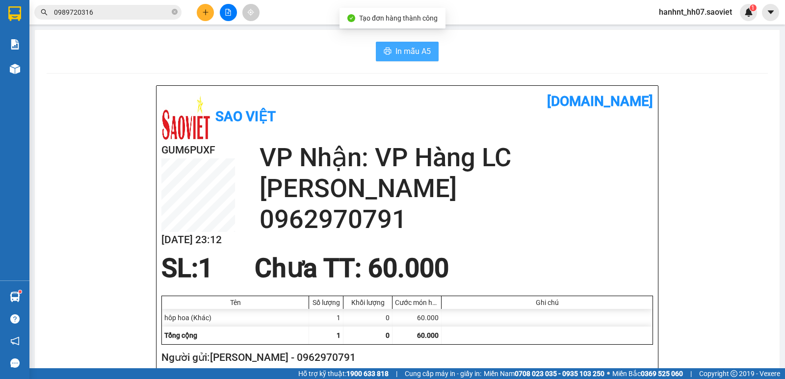
click at [413, 52] on span "In mẫu A5" at bounding box center [412, 51] width 35 height 12
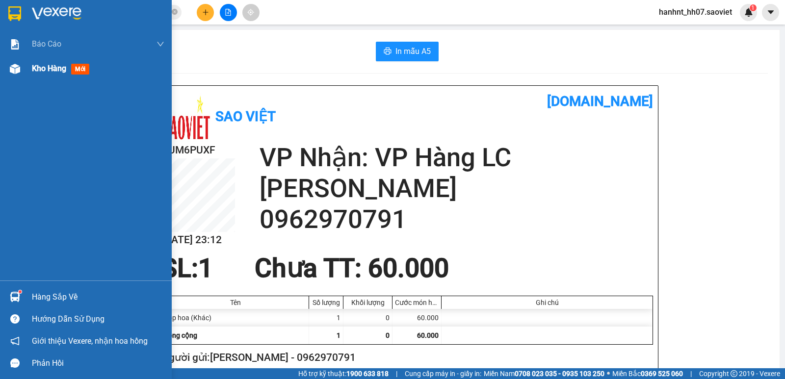
click at [20, 70] on div at bounding box center [14, 68] width 17 height 17
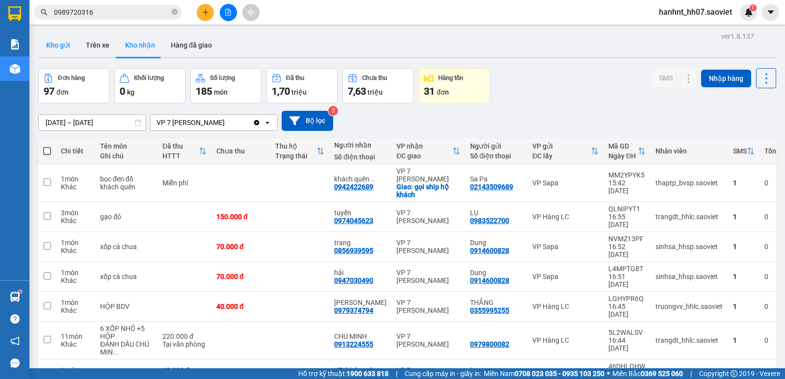
click at [64, 43] on button "Kho gửi" at bounding box center [58, 45] width 40 height 24
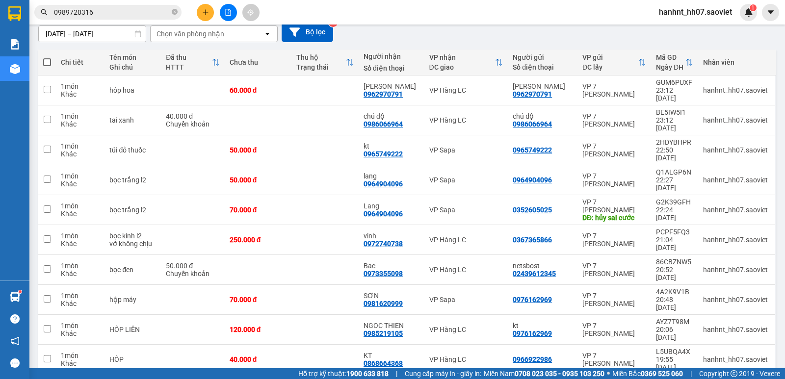
scroll to position [98, 0]
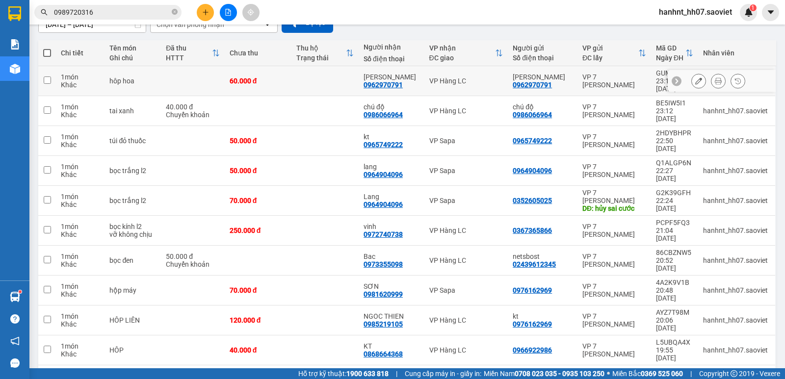
drag, startPoint x: 291, startPoint y: 70, endPoint x: 317, endPoint y: 93, distance: 34.7
click at [292, 71] on td "60.000 đ" at bounding box center [258, 81] width 67 height 30
checkbox input "true"
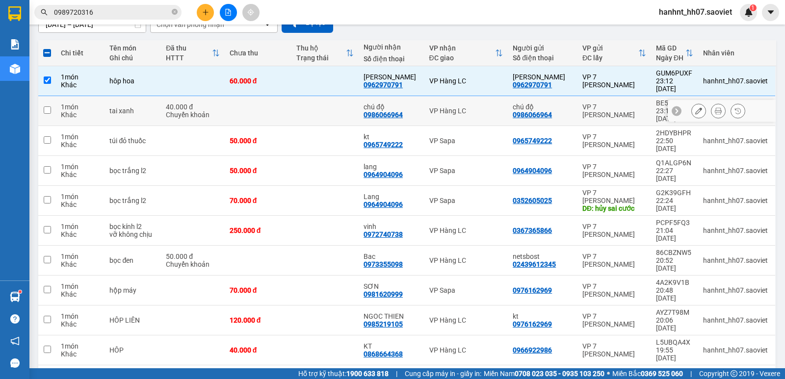
click at [316, 104] on td at bounding box center [324, 111] width 67 height 30
checkbox input "true"
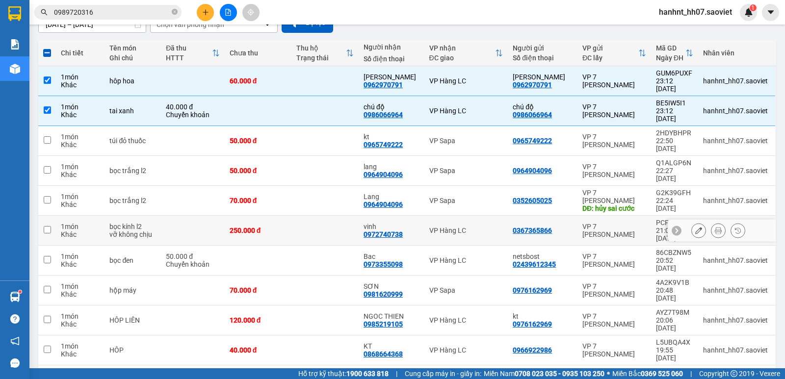
click at [359, 216] on td at bounding box center [324, 231] width 67 height 30
checkbox input "true"
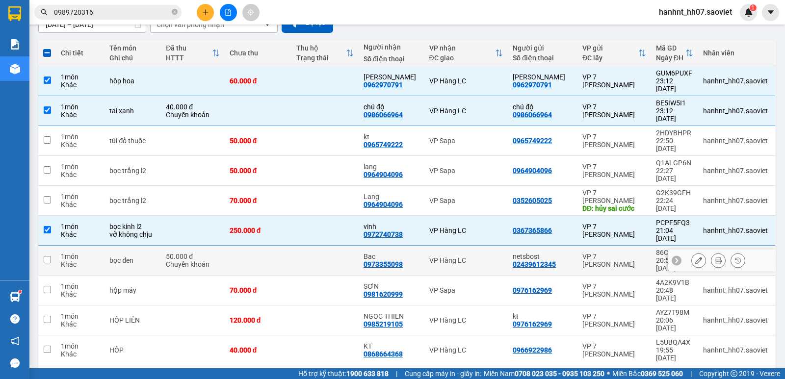
click at [354, 246] on td at bounding box center [324, 261] width 67 height 30
checkbox input "true"
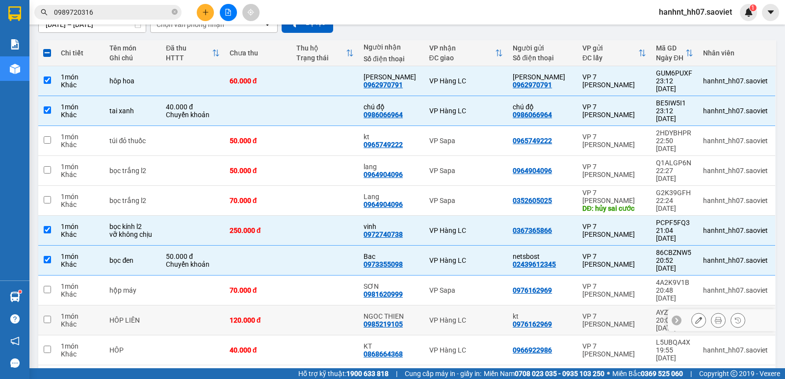
click at [346, 306] on td at bounding box center [324, 321] width 67 height 30
checkbox input "true"
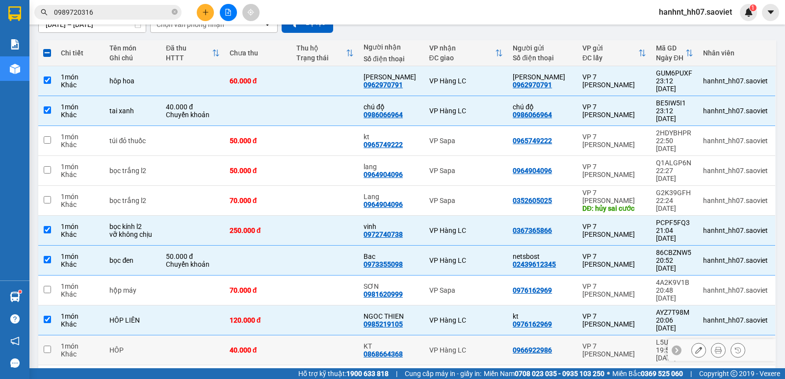
click at [342, 335] on td at bounding box center [324, 350] width 67 height 30
checkbox input "true"
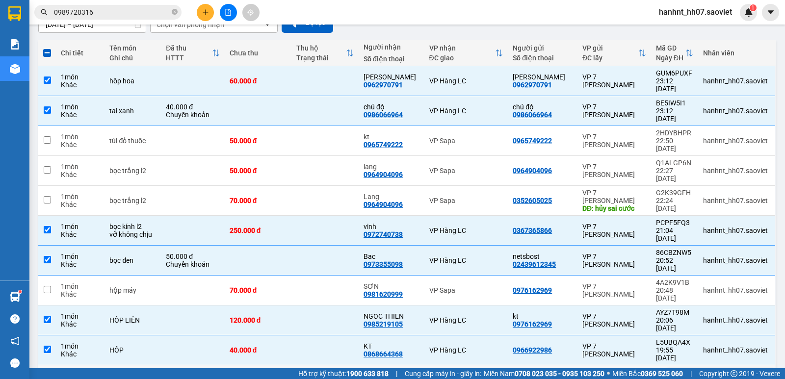
drag, startPoint x: 331, startPoint y: 307, endPoint x: 329, endPoint y: 243, distance: 63.8
click at [331, 365] on td at bounding box center [324, 380] width 67 height 30
checkbox input "true"
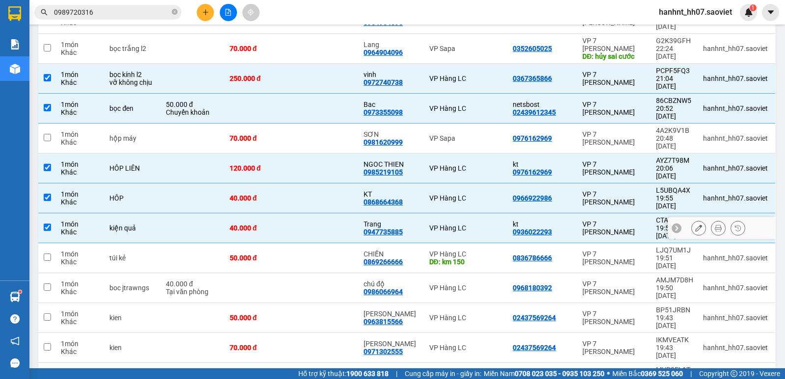
scroll to position [261, 0]
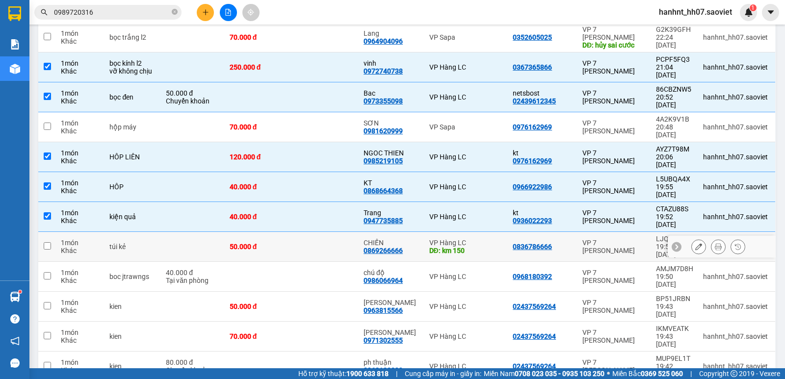
click at [336, 232] on td at bounding box center [324, 247] width 67 height 30
checkbox input "true"
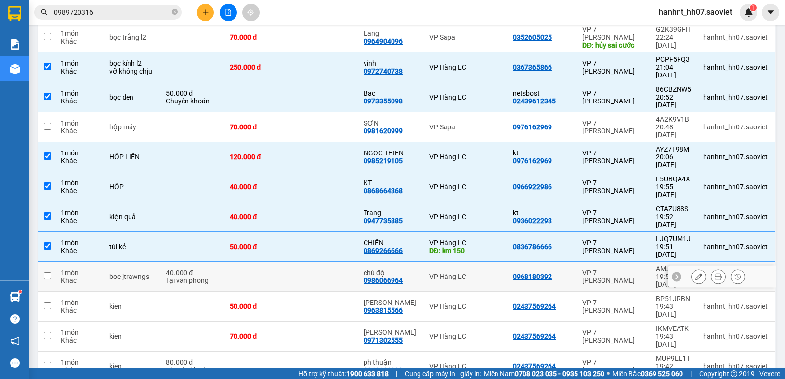
click at [351, 262] on td at bounding box center [324, 277] width 67 height 30
checkbox input "true"
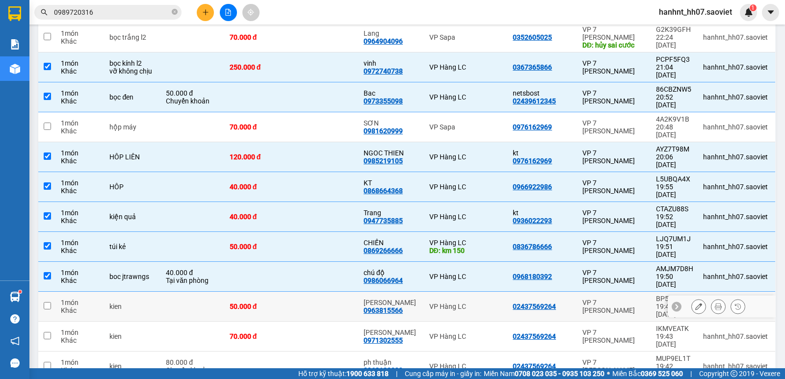
click at [344, 292] on td at bounding box center [324, 307] width 67 height 30
checkbox input "true"
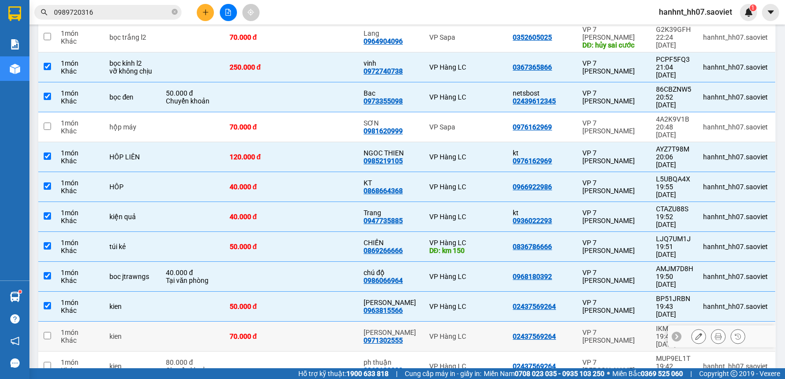
drag, startPoint x: 337, startPoint y: 237, endPoint x: 336, endPoint y: 244, distance: 6.5
click at [336, 322] on td at bounding box center [324, 337] width 67 height 30
checkbox input "true"
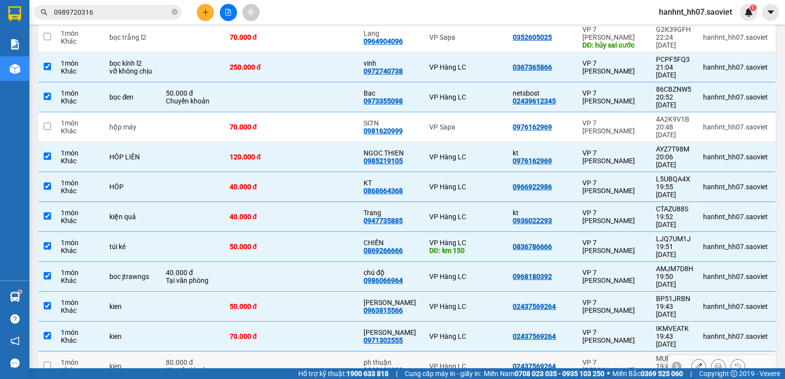
drag, startPoint x: 335, startPoint y: 251, endPoint x: 335, endPoint y: 260, distance: 9.3
click at [335, 352] on td at bounding box center [324, 367] width 67 height 30
checkbox input "true"
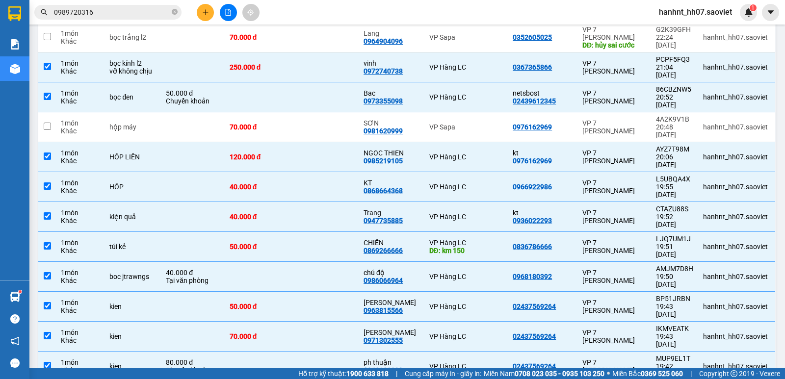
checkbox input "true"
drag, startPoint x: 334, startPoint y: 297, endPoint x: 357, endPoint y: 248, distance: 54.0
checkbox input "true"
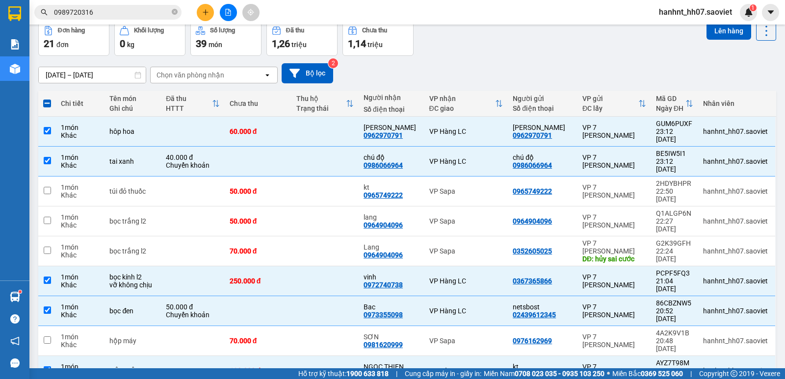
scroll to position [0, 0]
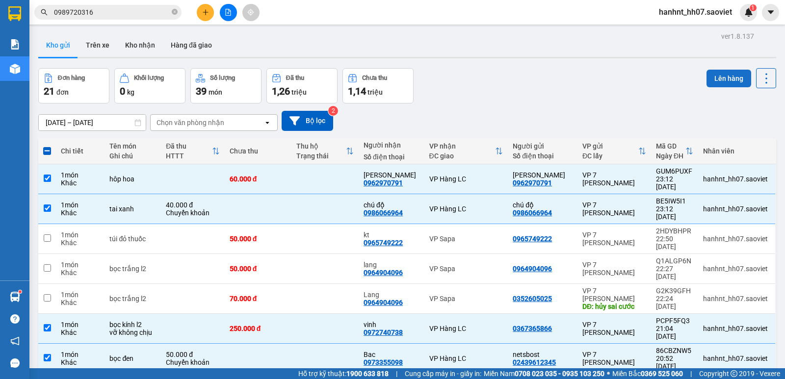
click at [713, 84] on button "Lên hàng" at bounding box center [728, 79] width 45 height 18
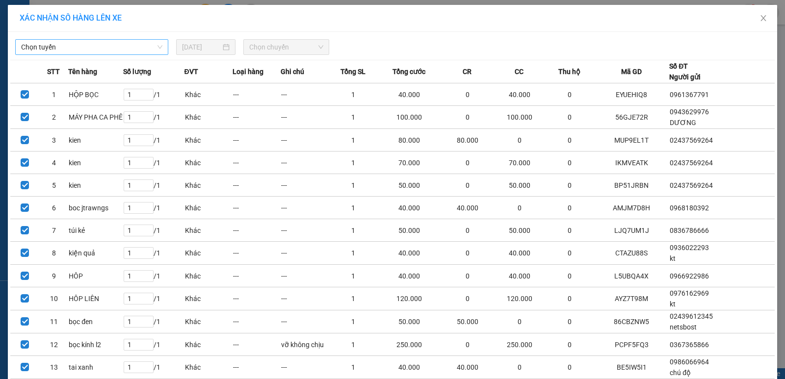
click at [126, 46] on span "Chọn tuyến" at bounding box center [91, 47] width 141 height 15
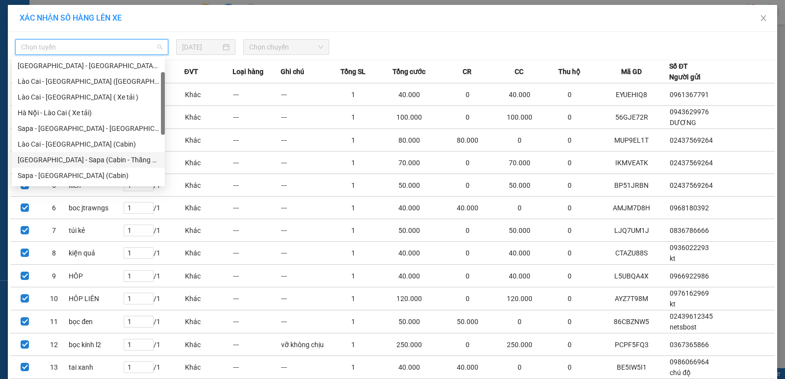
scroll to position [78, 0]
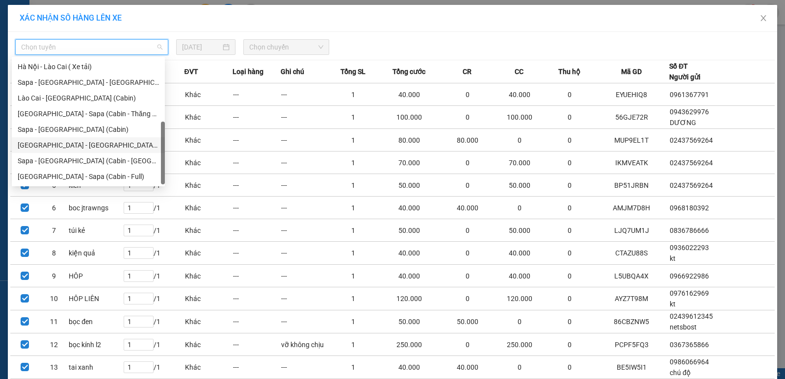
drag, startPoint x: 100, startPoint y: 147, endPoint x: 252, endPoint y: 102, distance: 158.6
click at [106, 145] on div "[GEOGRAPHIC_DATA] - [GEOGRAPHIC_DATA] ([GEOGRAPHIC_DATA])" at bounding box center [88, 145] width 141 height 11
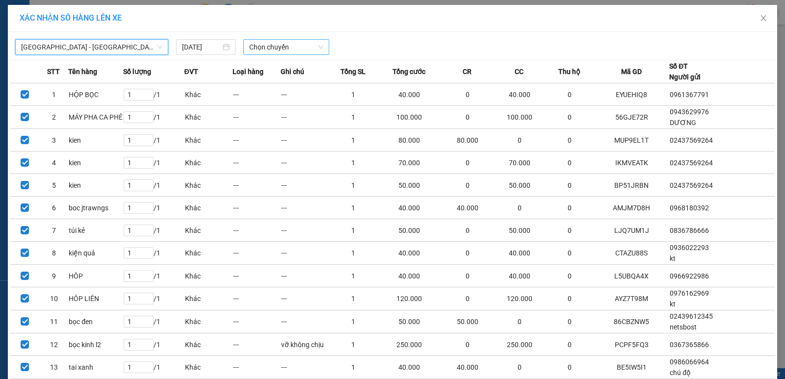
click at [297, 45] on span "Chọn chuyến" at bounding box center [286, 47] width 74 height 15
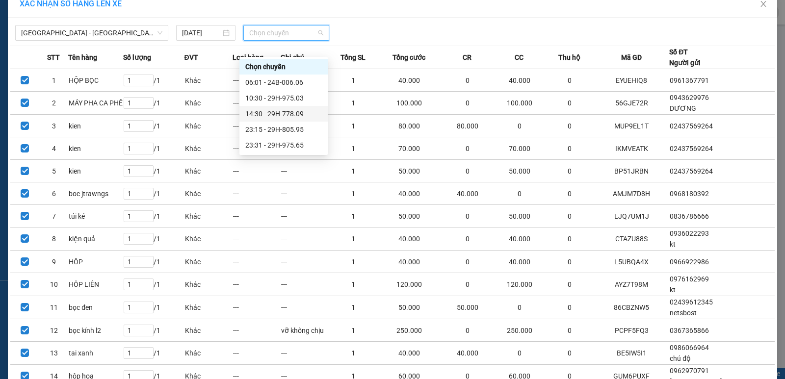
scroll to position [33, 0]
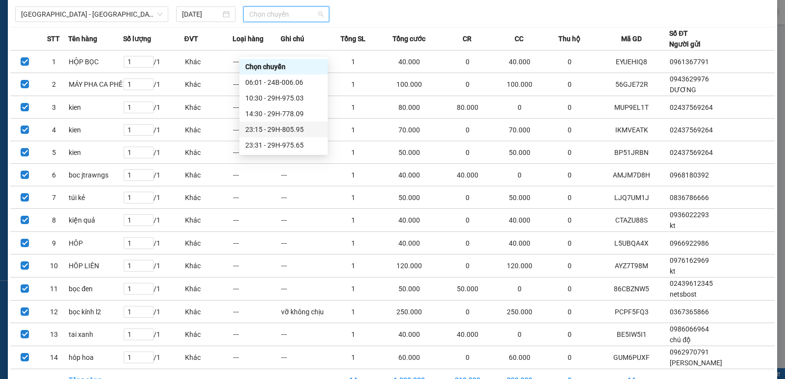
drag, startPoint x: 299, startPoint y: 132, endPoint x: 323, endPoint y: 147, distance: 28.2
click at [300, 131] on div "23:15 - 29H-805.95" at bounding box center [283, 129] width 77 height 11
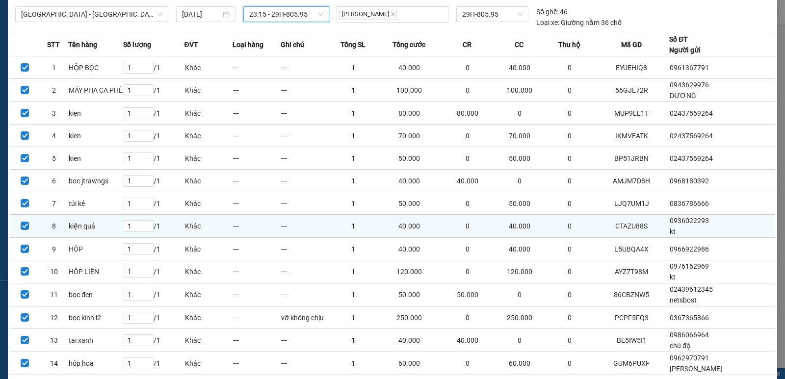
scroll to position [96, 0]
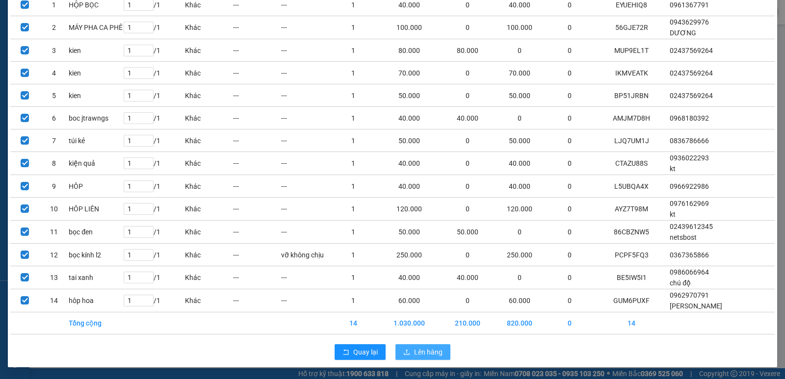
click at [424, 352] on span "Lên hàng" at bounding box center [428, 352] width 28 height 11
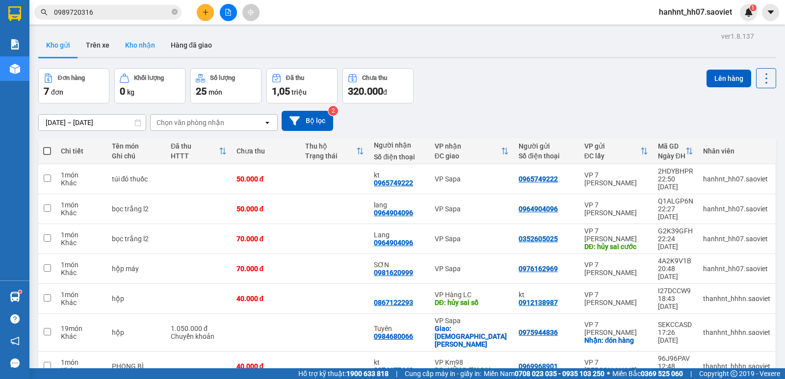
click at [126, 47] on button "Kho nhận" at bounding box center [140, 45] width 46 height 24
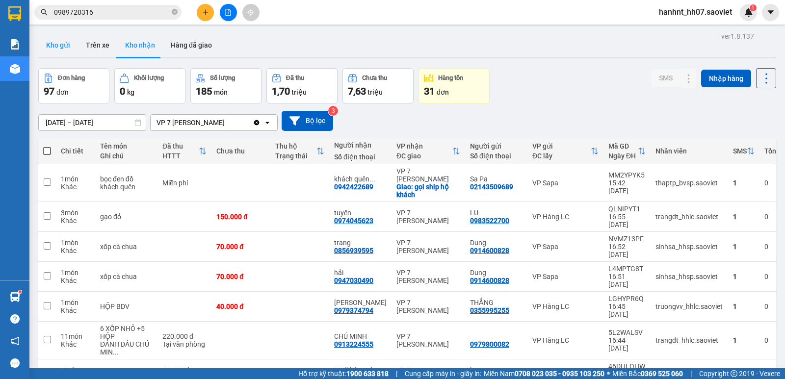
click at [64, 48] on button "Kho gửi" at bounding box center [58, 45] width 40 height 24
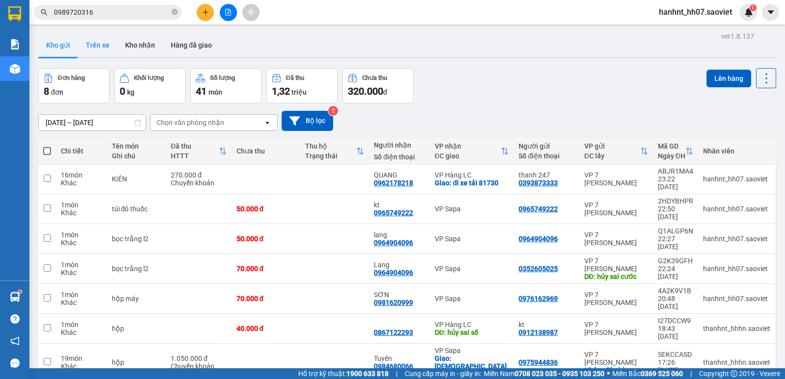
click at [114, 43] on button "Trên xe" at bounding box center [97, 45] width 39 height 24
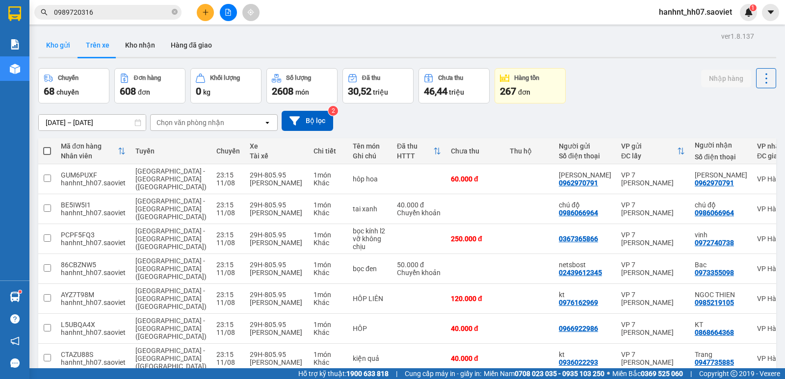
click at [55, 48] on button "Kho gửi" at bounding box center [58, 45] width 40 height 24
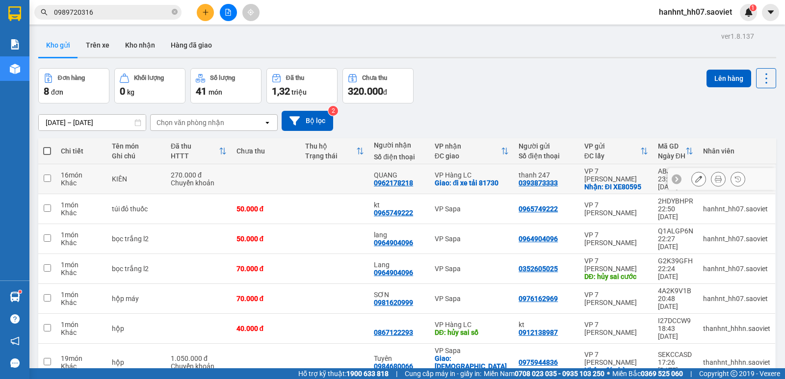
click at [354, 182] on td at bounding box center [334, 179] width 69 height 30
checkbox input "true"
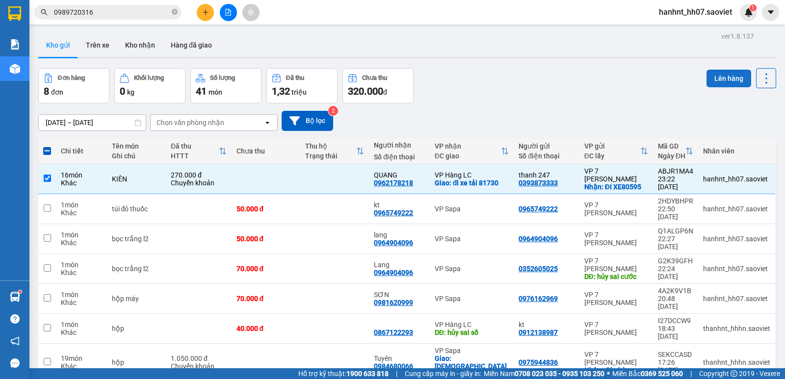
click at [710, 77] on button "Lên hàng" at bounding box center [728, 79] width 45 height 18
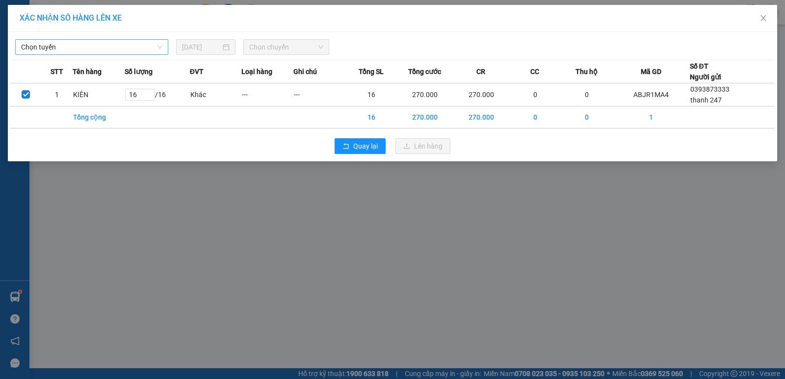
click at [132, 40] on span "Chọn tuyến" at bounding box center [91, 47] width 141 height 15
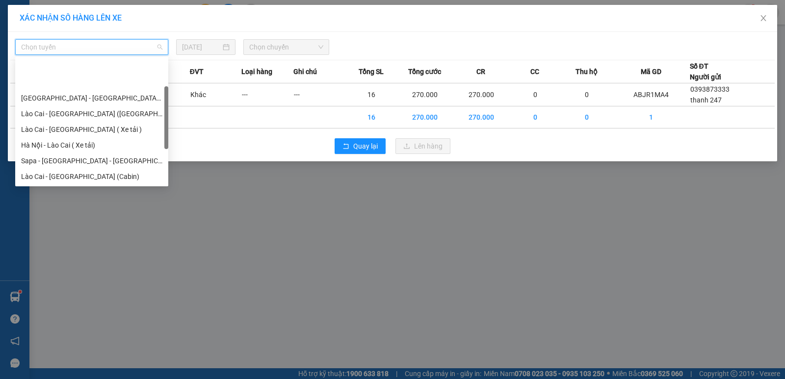
scroll to position [78, 0]
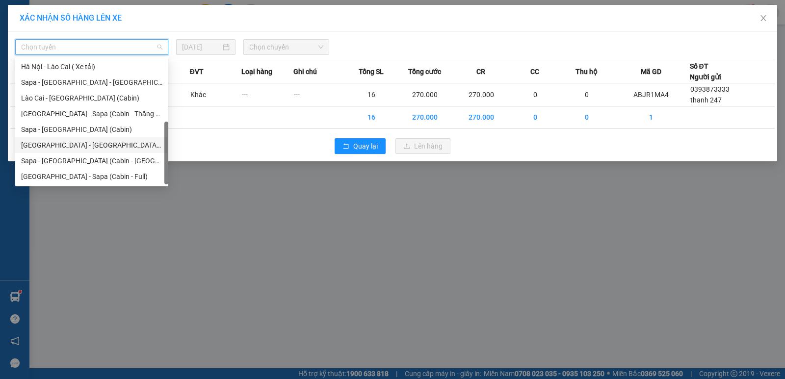
click at [107, 144] on div "[GEOGRAPHIC_DATA] - [GEOGRAPHIC_DATA] ([GEOGRAPHIC_DATA])" at bounding box center [91, 145] width 141 height 11
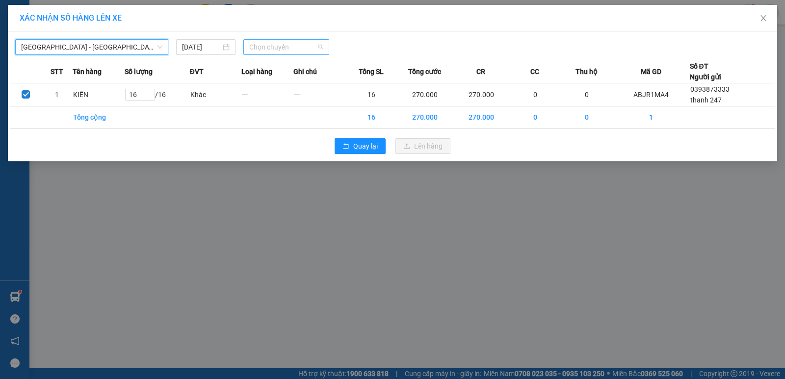
click at [274, 48] on span "Chọn chuyến" at bounding box center [286, 47] width 74 height 15
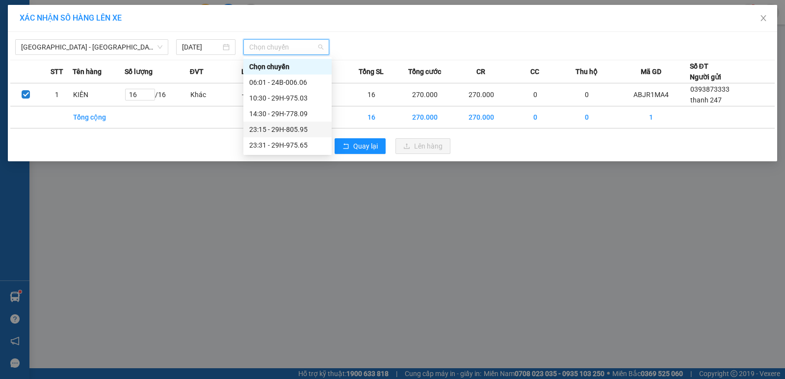
click at [290, 128] on div "23:15 - 29H-805.95" at bounding box center [287, 129] width 77 height 11
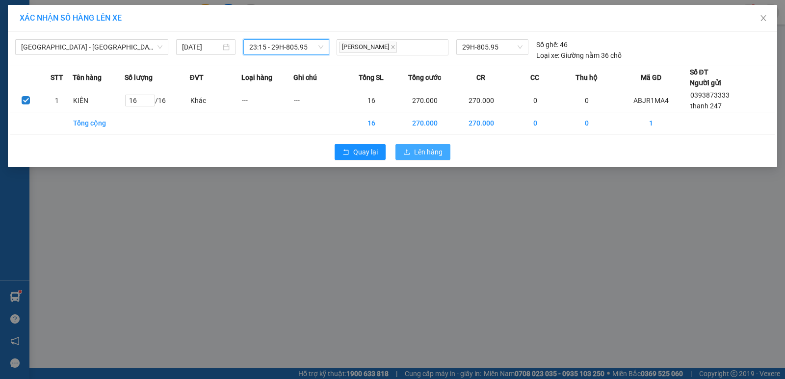
click at [439, 151] on span "Lên hàng" at bounding box center [428, 152] width 28 height 11
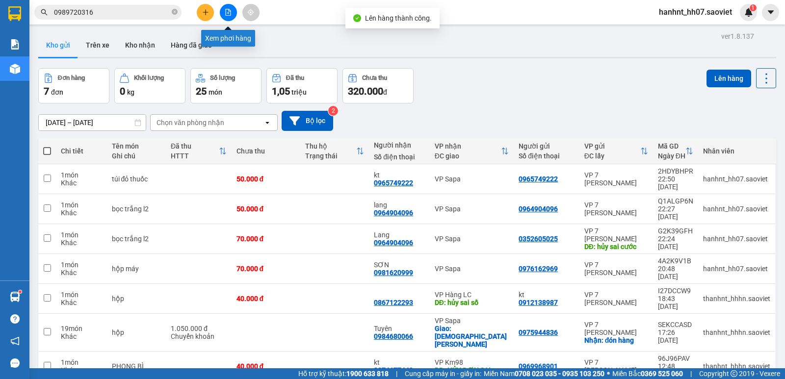
click at [227, 17] on button at bounding box center [228, 12] width 17 height 17
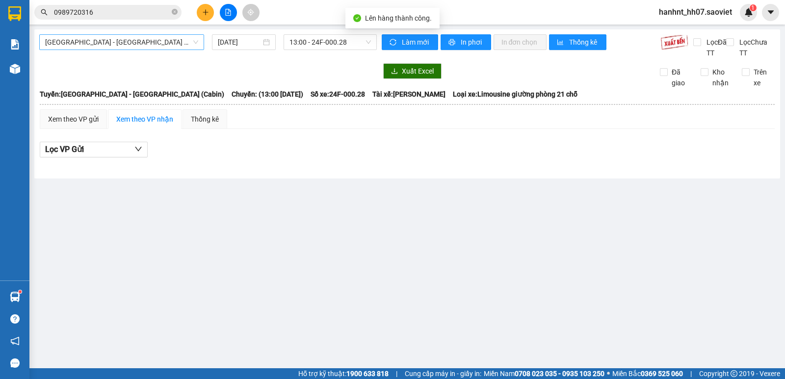
click at [102, 42] on span "[GEOGRAPHIC_DATA] - [GEOGRAPHIC_DATA] (Cabin)" at bounding box center [121, 42] width 153 height 15
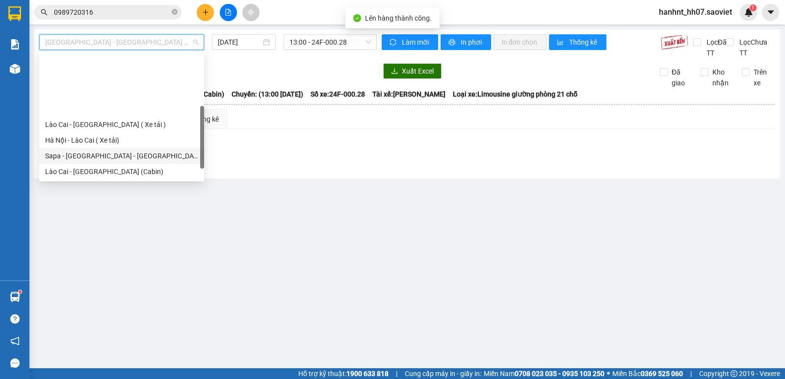
scroll to position [65, 0]
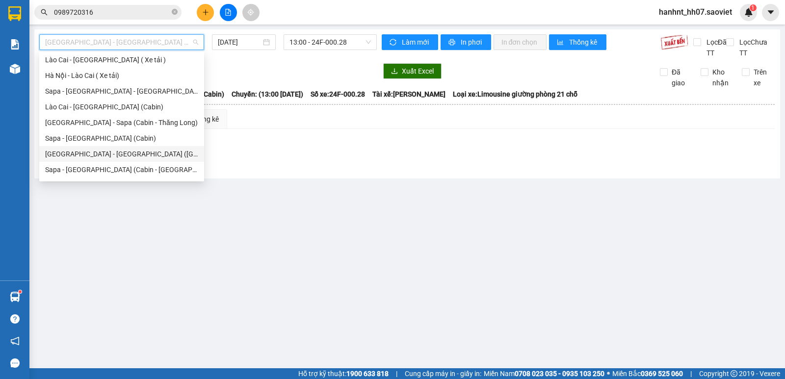
drag, startPoint x: 149, startPoint y: 154, endPoint x: 324, endPoint y: 37, distance: 210.4
click at [148, 153] on div "[GEOGRAPHIC_DATA] - [GEOGRAPHIC_DATA] ([GEOGRAPHIC_DATA])" at bounding box center [121, 154] width 153 height 11
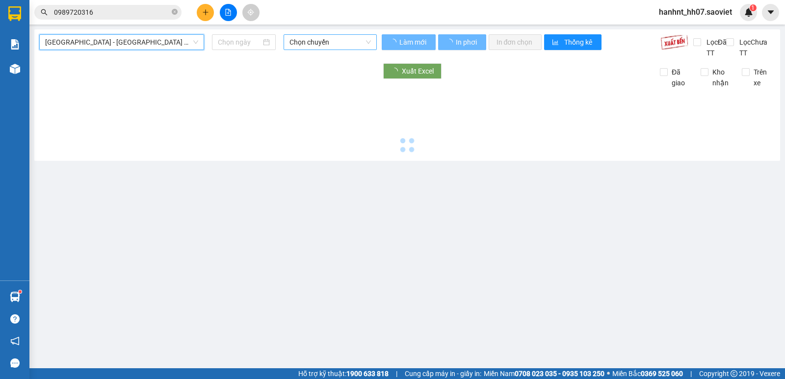
type input "[DATE]"
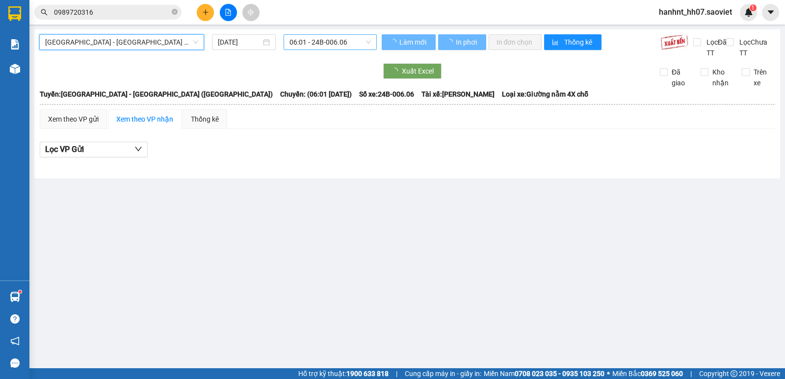
click at [329, 38] on span "06:01 - 24B-006.06" at bounding box center [329, 42] width 81 height 15
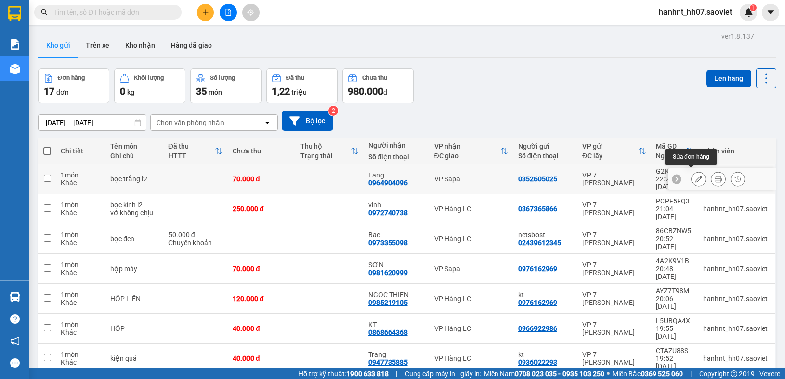
click at [695, 176] on icon at bounding box center [698, 179] width 7 height 7
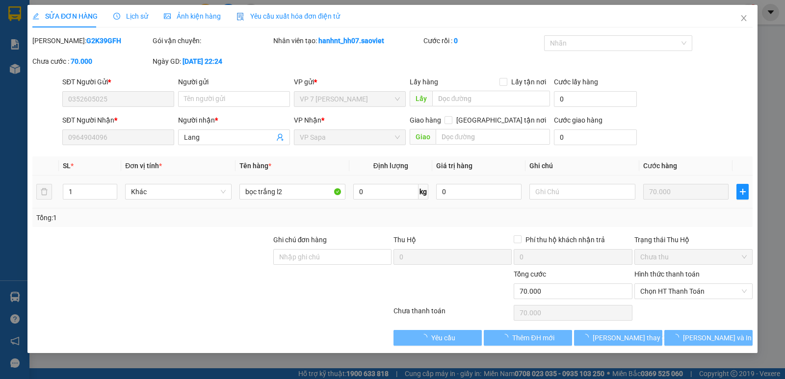
type input "0352605025"
type input "0964904096"
type input "Lang"
type input "70.000"
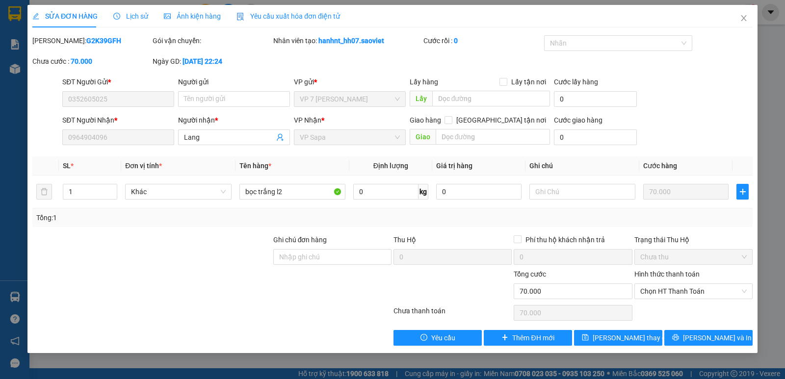
click at [496, 107] on div "Lấy hàng Lấy tận nơi Lấy" at bounding box center [480, 94] width 141 height 34
click at [500, 102] on input "text" at bounding box center [491, 99] width 118 height 16
type input "hủy sai cước"
click at [643, 335] on button "[PERSON_NAME] thay đổi" at bounding box center [618, 338] width 88 height 16
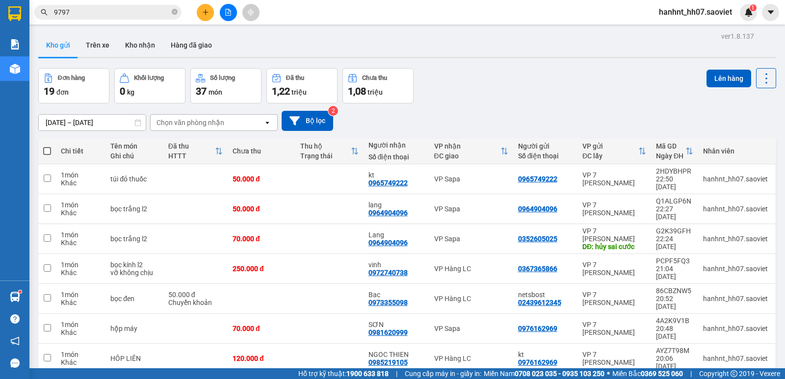
click at [146, 13] on input "9797" at bounding box center [112, 12] width 116 height 11
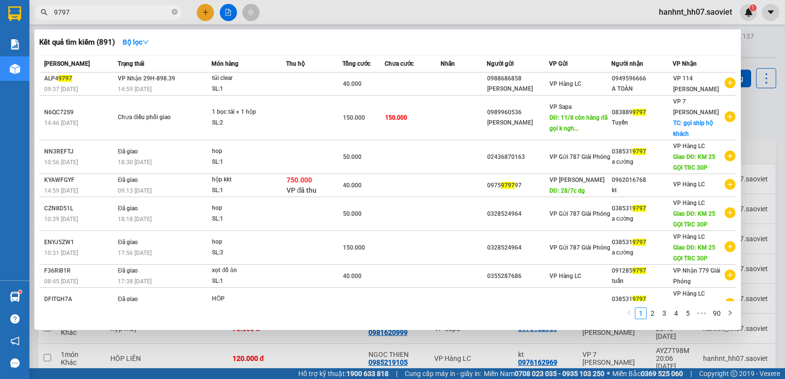
click at [146, 13] on input "9797" at bounding box center [112, 12] width 116 height 11
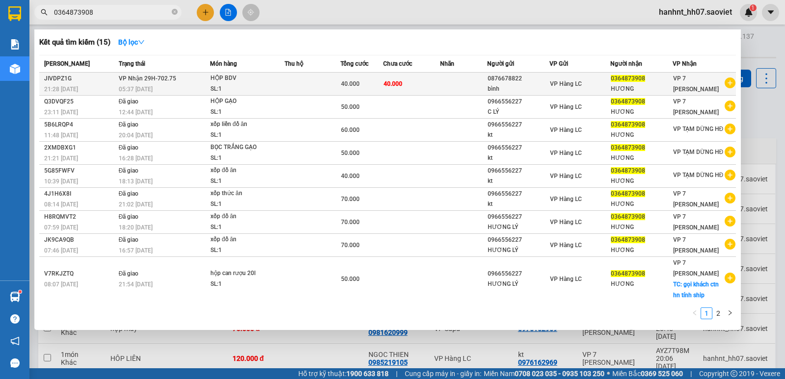
type input "0364873908"
click at [250, 88] on div "SL: 1" at bounding box center [247, 89] width 74 height 11
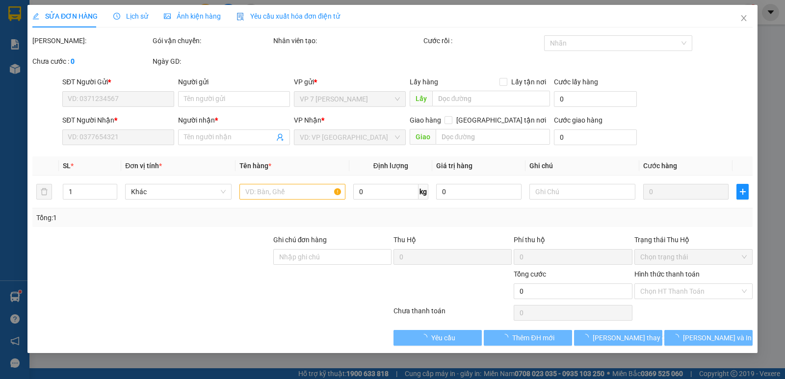
type input "0876678822"
type input "bình"
type input "0364873908"
type input "HƯƠNG"
type input "40.000"
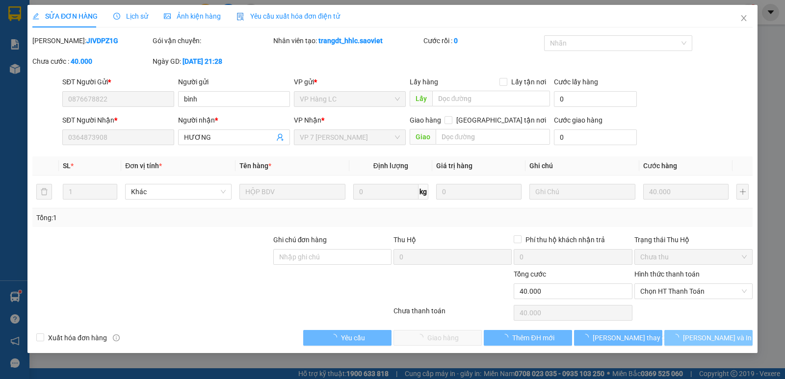
click at [683, 291] on span "Chọn HT Thanh Toán" at bounding box center [693, 291] width 106 height 15
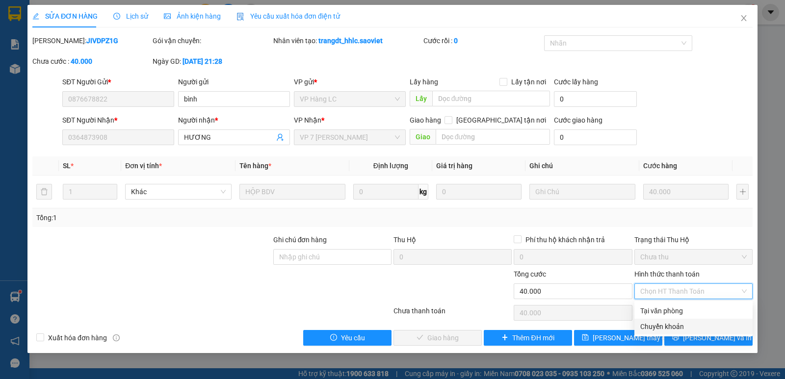
click at [671, 325] on div "Chuyển khoản" at bounding box center [693, 326] width 106 height 11
type input "0"
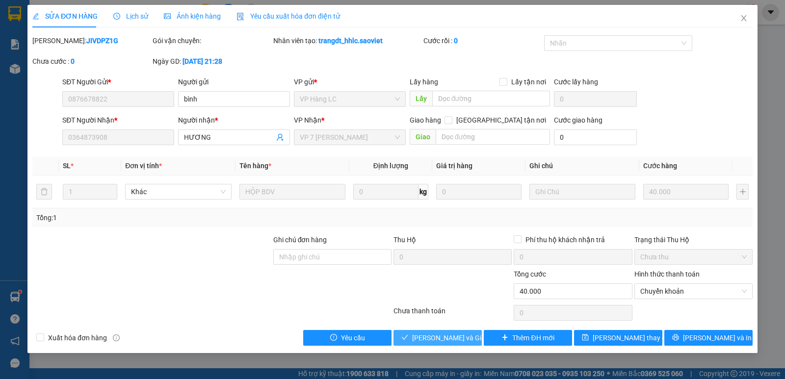
click at [446, 333] on span "[PERSON_NAME] và Giao hàng" at bounding box center [459, 338] width 94 height 11
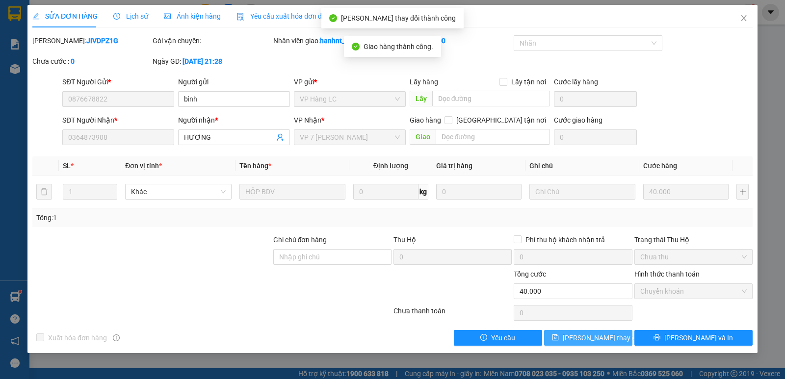
click at [585, 339] on span "[PERSON_NAME] thay đổi" at bounding box center [602, 338] width 78 height 11
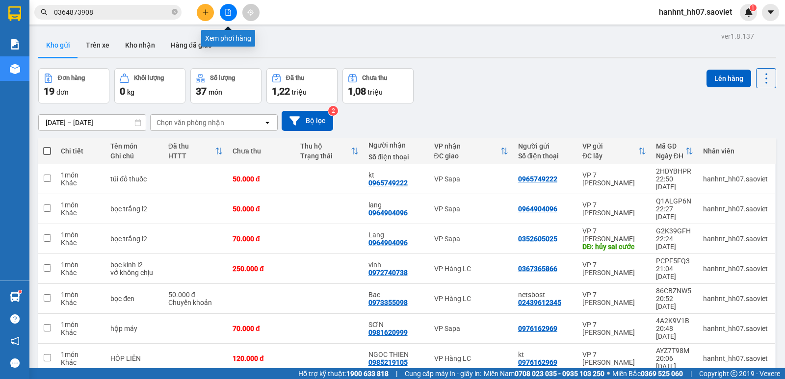
click at [228, 13] on icon "file-add" at bounding box center [228, 12] width 5 height 7
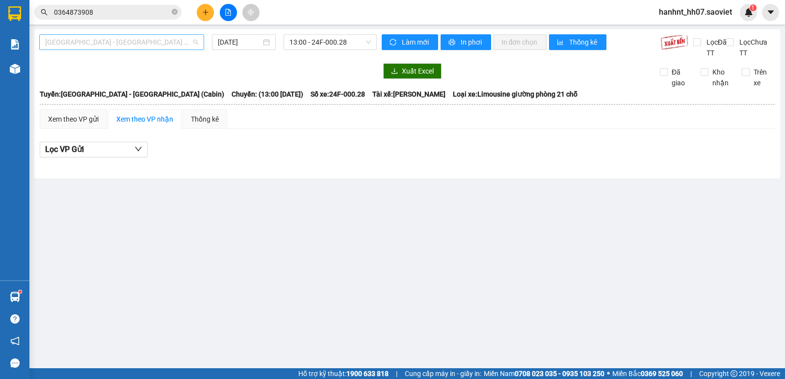
click at [141, 40] on span "[GEOGRAPHIC_DATA] - [GEOGRAPHIC_DATA] (Cabin)" at bounding box center [121, 42] width 153 height 15
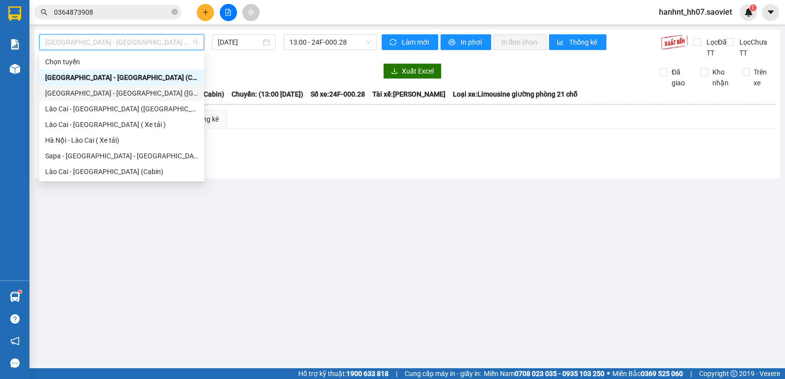
click at [135, 92] on div "[GEOGRAPHIC_DATA] - [GEOGRAPHIC_DATA] ([GEOGRAPHIC_DATA])" at bounding box center [121, 93] width 153 height 11
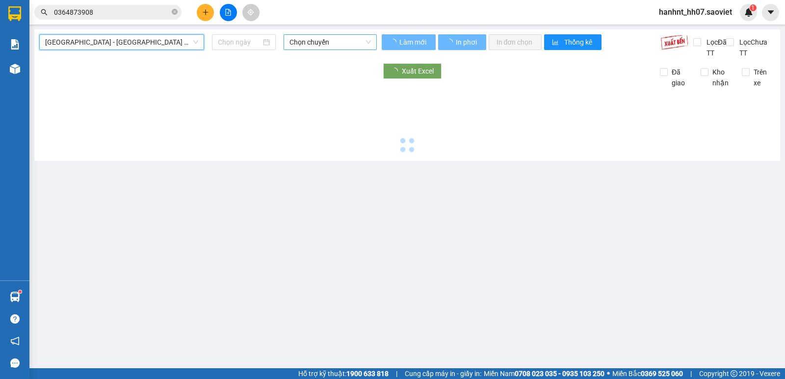
type input "[DATE]"
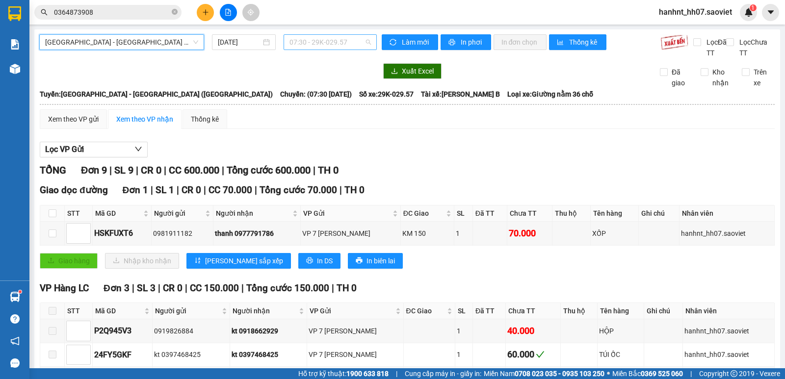
click at [312, 42] on span "07:30 - 29K-029.57" at bounding box center [329, 42] width 81 height 15
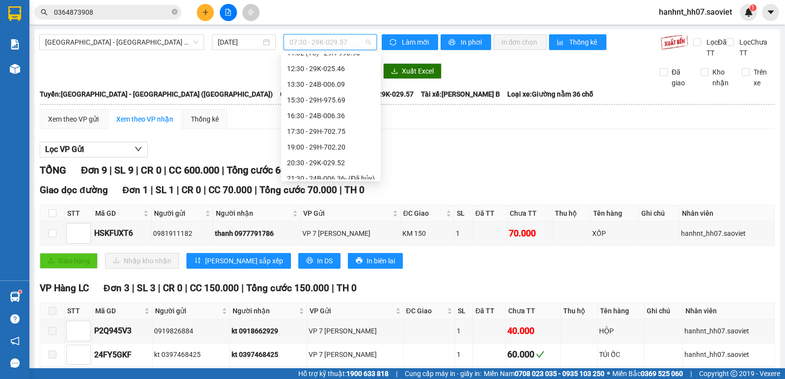
scroll to position [94, 0]
click at [157, 43] on span "[GEOGRAPHIC_DATA] - [GEOGRAPHIC_DATA] ([GEOGRAPHIC_DATA])" at bounding box center [121, 42] width 153 height 15
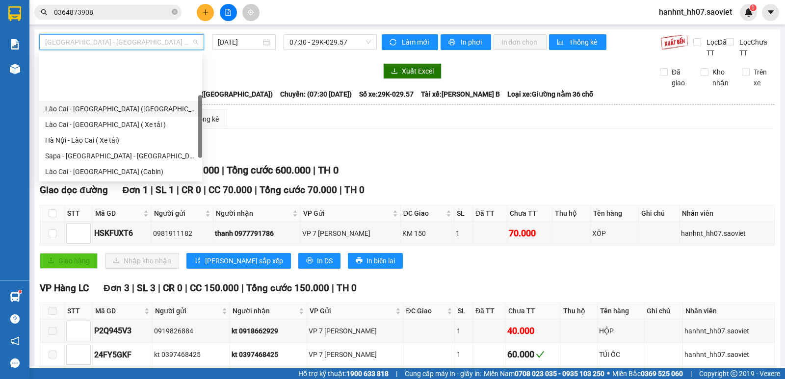
scroll to position [78, 0]
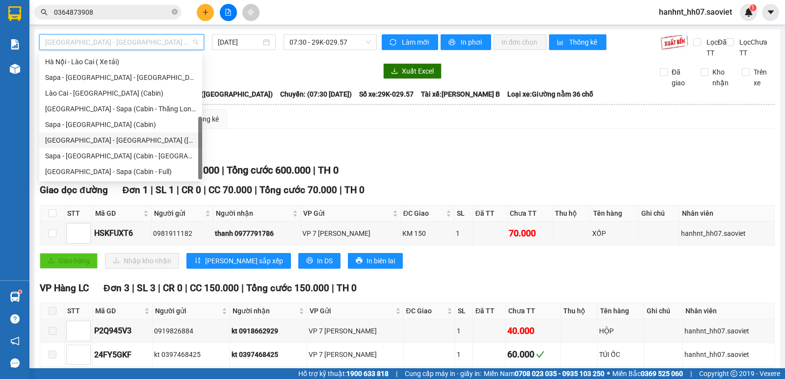
click at [133, 140] on div "[GEOGRAPHIC_DATA] - [GEOGRAPHIC_DATA] ([GEOGRAPHIC_DATA])" at bounding box center [120, 140] width 151 height 11
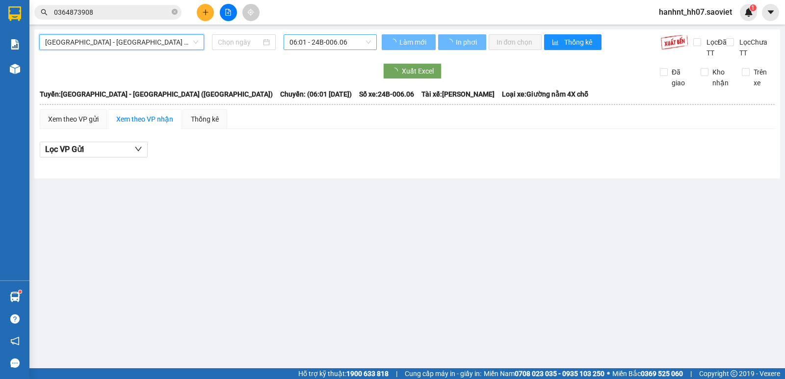
type input "[DATE]"
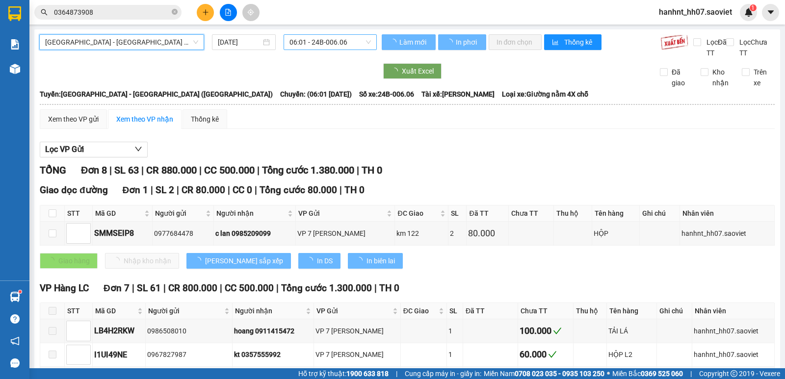
click at [341, 42] on span "06:01 - 24B-006.06" at bounding box center [329, 42] width 81 height 15
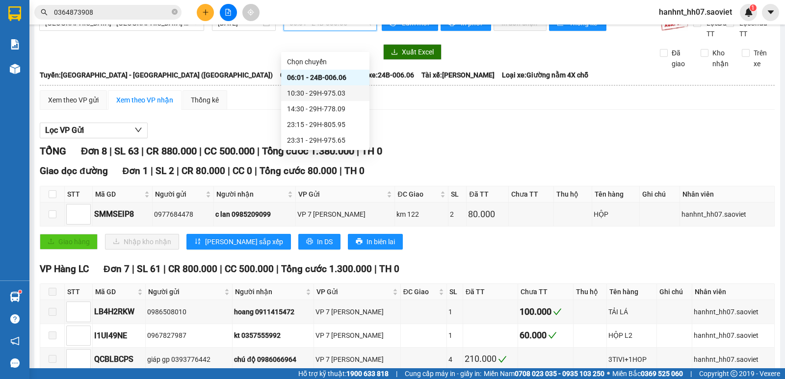
scroll to position [33, 0]
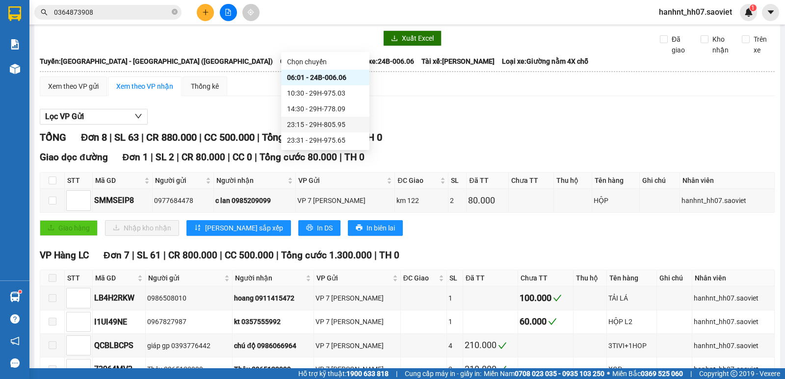
click at [336, 124] on div "23:15 - 29H-805.95" at bounding box center [325, 124] width 77 height 11
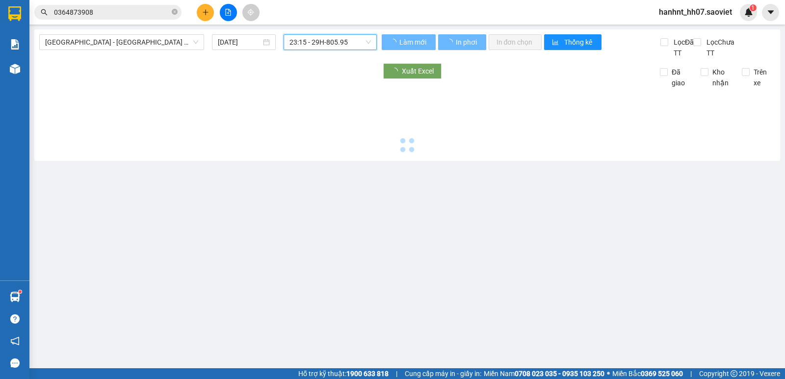
scroll to position [0, 0]
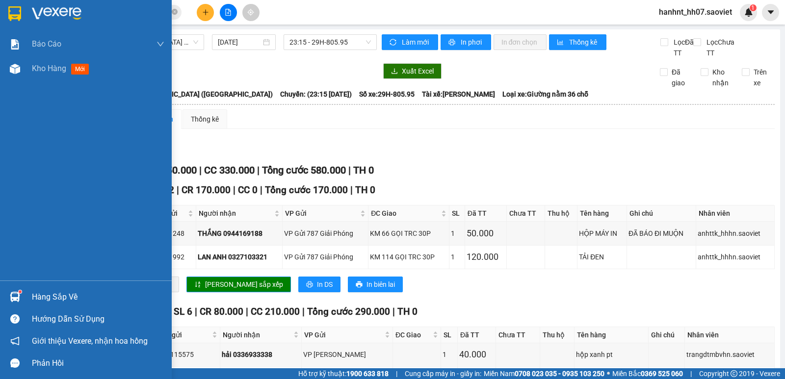
drag, startPoint x: 21, startPoint y: 299, endPoint x: 37, endPoint y: 300, distance: 16.2
click at [20, 299] on div at bounding box center [14, 296] width 17 height 17
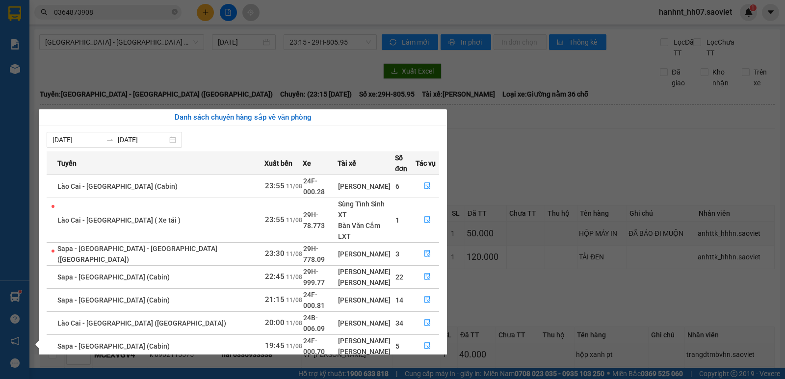
click at [257, 35] on section "Kết quả tìm kiếm ( 15 ) Bộ lọc Mã ĐH Trạng thái Món hàng Thu hộ Tổng cước Chưa …" at bounding box center [392, 189] width 785 height 379
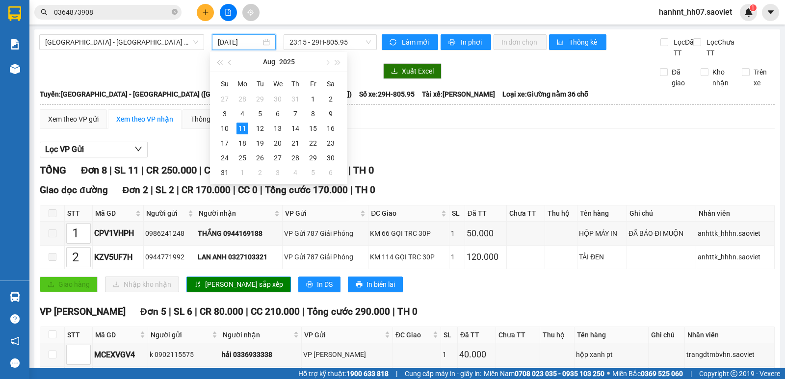
click at [150, 80] on div "Xuất Excel Đã giao Kho nhận Trên xe" at bounding box center [407, 75] width 736 height 25
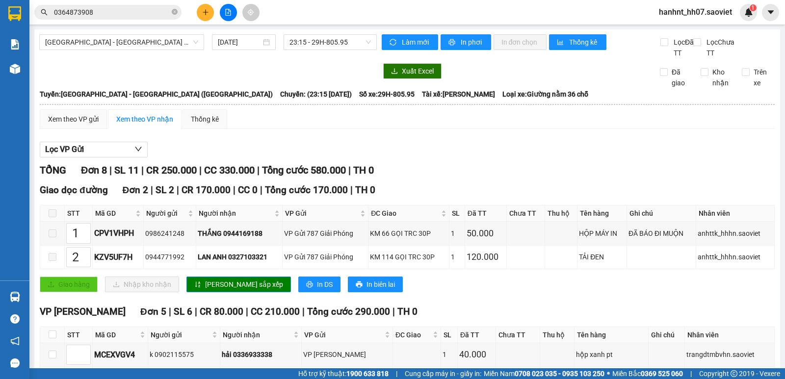
click at [205, 13] on icon "plus" at bounding box center [205, 12] width 7 height 7
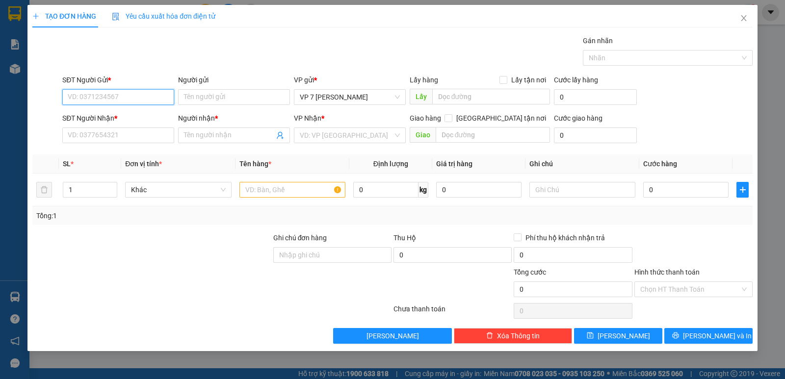
click at [115, 100] on input "SĐT Người Gửi *" at bounding box center [118, 97] width 112 height 16
click at [124, 115] on div "0931669889 - DŨNG VIỆT" at bounding box center [118, 116] width 100 height 11
type input "0931669889"
type input "DŨNG VIỆT"
type input "0931669889"
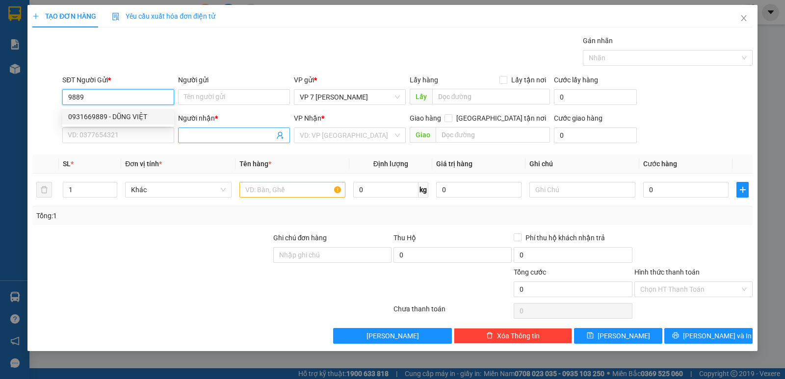
type input "DŨNG VIỆT"
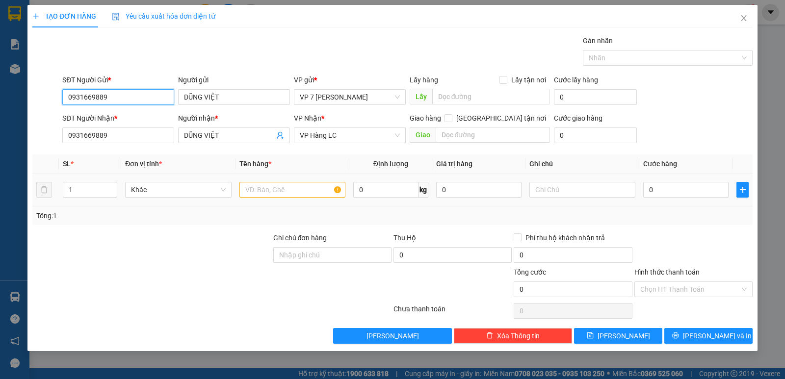
type input "0931669889"
click at [295, 190] on input "text" at bounding box center [292, 190] width 106 height 16
type input "xop"
click at [679, 190] on input "0" at bounding box center [685, 190] width 85 height 16
type input "6"
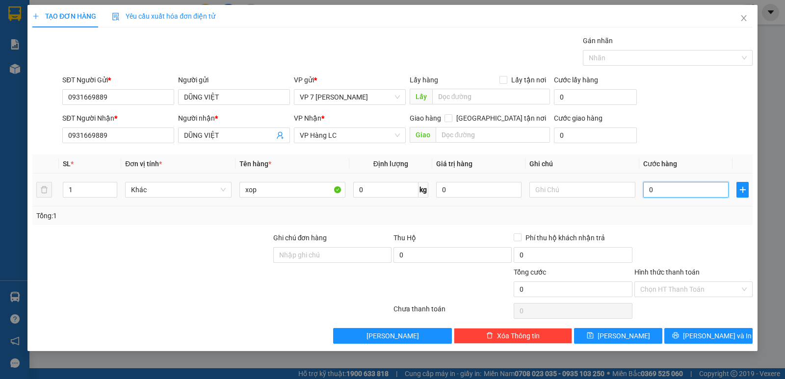
type input "6"
type input "60"
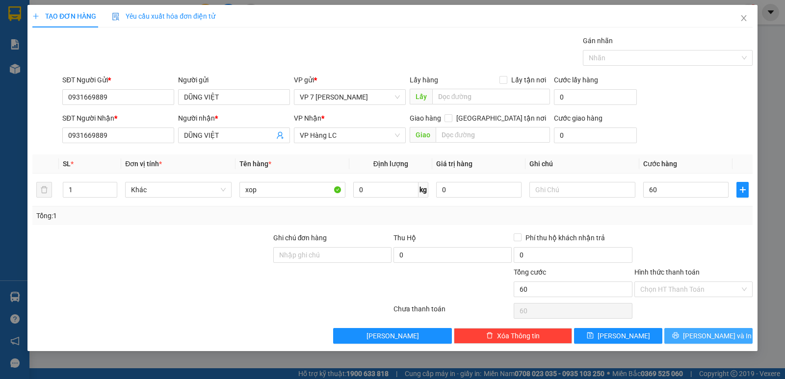
type input "60.000"
click at [727, 335] on button "[PERSON_NAME] và In" at bounding box center [708, 336] width 88 height 16
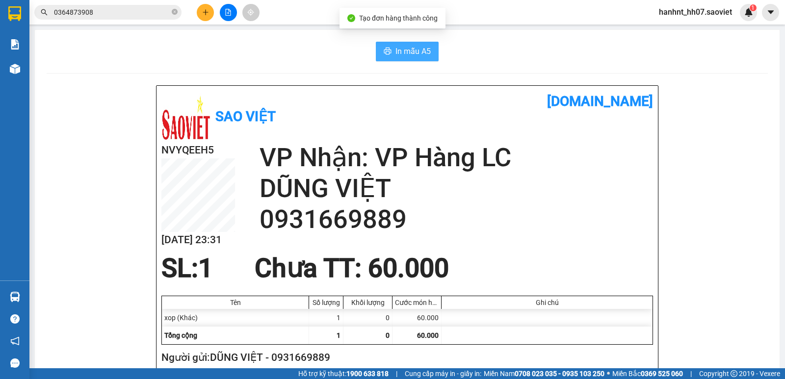
click at [395, 47] on span "In mẫu A5" at bounding box center [412, 51] width 35 height 12
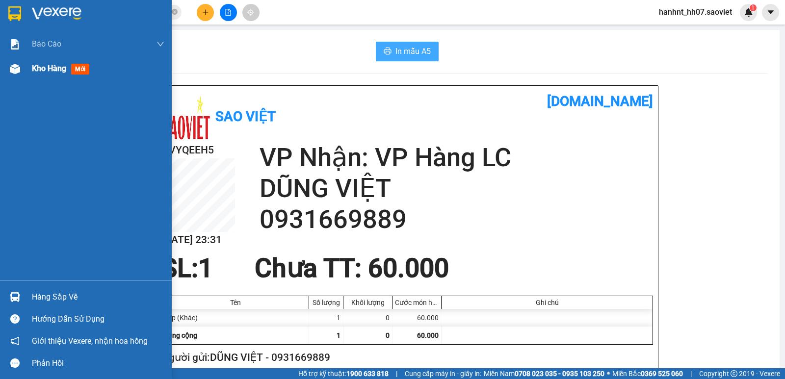
click at [27, 77] on div "Kho hàng mới" at bounding box center [86, 68] width 172 height 25
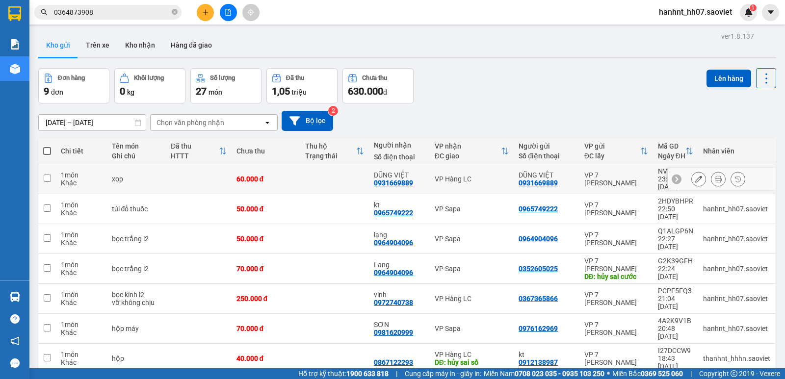
click at [303, 177] on td at bounding box center [334, 179] width 69 height 30
checkbox input "true"
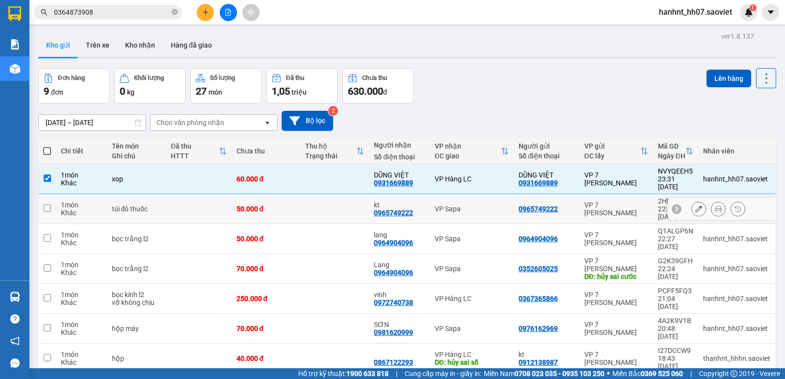
click at [316, 197] on td at bounding box center [334, 209] width 69 height 30
checkbox input "true"
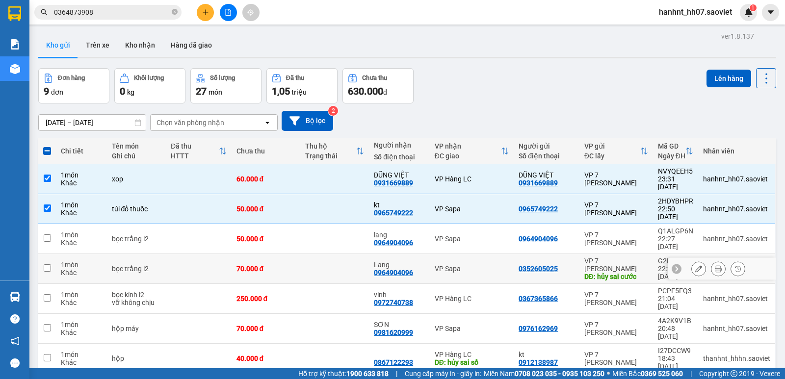
click at [326, 254] on td at bounding box center [334, 269] width 69 height 30
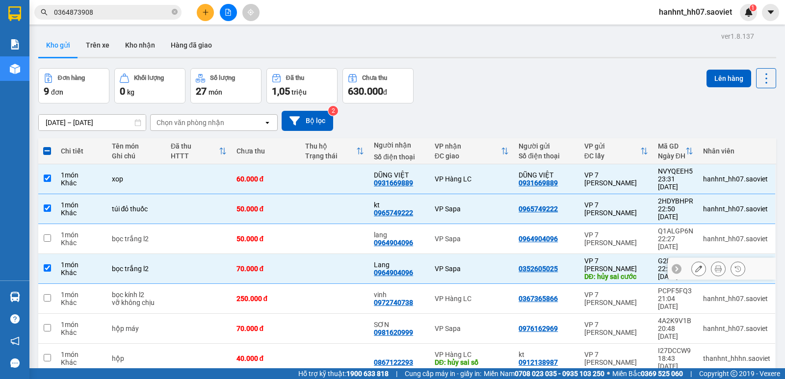
click at [326, 254] on td at bounding box center [334, 269] width 69 height 30
checkbox input "false"
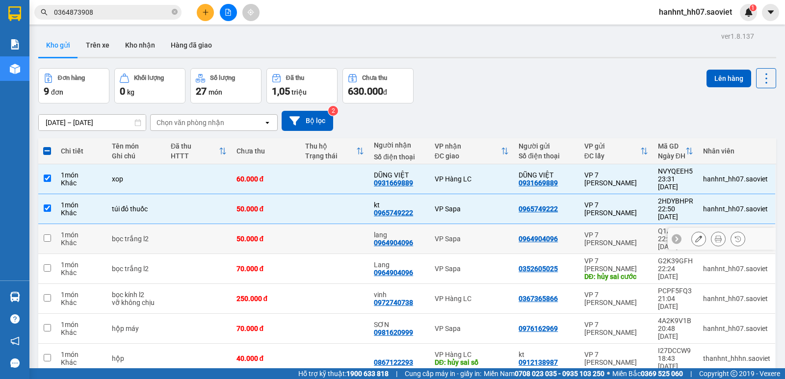
click at [320, 224] on td at bounding box center [334, 239] width 69 height 30
checkbox input "true"
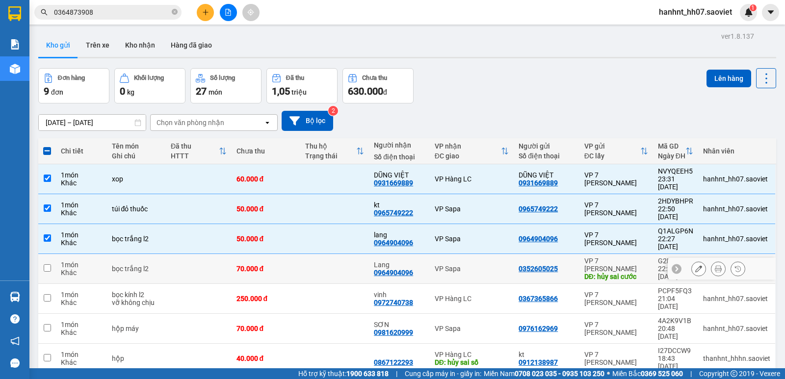
click at [335, 254] on td at bounding box center [334, 269] width 69 height 30
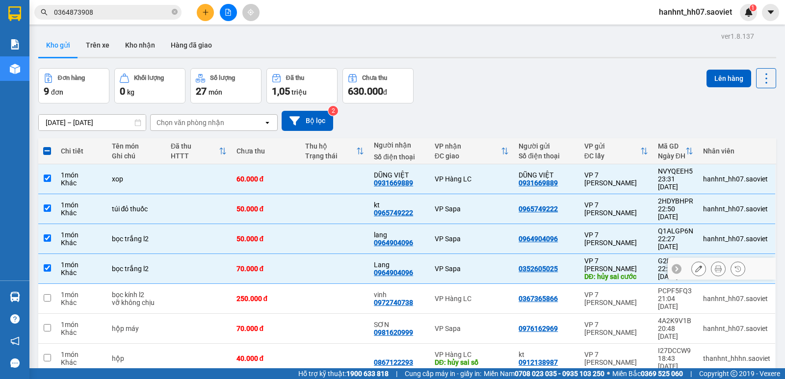
click at [335, 254] on td at bounding box center [334, 269] width 69 height 30
checkbox input "false"
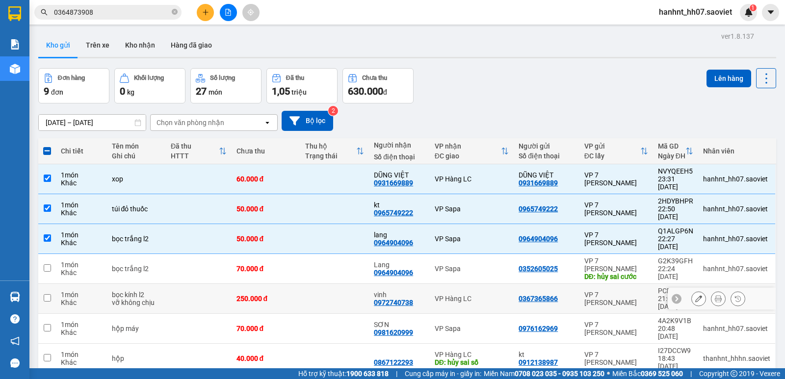
click at [341, 284] on td at bounding box center [334, 299] width 69 height 30
checkbox input "true"
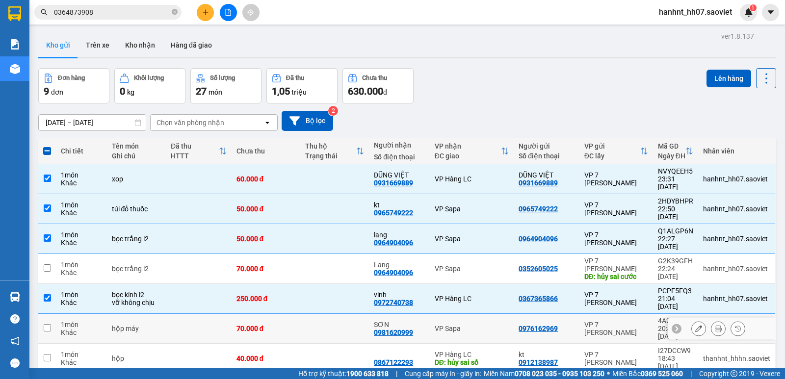
click at [333, 314] on td at bounding box center [334, 329] width 69 height 30
checkbox input "true"
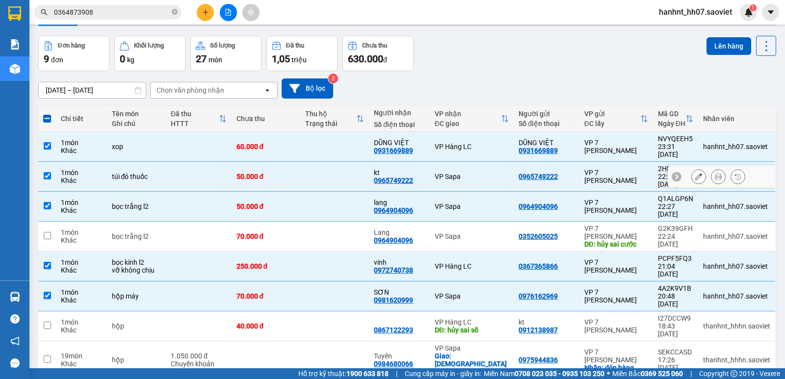
scroll to position [49, 0]
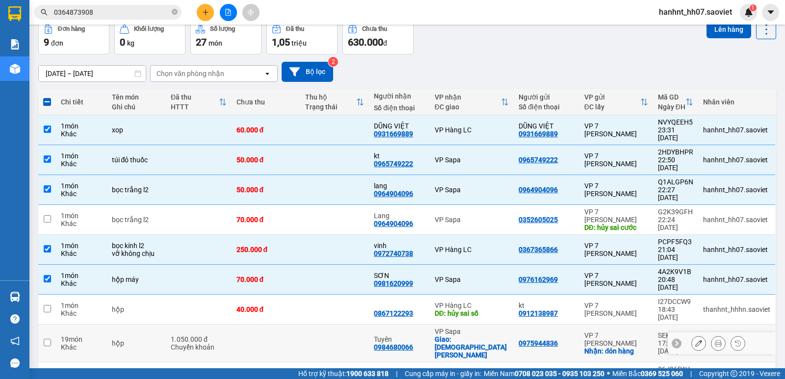
click at [334, 325] on td at bounding box center [334, 344] width 69 height 38
checkbox input "true"
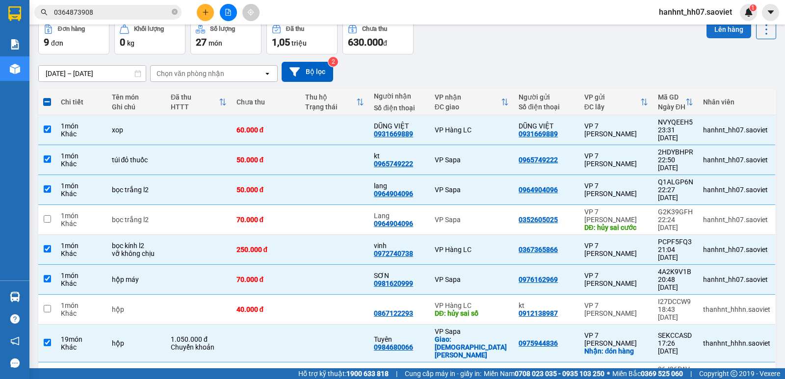
click at [711, 32] on button "Lên hàng" at bounding box center [728, 30] width 45 height 18
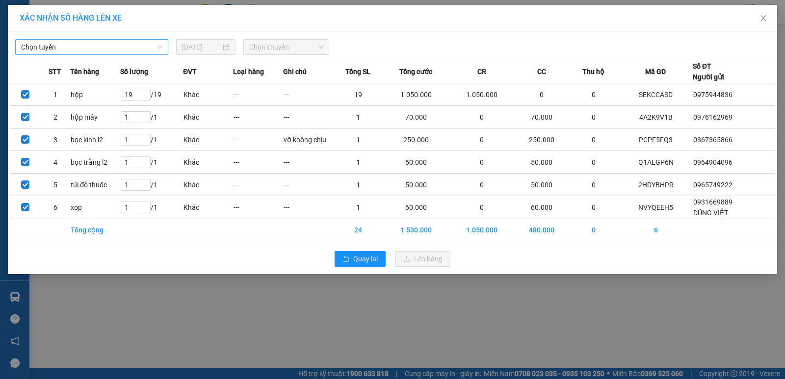
click at [141, 51] on span "Chọn tuyến" at bounding box center [91, 47] width 141 height 15
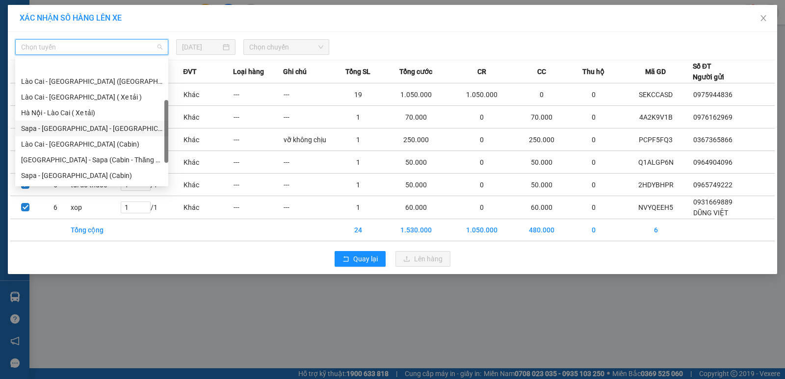
scroll to position [78, 0]
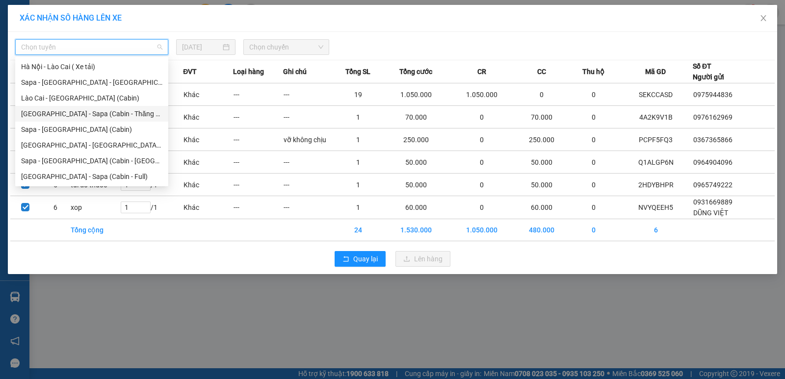
click at [128, 109] on div "[GEOGRAPHIC_DATA] - Sapa (Cabin - Thăng Long)" at bounding box center [91, 113] width 141 height 11
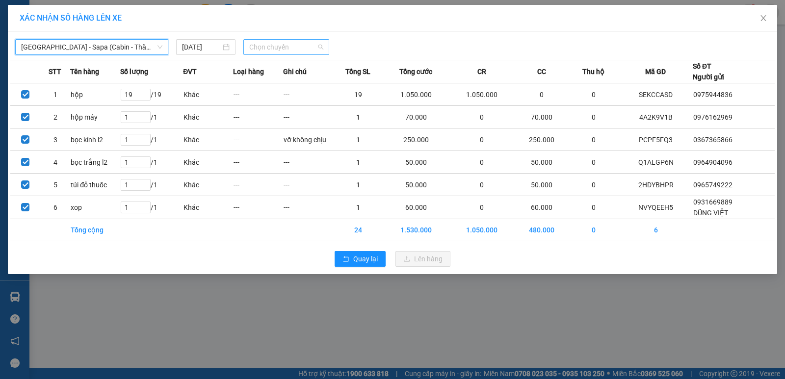
click at [275, 54] on div "Chọn chuyến" at bounding box center [286, 47] width 86 height 16
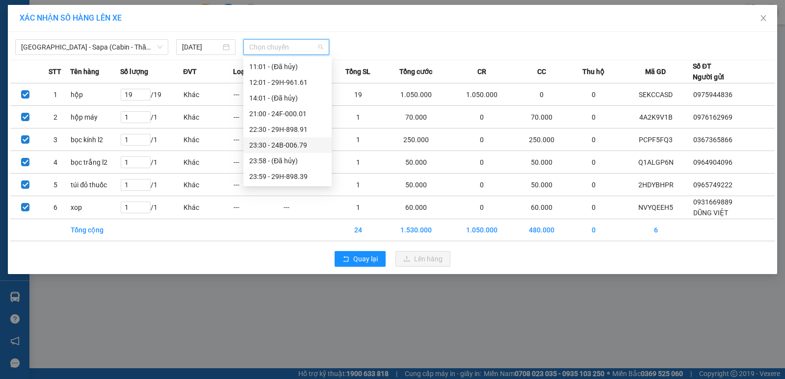
click at [288, 150] on div "23:30 - 24B-006.79" at bounding box center [287, 145] width 77 height 11
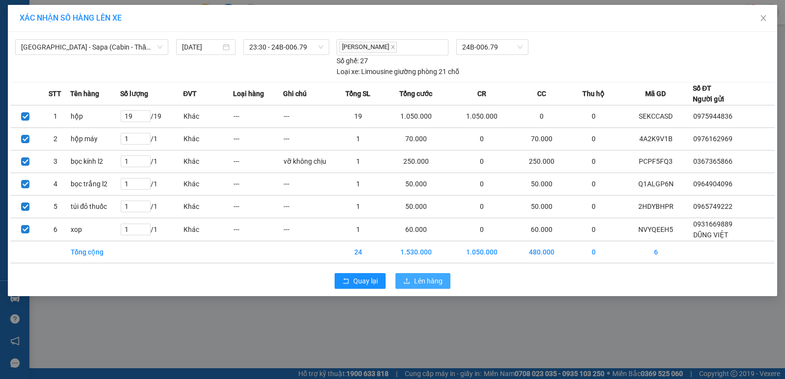
click at [412, 277] on button "Lên hàng" at bounding box center [422, 281] width 55 height 16
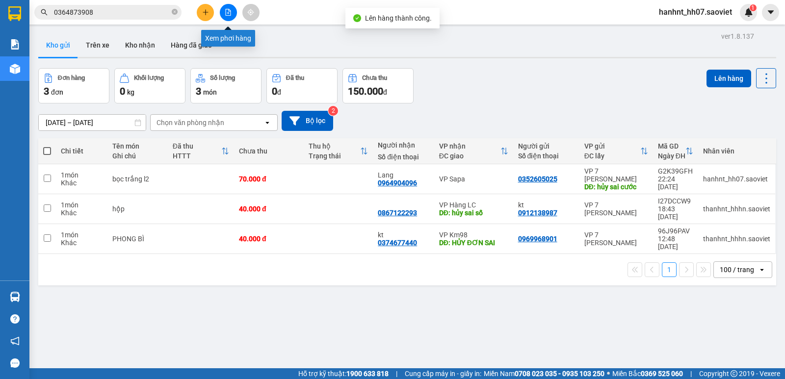
click at [226, 15] on icon "file-add" at bounding box center [228, 12] width 5 height 7
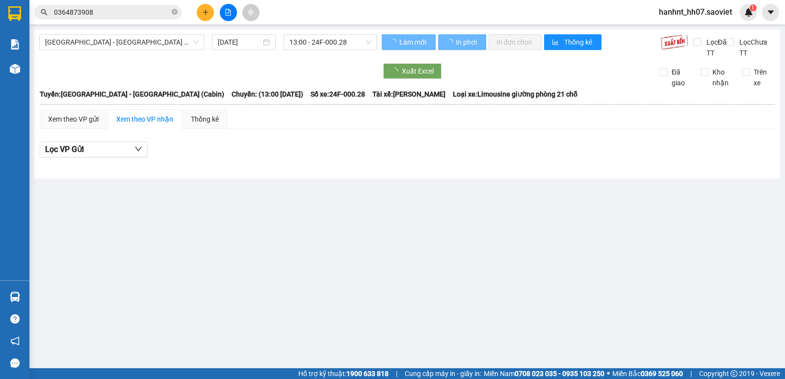
click at [119, 45] on span "[GEOGRAPHIC_DATA] - [GEOGRAPHIC_DATA] (Cabin)" at bounding box center [121, 42] width 153 height 15
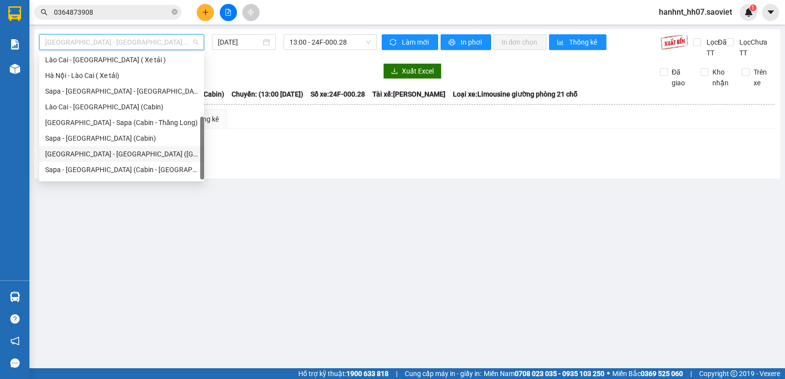
scroll to position [78, 0]
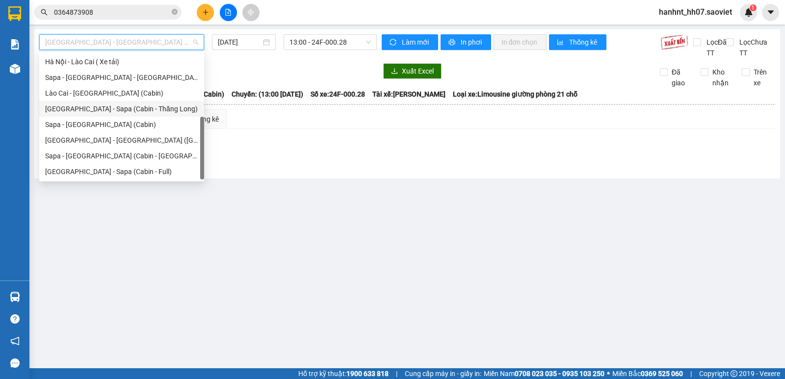
click at [146, 108] on div "[GEOGRAPHIC_DATA] - Sapa (Cabin - Thăng Long)" at bounding box center [121, 108] width 153 height 11
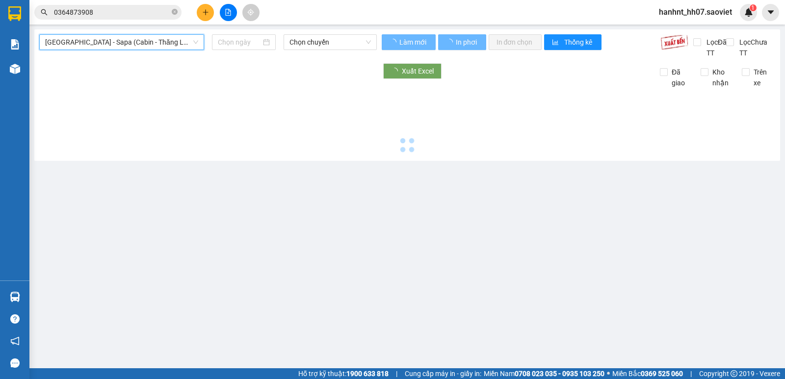
type input "[DATE]"
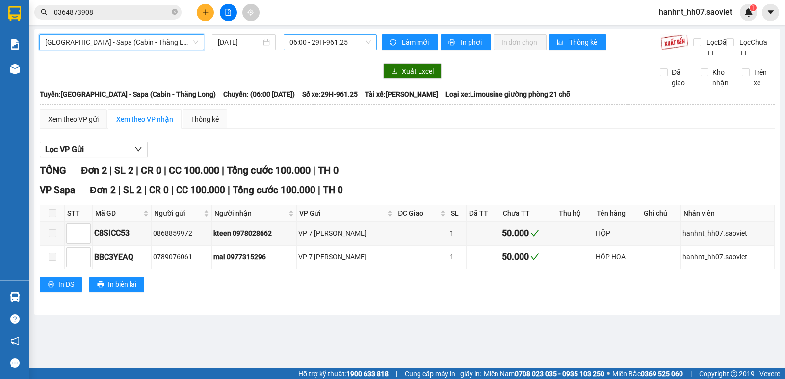
click at [321, 46] on span "06:00 - 29H-961.25" at bounding box center [329, 42] width 81 height 15
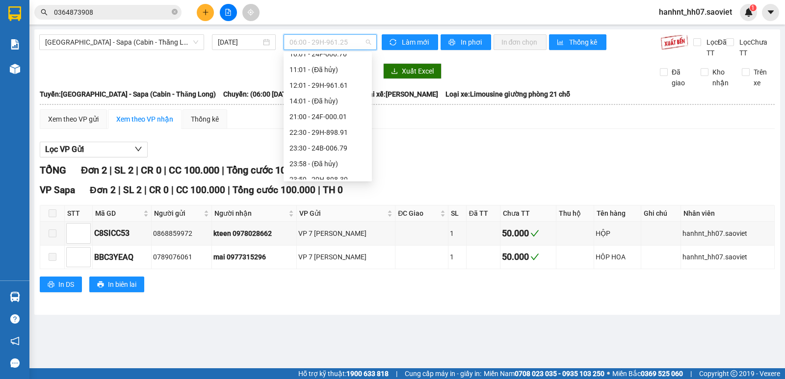
scroll to position [78, 0]
click at [335, 138] on div "23:30 - 24B-006.79" at bounding box center [327, 140] width 77 height 11
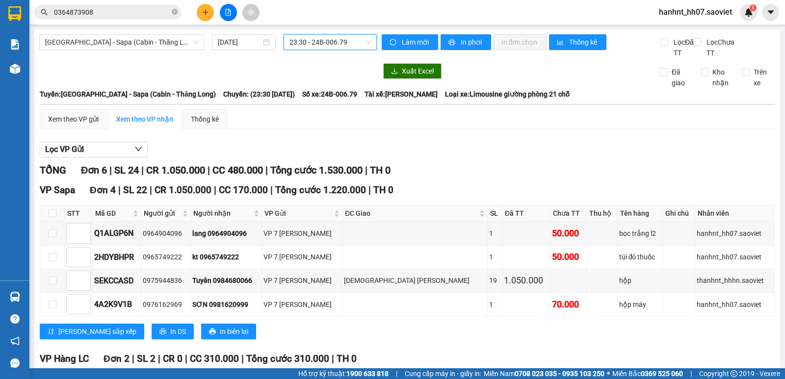
click at [480, 34] on div "Hà Nội - Sapa (Cabin - Thăng Long) 11/08/2025 23:30 23:30 - 24B-006.79 Làm mới …" at bounding box center [407, 256] width 746 height 454
click at [479, 39] on span "In phơi" at bounding box center [472, 42] width 23 height 11
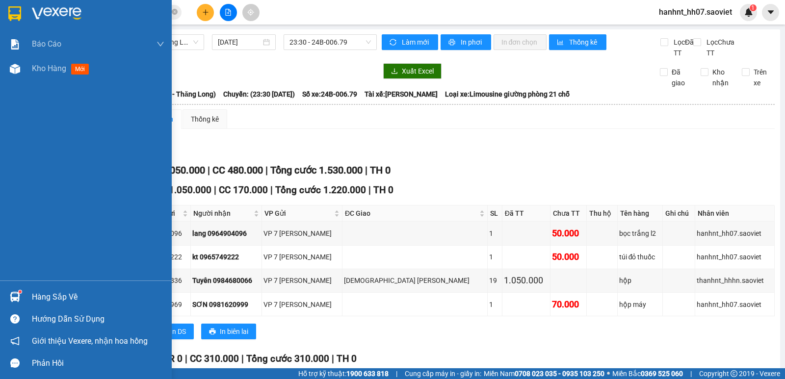
click at [15, 293] on img at bounding box center [15, 297] width 10 height 10
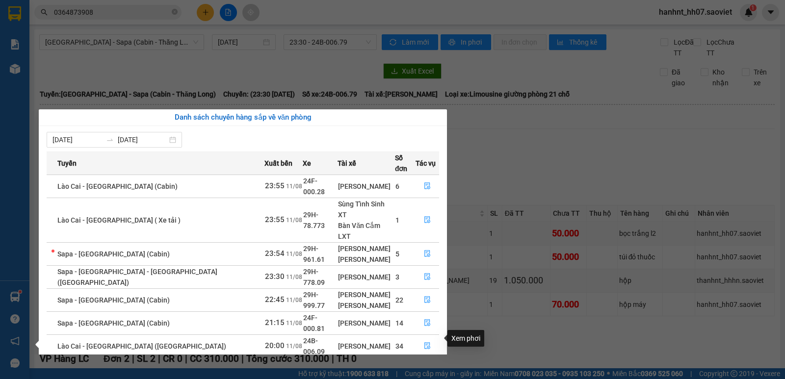
scroll to position [39, 0]
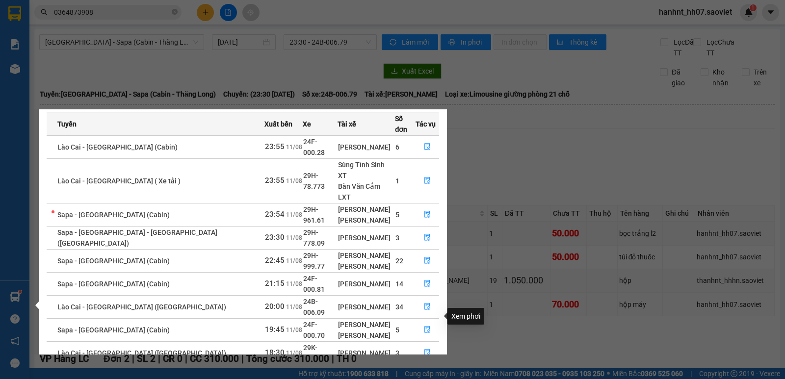
click at [428, 368] on button "button" at bounding box center [427, 376] width 23 height 16
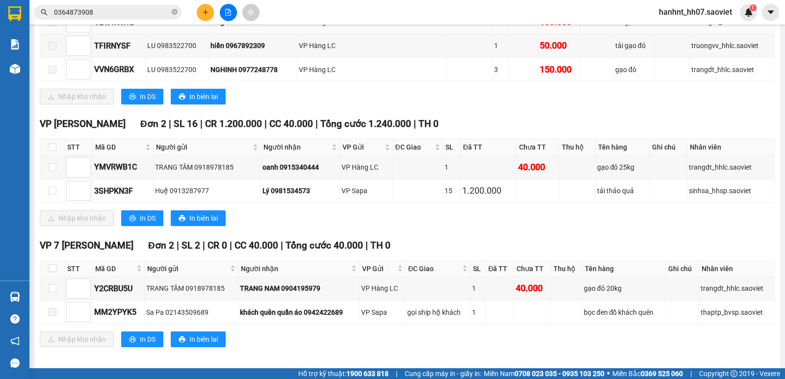
scroll to position [241, 0]
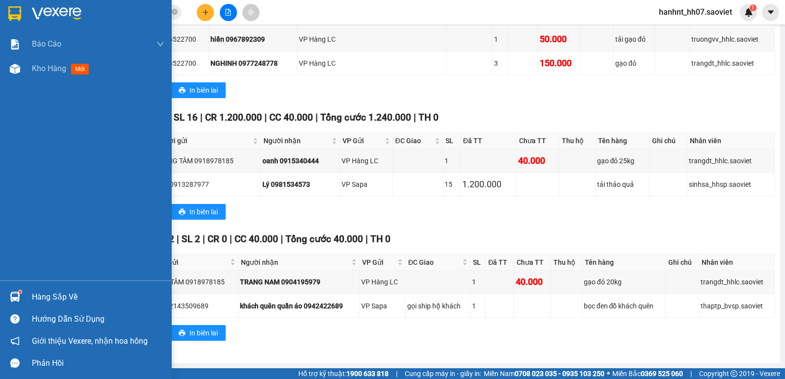
click at [18, 300] on img at bounding box center [15, 297] width 10 height 10
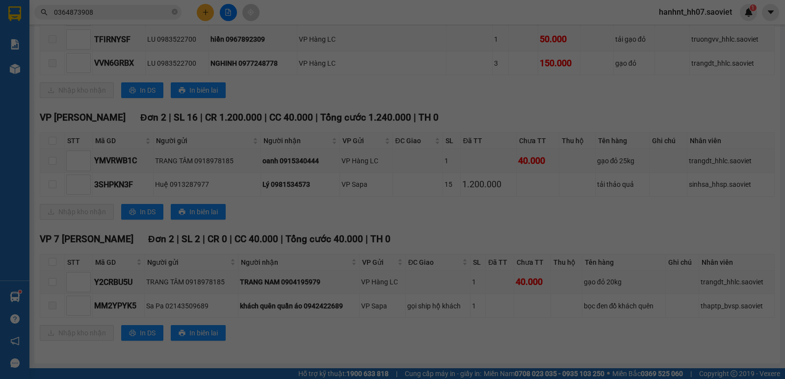
scroll to position [16, 0]
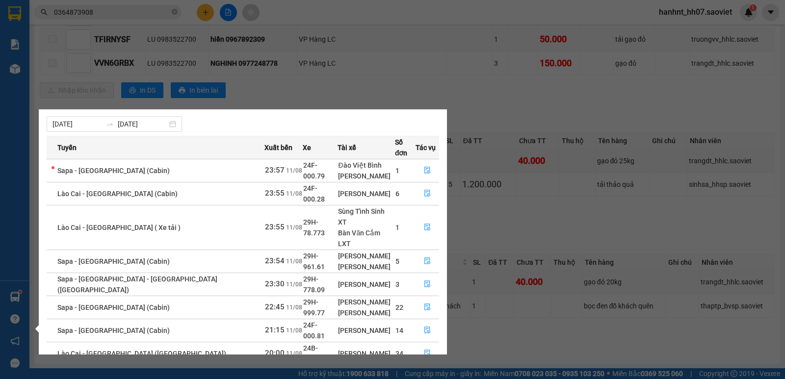
click at [367, 62] on section "Kết quả tìm kiếm ( 15 ) Bộ lọc Mã ĐH Trạng thái Món hàng Thu hộ Tổng cước Chưa …" at bounding box center [392, 189] width 785 height 379
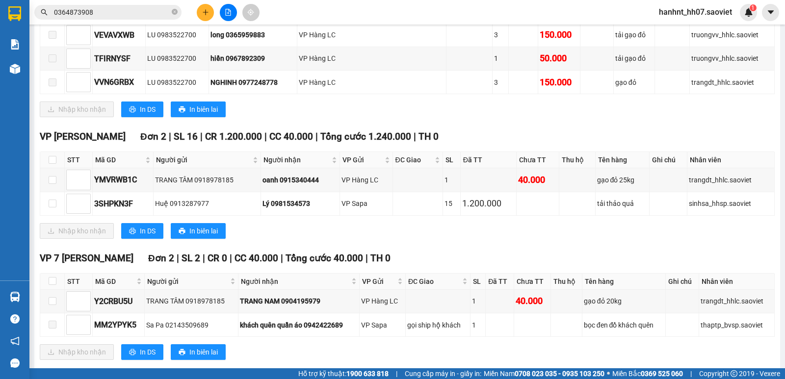
scroll to position [176, 0]
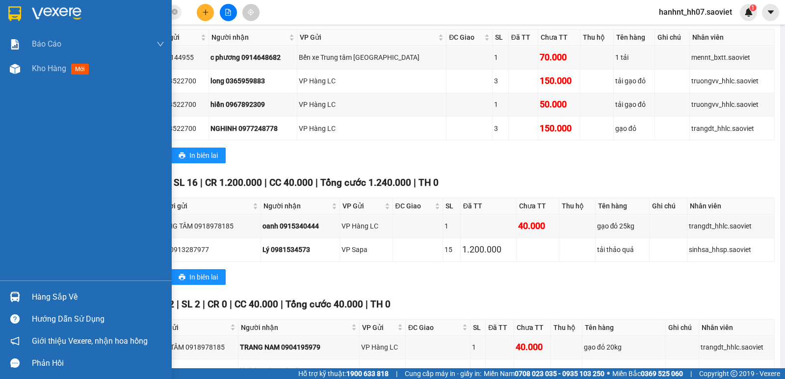
click at [16, 303] on div at bounding box center [14, 296] width 17 height 17
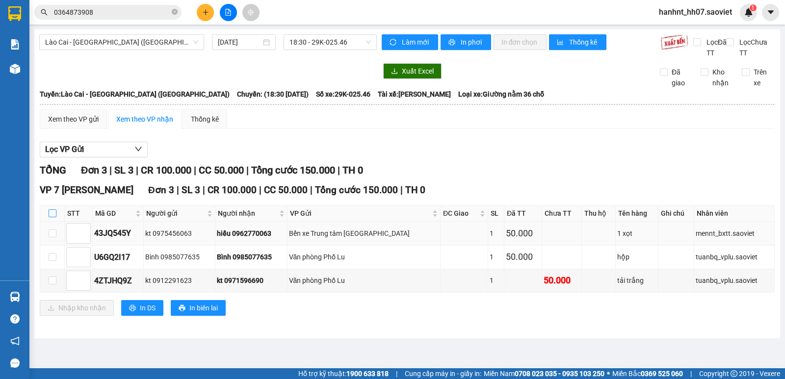
drag, startPoint x: 53, startPoint y: 213, endPoint x: 56, endPoint y: 225, distance: 11.8
click at [52, 213] on input "checkbox" at bounding box center [53, 213] width 8 height 8
checkbox input "true"
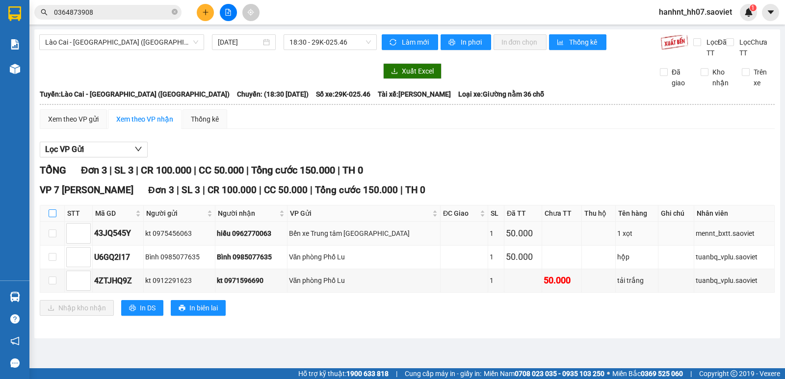
checkbox input "true"
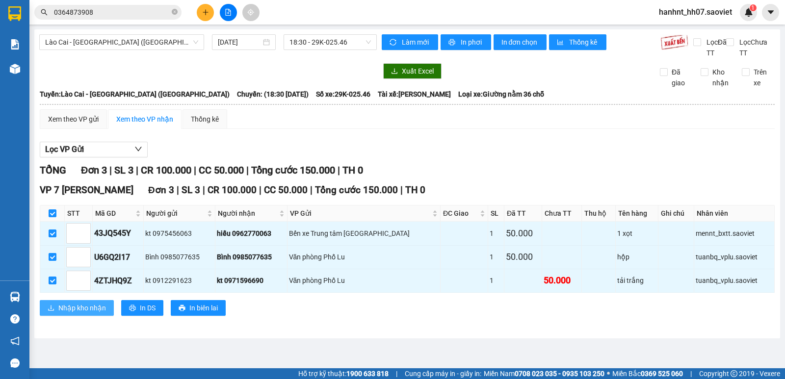
click at [99, 310] on span "Nhập kho nhận" at bounding box center [82, 308] width 48 height 11
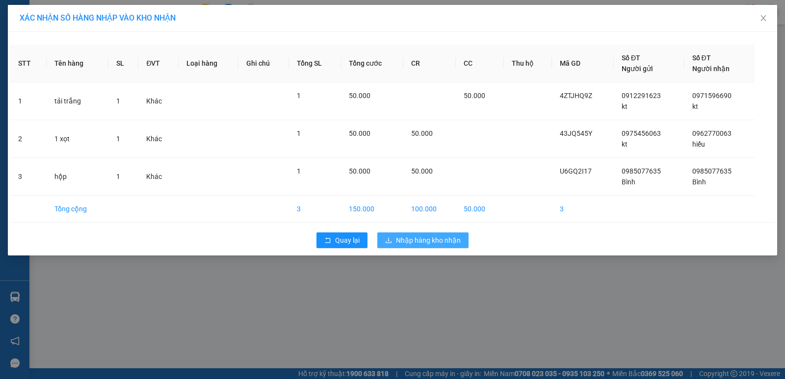
click at [423, 243] on span "Nhập hàng kho nhận" at bounding box center [428, 240] width 65 height 11
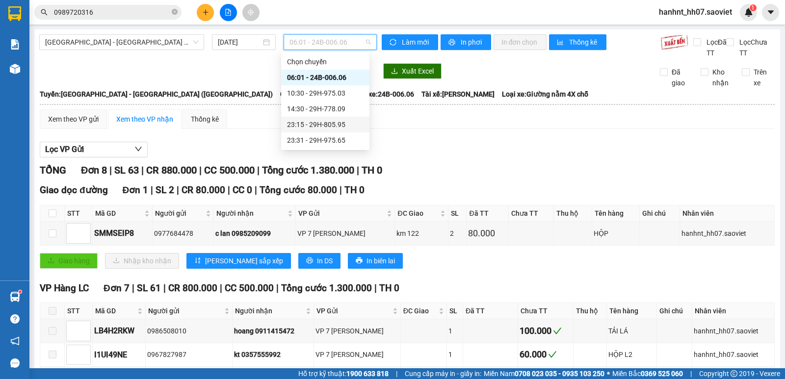
click at [340, 123] on div "23:15 - 29H-805.95" at bounding box center [325, 124] width 77 height 11
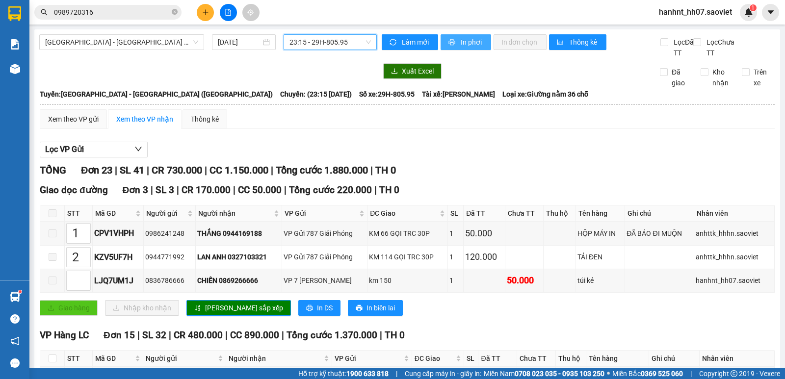
click at [463, 43] on span "In phơi" at bounding box center [472, 42] width 23 height 11
click at [356, 36] on span "23:15 - 29H-805.95" at bounding box center [329, 42] width 81 height 15
click at [265, 72] on div at bounding box center [207, 71] width 337 height 16
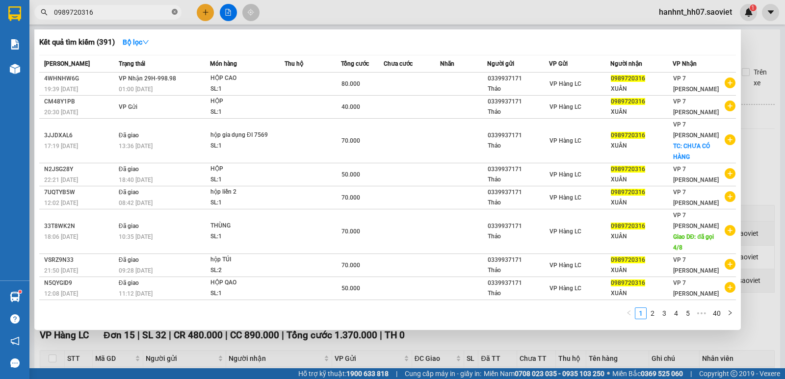
click at [175, 14] on icon "close-circle" at bounding box center [175, 12] width 6 height 6
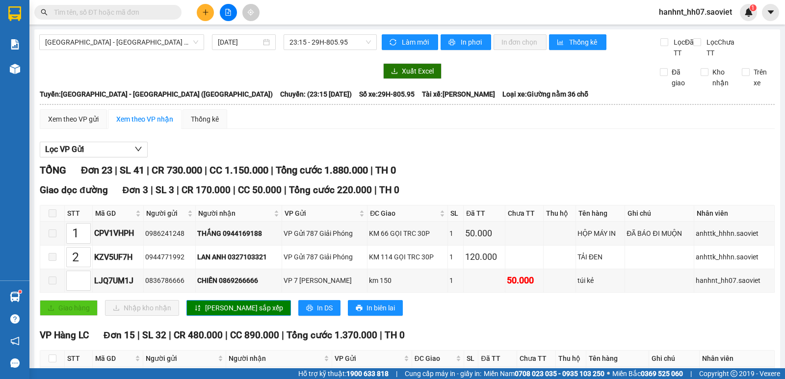
click at [139, 16] on input "text" at bounding box center [112, 12] width 116 height 11
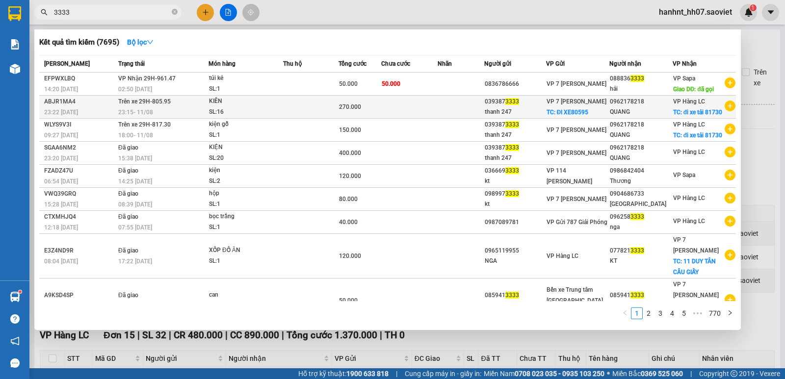
type input "3333"
click at [360, 106] on span "270.000" at bounding box center [350, 106] width 22 height 7
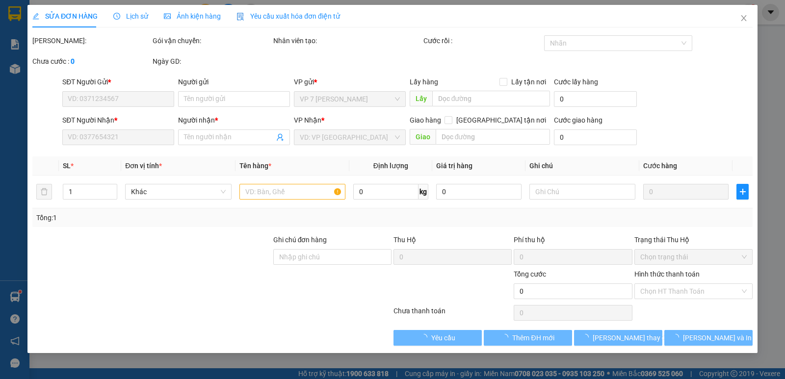
type input "0393873333"
type input "thanh 247"
checkbox input "true"
type input "ĐI XE80595"
type input "0962178218"
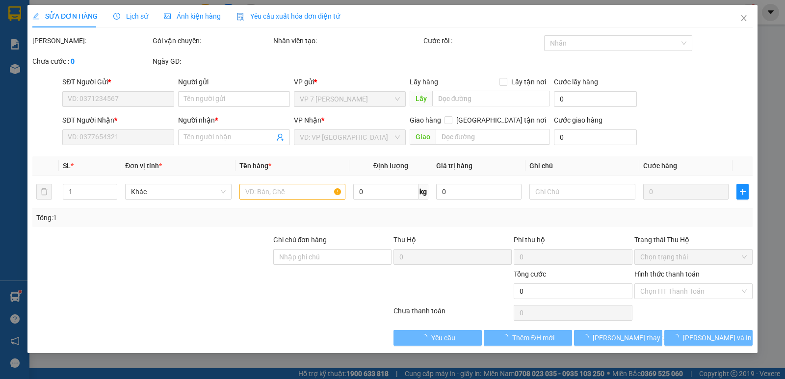
type input "QUANG"
checkbox input "true"
type input "đi xe tải 81730"
type input "270.000"
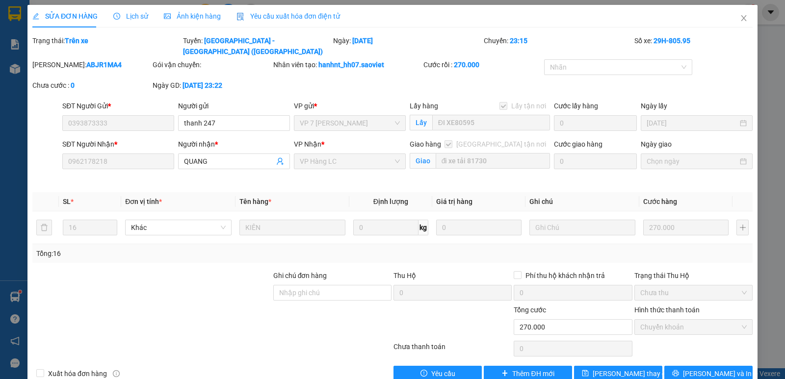
click at [452, 140] on span at bounding box center [448, 144] width 8 height 8
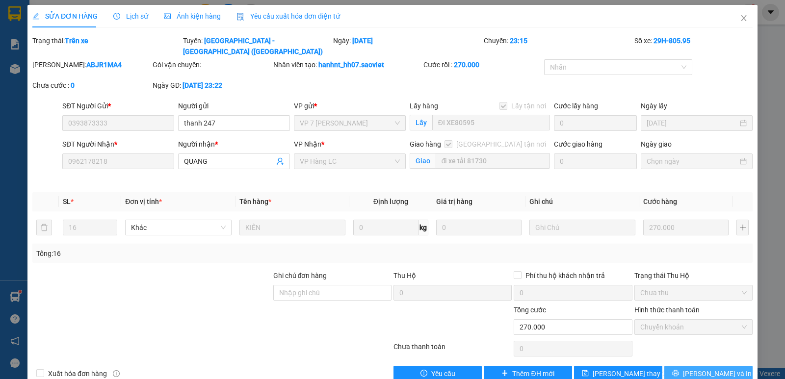
click at [678, 370] on icon "printer" at bounding box center [675, 373] width 6 height 6
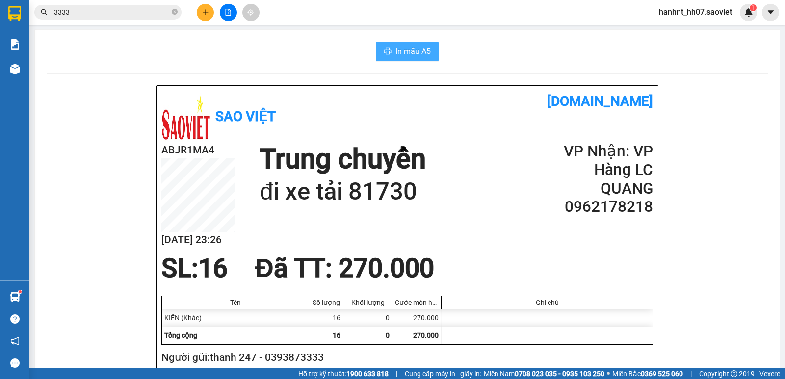
click at [390, 56] on button "In mẫu A5" at bounding box center [407, 52] width 63 height 20
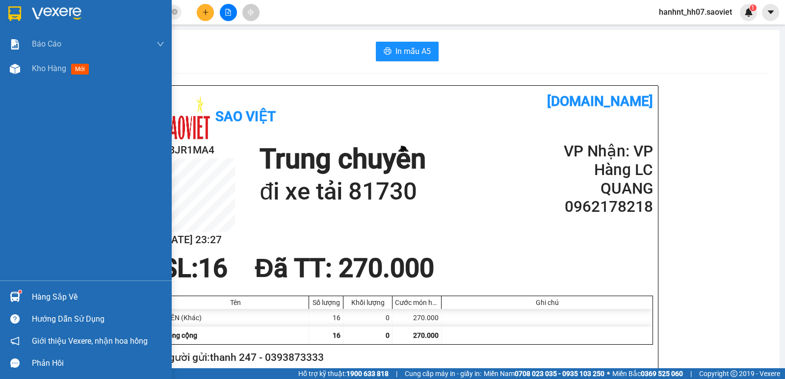
click at [53, 296] on div "Hàng sắp về" at bounding box center [98, 297] width 132 height 15
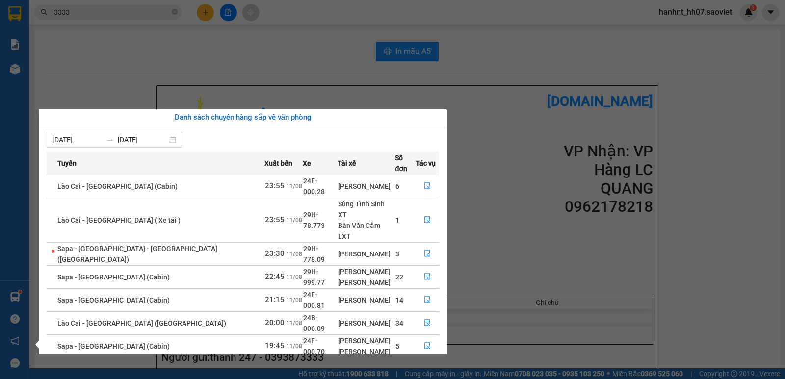
scroll to position [33, 0]
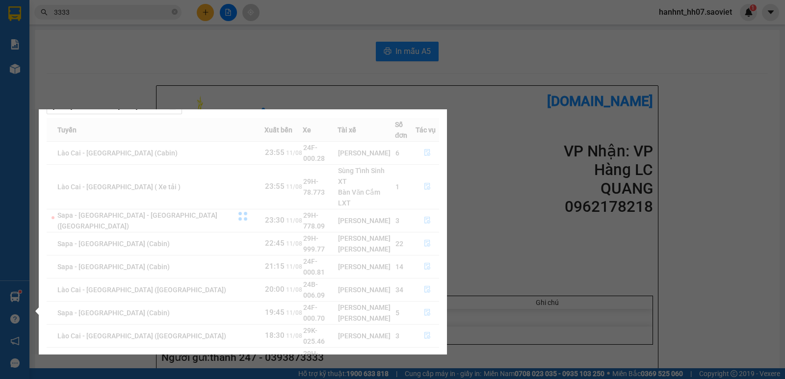
scroll to position [0, 0]
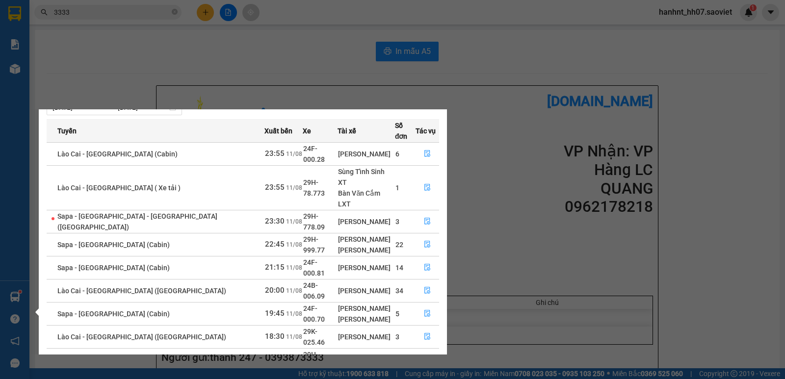
scroll to position [33, 0]
click at [98, 21] on section "Kết quả tìm kiếm ( 7695 ) Bộ lọc Mã ĐH Trạng thái Món hàng Thu hộ Tổng cước Chư…" at bounding box center [392, 189] width 785 height 379
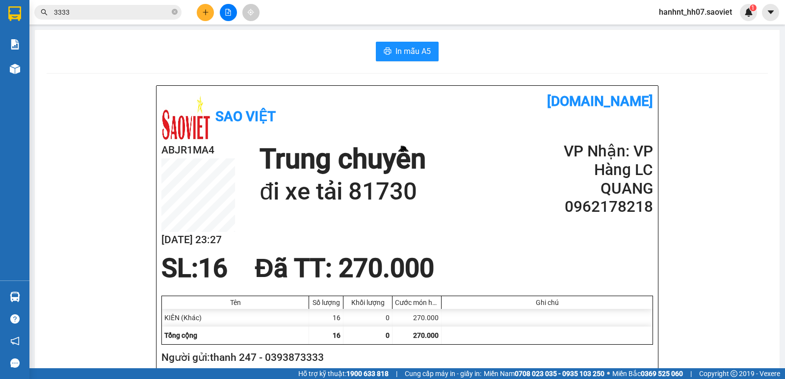
click at [110, 16] on input "3333" at bounding box center [112, 12] width 116 height 11
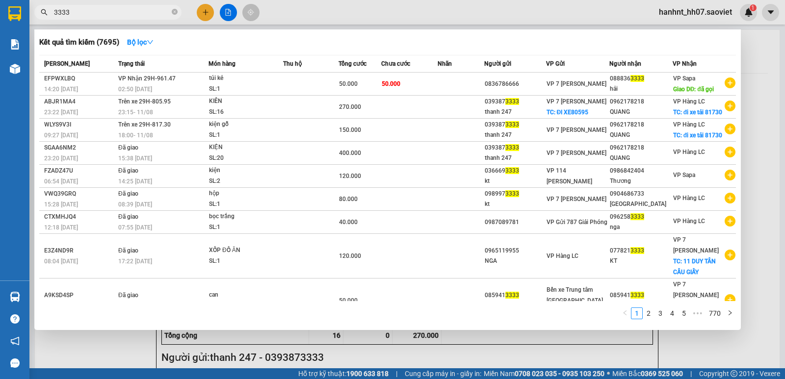
click at [110, 16] on input "3333" at bounding box center [112, 12] width 116 height 11
click at [107, 15] on input "3333" at bounding box center [112, 12] width 116 height 11
click at [105, 15] on input "3333" at bounding box center [112, 12] width 116 height 11
click at [103, 14] on input "3333" at bounding box center [112, 12] width 116 height 11
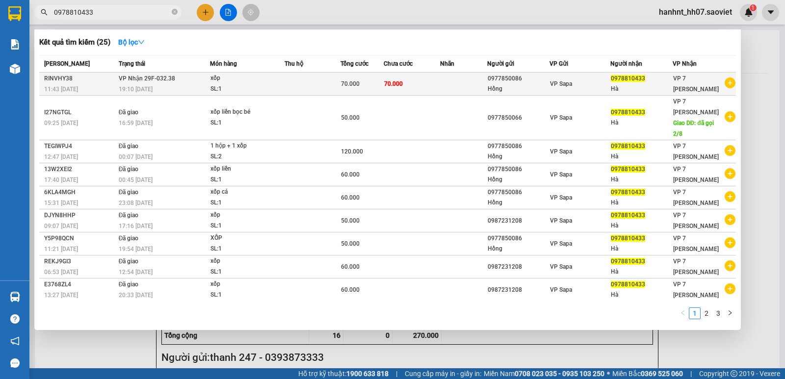
type input "0978810433"
click at [204, 80] on td "VP Nhận 29F-032.38 19:10 [DATE]" at bounding box center [163, 84] width 94 height 23
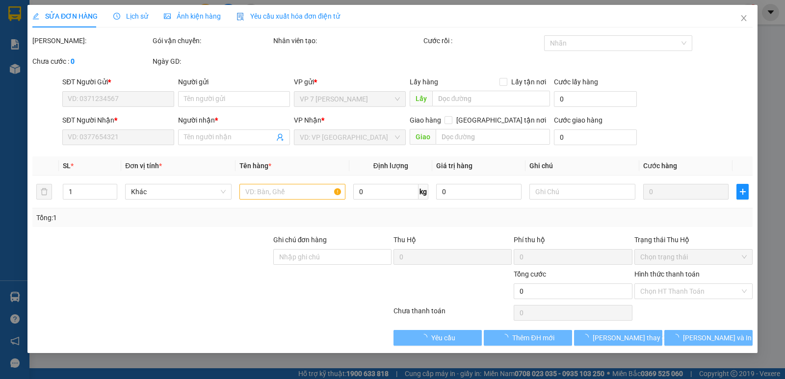
type input "0977850086"
type input "Hồng"
type input "0978810433"
type input "Hà"
type input "70.000"
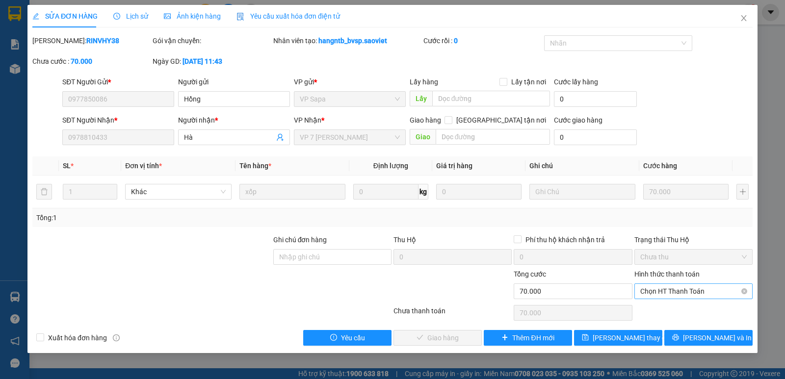
click at [645, 290] on span "Chọn HT Thanh Toán" at bounding box center [693, 291] width 106 height 15
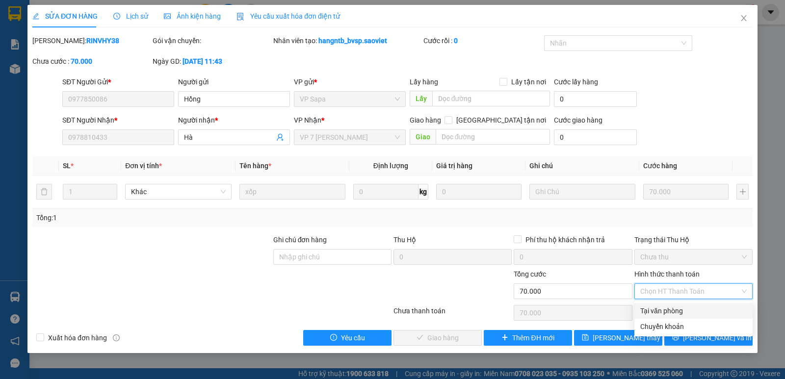
click at [643, 310] on div "Tại văn phòng" at bounding box center [693, 311] width 106 height 11
type input "0"
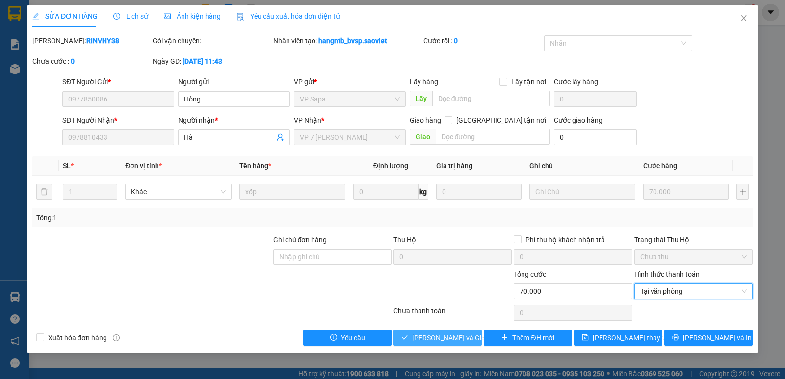
click at [431, 332] on button "[PERSON_NAME] và Giao hàng" at bounding box center [437, 338] width 88 height 16
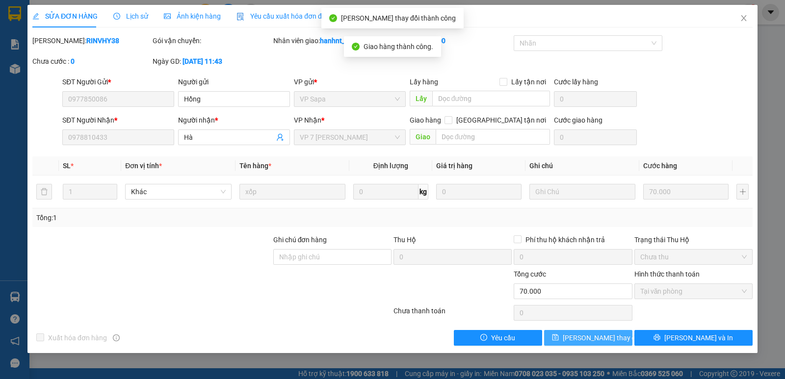
click at [595, 338] on span "[PERSON_NAME] thay đổi" at bounding box center [602, 338] width 78 height 11
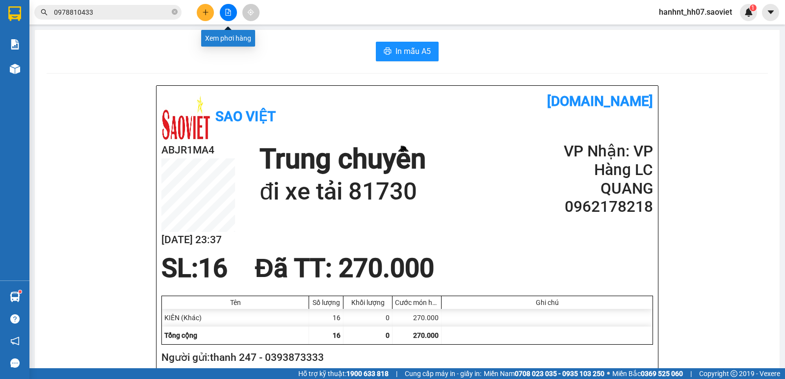
click at [230, 18] on button at bounding box center [228, 12] width 17 height 17
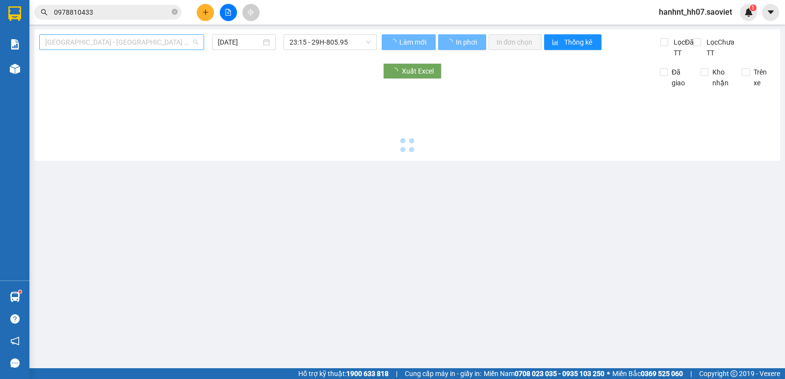
click at [91, 46] on span "[GEOGRAPHIC_DATA] - [GEOGRAPHIC_DATA] (Cabin)" at bounding box center [121, 42] width 153 height 15
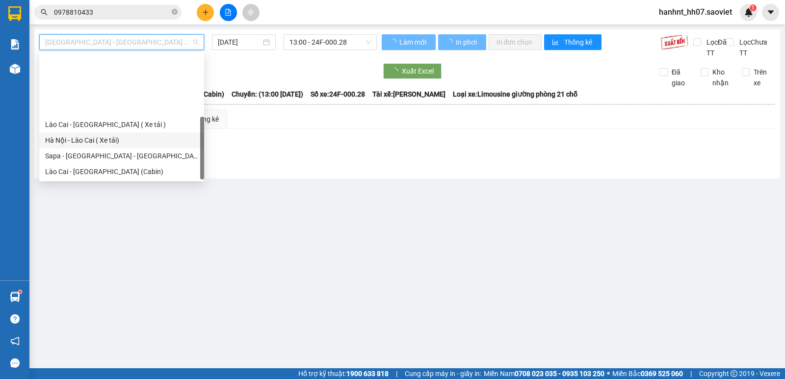
scroll to position [78, 0]
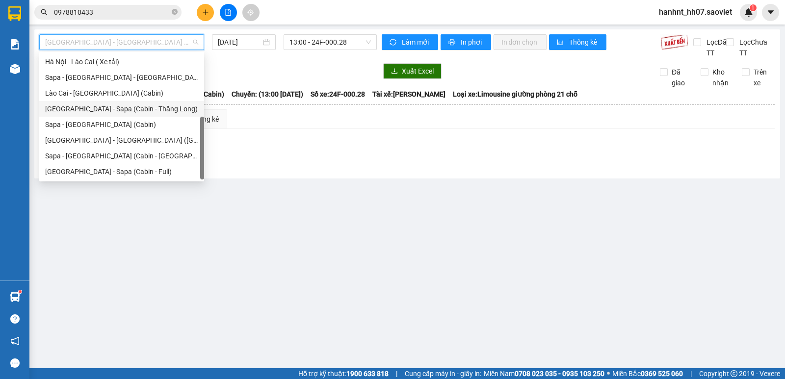
drag, startPoint x: 149, startPoint y: 109, endPoint x: 224, endPoint y: 76, distance: 82.3
click at [149, 108] on div "[GEOGRAPHIC_DATA] - Sapa (Cabin - Thăng Long)" at bounding box center [121, 108] width 153 height 11
type input "[DATE]"
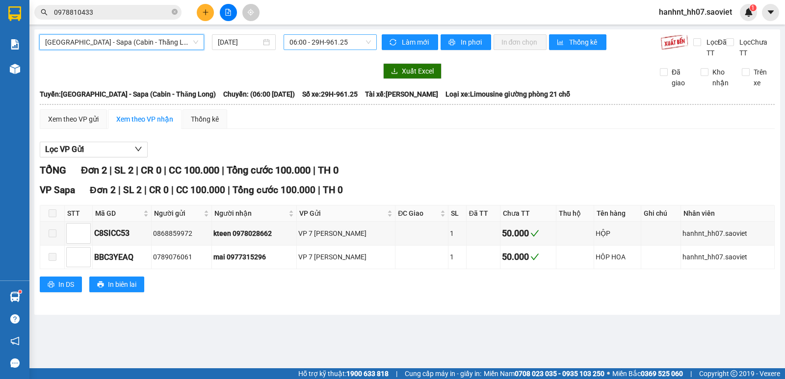
click at [309, 41] on span "06:00 - 29H-961.25" at bounding box center [329, 42] width 81 height 15
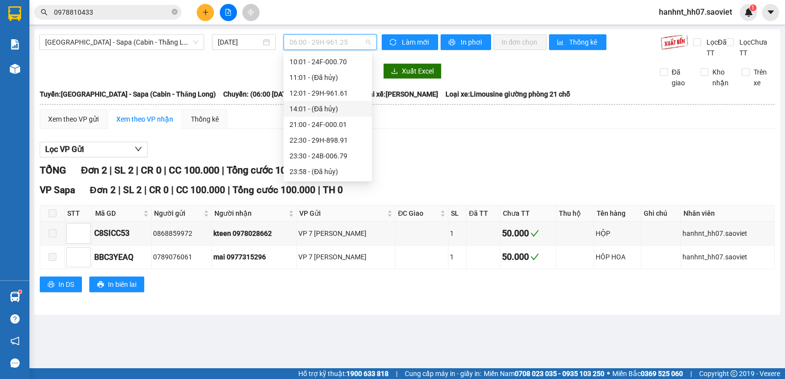
scroll to position [65, 0]
click at [348, 155] on div "23:30 - 24B-006.79" at bounding box center [327, 153] width 77 height 11
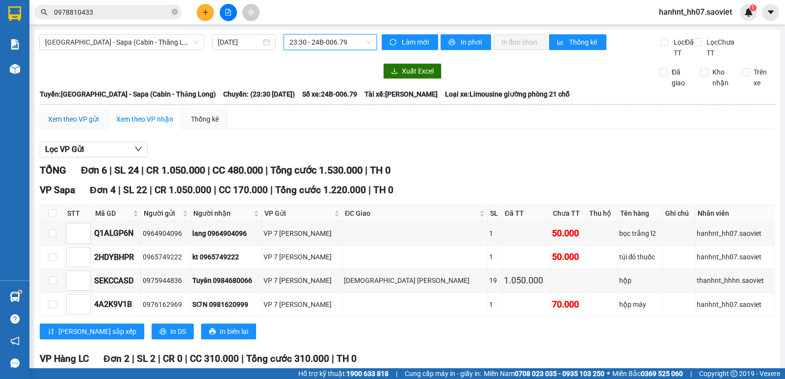
click at [66, 119] on div "Xem theo VP gửi" at bounding box center [73, 119] width 51 height 11
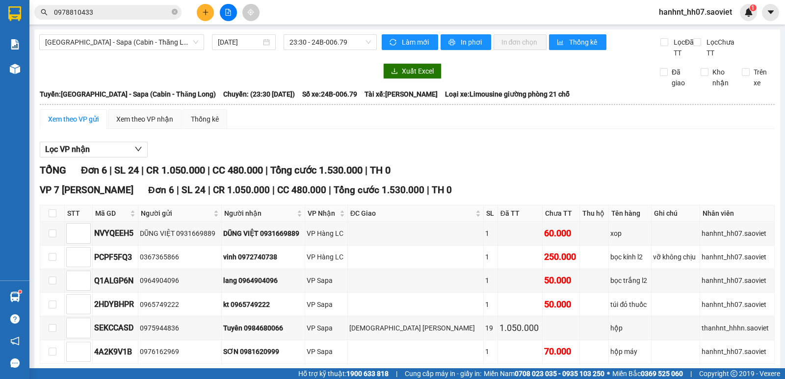
scroll to position [46, 0]
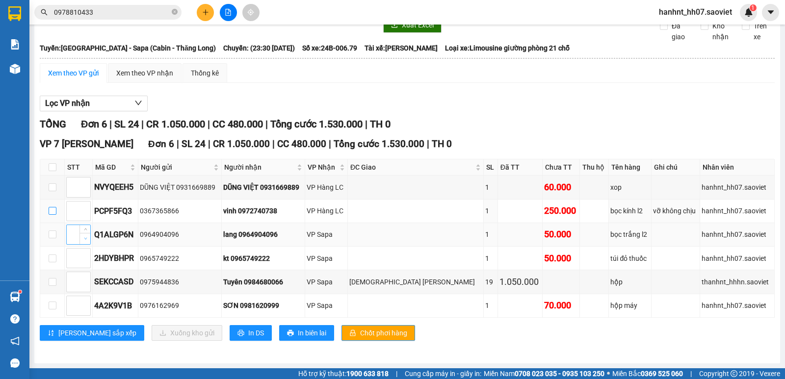
drag, startPoint x: 55, startPoint y: 211, endPoint x: 84, endPoint y: 240, distance: 40.2
click at [55, 211] on input "checkbox" at bounding box center [53, 211] width 8 height 8
checkbox input "true"
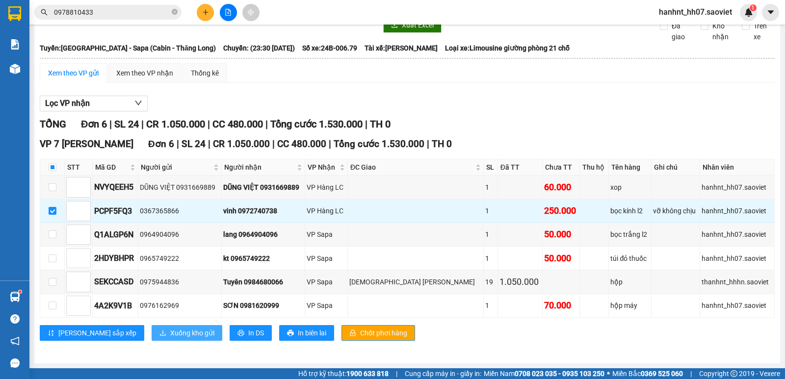
click at [170, 330] on span "Xuống kho gửi" at bounding box center [192, 333] width 44 height 11
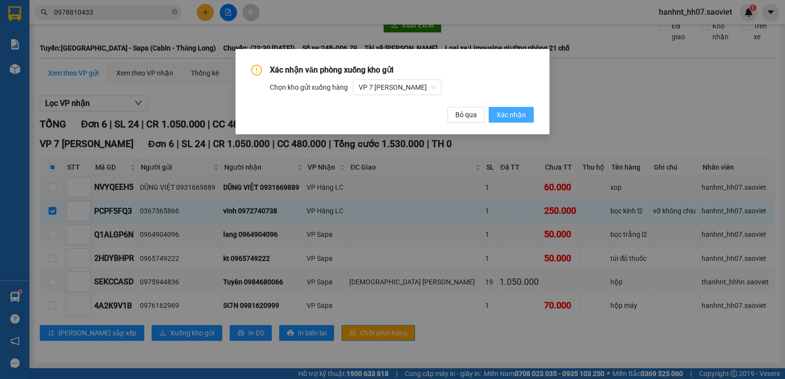
click at [512, 117] on span "Xác nhận" at bounding box center [510, 114] width 29 height 11
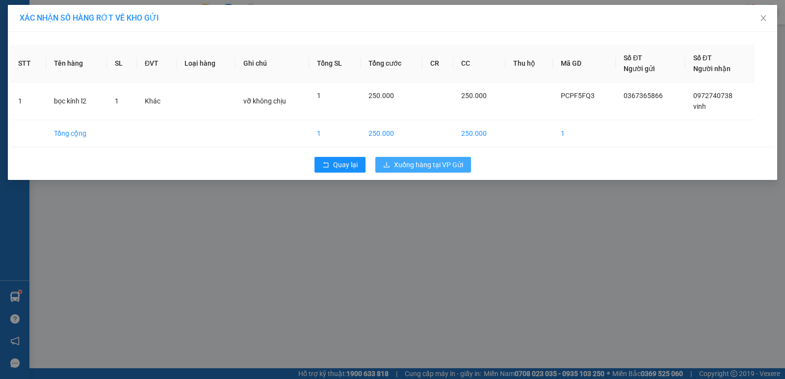
click at [427, 162] on span "Xuống hàng tại VP Gửi" at bounding box center [428, 164] width 69 height 11
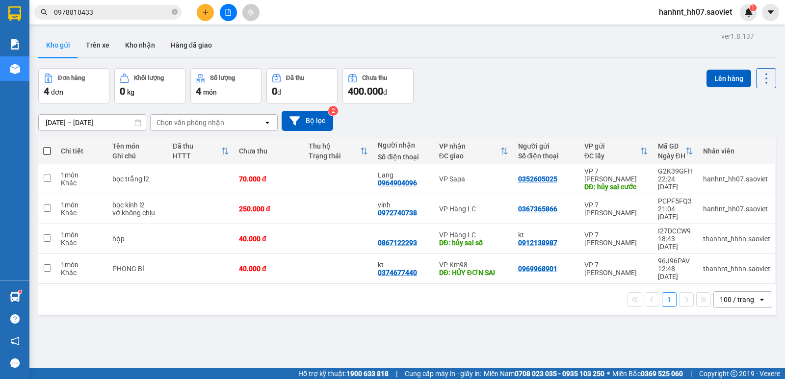
click at [120, 10] on input "0978810433" at bounding box center [112, 12] width 116 height 11
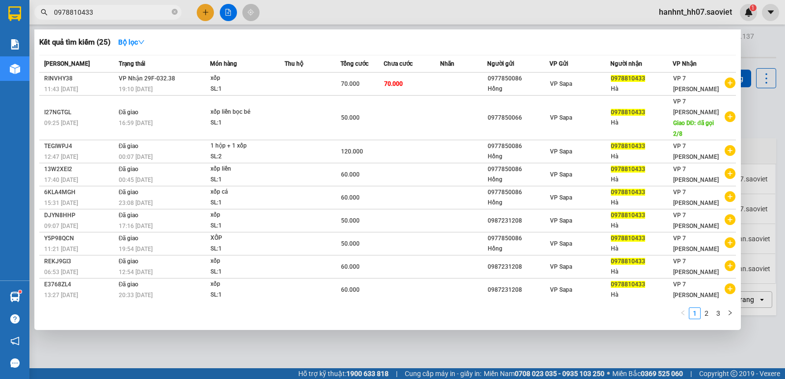
click at [120, 10] on input "0978810433" at bounding box center [112, 12] width 116 height 11
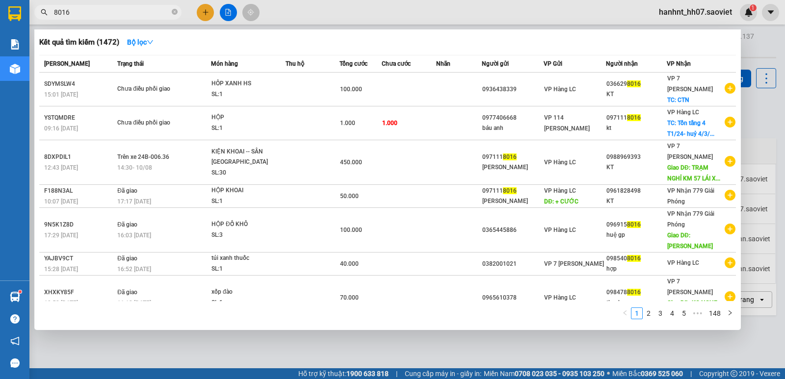
type input "8016"
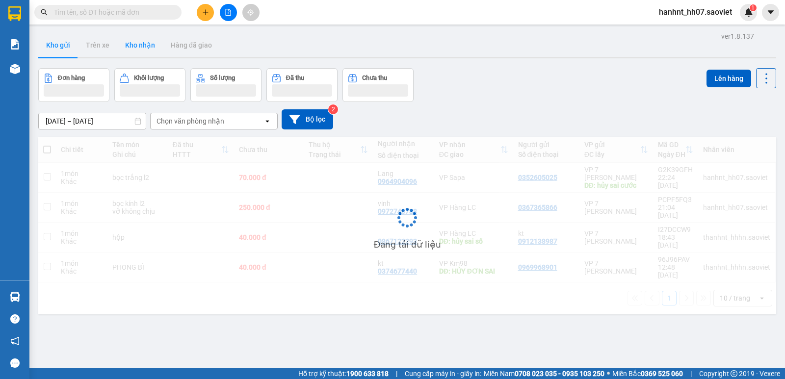
click at [136, 49] on button "Kho nhận" at bounding box center [140, 45] width 46 height 24
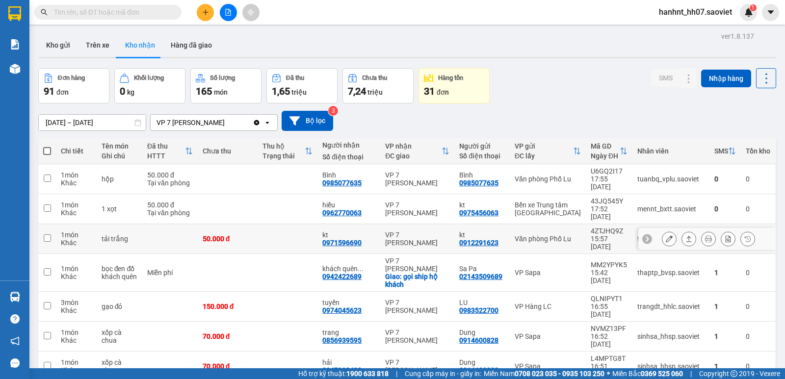
drag, startPoint x: 302, startPoint y: 217, endPoint x: 302, endPoint y: 194, distance: 23.5
click at [301, 224] on td at bounding box center [287, 239] width 60 height 30
checkbox input "true"
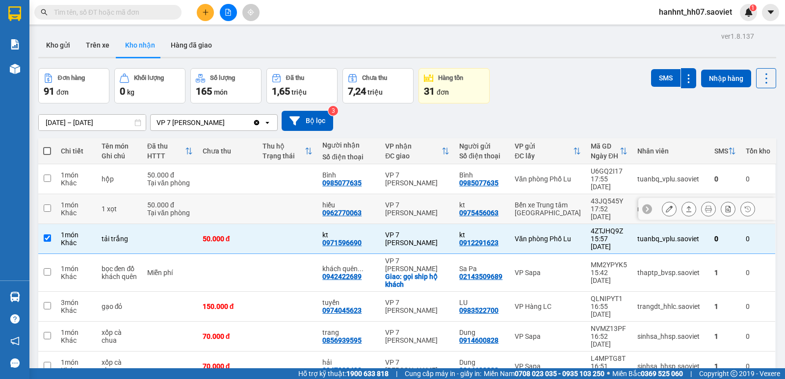
drag, startPoint x: 302, startPoint y: 190, endPoint x: 301, endPoint y: 175, distance: 15.2
click at [302, 194] on td at bounding box center [287, 209] width 60 height 30
checkbox input "true"
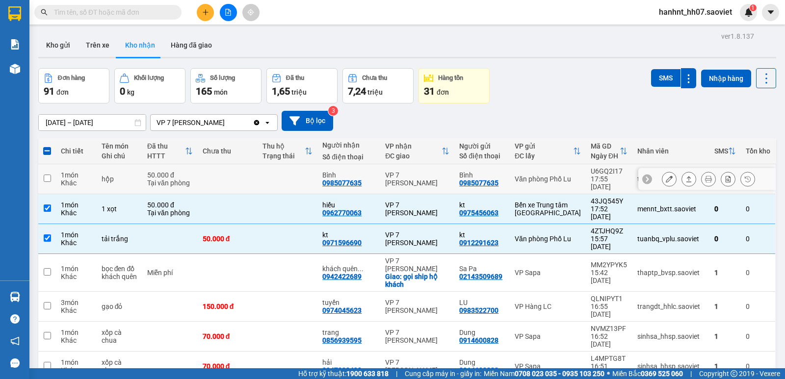
click at [302, 168] on td at bounding box center [287, 179] width 60 height 30
checkbox input "true"
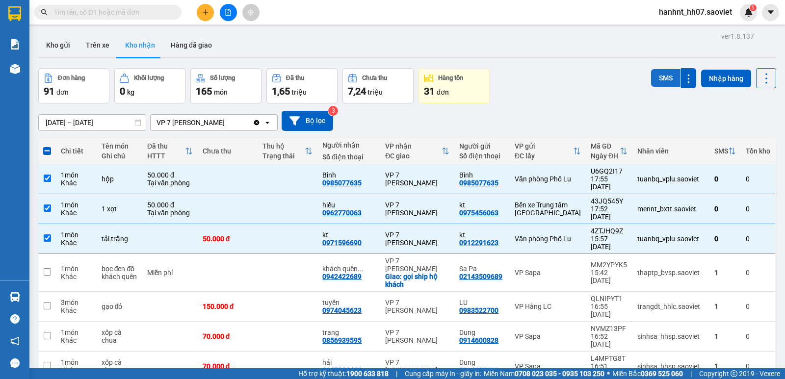
click at [655, 79] on button "SMS" at bounding box center [665, 78] width 29 height 18
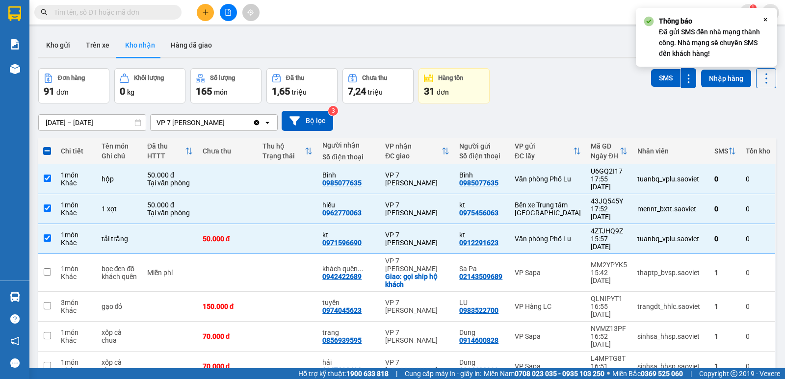
drag, startPoint x: 33, startPoint y: 290, endPoint x: 4, endPoint y: 296, distance: 29.6
click at [13, 296] on section "Kết quả tìm kiếm ( 0 ) Bộ lọc No Data hanhnt_hh07.saoviet 1 Báo cáo 1B. Chi tiế…" at bounding box center [392, 189] width 785 height 379
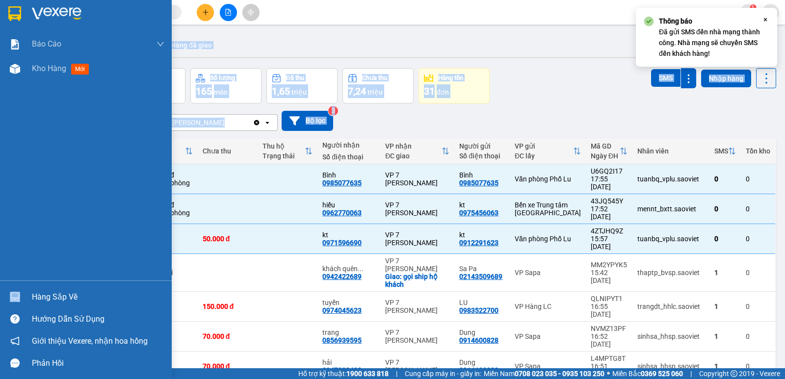
drag, startPoint x: 4, startPoint y: 296, endPoint x: 41, endPoint y: 294, distance: 36.9
click at [3, 297] on div "Hàng sắp về" at bounding box center [86, 297] width 172 height 22
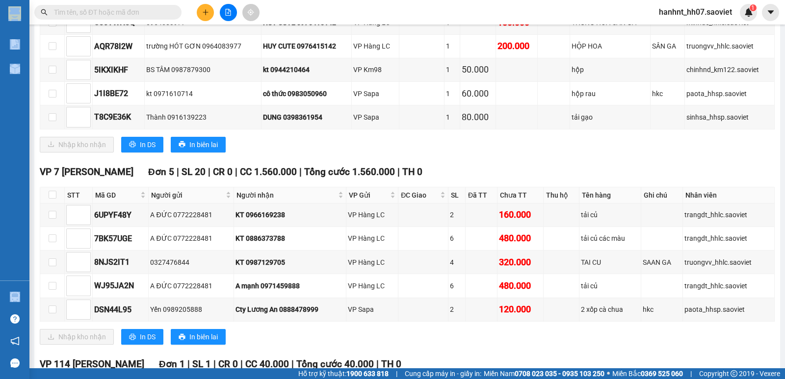
scroll to position [212, 0]
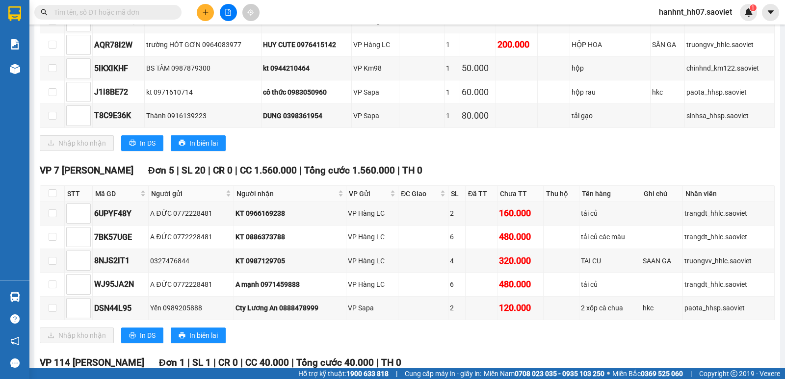
click at [134, 345] on div "VP 7 [PERSON_NAME] Đơn 5 | SL 20 | CR 0 | CC 1.560.000 | Tổng cước 1.560.000 | …" at bounding box center [407, 256] width 735 height 187
click at [143, 339] on span "In DS" at bounding box center [148, 335] width 16 height 11
click at [103, 11] on input "text" at bounding box center [112, 12] width 116 height 11
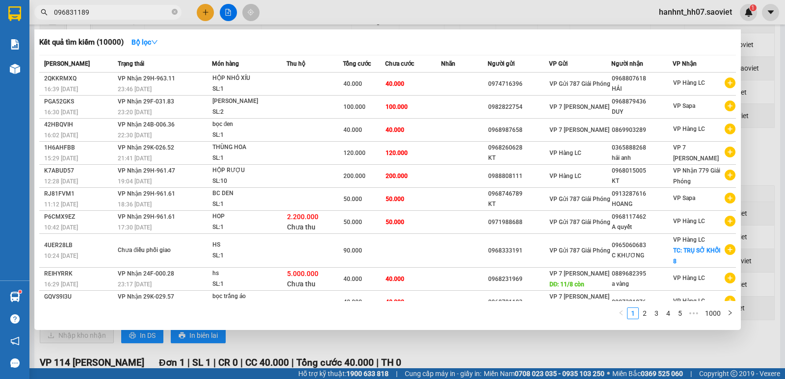
type input "0968311897"
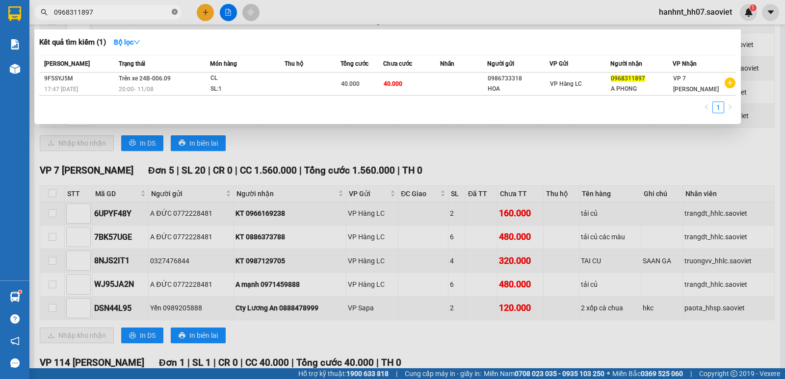
click at [173, 13] on icon "close-circle" at bounding box center [175, 12] width 6 height 6
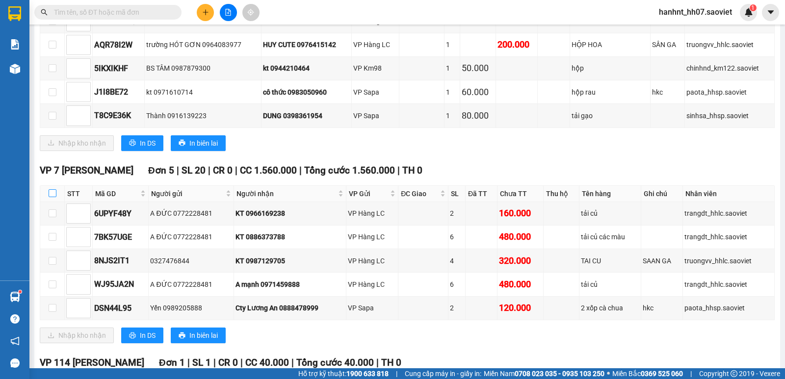
click at [54, 195] on input "checkbox" at bounding box center [53, 193] width 8 height 8
checkbox input "true"
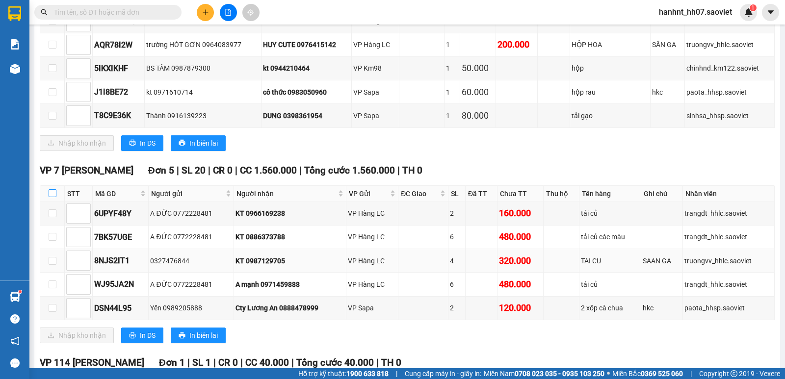
checkbox input "true"
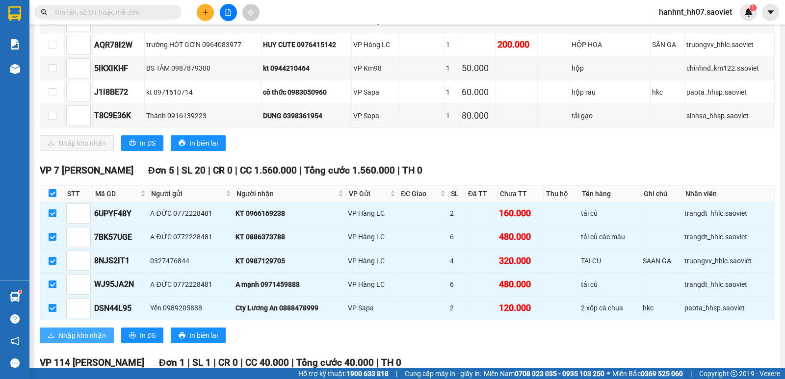
drag, startPoint x: 79, startPoint y: 338, endPoint x: 166, endPoint y: 338, distance: 86.8
click at [79, 339] on span "Nhập kho nhận" at bounding box center [82, 335] width 48 height 11
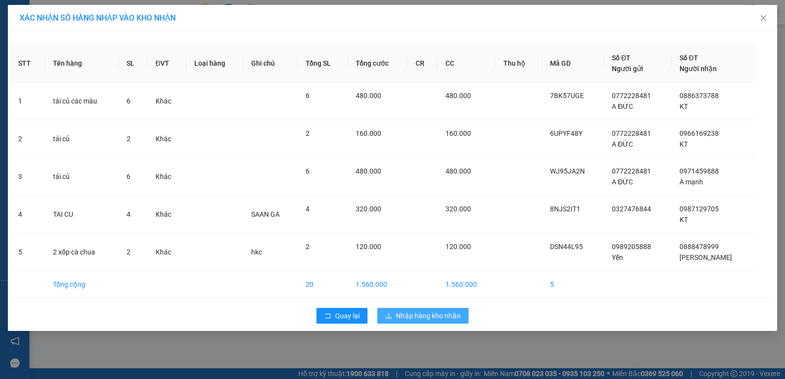
click at [419, 311] on span "Nhập hàng kho nhận" at bounding box center [428, 315] width 65 height 11
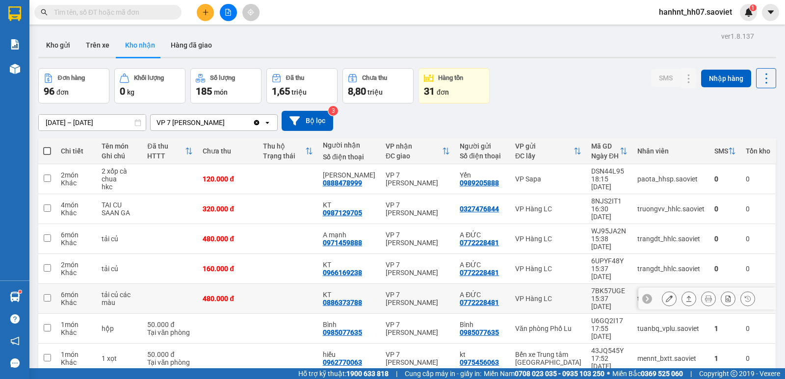
drag, startPoint x: 295, startPoint y: 264, endPoint x: 293, endPoint y: 254, distance: 10.9
click at [294, 284] on td at bounding box center [288, 299] width 60 height 30
checkbox input "true"
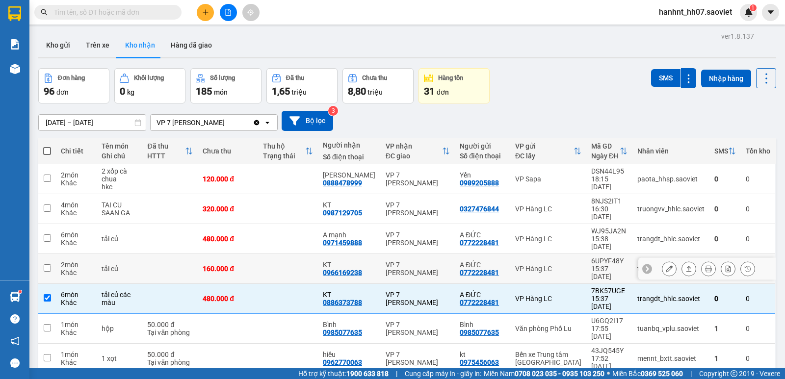
drag, startPoint x: 294, startPoint y: 250, endPoint x: 295, endPoint y: 243, distance: 6.5
click at [295, 254] on td at bounding box center [288, 269] width 60 height 30
checkbox input "true"
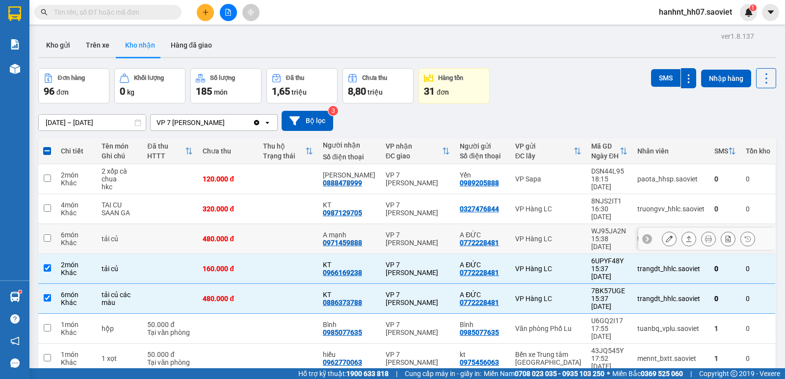
drag, startPoint x: 297, startPoint y: 234, endPoint x: 301, endPoint y: 216, distance: 18.0
click at [300, 224] on td at bounding box center [288, 239] width 60 height 30
checkbox input "true"
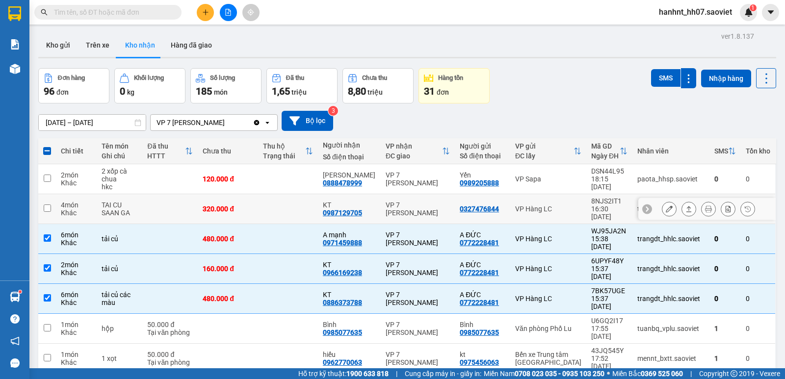
drag, startPoint x: 301, startPoint y: 210, endPoint x: 303, endPoint y: 203, distance: 7.6
click at [302, 206] on td at bounding box center [288, 209] width 60 height 30
checkbox input "true"
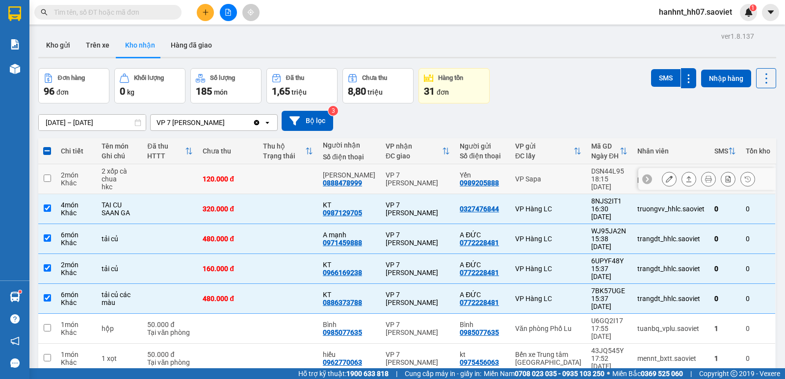
click at [310, 179] on td at bounding box center [288, 179] width 60 height 30
checkbox input "true"
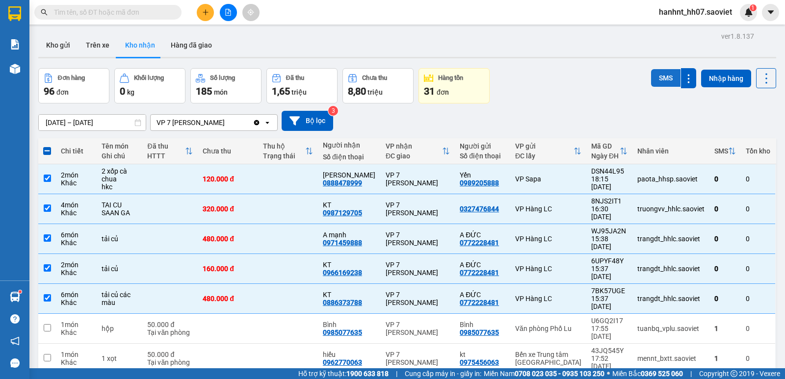
click at [667, 86] on button "SMS" at bounding box center [665, 78] width 29 height 18
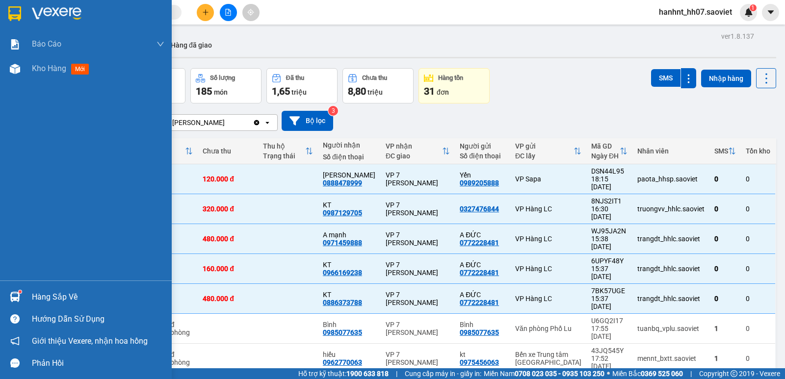
click at [15, 296] on img at bounding box center [15, 297] width 10 height 10
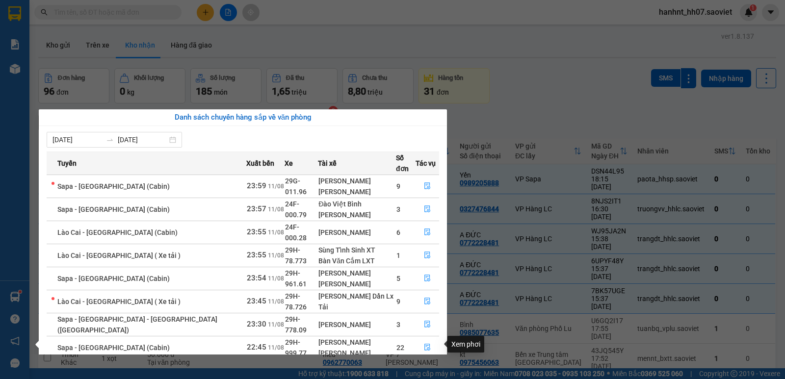
click at [424, 367] on icon "file-done" at bounding box center [427, 370] width 7 height 7
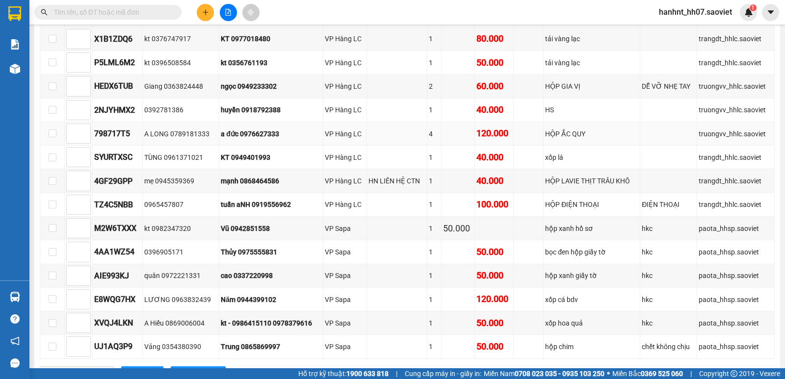
scroll to position [834, 0]
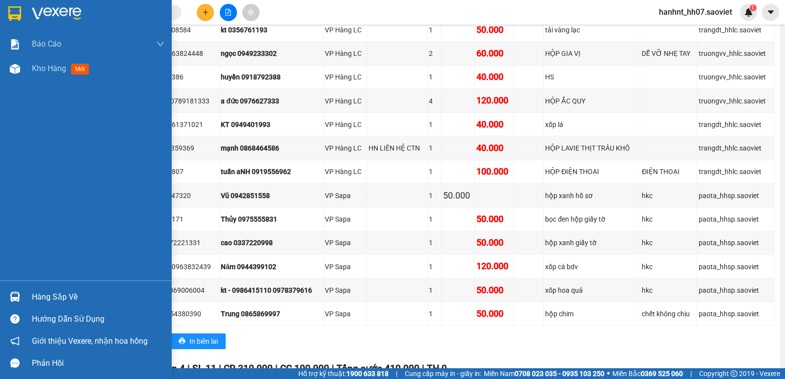
drag, startPoint x: 24, startPoint y: 295, endPoint x: 56, endPoint y: 277, distance: 37.5
click at [25, 294] on div "Hàng sắp về" at bounding box center [86, 297] width 172 height 22
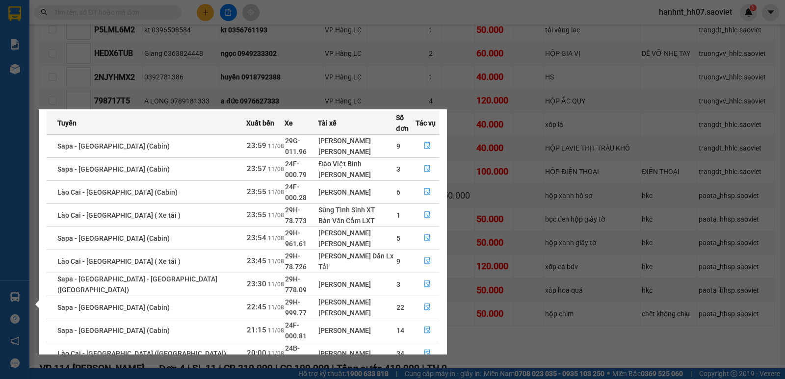
scroll to position [45, 0]
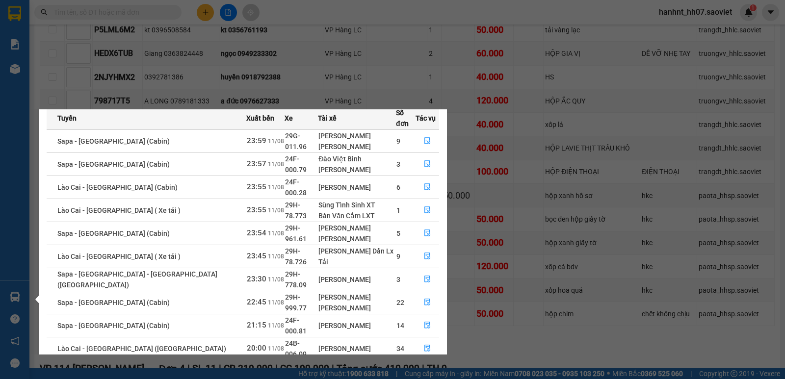
click at [240, 65] on section "Kết quả tìm kiếm ( 1 ) Bộ lọc Mã ĐH Trạng thái Món hàng Thu hộ Tổng cước Chưa c…" at bounding box center [392, 189] width 785 height 379
